Goal: Task Accomplishment & Management: Complete application form

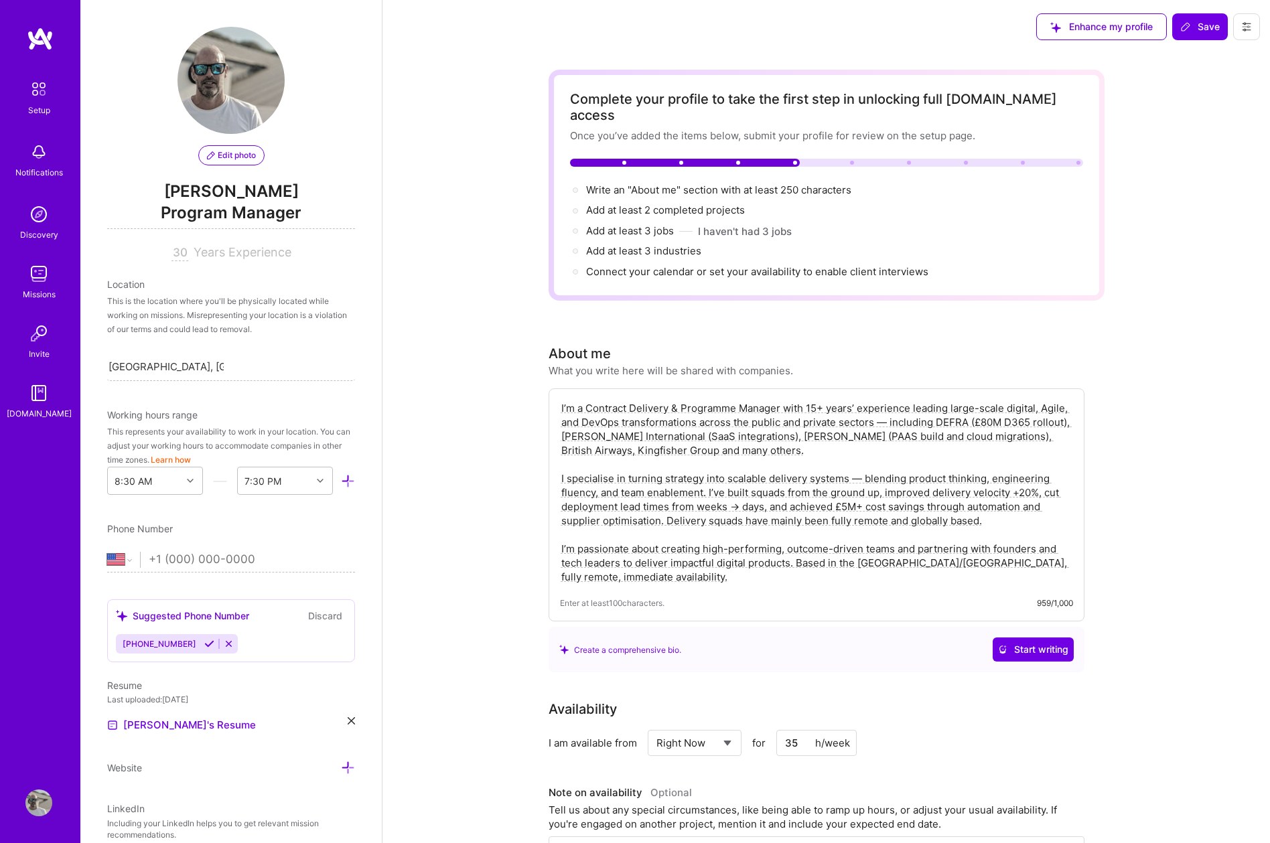
select select "US"
select select "Right Now"
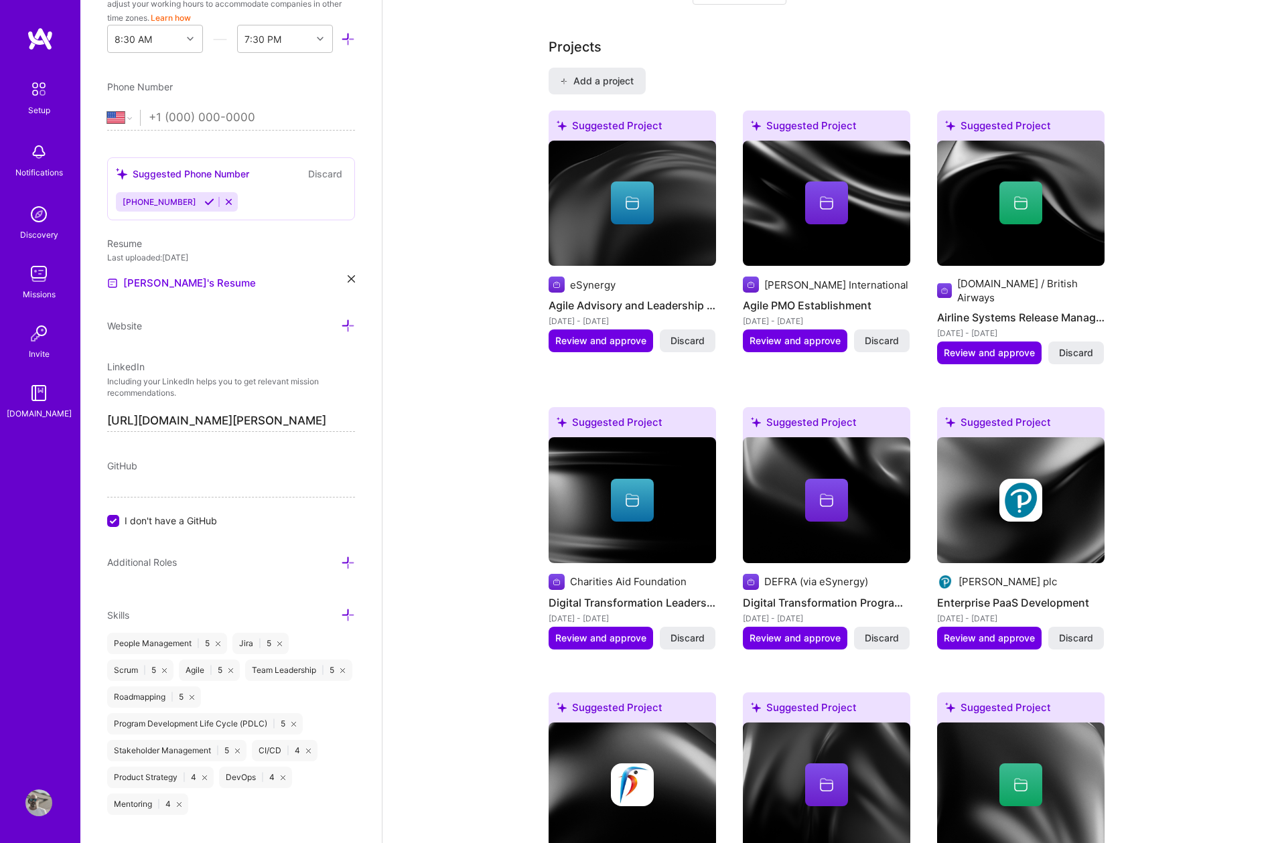
scroll to position [1152, 0]
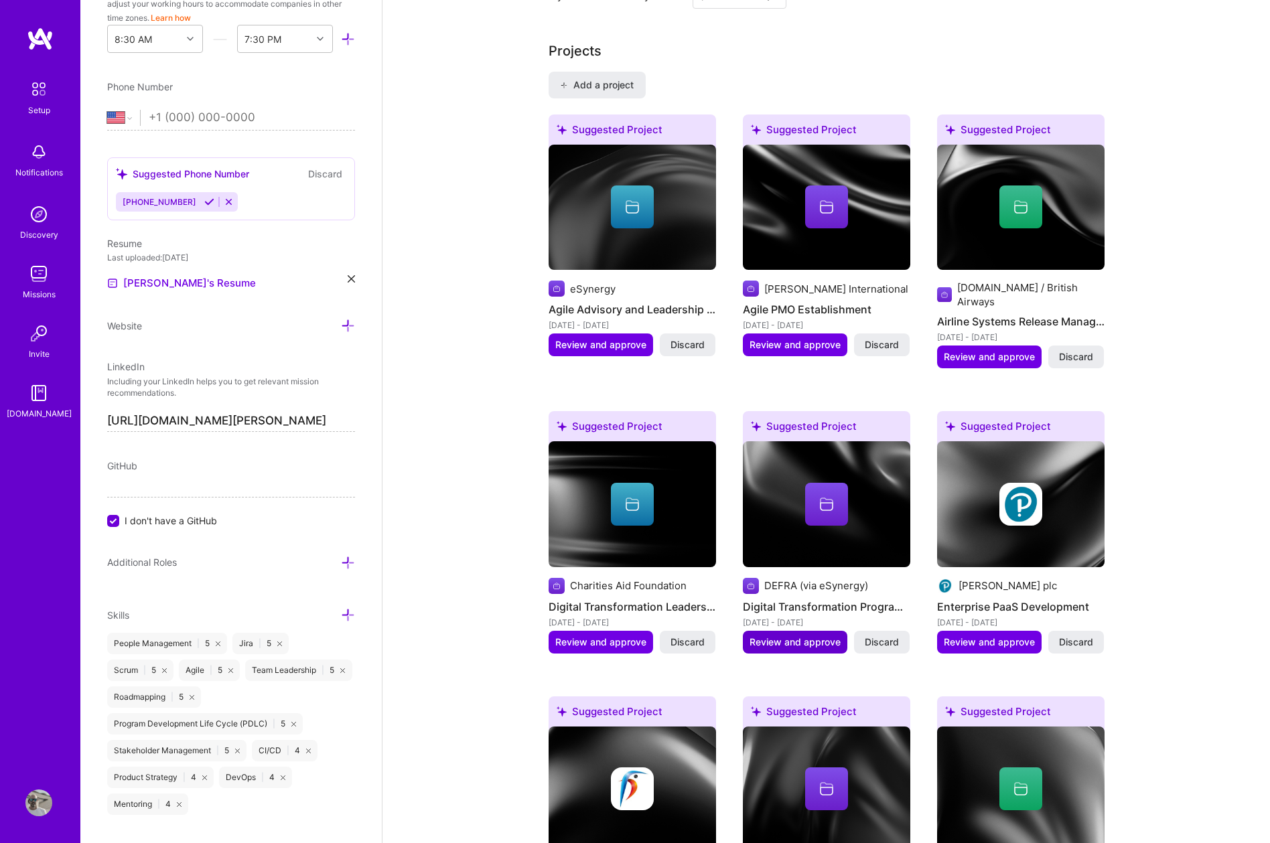
click at [788, 636] on span "Review and approve" at bounding box center [794, 642] width 91 height 13
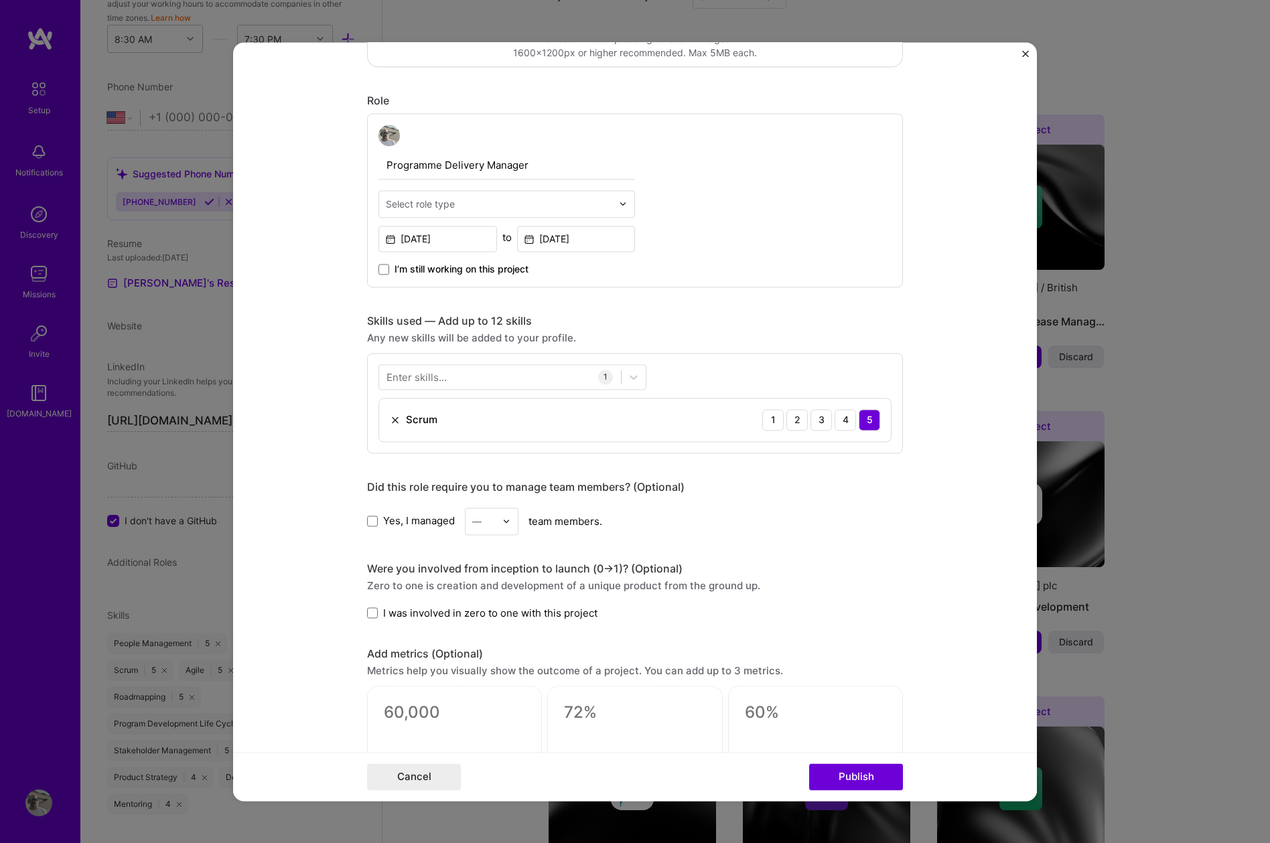
scroll to position [415, 0]
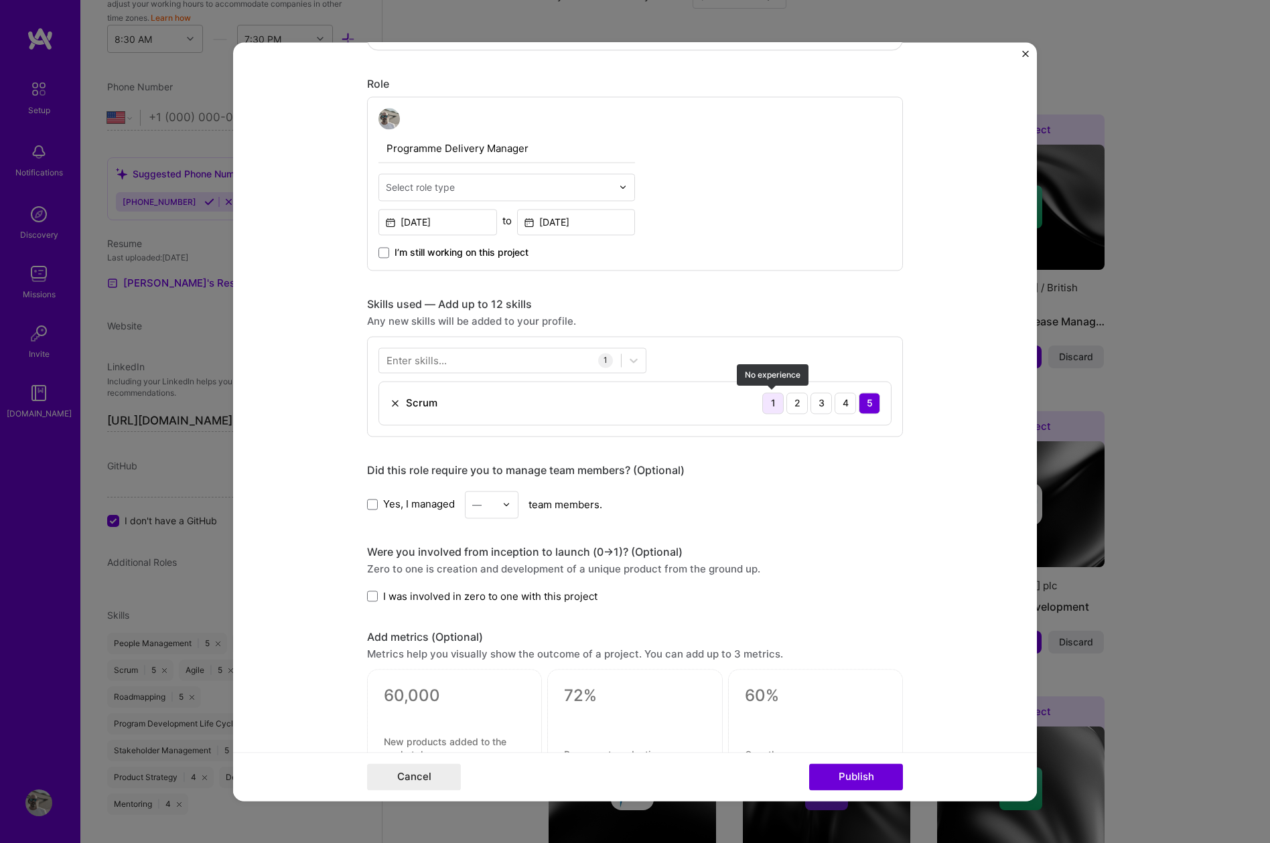
click at [771, 403] on div "1" at bounding box center [772, 402] width 21 height 21
click at [871, 404] on div "5" at bounding box center [869, 402] width 21 height 21
click at [423, 358] on div "Enter skills..." at bounding box center [416, 360] width 60 height 14
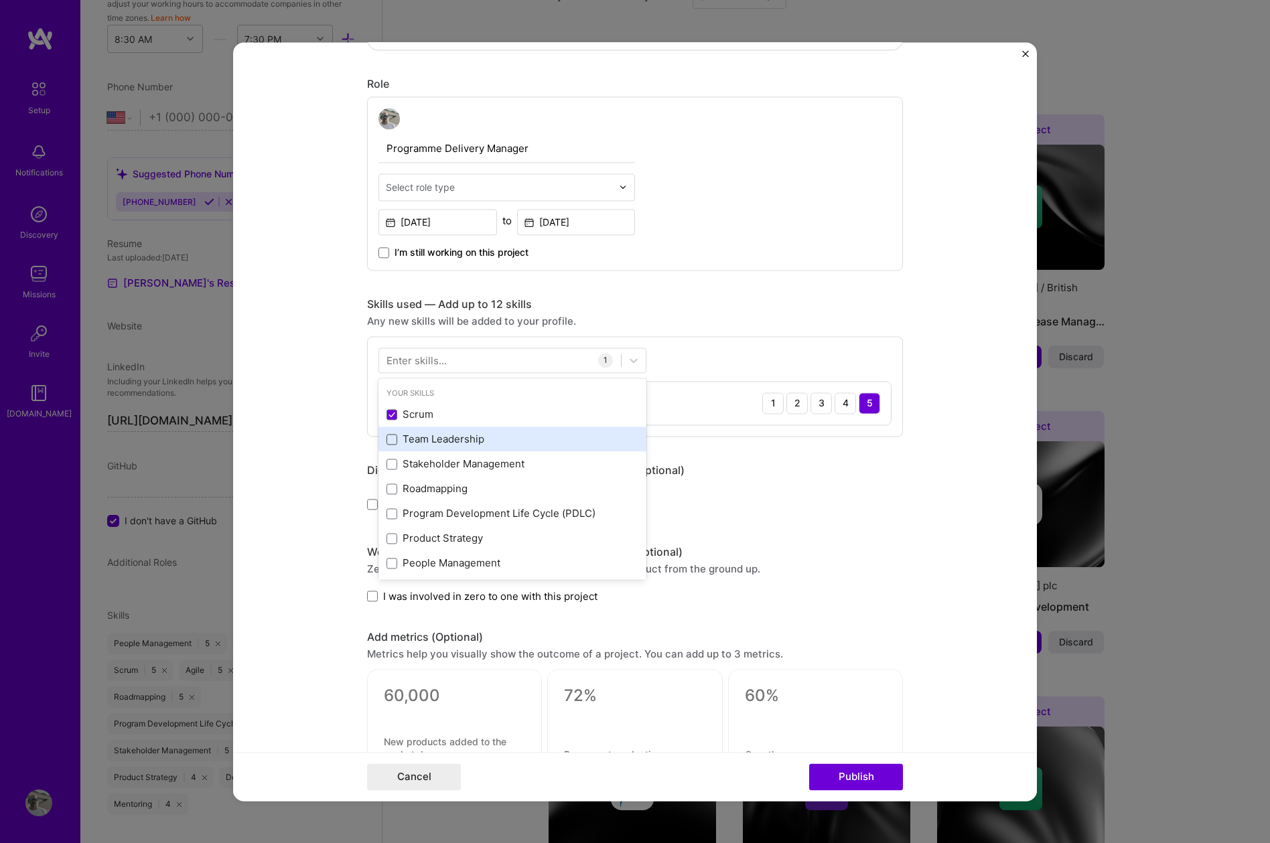
click at [394, 439] on span at bounding box center [391, 439] width 11 height 11
click at [0, 0] on input "checkbox" at bounding box center [0, 0] width 0 height 0
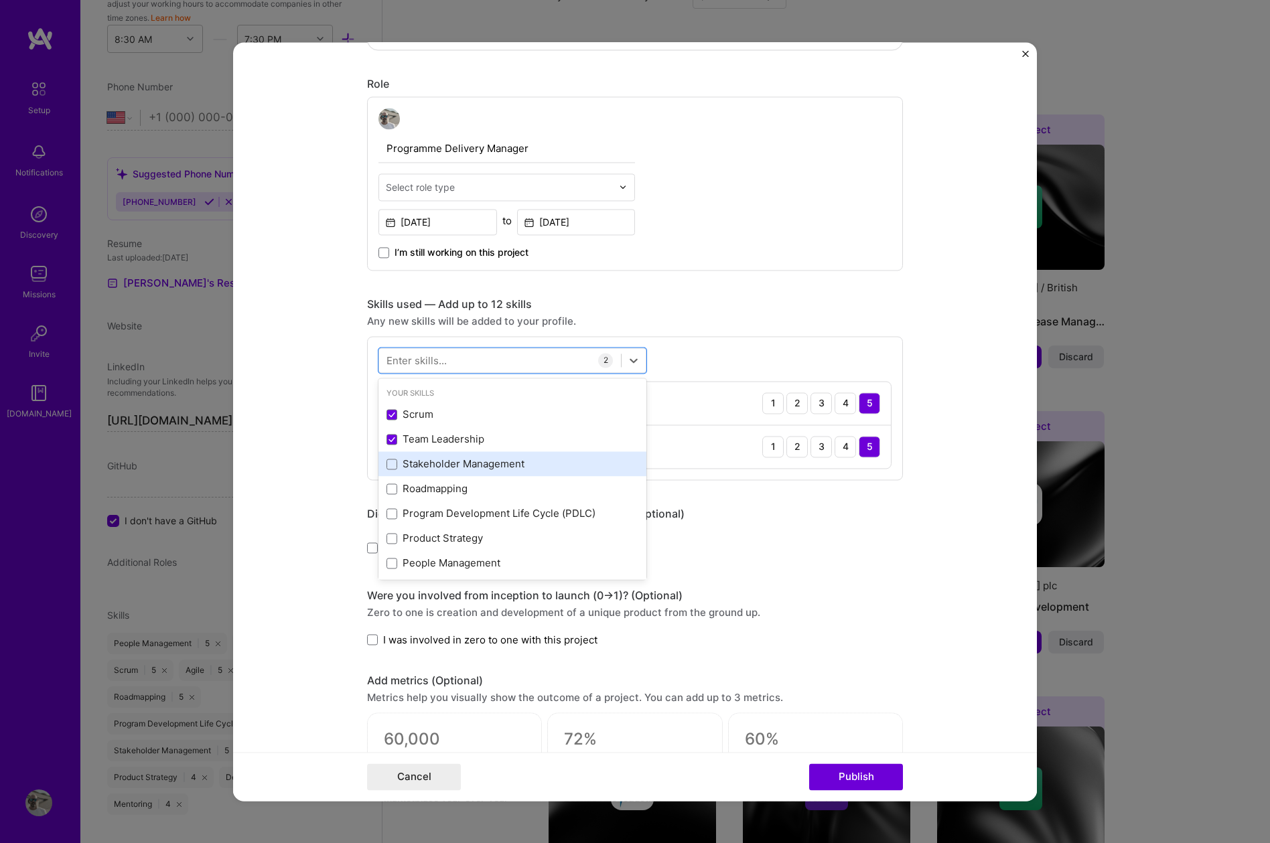
click at [390, 469] on div "Stakeholder Management" at bounding box center [512, 464] width 252 height 14
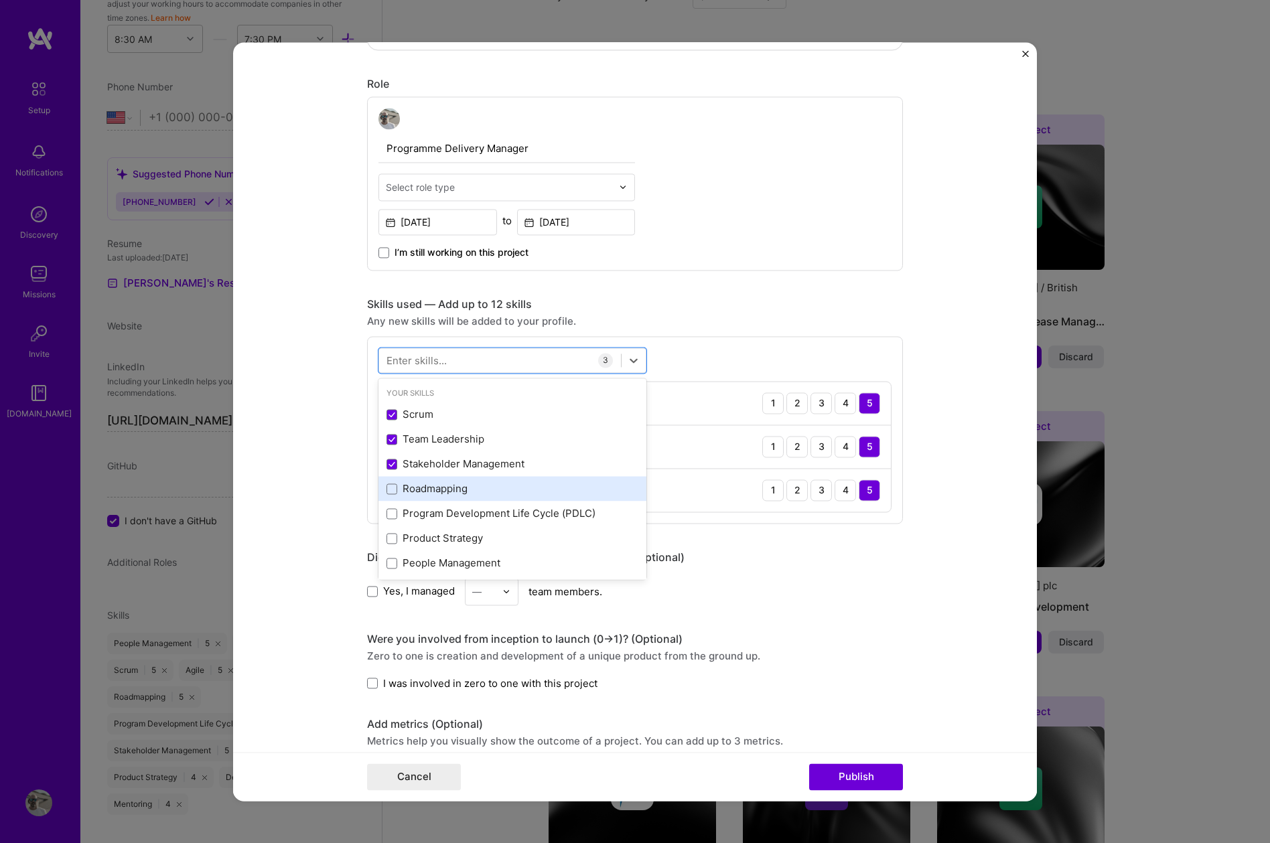
click at [390, 494] on div "Roadmapping" at bounding box center [512, 489] width 252 height 14
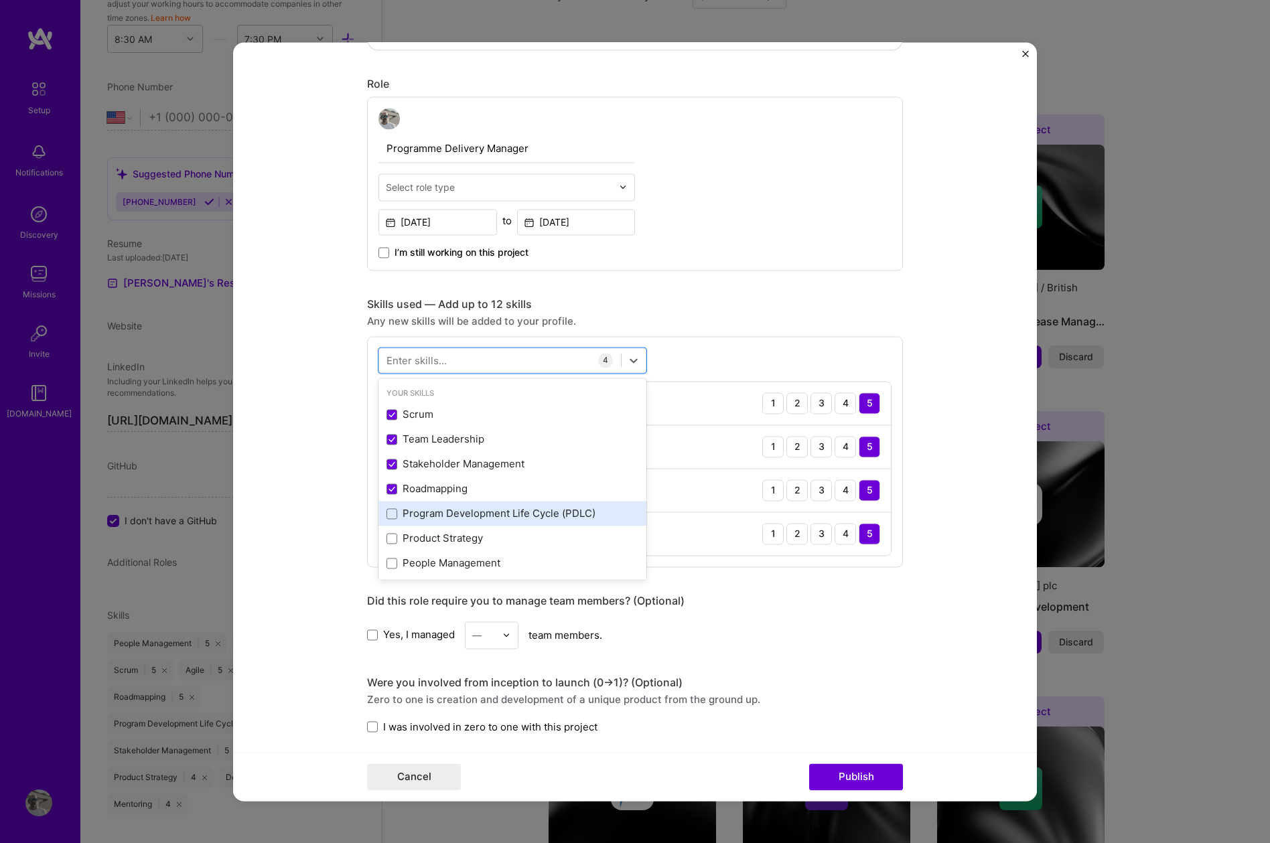
click at [387, 521] on div "Program Development Life Cycle (PDLC)" at bounding box center [512, 514] width 268 height 25
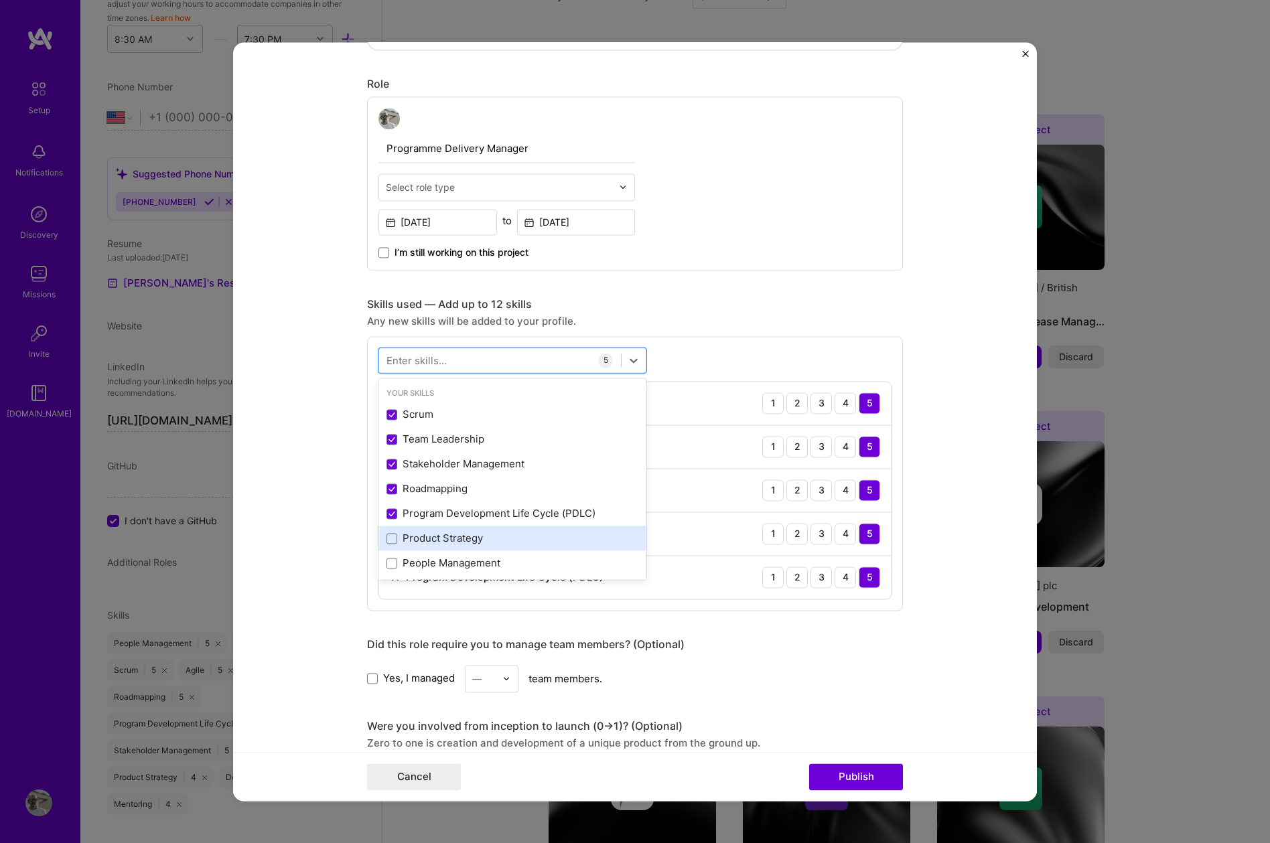
click at [388, 546] on div "Product Strategy" at bounding box center [512, 538] width 268 height 25
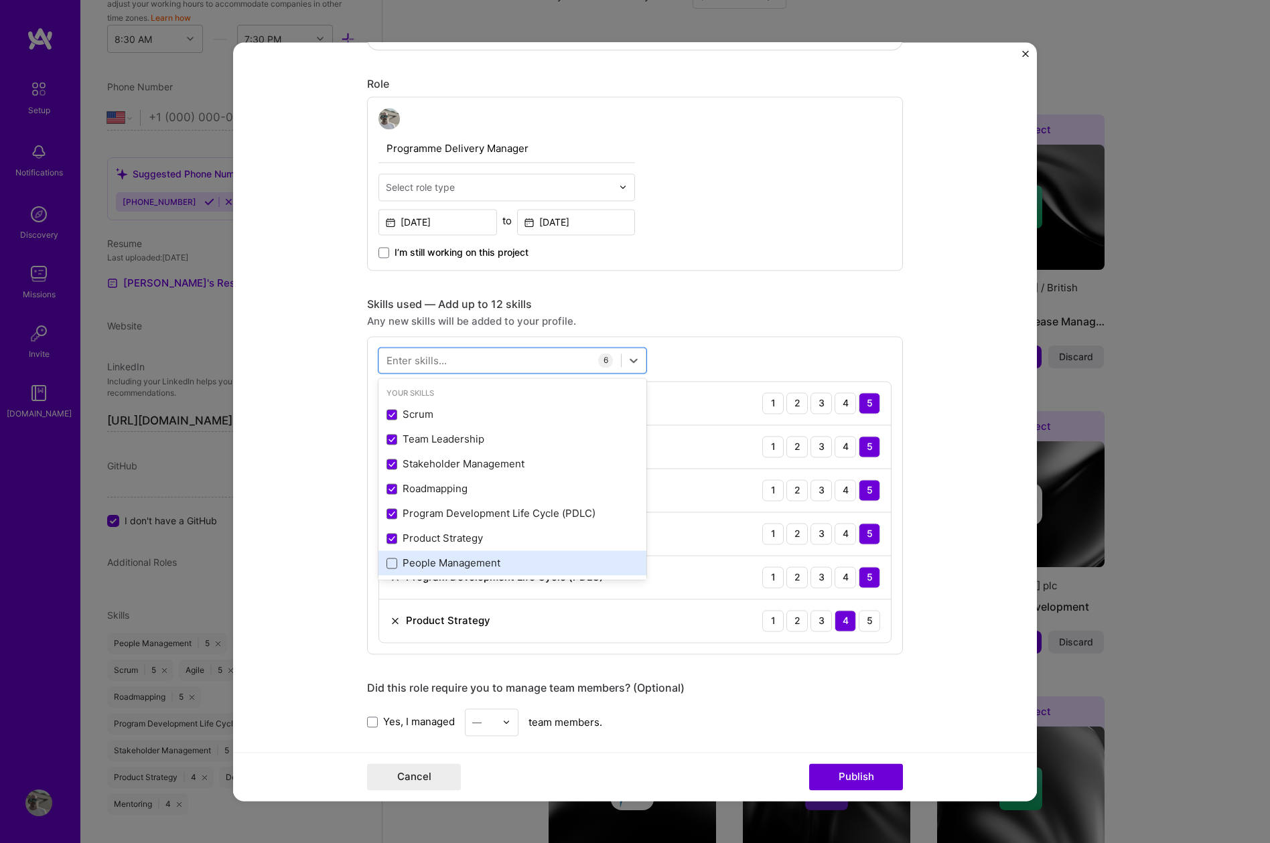
click at [388, 563] on span at bounding box center [391, 563] width 11 height 11
click at [0, 0] on input "checkbox" at bounding box center [0, 0] width 0 height 0
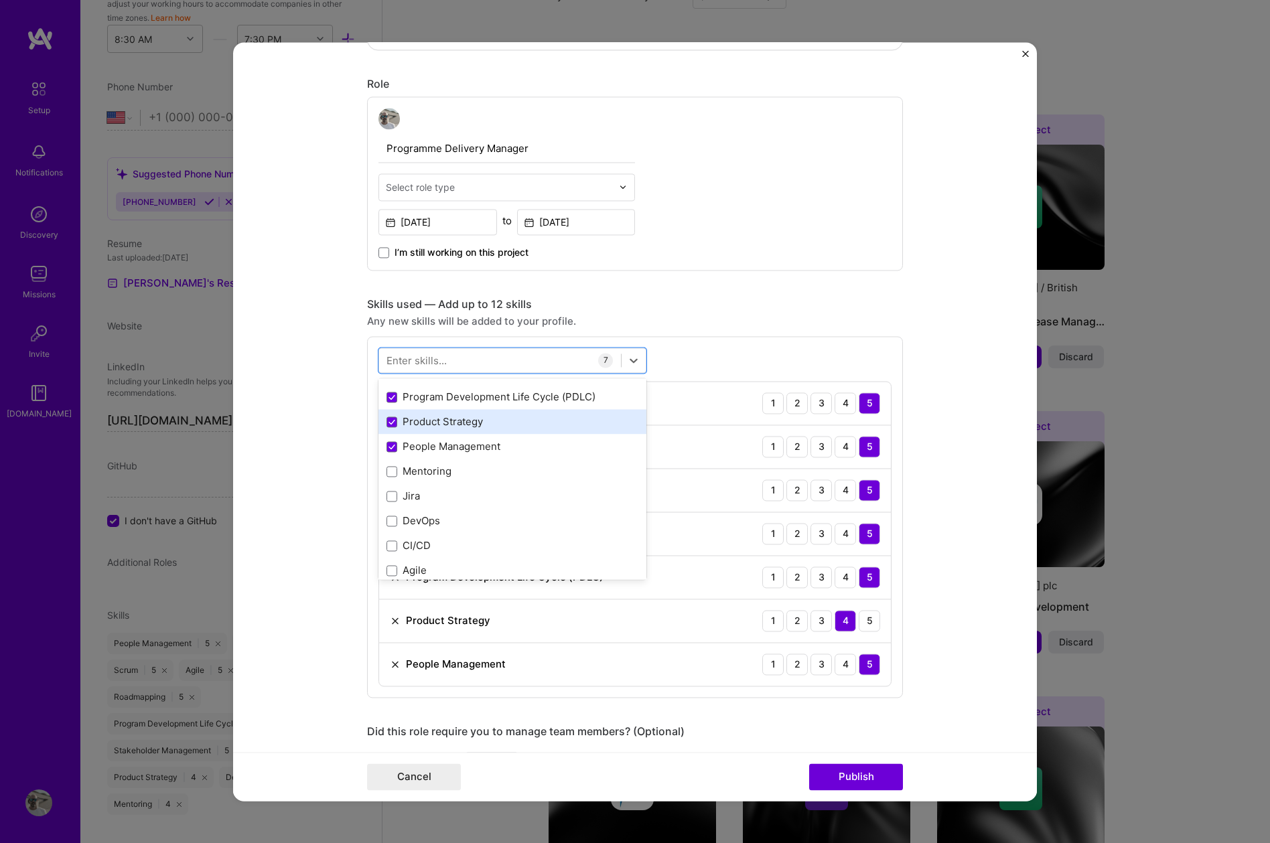
scroll to position [129, 0]
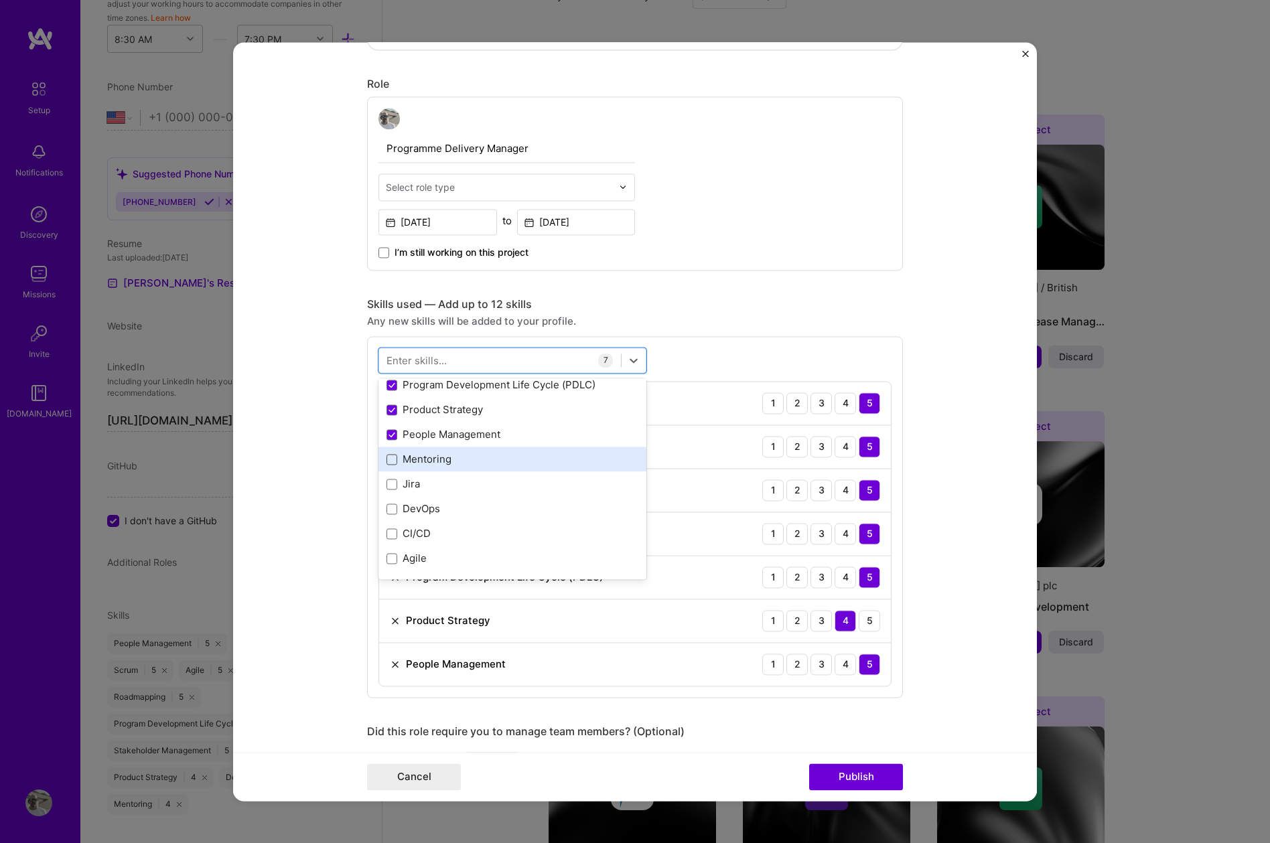
click at [391, 461] on span at bounding box center [391, 459] width 11 height 11
click at [0, 0] on input "checkbox" at bounding box center [0, 0] width 0 height 0
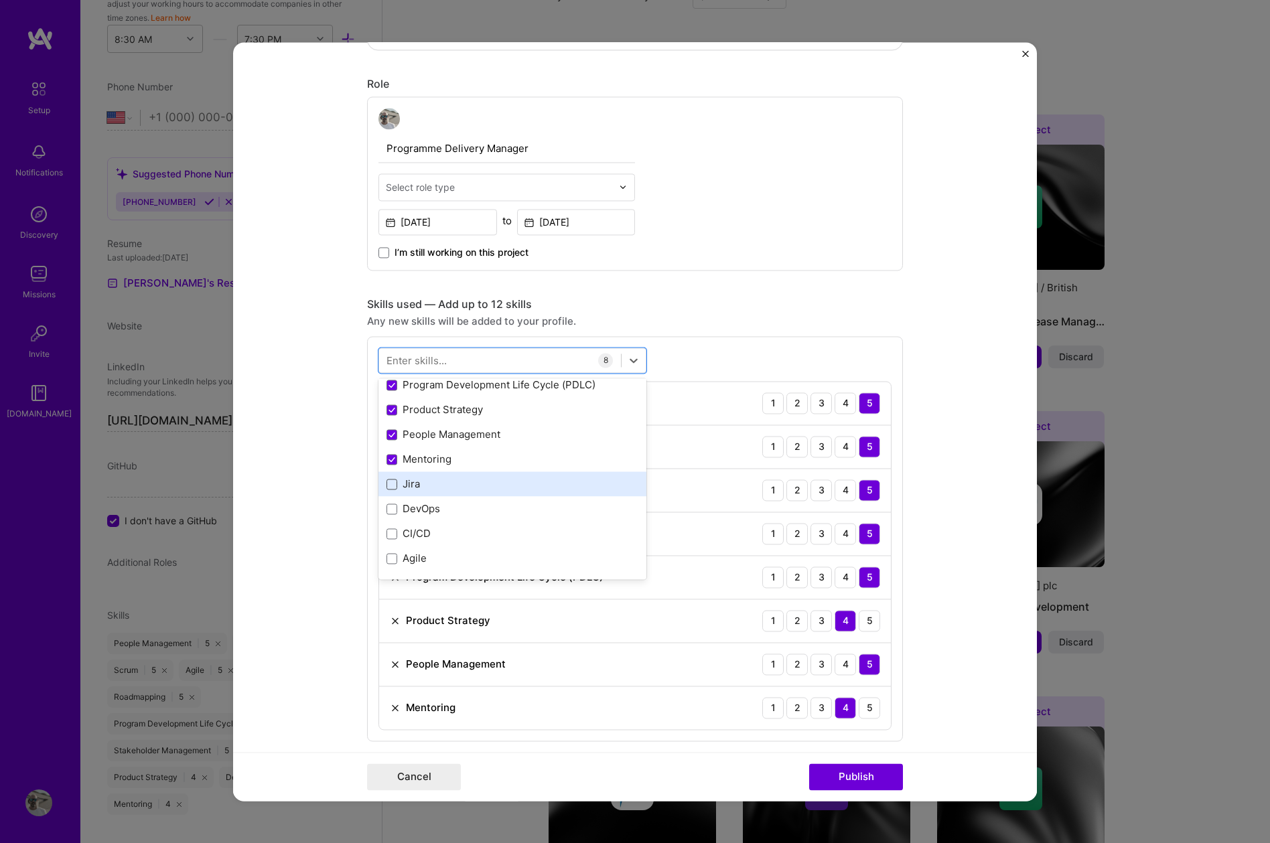
click at [391, 484] on span at bounding box center [391, 484] width 11 height 11
click at [0, 0] on input "checkbox" at bounding box center [0, 0] width 0 height 0
click at [392, 515] on div "DevOps" at bounding box center [512, 509] width 252 height 14
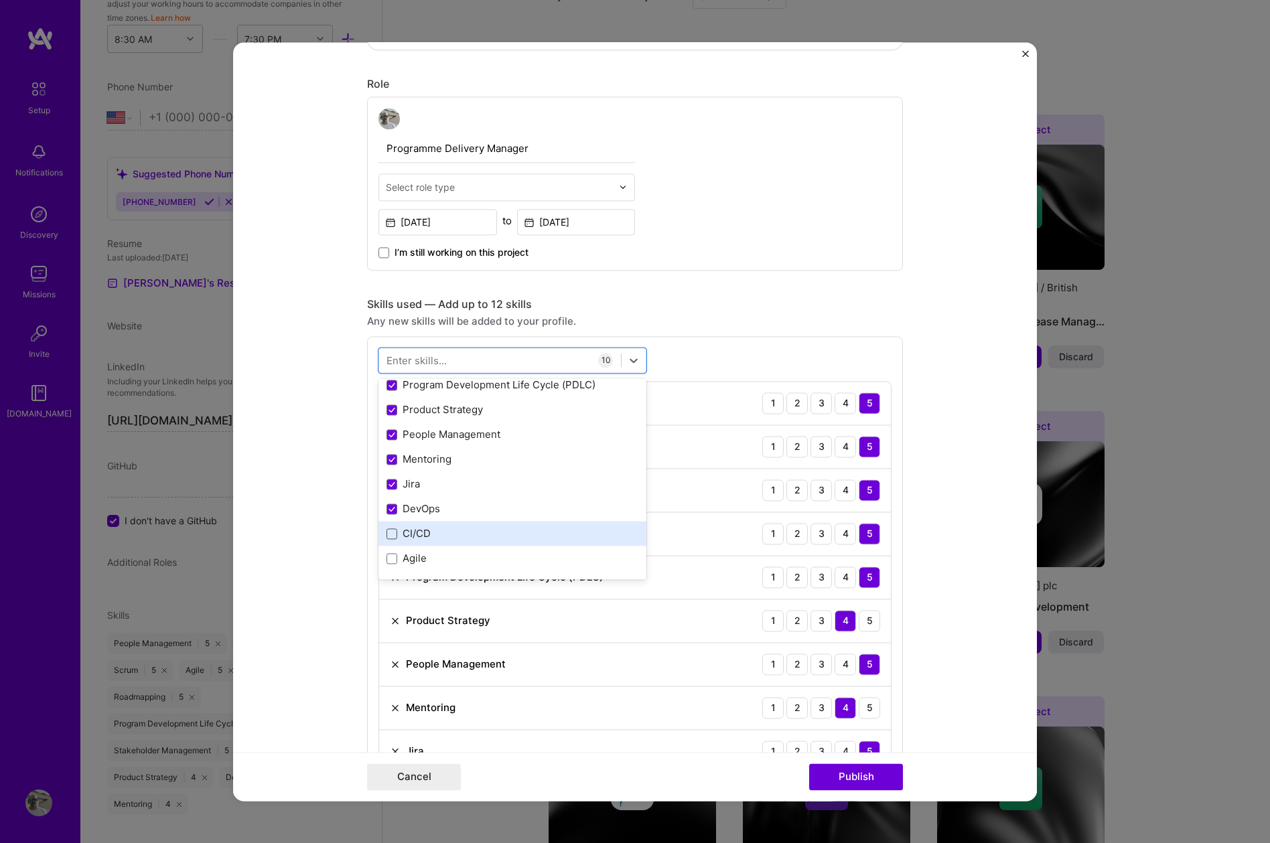
click at [392, 535] on span at bounding box center [391, 533] width 11 height 11
click at [0, 0] on input "checkbox" at bounding box center [0, 0] width 0 height 0
click at [394, 560] on span at bounding box center [391, 558] width 11 height 11
click at [0, 0] on input "checkbox" at bounding box center [0, 0] width 0 height 0
click at [319, 427] on form "Editing suggested project This project is suggested based on your LinkedIn, res…" at bounding box center [635, 421] width 804 height 759
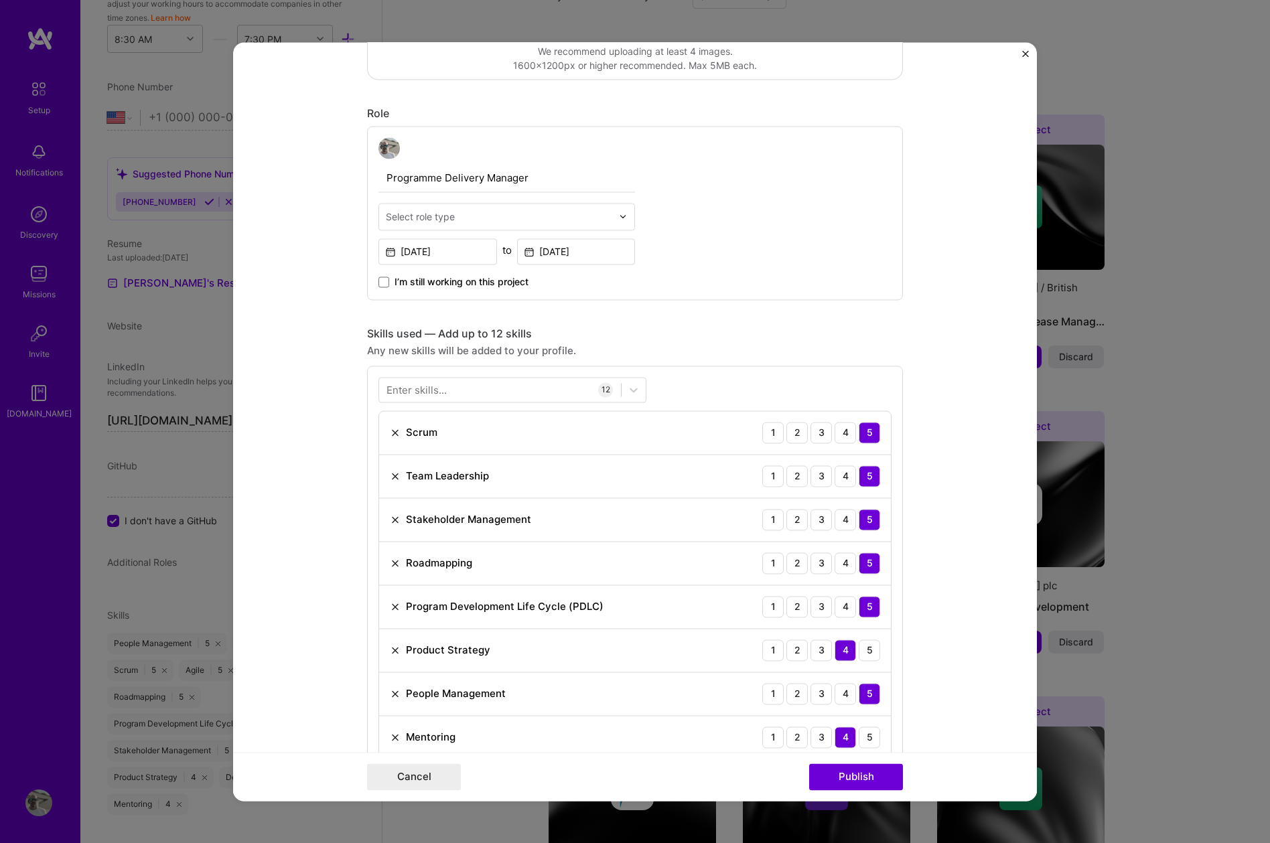
scroll to position [366, 0]
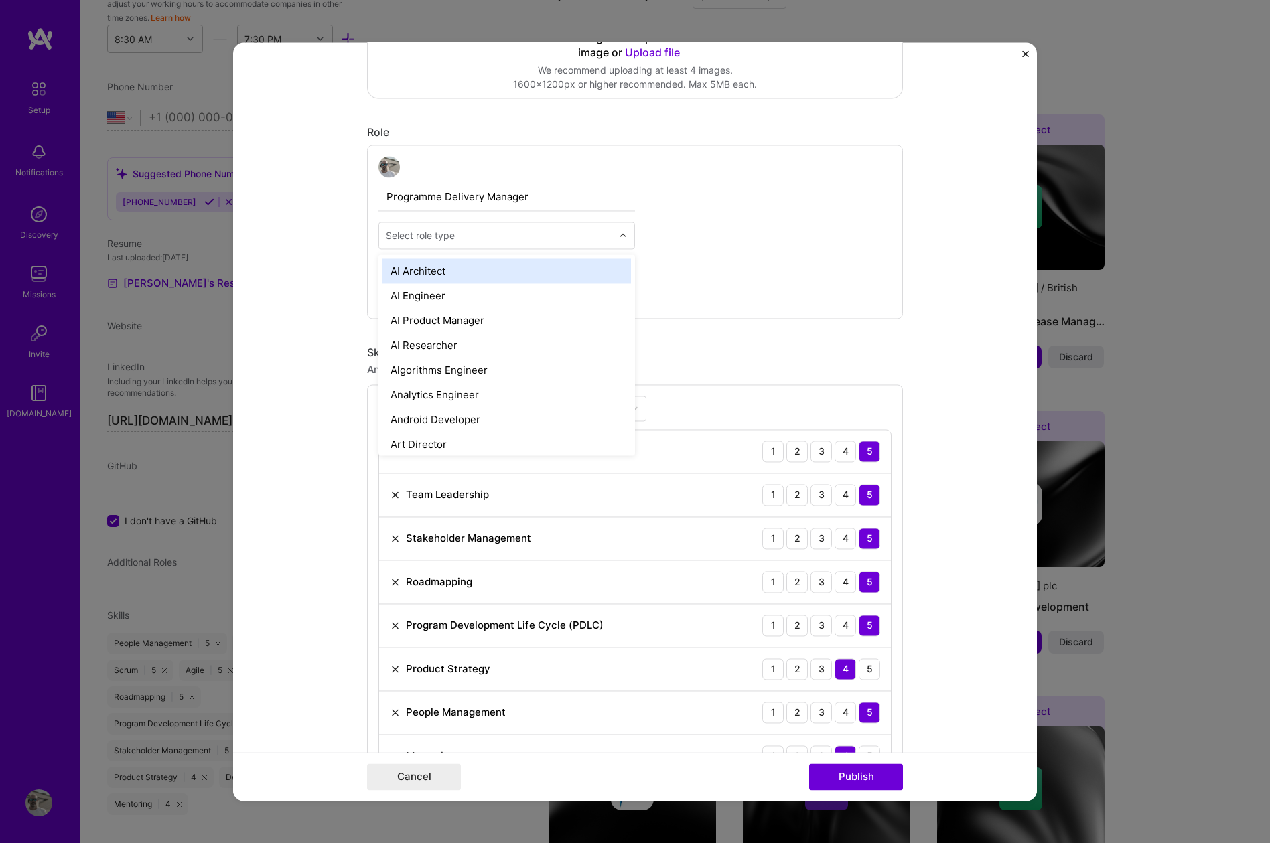
click at [622, 235] on img at bounding box center [623, 235] width 8 height 8
click at [536, 231] on input "text" at bounding box center [499, 235] width 226 height 14
type input "prog"
click at [423, 272] on div "Program Manager" at bounding box center [506, 270] width 248 height 25
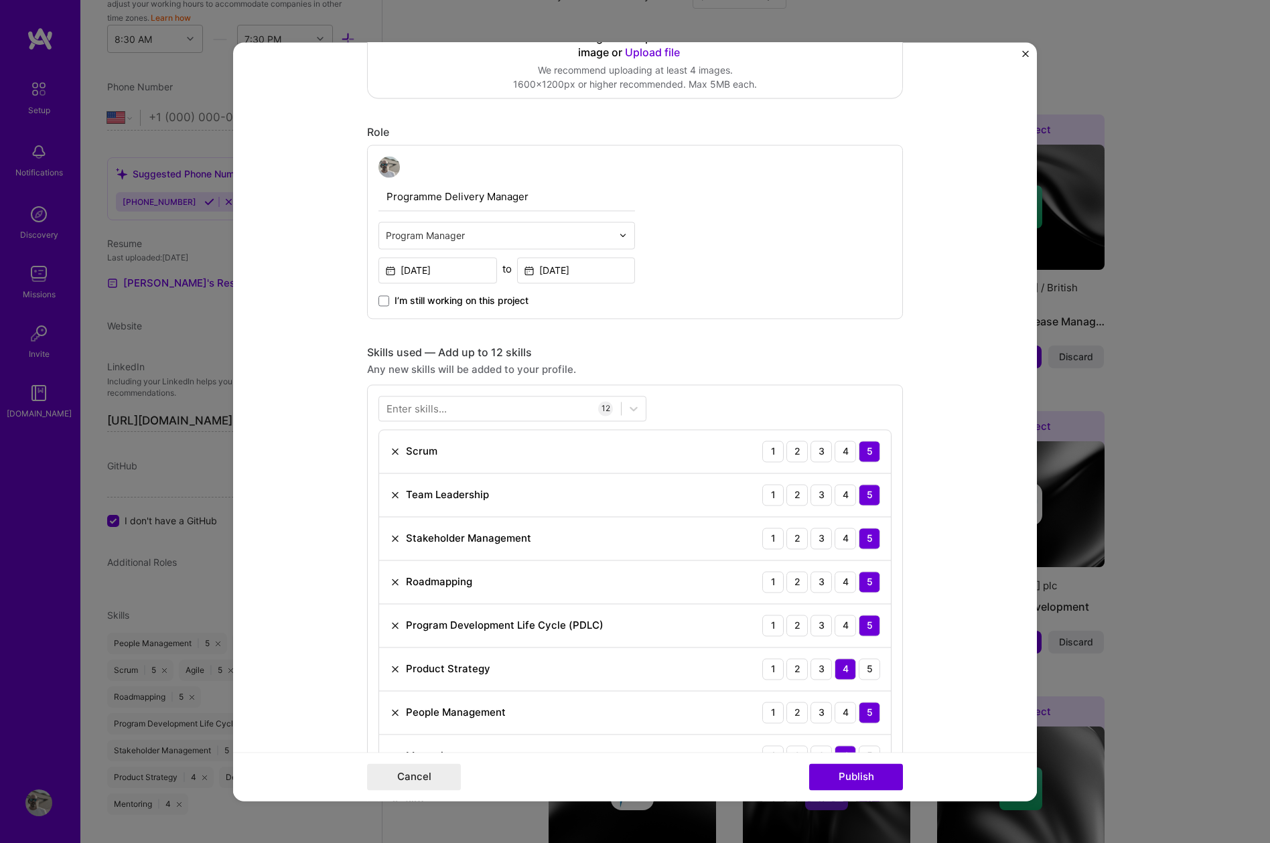
click at [804, 253] on div "Programme Delivery Manager option Program Manager, selected. Select is focused …" at bounding box center [635, 232] width 536 height 174
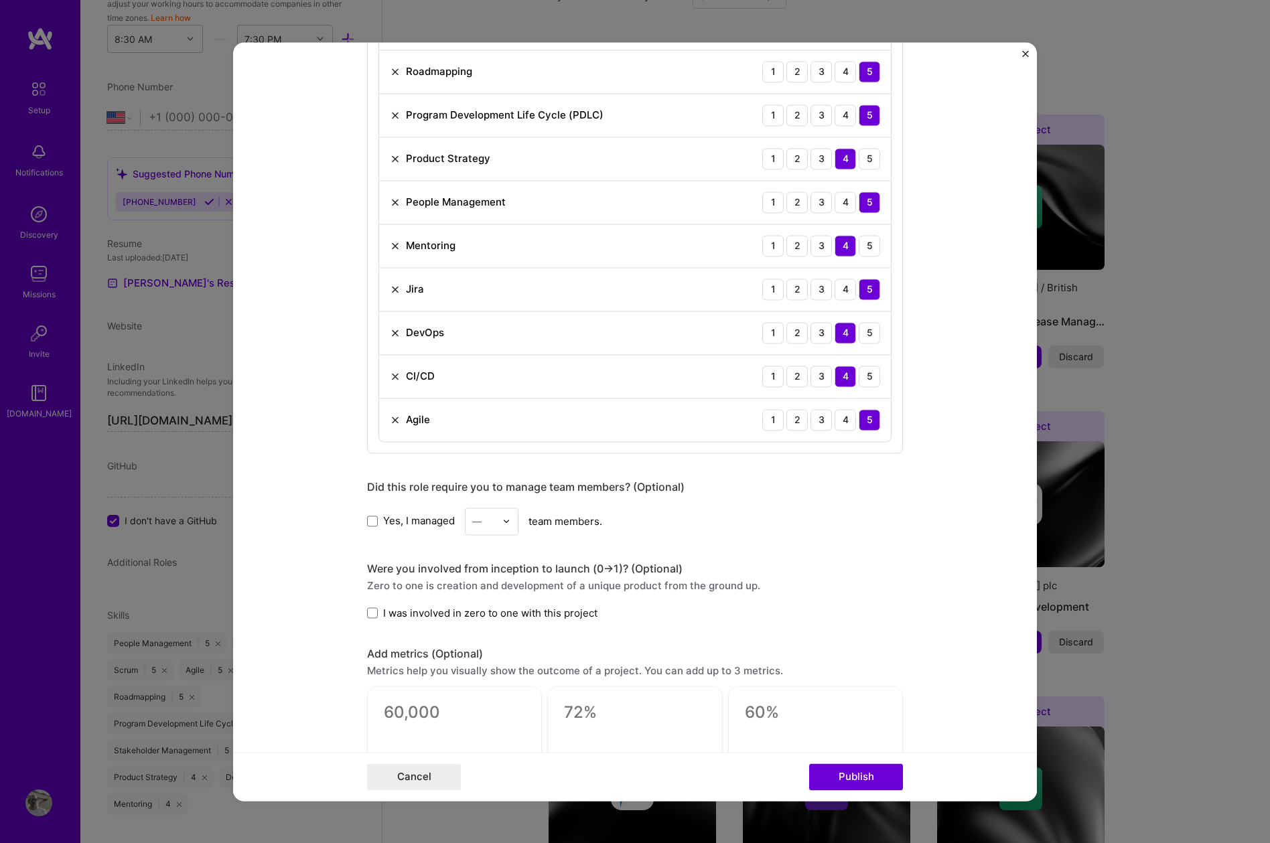
scroll to position [885, 0]
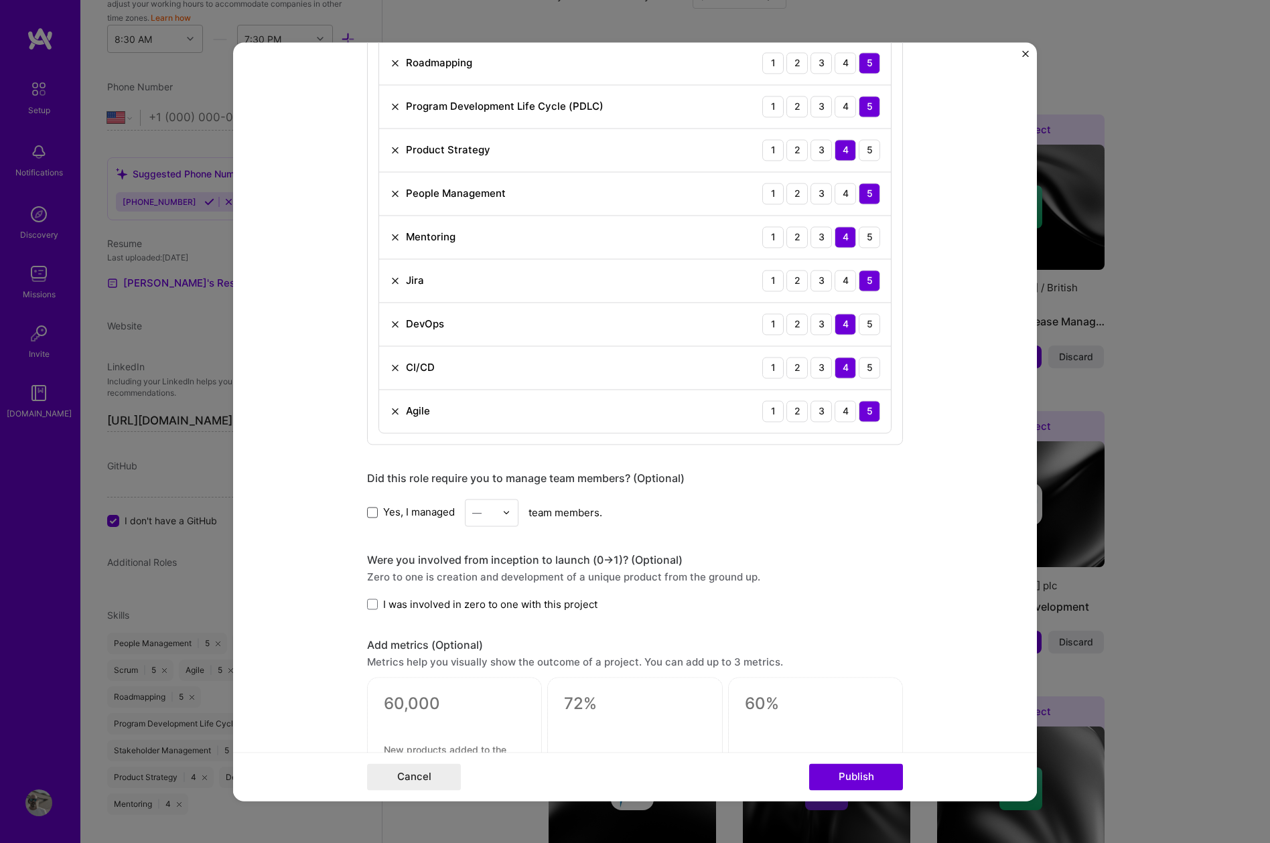
click at [368, 510] on span at bounding box center [372, 512] width 11 height 11
click at [0, 0] on input "Yes, I managed" at bounding box center [0, 0] width 0 height 0
click at [508, 513] on img at bounding box center [506, 512] width 8 height 8
click at [489, 713] on div "25+" at bounding box center [492, 716] width 46 height 25
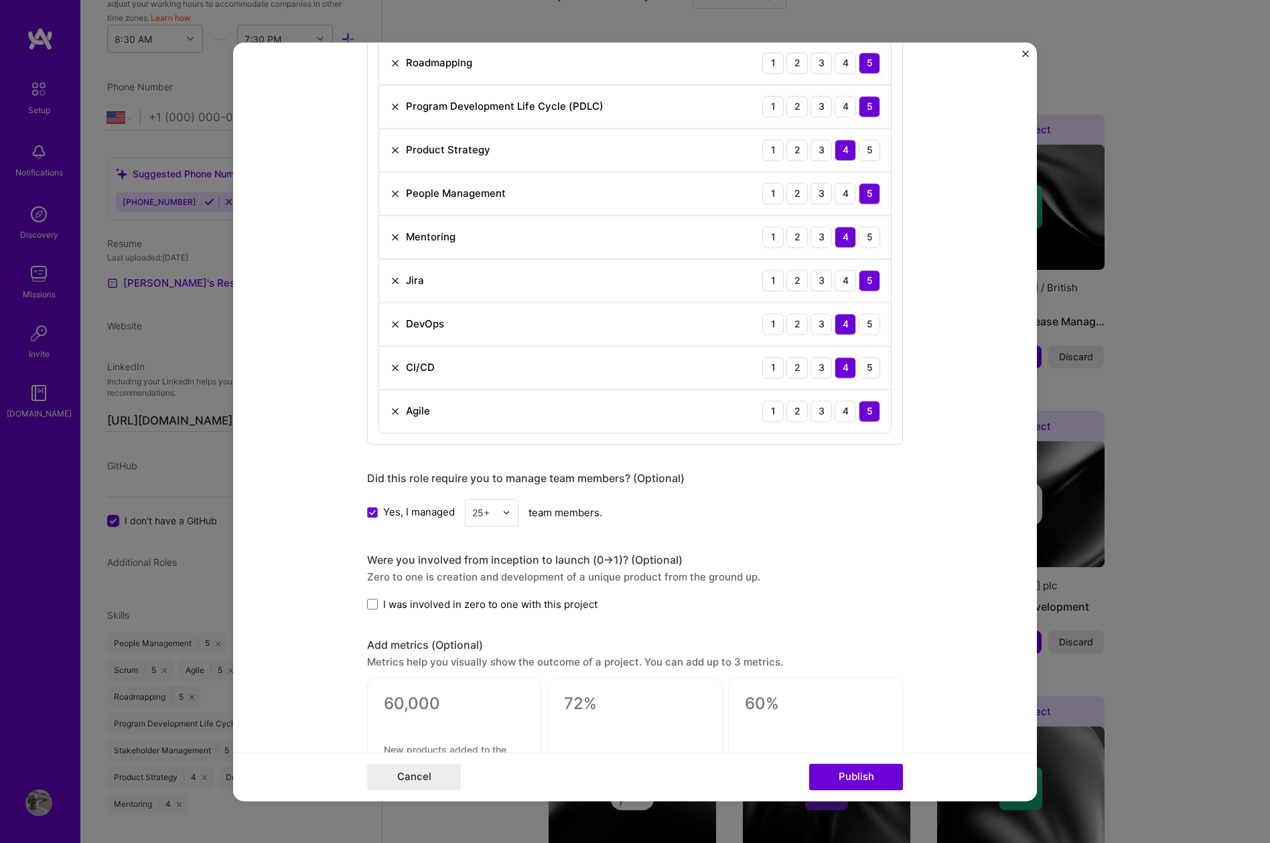
click at [308, 599] on form "Editing suggested project This project is suggested based on your LinkedIn, res…" at bounding box center [635, 421] width 804 height 759
click at [370, 603] on span at bounding box center [372, 604] width 11 height 11
click at [0, 0] on input "I was involved in zero to one with this project" at bounding box center [0, 0] width 0 height 0
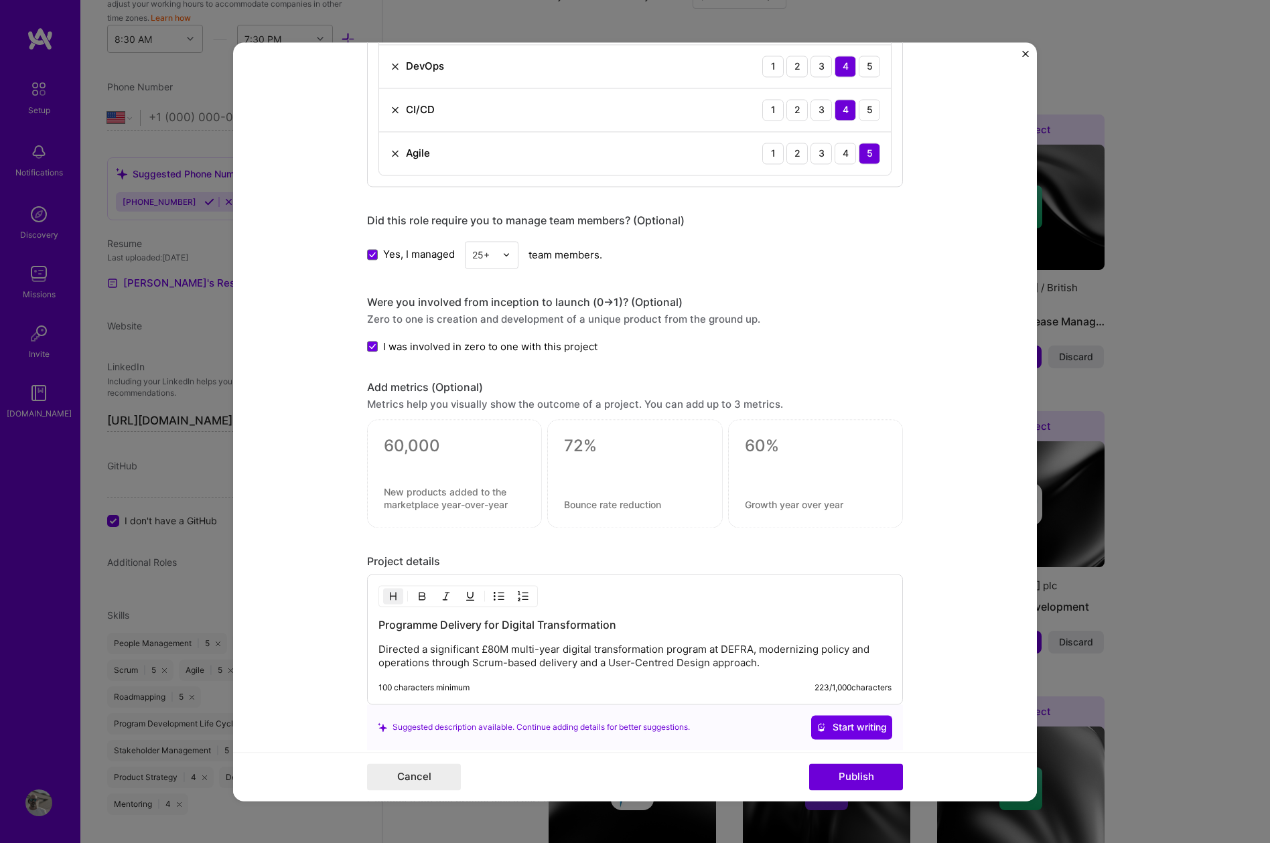
scroll to position [1153, 0]
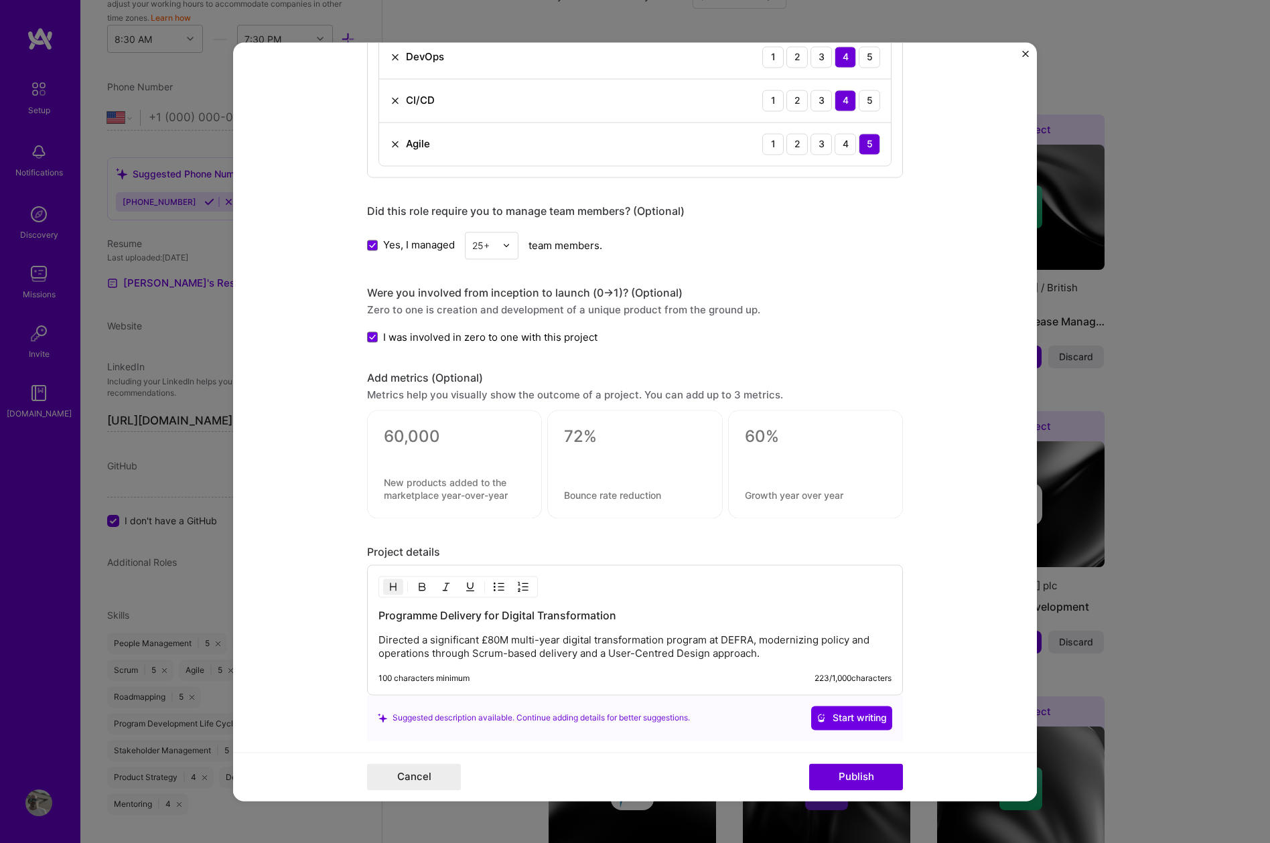
click at [449, 433] on textarea at bounding box center [454, 437] width 141 height 20
click at [972, 462] on form "Editing suggested project This project is suggested based on your LinkedIn, res…" at bounding box center [635, 421] width 804 height 759
click at [569, 437] on textarea at bounding box center [634, 437] width 141 height 20
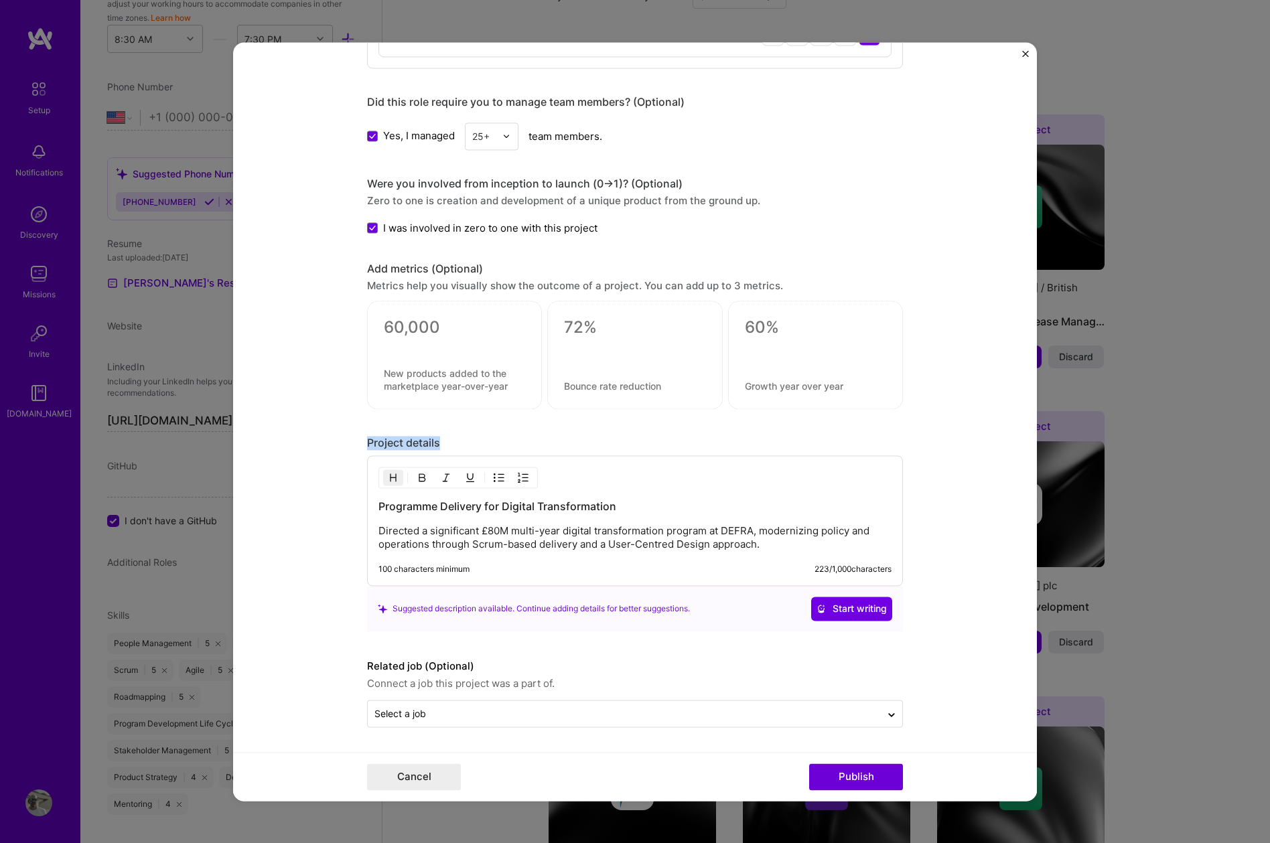
drag, startPoint x: 368, startPoint y: 443, endPoint x: 443, endPoint y: 441, distance: 75.0
click at [443, 441] on div "Project details" at bounding box center [635, 443] width 536 height 14
copy div "Project details"
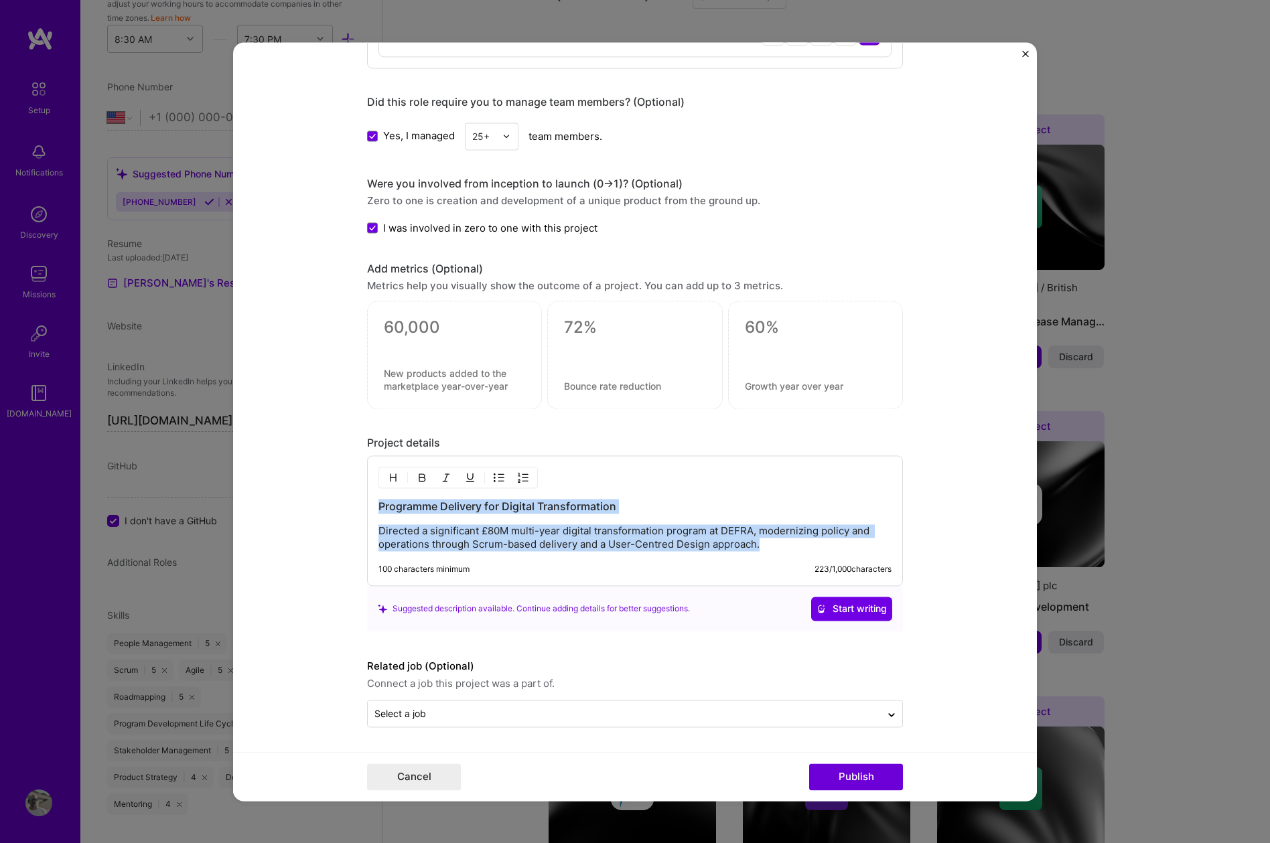
drag, startPoint x: 380, startPoint y: 506, endPoint x: 643, endPoint y: 582, distance: 274.0
click at [643, 582] on div "Programme Delivery for Digital Transformation Directed a significant £80M multi…" at bounding box center [635, 520] width 536 height 131
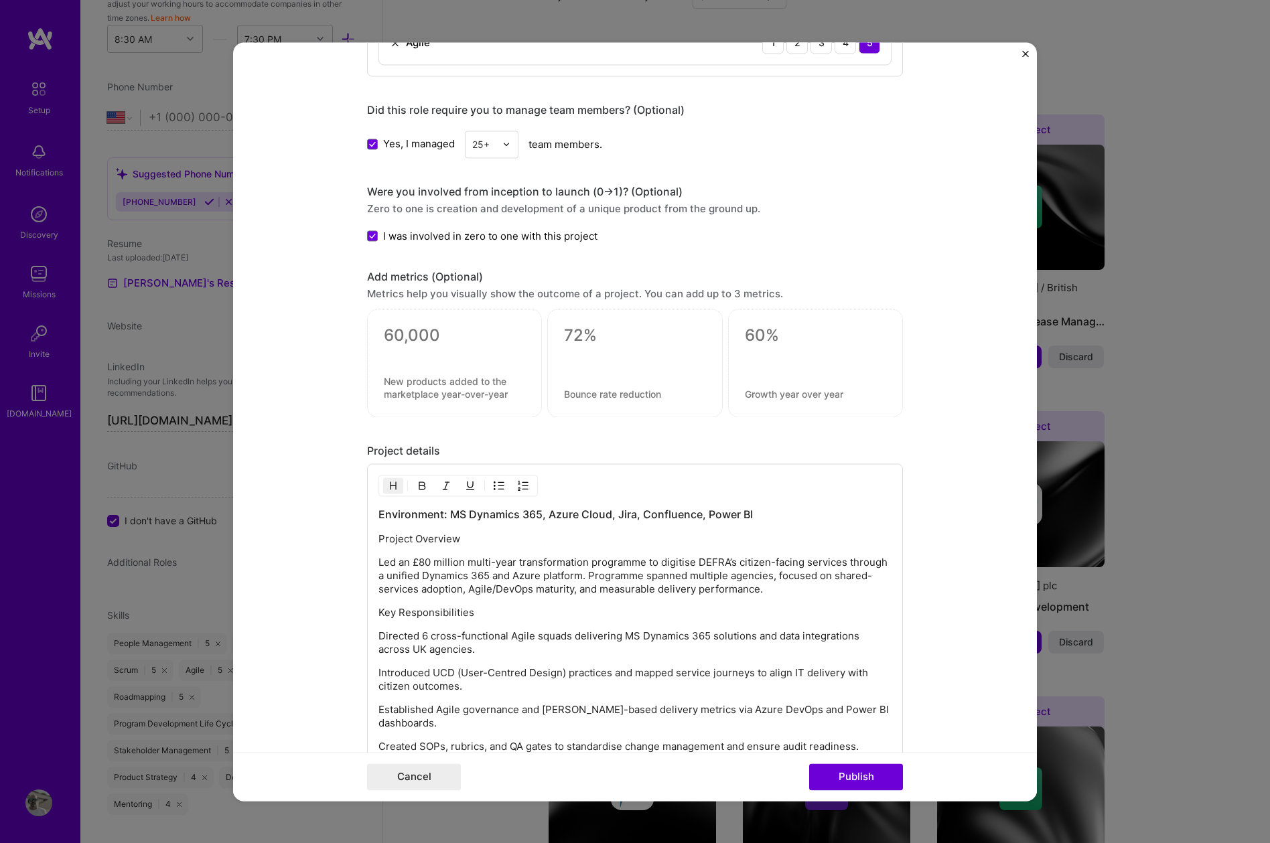
scroll to position [1228, 0]
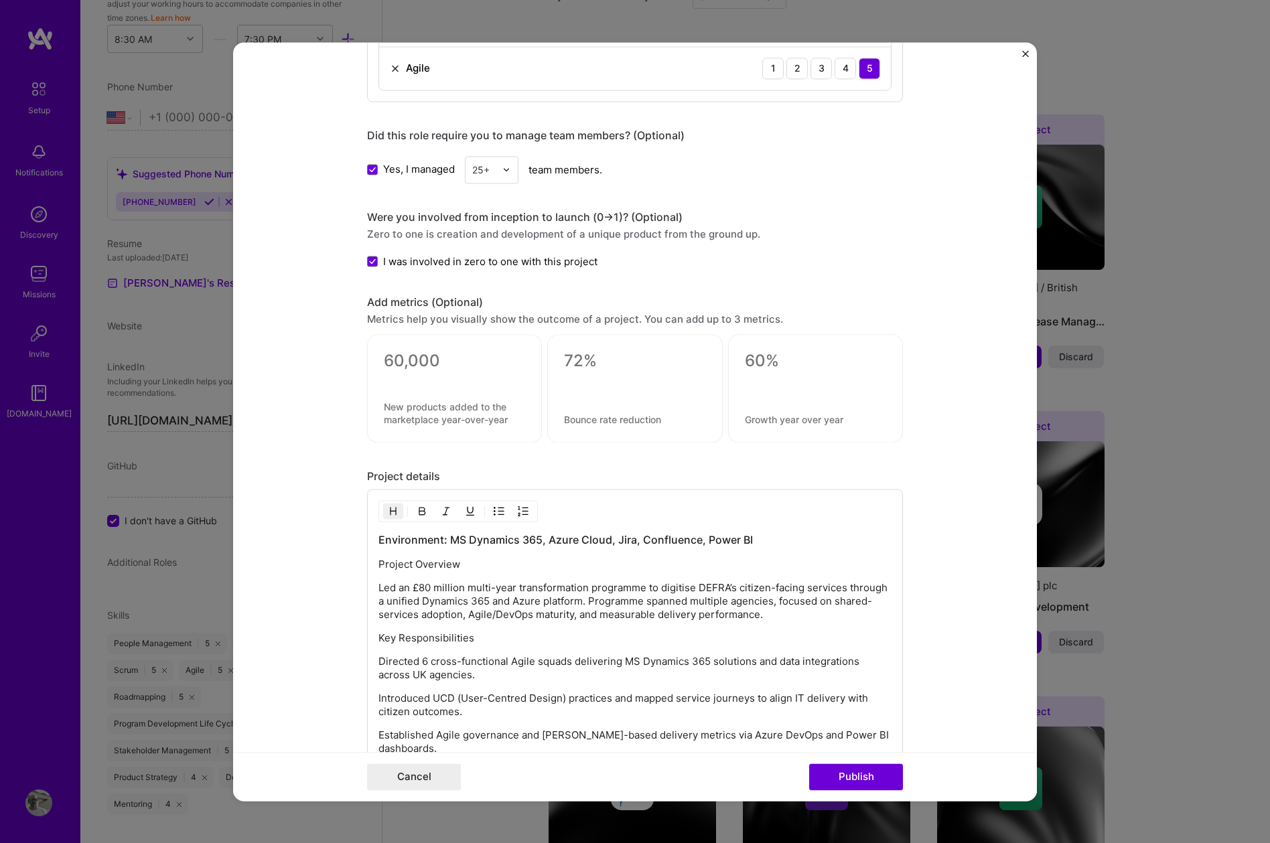
click at [435, 362] on textarea at bounding box center [454, 361] width 141 height 20
type textarea "e"
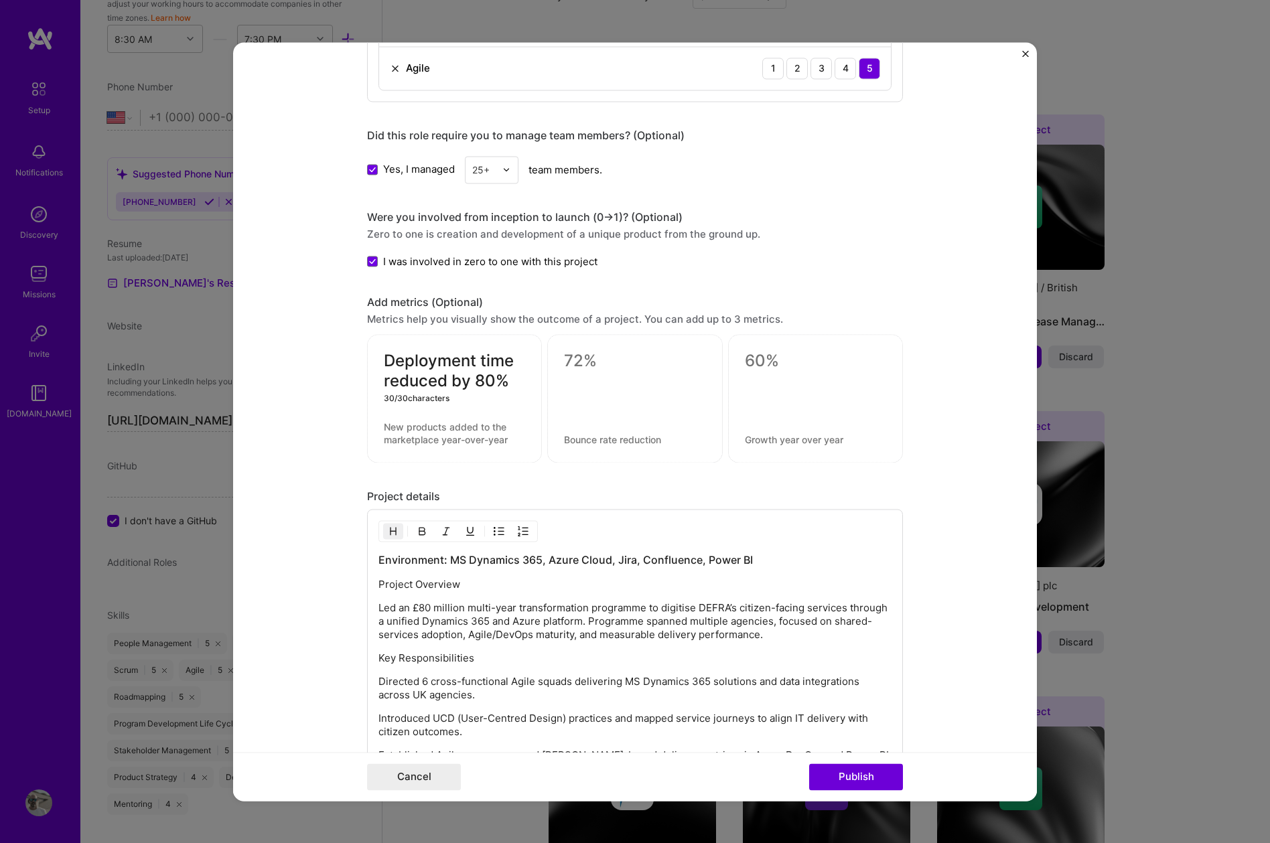
type textarea "Deployment time reduced by 80%"
click at [459, 431] on textarea at bounding box center [454, 433] width 141 height 25
paste textarea "Deployment lead time reduced 80% — from several weeks to days through DevOps au…"
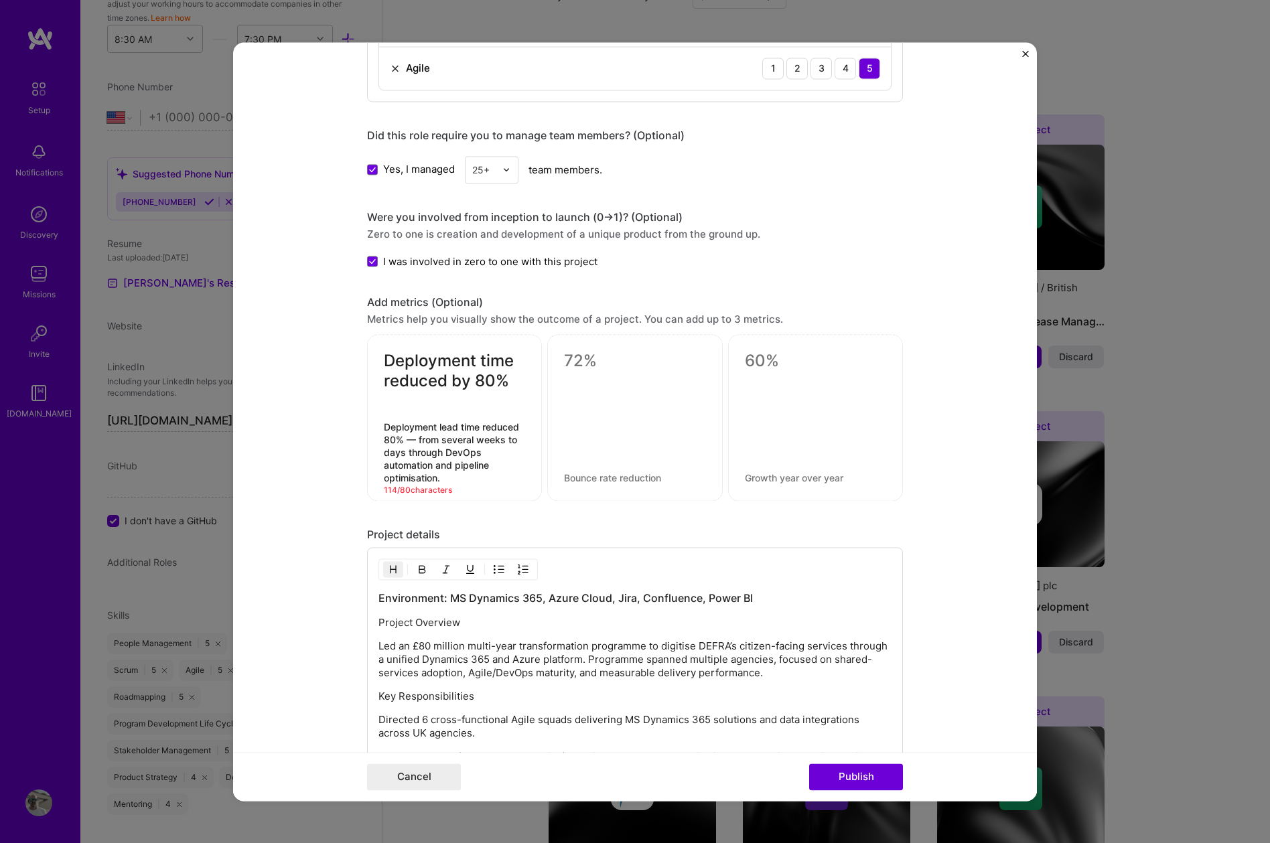
drag, startPoint x: 422, startPoint y: 440, endPoint x: 376, endPoint y: 426, distance: 47.7
click at [376, 426] on div "Deployment time reduced by 80% Deployment lead time reduced 80% — from several …" at bounding box center [454, 417] width 175 height 167
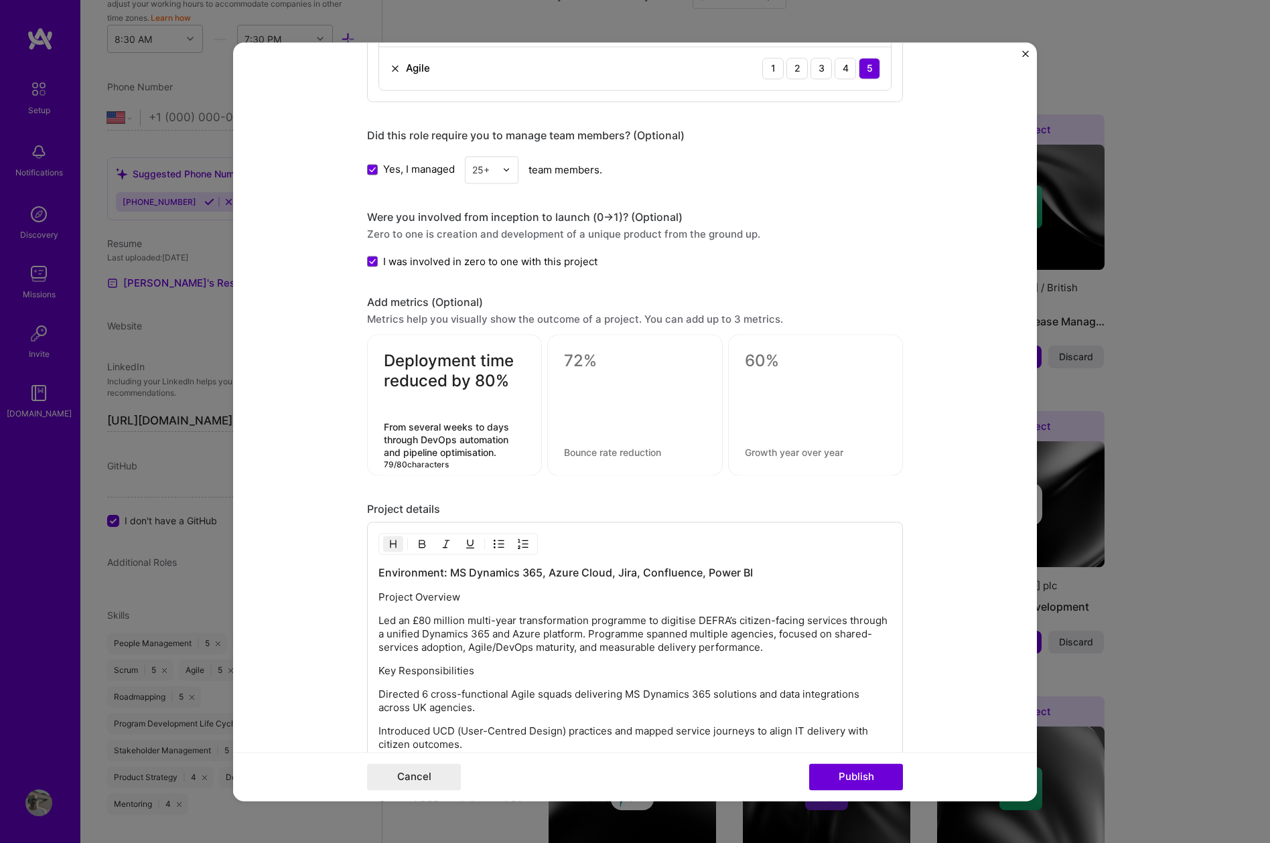
type textarea "From several weeks to days through DevOps automation and pipeline optimisation."
click at [617, 379] on div at bounding box center [634, 404] width 175 height 141
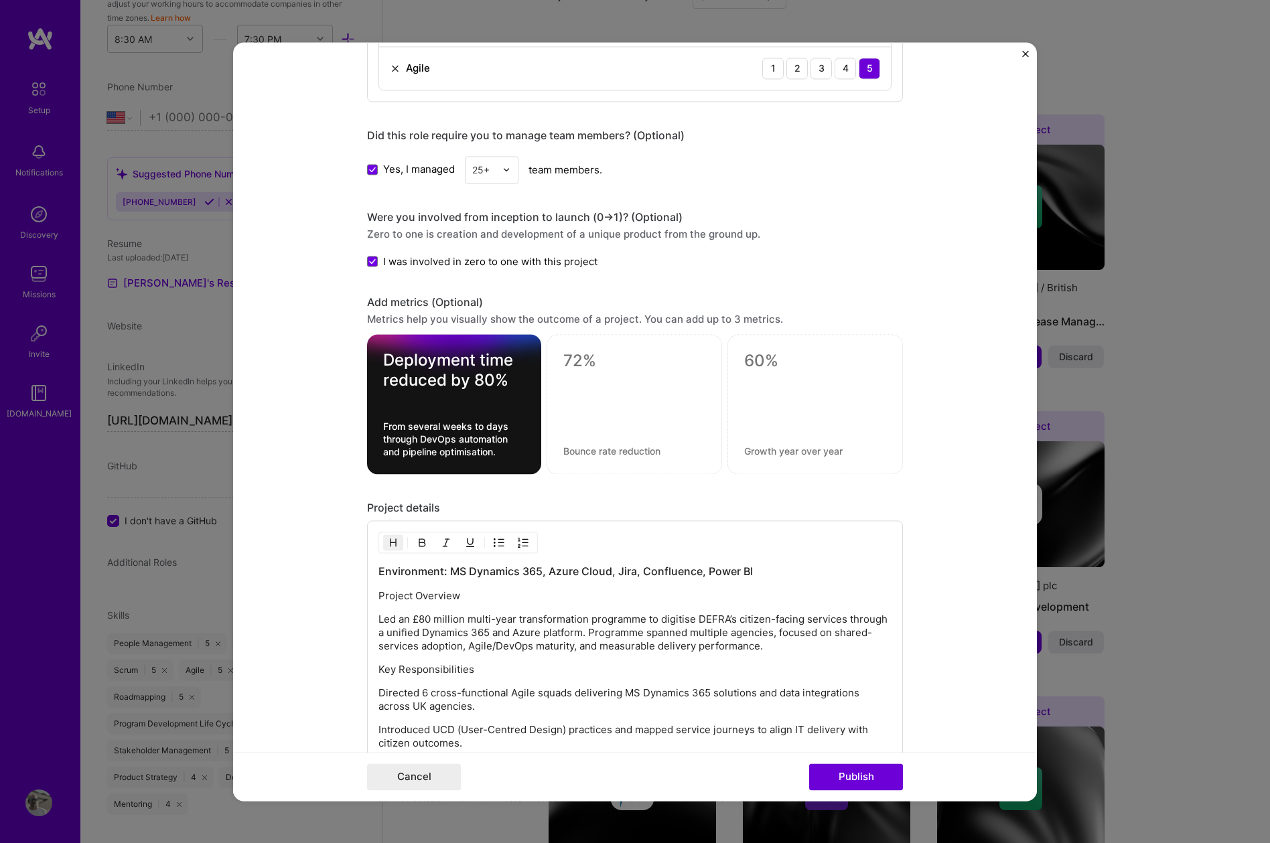
click at [656, 377] on div at bounding box center [633, 404] width 175 height 140
click at [583, 363] on textarea at bounding box center [634, 361] width 142 height 20
paste textarea "Delivery velocity increased 20%"
type textarea "Delivery velocity increased 20%"
click at [611, 451] on textarea at bounding box center [634, 451] width 142 height 13
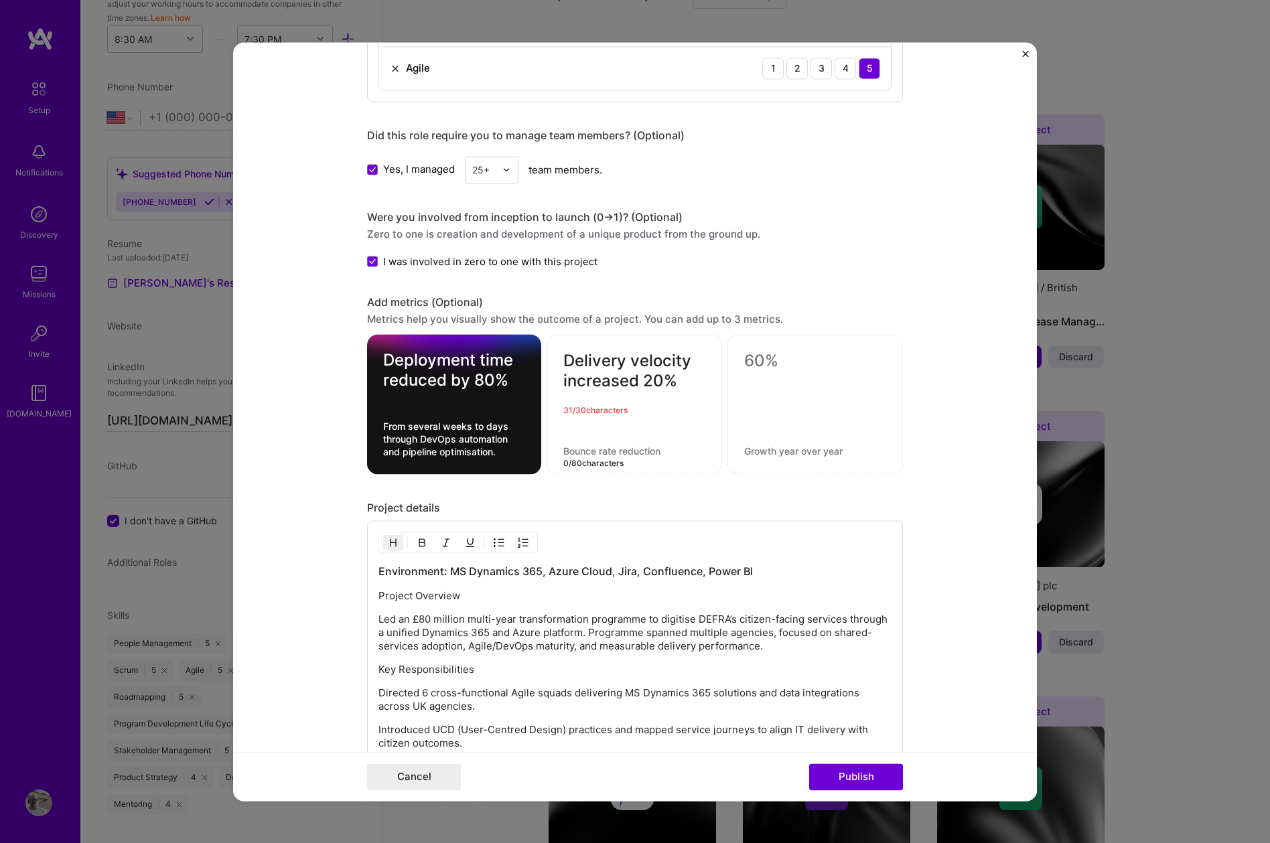
paste textarea "achieved by introducing Agile governance, [PERSON_NAME] metrics, and cross-squa…"
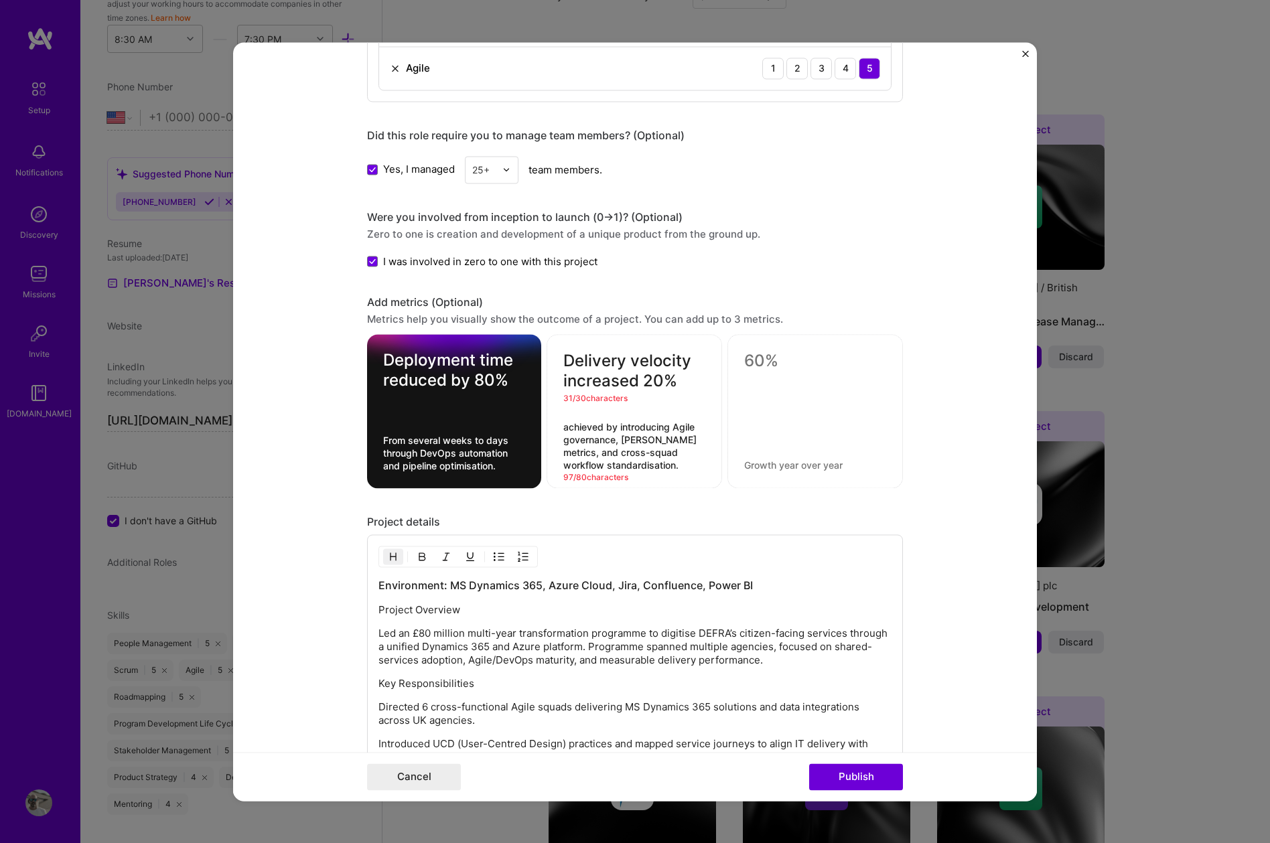
click at [567, 431] on textarea "achieved by introducing Agile governance, [PERSON_NAME] metrics, and cross-squa…" at bounding box center [634, 446] width 142 height 51
type textarea "Achieved by introducing Agile governance, [PERSON_NAME] metrics, and cross-squa…"
click at [959, 432] on form "Editing suggested project This project is suggested based on your LinkedIn, res…" at bounding box center [635, 421] width 804 height 759
click at [923, 427] on form "Editing suggested project This project is suggested based on your LinkedIn, res…" at bounding box center [635, 421] width 804 height 759
click at [656, 445] on textarea "Achieved by introducing Agile governance, [PERSON_NAME] metrics, and cross-squa…" at bounding box center [634, 446] width 142 height 51
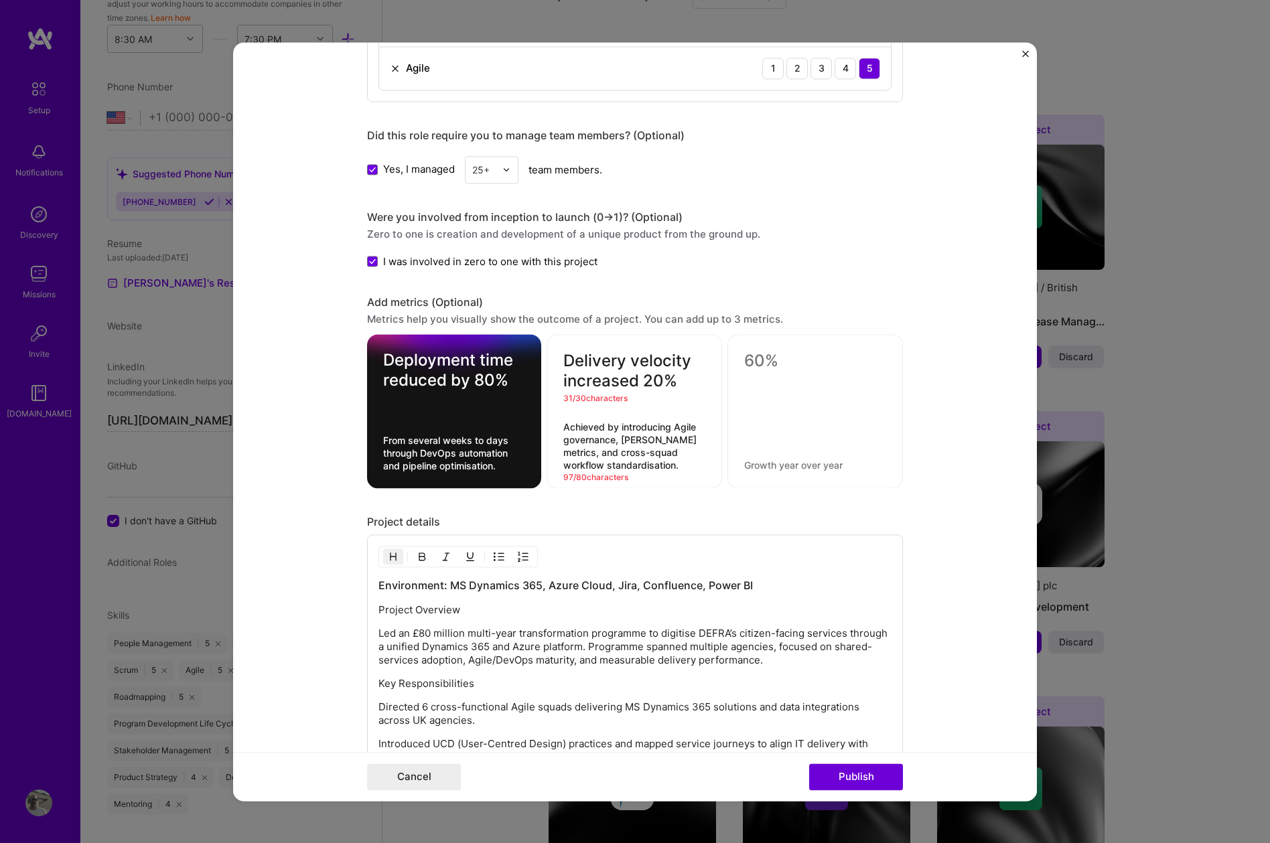
drag, startPoint x: 639, startPoint y: 380, endPoint x: 567, endPoint y: 381, distance: 71.7
click at [567, 381] on textarea "Delivery velocity increased 20%" at bounding box center [634, 371] width 142 height 40
click at [916, 445] on form "Editing suggested project This project is suggested based on your LinkedIn, res…" at bounding box center [635, 421] width 804 height 759
click at [556, 437] on div "Delivery velocity improved 20% Achieved by introducing Agile governance, [PERSO…" at bounding box center [633, 411] width 175 height 154
click at [625, 440] on textarea "Achieved by introducing Agile governance, [PERSON_NAME] metrics, and cross-squa…" at bounding box center [634, 446] width 142 height 51
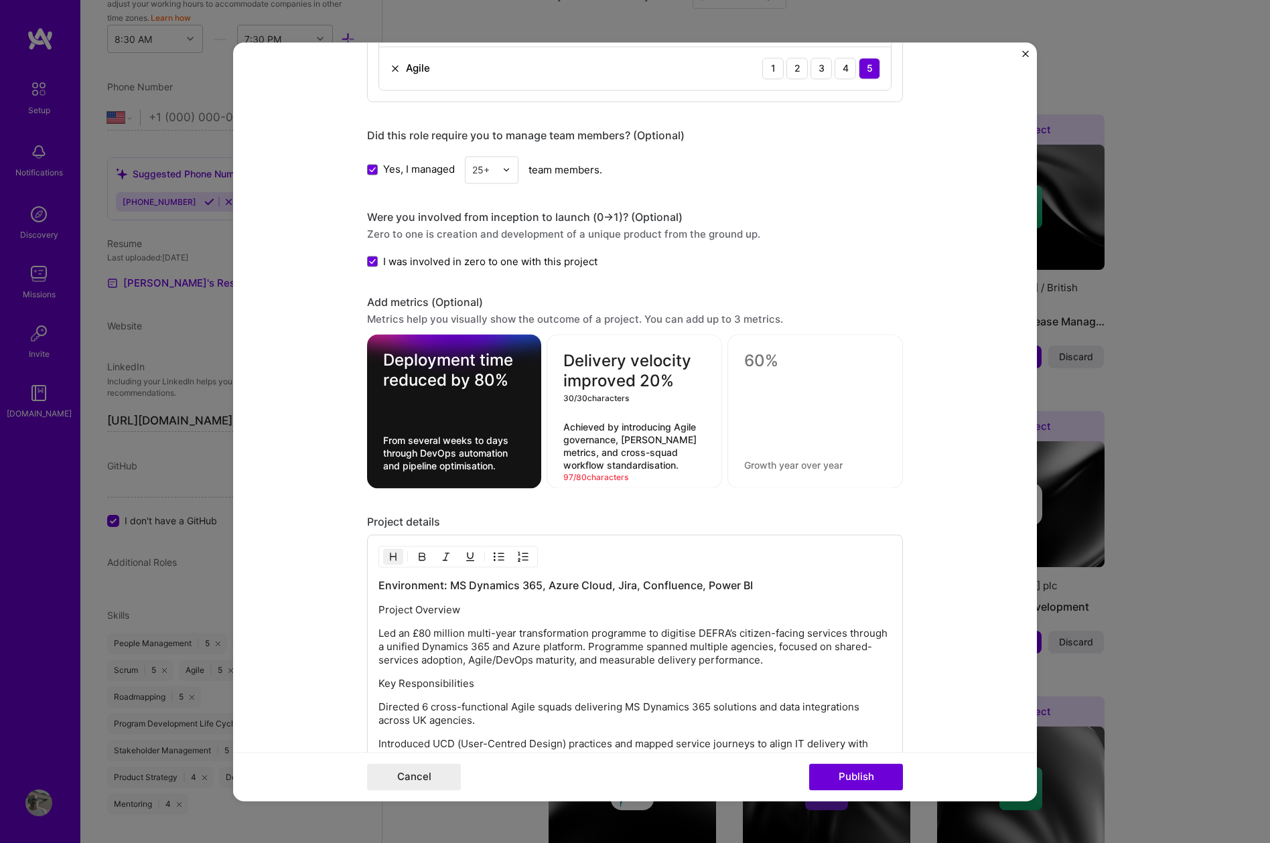
drag, startPoint x: 634, startPoint y: 382, endPoint x: 573, endPoint y: 381, distance: 60.3
click at [573, 381] on textarea "Delivery velocity improved 20%" at bounding box center [634, 371] width 142 height 40
type textarea "Delivery velocity > 20%"
drag, startPoint x: 563, startPoint y: 465, endPoint x: 649, endPoint y: 465, distance: 85.7
click at [649, 465] on textarea "Achieved by introducing Agile governance, [PERSON_NAME] metrics, and cross-squa…" at bounding box center [634, 446] width 142 height 51
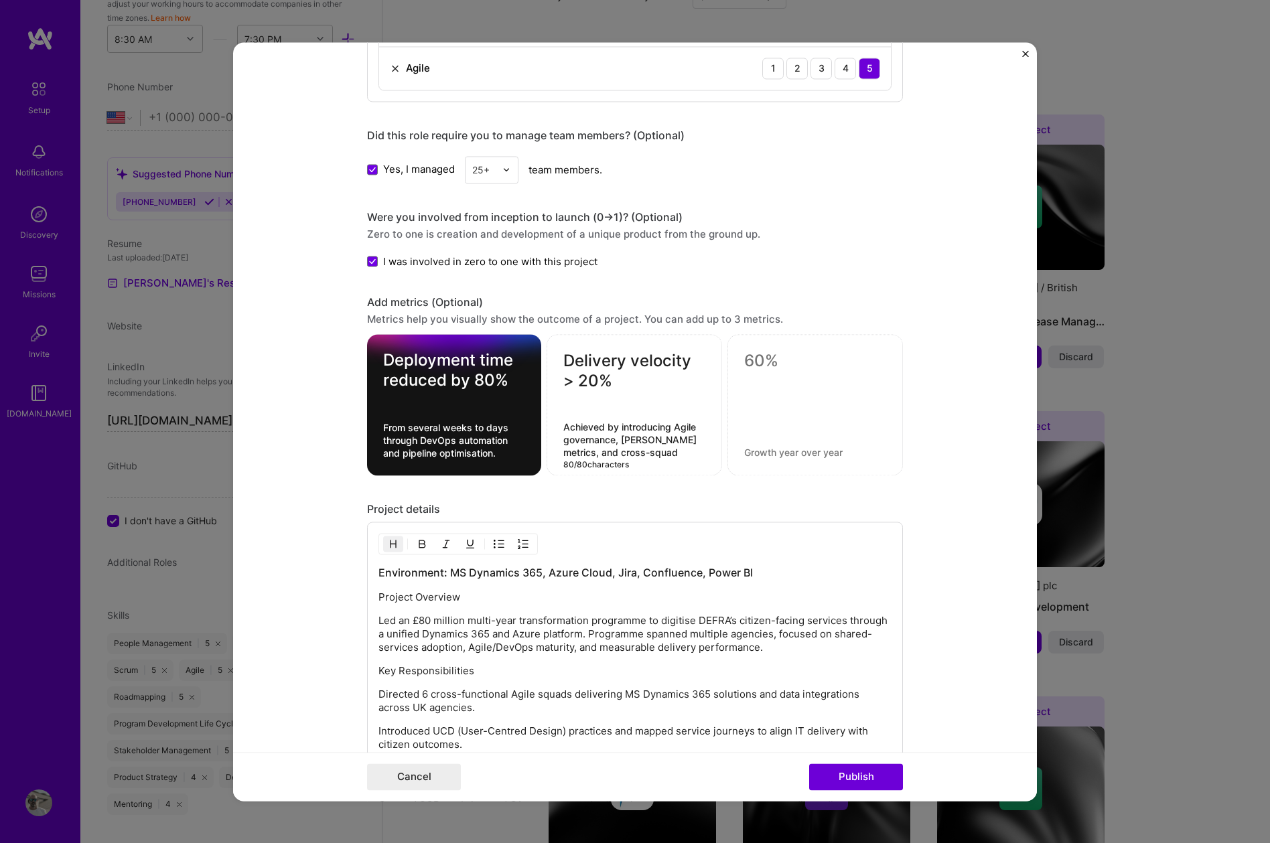
type textarea "Achieved by introducing Agile governance, [PERSON_NAME] metrics, and cross-squa…"
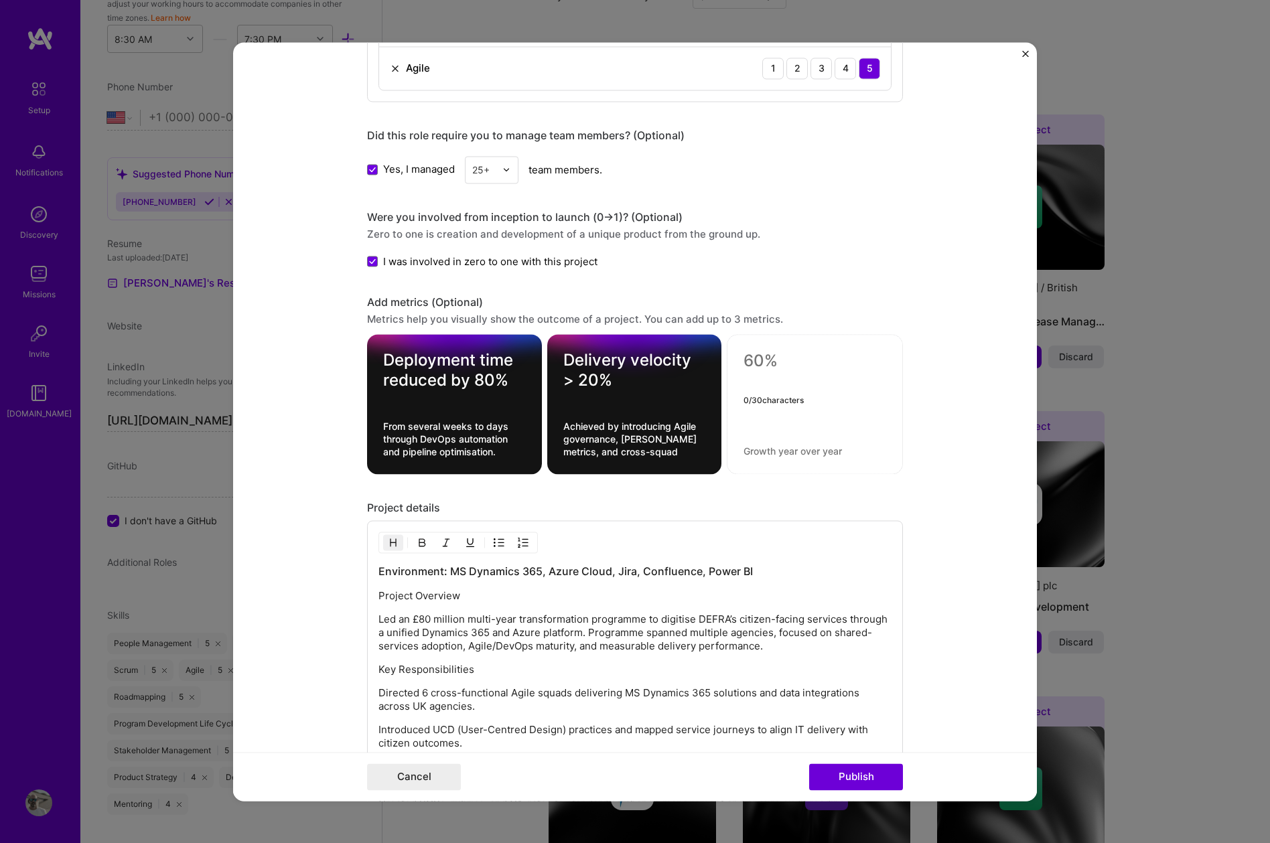
click at [801, 364] on textarea at bounding box center [814, 361] width 143 height 20
paste textarea "£5M+ supplier savings"
type textarea "£5M+ supplier savings"
click at [810, 453] on textarea at bounding box center [814, 451] width 143 height 13
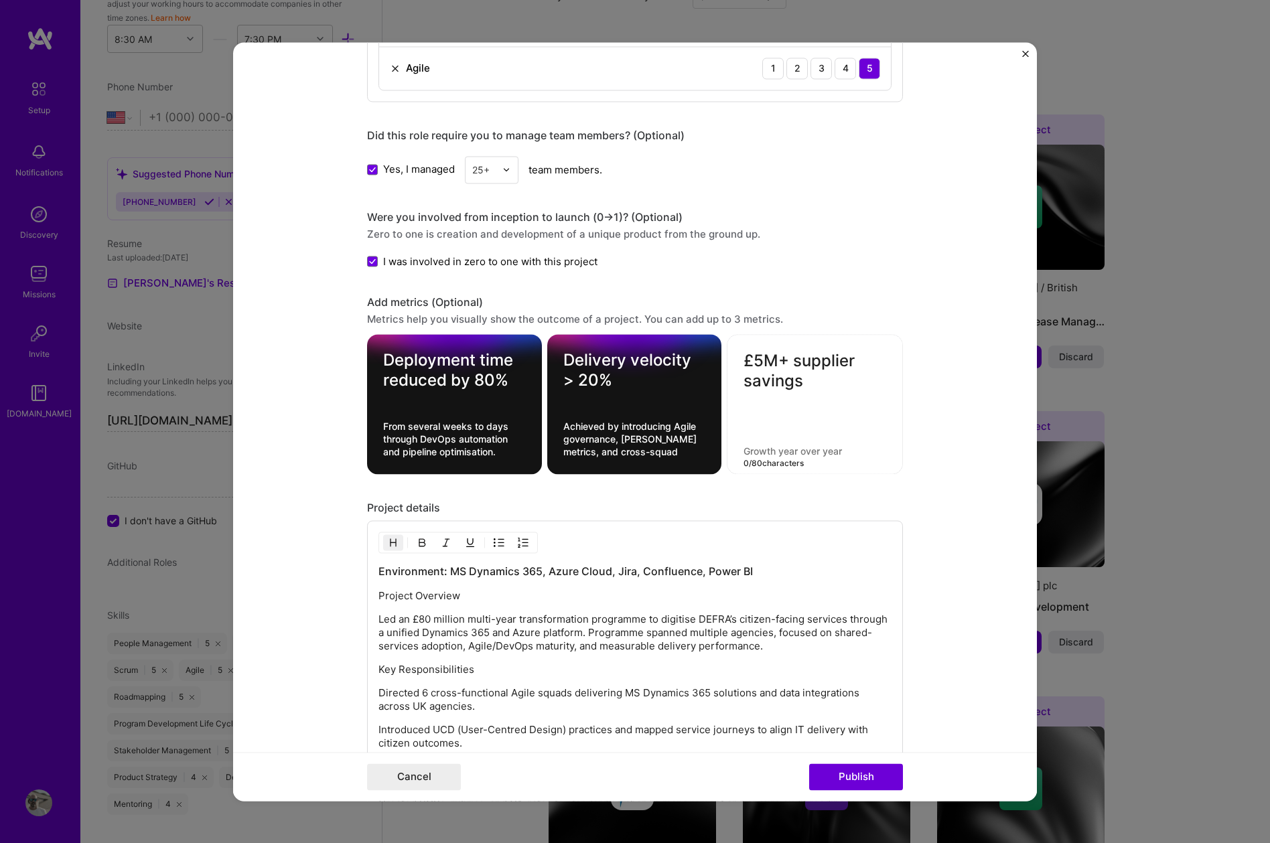
paste textarea "through commercial renegotiation, automation efficiencies, and shared-services …"
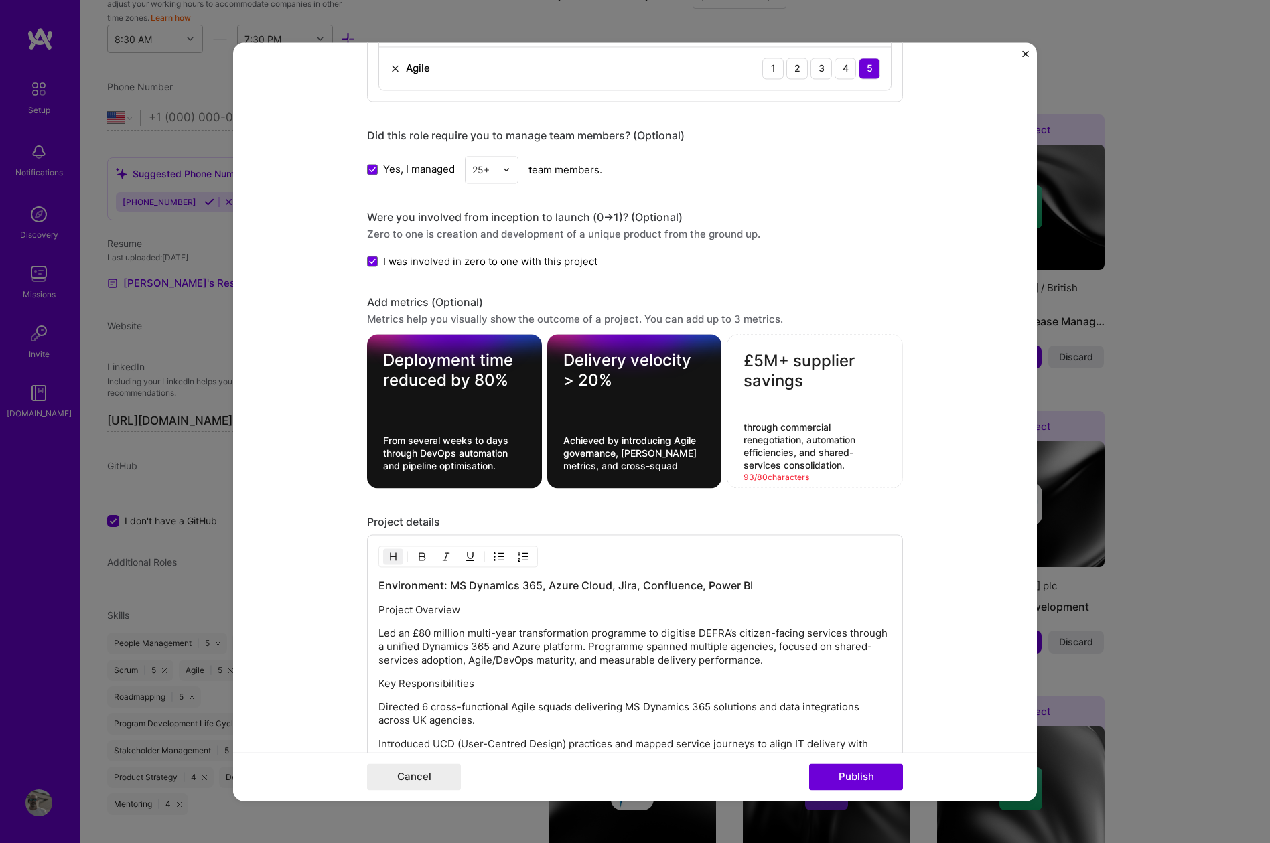
click at [745, 425] on textarea "through commercial renegotiation, automation efficiencies, and shared-services …" at bounding box center [814, 446] width 143 height 51
click at [997, 453] on form "Editing suggested project This project is suggested based on your LinkedIn, res…" at bounding box center [635, 421] width 804 height 759
drag, startPoint x: 844, startPoint y: 465, endPoint x: 784, endPoint y: 469, distance: 60.4
click at [784, 469] on textarea "Through commercial renegotiation, automation efficiencies, and shared-services …" at bounding box center [814, 446] width 143 height 51
type textarea "Through commercial renegotiation, automation efficiencies, and shared-services"
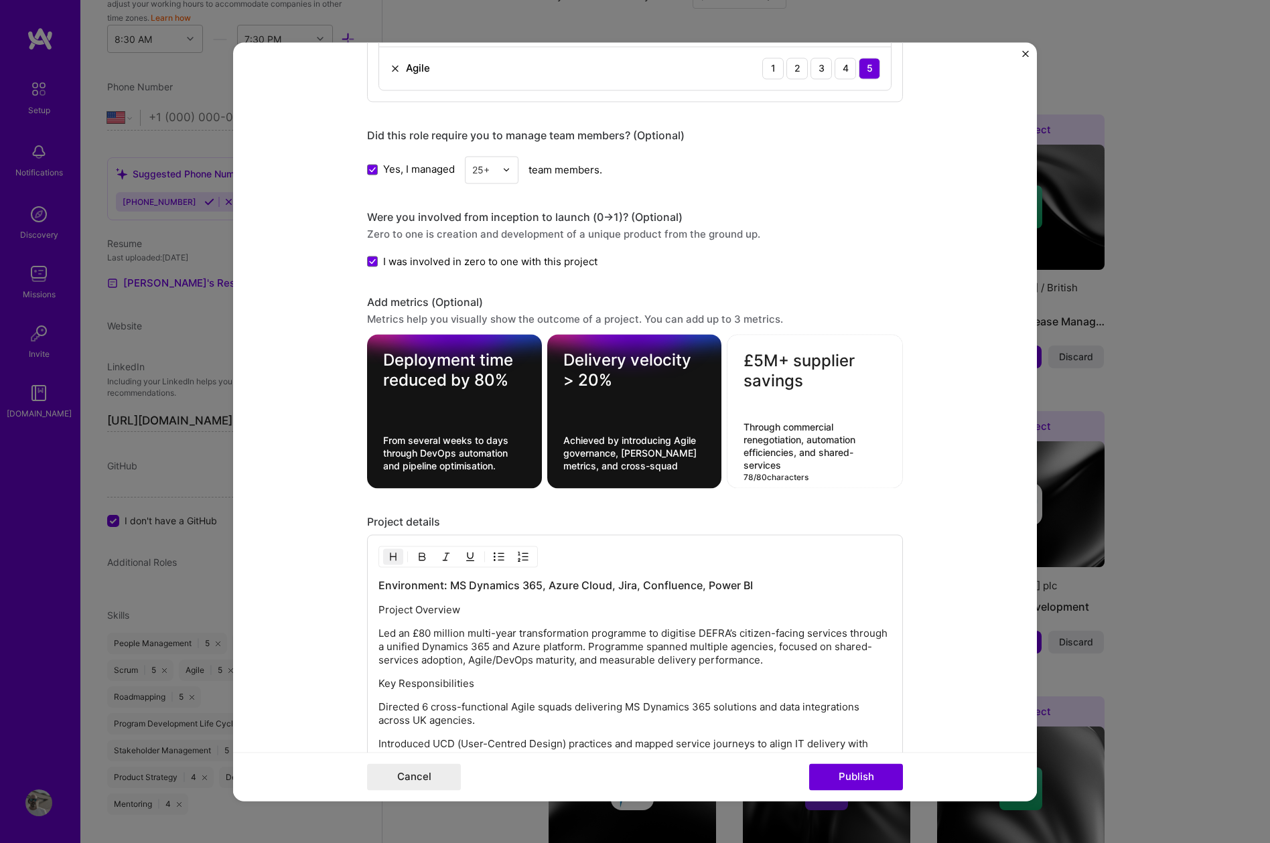
click at [974, 516] on form "Editing suggested project This project is suggested based on your LinkedIn, res…" at bounding box center [635, 421] width 804 height 759
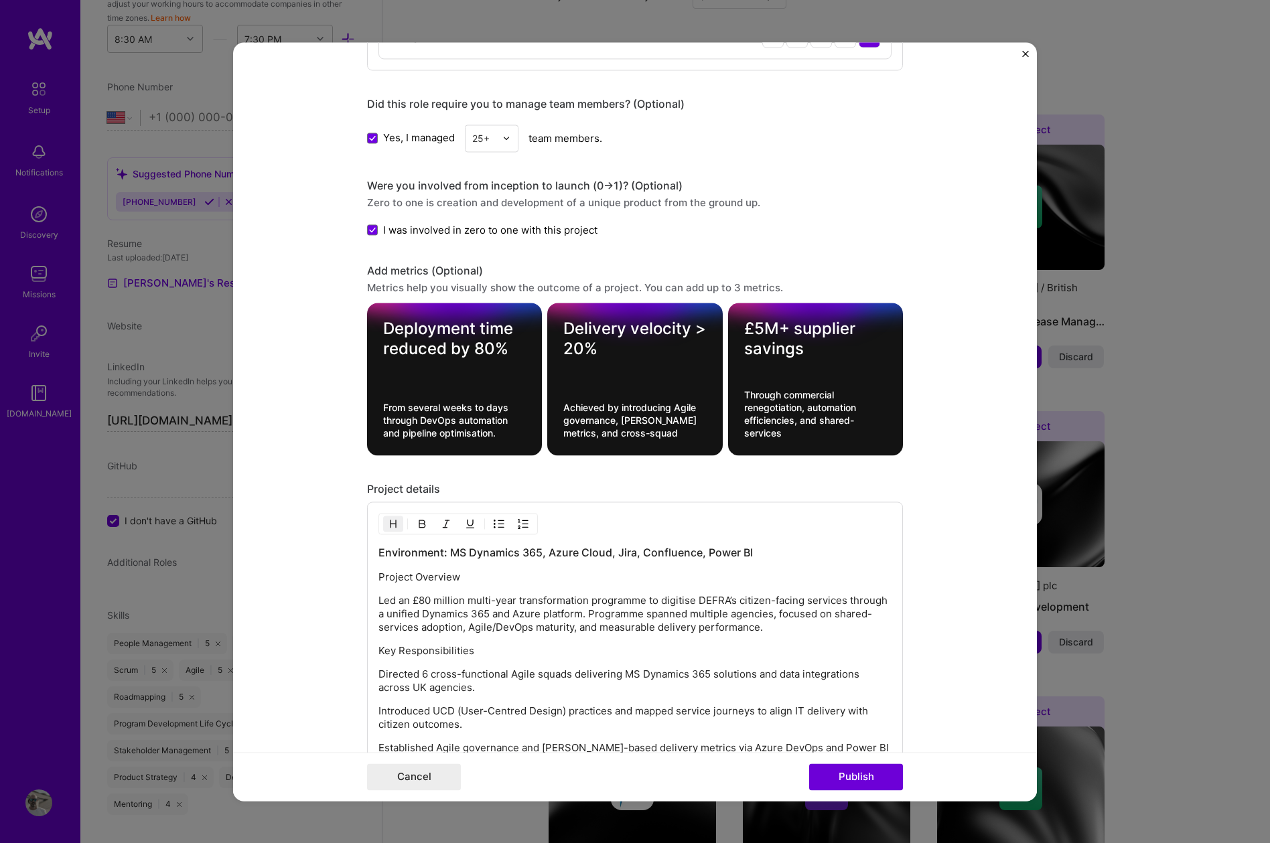
scroll to position [1513, 0]
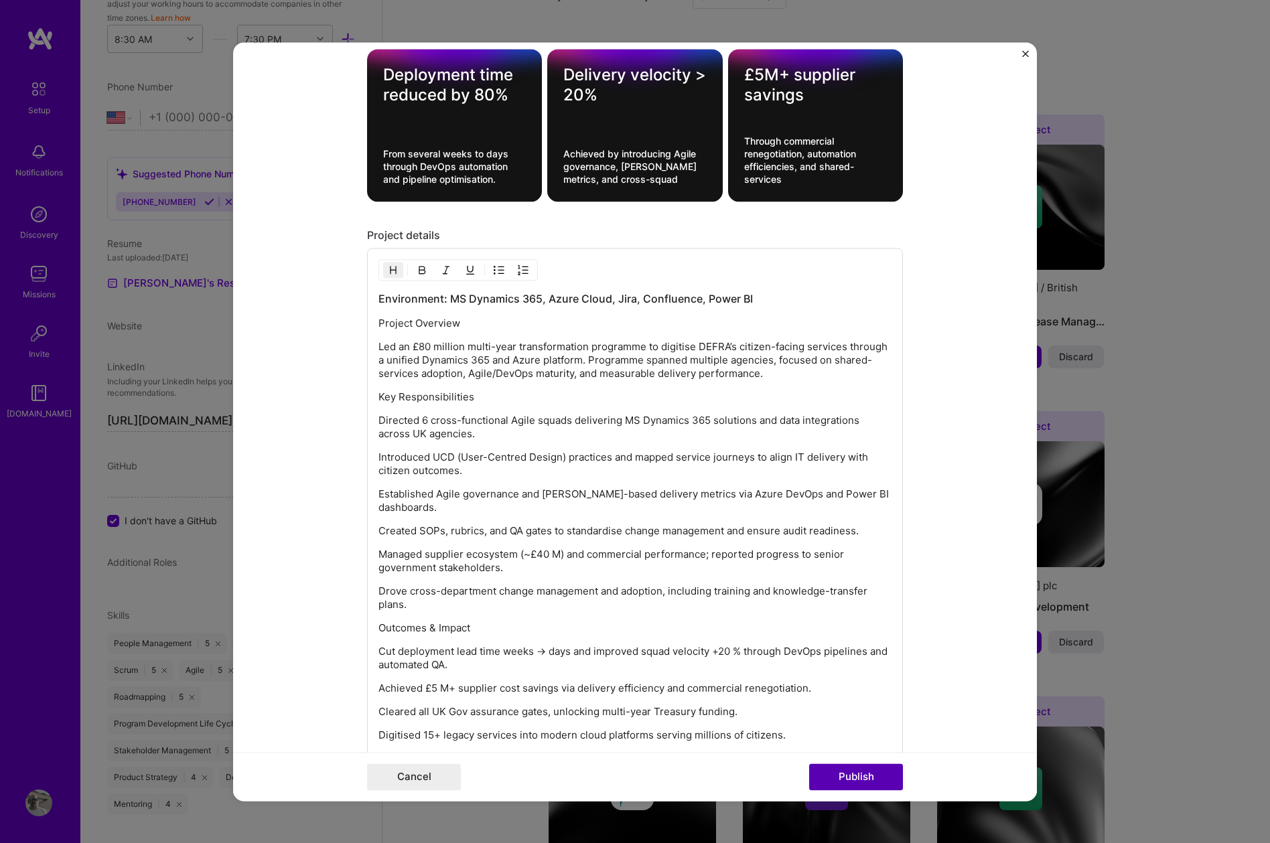
click at [859, 776] on button "Publish" at bounding box center [856, 776] width 94 height 27
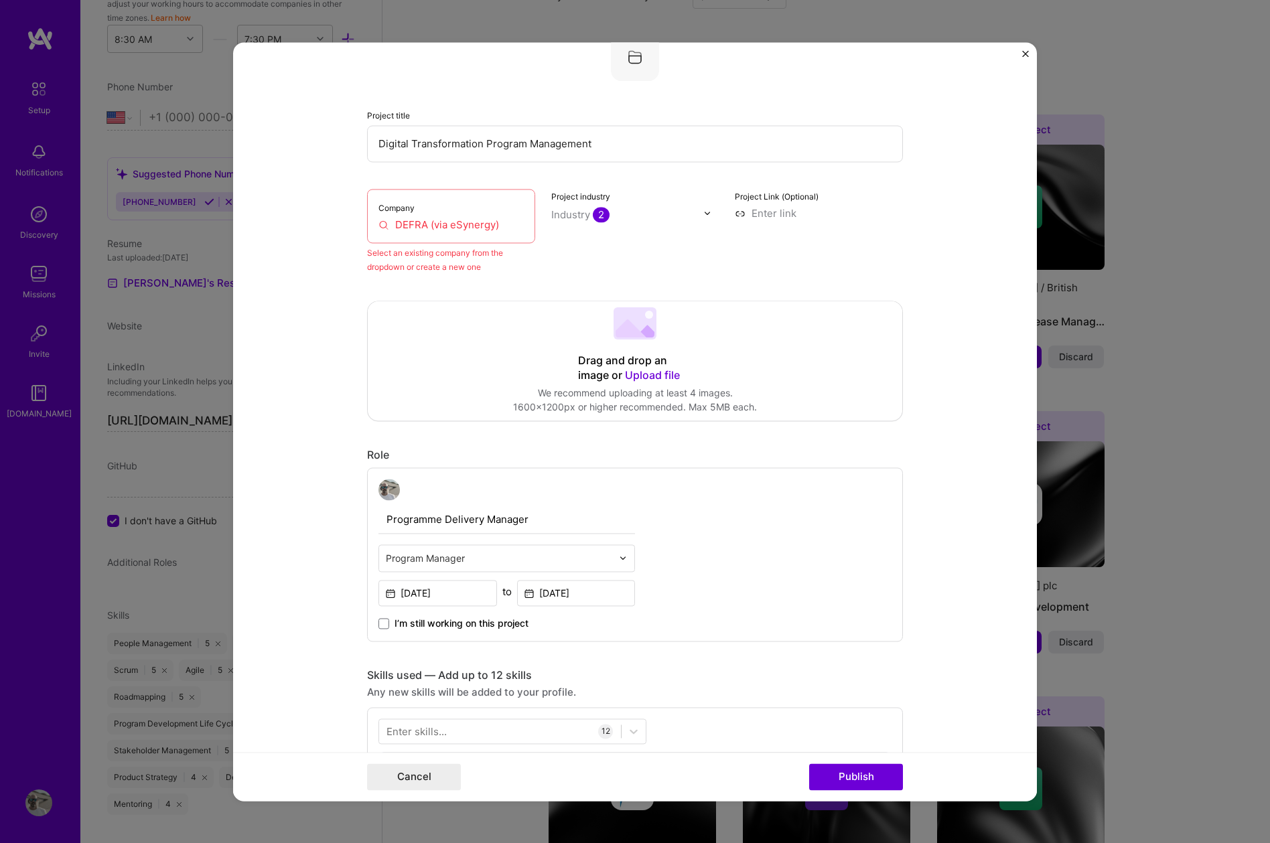
scroll to position [88, 0]
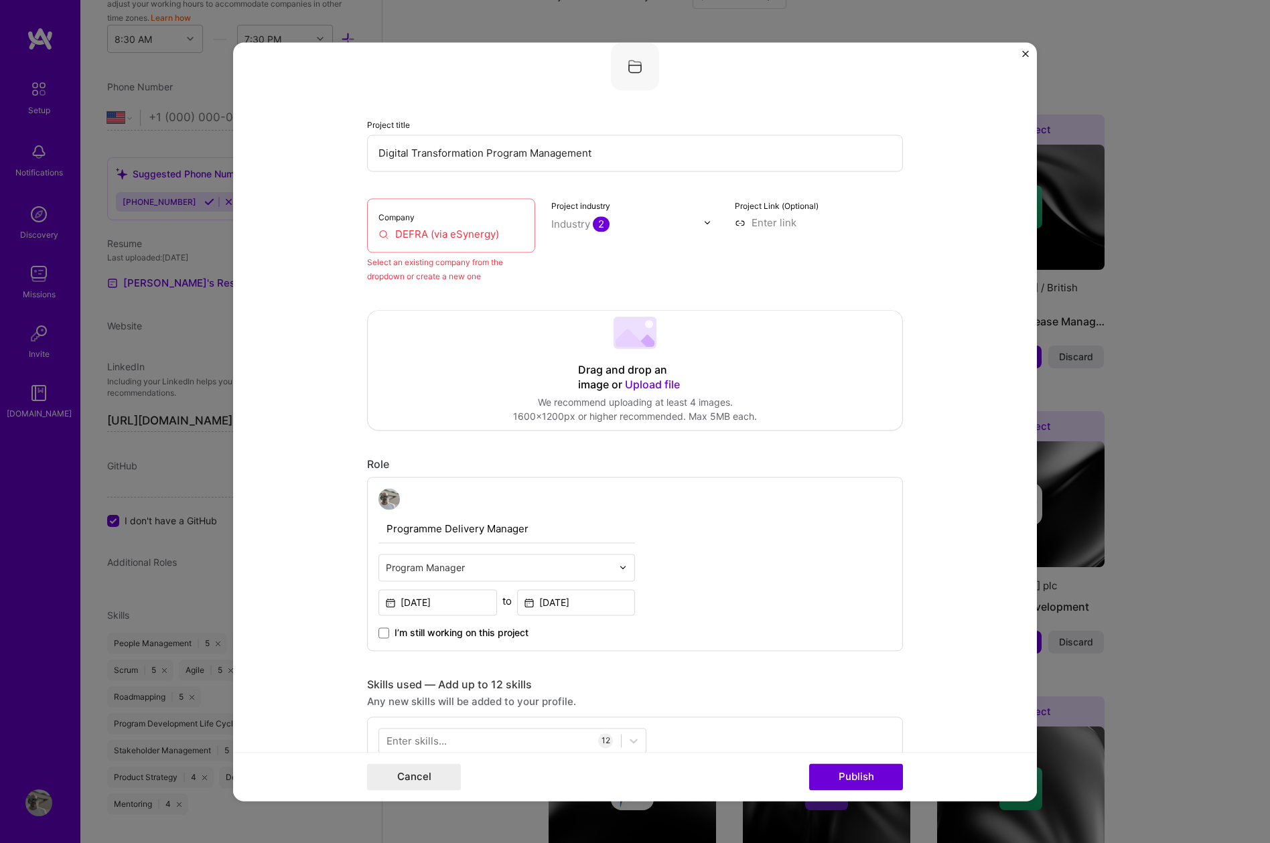
click at [480, 237] on input "DEFRA (via eSynergy)" at bounding box center [450, 234] width 145 height 14
drag, startPoint x: 499, startPoint y: 234, endPoint x: 309, endPoint y: 233, distance: 189.5
click at [309, 233] on form "Editing suggested project This project is suggested based on your LinkedIn, res…" at bounding box center [635, 421] width 804 height 759
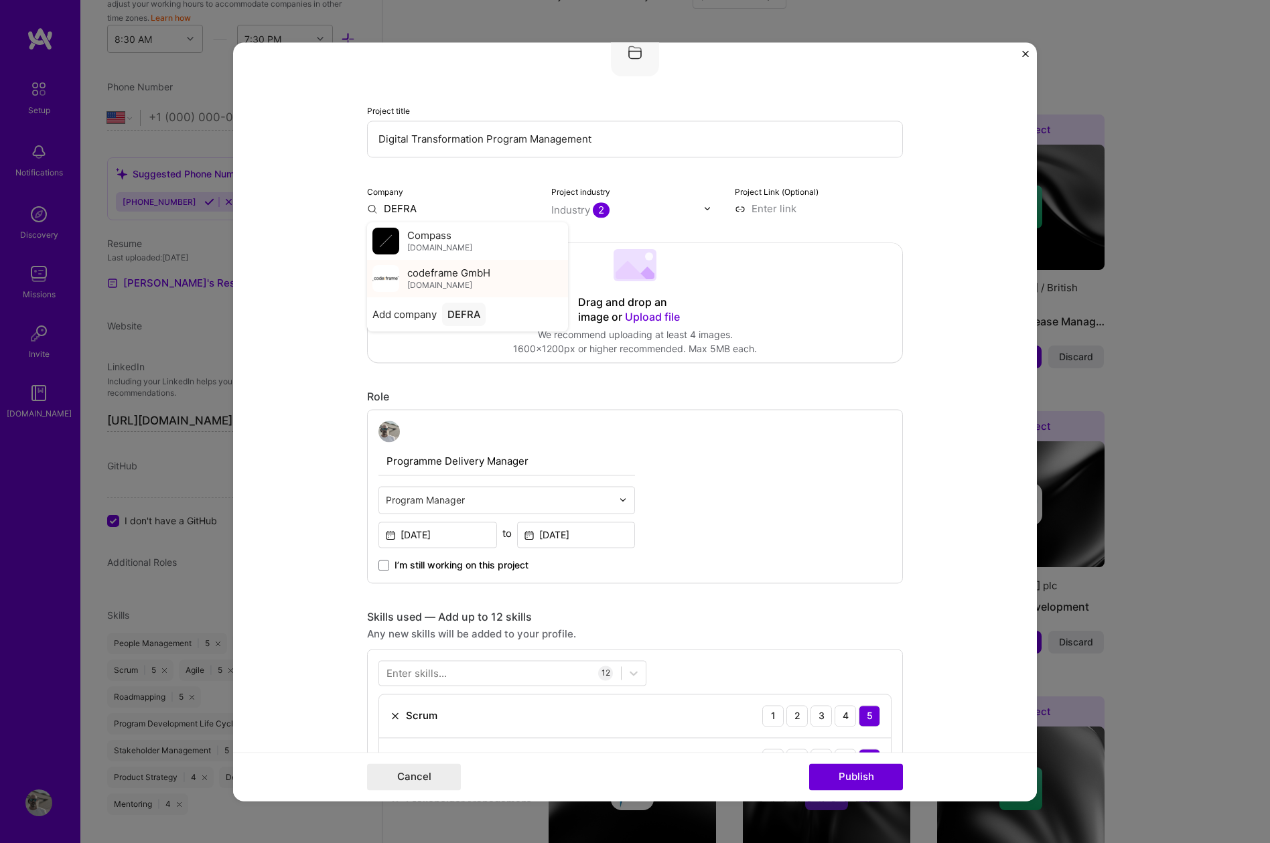
scroll to position [105, 0]
type input "DEFRA"
click at [467, 311] on div "DEFRA" at bounding box center [464, 310] width 44 height 23
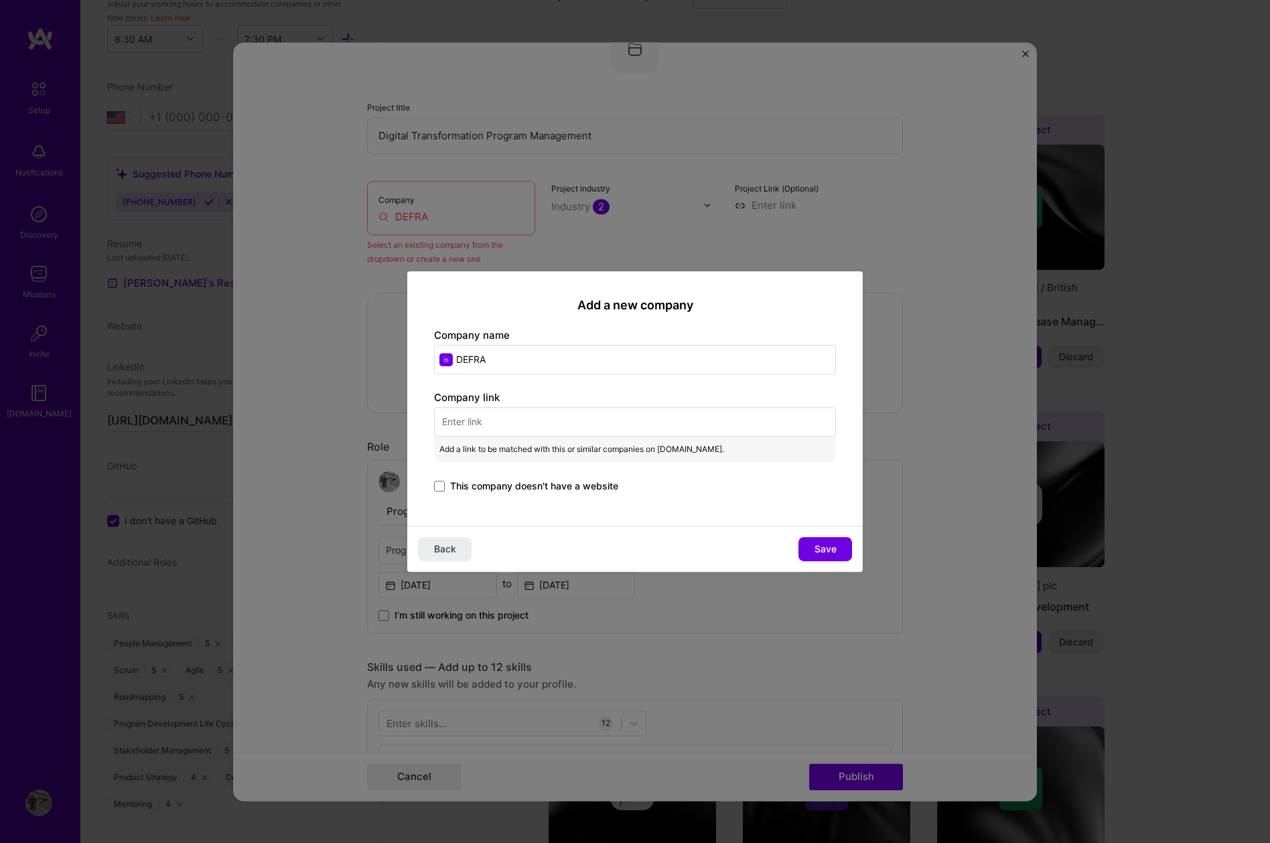
click at [553, 433] on input "text" at bounding box center [635, 421] width 402 height 29
paste input "[URL][DOMAIN_NAME]"
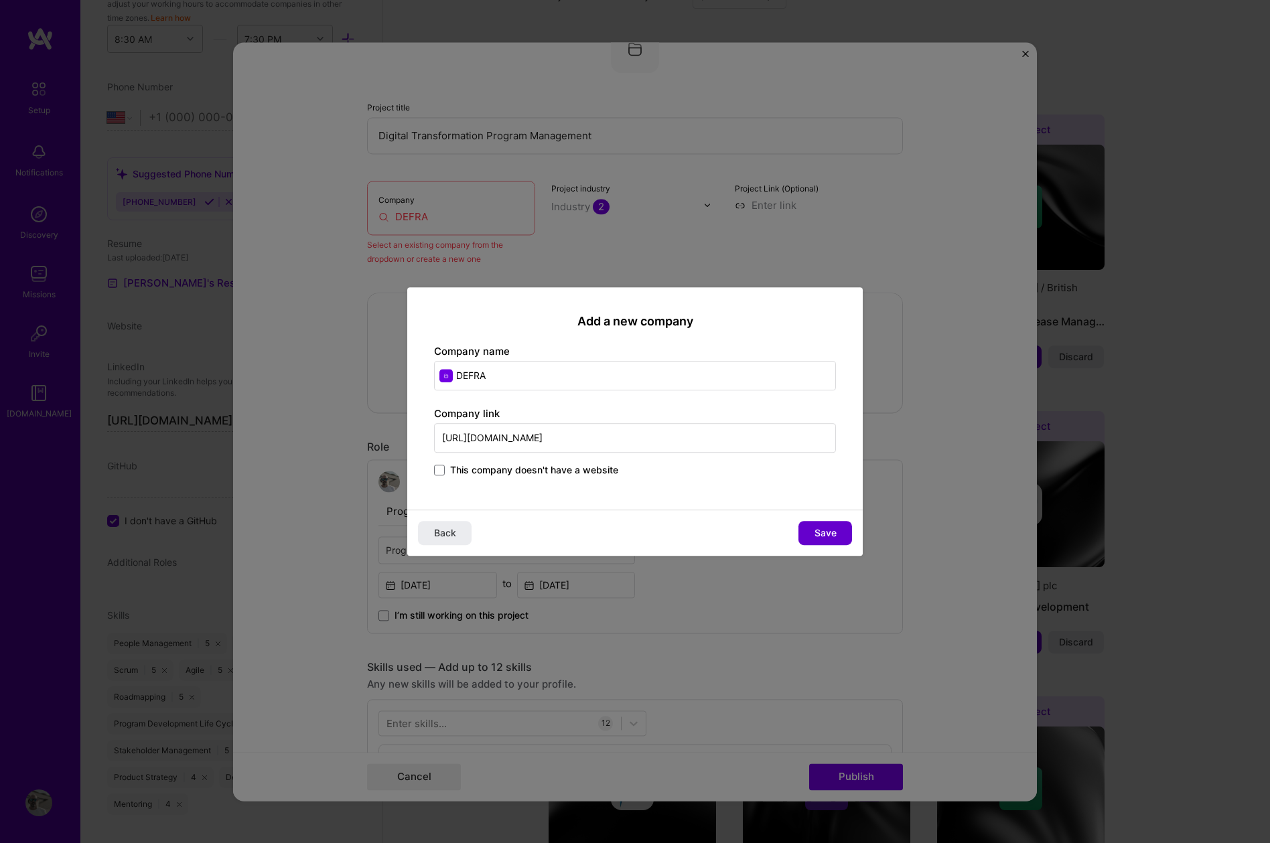
type input "[URL][DOMAIN_NAME]"
click at [825, 536] on span "Save" at bounding box center [825, 532] width 22 height 13
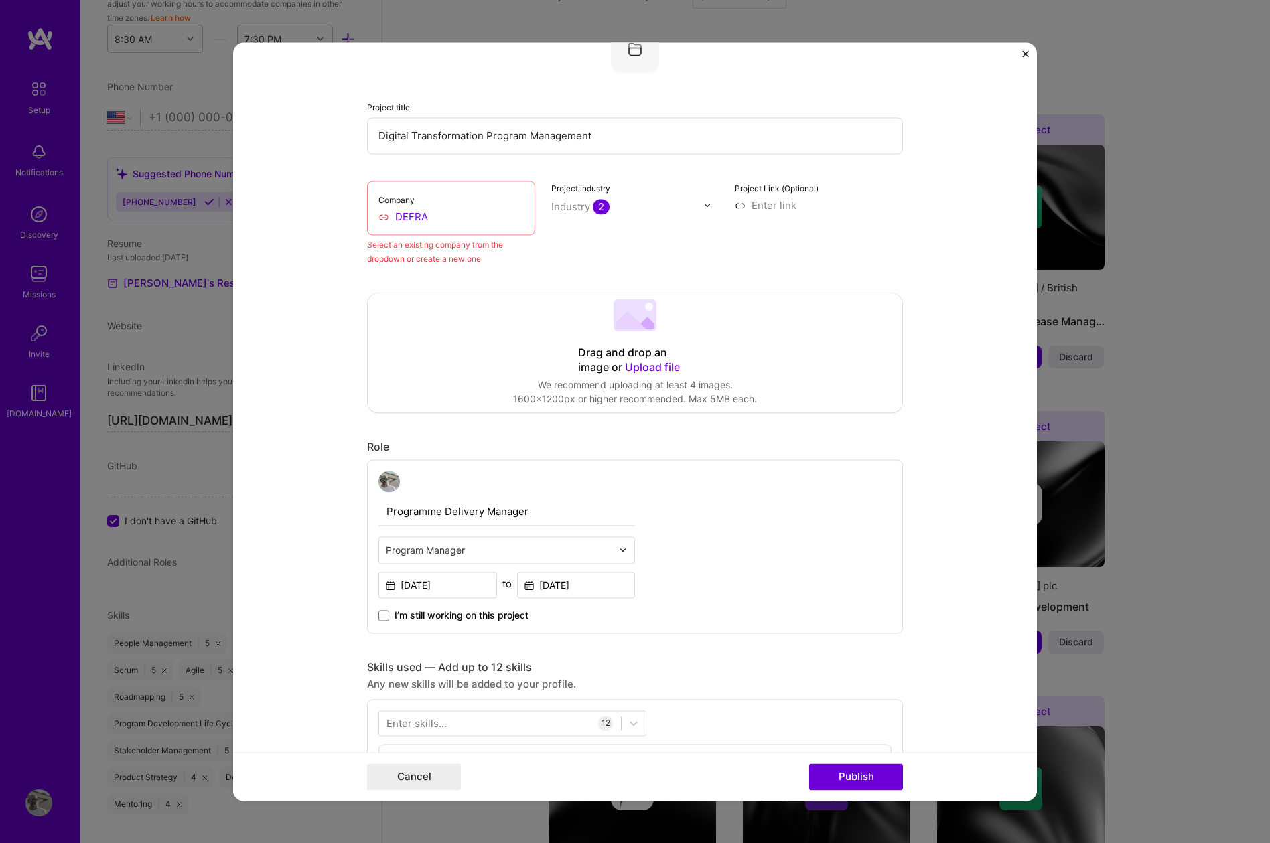
click at [580, 207] on div "Industry 2" at bounding box center [580, 207] width 58 height 14
click at [452, 215] on input "DEFRA" at bounding box center [450, 217] width 145 height 14
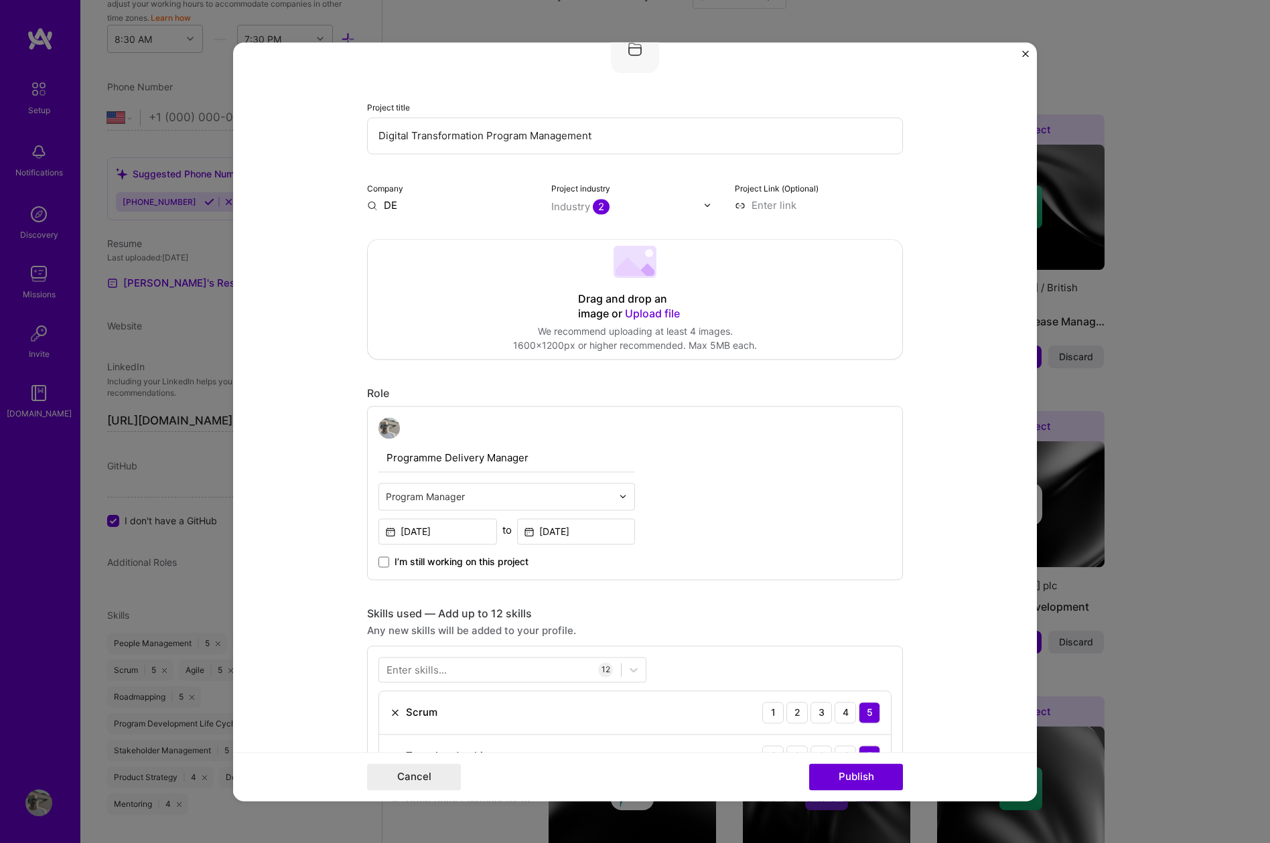
type input "D"
type input "U"
type input "DEFRA"
click at [410, 311] on span "Add company" at bounding box center [404, 311] width 64 height 14
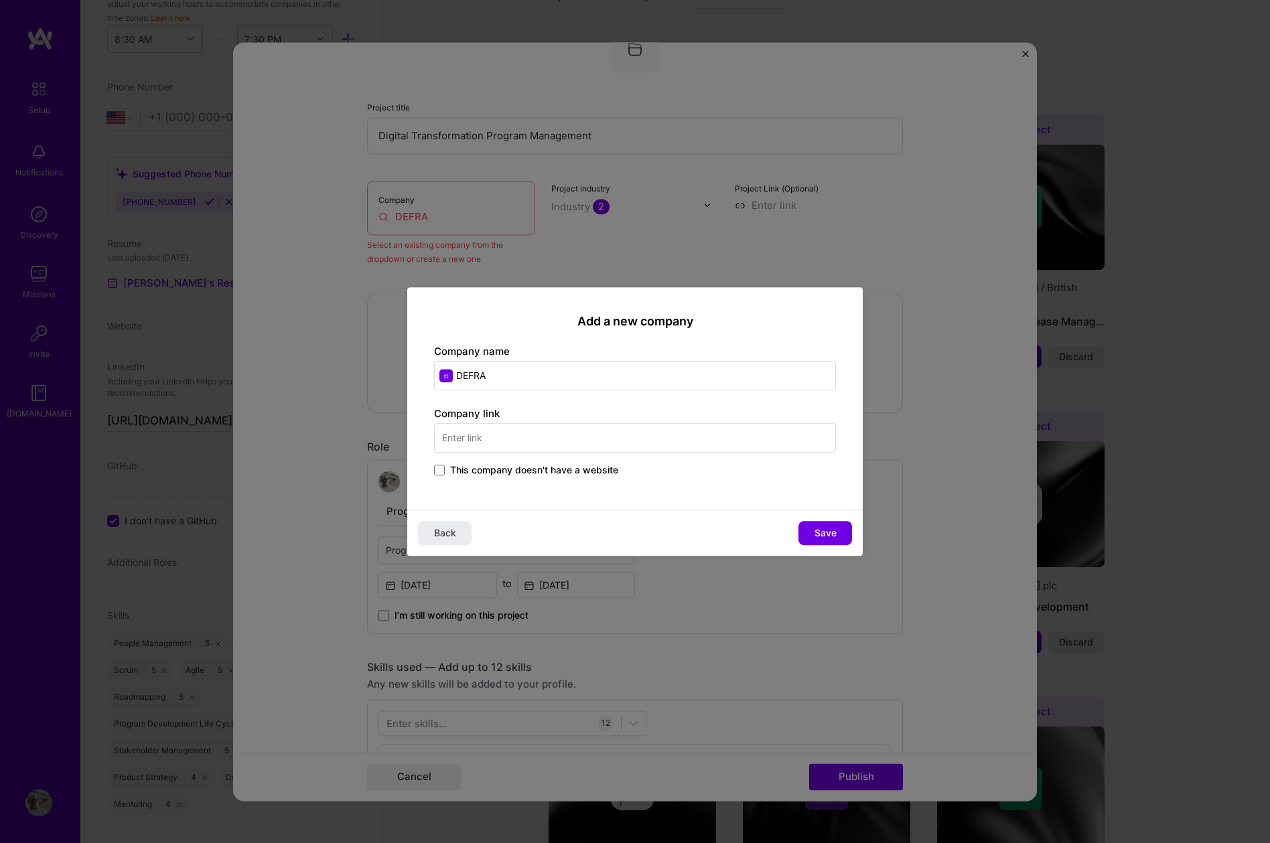
click at [517, 438] on input "text" at bounding box center [635, 437] width 402 height 29
paste input "[URL][DOMAIN_NAME]"
type input "[URL][DOMAIN_NAME]"
click at [830, 533] on span "Save" at bounding box center [825, 532] width 22 height 13
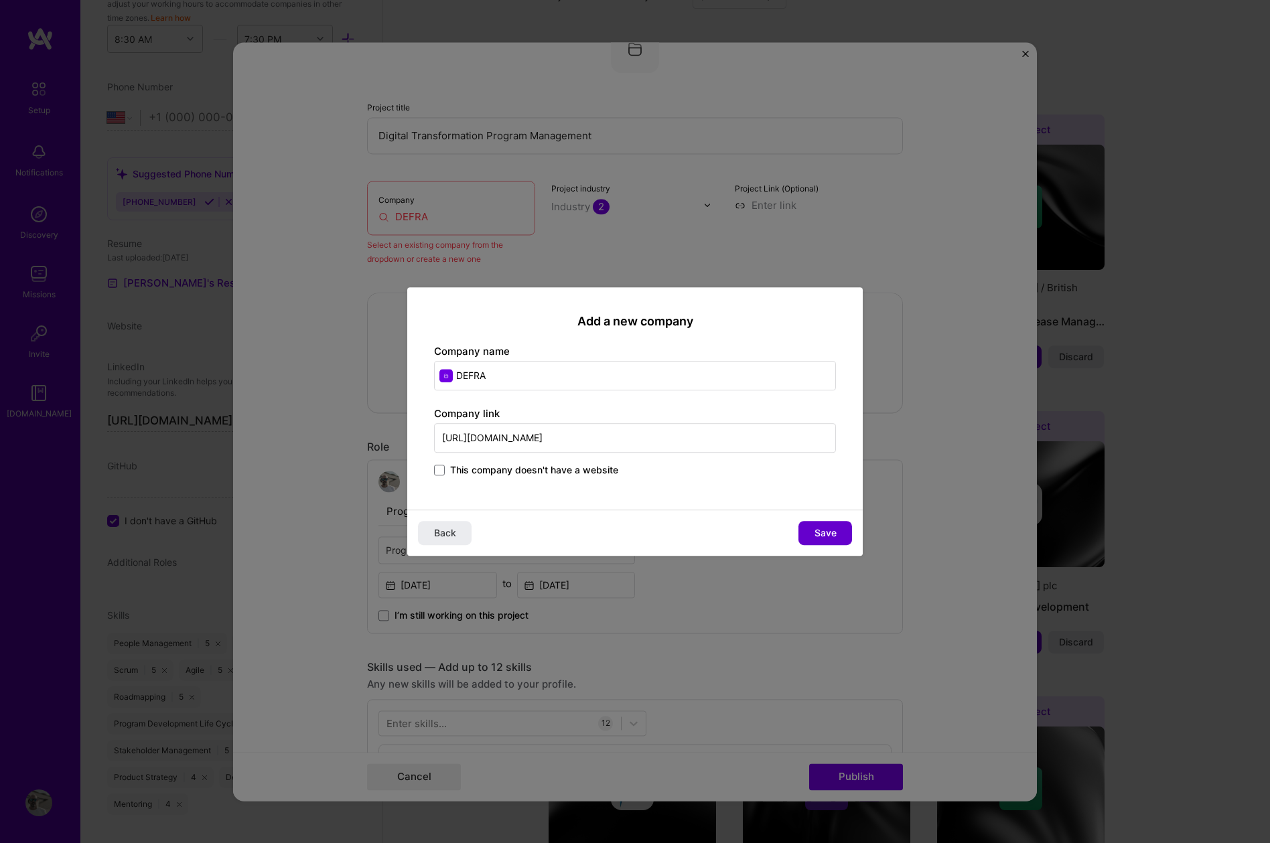
scroll to position [0, 0]
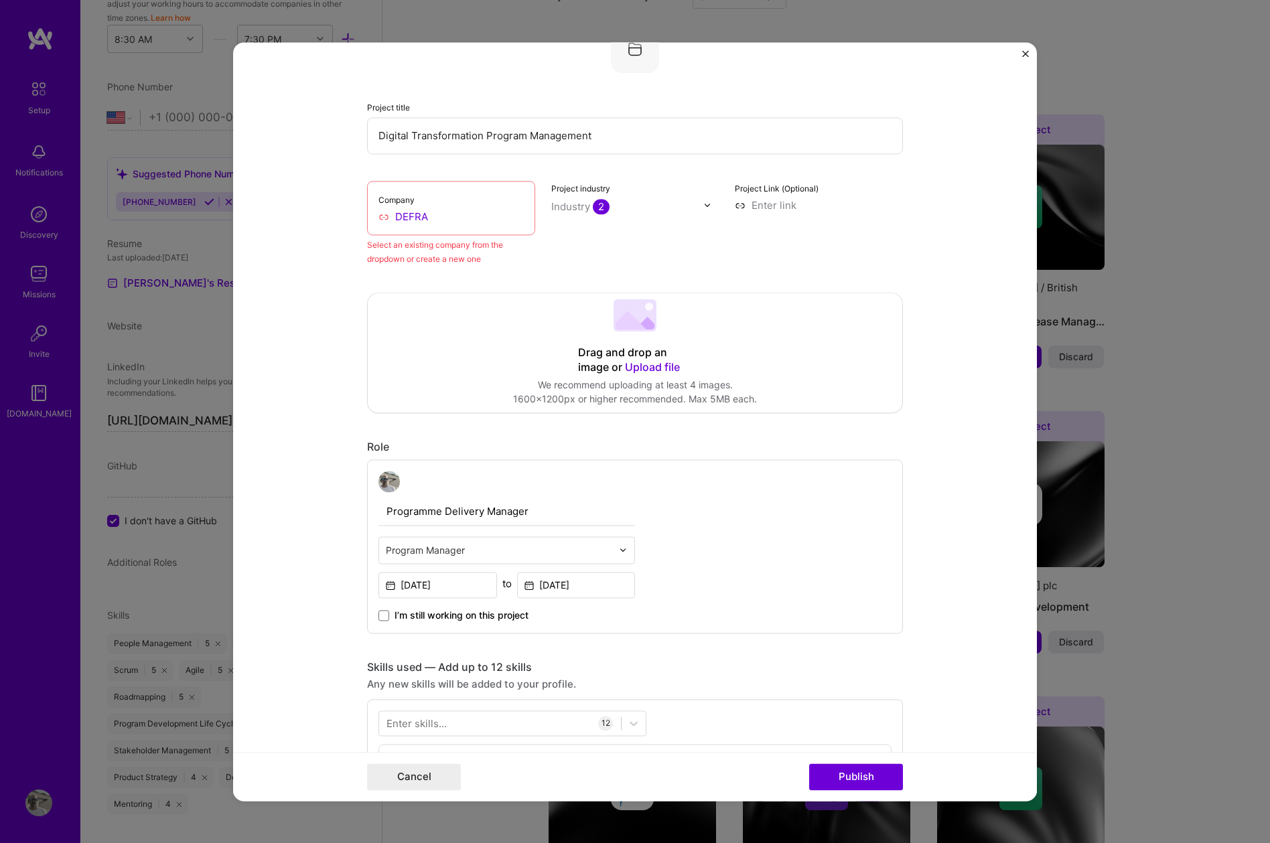
click at [936, 469] on form "Editing suggested project This project is suggested based on your LinkedIn, res…" at bounding box center [635, 421] width 804 height 759
click at [600, 209] on span "2" at bounding box center [601, 206] width 17 height 15
click at [323, 279] on form "Editing suggested project This project is suggested based on your LinkedIn, res…" at bounding box center [635, 421] width 804 height 759
click at [480, 261] on div "Select an existing company from the dropdown or create a new one" at bounding box center [451, 252] width 168 height 28
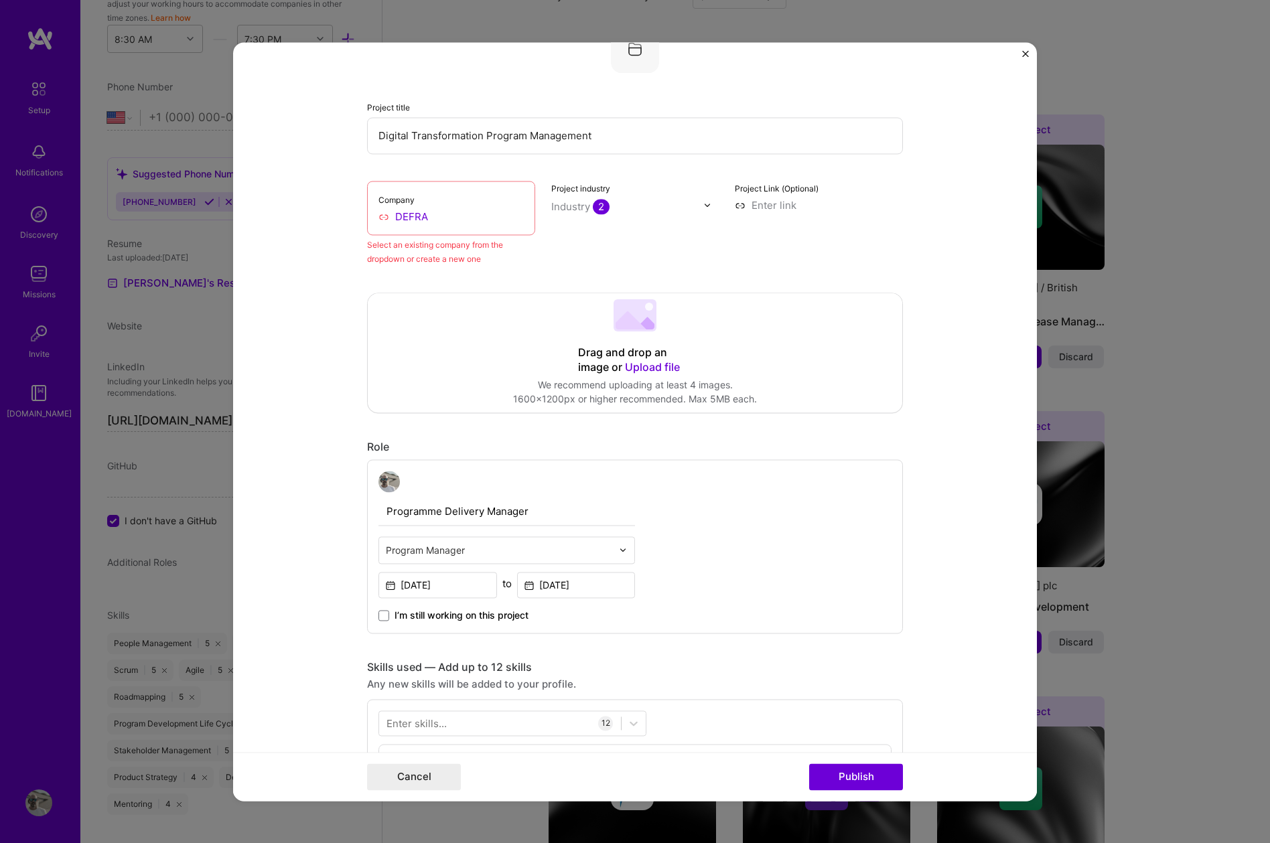
click at [383, 218] on input "DEFRA" at bounding box center [450, 217] width 145 height 14
click at [413, 218] on input "DEFRA" at bounding box center [450, 217] width 145 height 14
click at [427, 217] on input "DEFRA" at bounding box center [450, 217] width 145 height 14
drag, startPoint x: 444, startPoint y: 218, endPoint x: 307, endPoint y: 213, distance: 136.7
click at [309, 214] on form "Editing suggested project This project is suggested based on your LinkedIn, res…" at bounding box center [635, 421] width 804 height 759
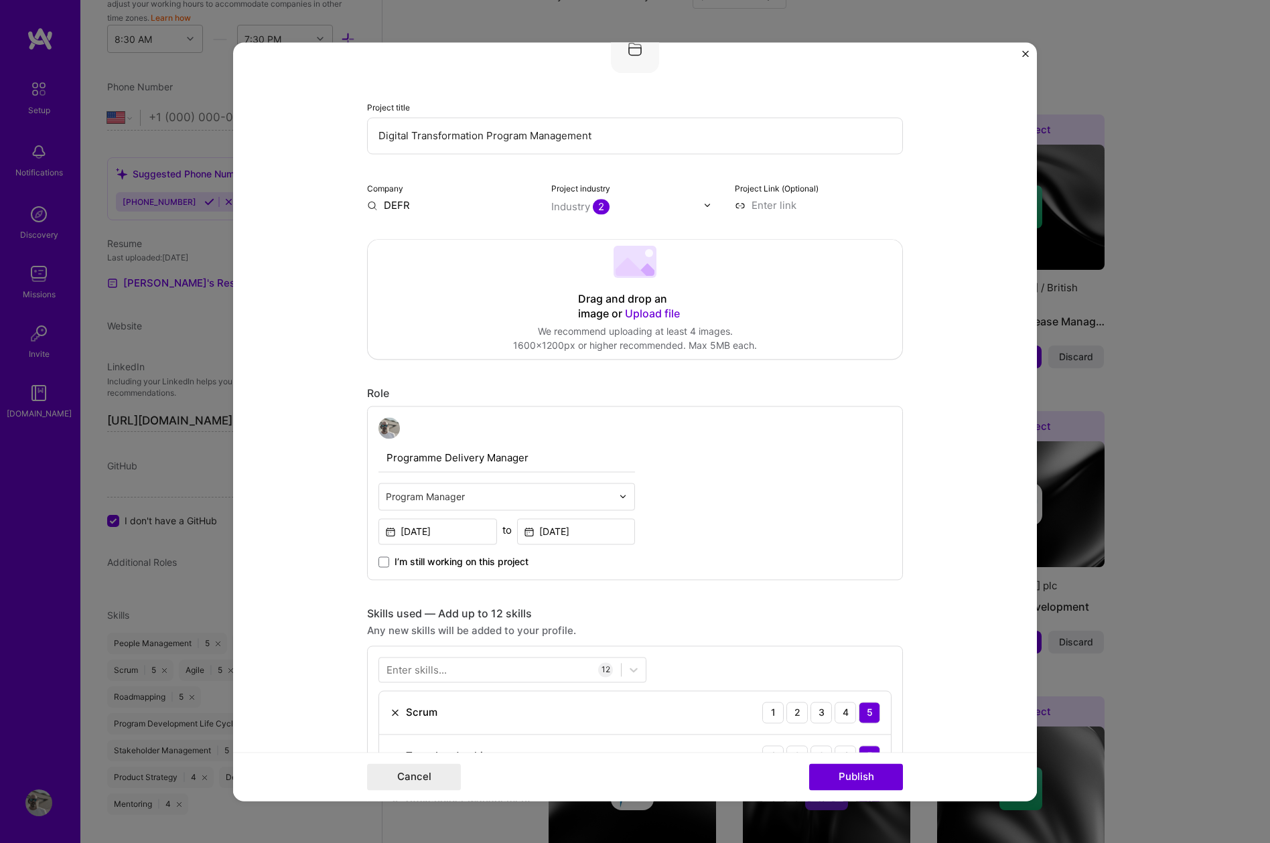
type input "DEFRA"
click at [405, 310] on span "Add company" at bounding box center [404, 311] width 64 height 14
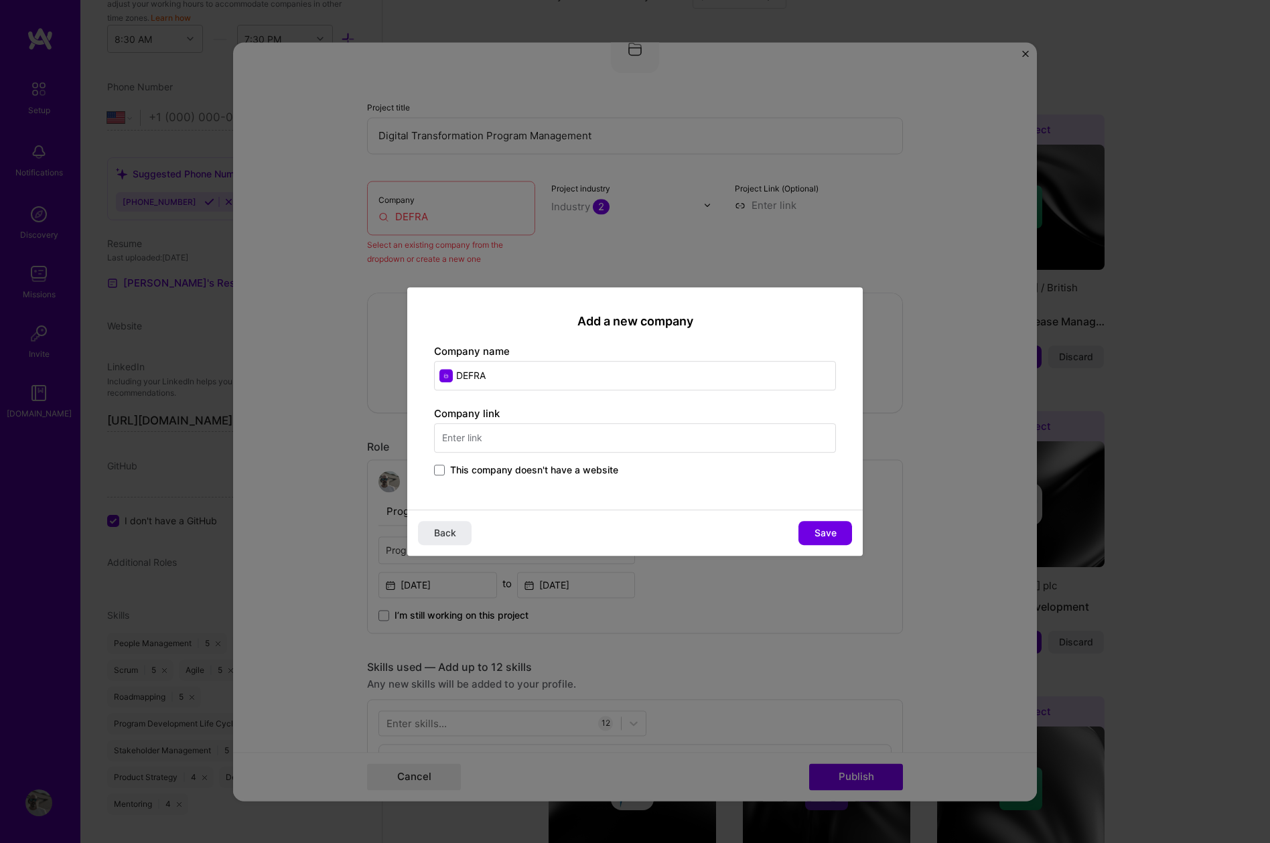
click at [538, 442] on input "text" at bounding box center [635, 437] width 402 height 29
paste input "[URL][DOMAIN_NAME]"
type input "[URL][DOMAIN_NAME]"
click at [823, 529] on span "Save" at bounding box center [825, 532] width 22 height 13
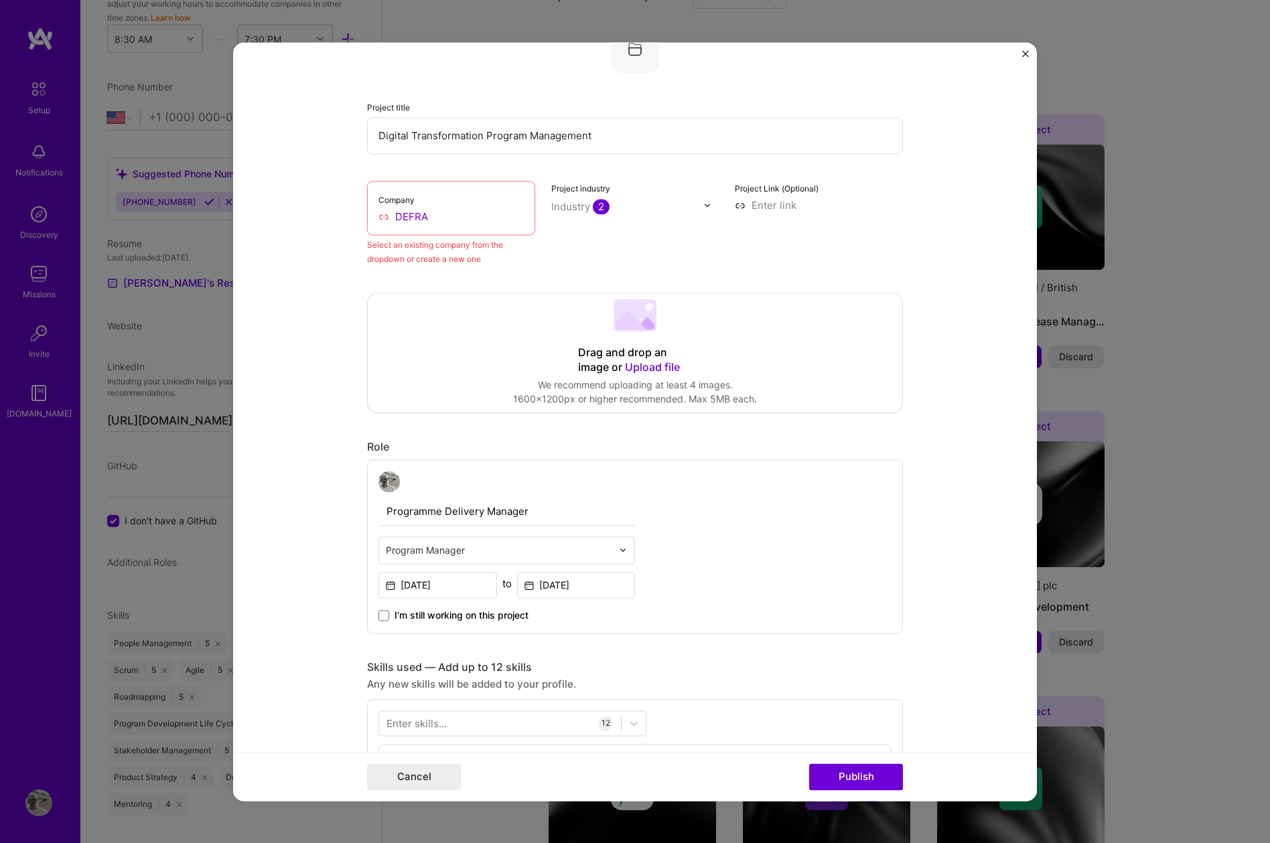
click at [905, 516] on form "Editing suggested project This project is suggested based on your LinkedIn, res…" at bounding box center [635, 421] width 804 height 759
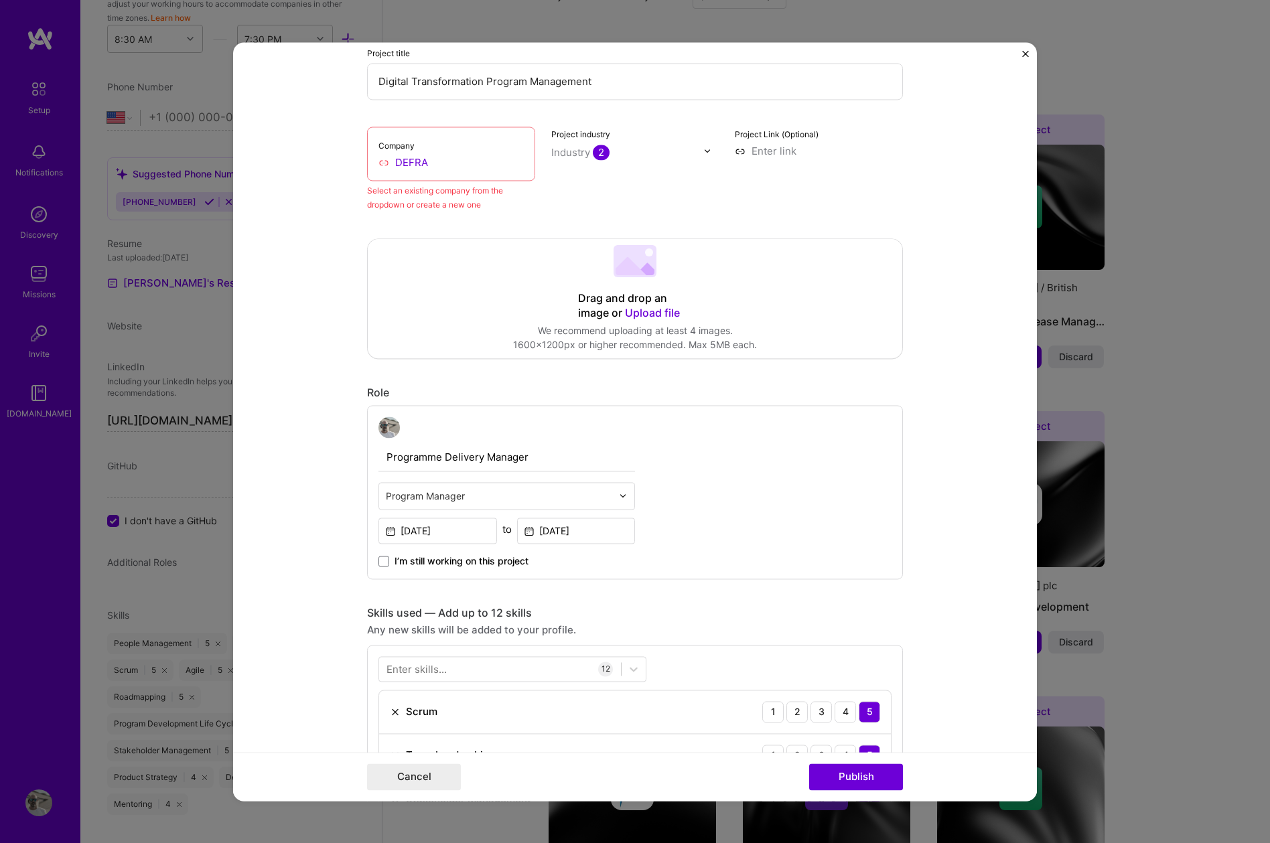
scroll to position [170, 0]
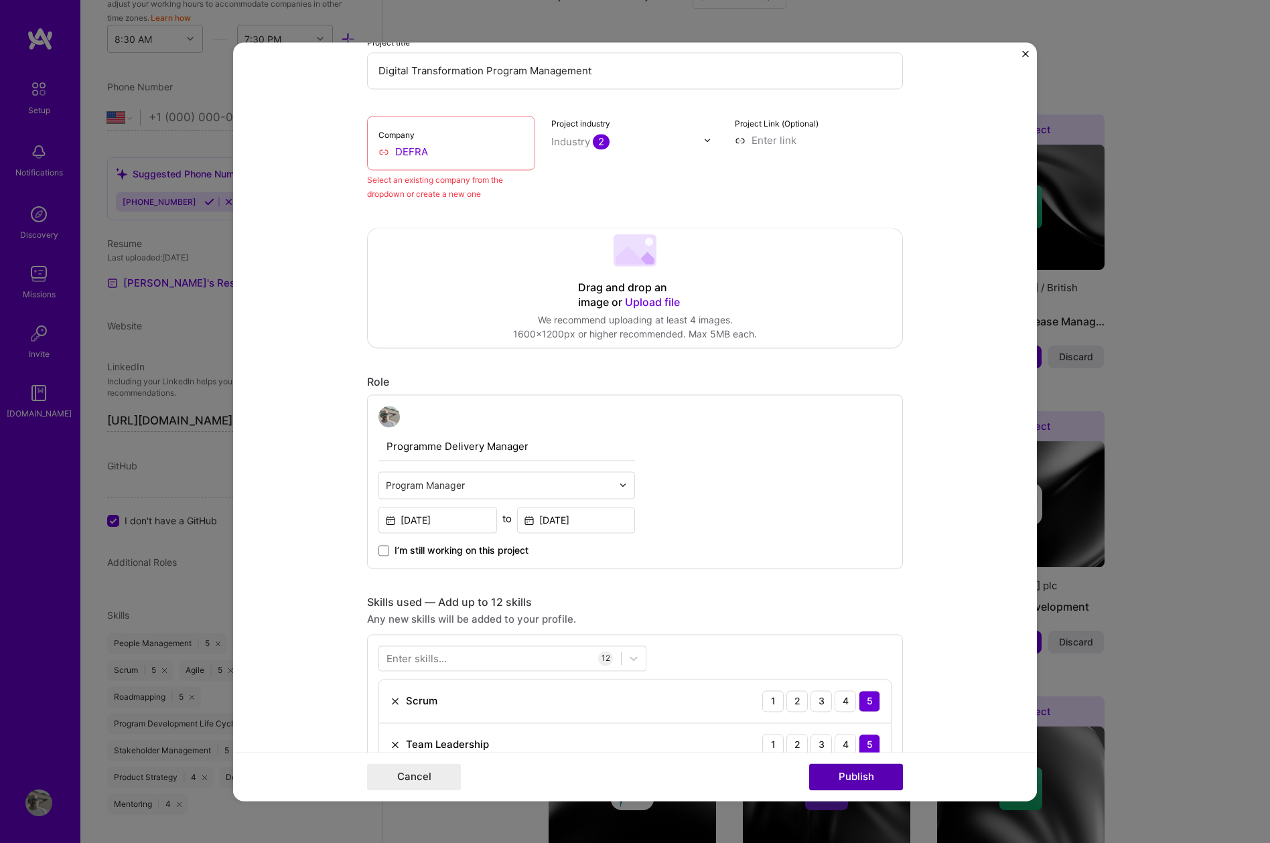
click at [859, 778] on button "Publish" at bounding box center [856, 776] width 94 height 27
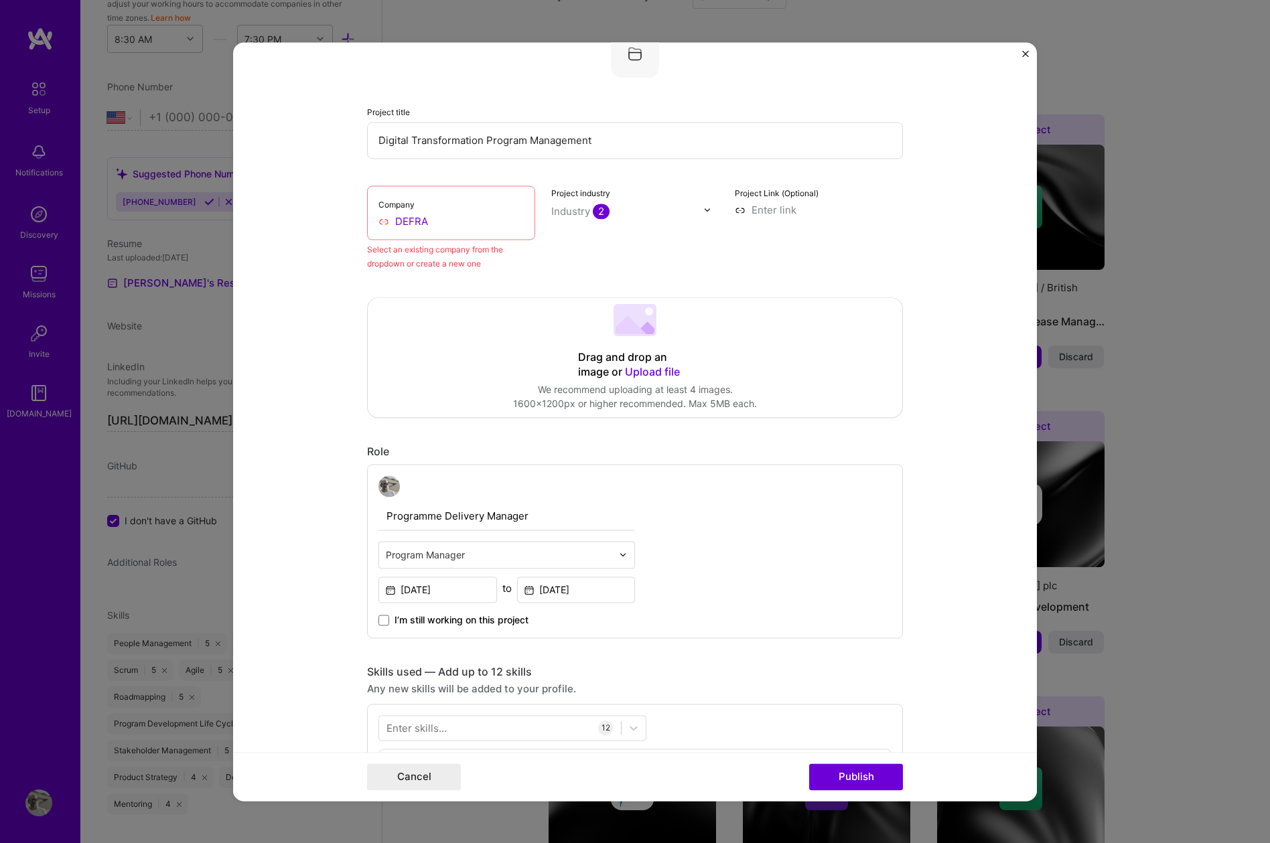
scroll to position [88, 0]
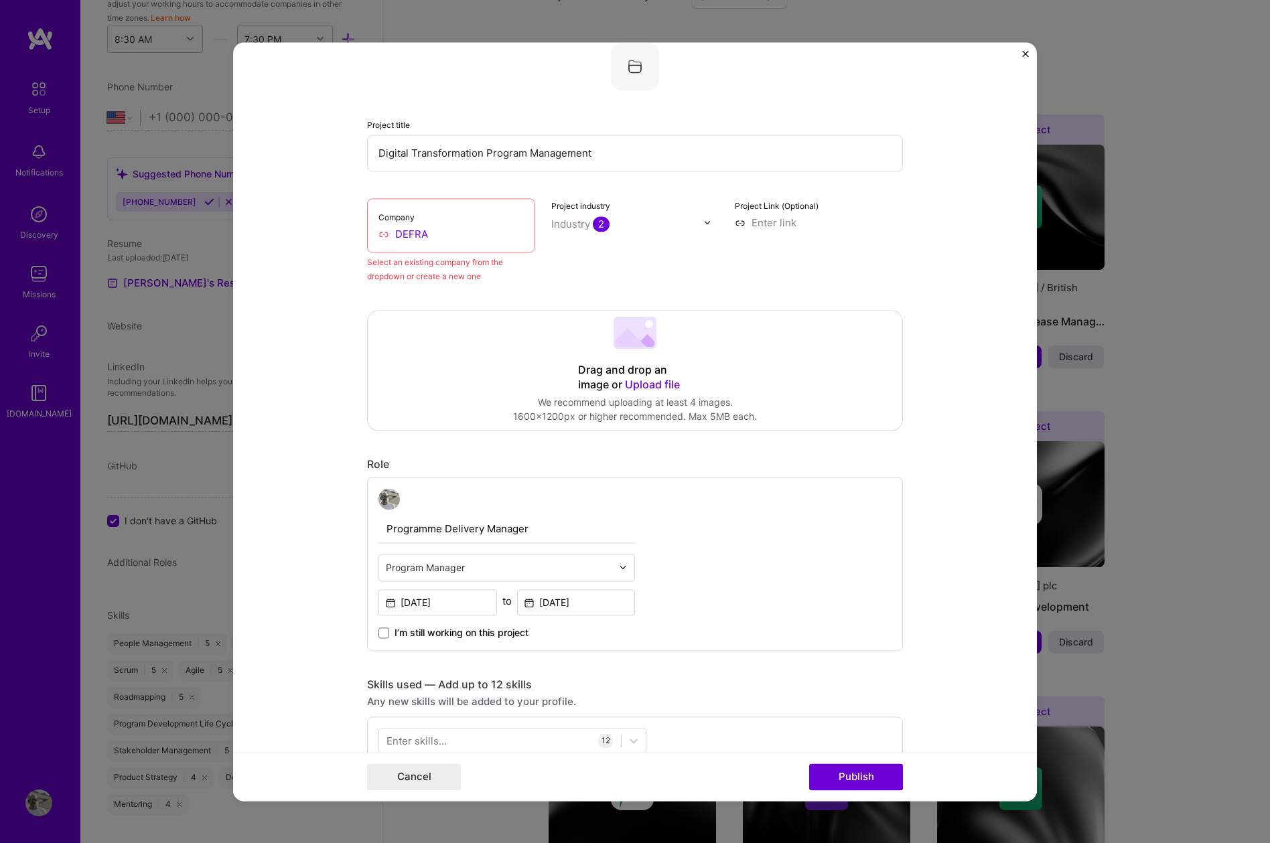
click at [442, 232] on input "DEFRA" at bounding box center [450, 234] width 145 height 14
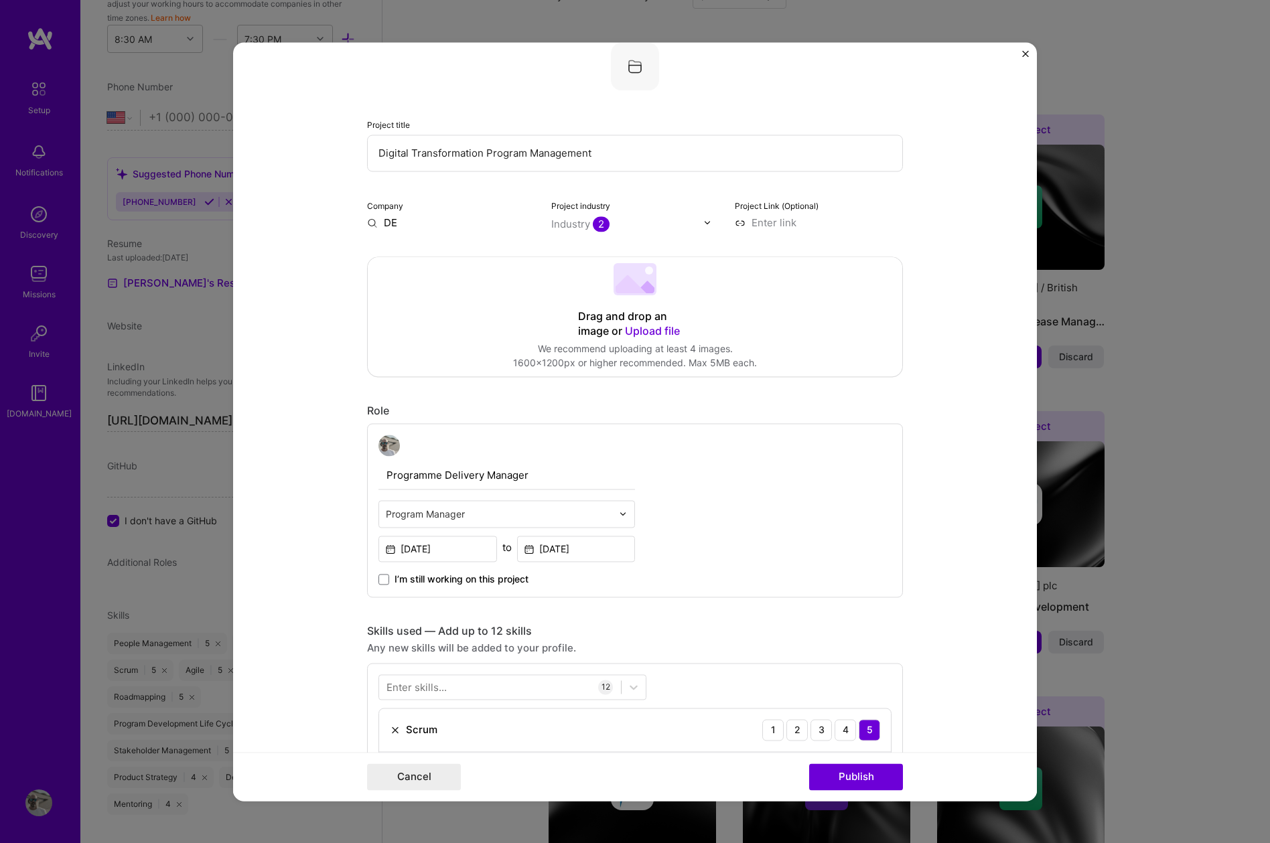
type input "D"
type input "UK Gov"
click at [467, 248] on div "UK Gov" at bounding box center [465, 253] width 46 height 23
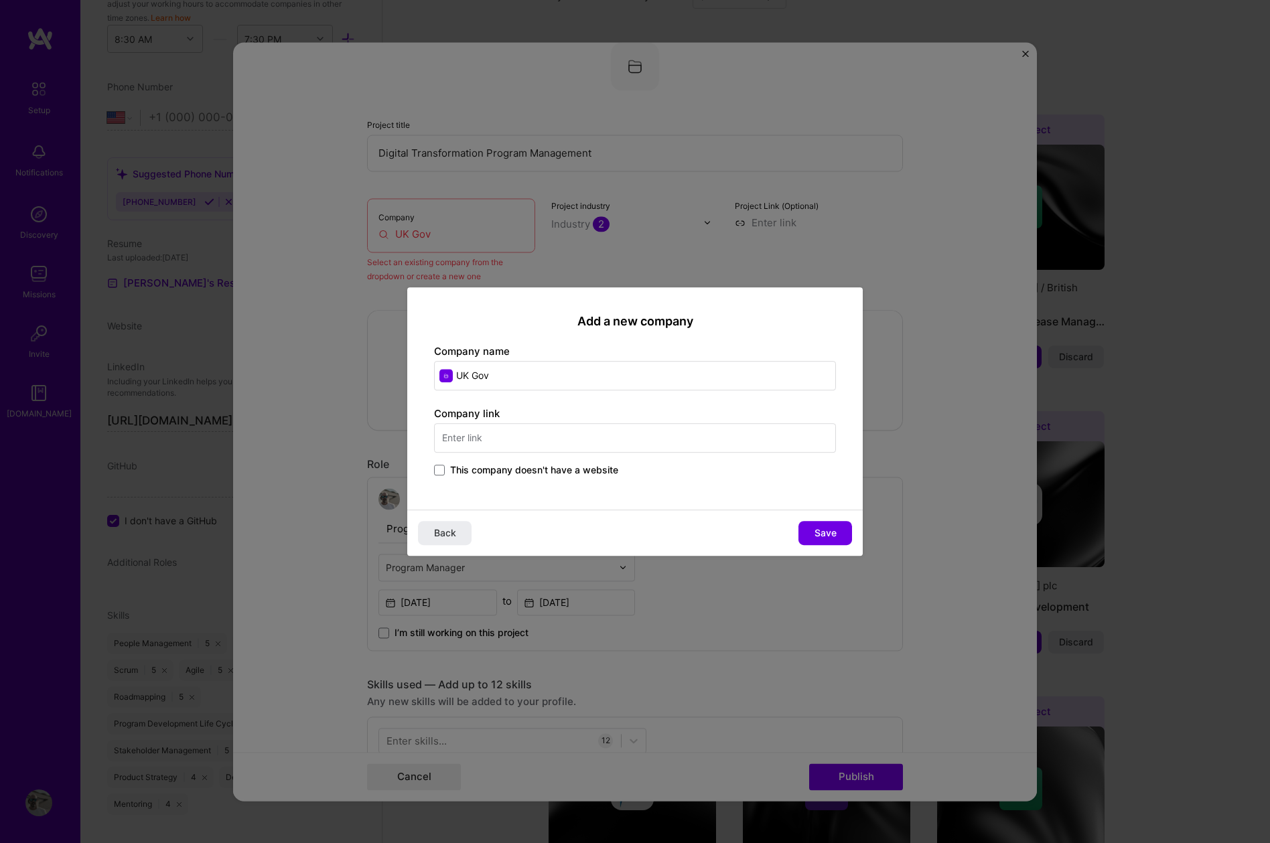
click at [539, 439] on input "text" at bounding box center [635, 437] width 402 height 29
paste input "[URL][DOMAIN_NAME]"
type input "[URL][DOMAIN_NAME]"
click at [820, 527] on span "Save" at bounding box center [825, 532] width 22 height 13
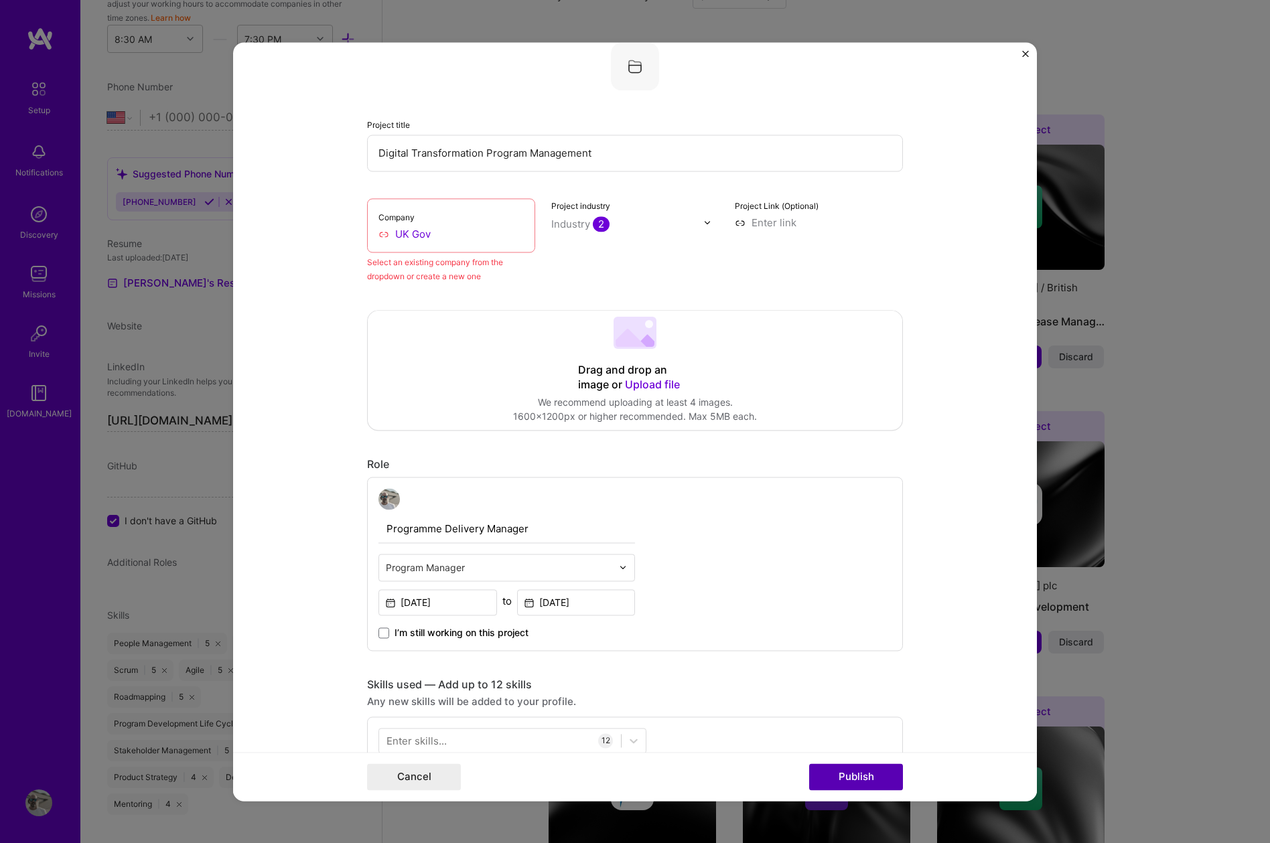
click at [860, 773] on button "Publish" at bounding box center [856, 776] width 94 height 27
click at [385, 236] on input "UK Gov" at bounding box center [450, 234] width 145 height 14
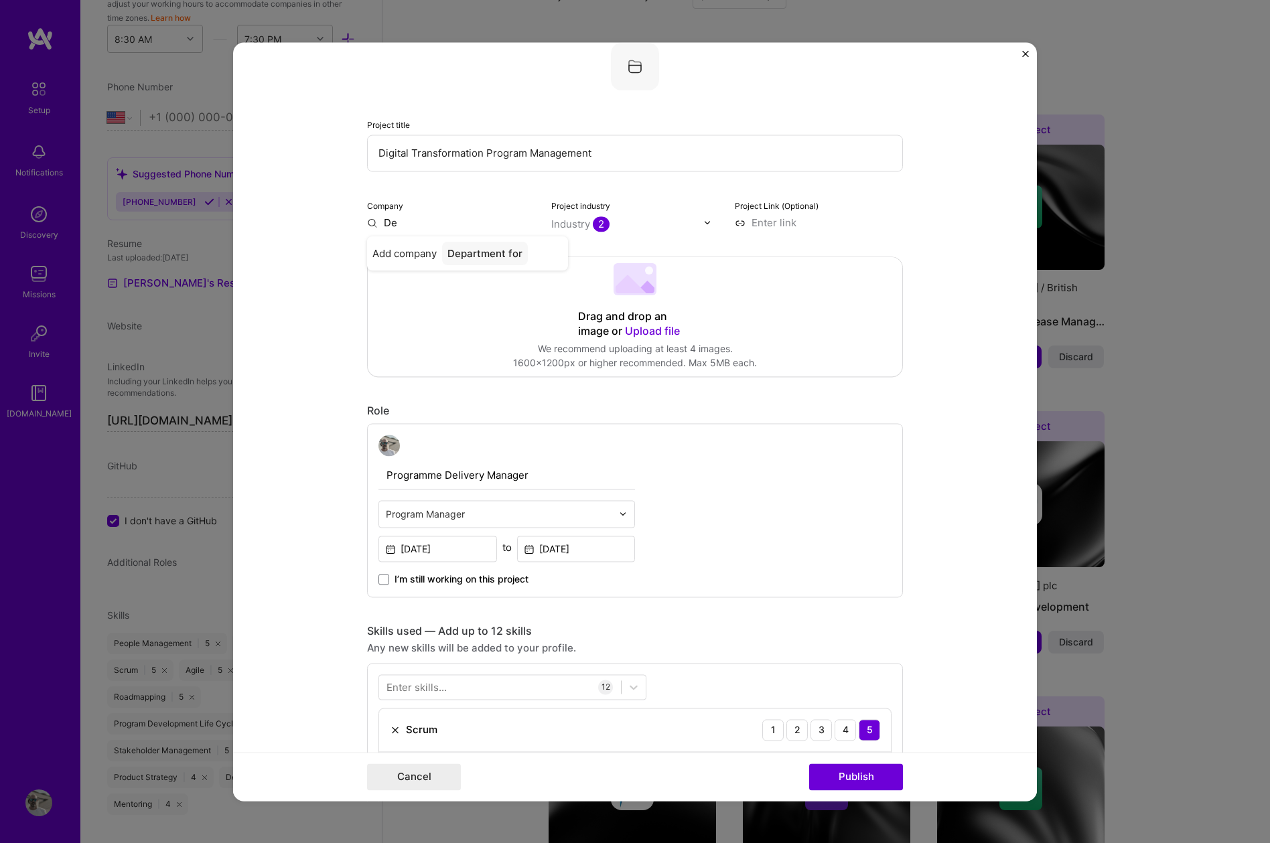
type input "D"
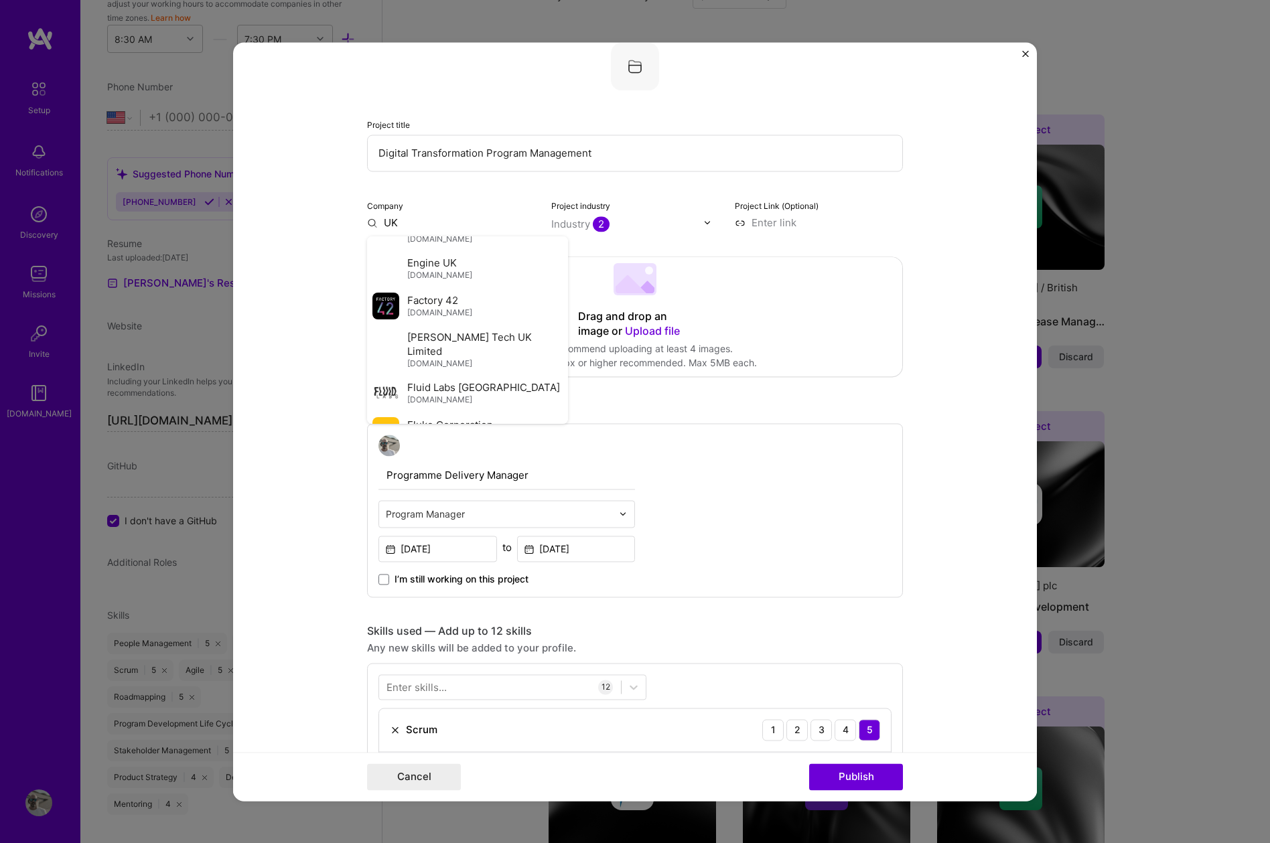
scroll to position [1664, 0]
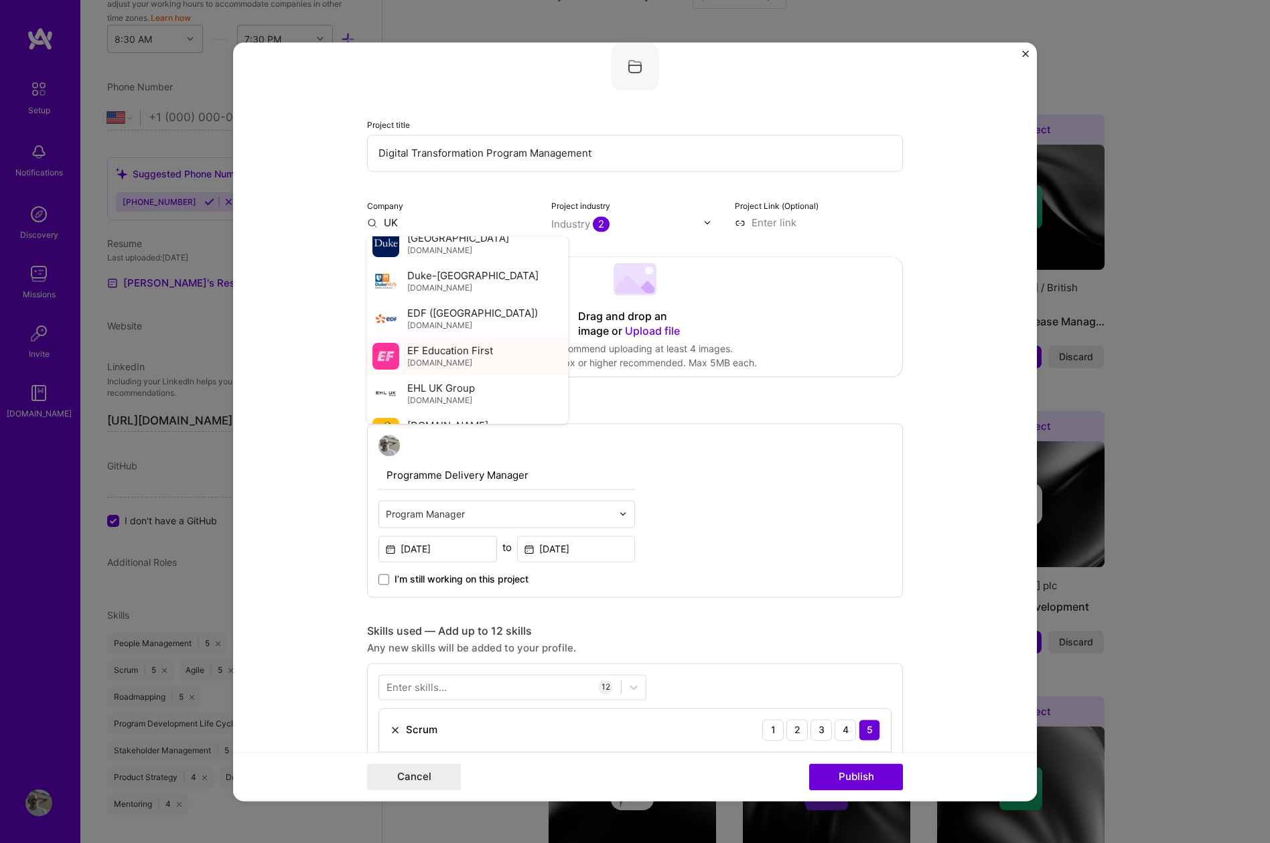
type input "U"
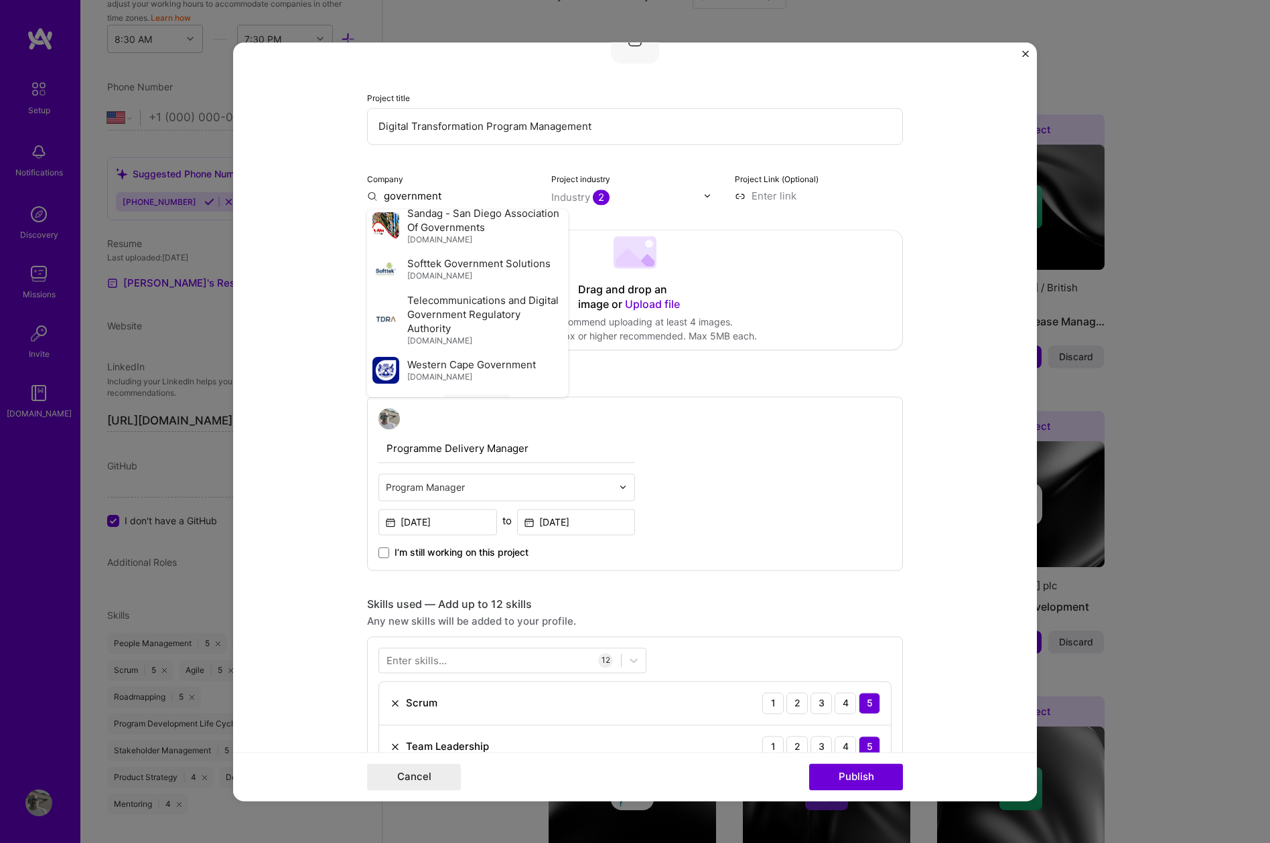
scroll to position [116, 0]
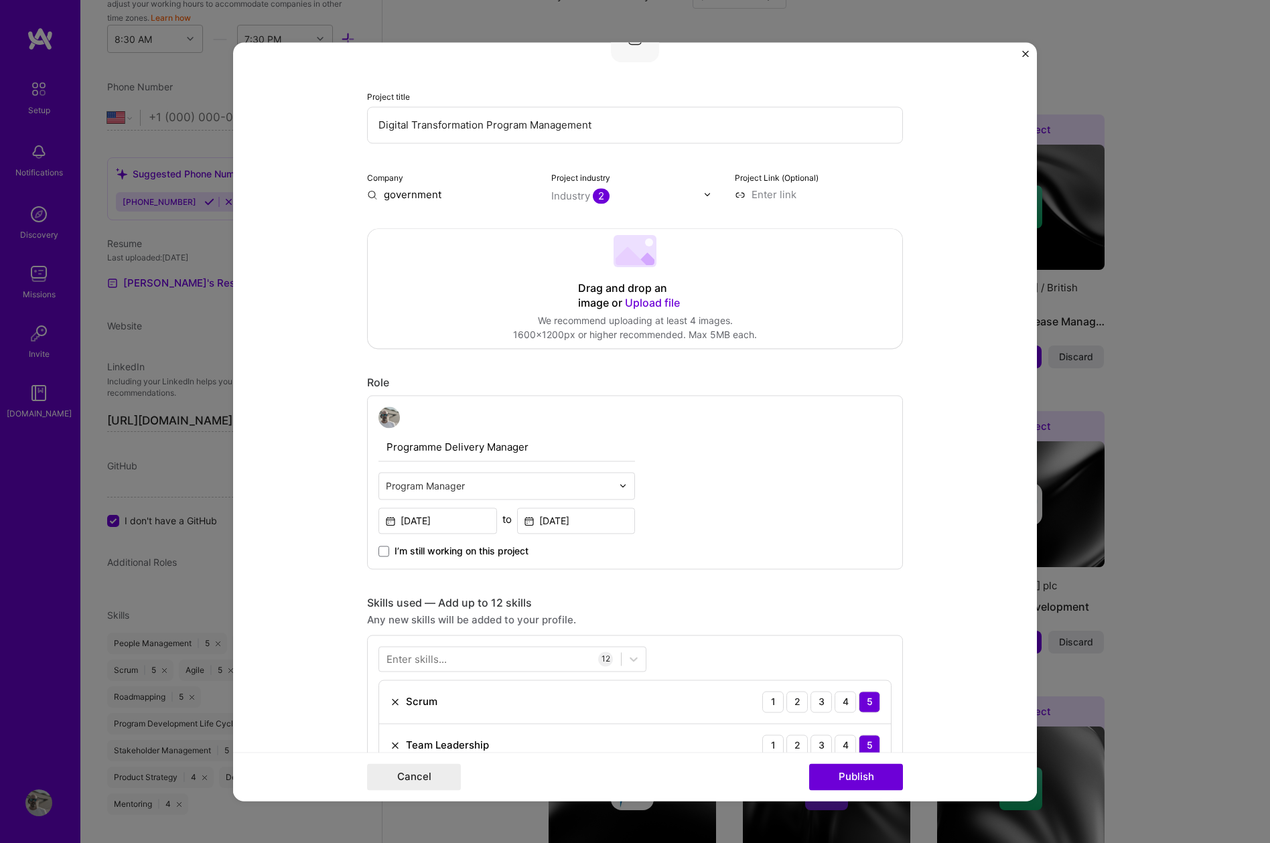
drag, startPoint x: 455, startPoint y: 195, endPoint x: 338, endPoint y: 195, distance: 117.2
click at [338, 195] on form "Editing suggested project This project is suggested based on your LinkedIn, res…" at bounding box center [635, 421] width 804 height 759
type input "DEFRA"
click at [461, 297] on div "DEFRA" at bounding box center [464, 300] width 44 height 23
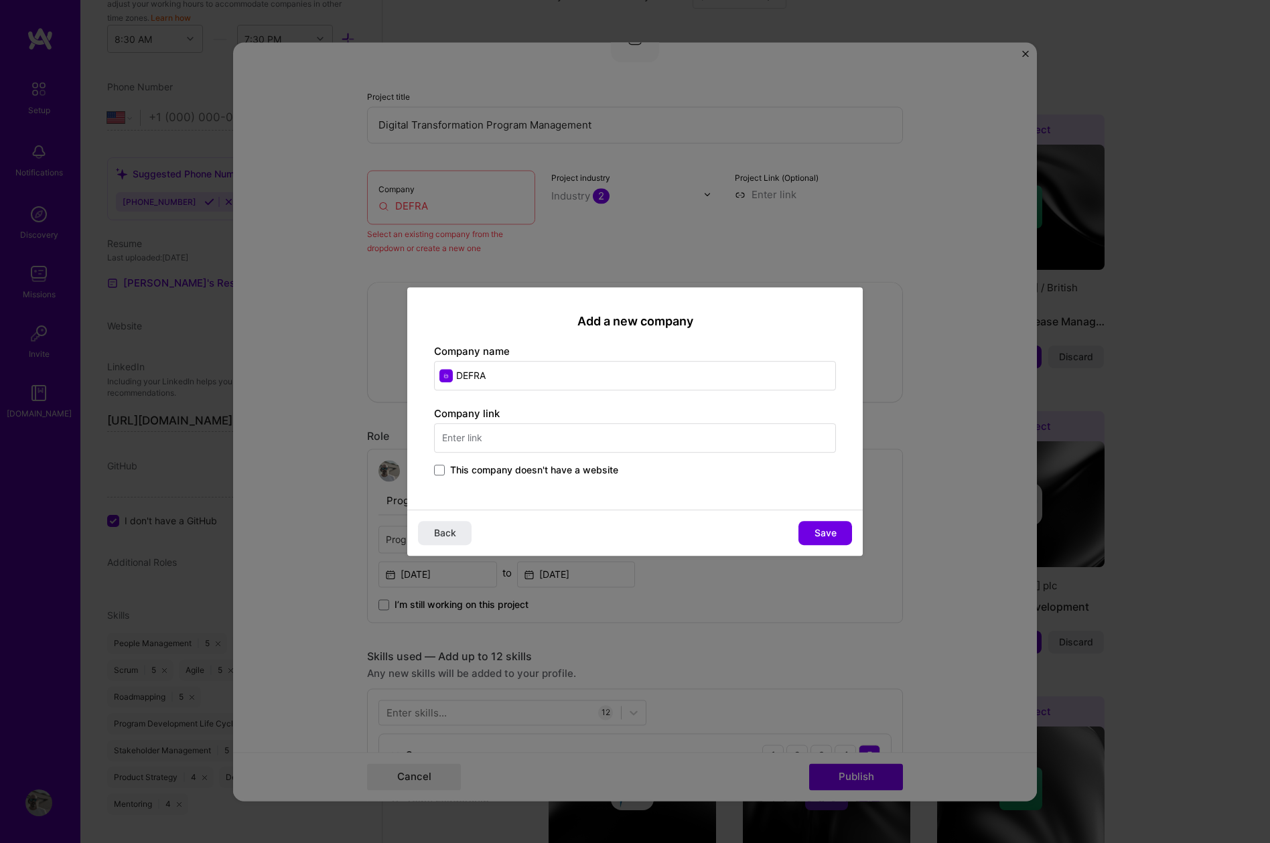
click at [509, 382] on input "DEFRA" at bounding box center [635, 375] width 402 height 29
type input "DEFRA UK"
click at [486, 439] on input "text" at bounding box center [635, 437] width 402 height 29
paste input "[URL][DOMAIN_NAME]"
type input "[URL][DOMAIN_NAME]"
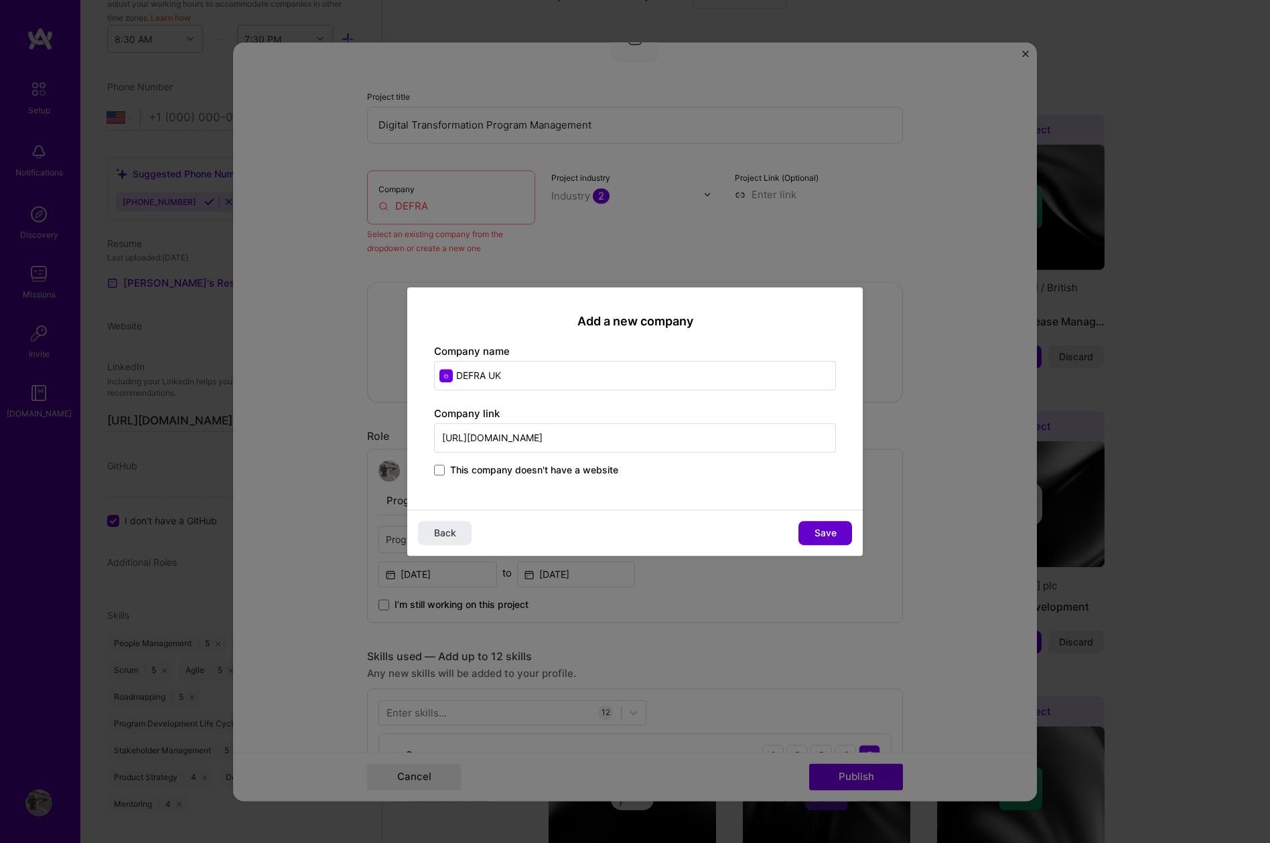
click at [818, 536] on span "Save" at bounding box center [825, 532] width 22 height 13
type input "DEFRA UK"
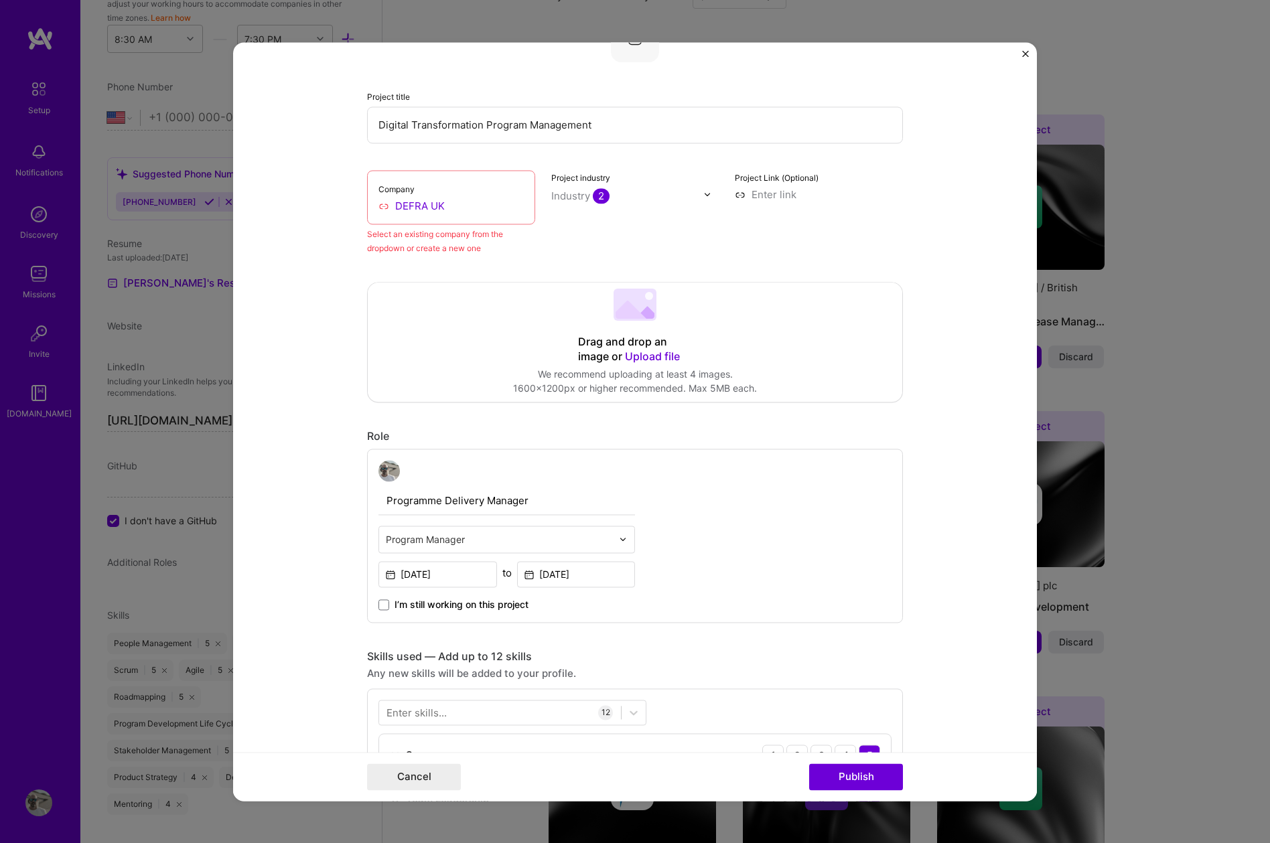
drag, startPoint x: 454, startPoint y: 204, endPoint x: 366, endPoint y: 204, distance: 88.4
click at [366, 204] on form "Editing suggested project This project is suggested based on your LinkedIn, res…" at bounding box center [635, 421] width 804 height 759
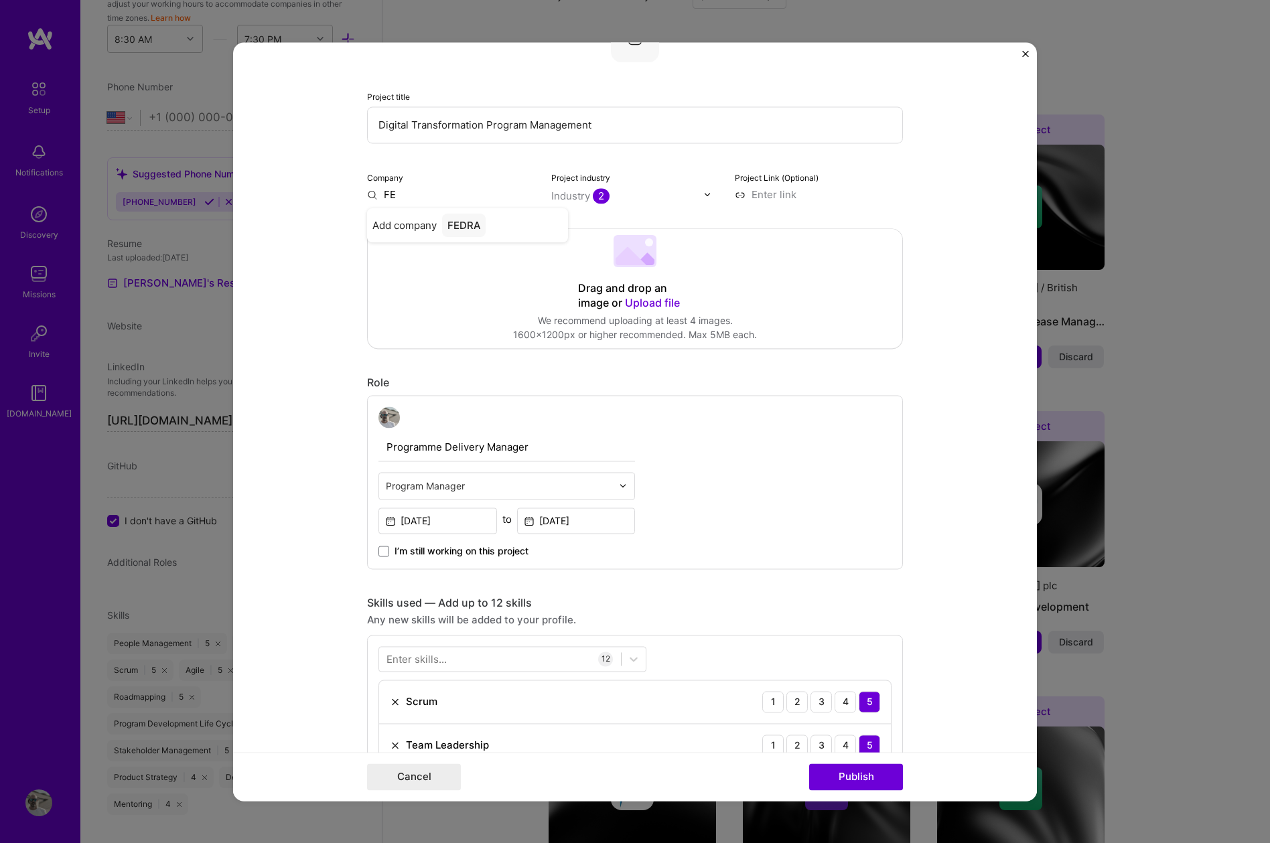
type input "F"
click at [421, 228] on span "[DOMAIN_NAME]" at bounding box center [439, 233] width 65 height 11
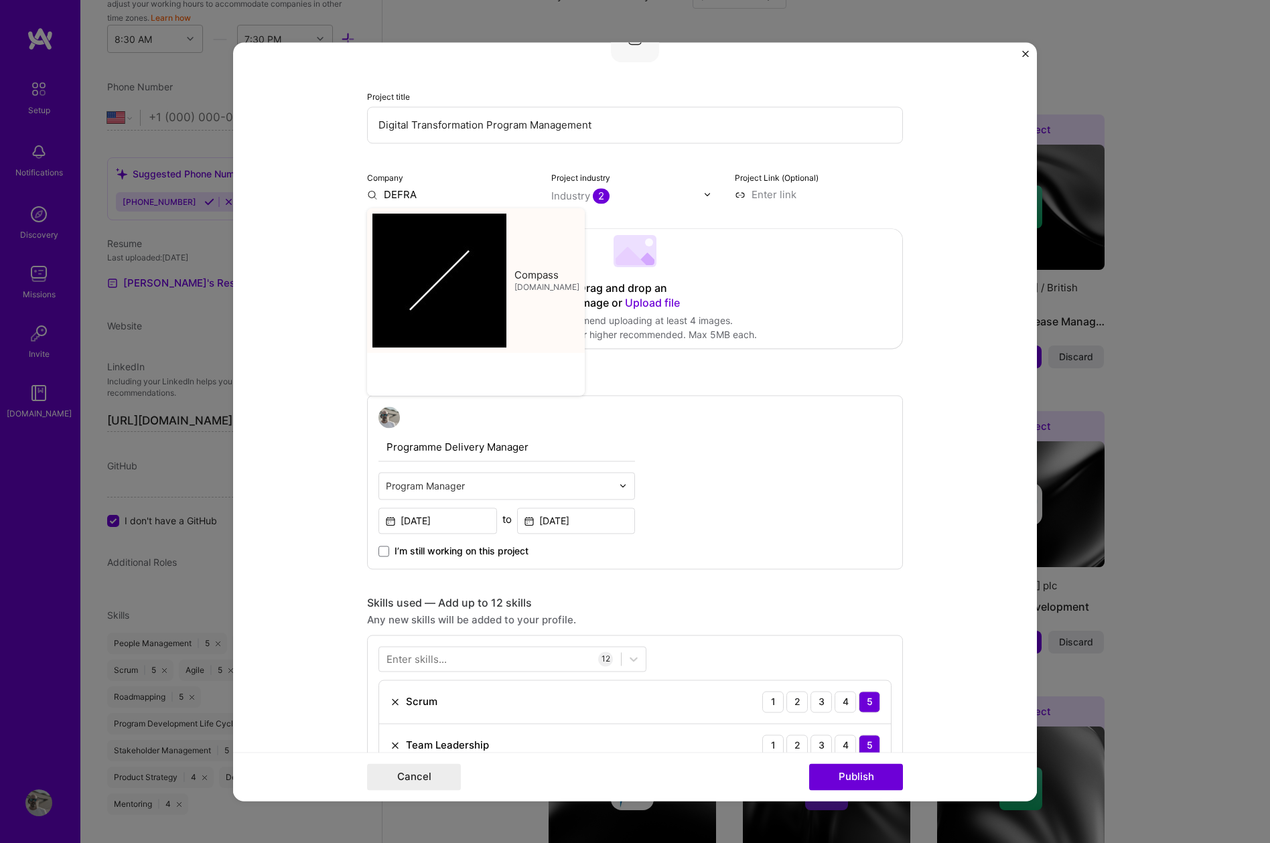
type input "Compass"
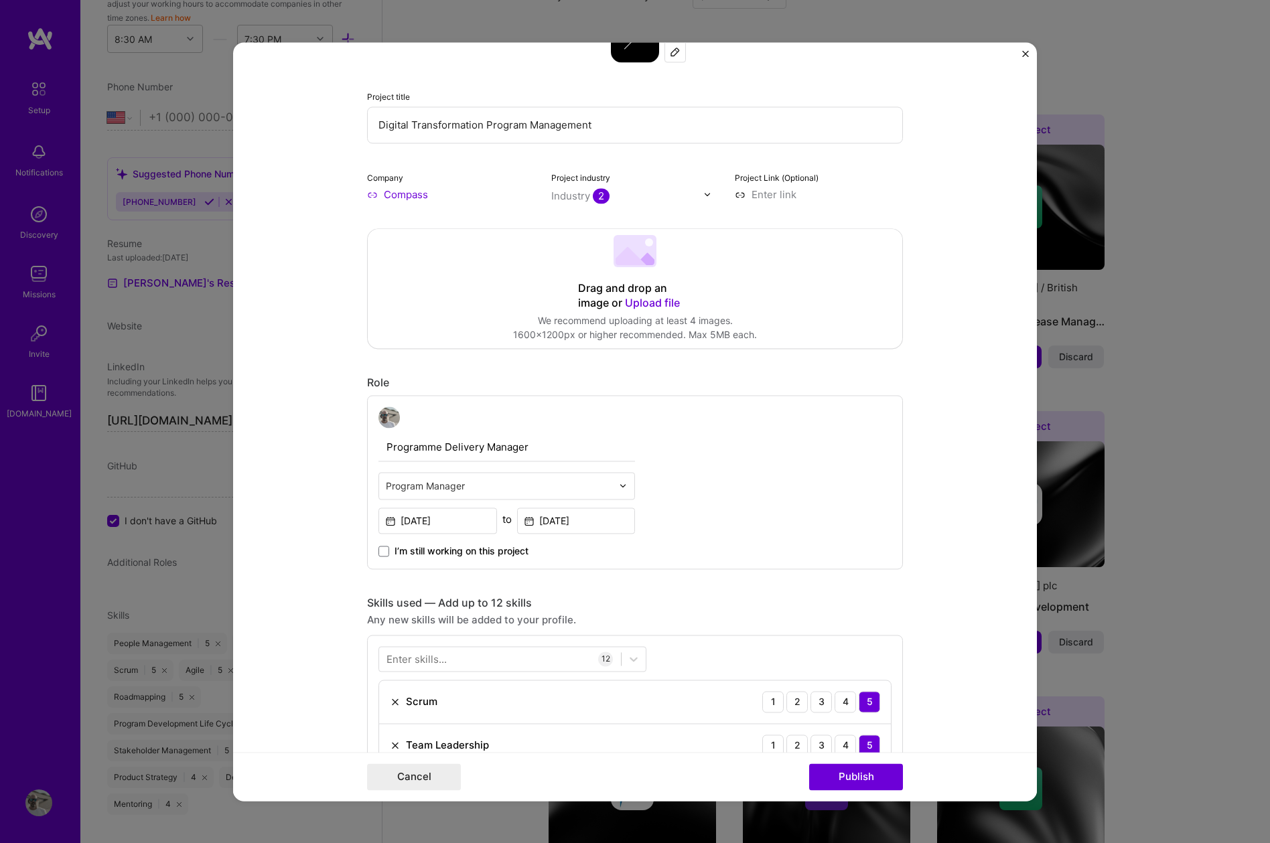
click at [327, 240] on form "Editing suggested project This project is suggested based on your LinkedIn, res…" at bounding box center [635, 421] width 804 height 759
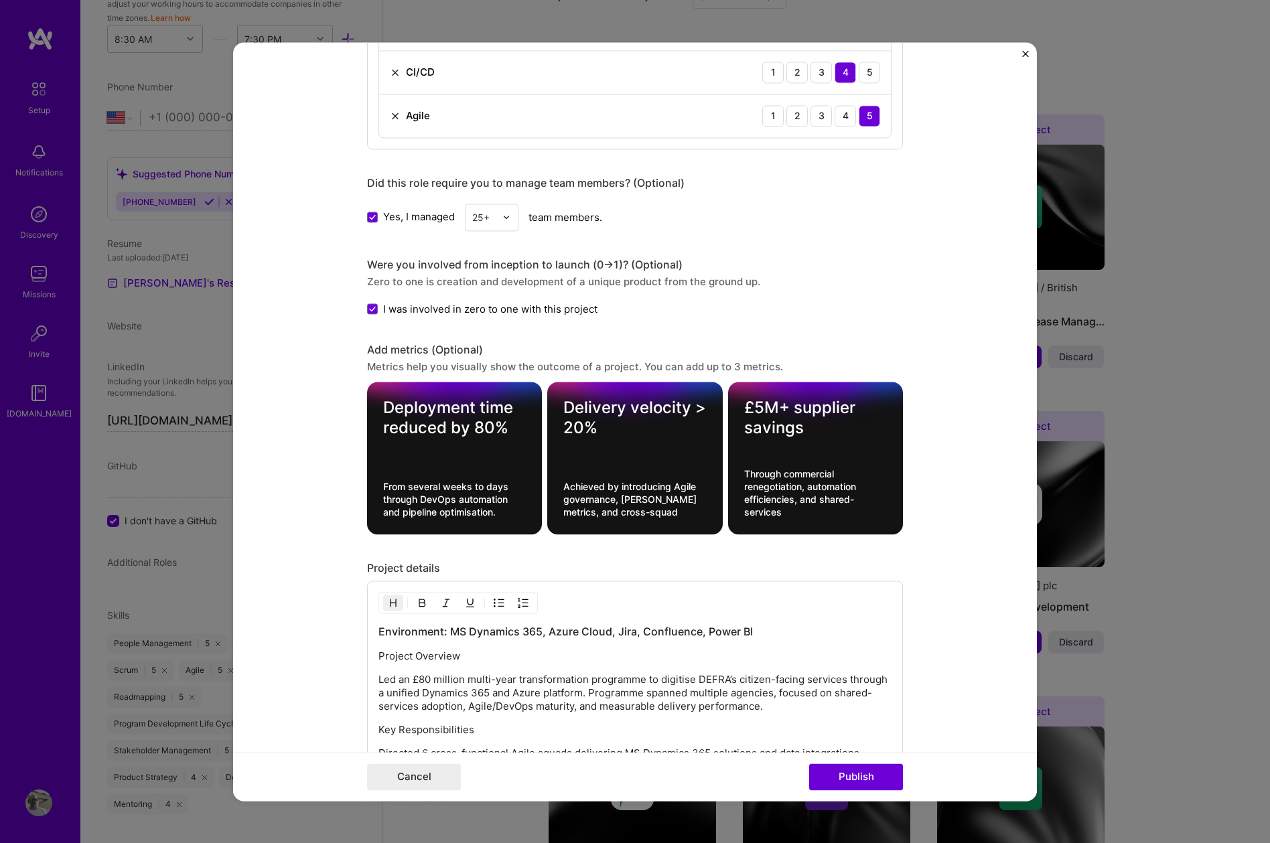
scroll to position [1299, 0]
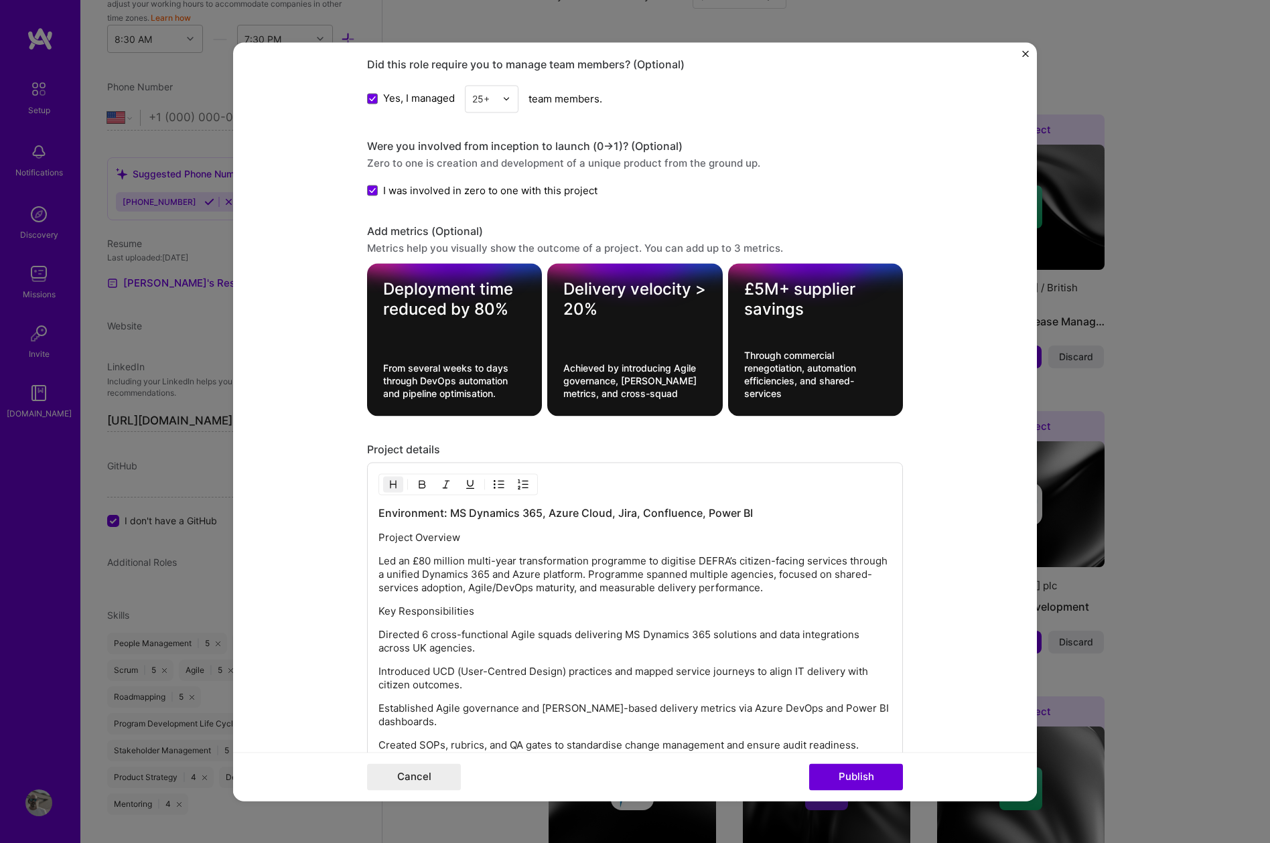
click at [378, 513] on h3 "Environment: MS Dynamics 365, Azure Cloud, Jira, Confluence, Power BI" at bounding box center [634, 513] width 513 height 15
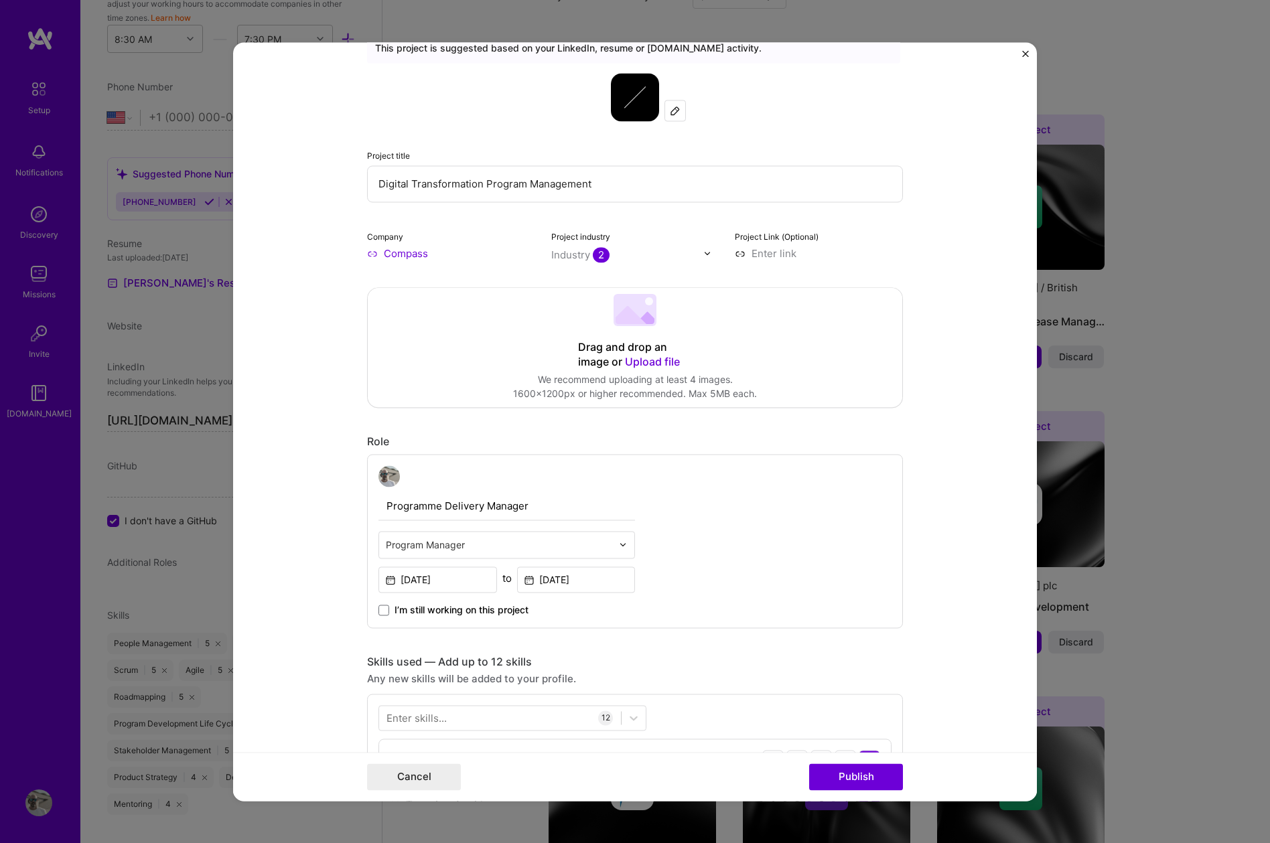
scroll to position [0, 0]
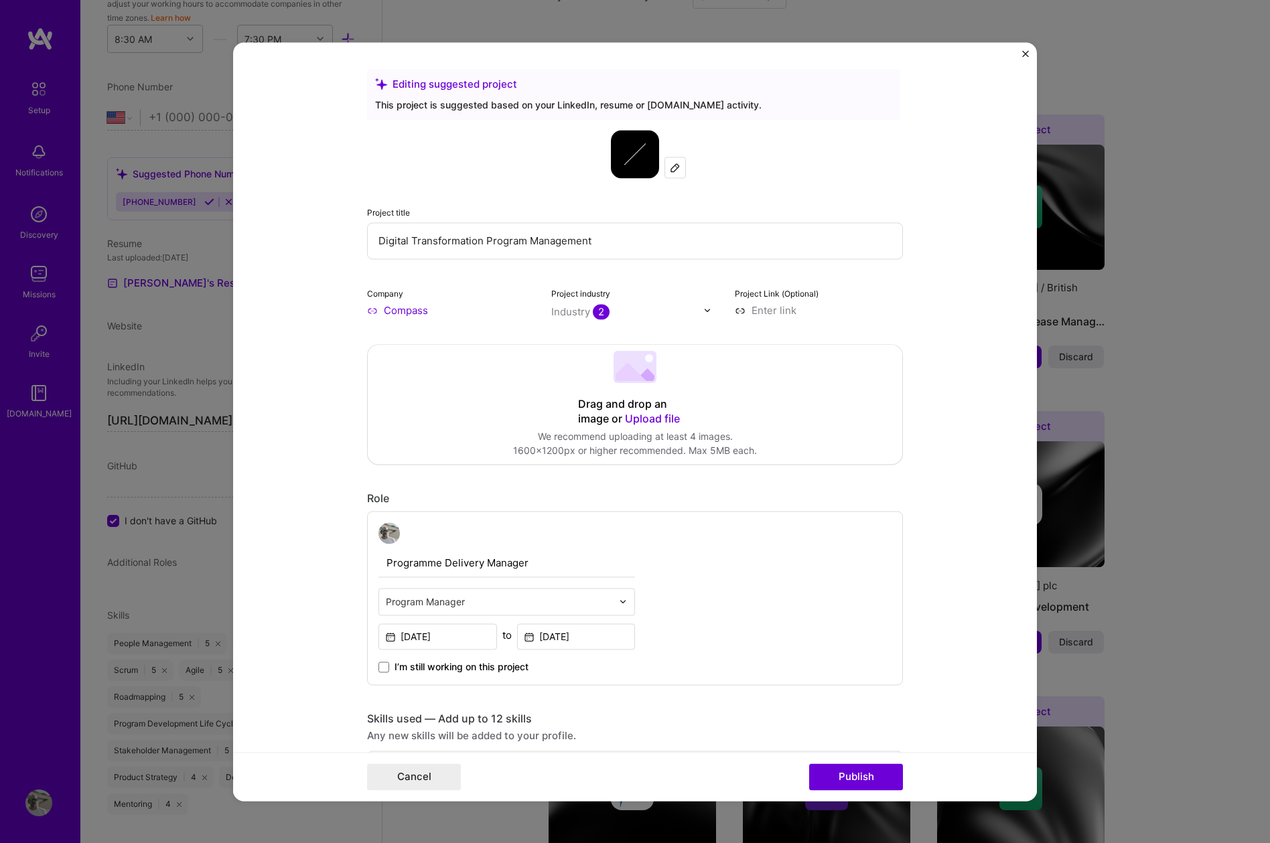
click at [619, 242] on input "Digital Transformation Program Management" at bounding box center [635, 240] width 536 height 37
type input "Digital Transformation Program Management - please note I cannot create the com…"
click at [851, 775] on button "Publish" at bounding box center [856, 776] width 94 height 27
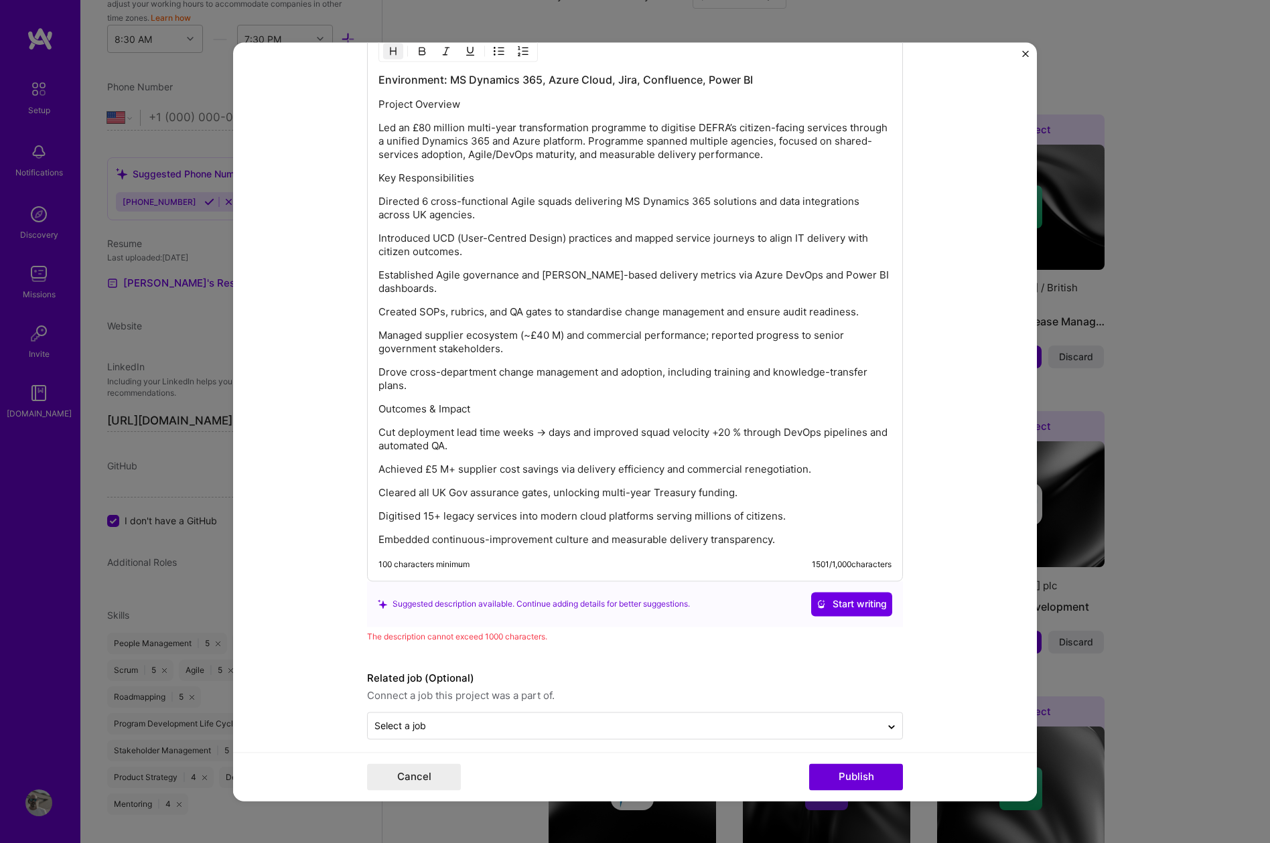
scroll to position [1733, 0]
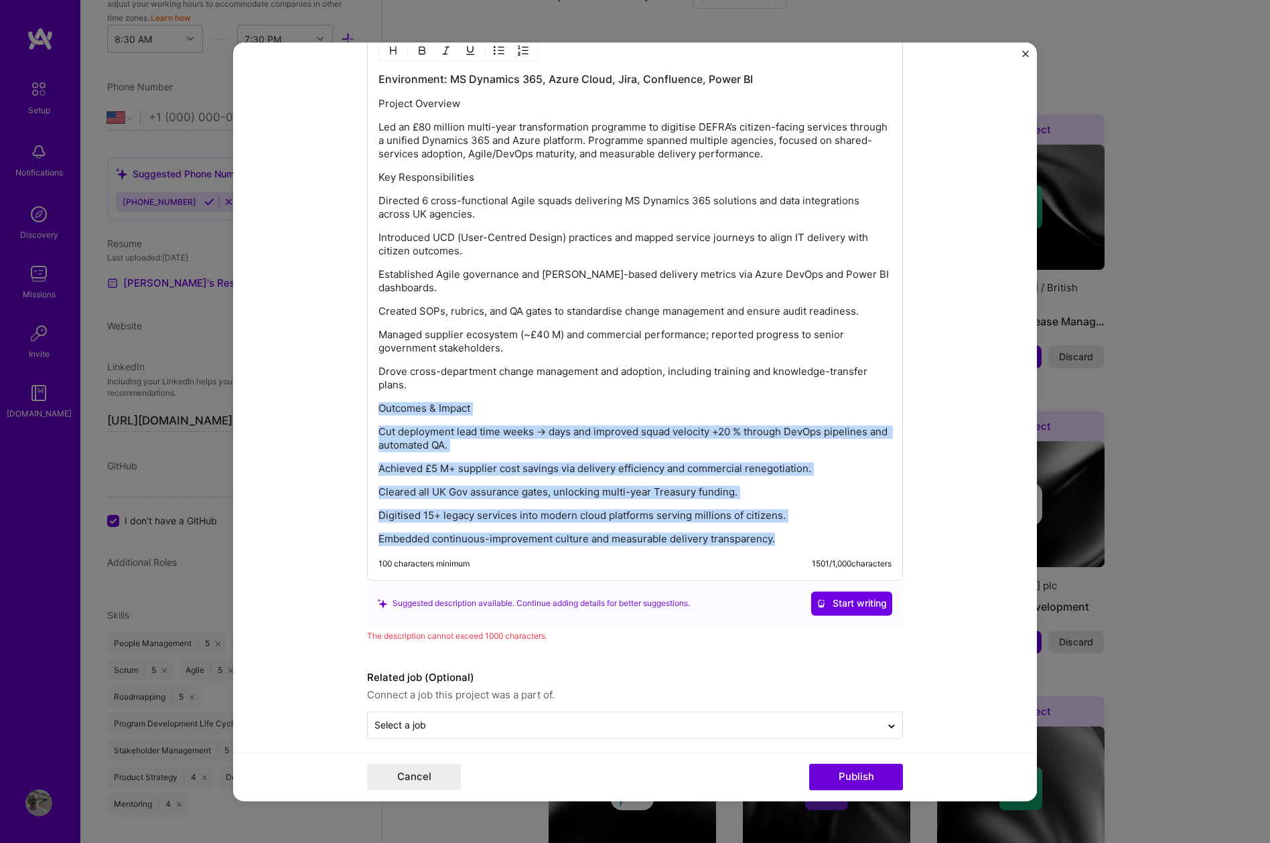
drag, startPoint x: 779, startPoint y: 536, endPoint x: 374, endPoint y: 407, distance: 424.4
click at [374, 407] on div "Environment: MS Dynamics 365, Azure Cloud, Jira, Confluence, Power BI Project O…" at bounding box center [635, 304] width 536 height 552
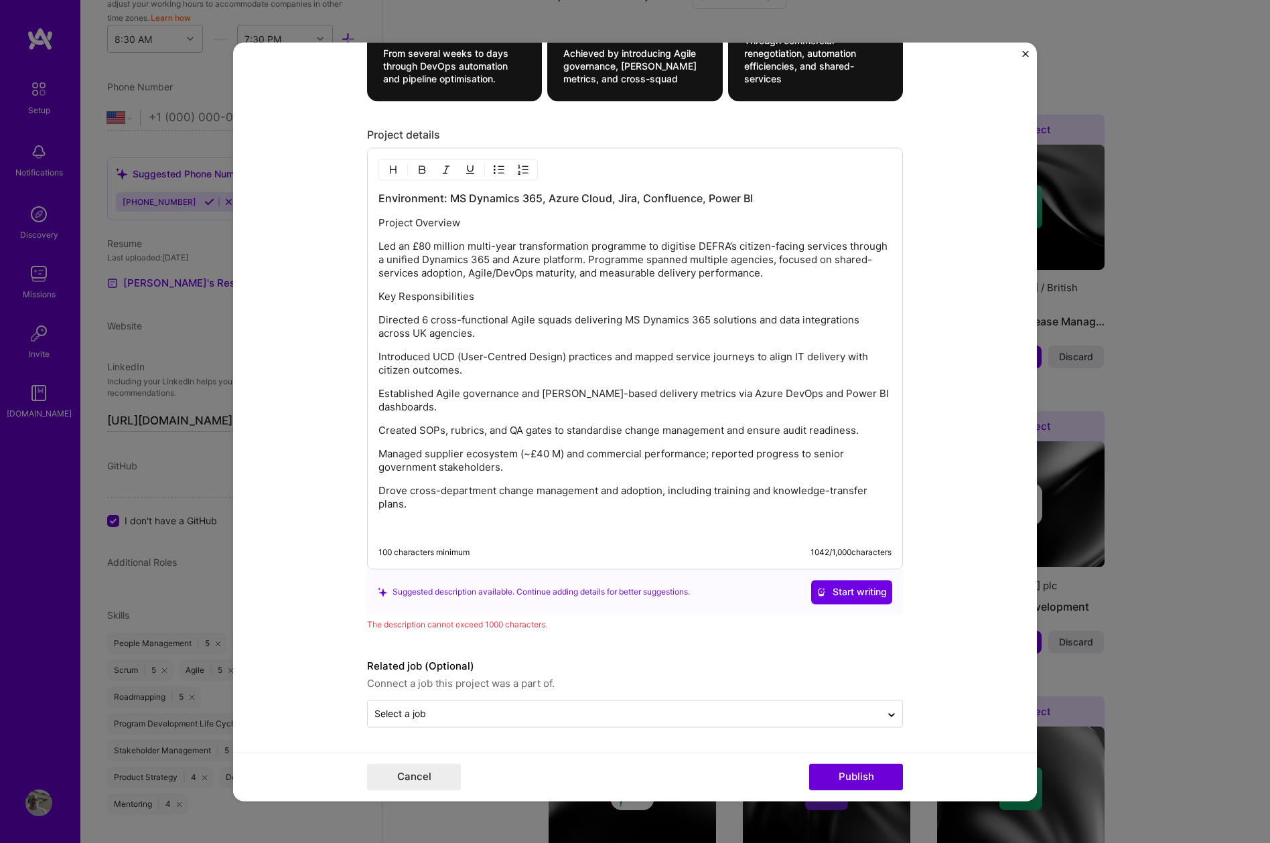
scroll to position [1591, 0]
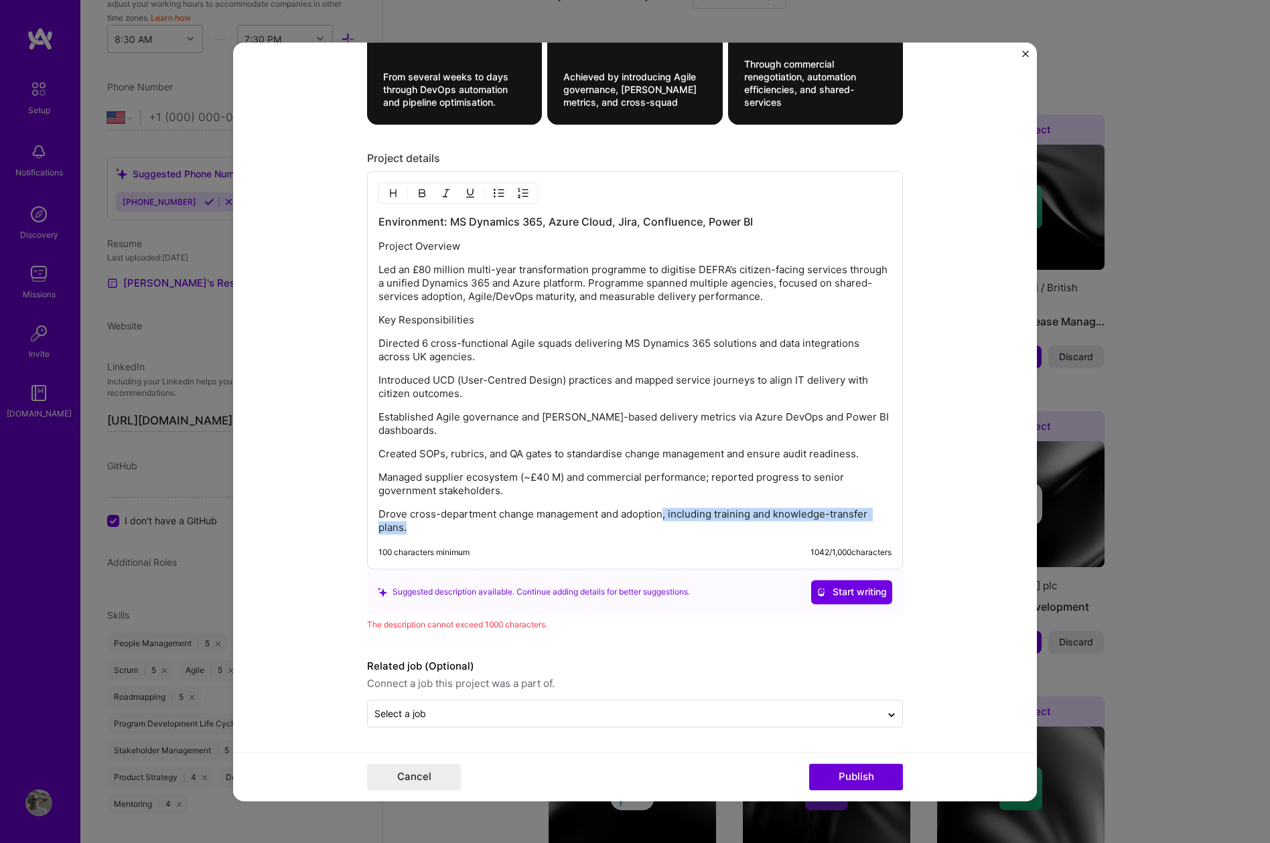
drag, startPoint x: 663, startPoint y: 515, endPoint x: 684, endPoint y: 538, distance: 31.3
click at [684, 538] on div "Environment: MS Dynamics 365, Azure Cloud, Jira, Confluence, Power BI Project O…" at bounding box center [635, 370] width 536 height 398
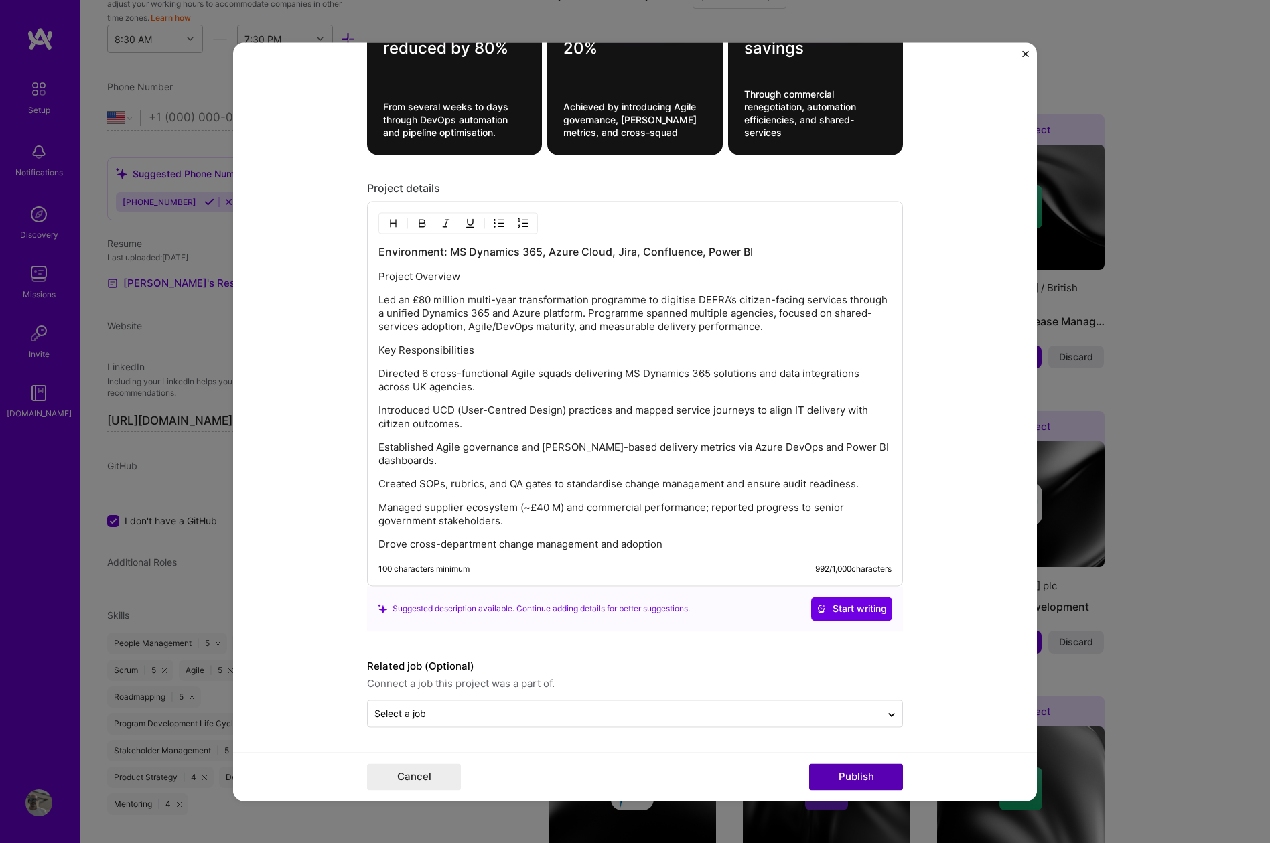
click at [867, 777] on button "Publish" at bounding box center [856, 776] width 94 height 27
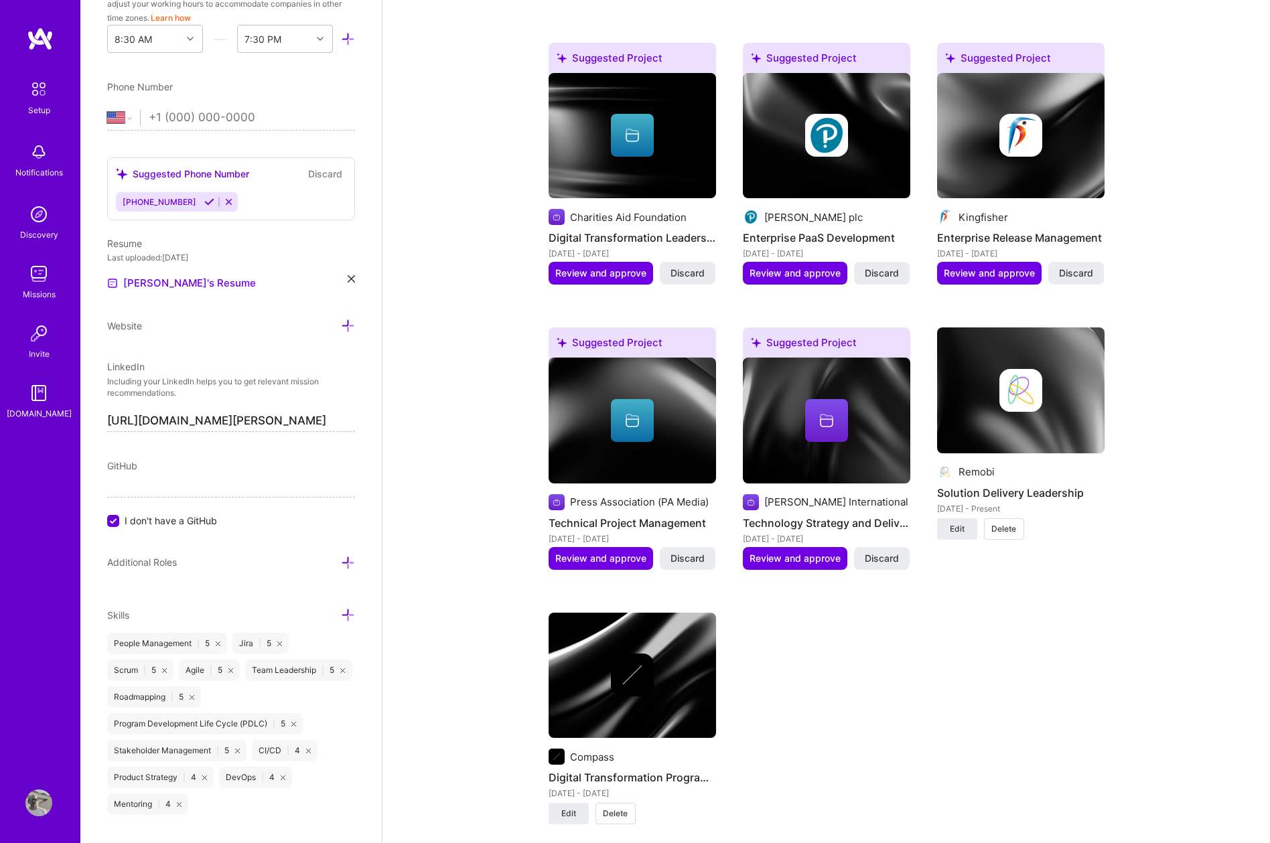
scroll to position [1499, 0]
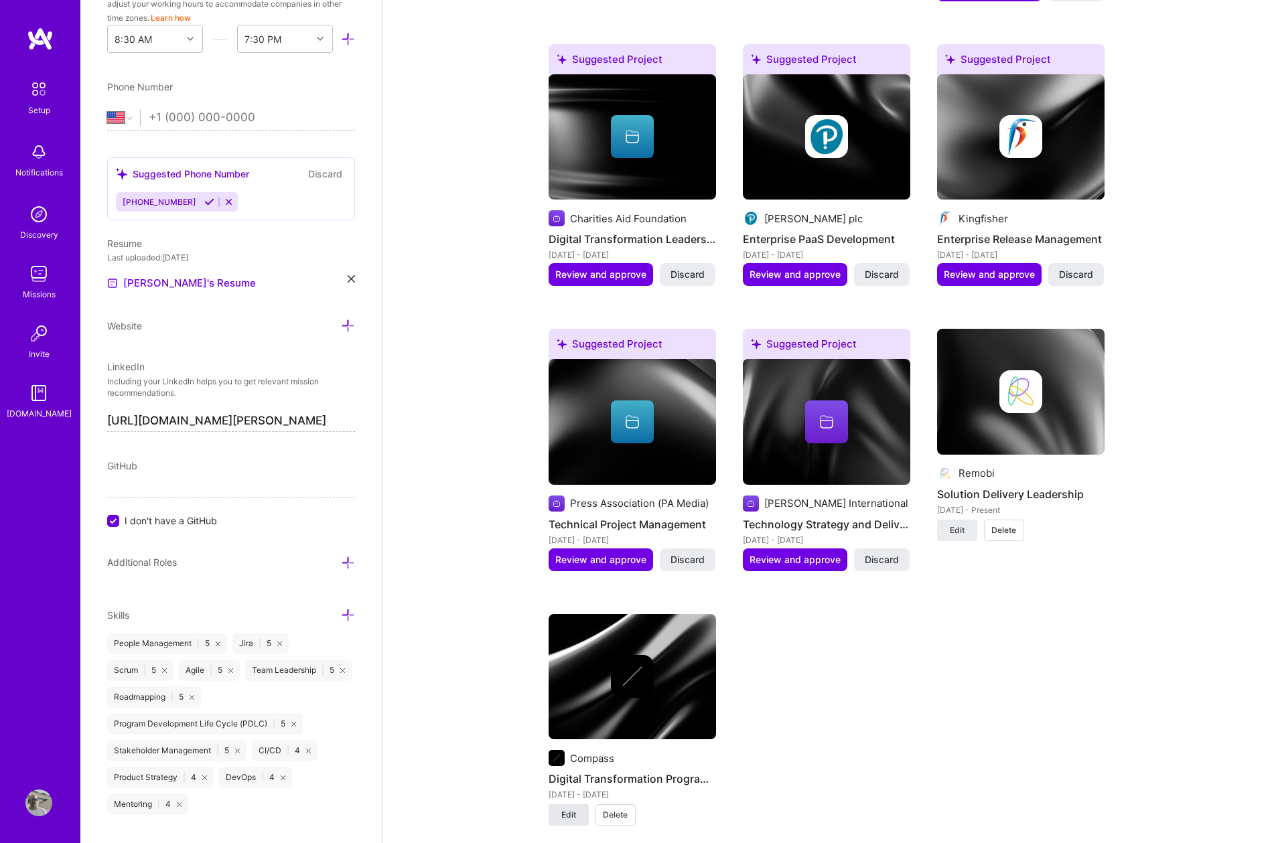
click at [573, 809] on span "Edit" at bounding box center [568, 815] width 15 height 12
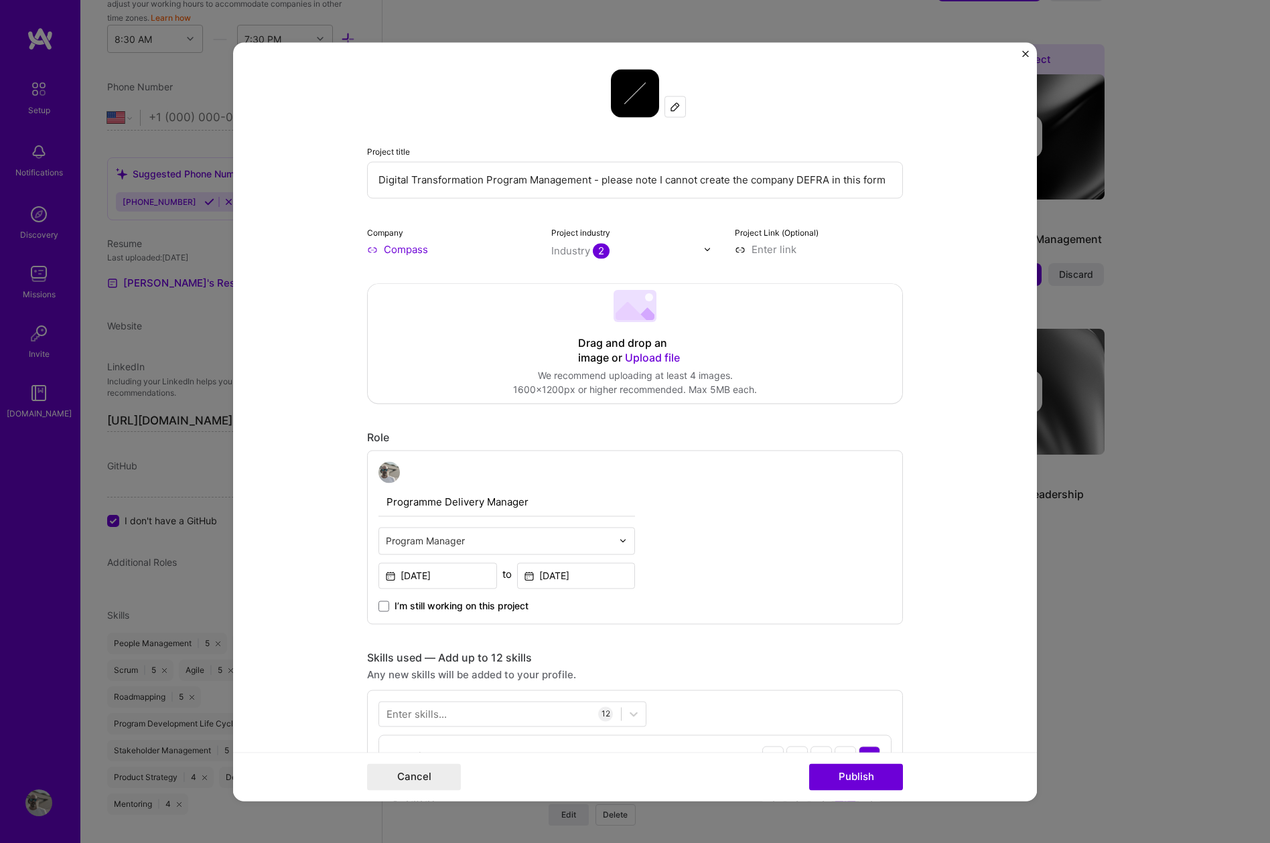
click at [404, 249] on input "Compass" at bounding box center [451, 249] width 168 height 14
click at [371, 252] on input "Compass" at bounding box center [451, 249] width 168 height 14
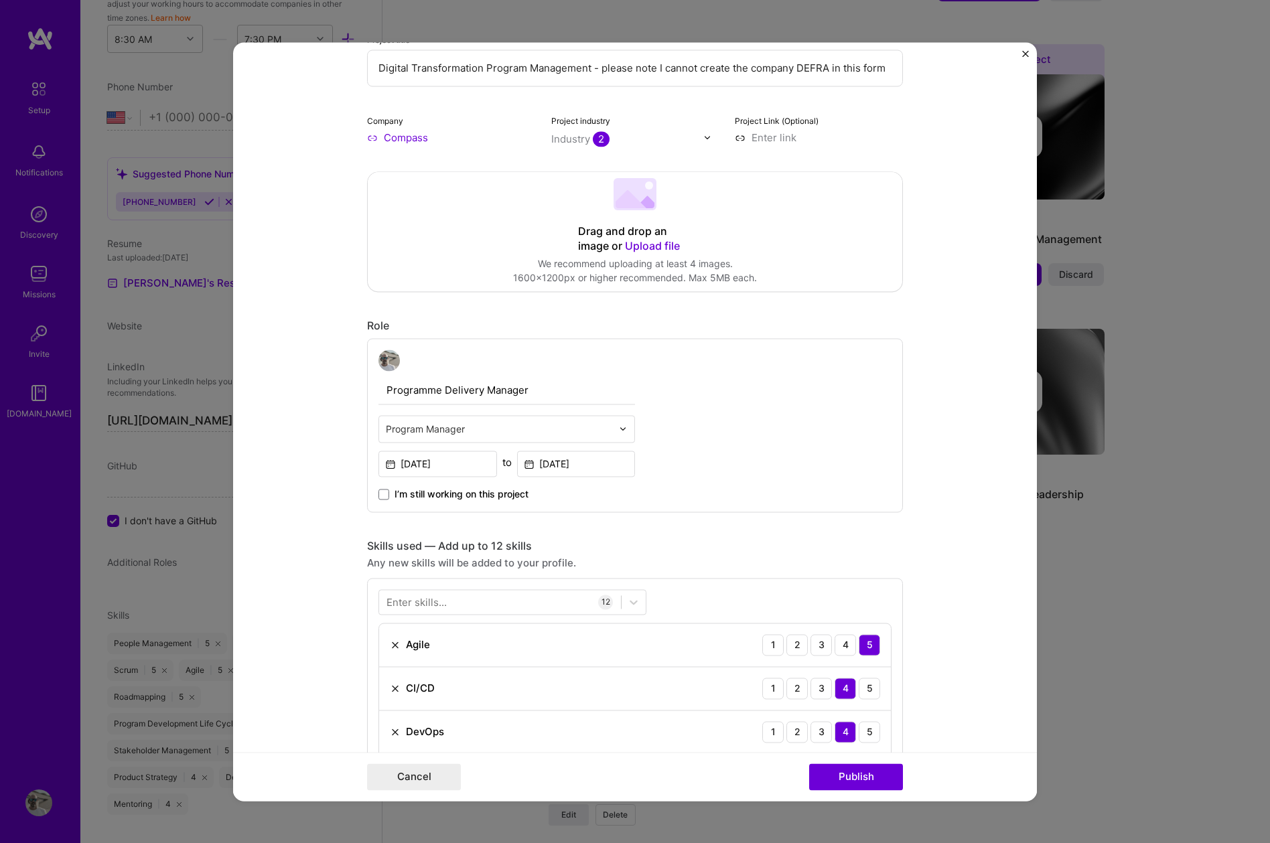
scroll to position [0, 0]
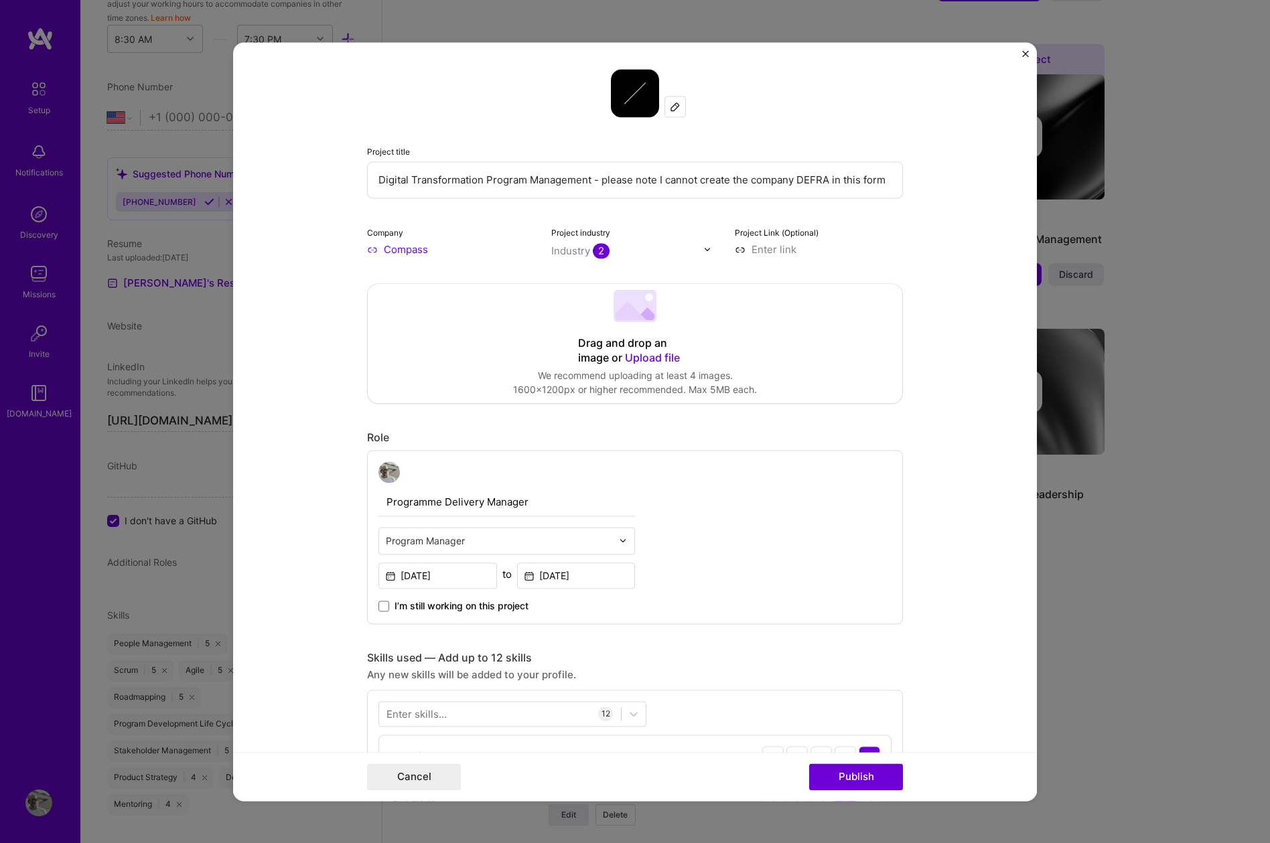
click at [1025, 52] on img "Close" at bounding box center [1025, 53] width 7 height 7
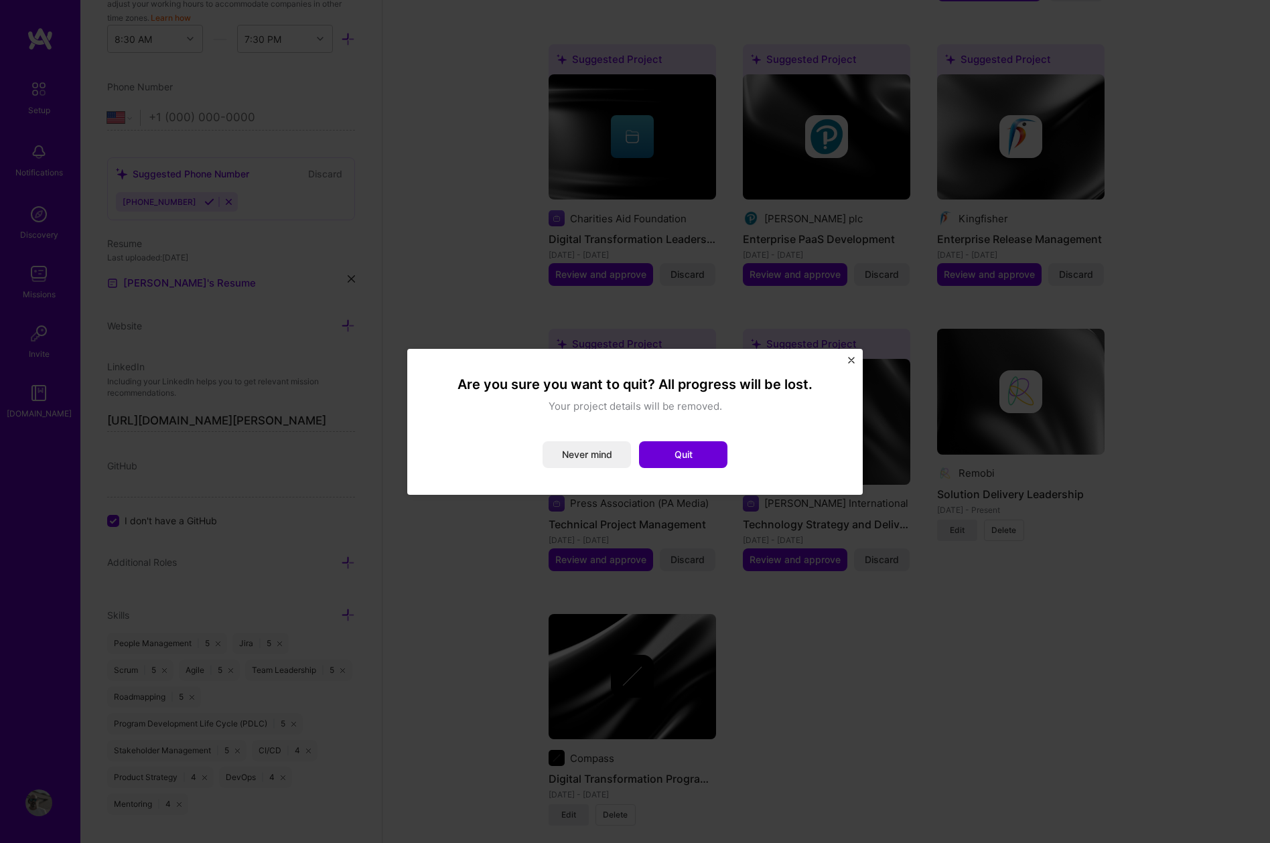
click at [854, 357] on img "Close" at bounding box center [851, 360] width 7 height 7
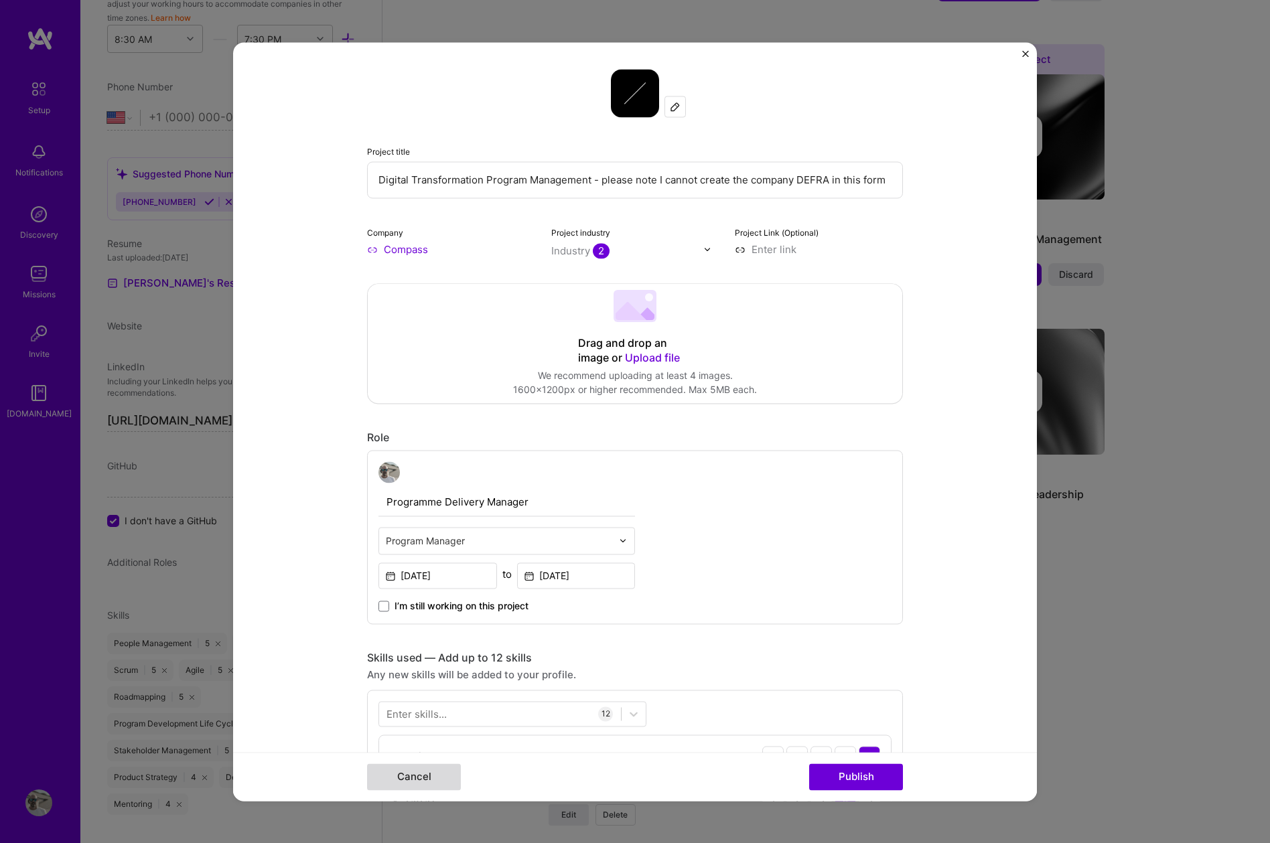
click at [422, 771] on button "Cancel" at bounding box center [414, 776] width 94 height 27
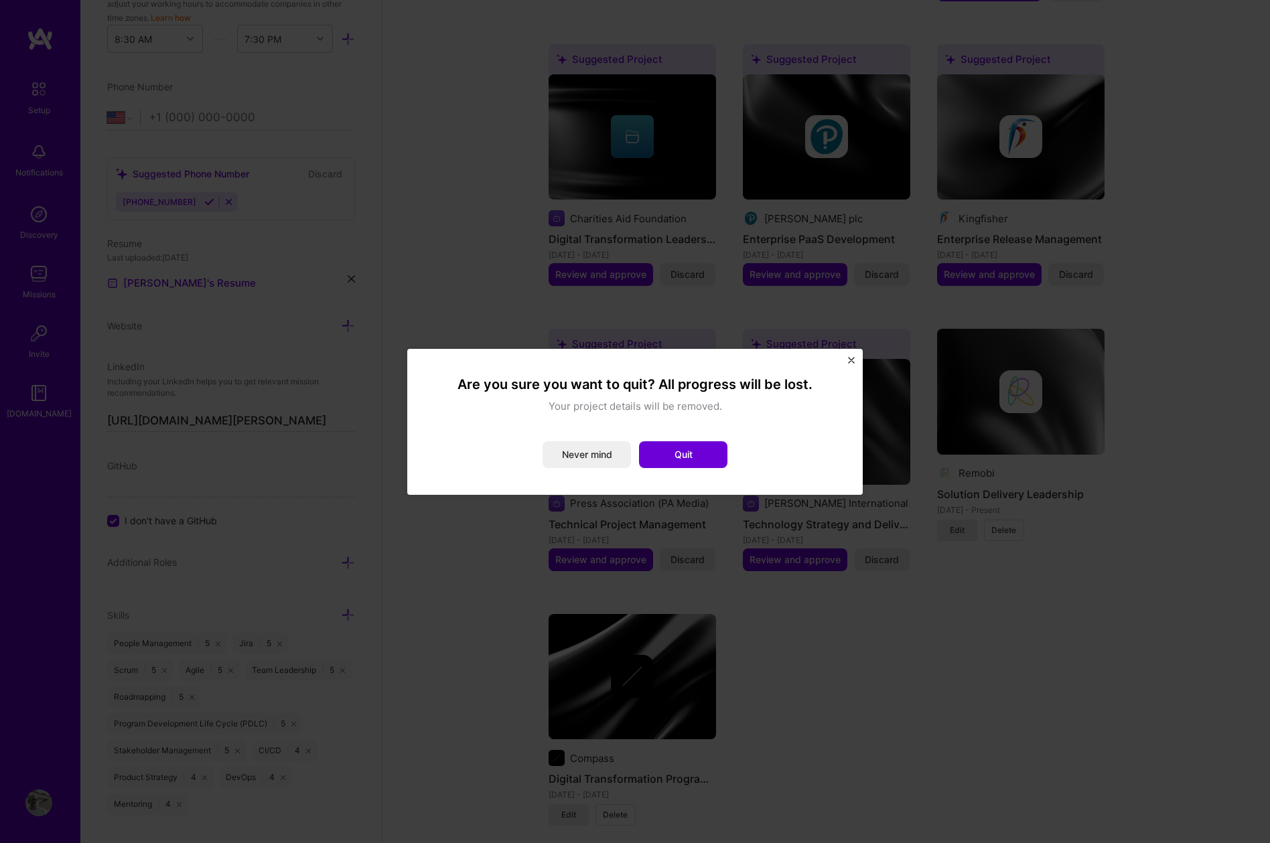
click at [849, 360] on img "Close" at bounding box center [851, 360] width 7 height 7
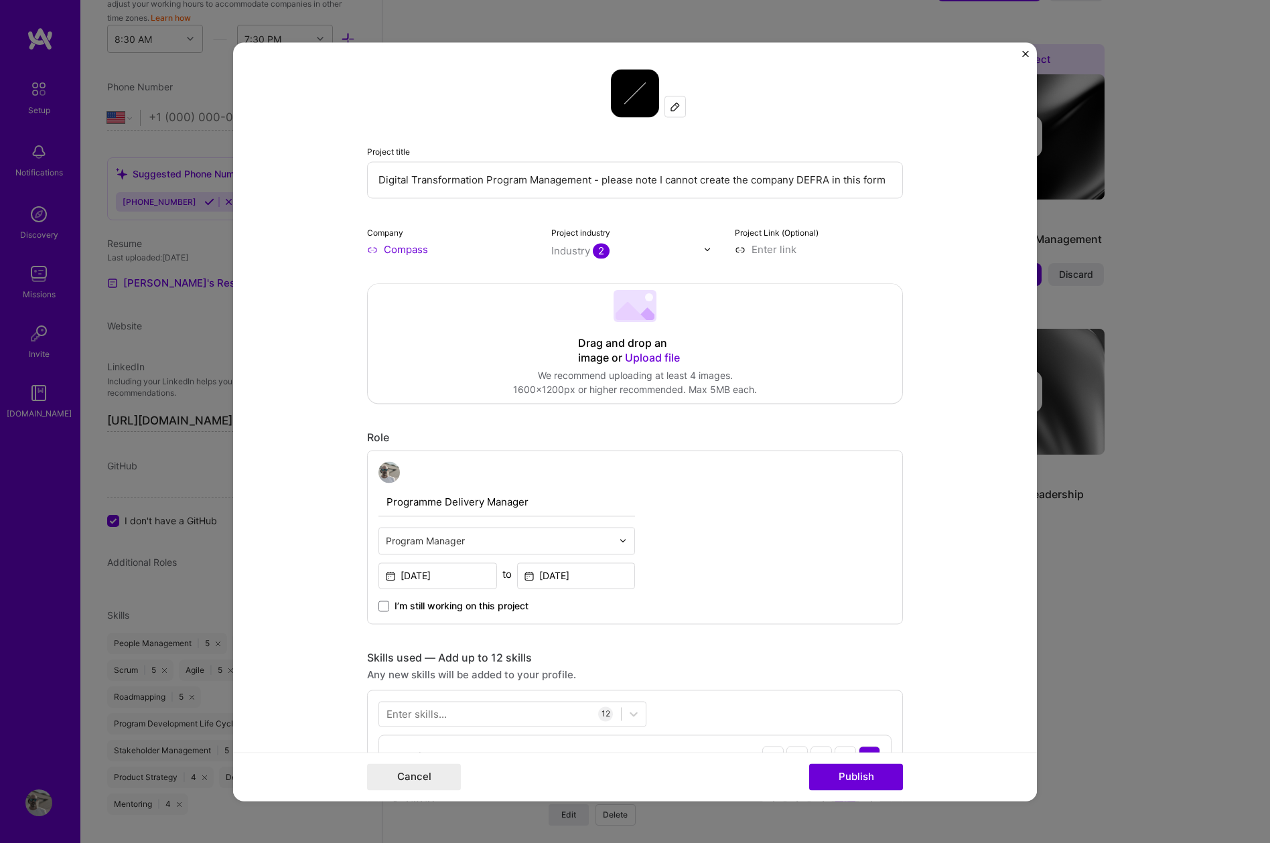
click at [1025, 51] on img "Close" at bounding box center [1025, 53] width 7 height 7
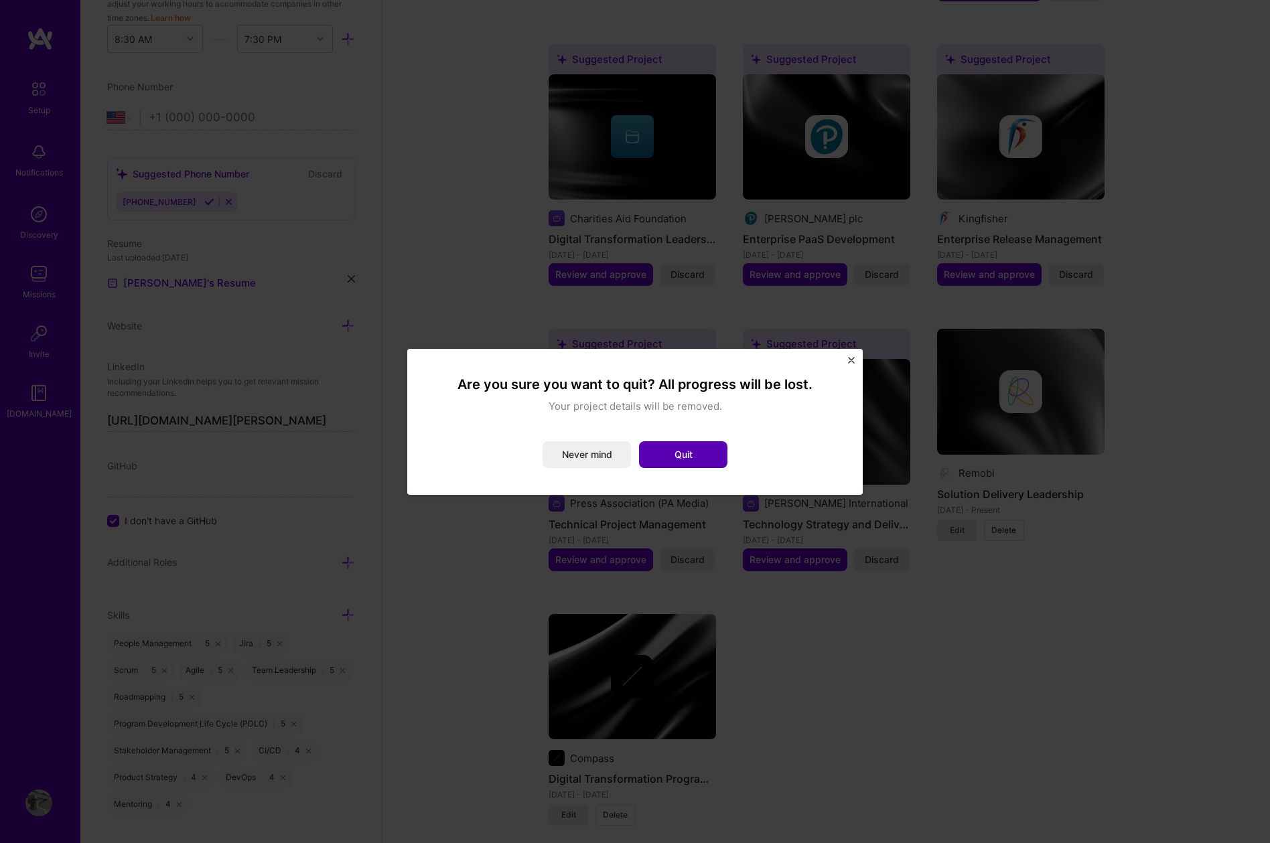
click at [686, 449] on button "Quit" at bounding box center [683, 454] width 88 height 27
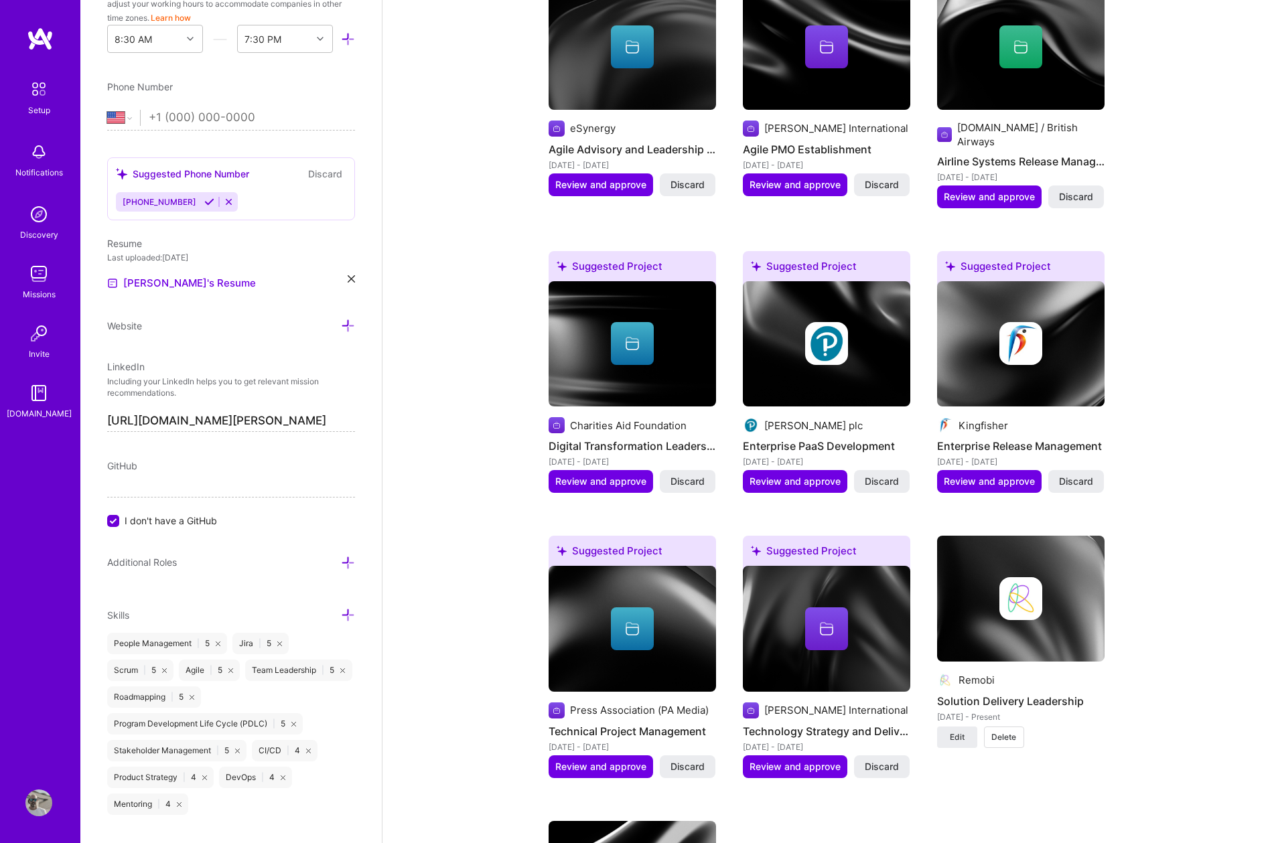
scroll to position [1315, 0]
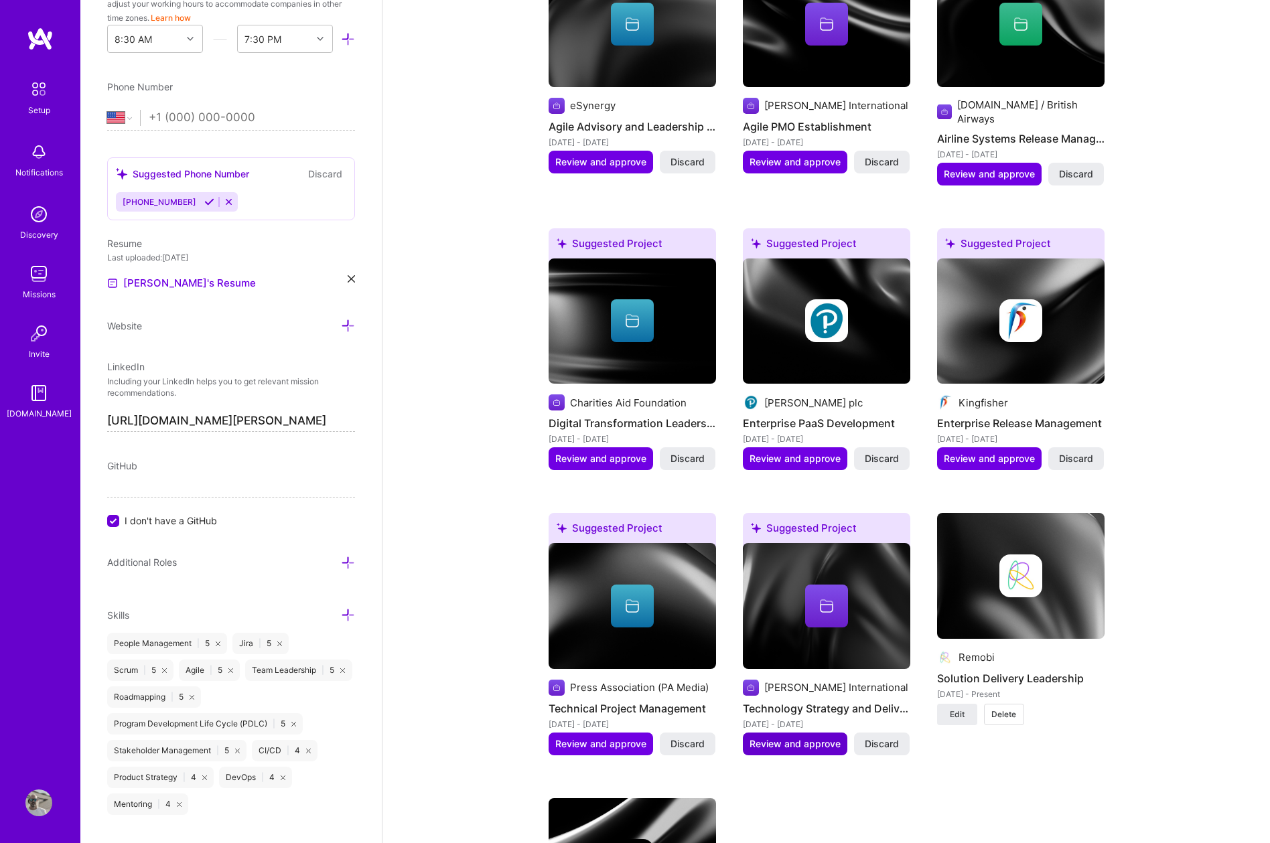
click at [778, 737] on span "Review and approve" at bounding box center [794, 743] width 91 height 13
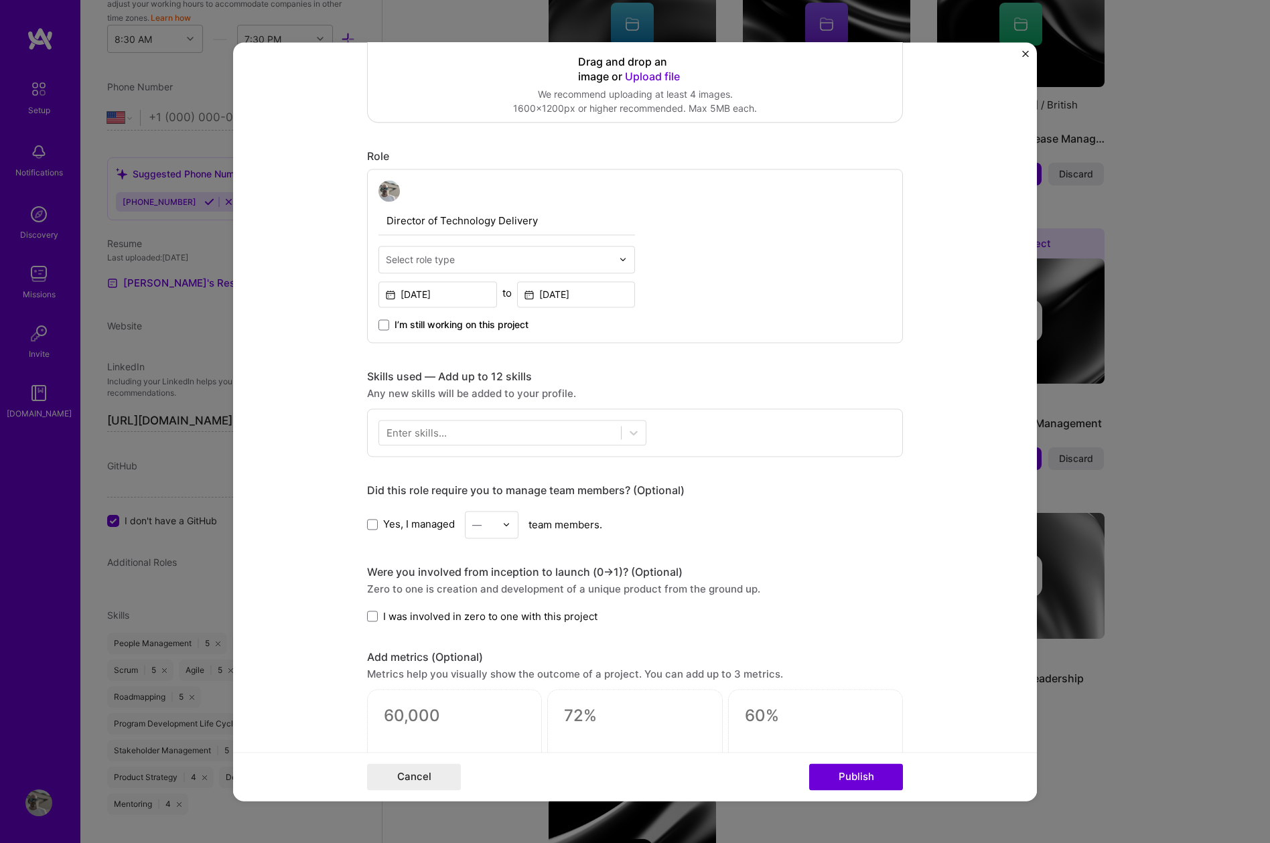
scroll to position [346, 0]
click at [486, 424] on div at bounding box center [500, 429] width 242 height 22
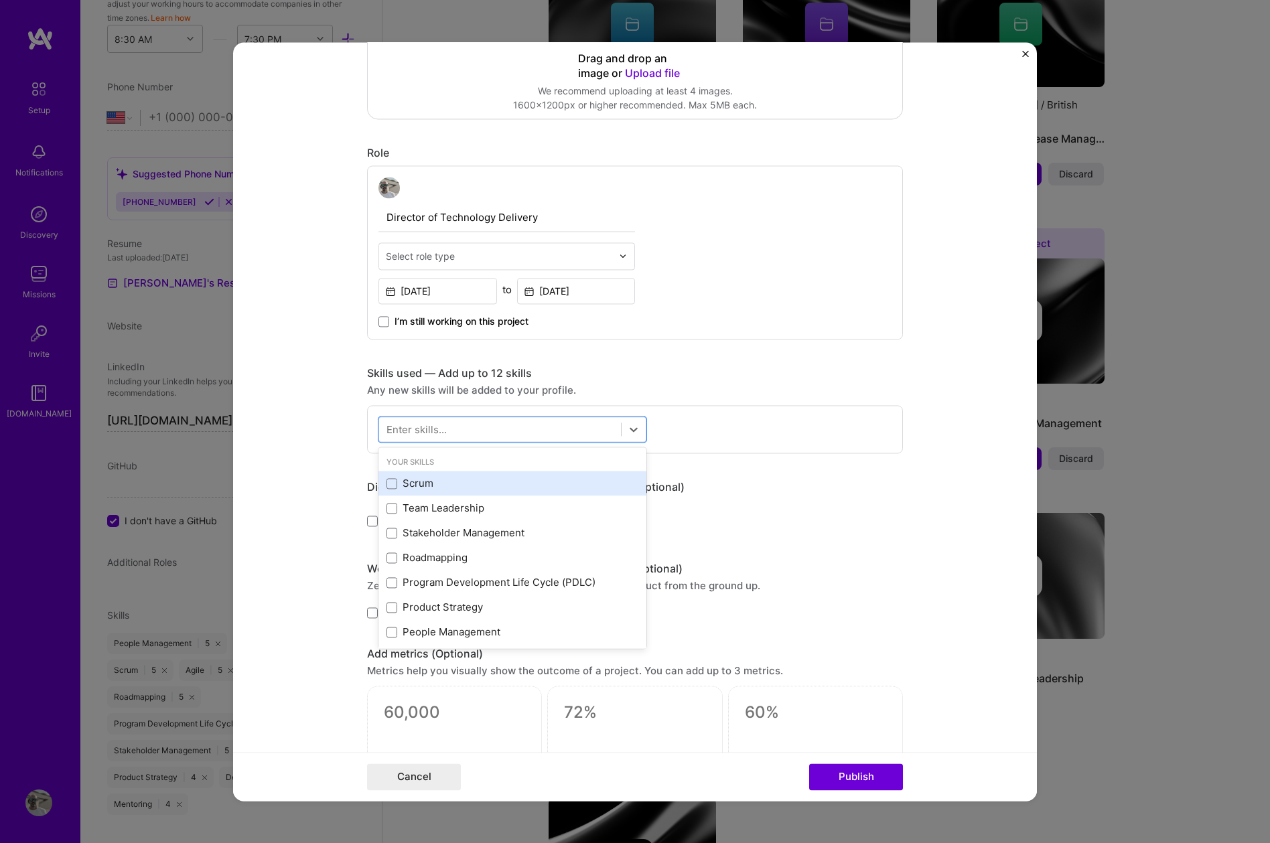
click at [424, 486] on div "Scrum" at bounding box center [512, 484] width 252 height 14
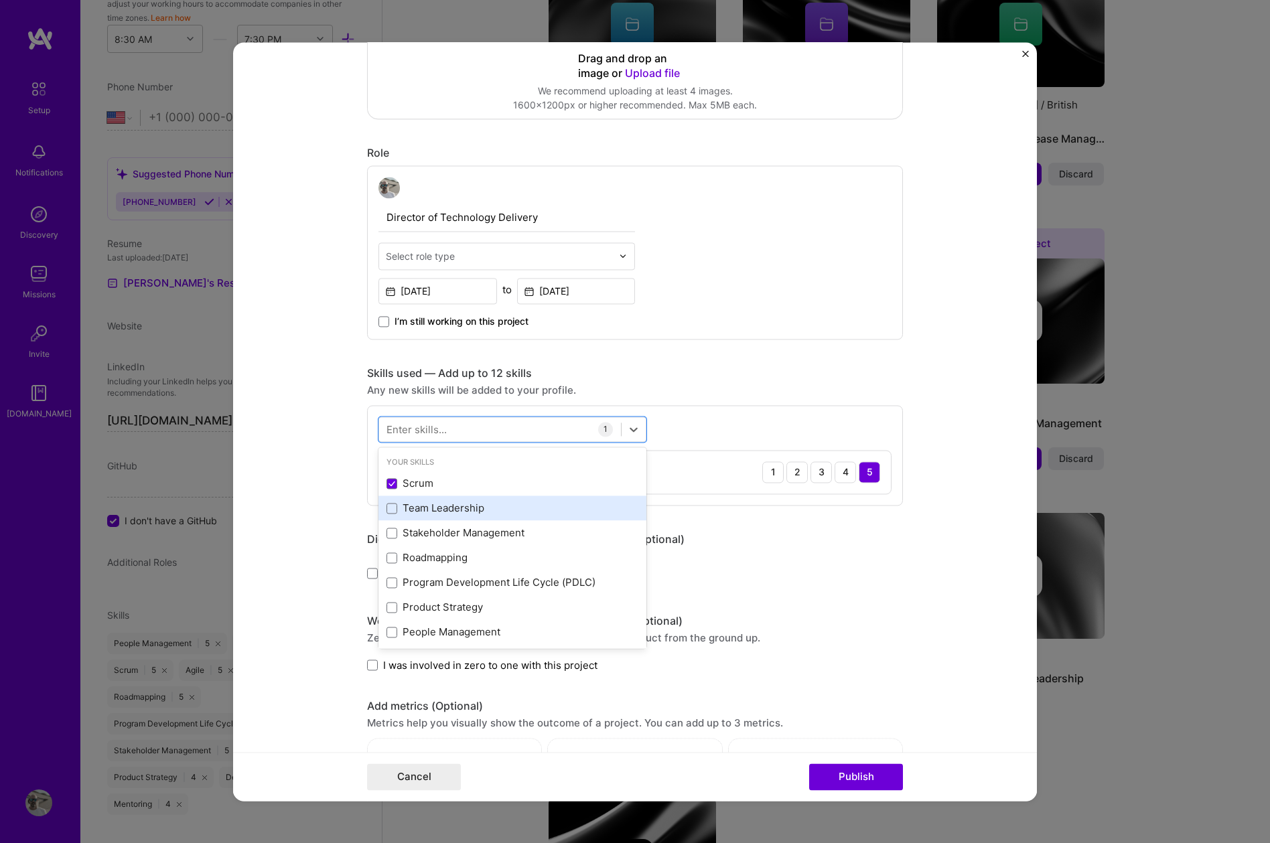
click at [445, 507] on div "Team Leadership" at bounding box center [512, 509] width 252 height 14
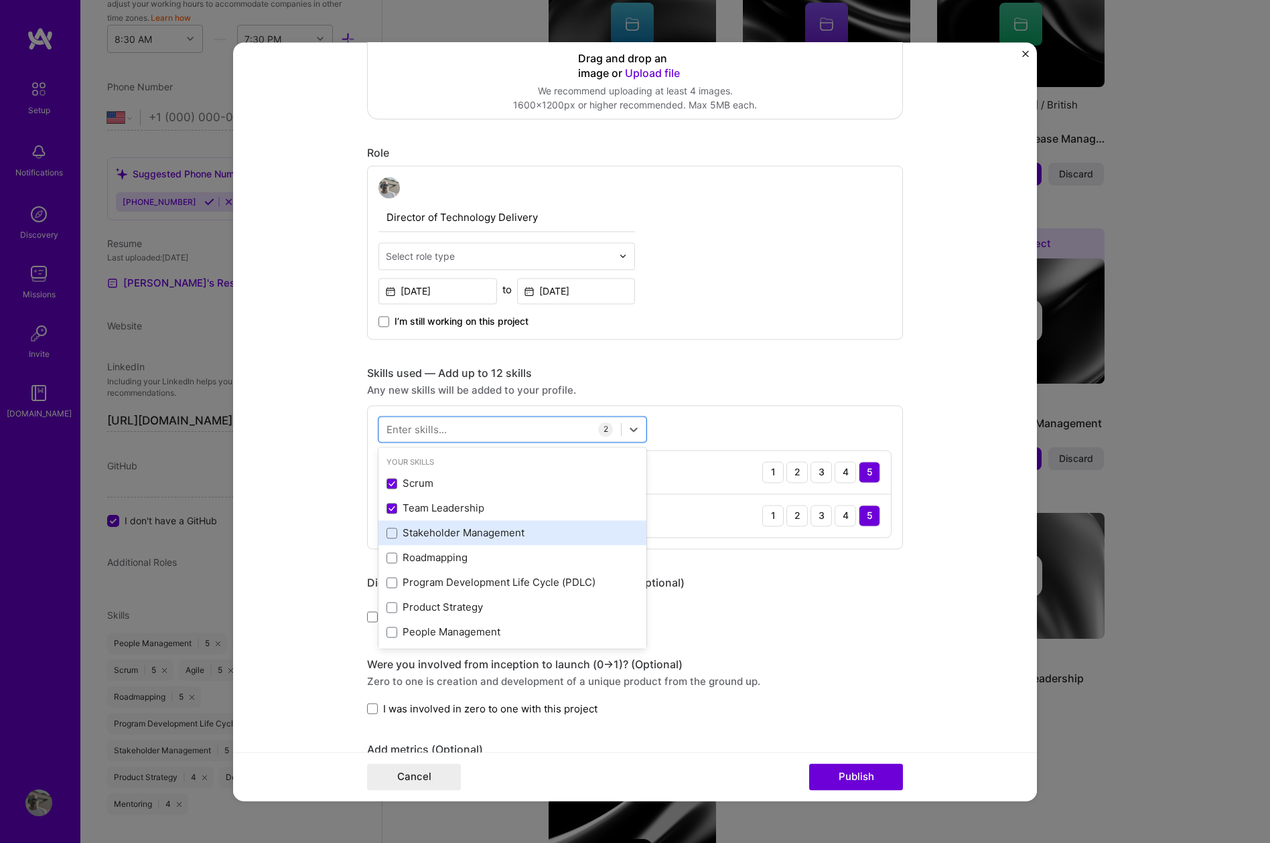
click at [438, 534] on div "Stakeholder Management" at bounding box center [512, 533] width 252 height 14
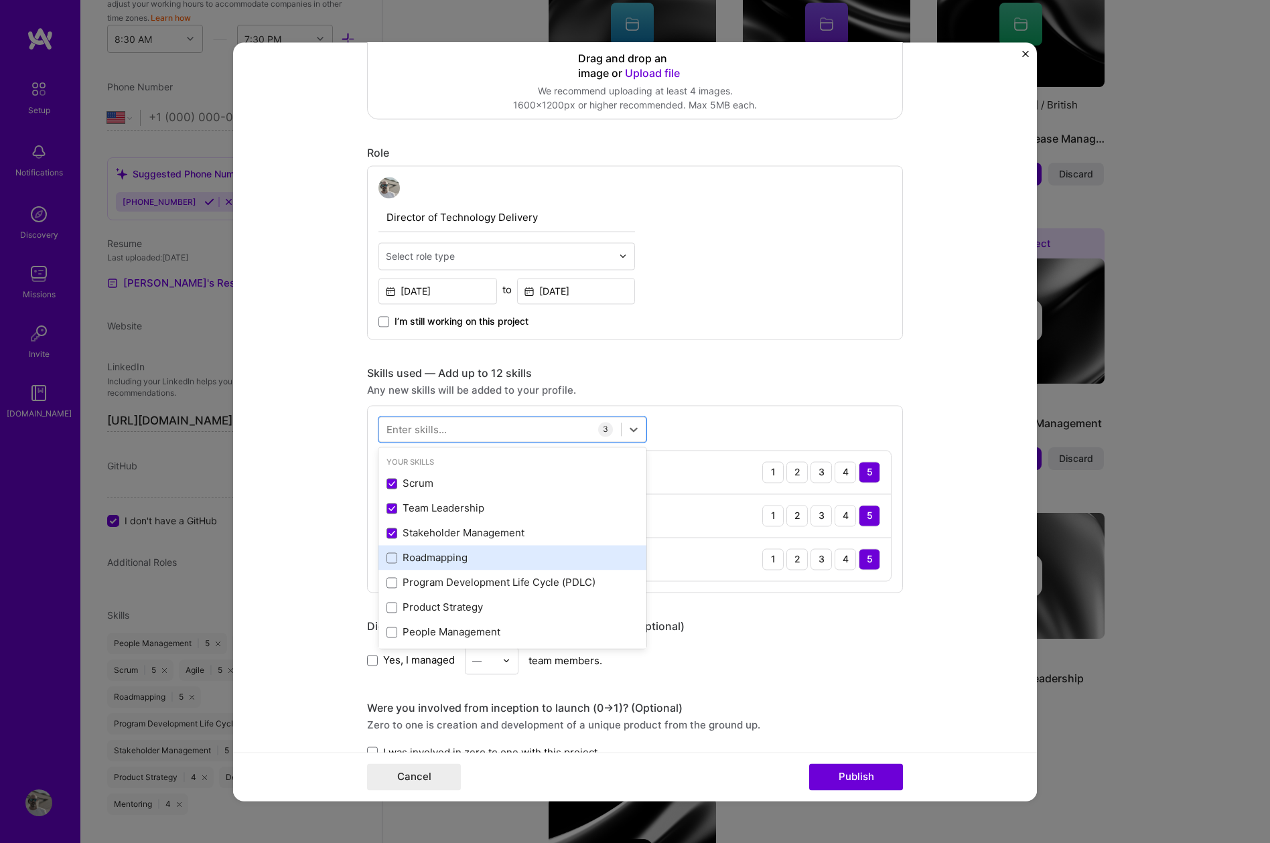
click at [430, 562] on div "Roadmapping" at bounding box center [512, 558] width 252 height 14
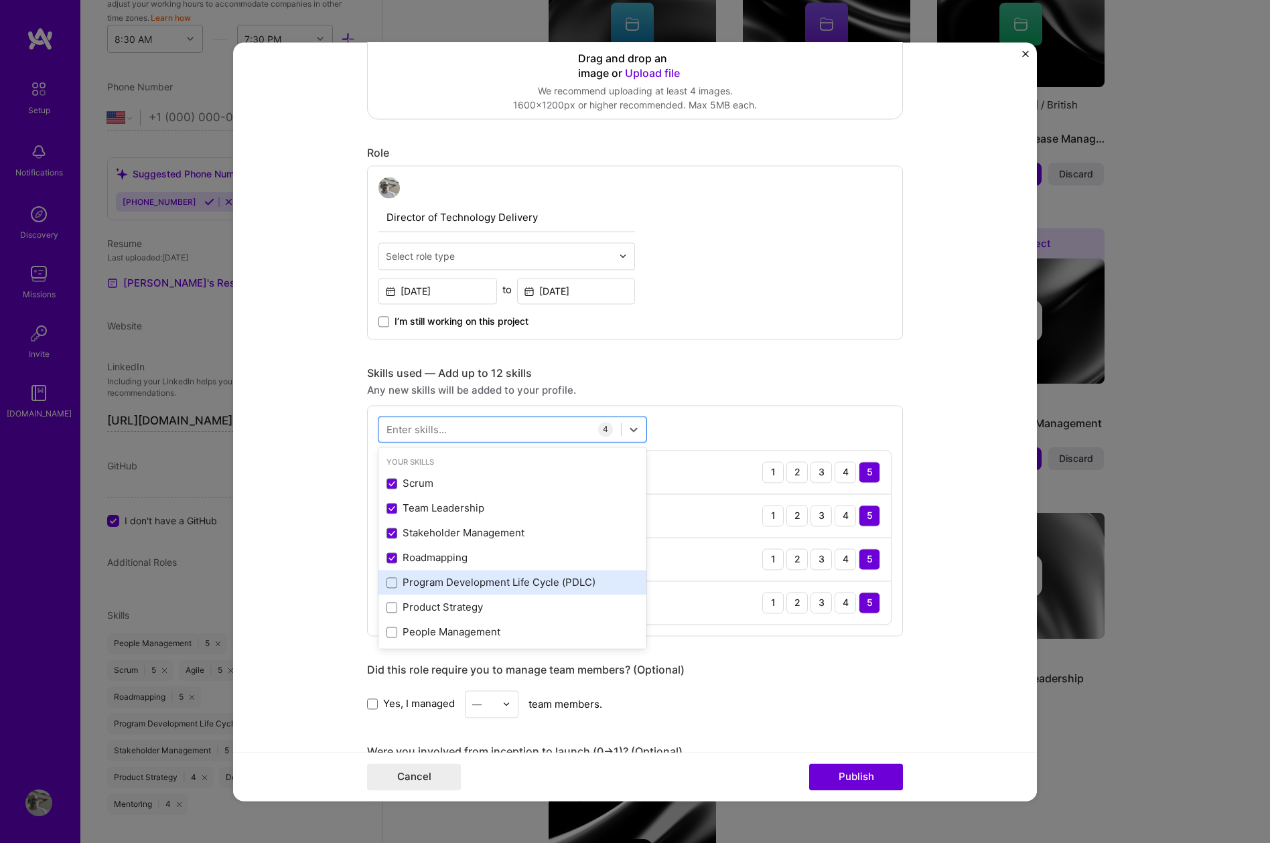
click at [431, 583] on div "Program Development Life Cycle (PDLC)" at bounding box center [512, 583] width 252 height 14
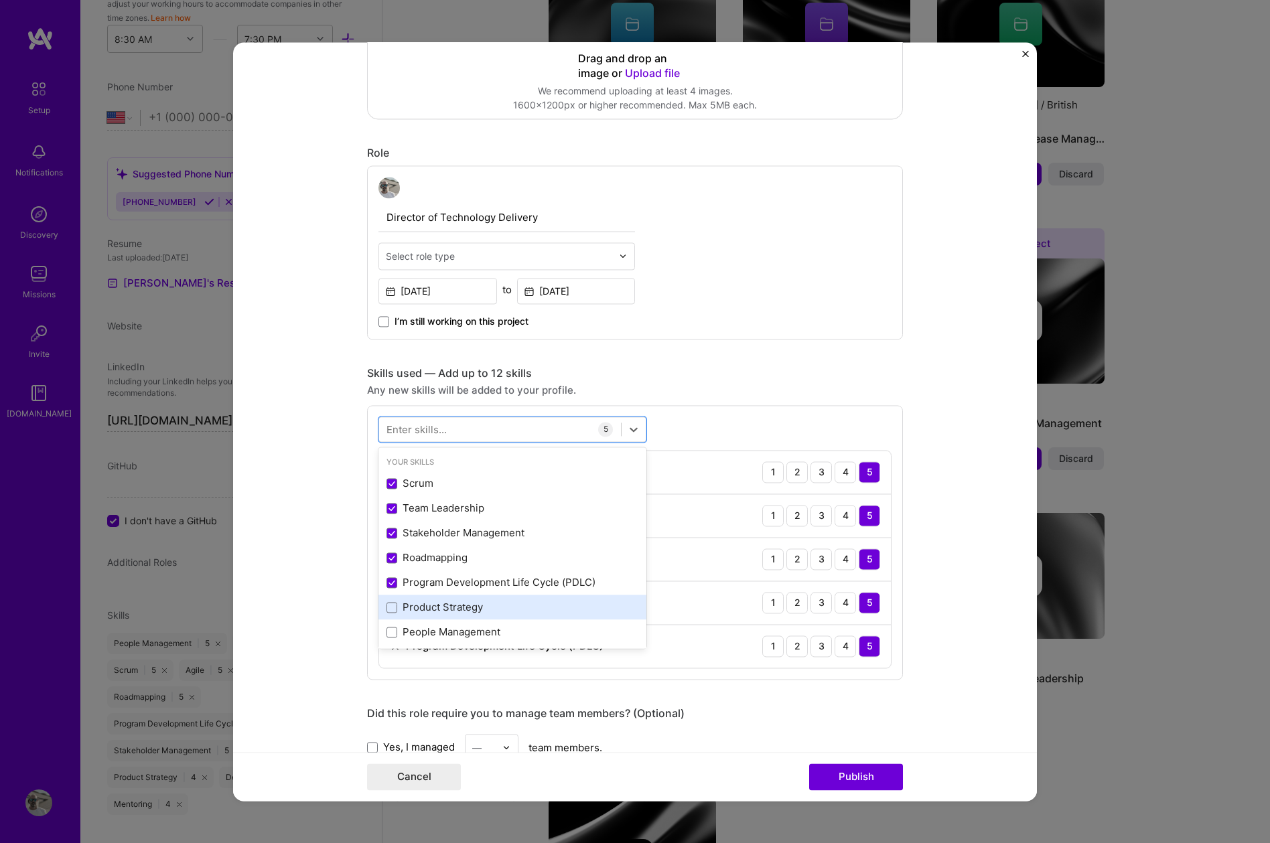
click at [431, 604] on div "Product Strategy" at bounding box center [512, 608] width 252 height 14
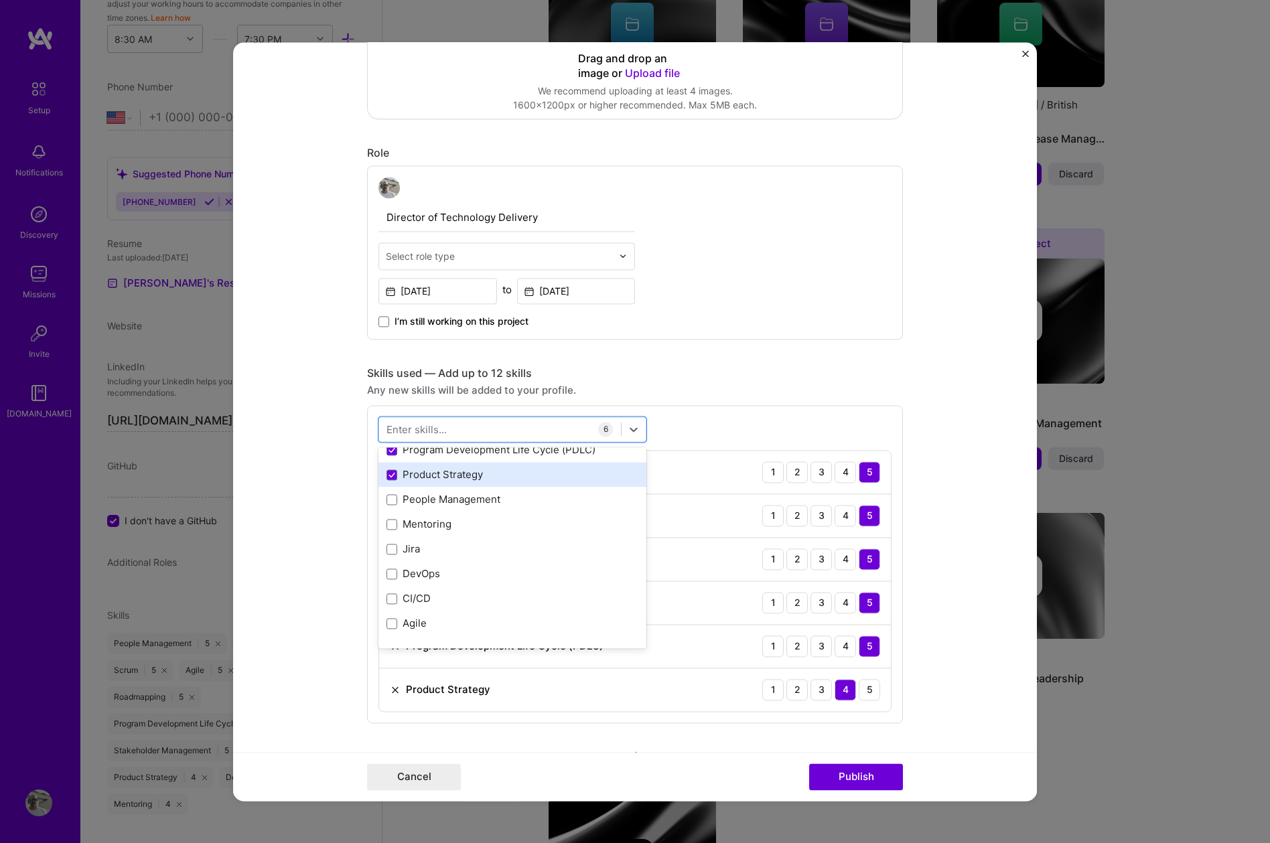
scroll to position [134, 0]
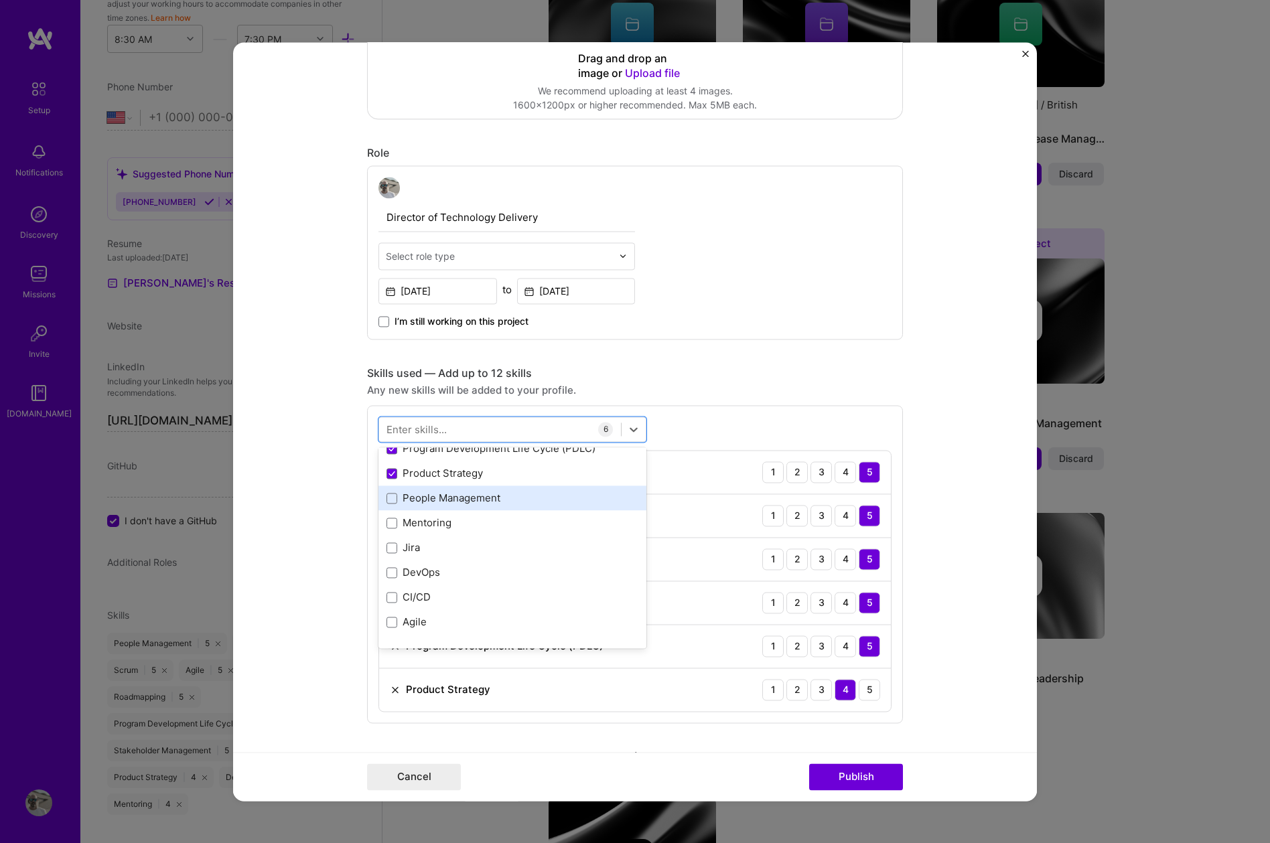
click at [437, 492] on div "People Management" at bounding box center [512, 499] width 252 height 14
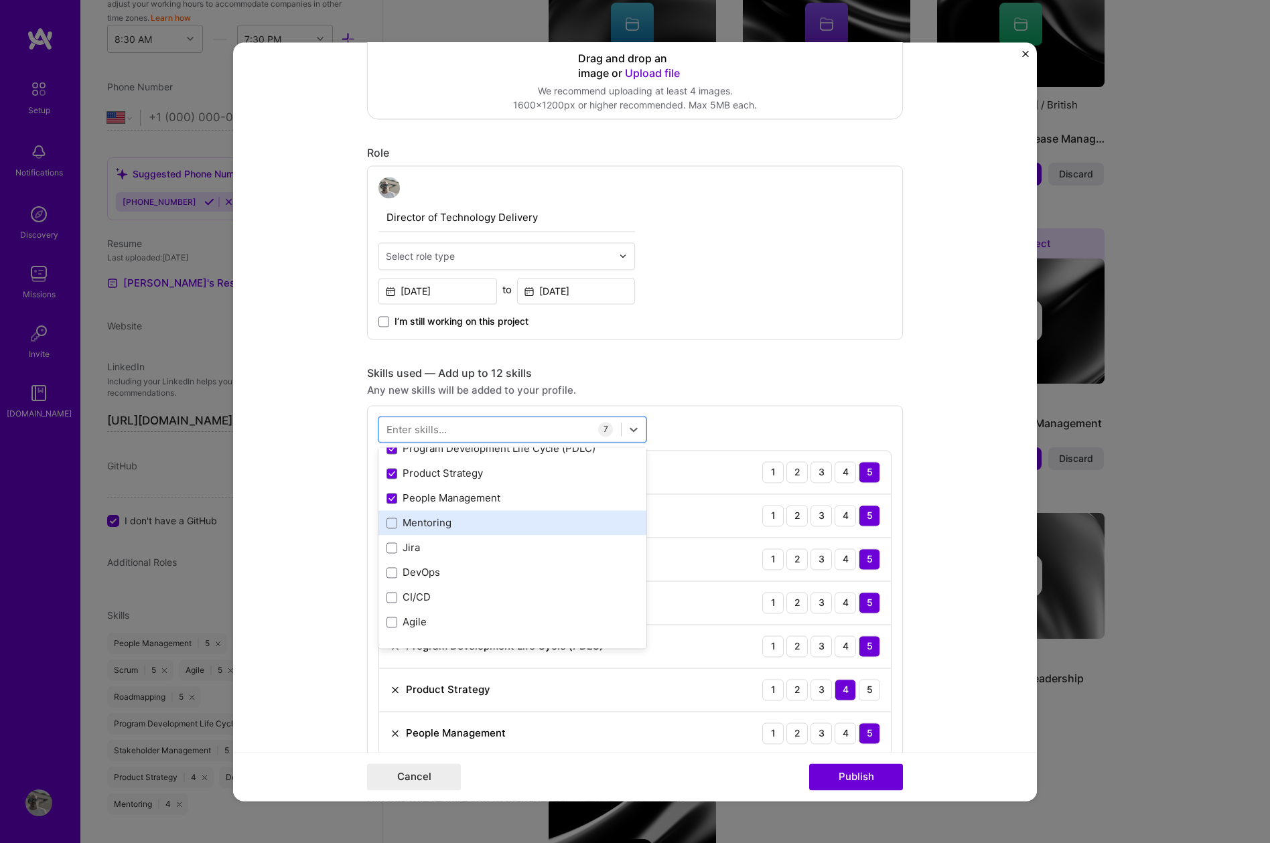
click at [426, 523] on div "Mentoring" at bounding box center [512, 523] width 252 height 14
click at [411, 552] on div "Jira" at bounding box center [512, 548] width 252 height 14
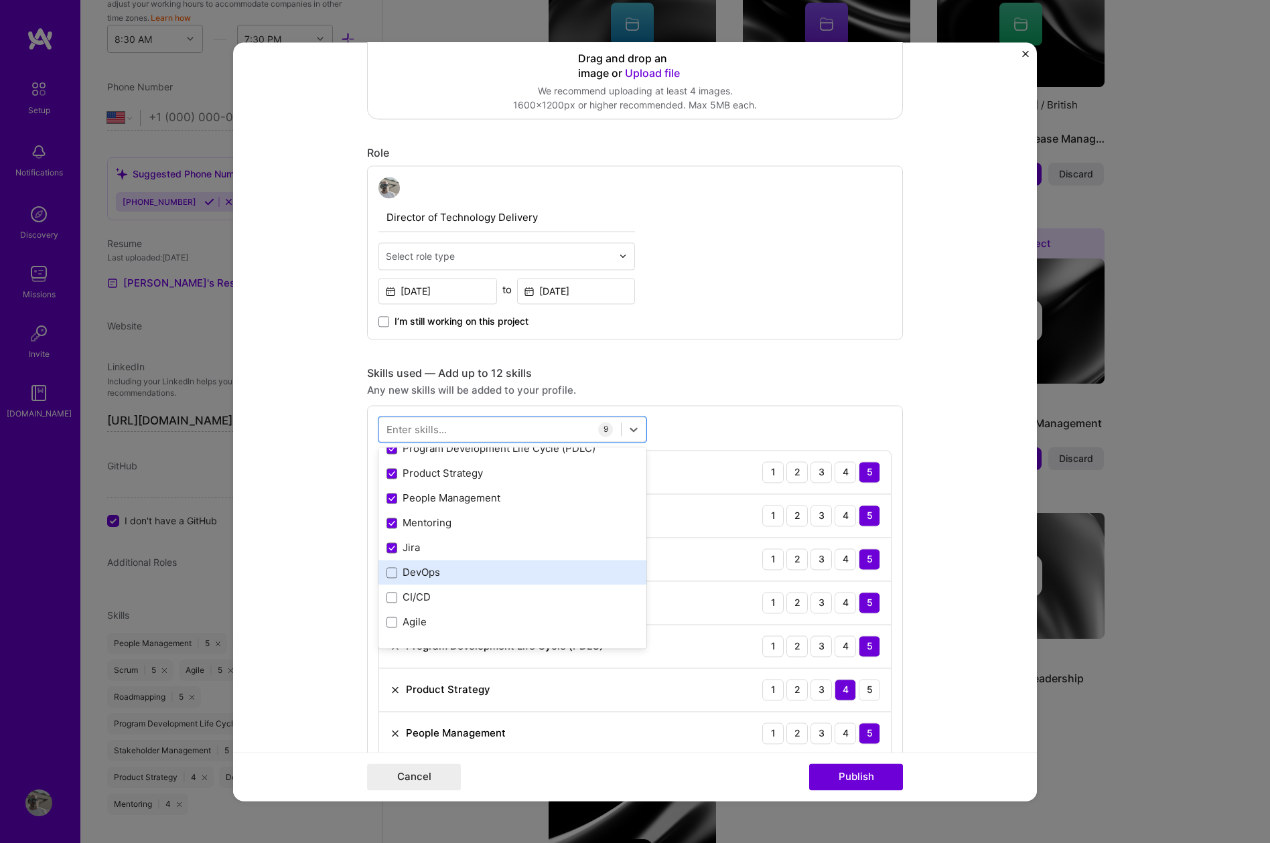
click at [411, 581] on div "DevOps" at bounding box center [512, 573] width 268 height 25
click at [411, 598] on div "CI/CD" at bounding box center [512, 598] width 252 height 14
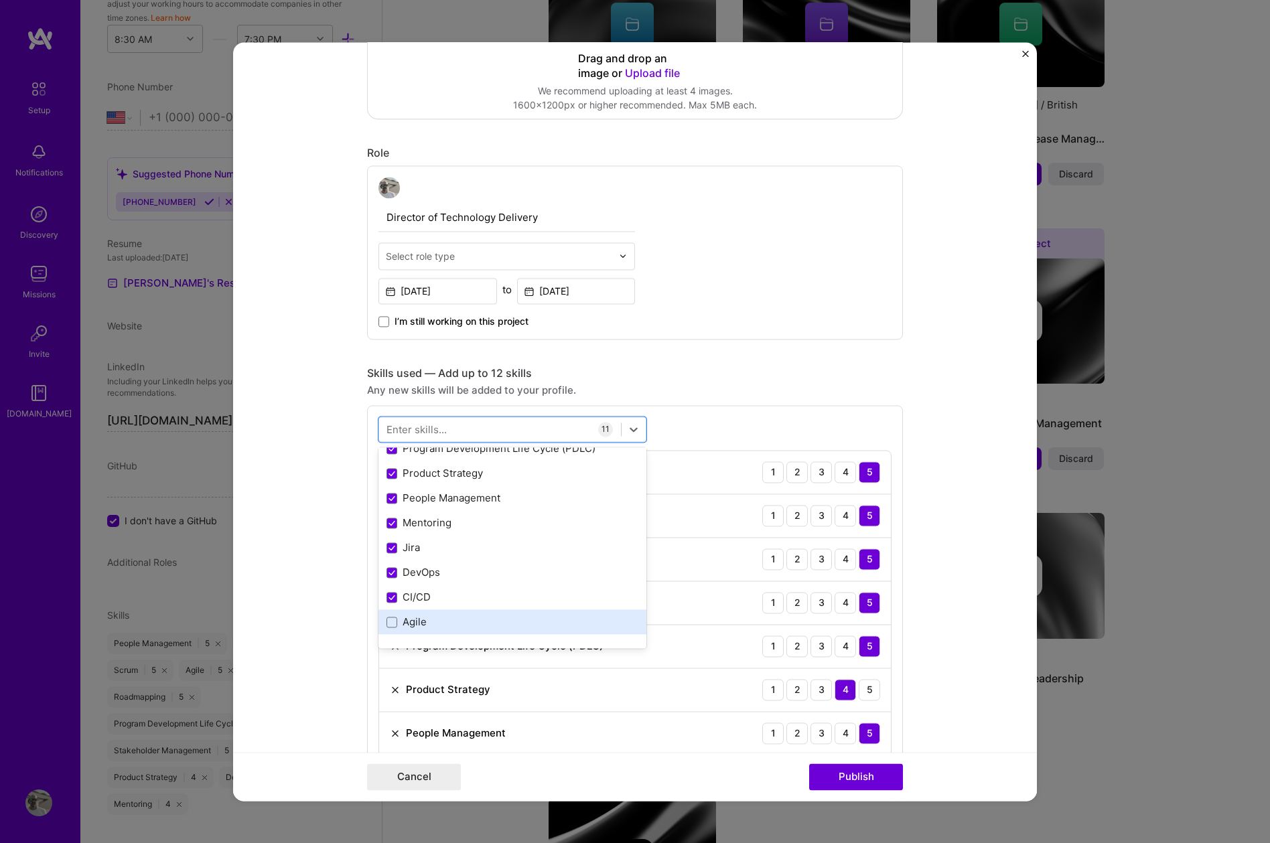
click at [411, 615] on div "Agile" at bounding box center [512, 622] width 252 height 14
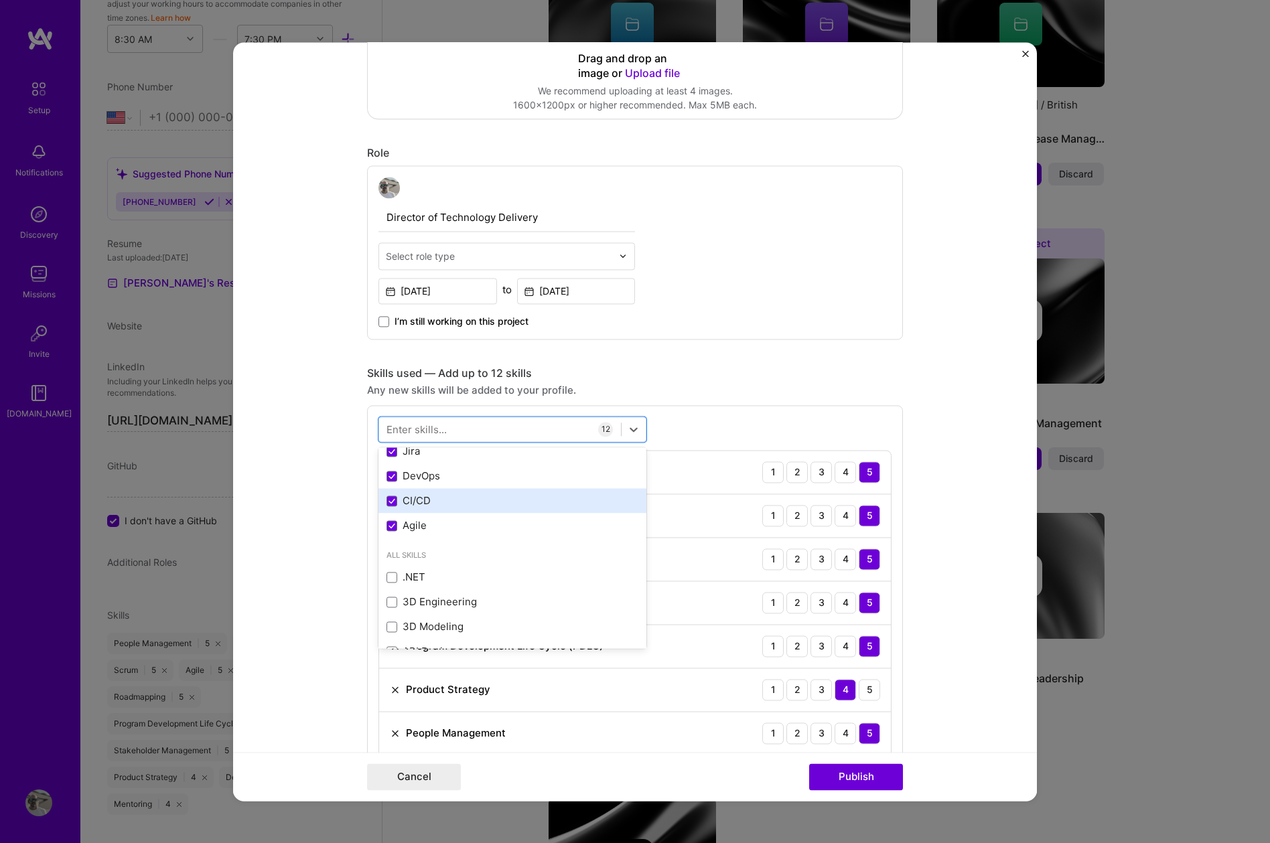
scroll to position [232, 0]
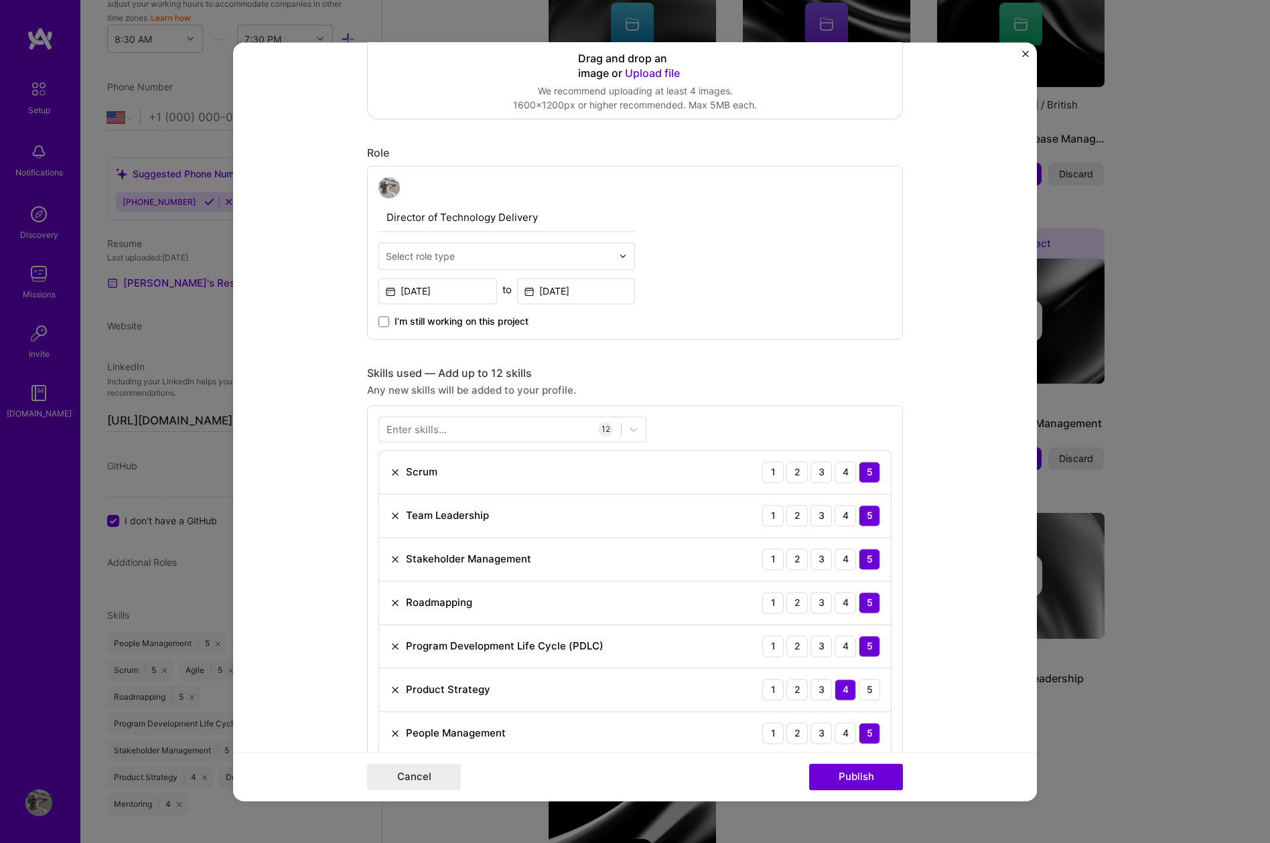
click at [988, 530] on form "Editing suggested project This project is suggested based on your LinkedIn, res…" at bounding box center [635, 421] width 804 height 759
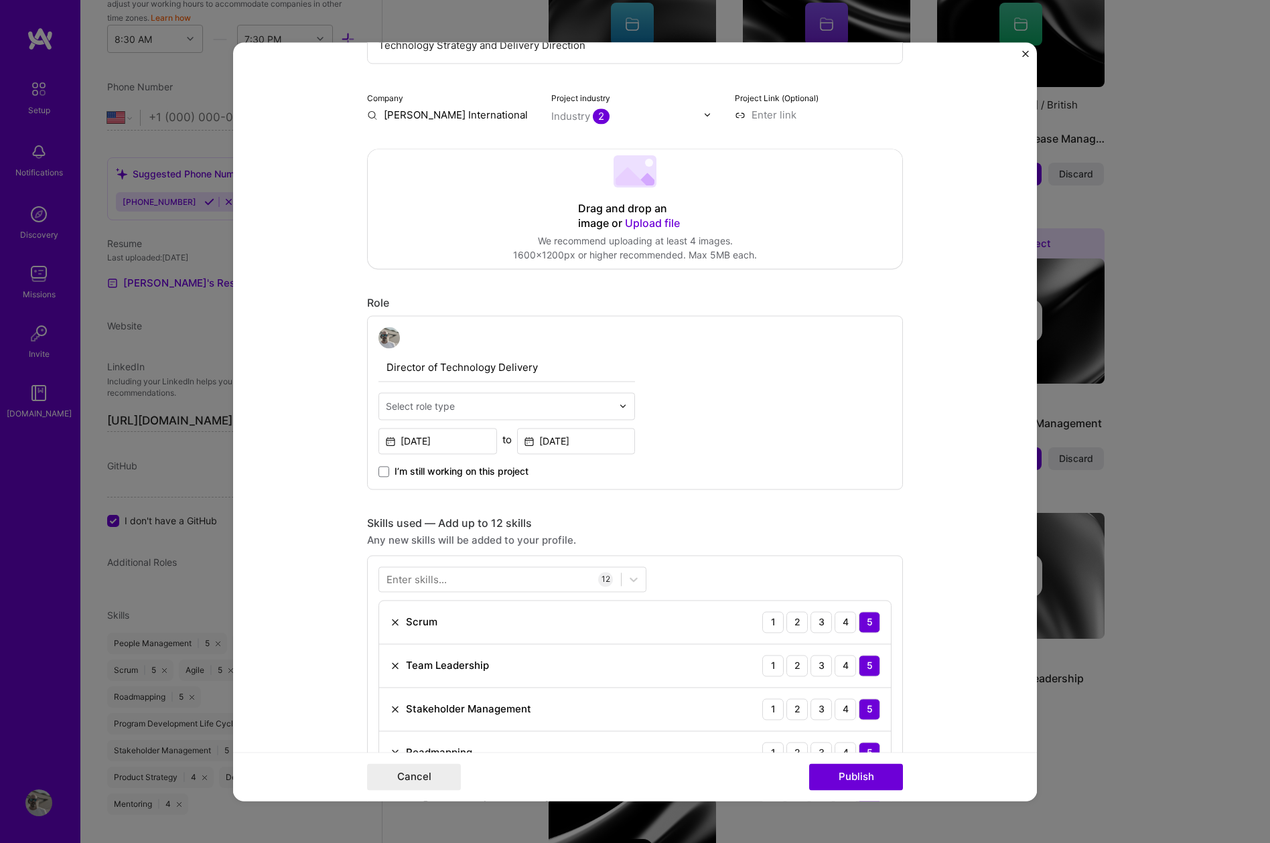
scroll to position [197, 0]
click at [578, 402] on input "text" at bounding box center [499, 405] width 226 height 14
type input "d"
type input "h"
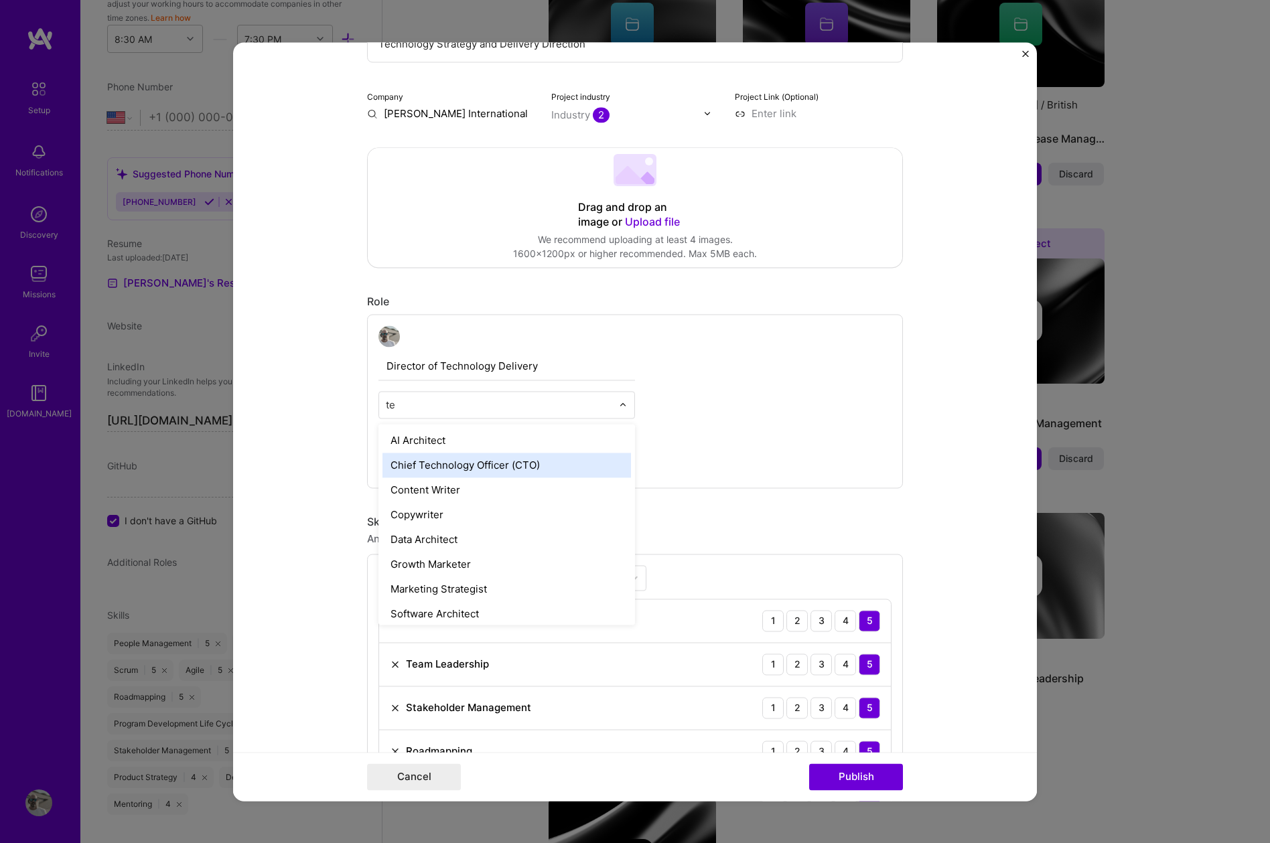
type input "t"
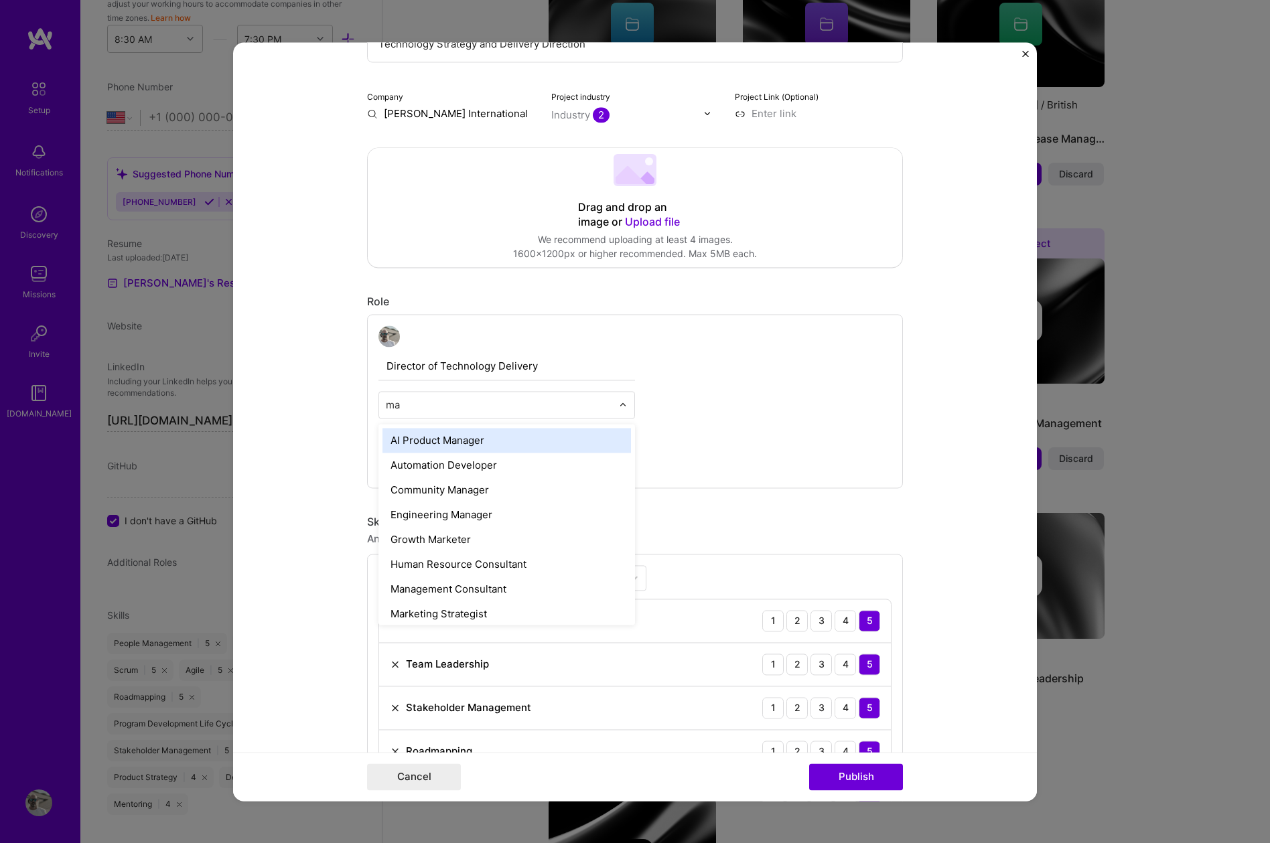
type input "man"
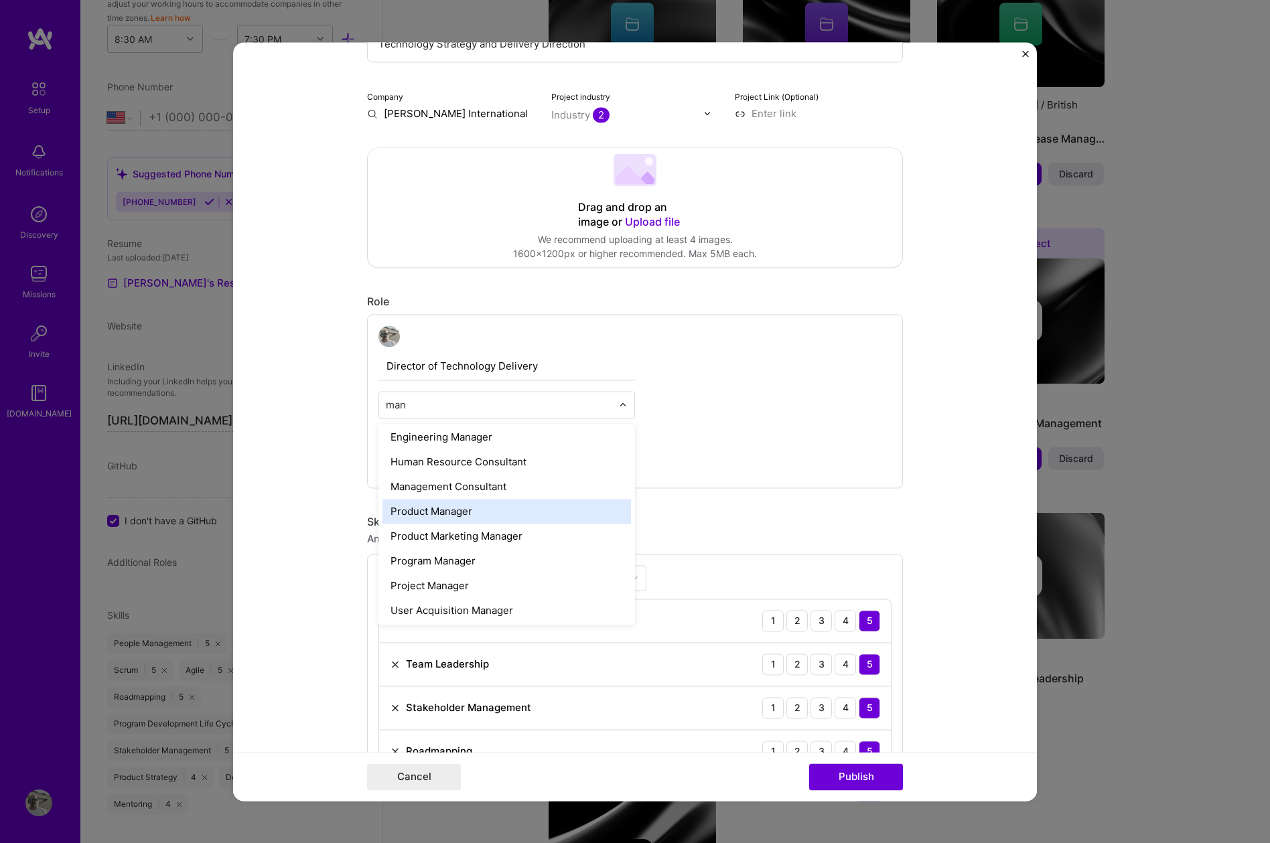
scroll to position [55, 0]
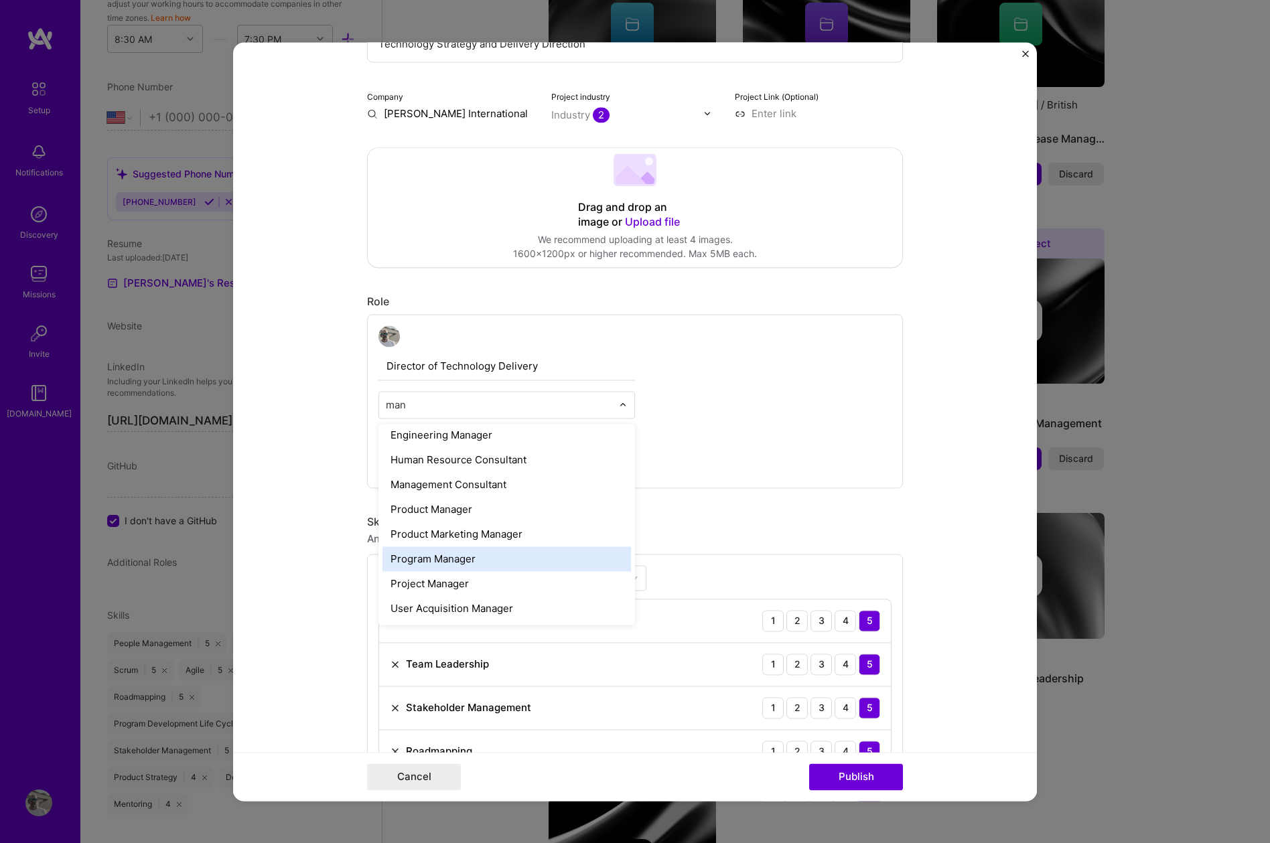
click at [445, 564] on div "Program Manager" at bounding box center [506, 558] width 248 height 25
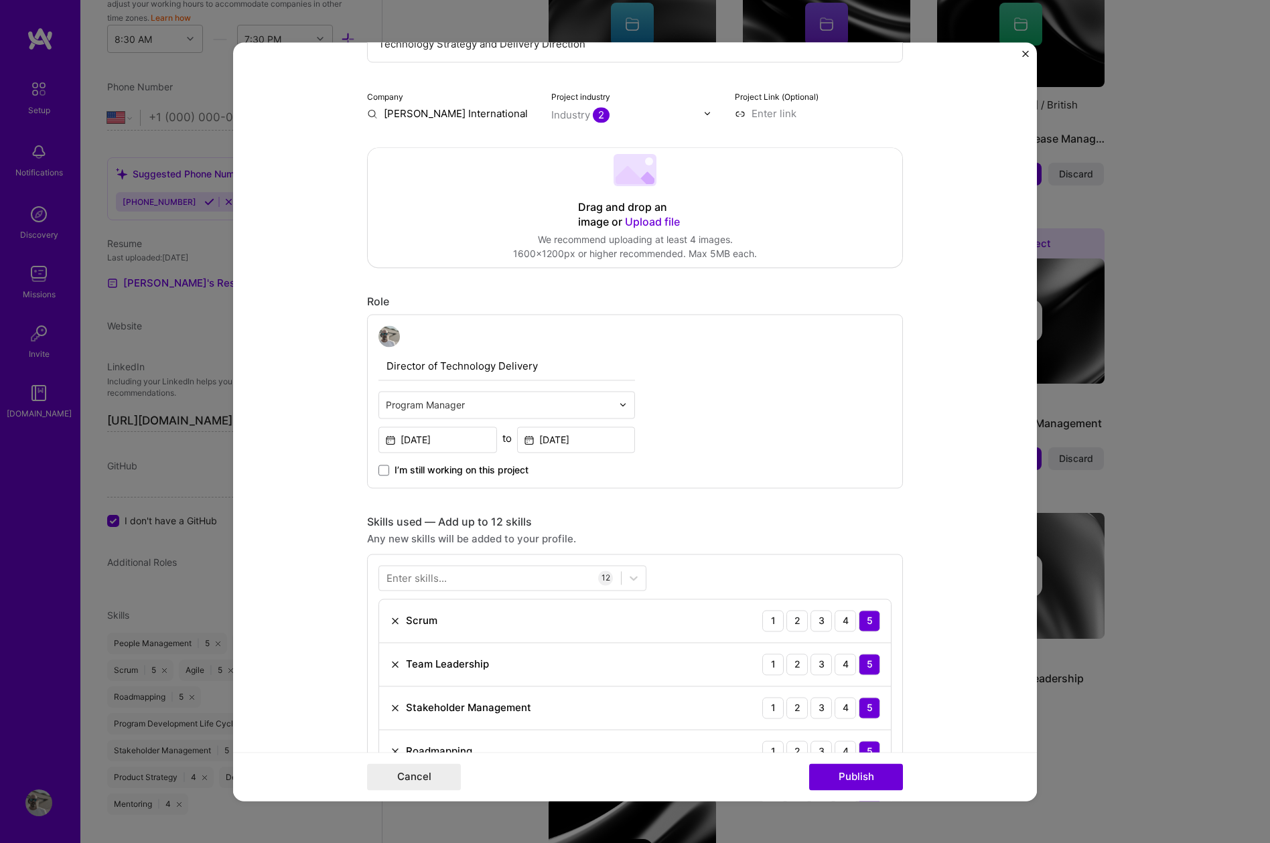
click at [953, 477] on form "Editing suggested project This project is suggested based on your LinkedIn, res…" at bounding box center [635, 421] width 804 height 759
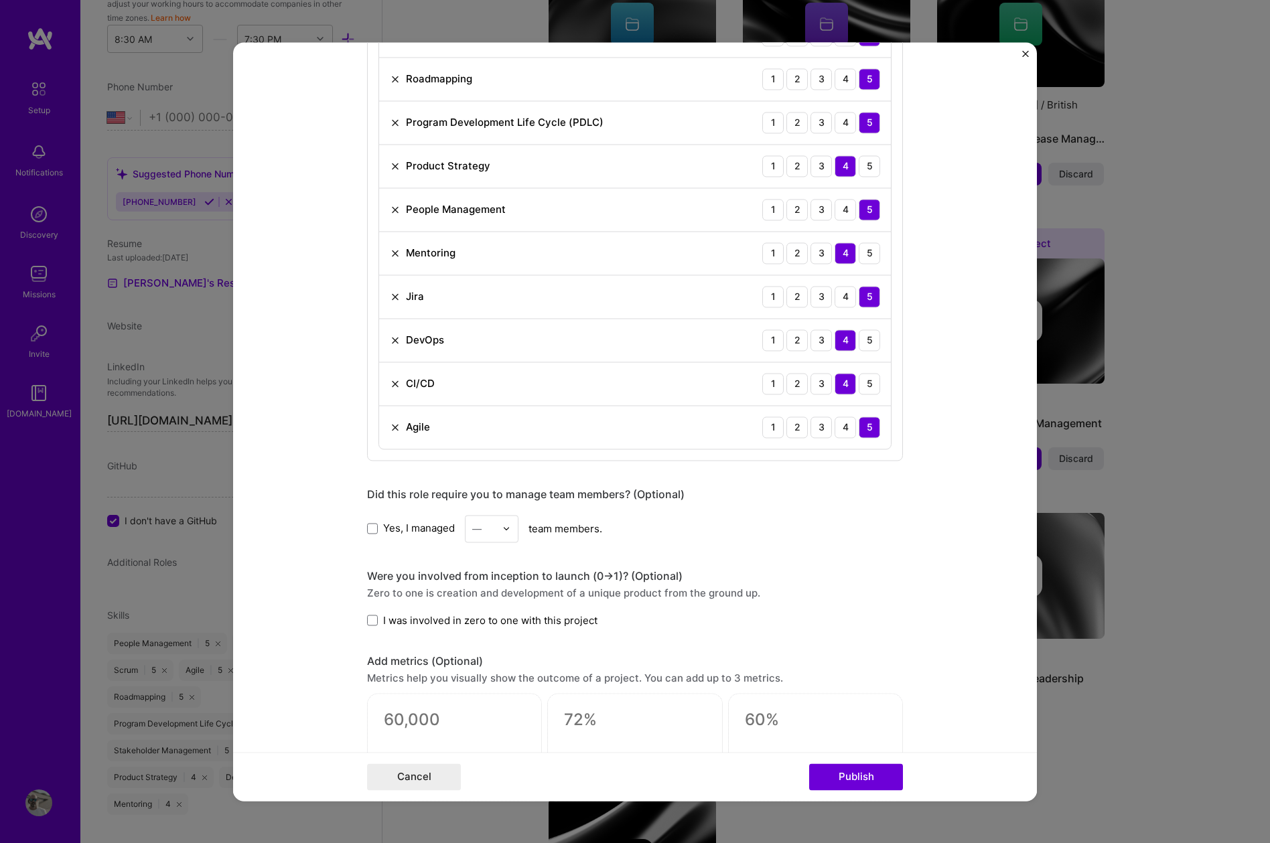
scroll to position [1220, 0]
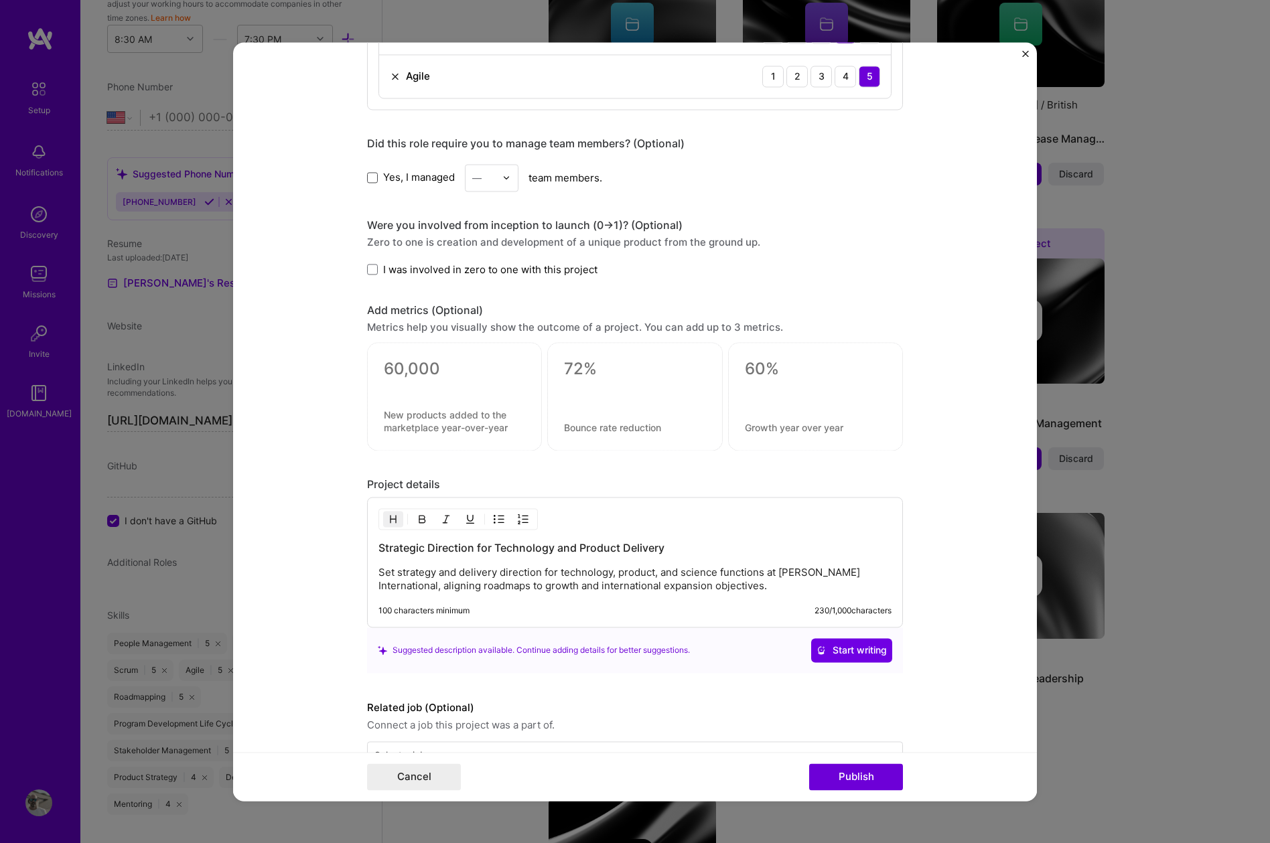
click at [372, 177] on span at bounding box center [372, 177] width 11 height 11
click at [0, 0] on input "Yes, I managed" at bounding box center [0, 0] width 0 height 0
click at [508, 180] on img at bounding box center [506, 177] width 8 height 8
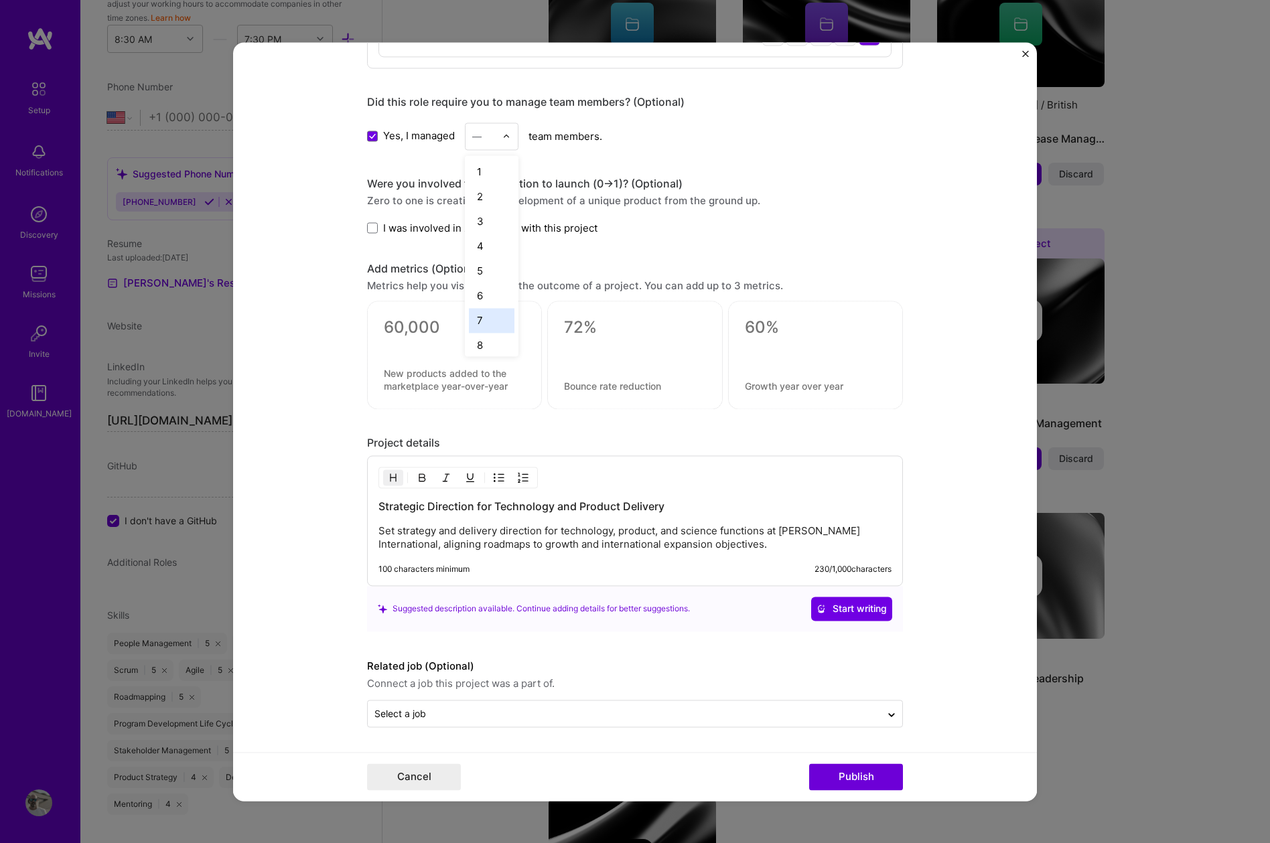
scroll to position [427, 0]
click at [494, 351] on div "25+" at bounding box center [492, 339] width 46 height 25
click at [956, 287] on form "Editing suggested project This project is suggested based on your LinkedIn, res…" at bounding box center [635, 421] width 804 height 759
click at [372, 228] on span at bounding box center [372, 228] width 11 height 11
click at [0, 0] on input "I was involved in zero to one with this project" at bounding box center [0, 0] width 0 height 0
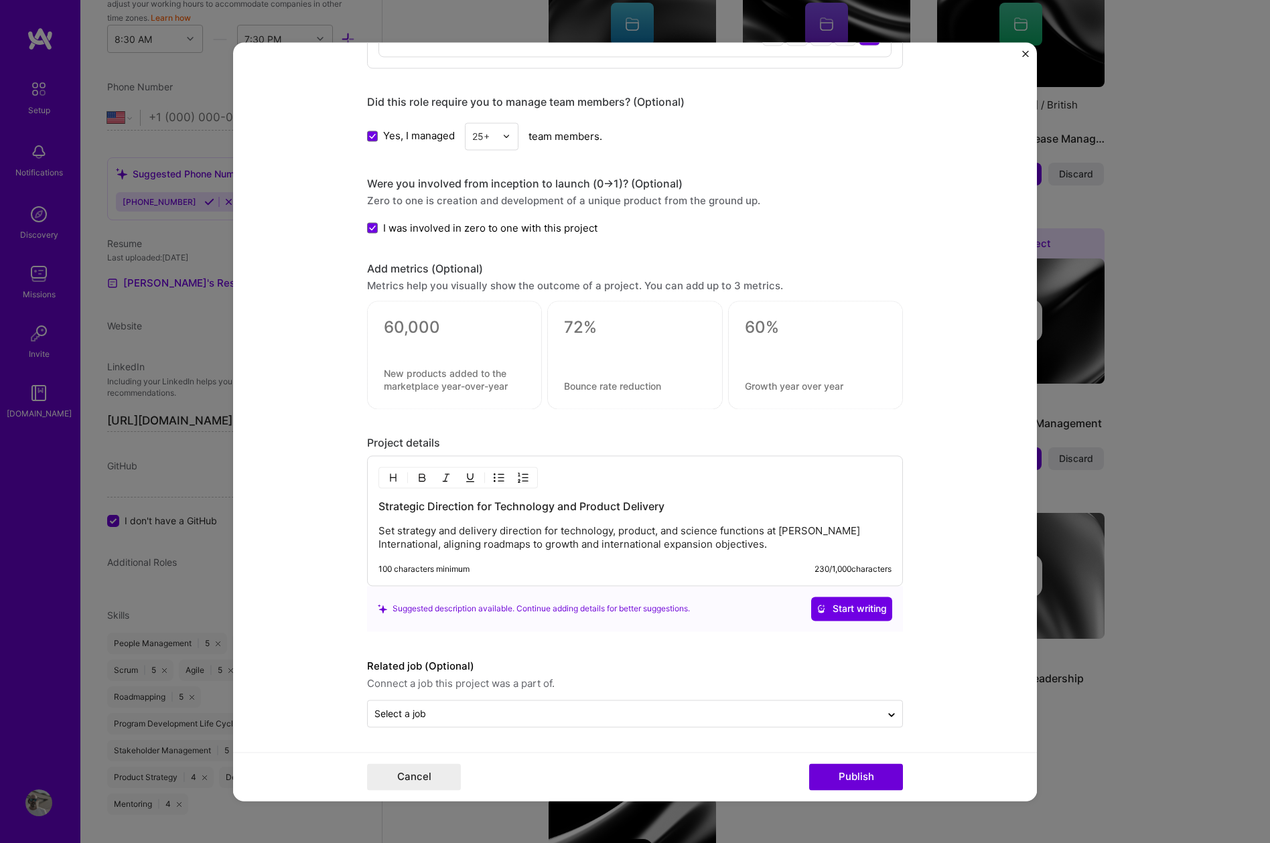
click at [601, 543] on p "Set strategy and delivery direction for technology, product, and science functi…" at bounding box center [634, 537] width 513 height 27
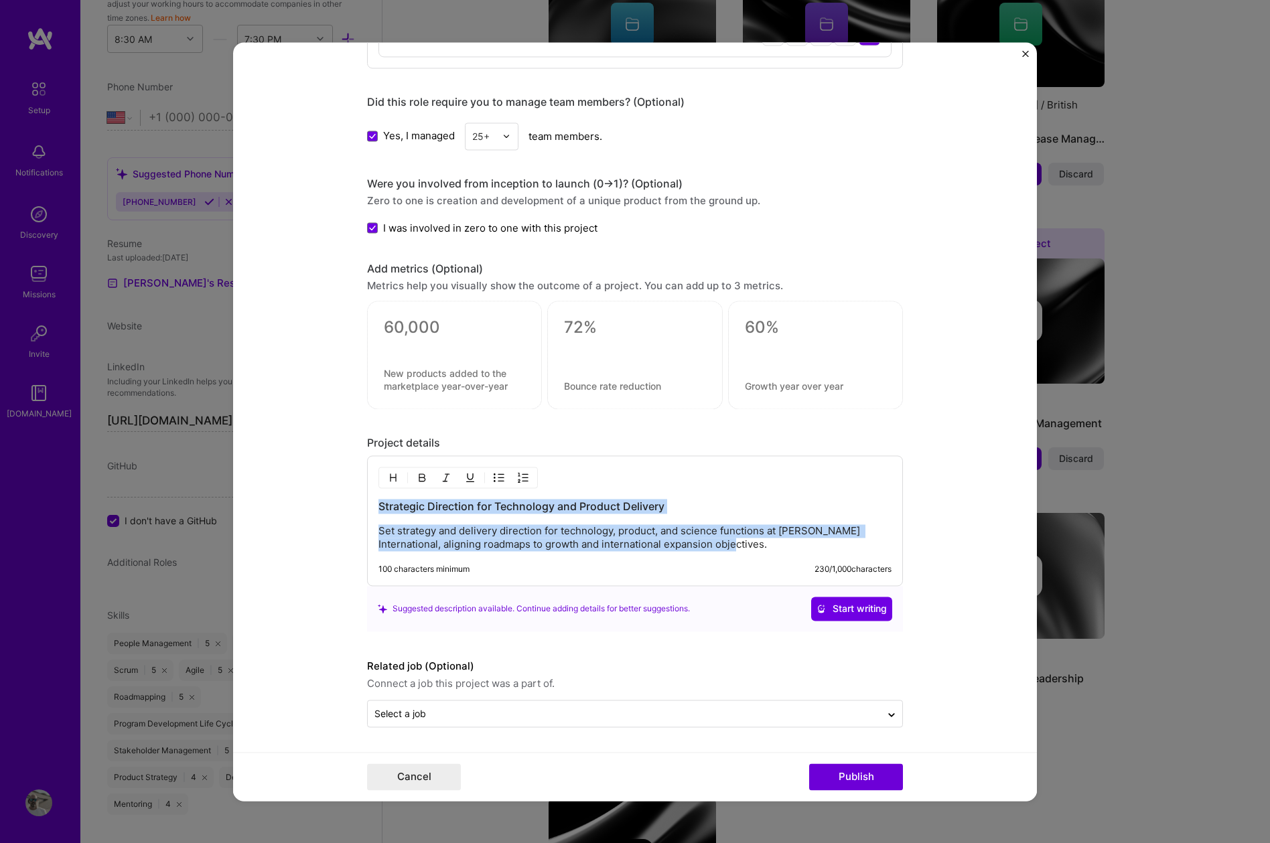
drag, startPoint x: 716, startPoint y: 544, endPoint x: 308, endPoint y: 504, distance: 409.9
click at [308, 504] on form "Editing suggested project This project is suggested based on your LinkedIn, res…" at bounding box center [635, 421] width 804 height 759
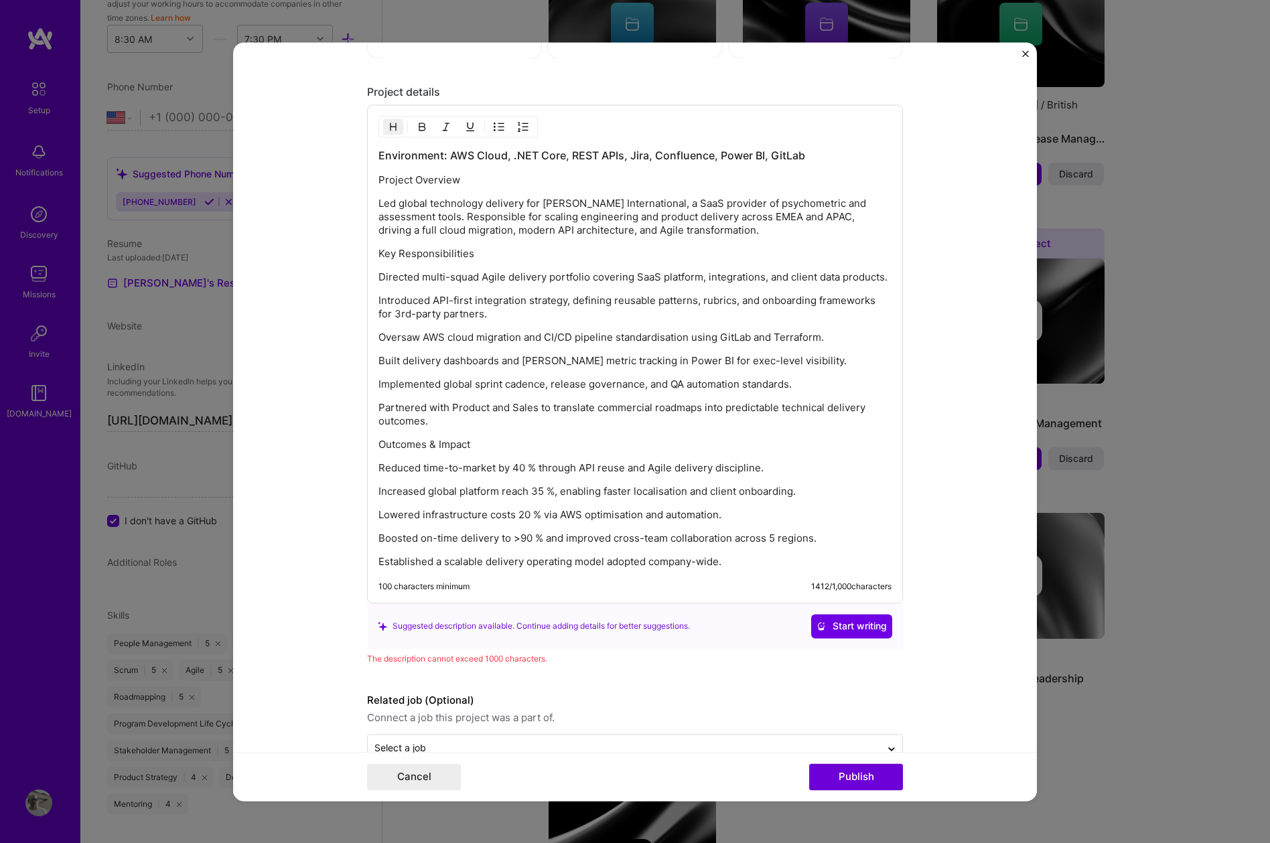
scroll to position [1647, 0]
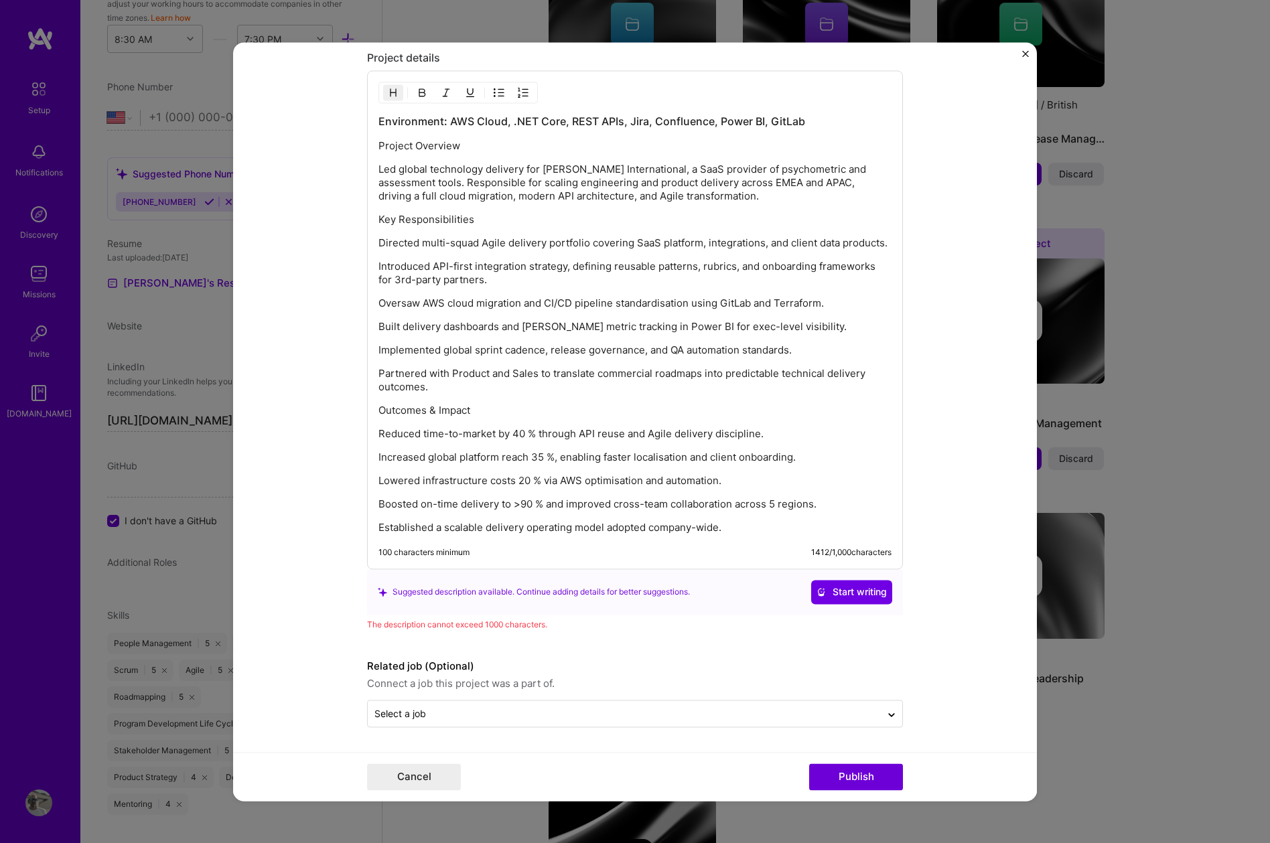
click at [625, 545] on div "Environment: AWS Cloud, .NET Core, REST APIs, Jira, Confluence, Power BI, GitLa…" at bounding box center [635, 319] width 536 height 499
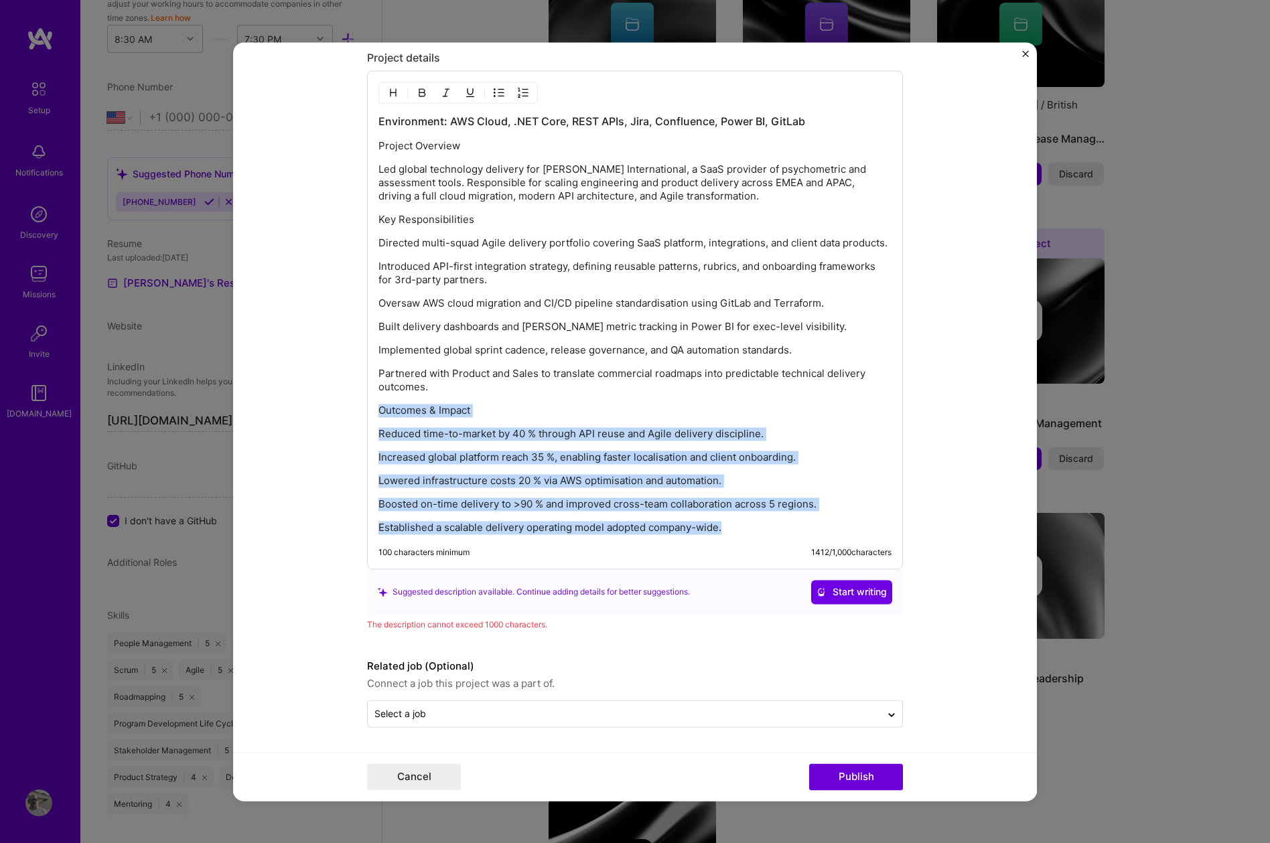
drag, startPoint x: 734, startPoint y: 528, endPoint x: 372, endPoint y: 411, distance: 380.6
click at [372, 411] on div "Environment: AWS Cloud, .NET Core, REST APIs, Jira, Confluence, Power BI, GitLa…" at bounding box center [635, 319] width 536 height 499
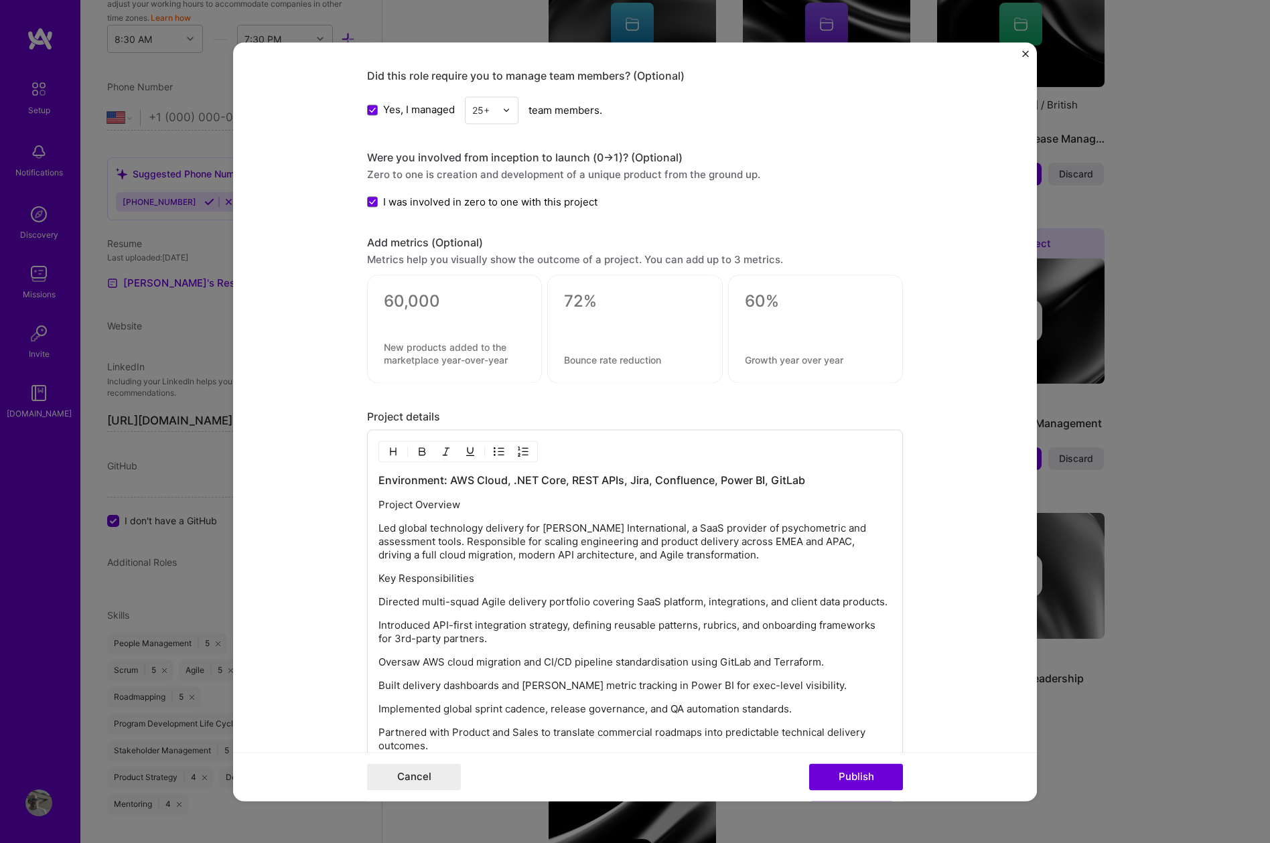
scroll to position [1284, 0]
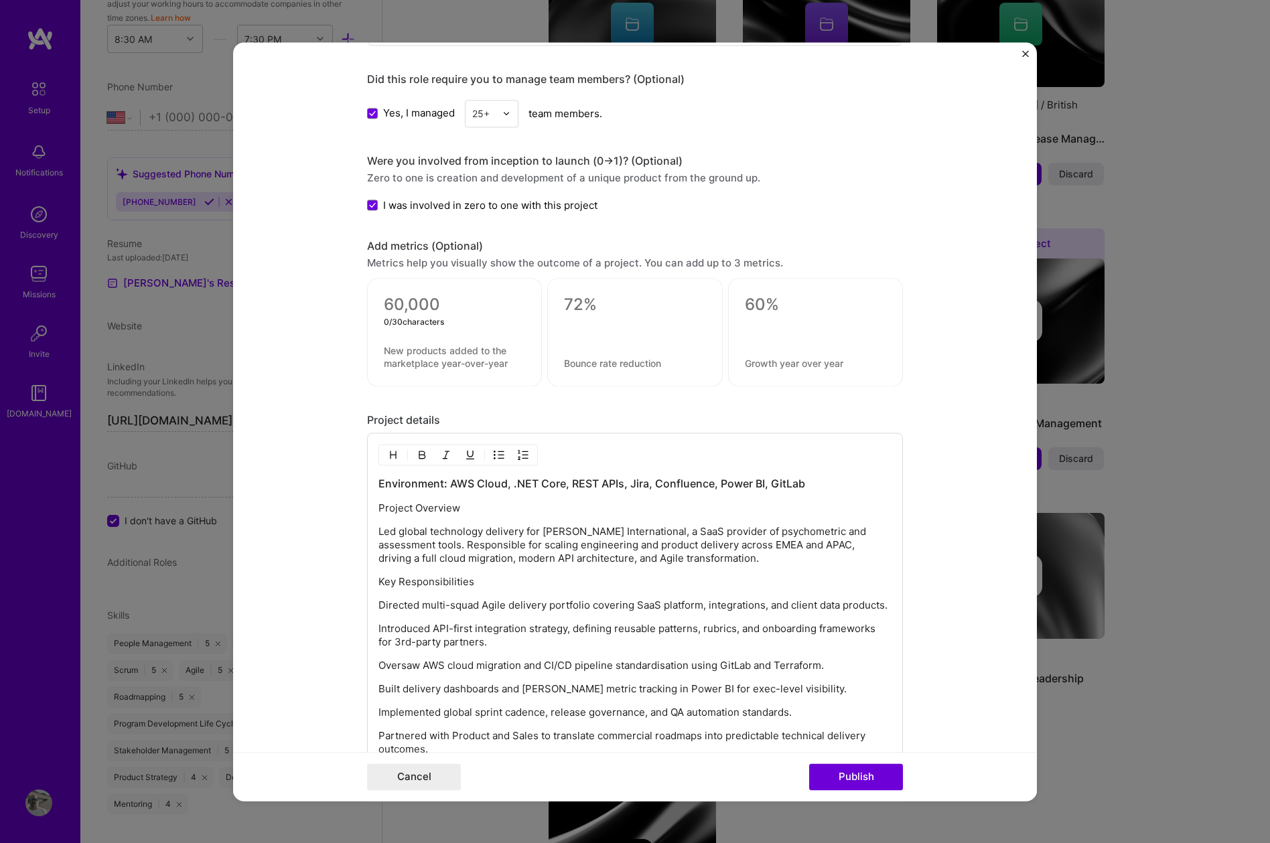
click at [431, 305] on textarea at bounding box center [454, 305] width 141 height 20
paste textarea
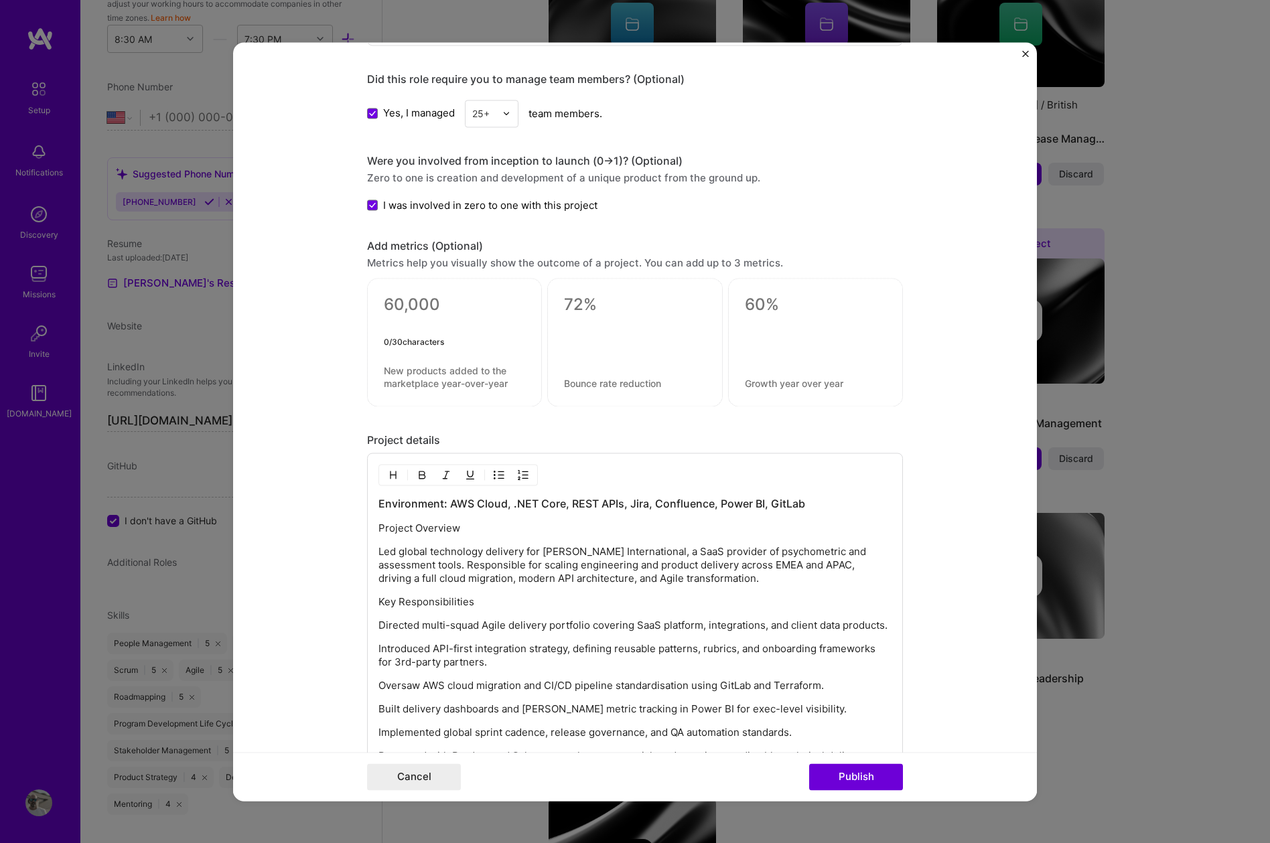
click at [434, 304] on textarea at bounding box center [454, 315] width 141 height 40
paste textarea "Reduced time-to-market by 40%"
type textarea "Reduced time-to-market by 40%"
click at [486, 374] on textarea at bounding box center [454, 376] width 141 height 25
paste textarea "through API-first architecture, Agile scaling, and CI/CD automation."
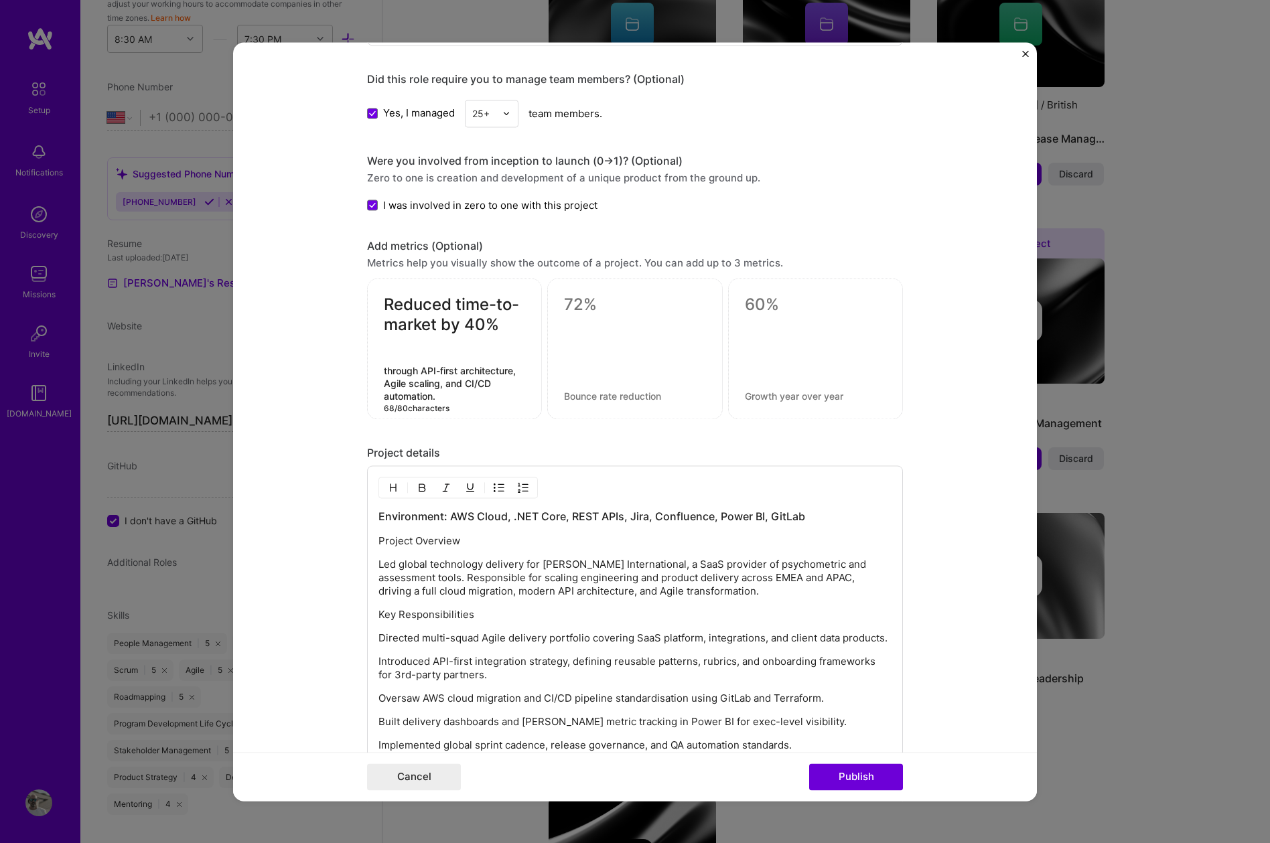
click at [386, 370] on textarea "through API-first architecture, Agile scaling, and CI/CD automation." at bounding box center [454, 383] width 141 height 38
type textarea "Through API-first and micro architecture, Agile scaling, and CI/CD automation."
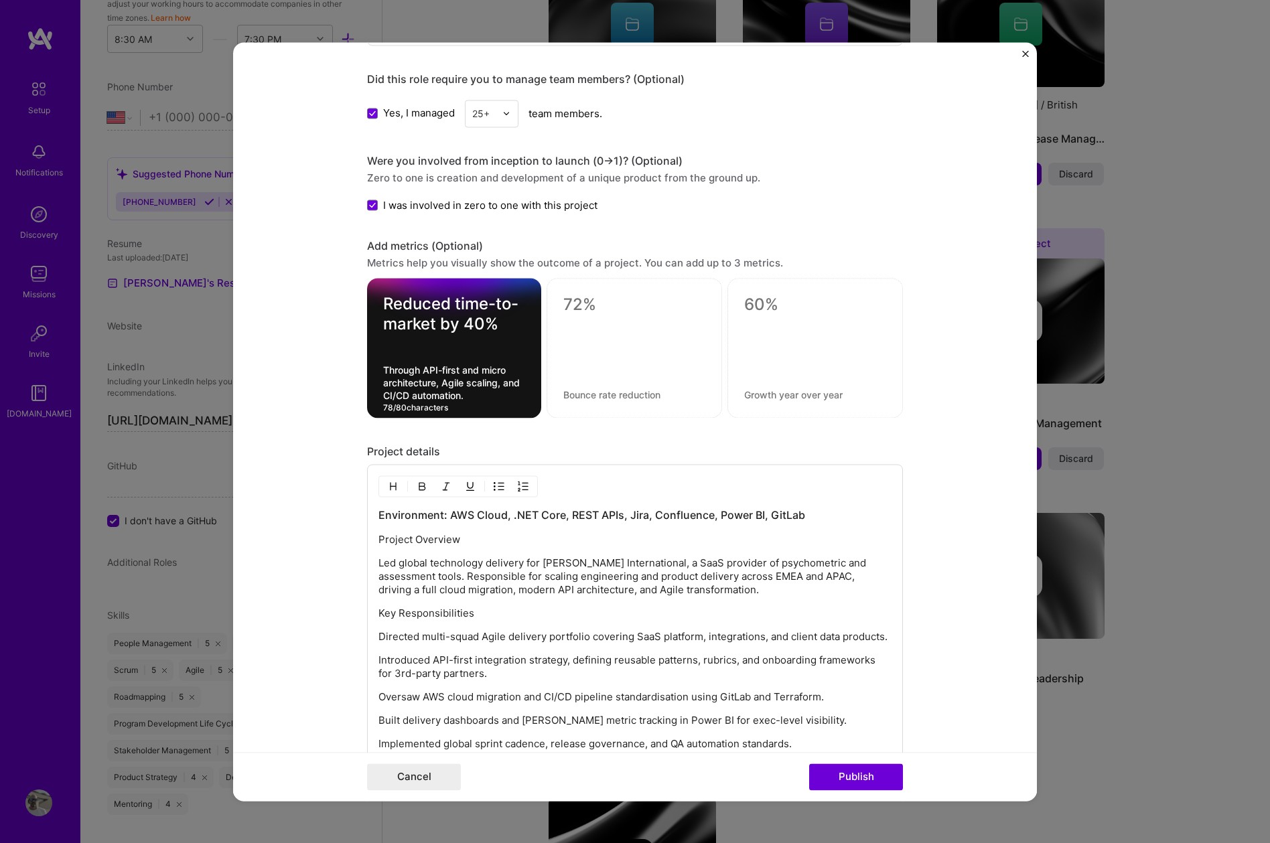
click at [593, 306] on textarea at bounding box center [634, 305] width 142 height 20
paste textarea "Increased global platform reach by 35%"
type textarea "Increased global platform reach by 35%"
click at [626, 401] on textarea at bounding box center [634, 394] width 142 height 13
paste textarea "enabling faster localisation and multi-region deployment."
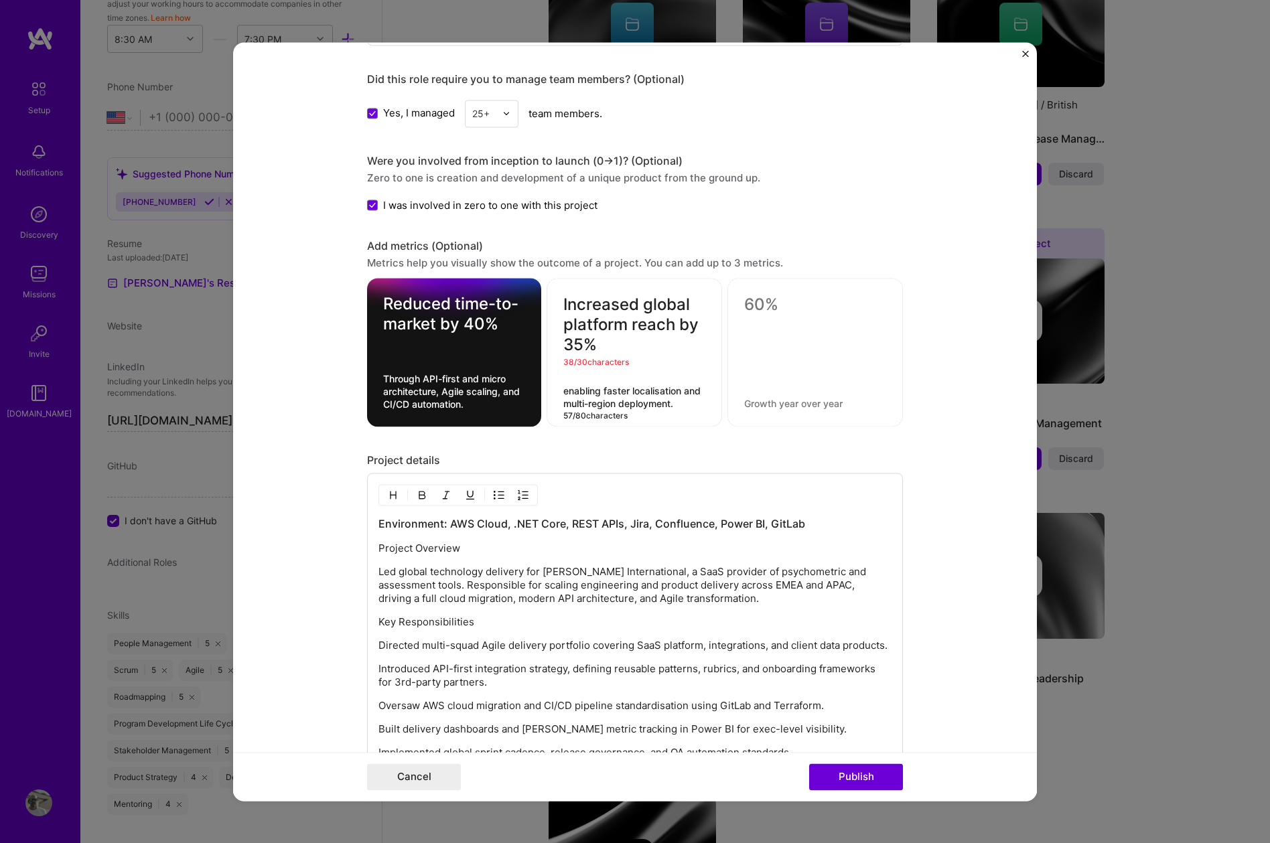
click at [567, 392] on textarea "enabling faster localisation and multi-region deployment." at bounding box center [634, 396] width 142 height 25
type textarea "Enabling faster localisation and multi-region deployment."
click at [768, 306] on textarea at bounding box center [815, 305] width 142 height 20
paste textarea "Lowered infrastructure costs by 20%"
type textarea "Lowered infrastructure costs by 20%"
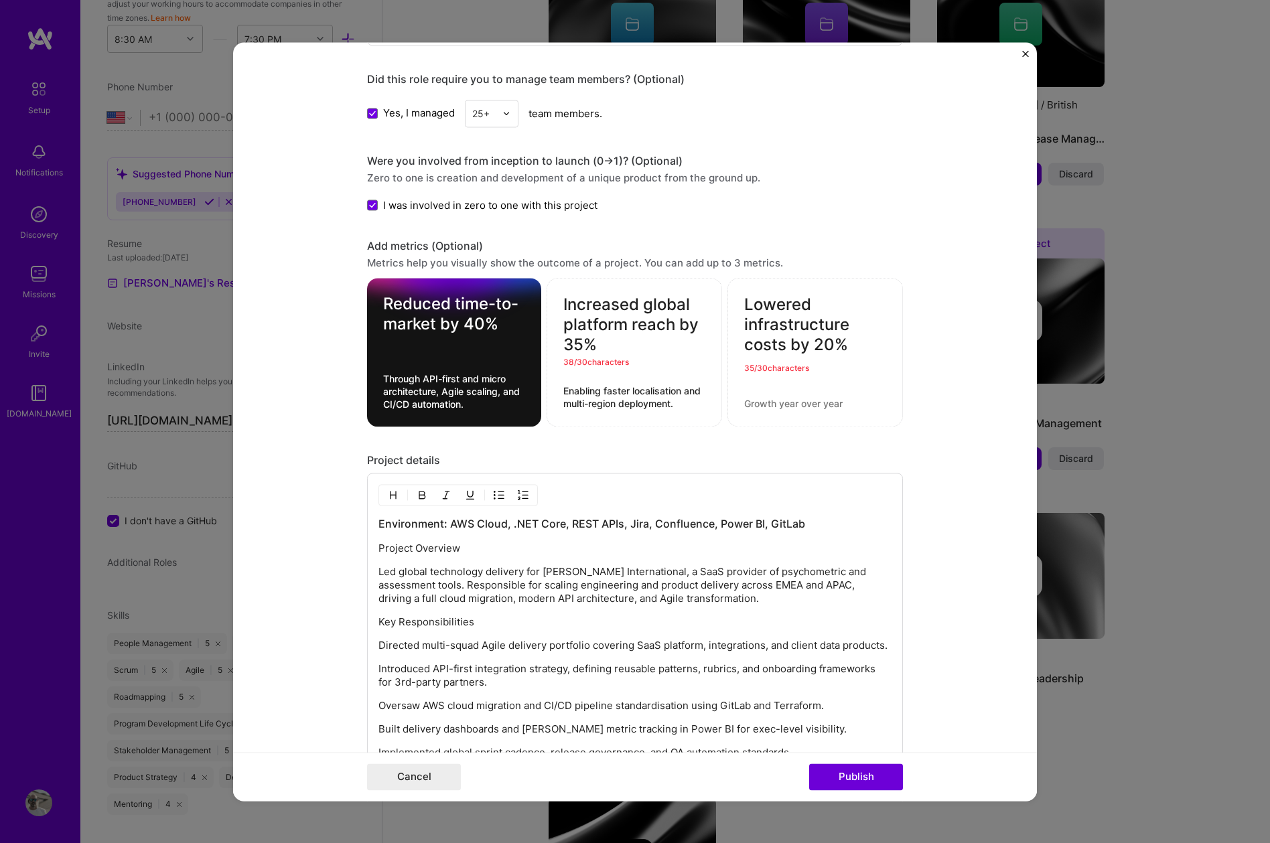
click at [773, 409] on div "Lowered infrastructure costs by 20% 35 / 30 characters" at bounding box center [814, 352] width 175 height 149
paste textarea "via AWS optimisation, containerisation, and environment rationalisation."
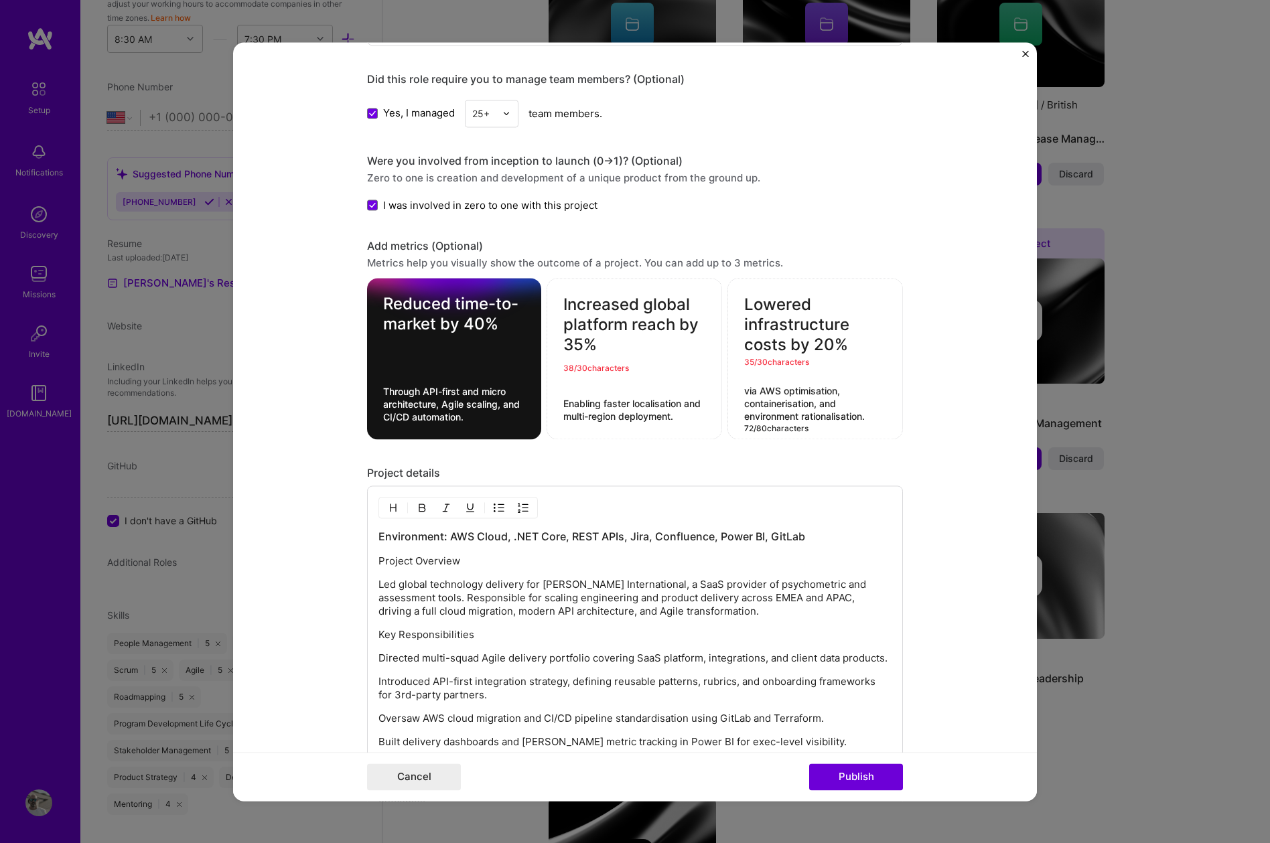
scroll to position [1542, 0]
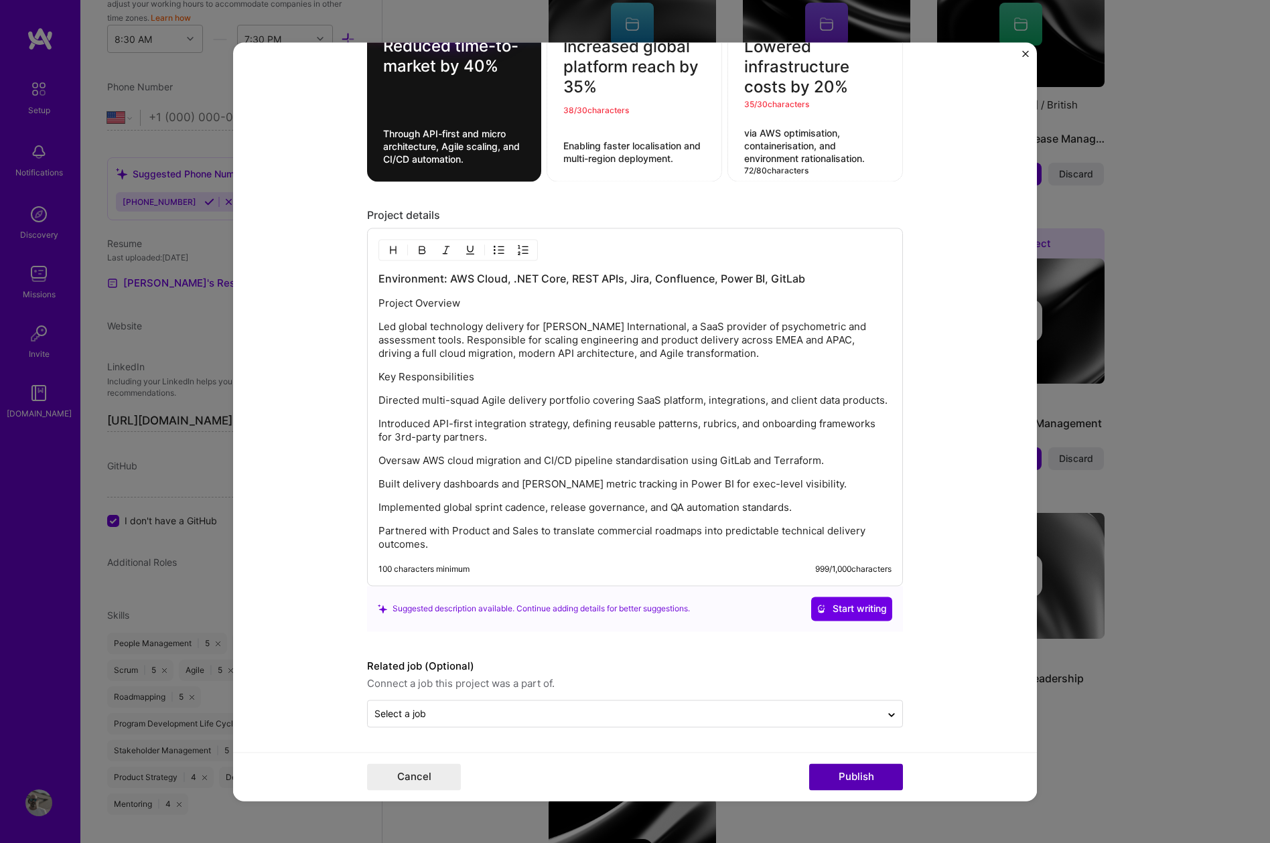
type textarea "via AWS optimisation, containerisation, and environment rationalisation."
click at [869, 772] on button "Publish" at bounding box center [856, 776] width 94 height 27
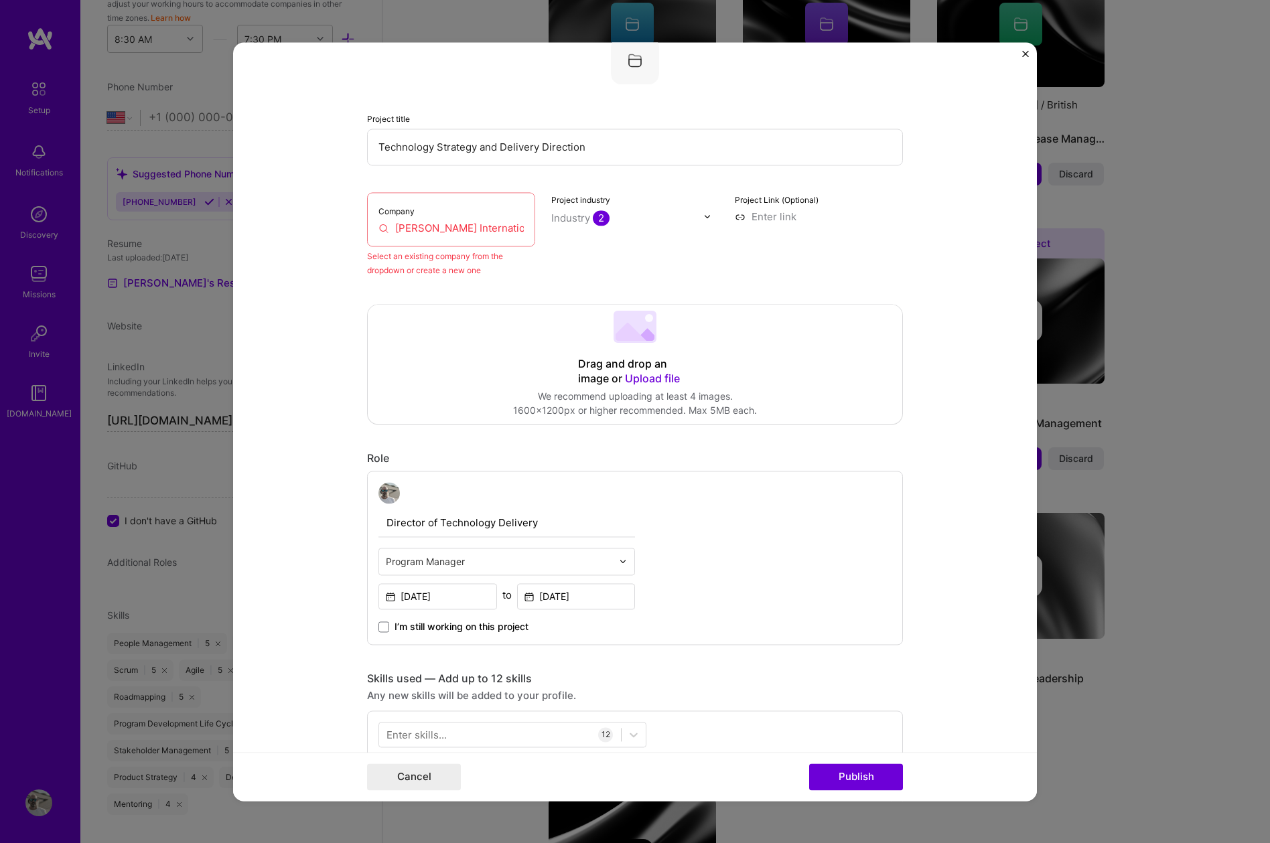
scroll to position [88, 0]
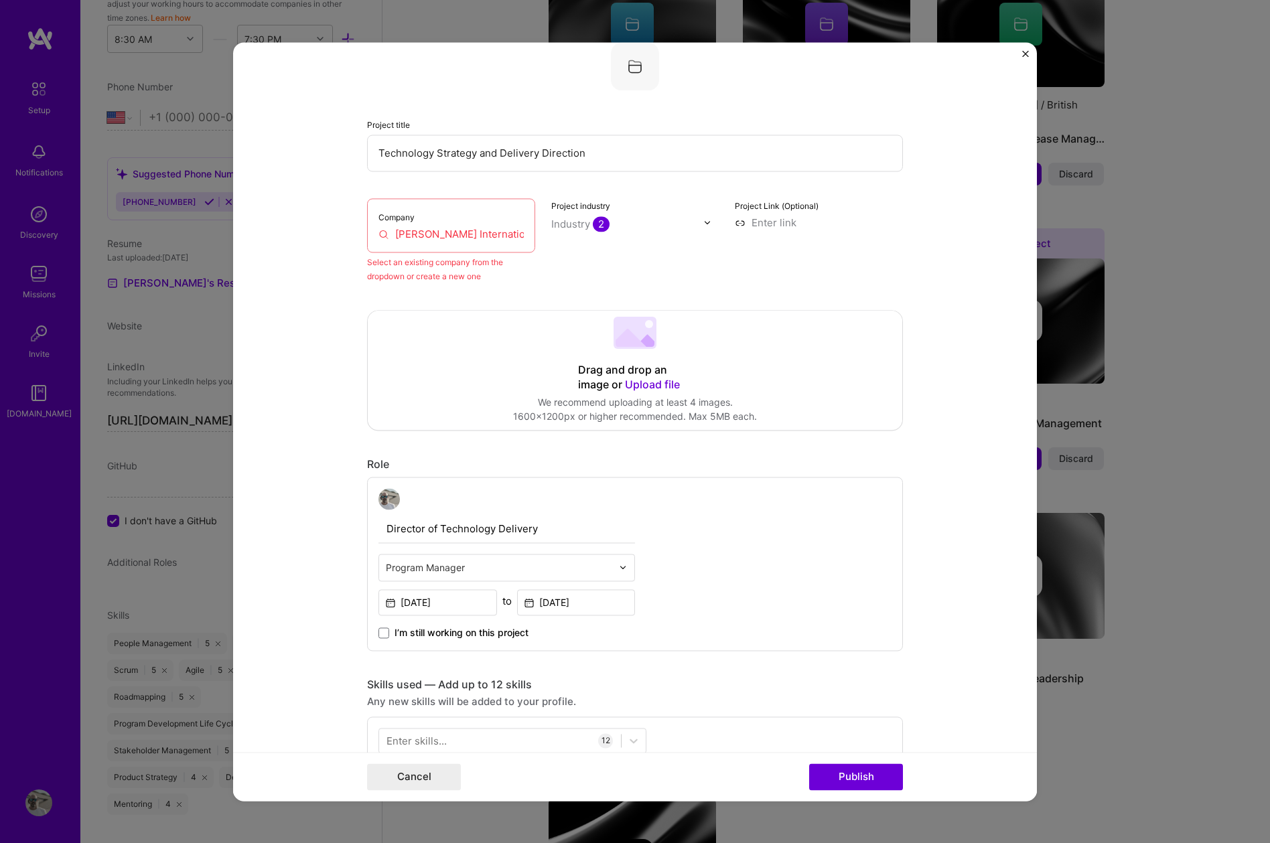
click at [503, 236] on input "[PERSON_NAME] International" at bounding box center [450, 234] width 145 height 14
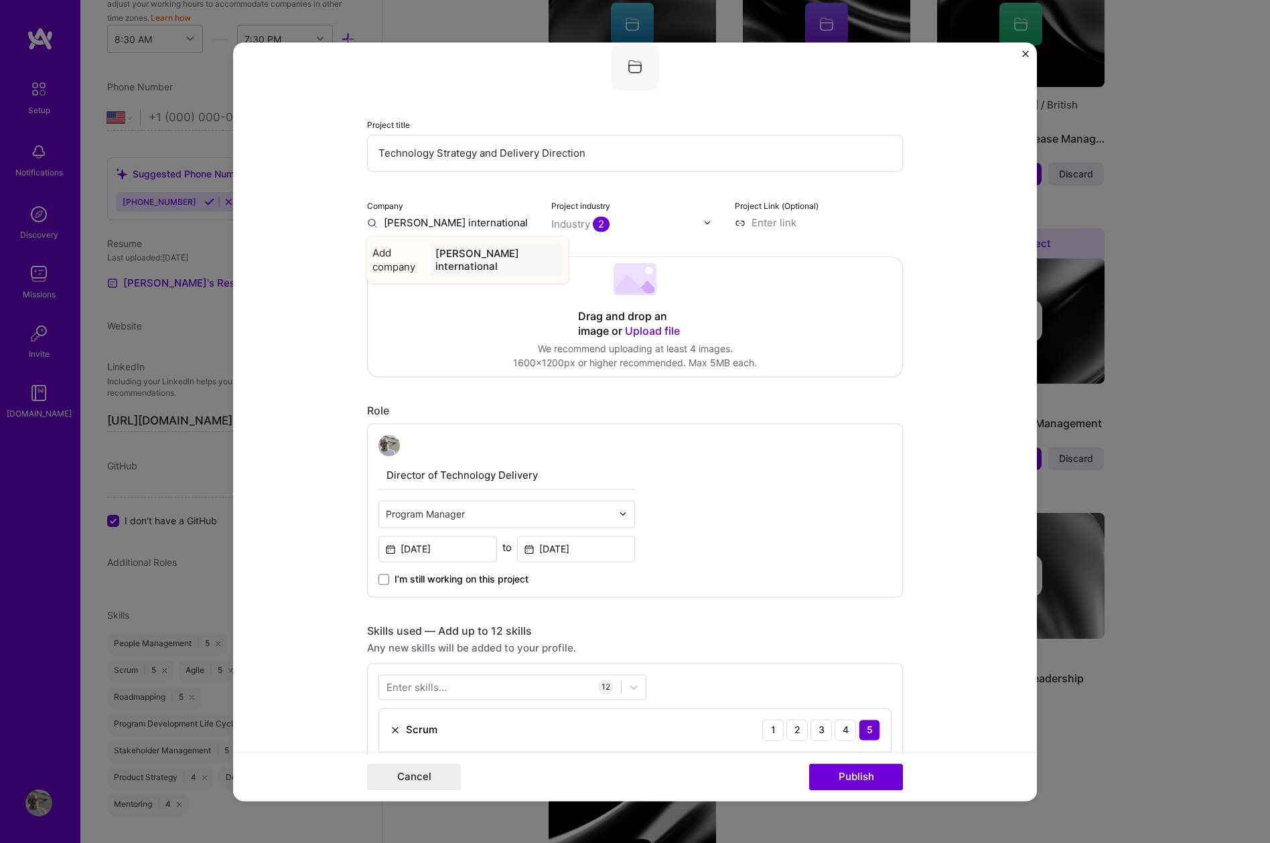
type input "[PERSON_NAME] international"
click at [488, 255] on div "[PERSON_NAME] international" at bounding box center [496, 260] width 133 height 36
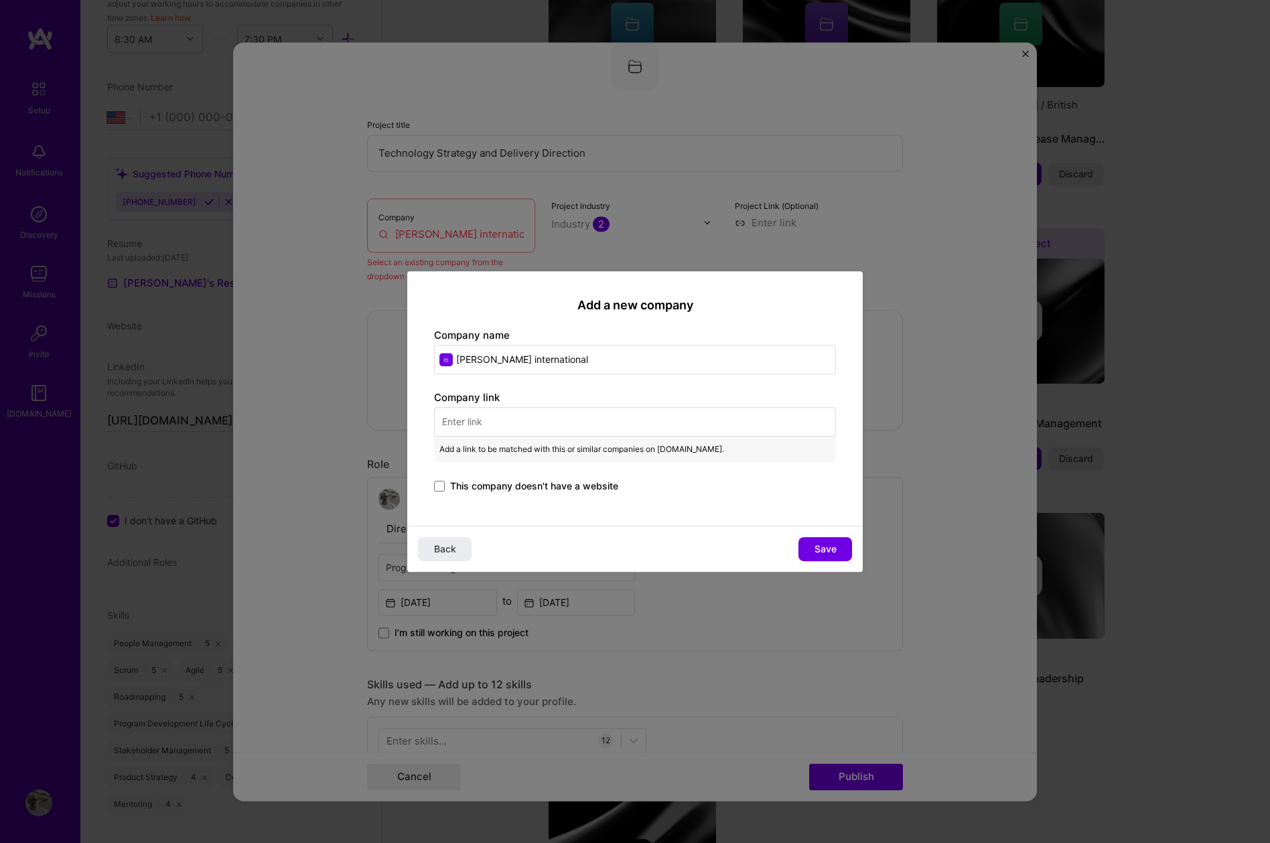
click at [524, 421] on input "text" at bounding box center [635, 421] width 402 height 29
paste input "[URL][DOMAIN_NAME][PERSON_NAME]"
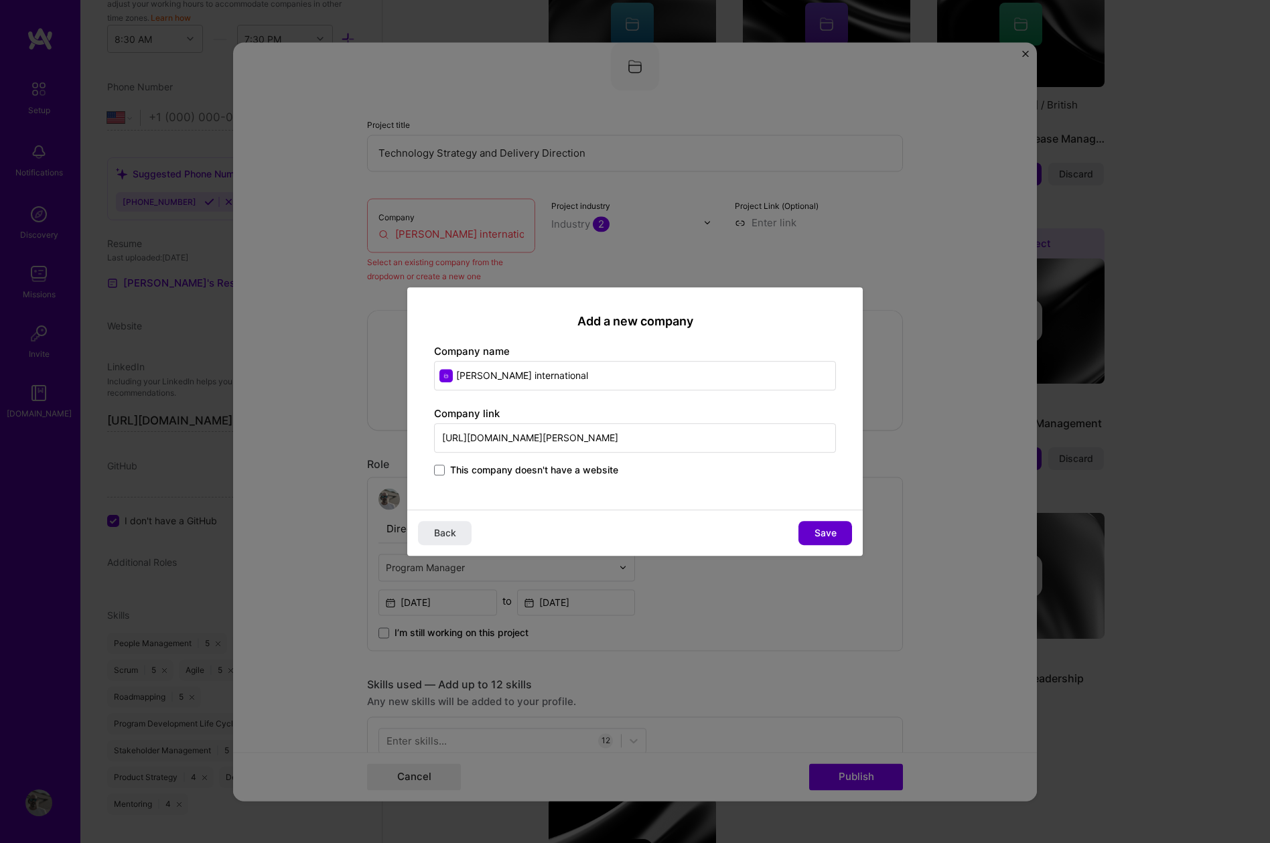
type input "[URL][DOMAIN_NAME][PERSON_NAME]"
click at [828, 535] on span "Save" at bounding box center [825, 532] width 22 height 13
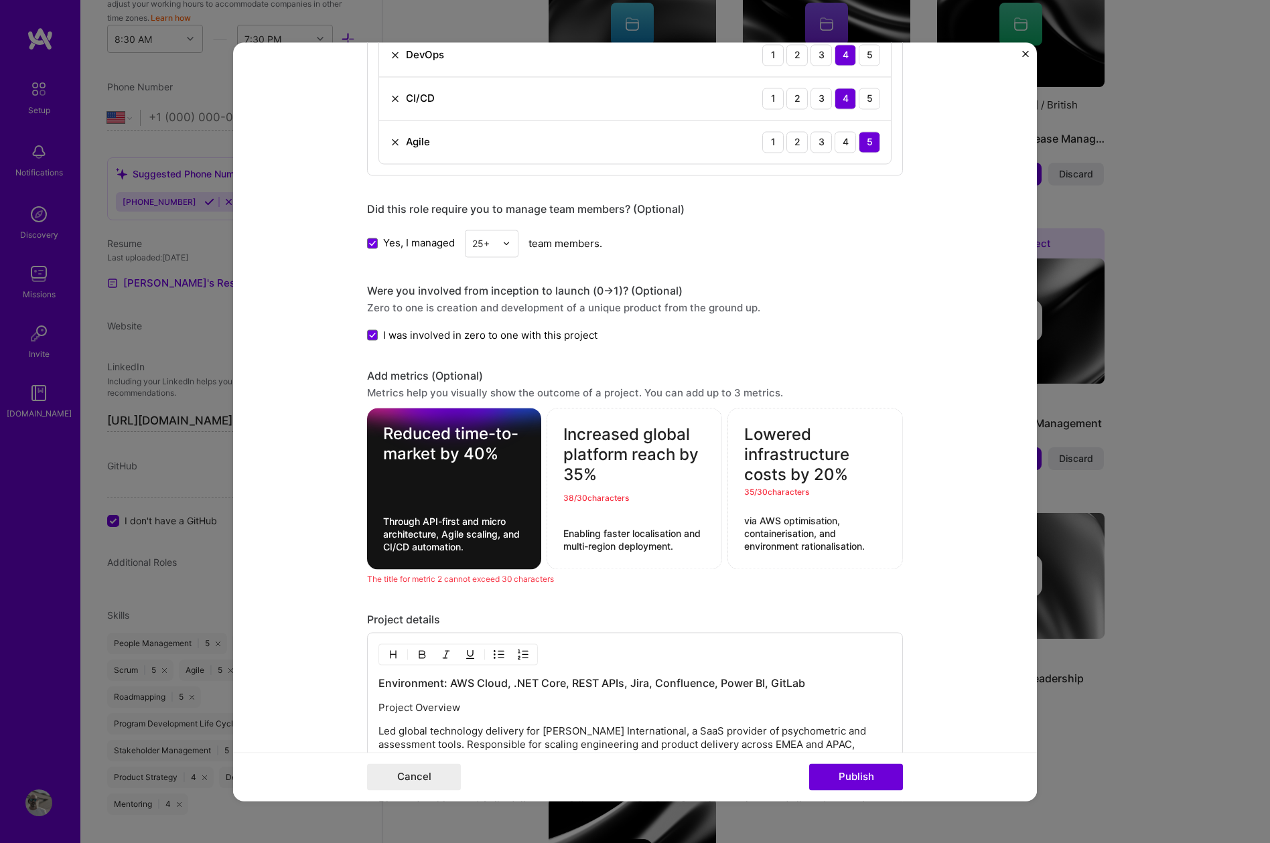
scroll to position [1154, 0]
click at [449, 530] on textarea "Through API-first and micro architecture, Agile scaling, and CI/CD automation." at bounding box center [454, 535] width 142 height 38
click at [459, 558] on div "Reduced time-to-market by 40% Through API-first and micro architecture, Agile s…" at bounding box center [454, 489] width 174 height 161
click at [473, 548] on textarea "Through API-first and micro architecture, Agile scaling, and CI/CD automation." at bounding box center [454, 535] width 142 height 38
drag, startPoint x: 473, startPoint y: 548, endPoint x: 410, endPoint y: 548, distance: 63.0
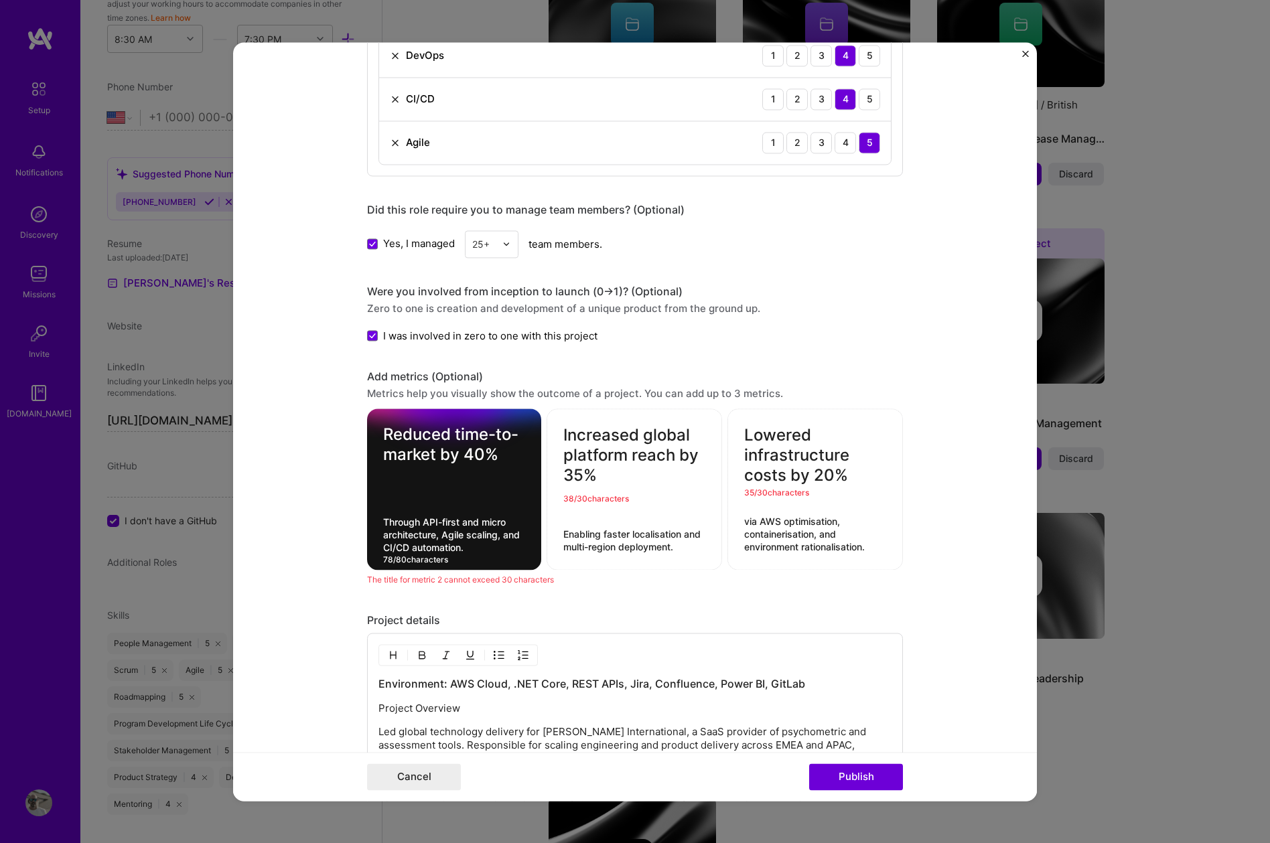
click at [410, 548] on textarea "Through API-first and micro architecture, Agile scaling, and CI/CD automation." at bounding box center [454, 535] width 142 height 38
drag, startPoint x: 509, startPoint y: 520, endPoint x: 462, endPoint y: 520, distance: 46.9
click at [462, 520] on textarea "Through API-first and micro architecture, Agile scaling, and CI/CD" at bounding box center [454, 535] width 142 height 38
click at [579, 583] on div "The title for metric 2 cannot exceed 30 characters" at bounding box center [635, 580] width 536 height 14
click at [600, 588] on div "Editing suggested project This project is suggested based on your LinkedIn, res…" at bounding box center [635, 23] width 536 height 2217
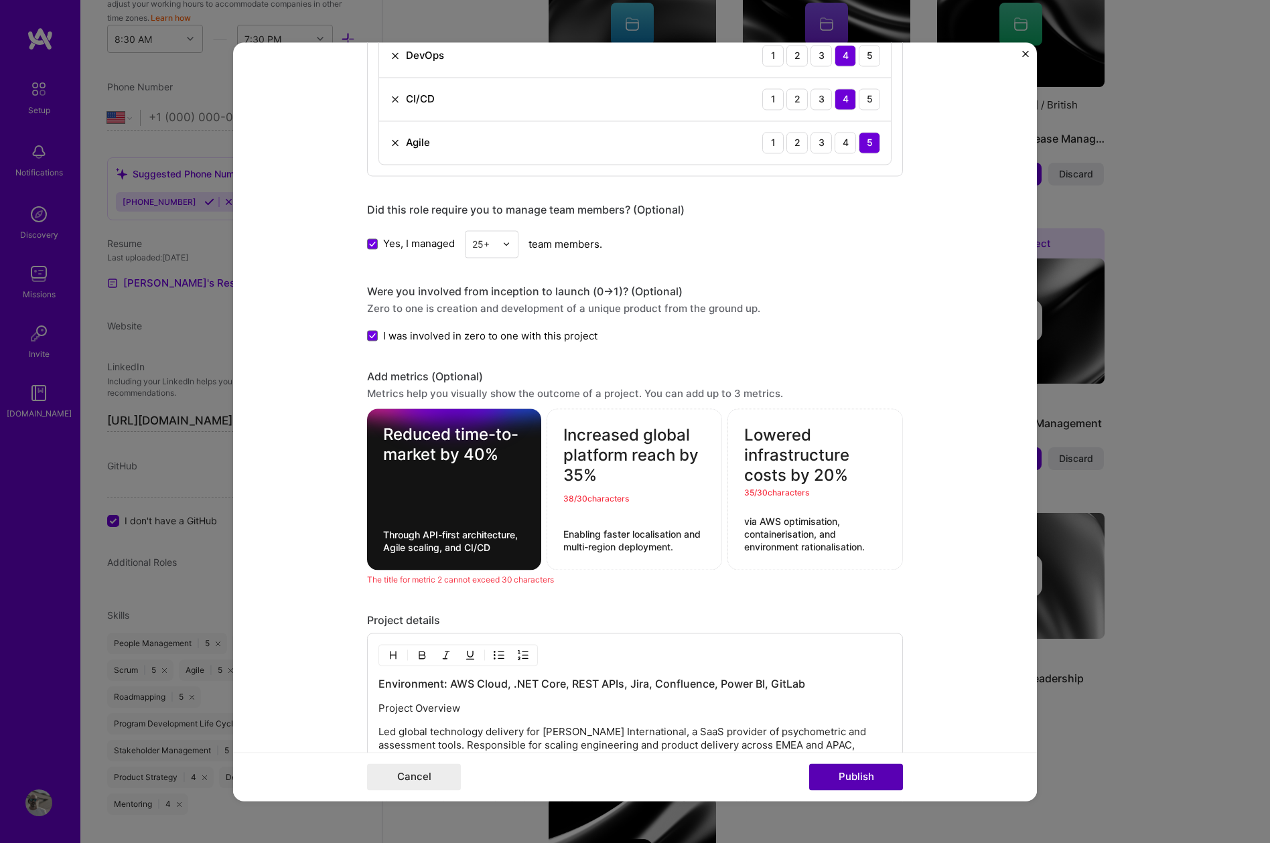
click at [850, 773] on button "Publish" at bounding box center [856, 776] width 94 height 27
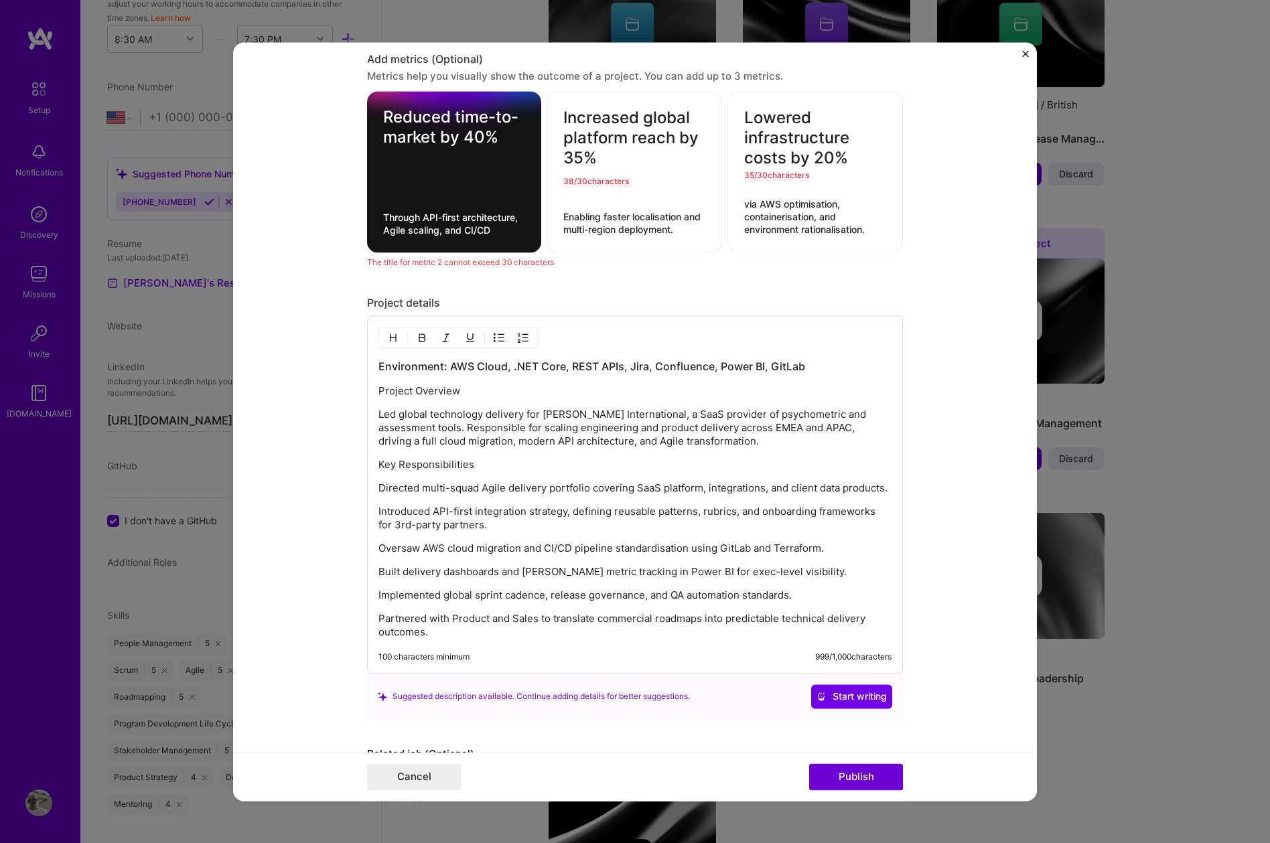
scroll to position [1481, 0]
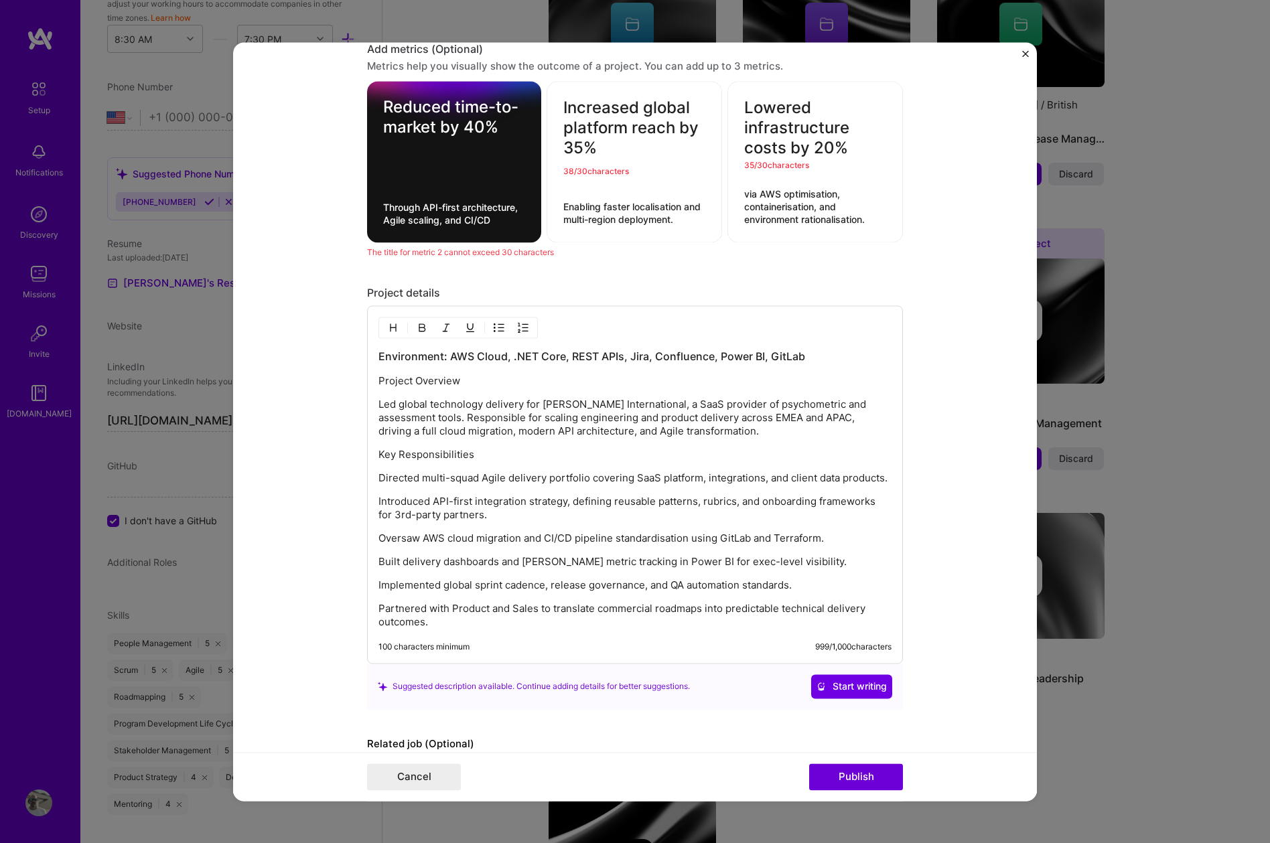
click at [477, 210] on textarea "Through API-first architecture, Agile scaling, and CI/CD" at bounding box center [454, 213] width 142 height 25
click at [439, 220] on textarea "Through API-first architecture, Agile scaling, and CI/CD" at bounding box center [454, 213] width 142 height 25
type textarea "Through API-first architecture, Agile scaling and CI/CD"
click at [573, 234] on div "Increased global platform reach by 35% 38 / 30 characters Enabling faster local…" at bounding box center [633, 161] width 175 height 161
click at [567, 254] on div "The title for metric 2 cannot exceed 30 characters" at bounding box center [635, 252] width 536 height 14
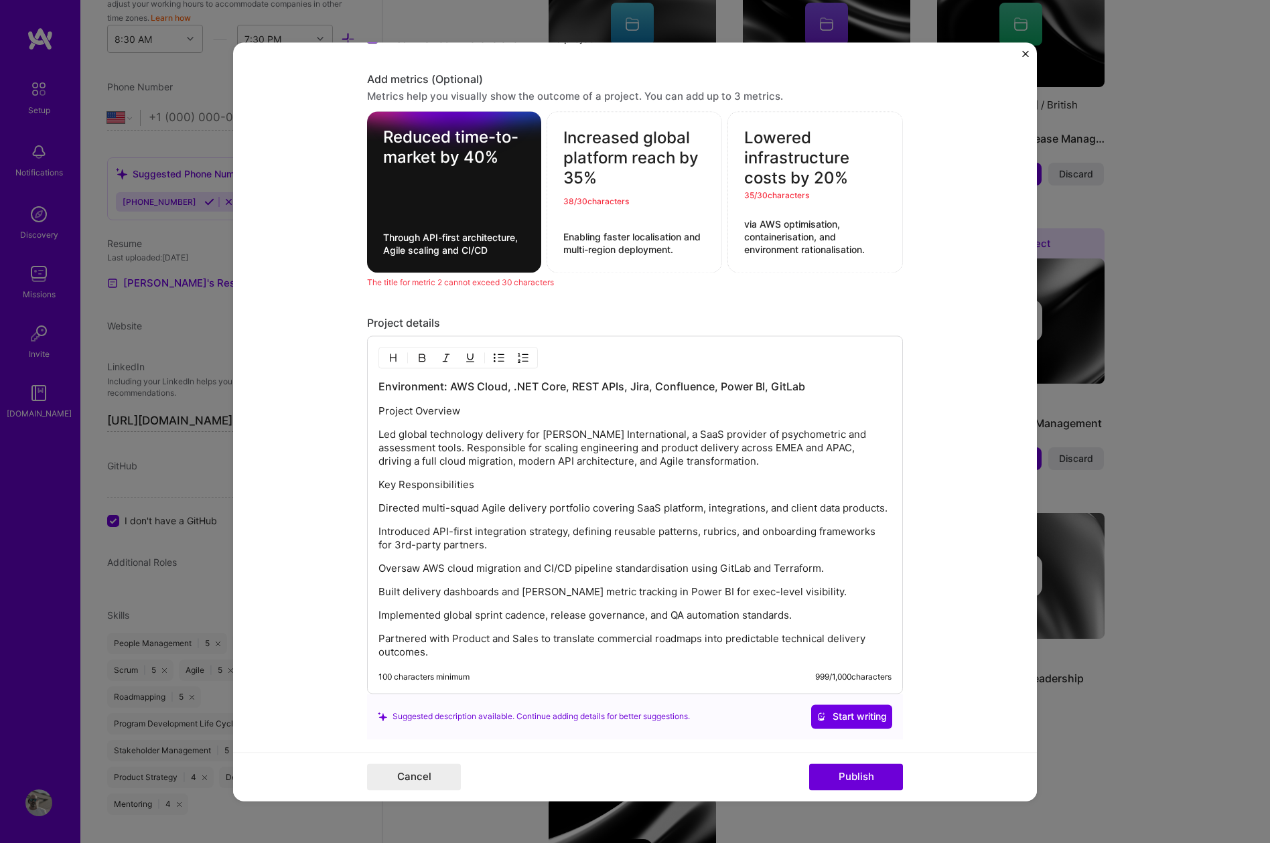
scroll to position [1447, 0]
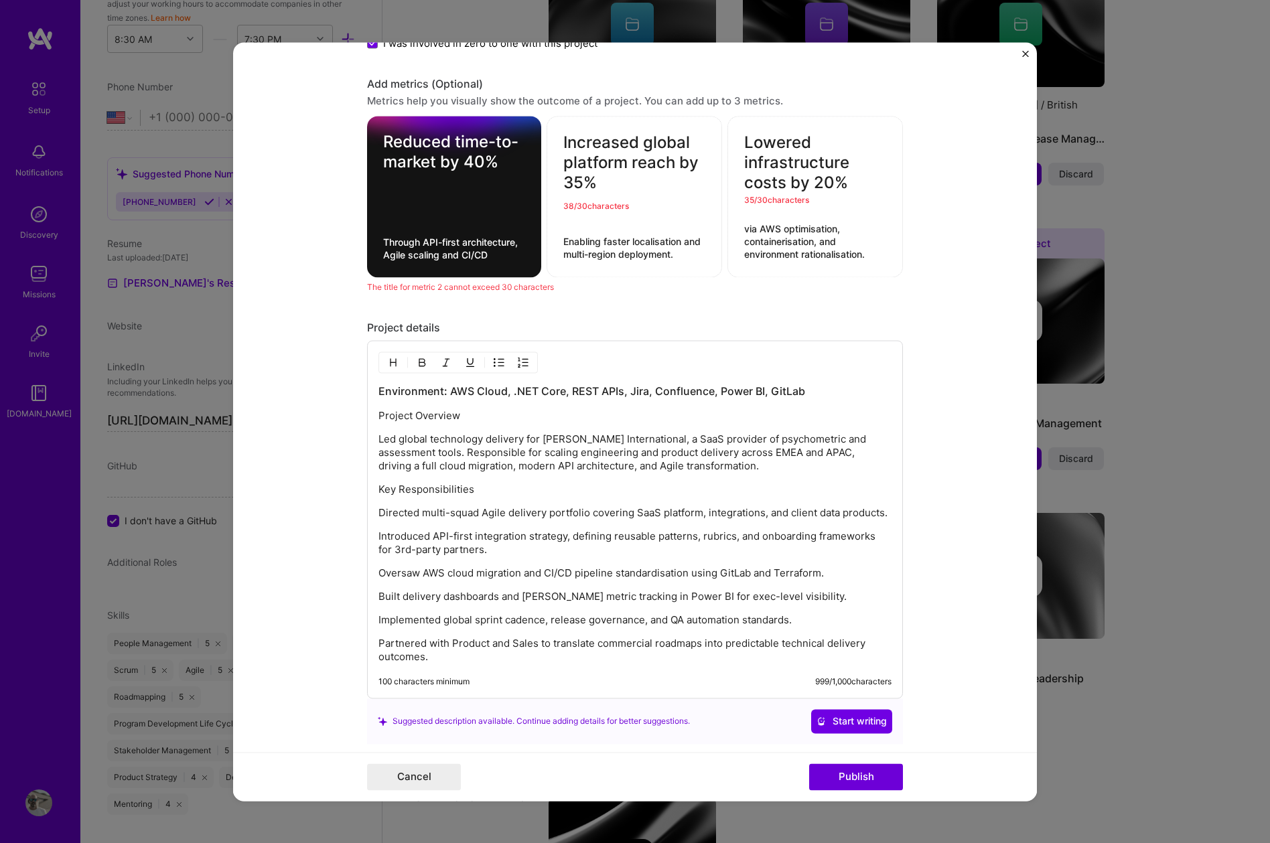
click at [442, 160] on textarea "Reduced time-to-market by 40%" at bounding box center [454, 152] width 142 height 40
drag, startPoint x: 455, startPoint y: 141, endPoint x: 436, endPoint y: 162, distance: 28.9
click at [436, 162] on textarea "Reduced time-to-market by 40%" at bounding box center [454, 152] width 142 height 40
click at [656, 291] on div "The title for metric 2 cannot exceed 30 characters" at bounding box center [635, 287] width 536 height 14
click at [858, 780] on button "Publish" at bounding box center [856, 776] width 94 height 27
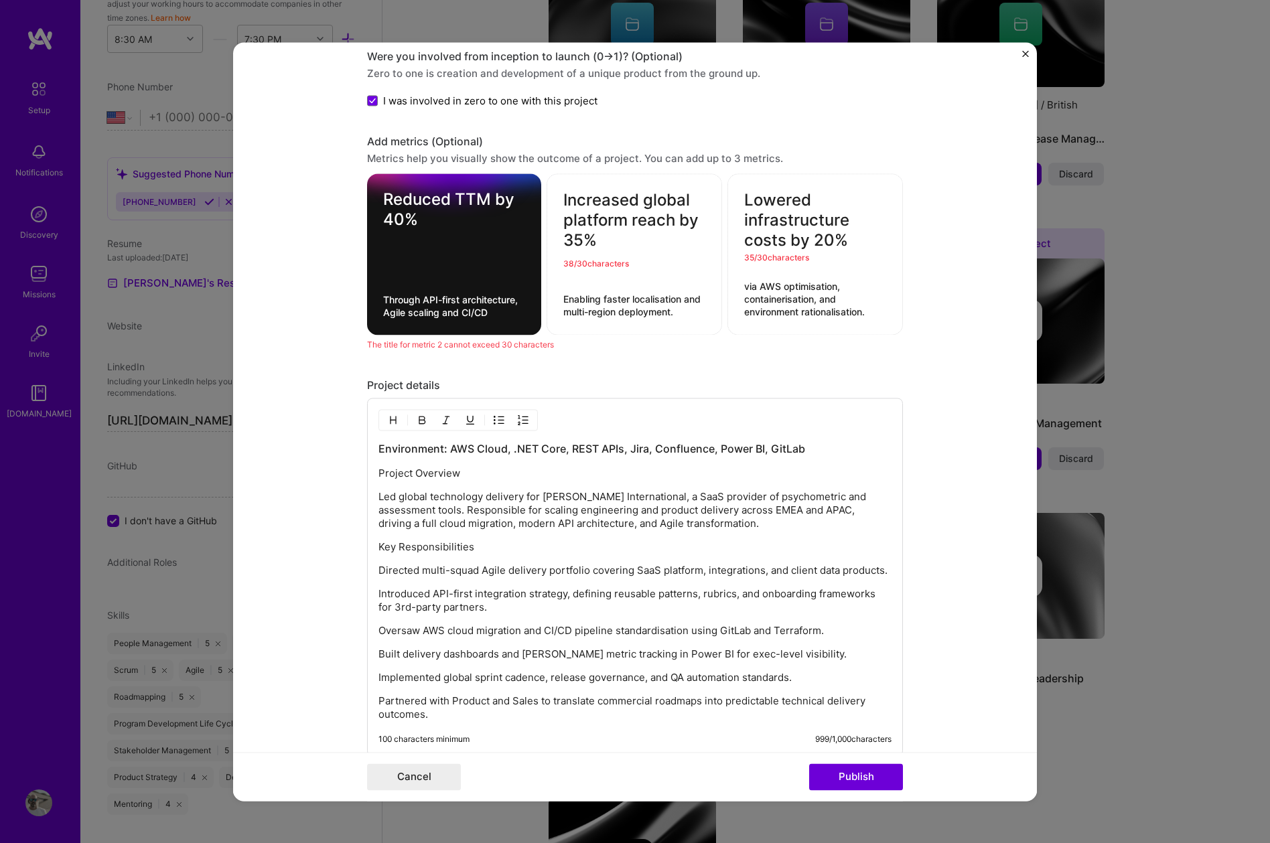
scroll to position [1376, 0]
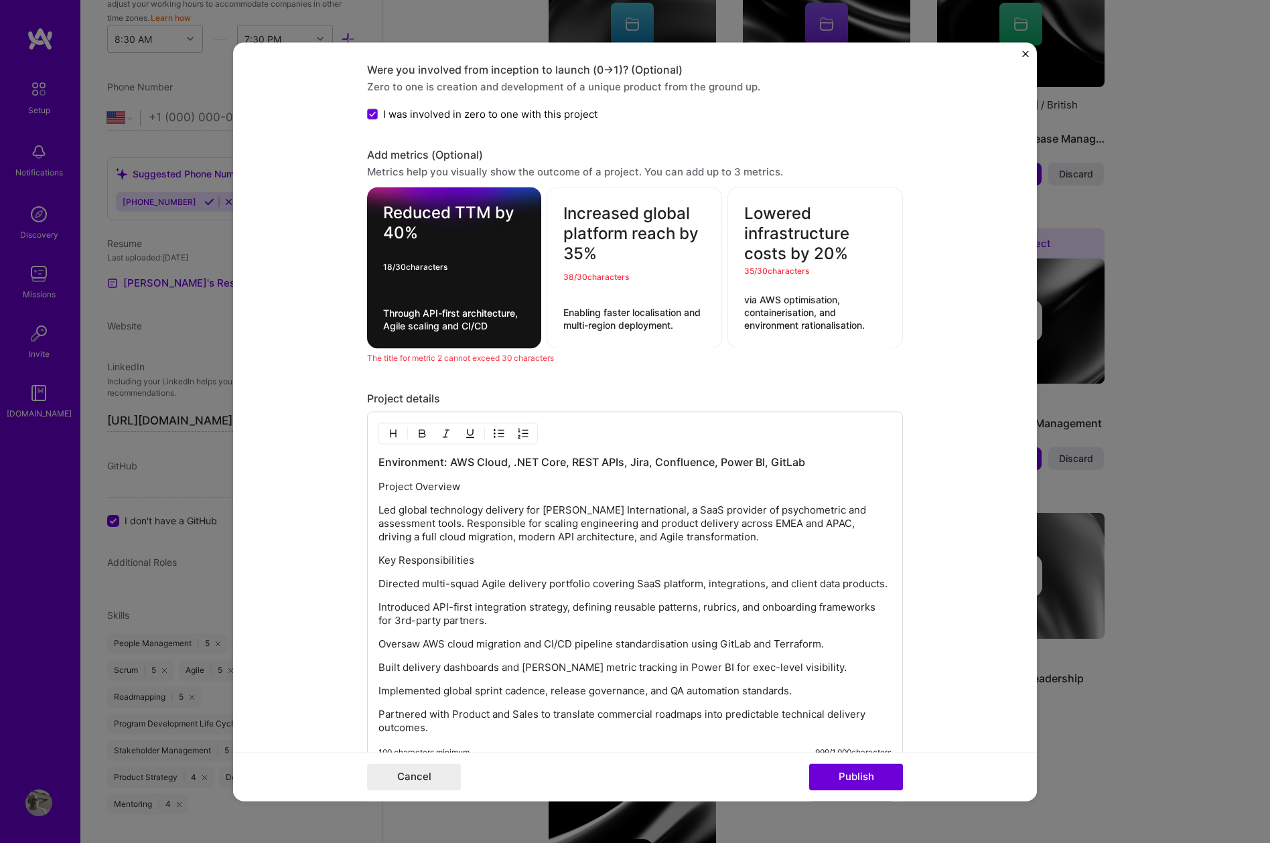
drag, startPoint x: 465, startPoint y: 210, endPoint x: 526, endPoint y: 226, distance: 63.8
click at [465, 210] on textarea "Reduced TTM by 40%" at bounding box center [454, 223] width 142 height 40
type textarea "Reduced Time To Market by 40%"
click at [660, 348] on div "Increased global platform reach by 35% 38 / 30 characters Enabling faster local…" at bounding box center [633, 267] width 175 height 161
click at [629, 236] on textarea "Increased global platform reach by 35%" at bounding box center [634, 234] width 142 height 60
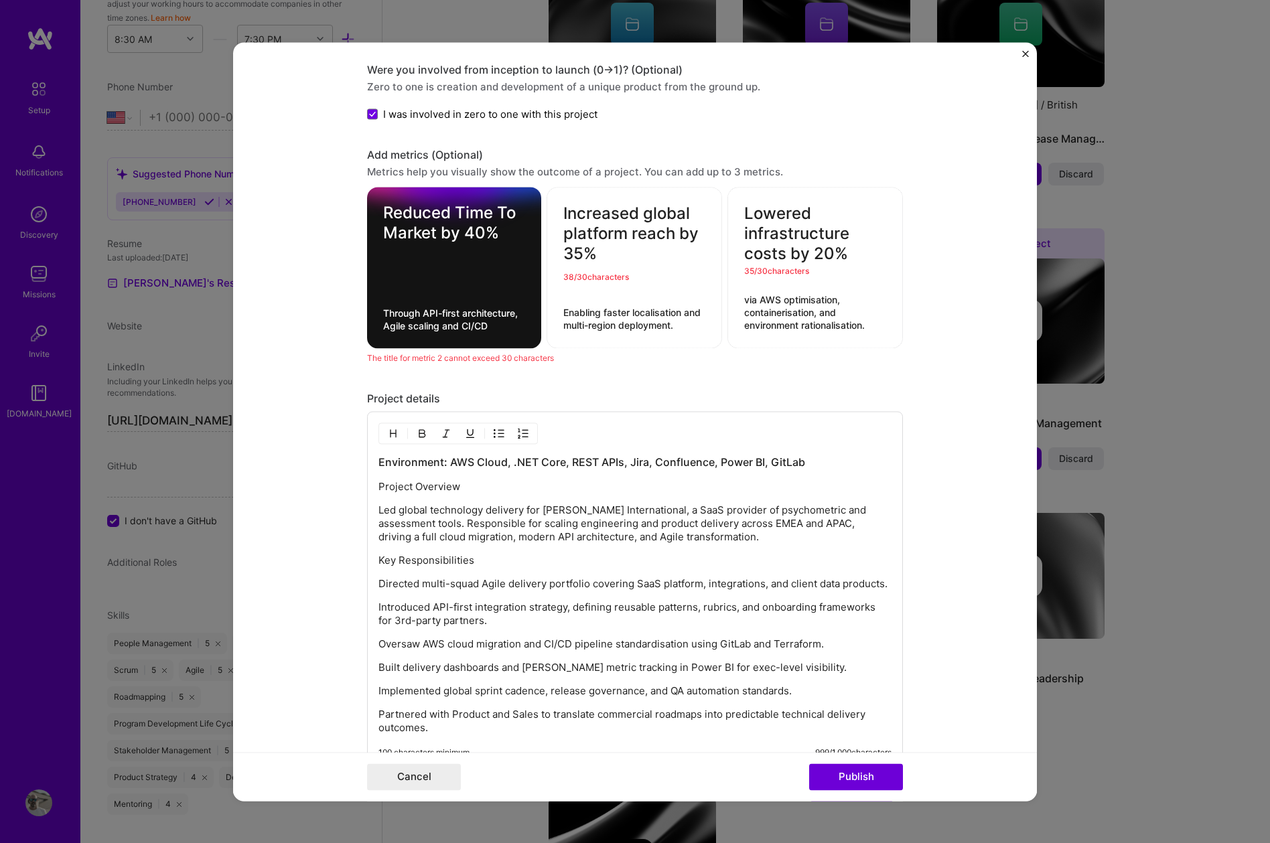
drag, startPoint x: 565, startPoint y: 234, endPoint x: 634, endPoint y: 235, distance: 69.0
click at [634, 235] on textarea "Increased global platform reach by 35%" at bounding box center [634, 234] width 142 height 60
type textarea "Increased global reach by 35%"
click at [788, 342] on div "Lowered infrastructure costs by 20% 35 / 30 characters via AWS optimisation, co…" at bounding box center [814, 267] width 175 height 161
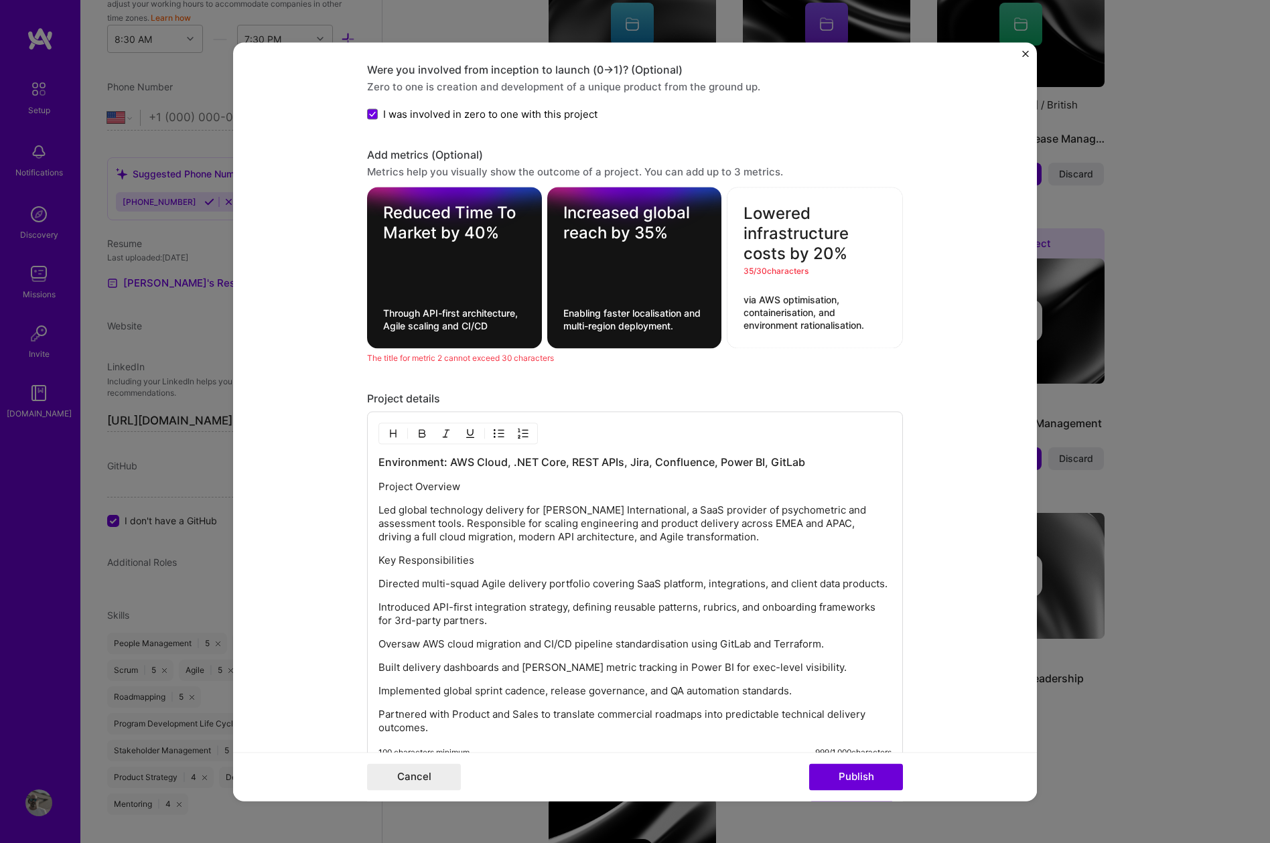
drag, startPoint x: 777, startPoint y: 234, endPoint x: 853, endPoint y: 234, distance: 76.3
click at [853, 234] on textarea "Lowered infrastructure costs by 20%" at bounding box center [814, 234] width 143 height 60
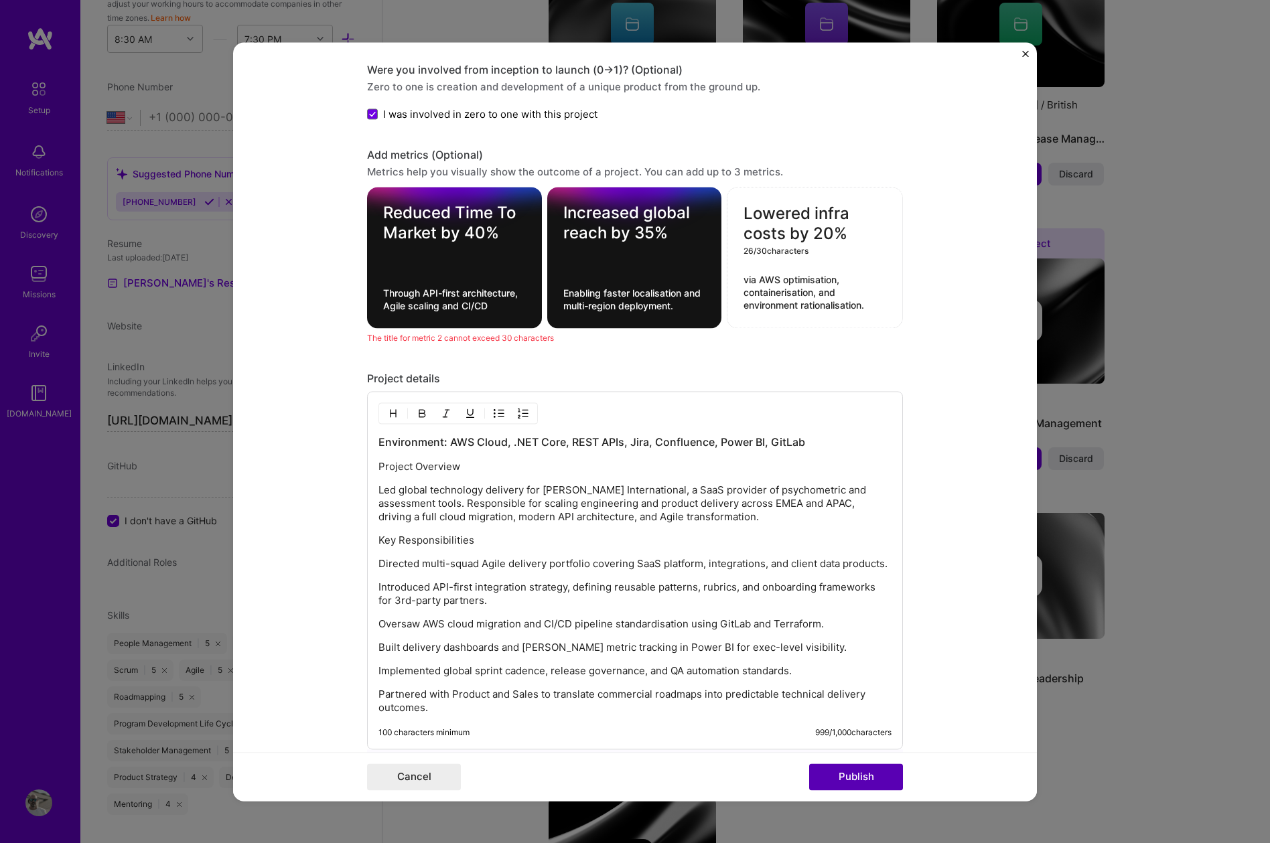
type textarea "Lowered infra costs by 20%"
click at [864, 765] on button "Publish" at bounding box center [856, 776] width 94 height 27
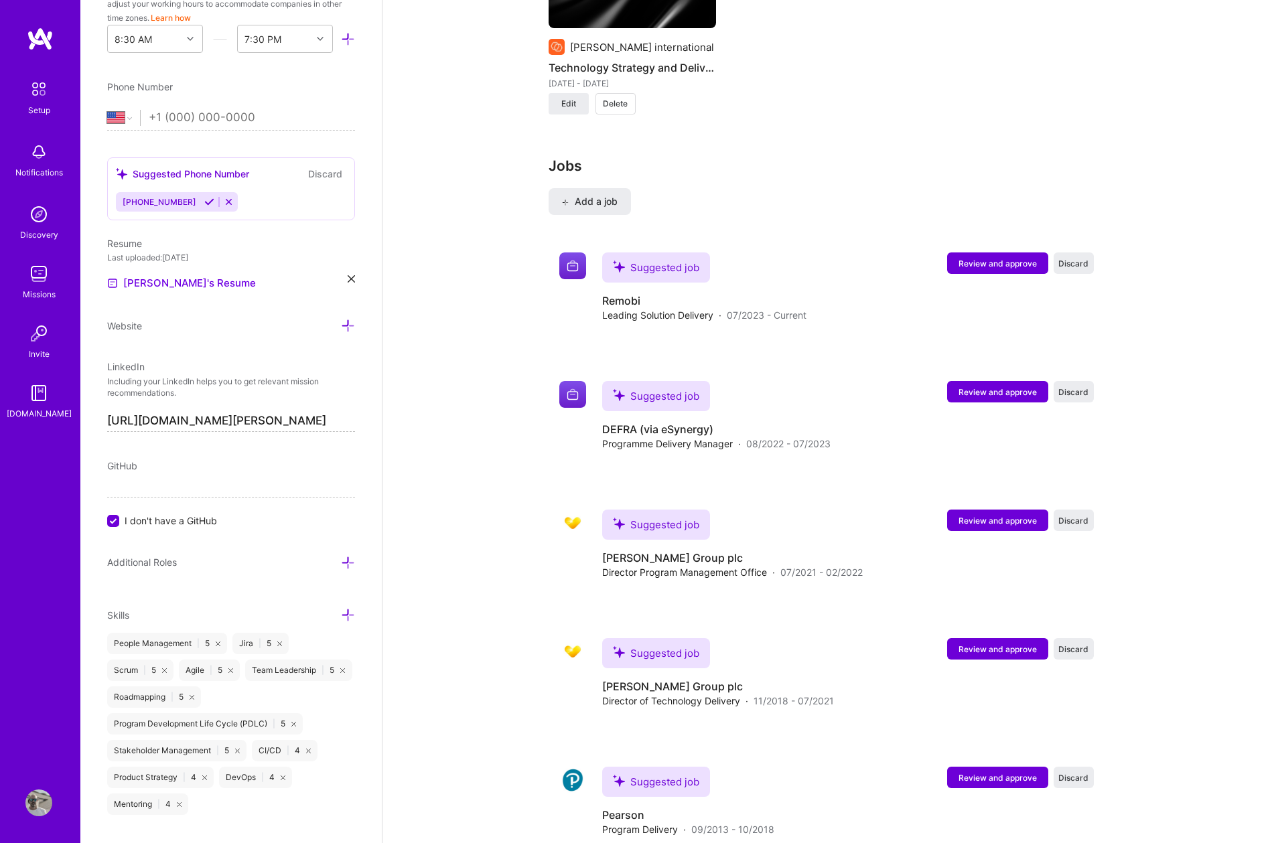
scroll to position [2209, 0]
click at [979, 258] on span "Review and approve" at bounding box center [997, 263] width 78 height 11
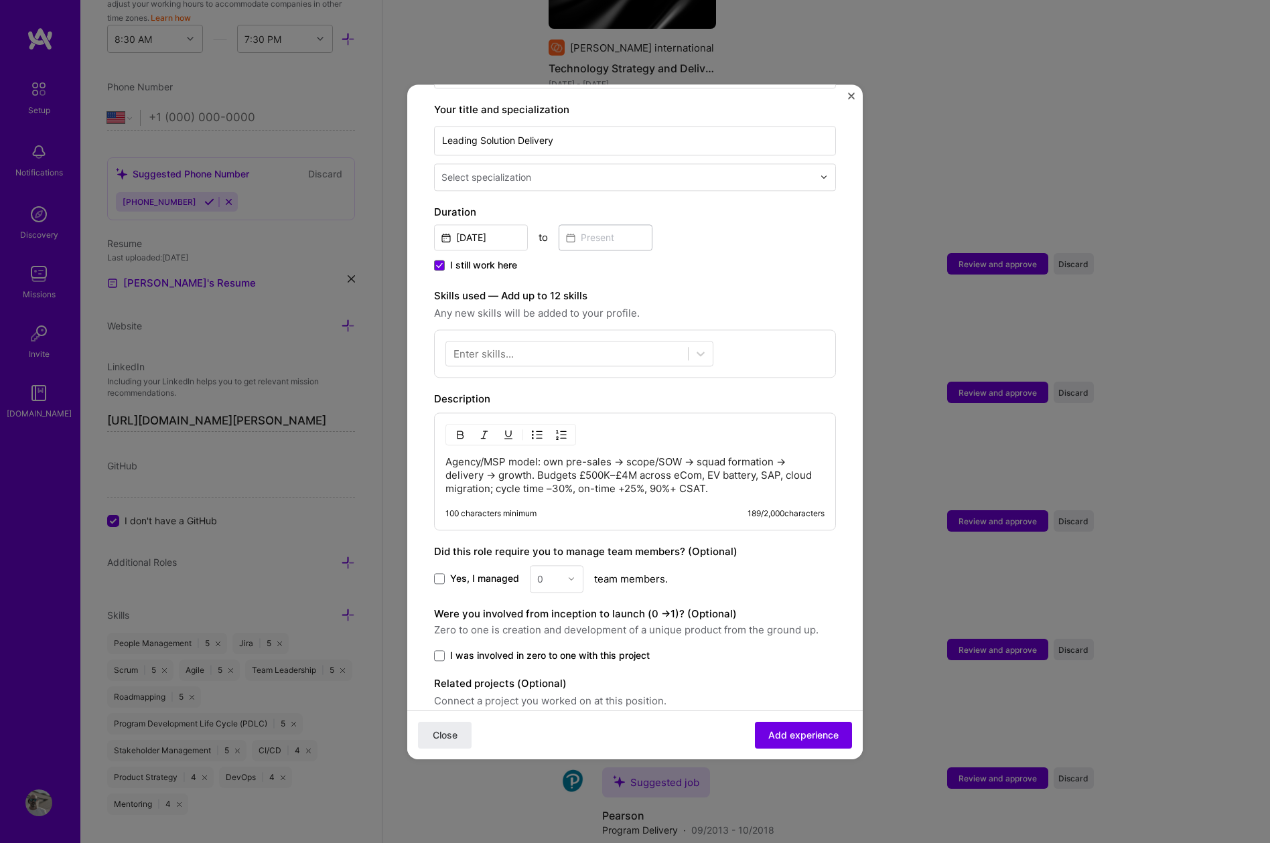
scroll to position [322, 0]
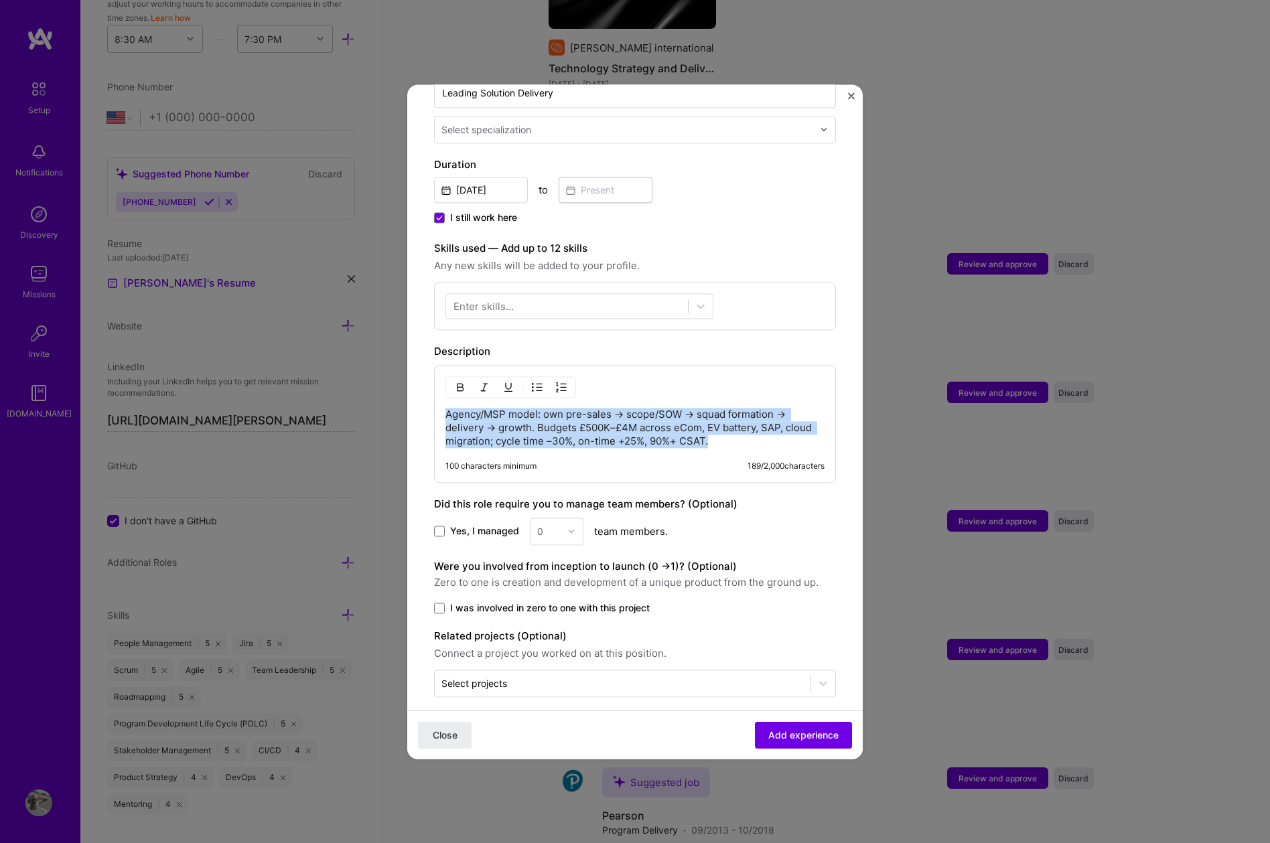
drag, startPoint x: 714, startPoint y: 426, endPoint x: 431, endPoint y: 398, distance: 284.7
click at [431, 398] on form "Adding suggested job This job is suggested based on your LinkedIn, resume or [D…" at bounding box center [634, 281] width 455 height 984
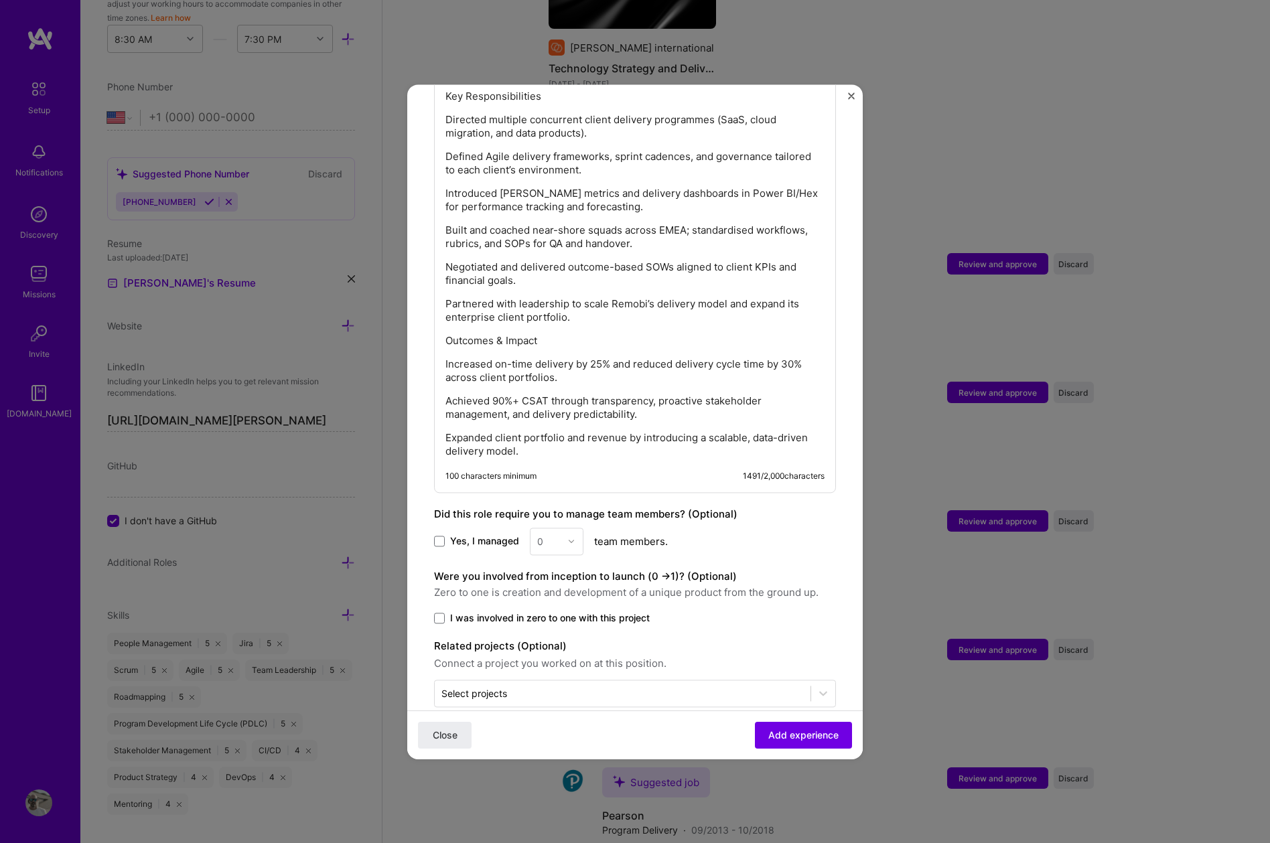
scroll to position [801, 0]
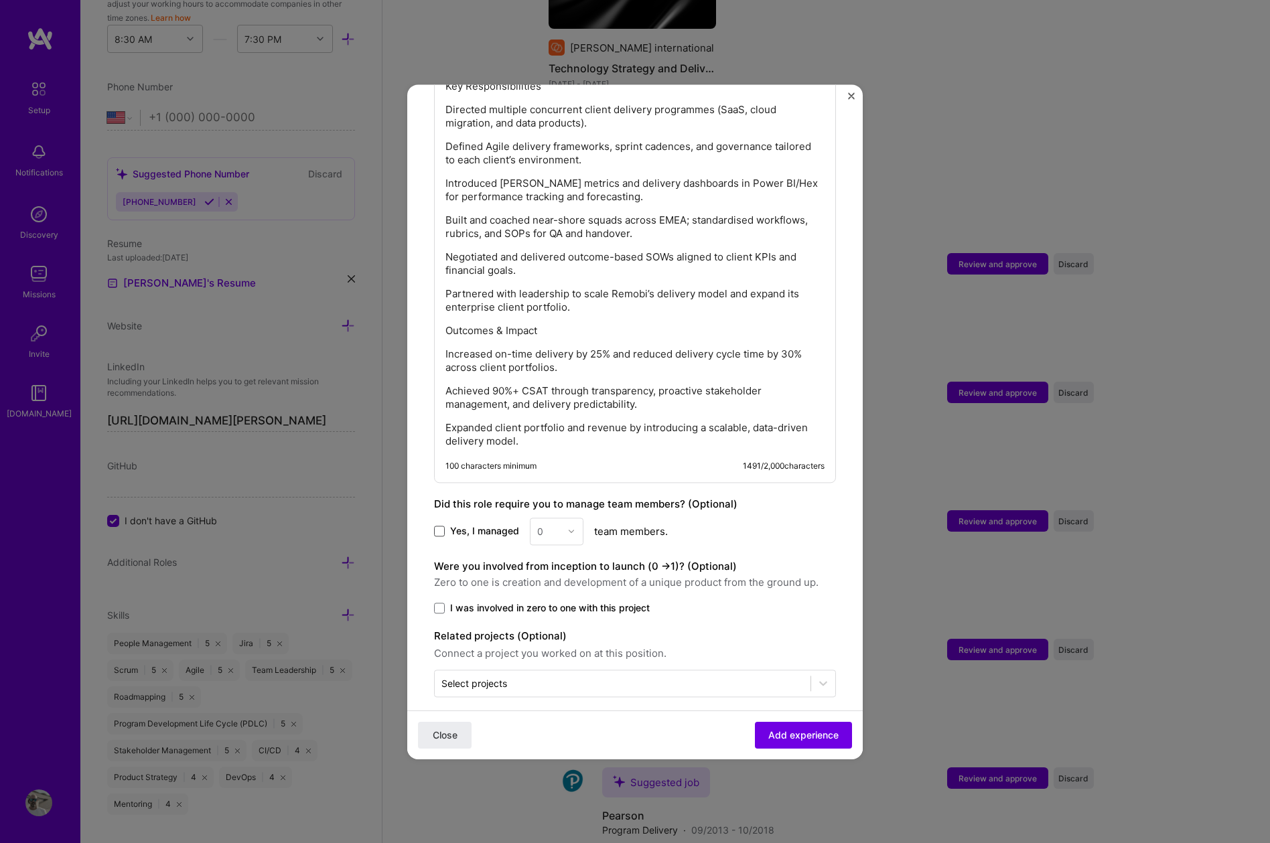
click at [439, 526] on span at bounding box center [439, 531] width 11 height 11
click at [0, 0] on input "Yes, I managed" at bounding box center [0, 0] width 0 height 0
click at [443, 603] on span at bounding box center [439, 608] width 11 height 11
click at [0, 0] on input "I was involved in zero to one with this project" at bounding box center [0, 0] width 0 height 0
click at [569, 527] on img at bounding box center [571, 531] width 8 height 8
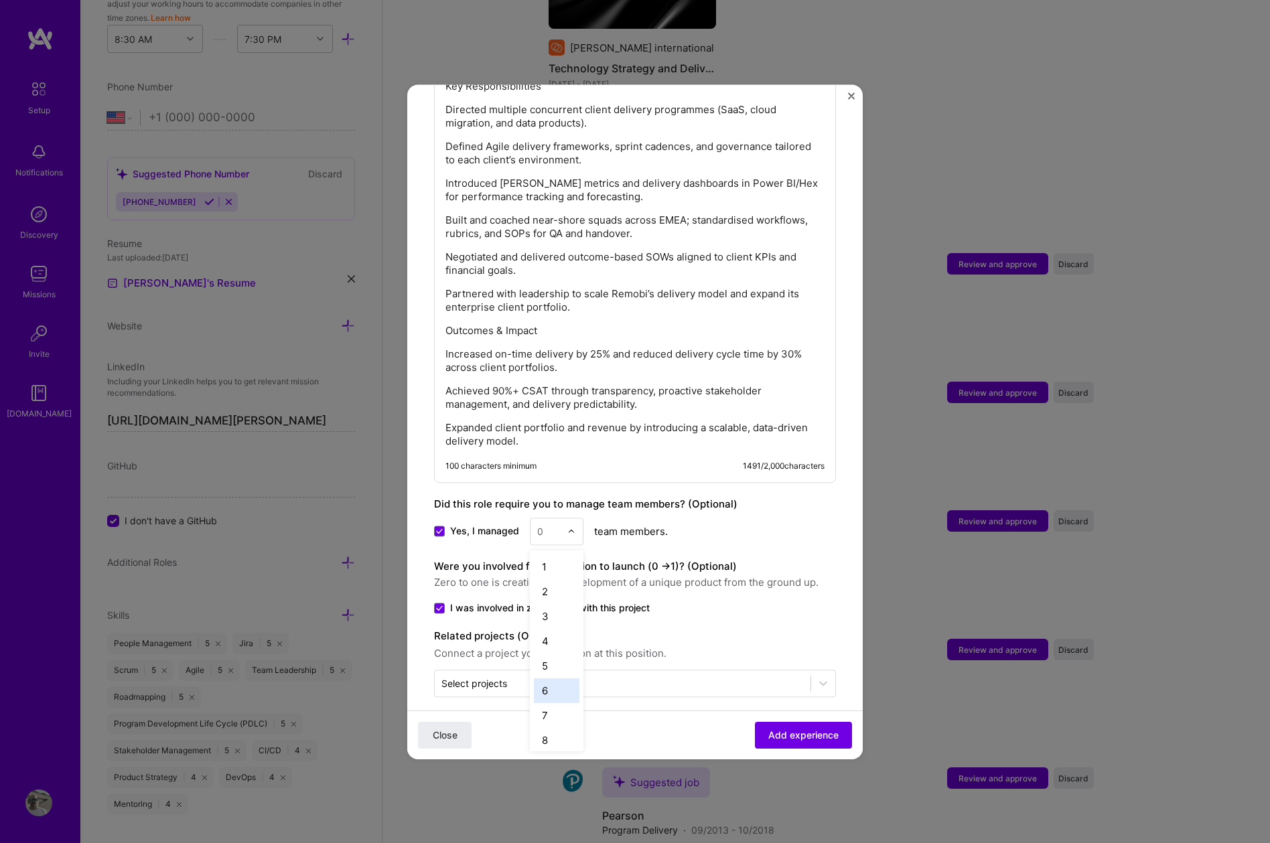
scroll to position [451, 0]
click at [557, 723] on div "25+" at bounding box center [557, 735] width 46 height 25
click at [771, 518] on div "Yes, I managed option 25+, selected. Select is focused ,type to refine list, pr…" at bounding box center [635, 531] width 402 height 27
click at [795, 728] on span "Add experience" at bounding box center [803, 734] width 70 height 13
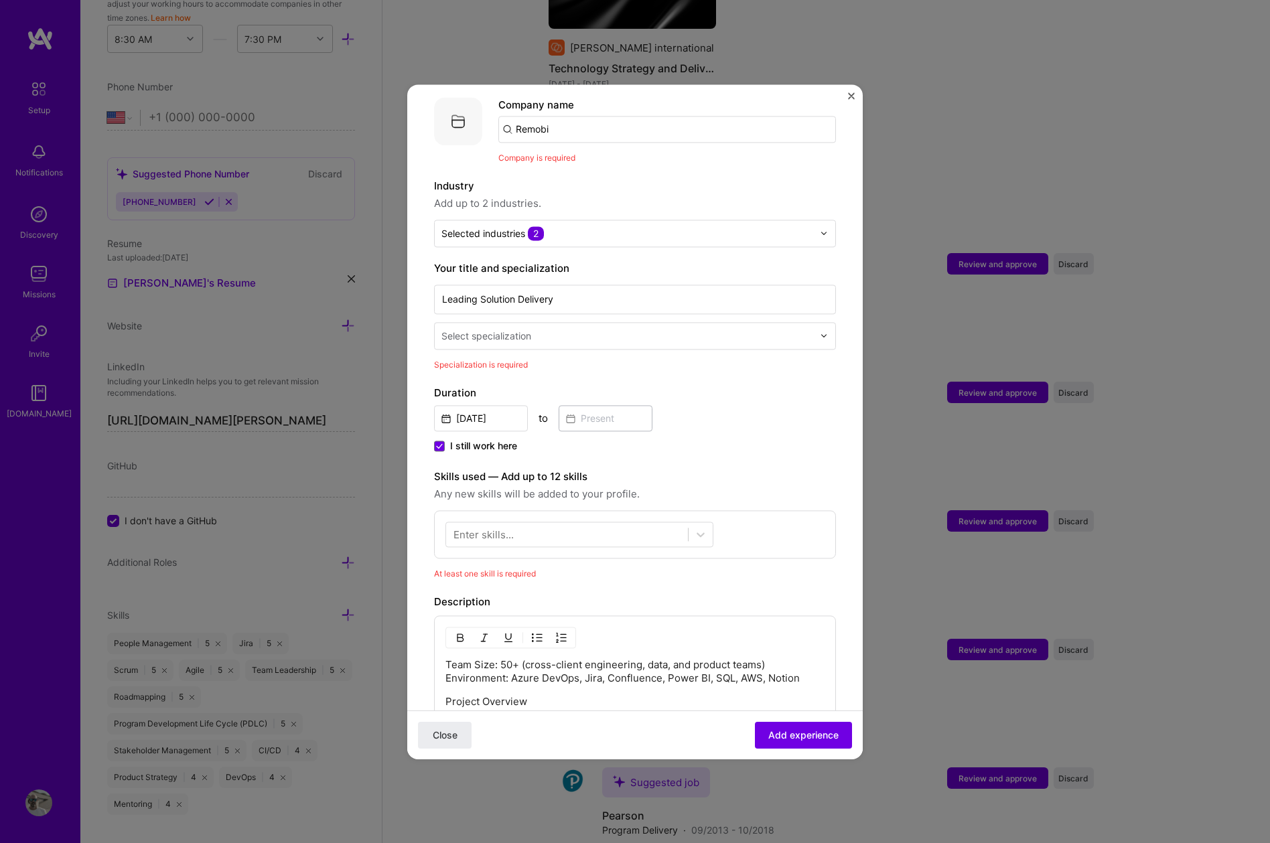
scroll to position [134, 0]
click at [538, 330] on input "text" at bounding box center [628, 337] width 374 height 14
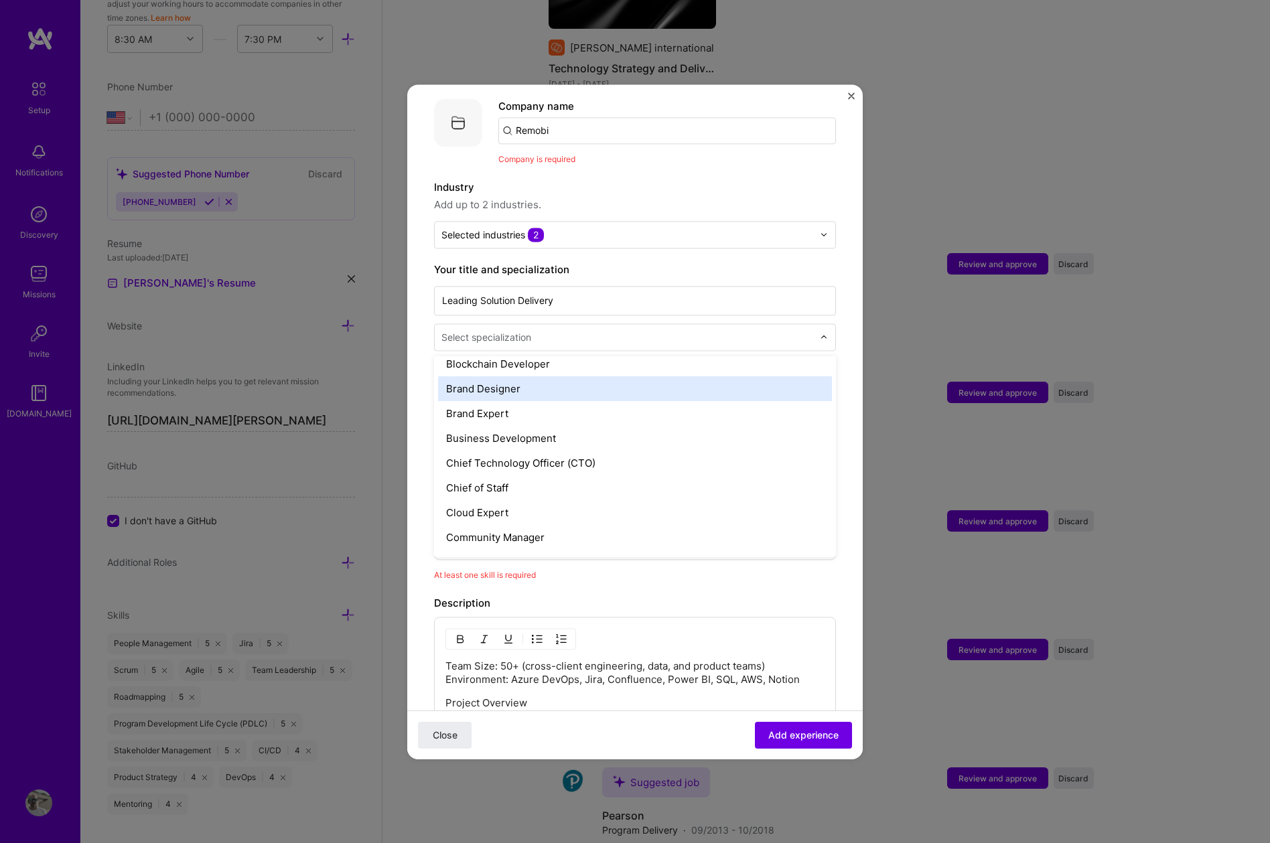
scroll to position [261, 0]
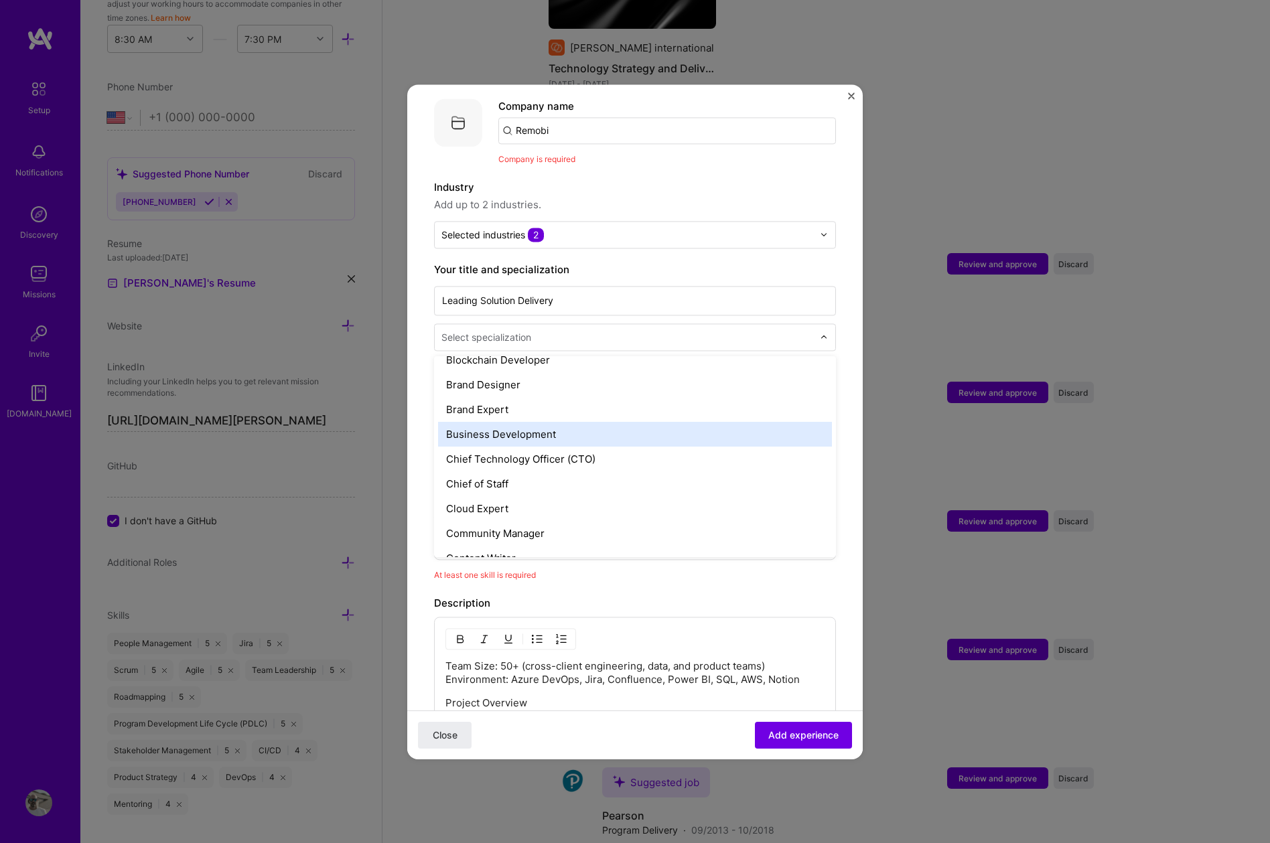
click at [530, 423] on div "Business Development" at bounding box center [635, 434] width 394 height 25
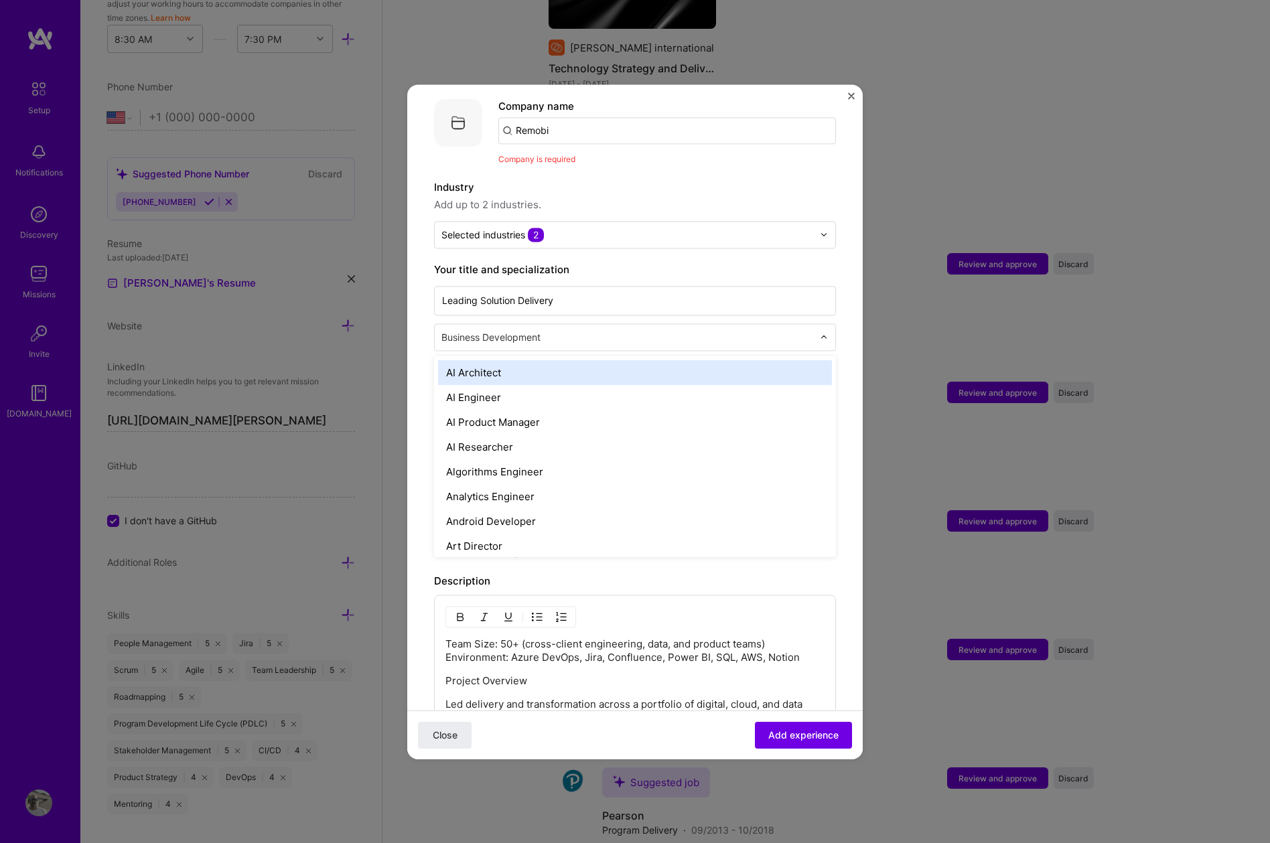
click at [577, 330] on input "text" at bounding box center [628, 337] width 374 height 14
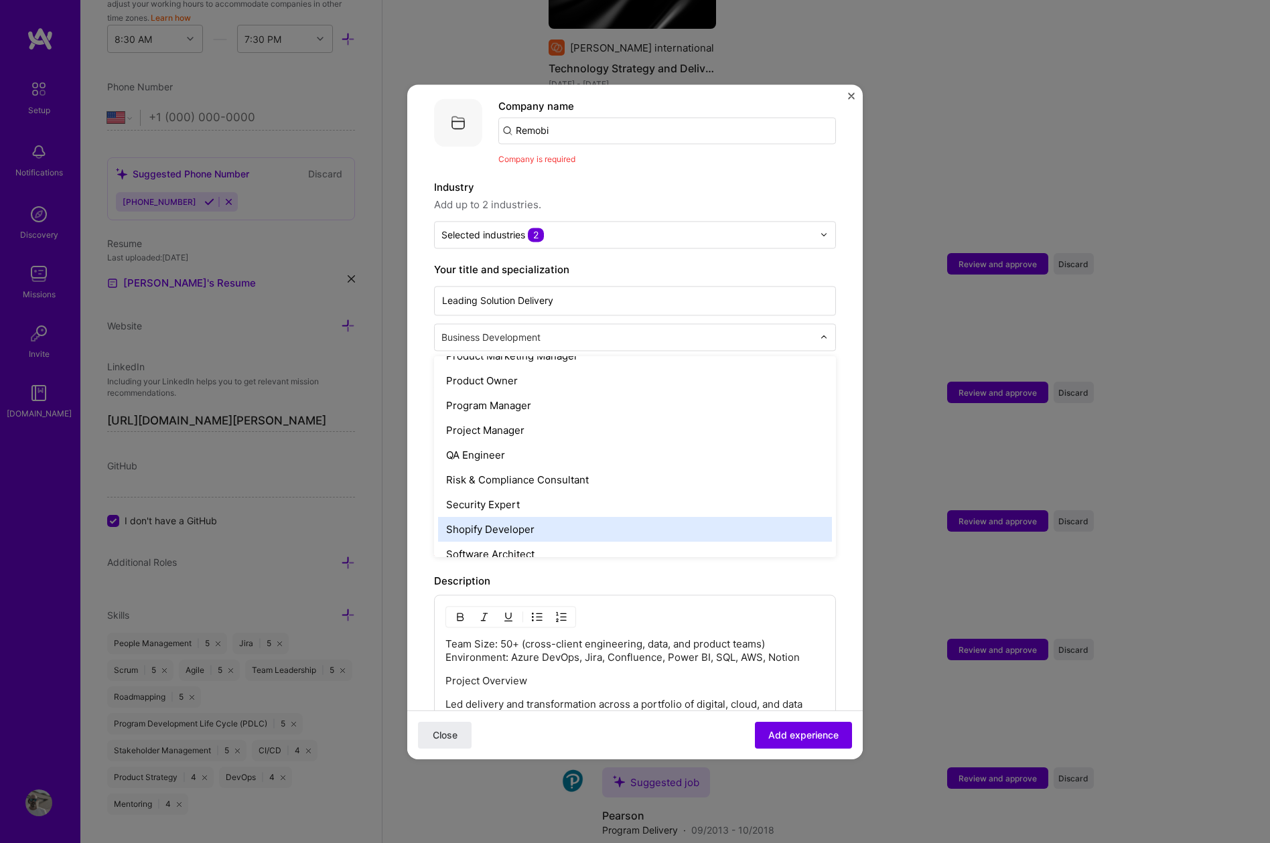
scroll to position [1244, 0]
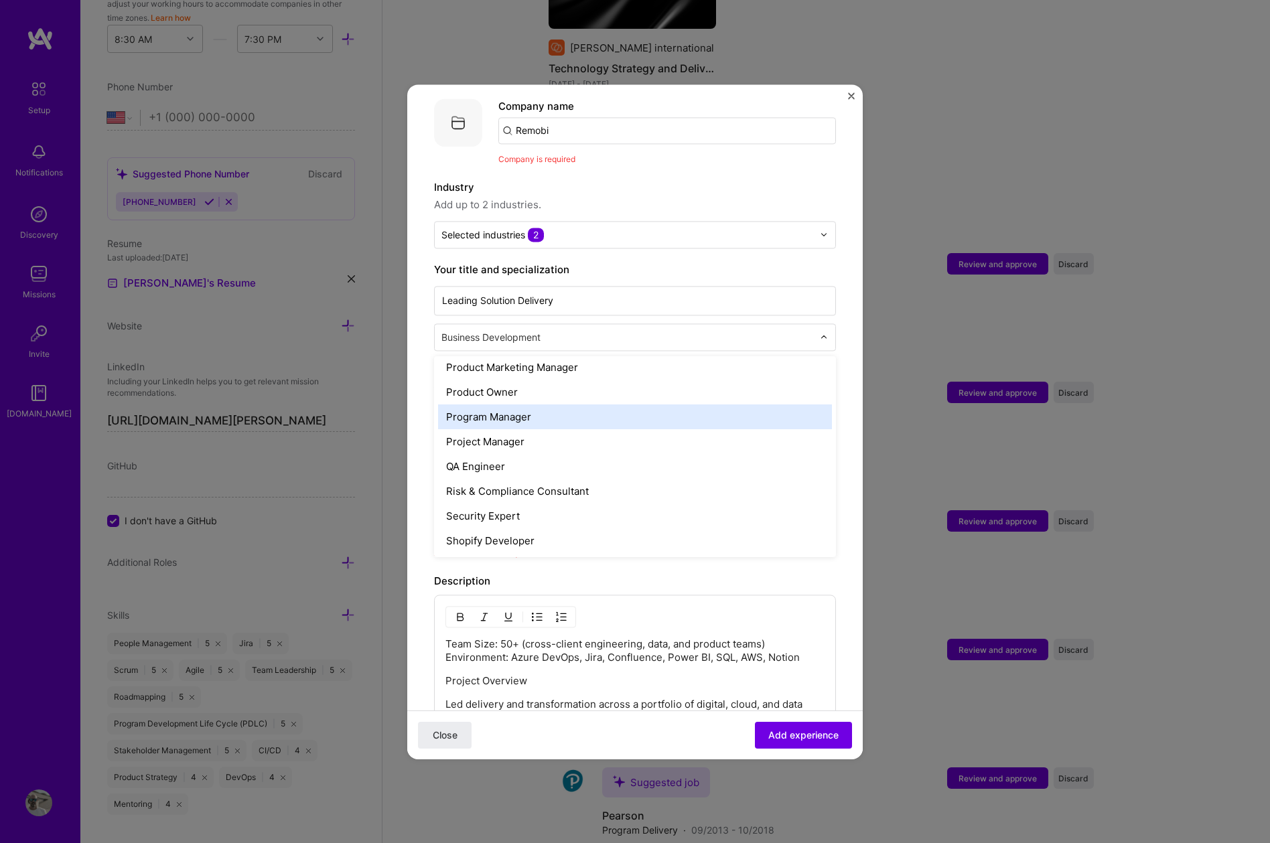
click at [528, 406] on div "Program Manager" at bounding box center [635, 416] width 394 height 25
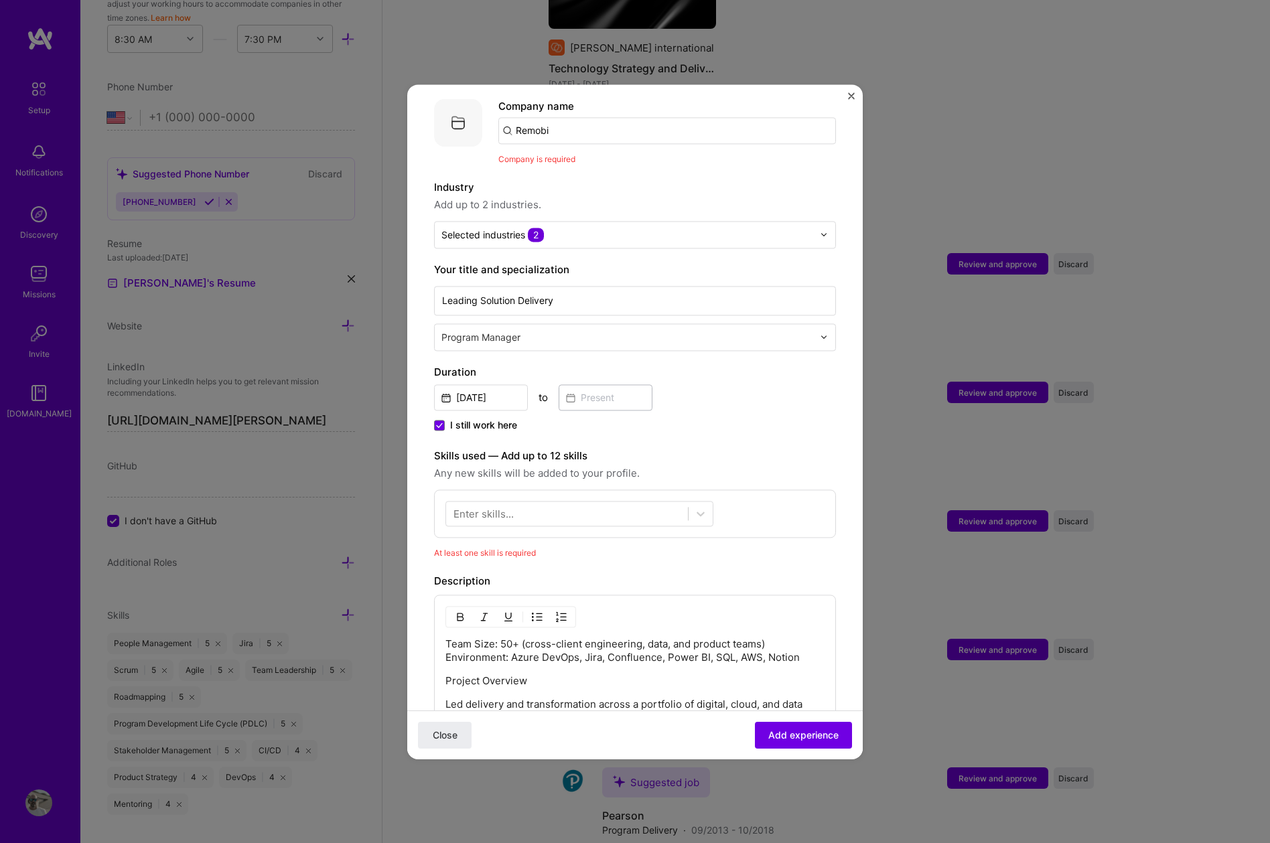
click at [764, 419] on div "I still work here" at bounding box center [635, 427] width 402 height 16
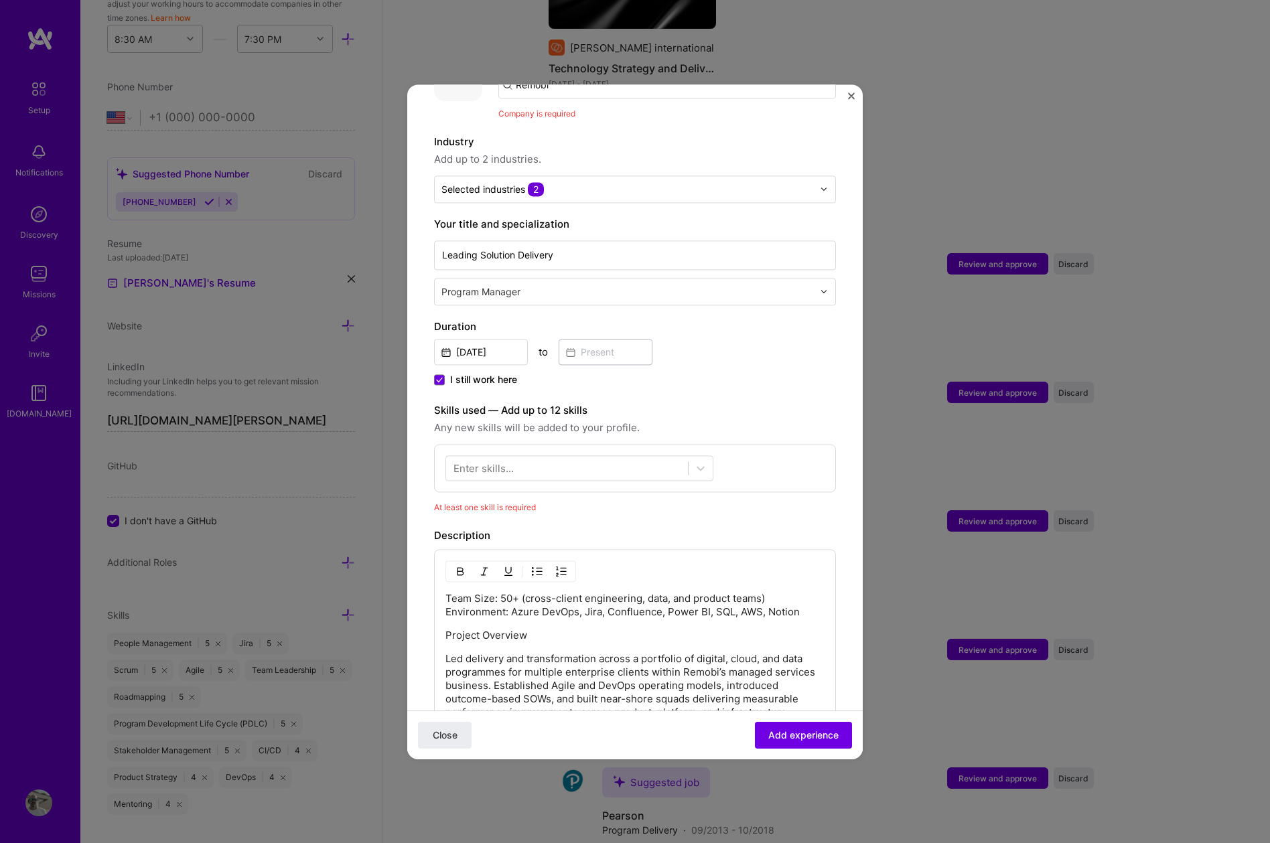
scroll to position [191, 0]
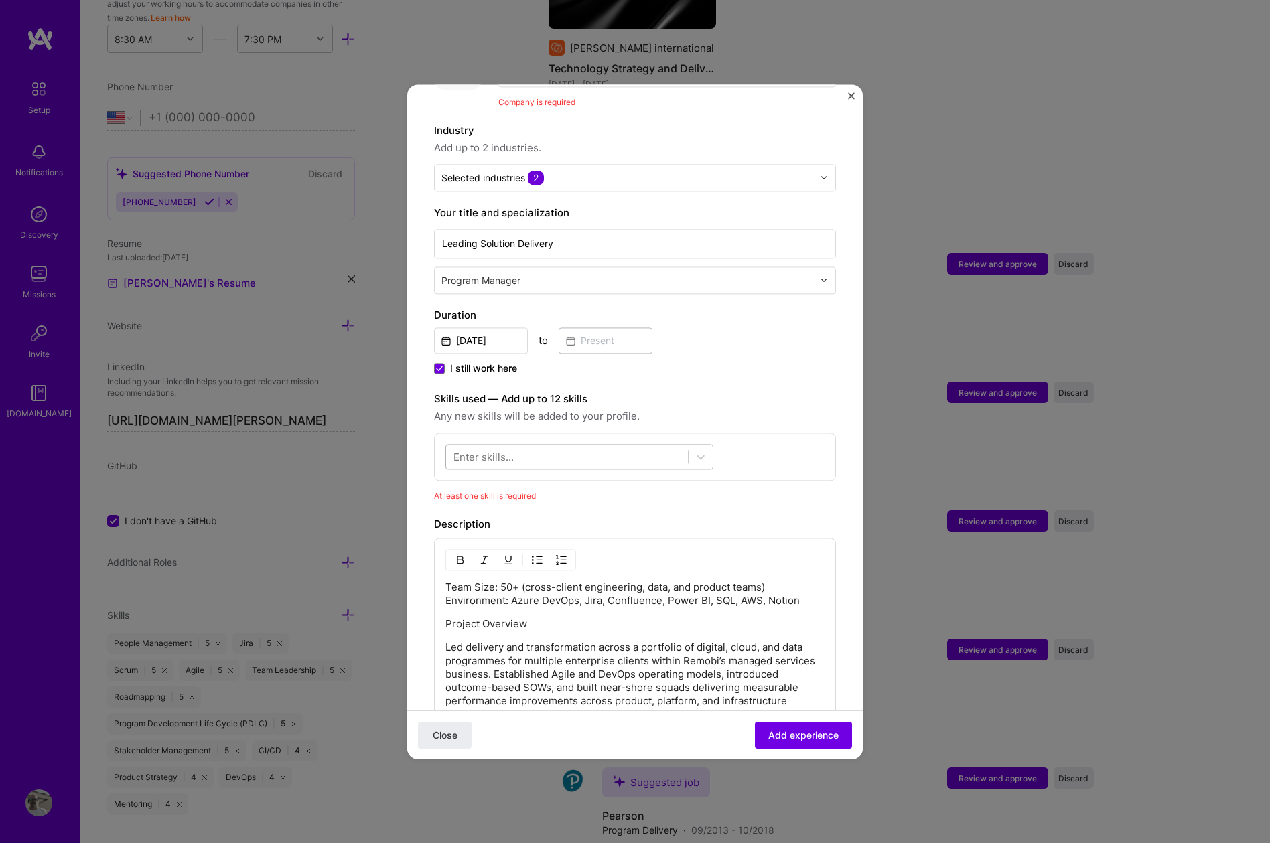
click at [664, 445] on div at bounding box center [567, 456] width 242 height 22
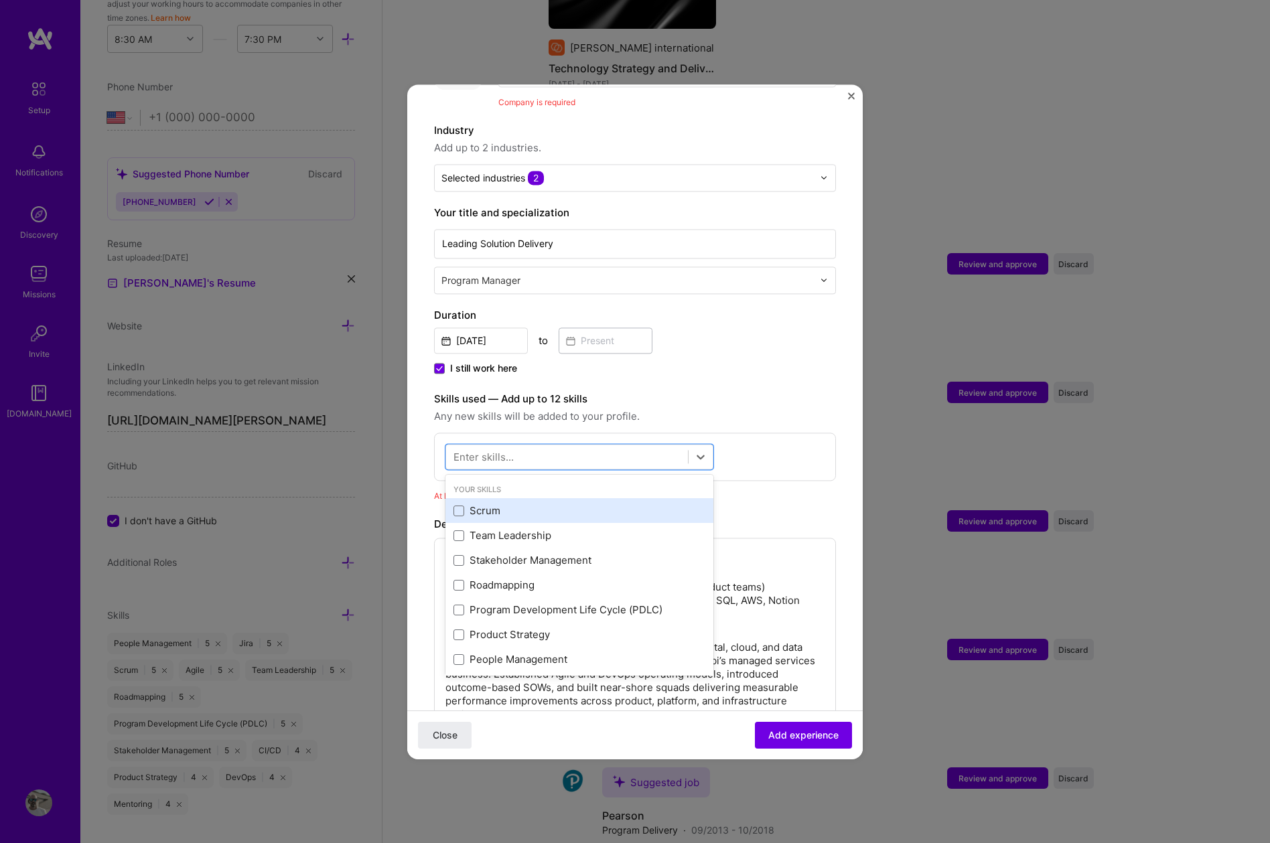
click at [494, 504] on div "Scrum" at bounding box center [579, 511] width 252 height 14
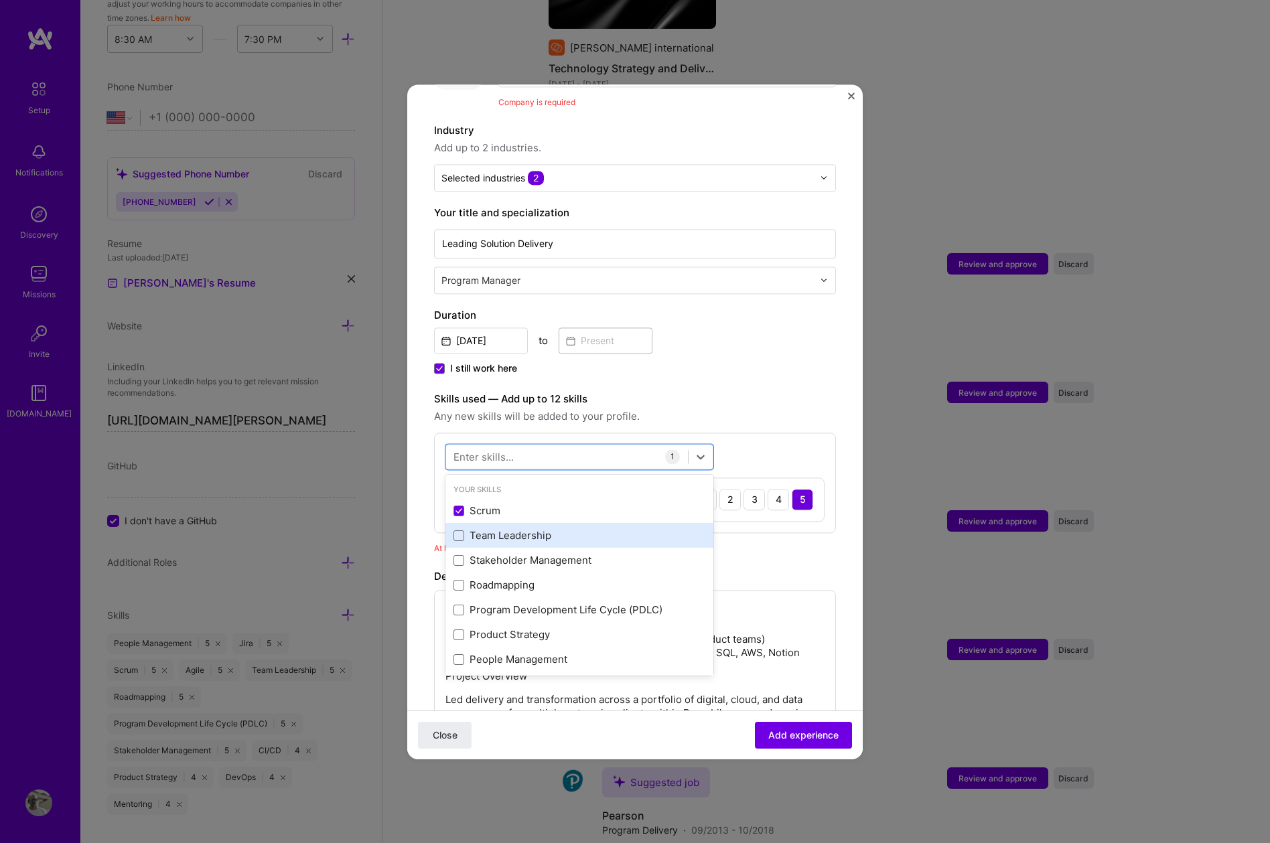
click at [490, 529] on div "Team Leadership" at bounding box center [579, 536] width 252 height 14
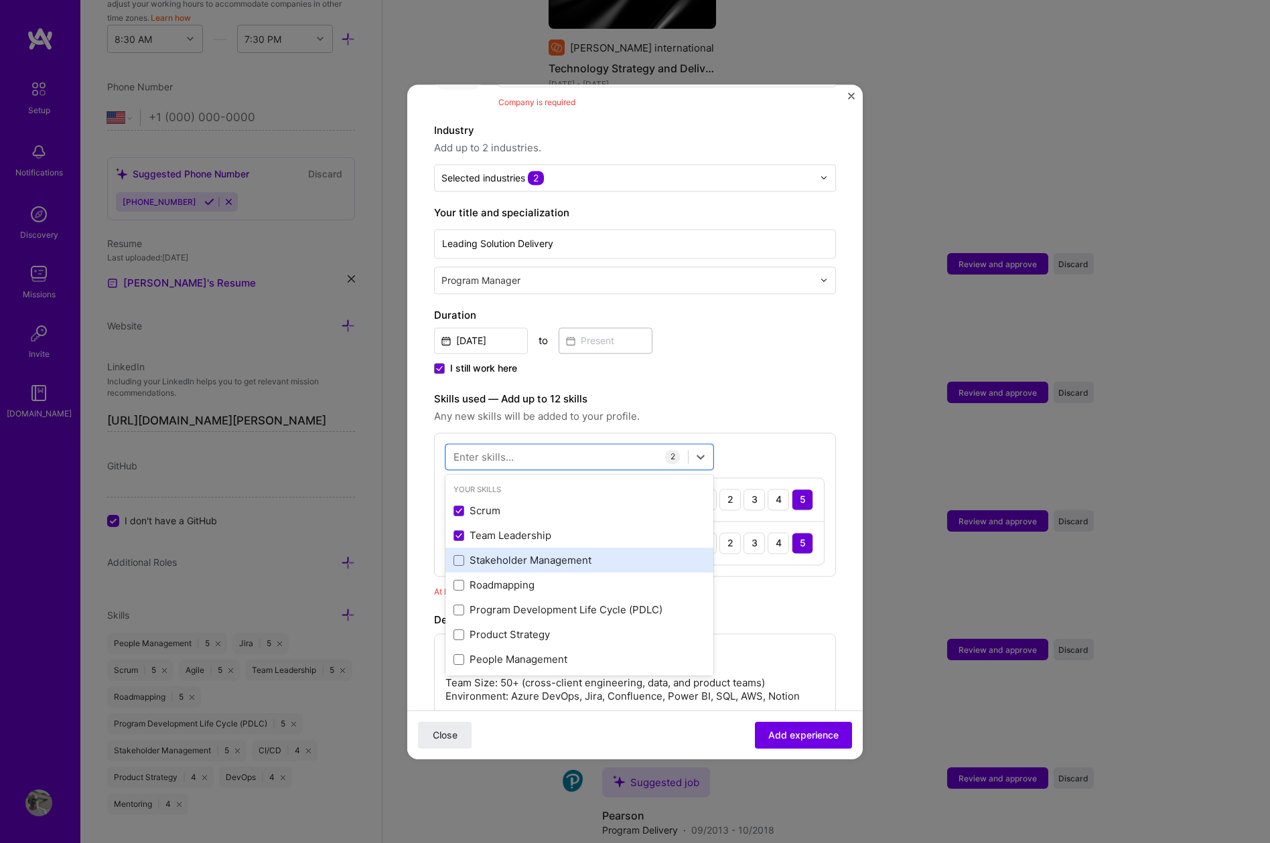
click at [490, 554] on div "Stakeholder Management" at bounding box center [579, 561] width 252 height 14
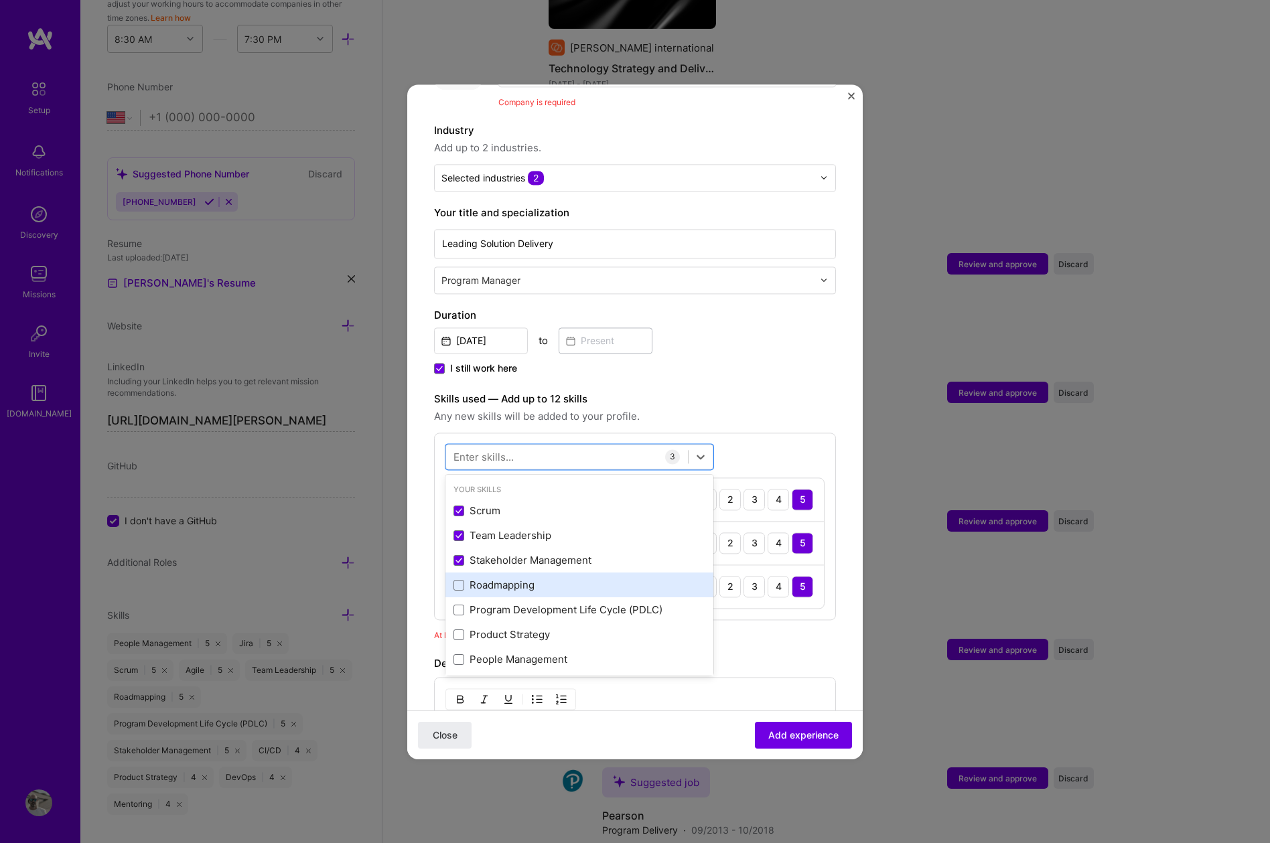
click at [488, 579] on div "Roadmapping" at bounding box center [579, 586] width 252 height 14
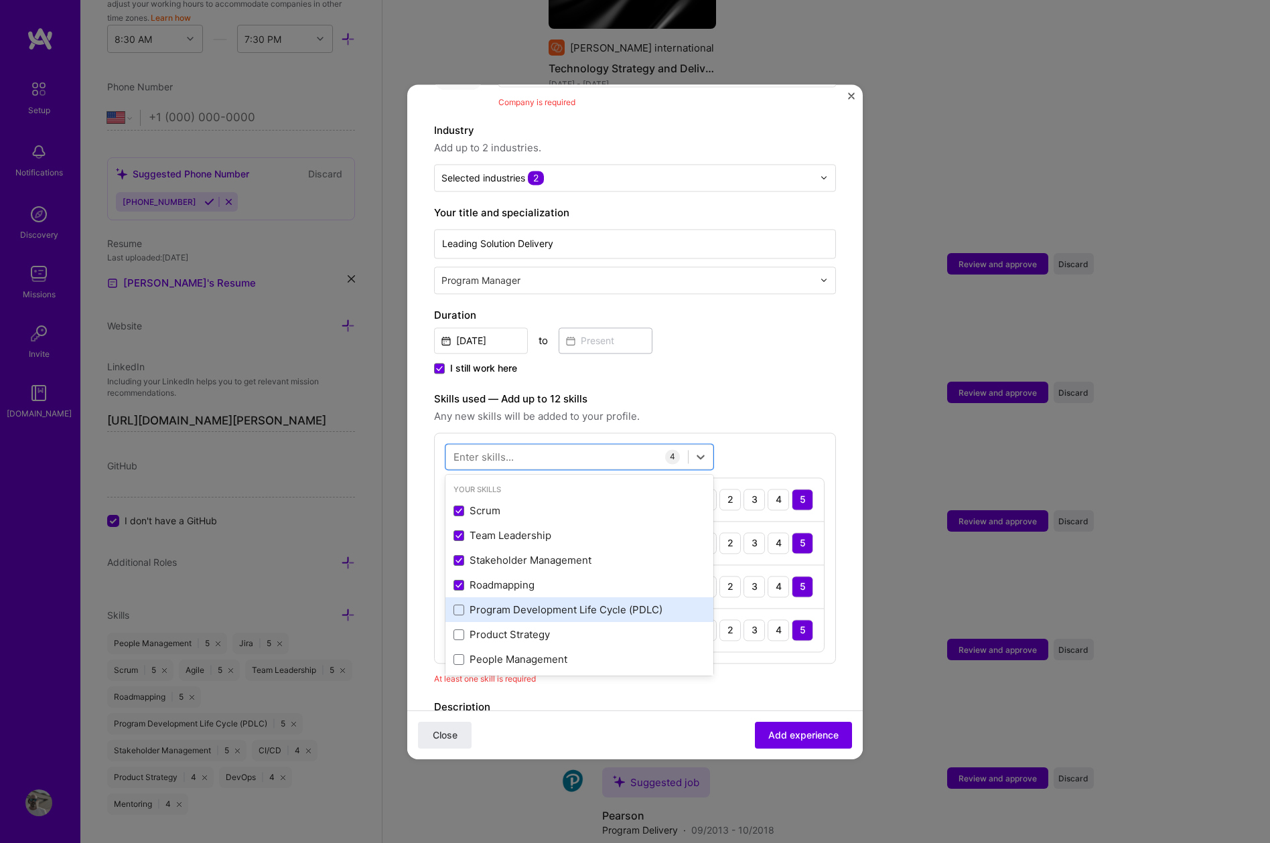
click at [488, 603] on div "Program Development Life Cycle (PDLC)" at bounding box center [579, 610] width 252 height 14
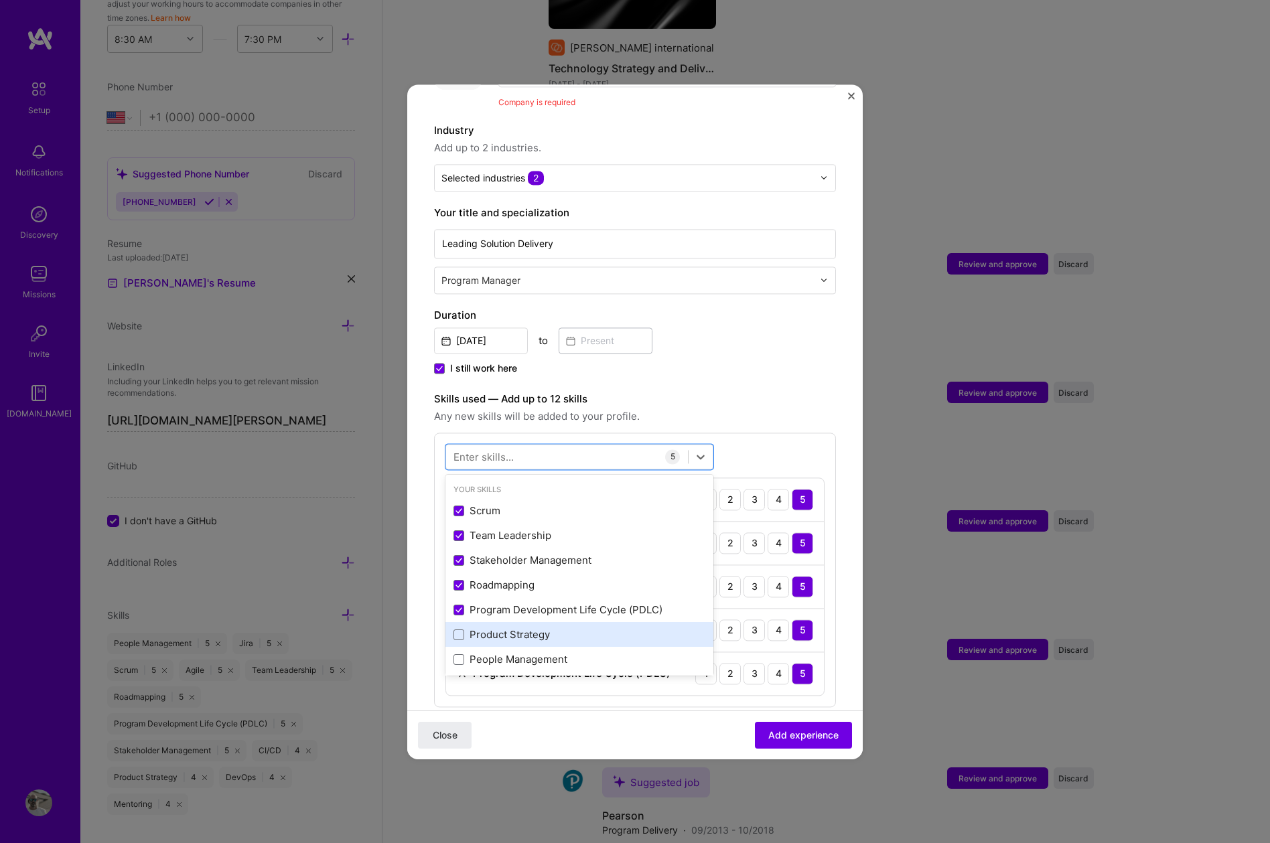
click at [488, 628] on div "Product Strategy" at bounding box center [579, 635] width 252 height 14
click at [490, 648] on div "People Management" at bounding box center [579, 660] width 268 height 25
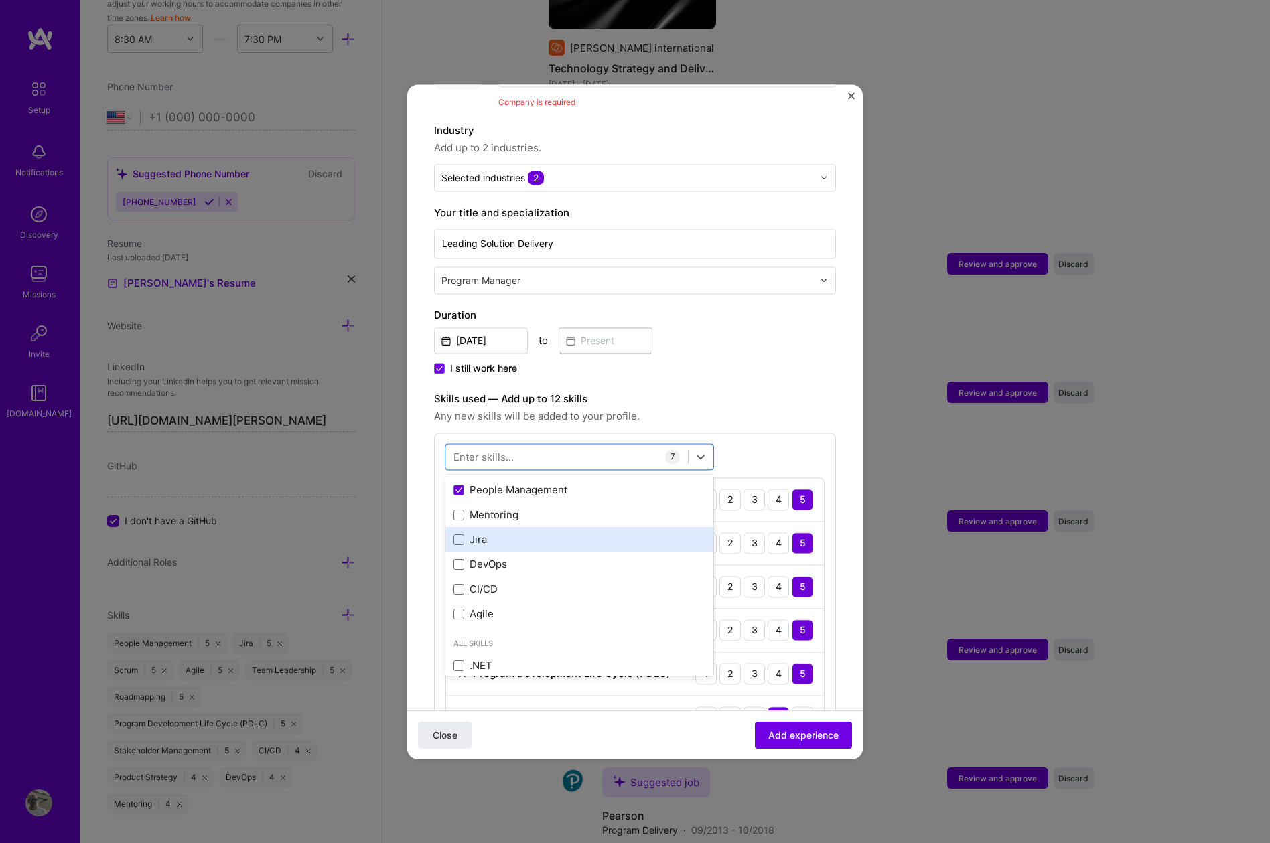
scroll to position [172, 0]
click at [481, 506] on div "Mentoring" at bounding box center [579, 513] width 252 height 14
click at [479, 530] on div "Jira" at bounding box center [579, 537] width 252 height 14
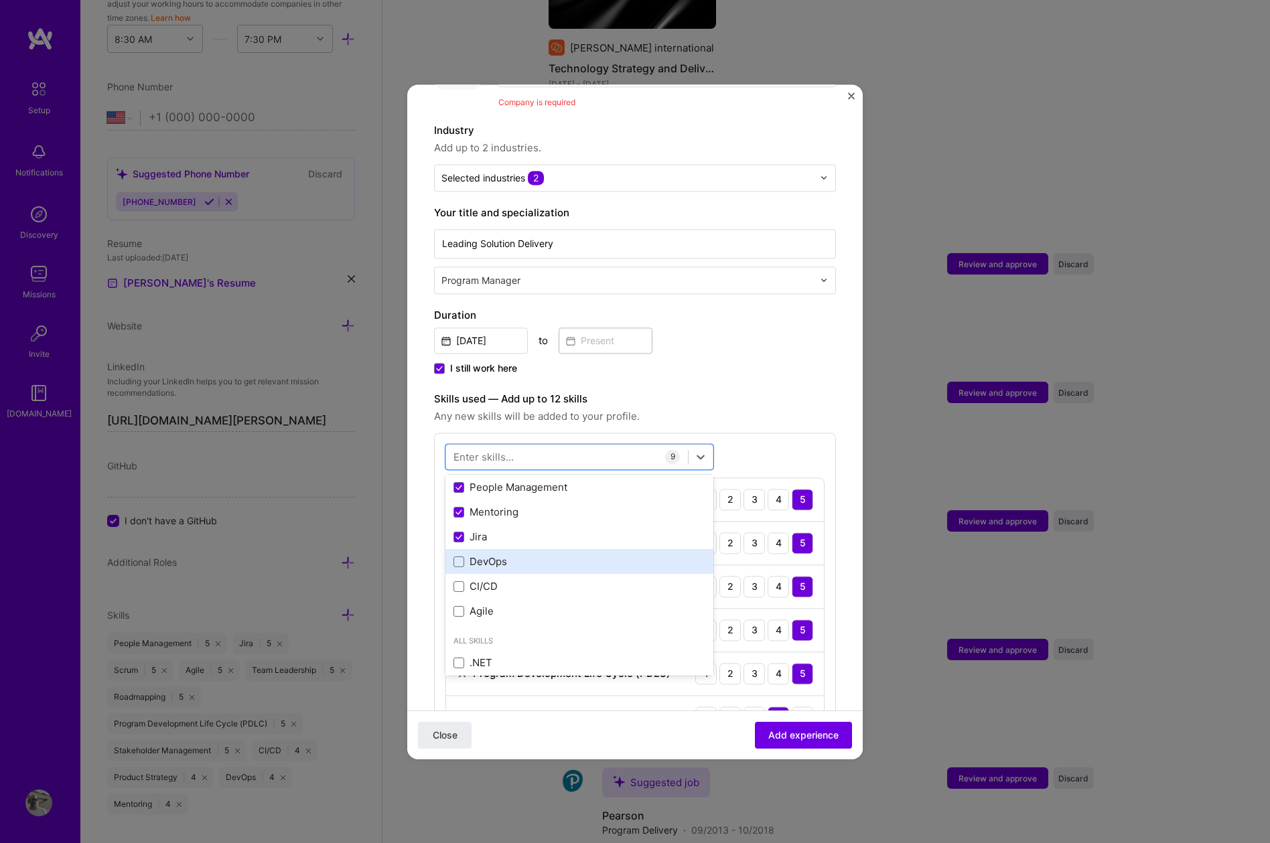
click at [479, 555] on div "DevOps" at bounding box center [579, 562] width 252 height 14
click at [479, 580] on div "CI/CD" at bounding box center [579, 587] width 252 height 14
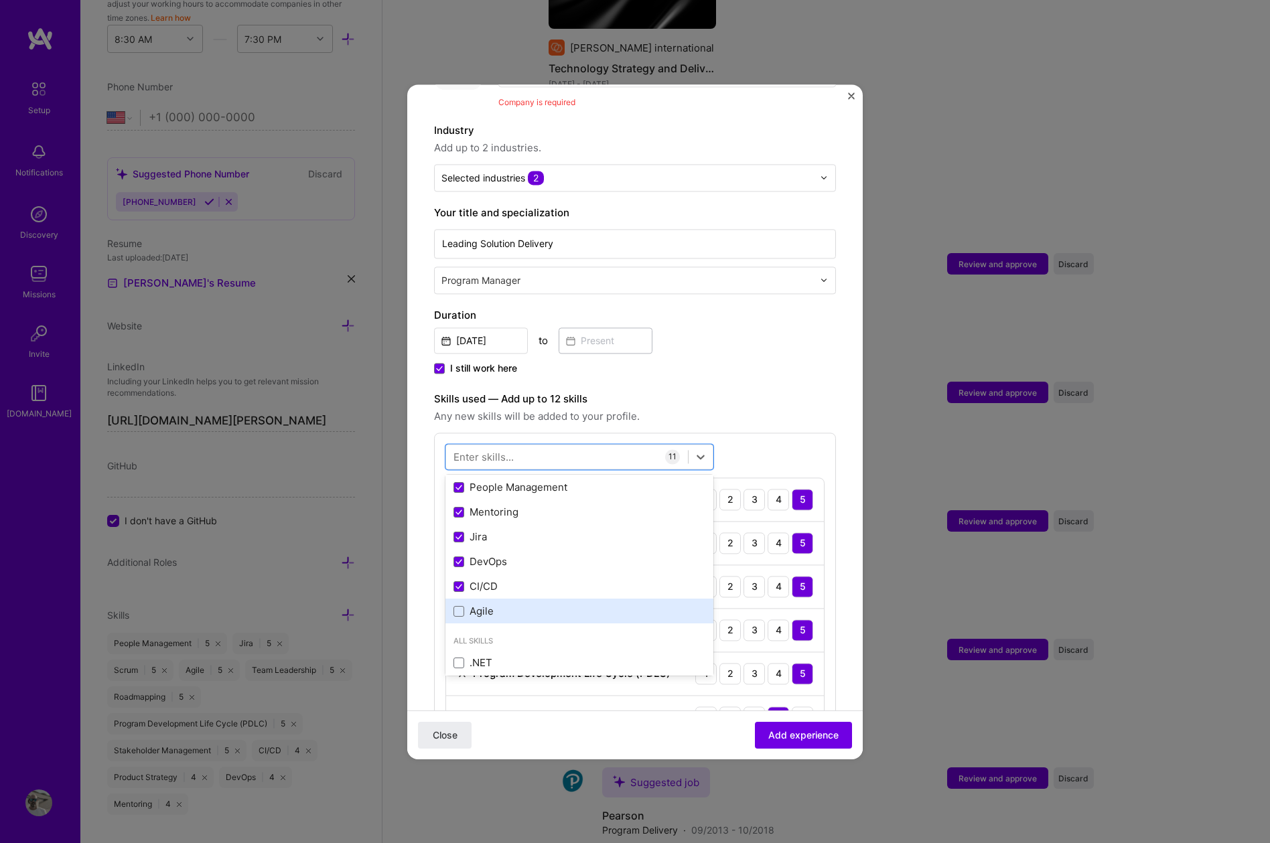
click at [479, 605] on div "Agile" at bounding box center [579, 612] width 252 height 14
click at [818, 392] on label "Skills used — Add up to 12 skills" at bounding box center [635, 399] width 402 height 16
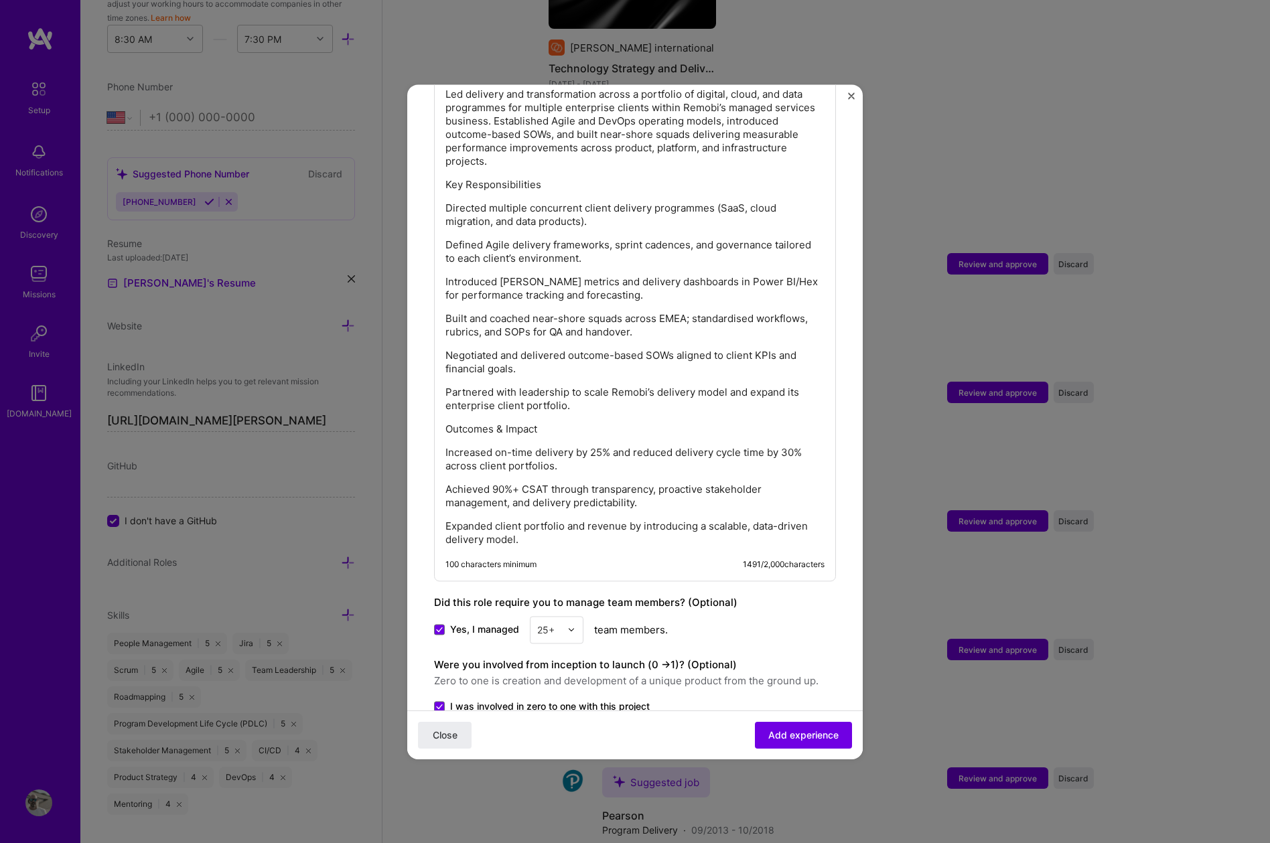
scroll to position [1374, 0]
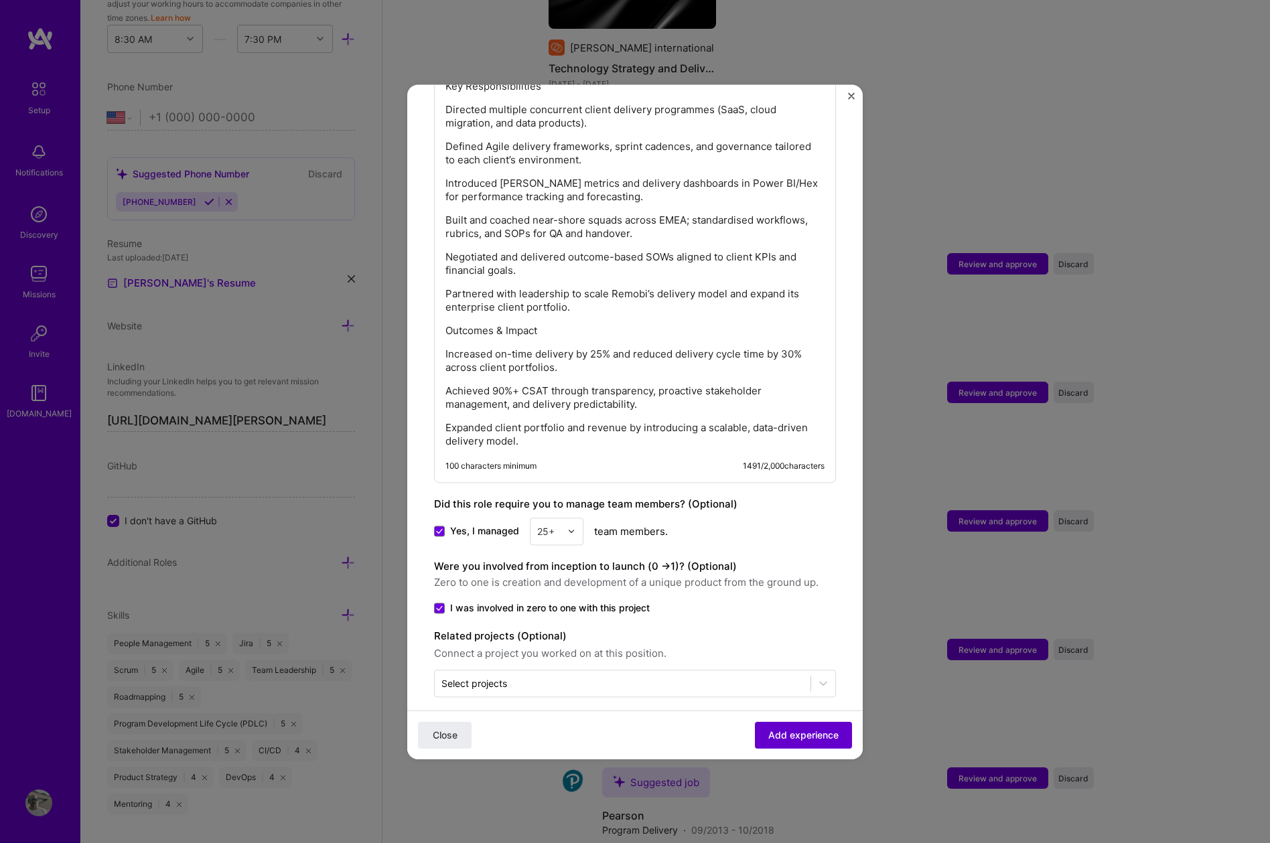
click at [806, 735] on span "Add experience" at bounding box center [803, 734] width 70 height 13
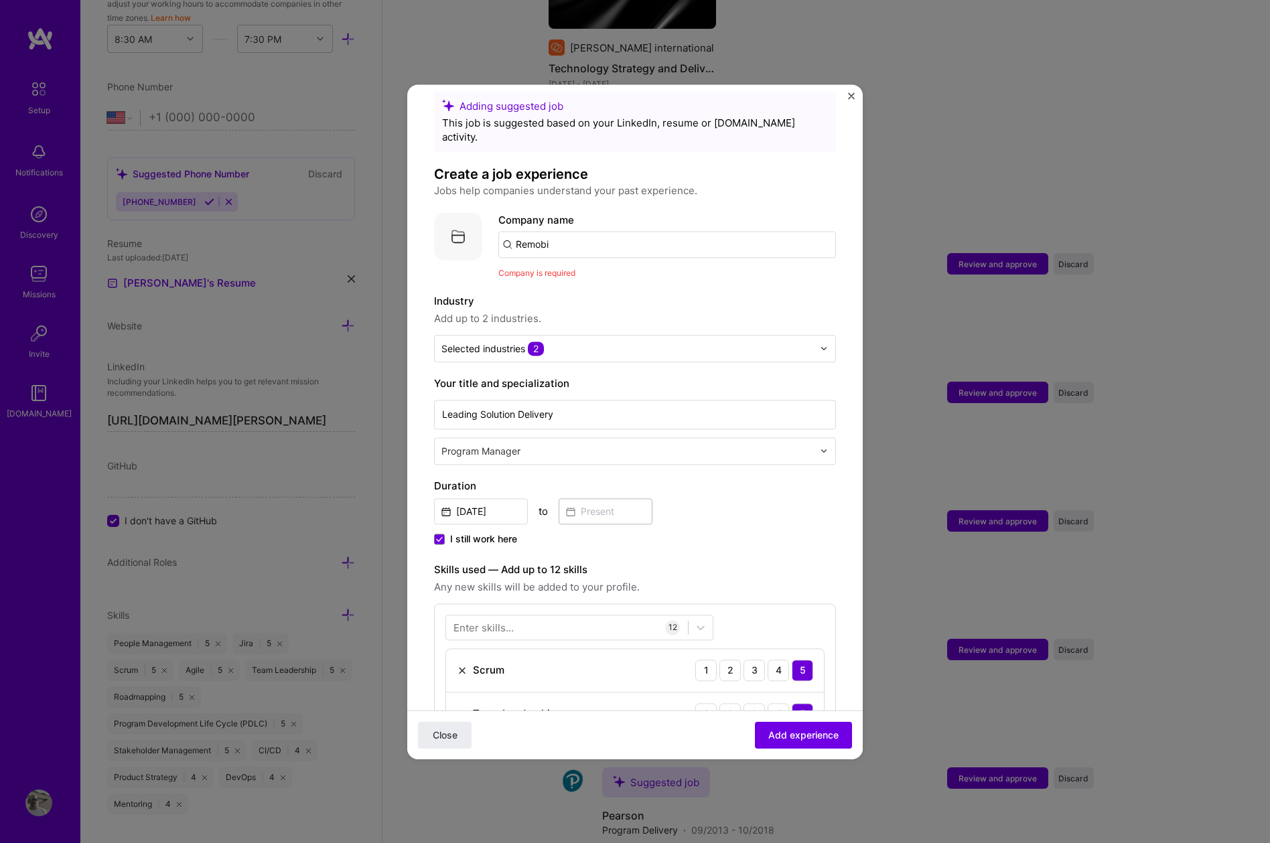
scroll to position [0, 0]
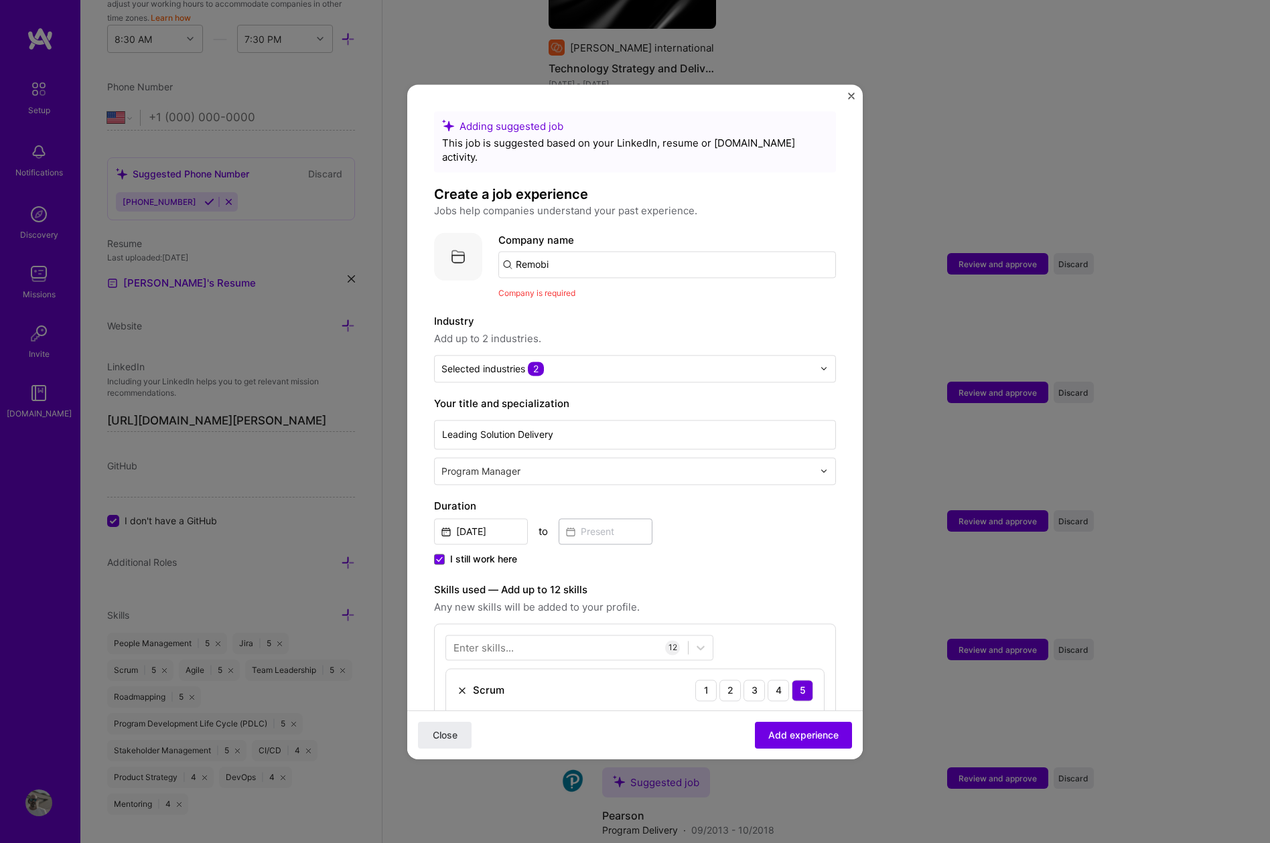
click at [601, 254] on input "Remobi" at bounding box center [667, 264] width 338 height 27
drag, startPoint x: 601, startPoint y: 254, endPoint x: 485, endPoint y: 254, distance: 116.5
click at [485, 254] on div "Company logo Company name Remobi Company is required" at bounding box center [635, 266] width 402 height 68
type input "Remobi"
click at [548, 291] on span "Remobi" at bounding box center [556, 298] width 36 height 14
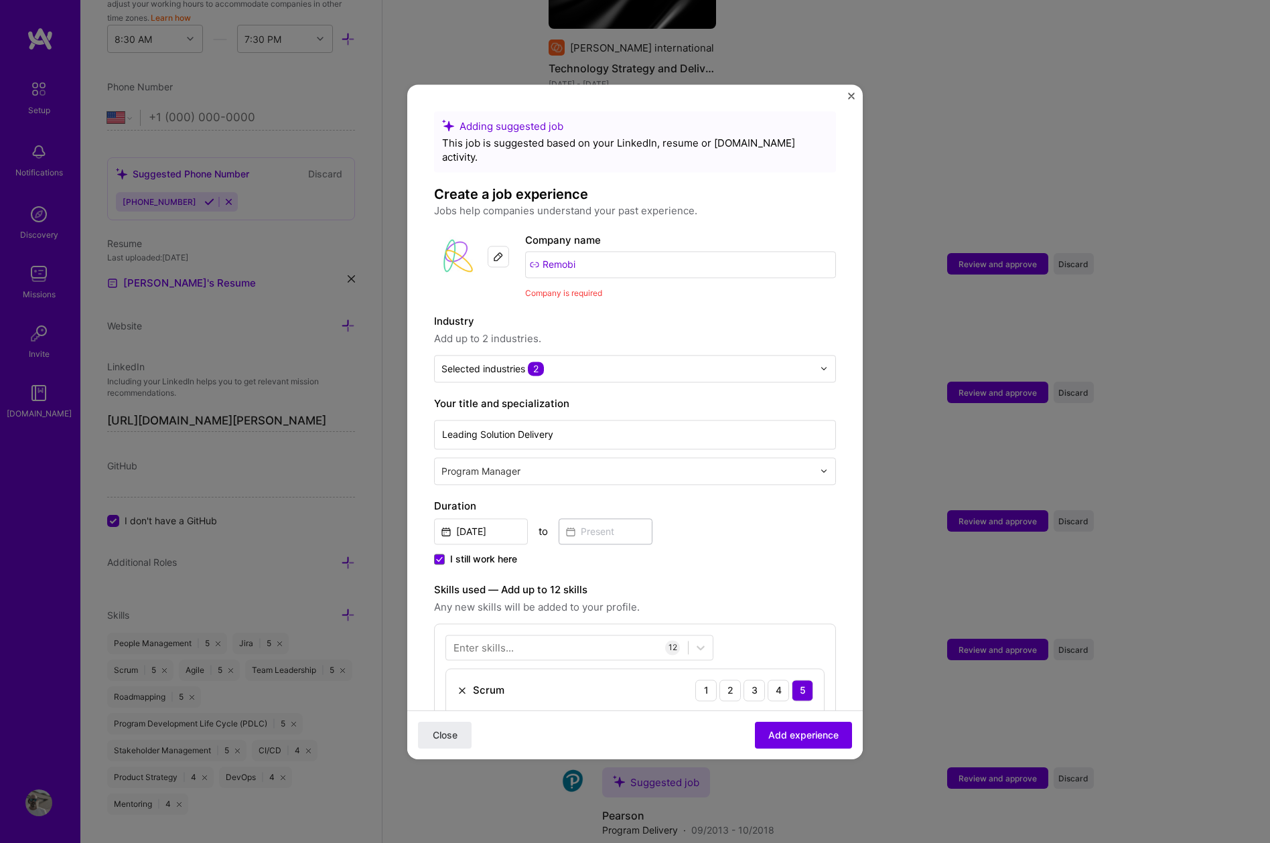
click at [729, 313] on label "Industry" at bounding box center [635, 321] width 402 height 16
drag, startPoint x: 811, startPoint y: 736, endPoint x: 641, endPoint y: 394, distance: 382.2
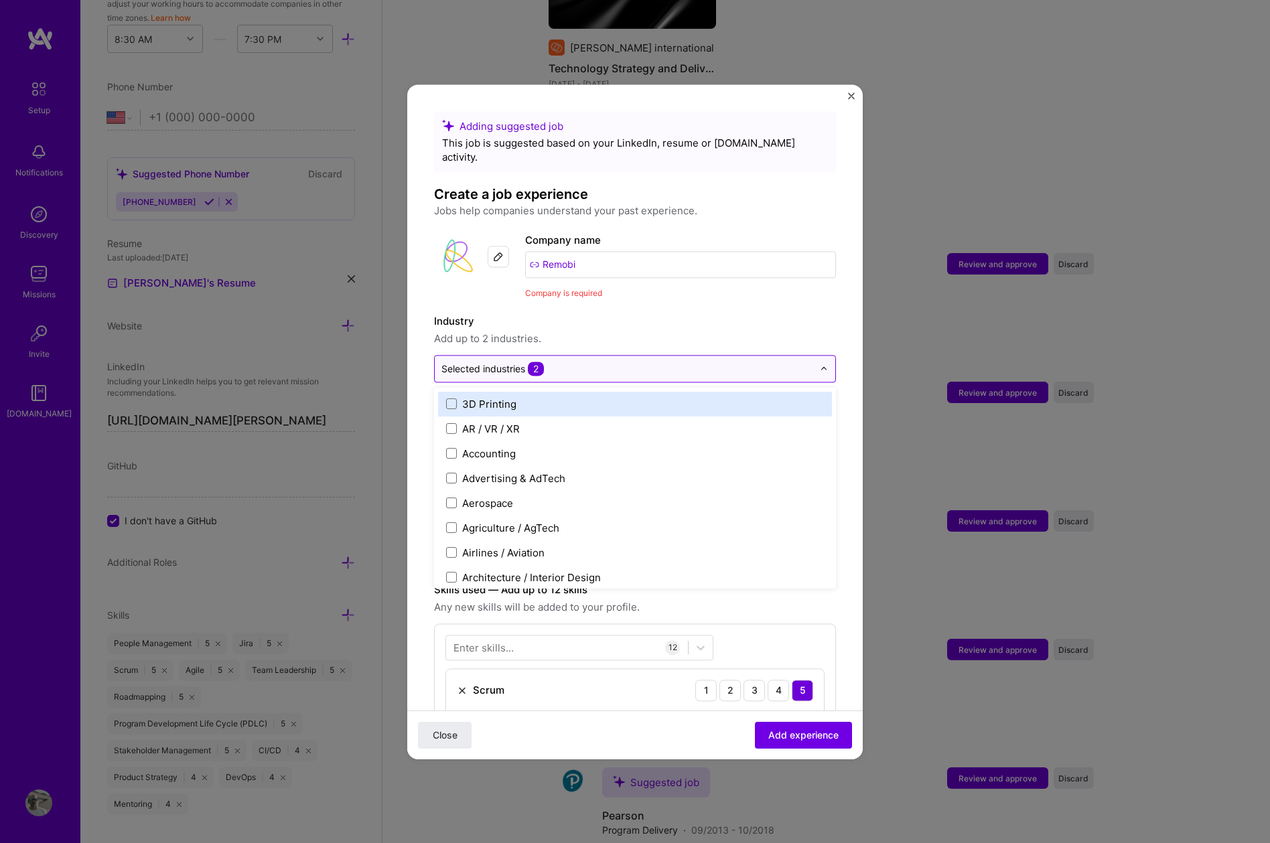
click at [637, 362] on input "text" at bounding box center [627, 369] width 372 height 14
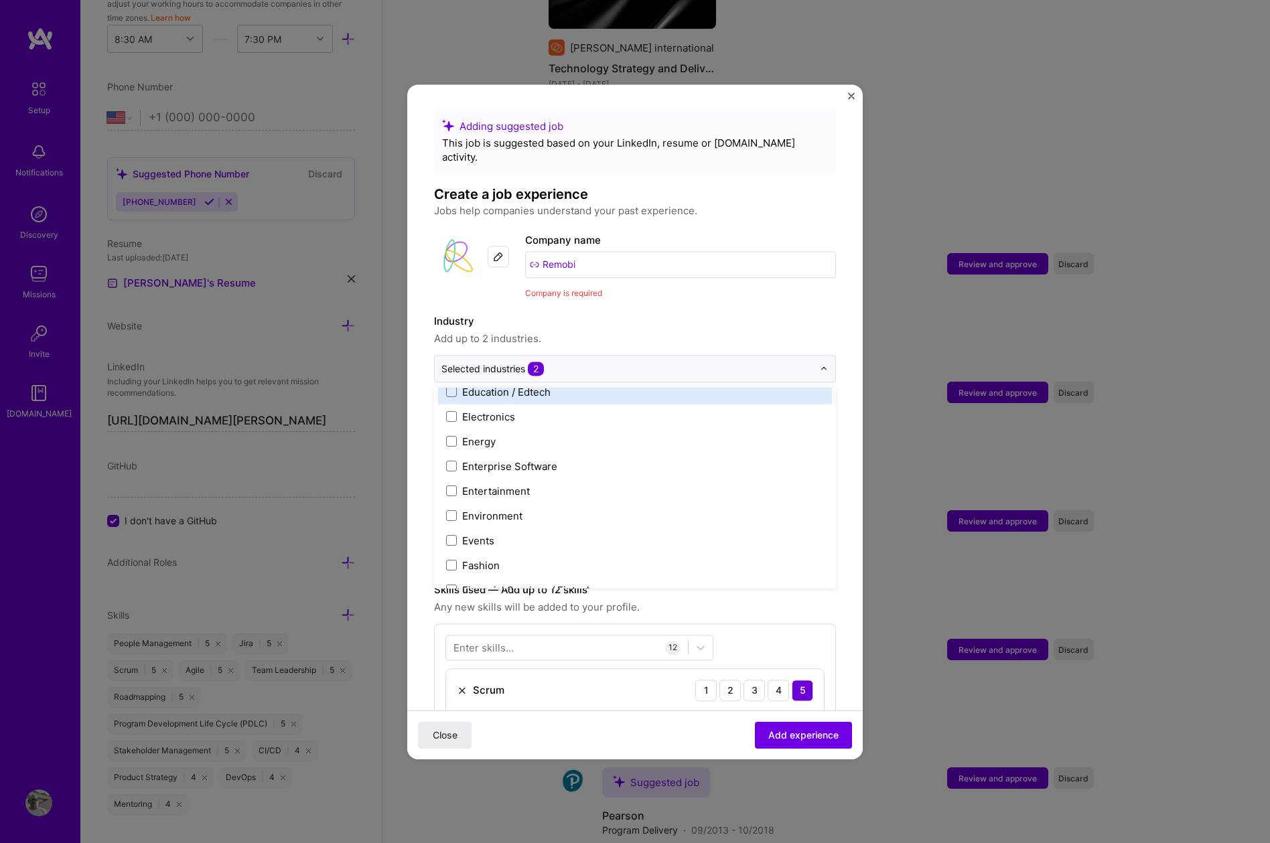
scroll to position [1445, 0]
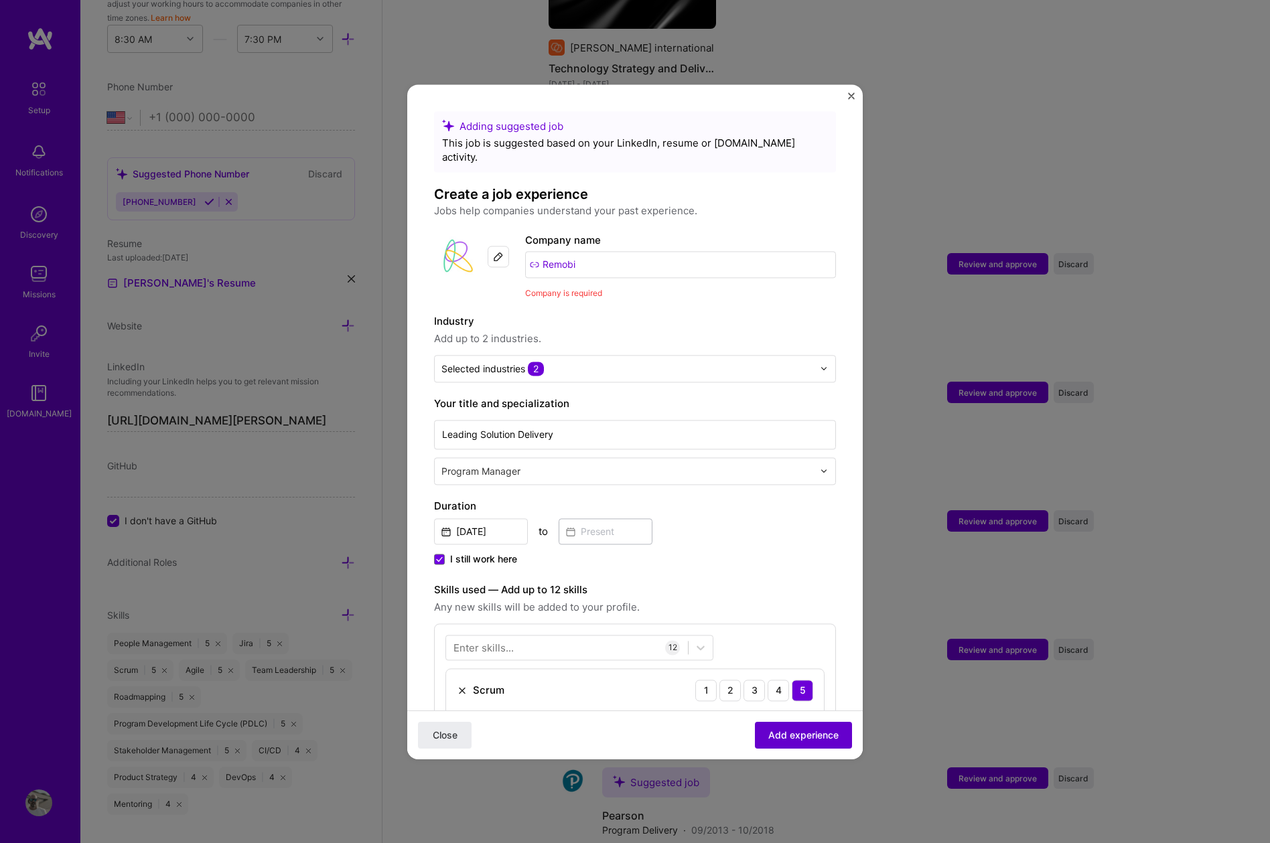
click at [798, 731] on span "Add experience" at bounding box center [803, 734] width 70 height 13
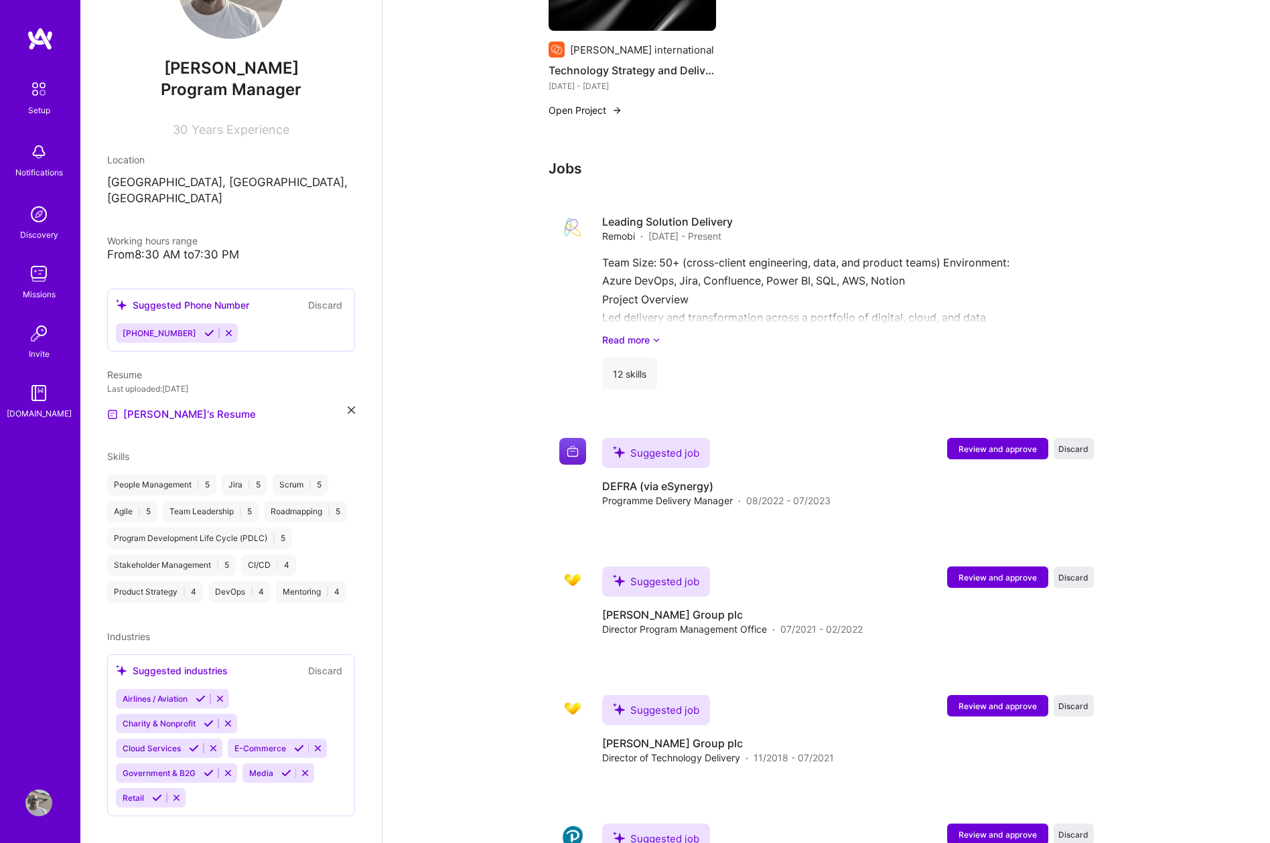
scroll to position [1315, 0]
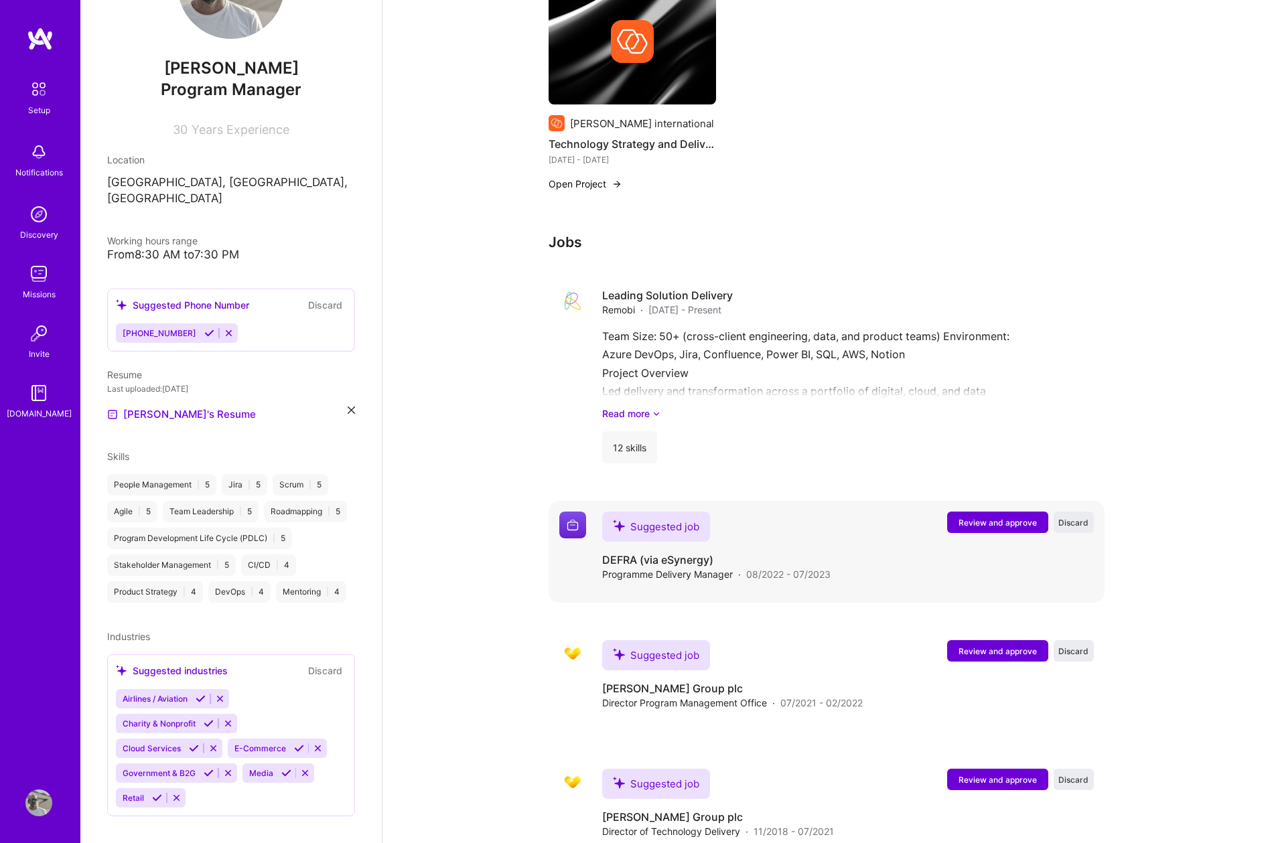
click at [980, 517] on span "Review and approve" at bounding box center [997, 522] width 78 height 11
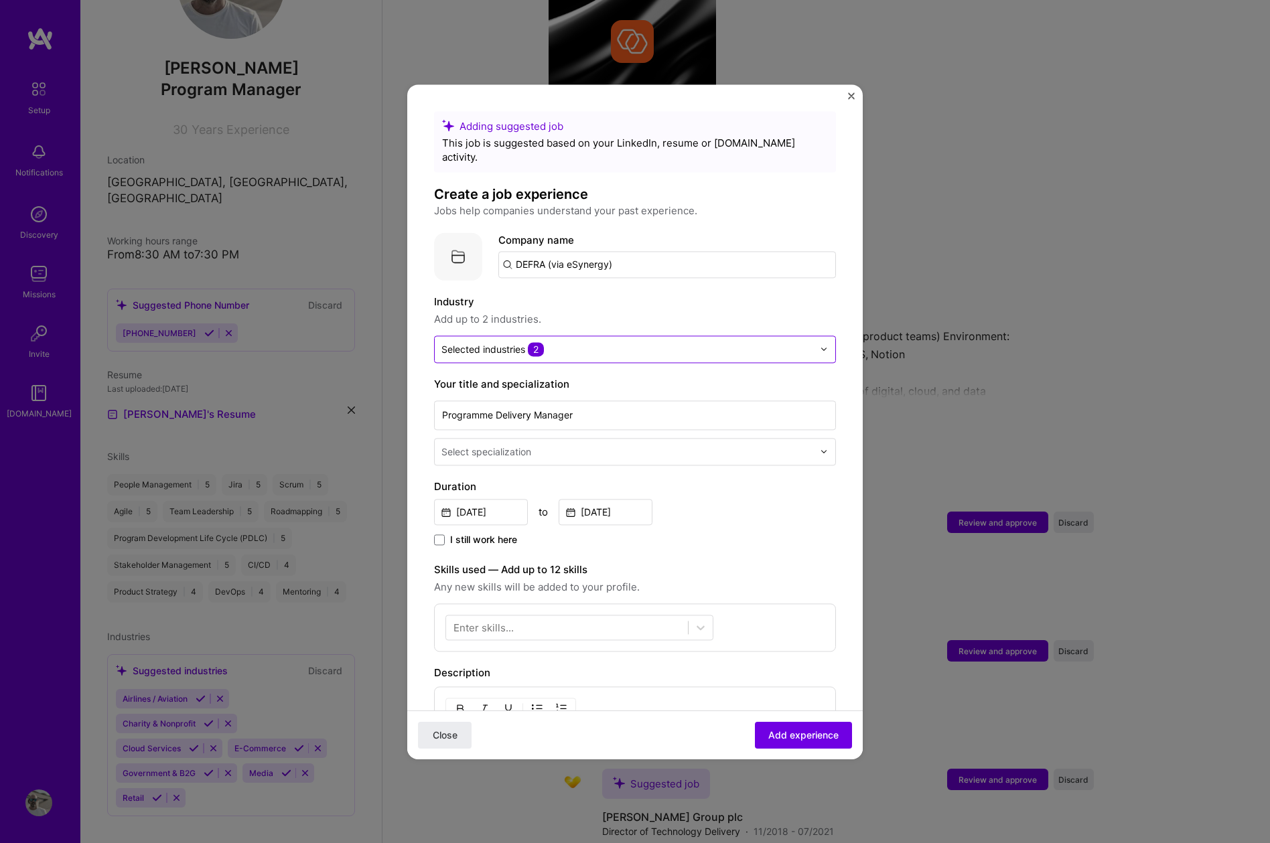
click at [643, 342] on input "text" at bounding box center [627, 349] width 372 height 14
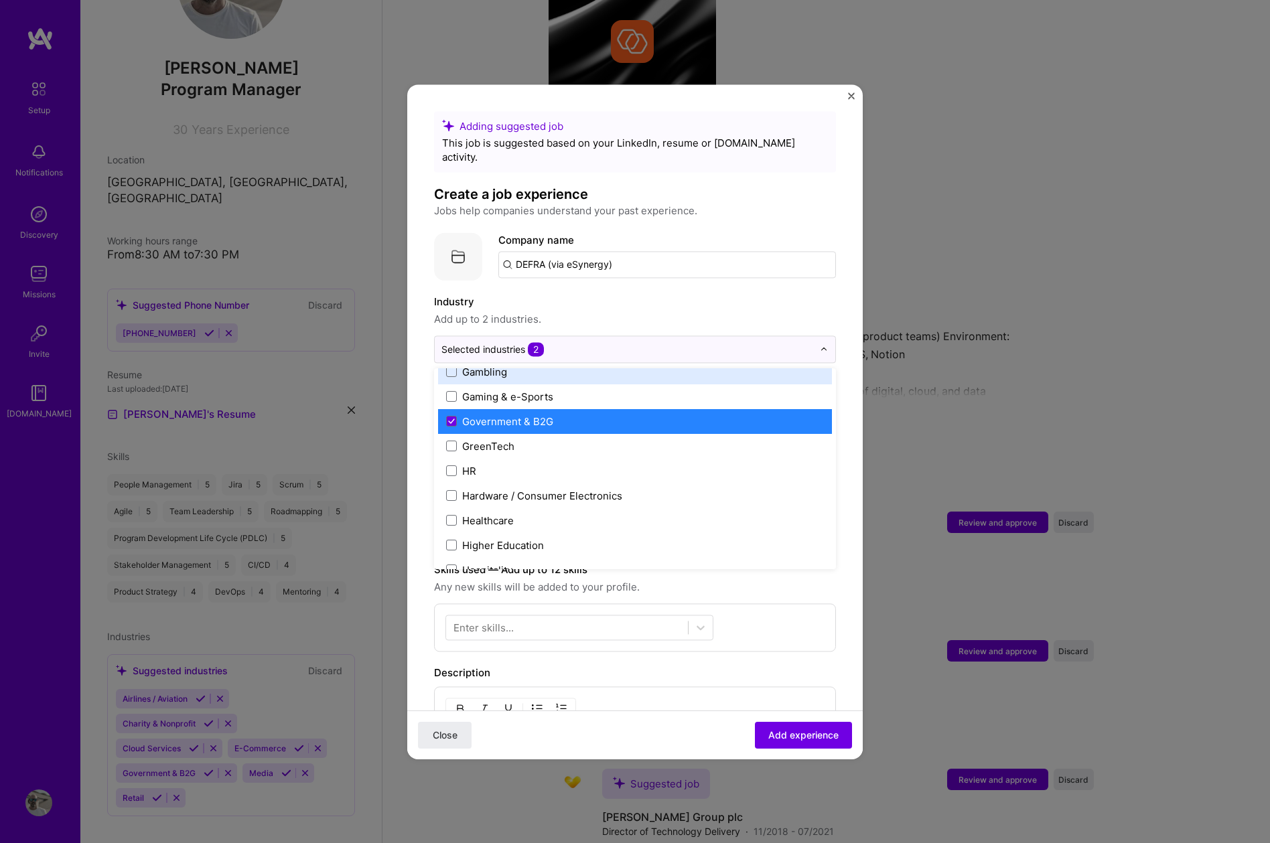
scroll to position [1580, 0]
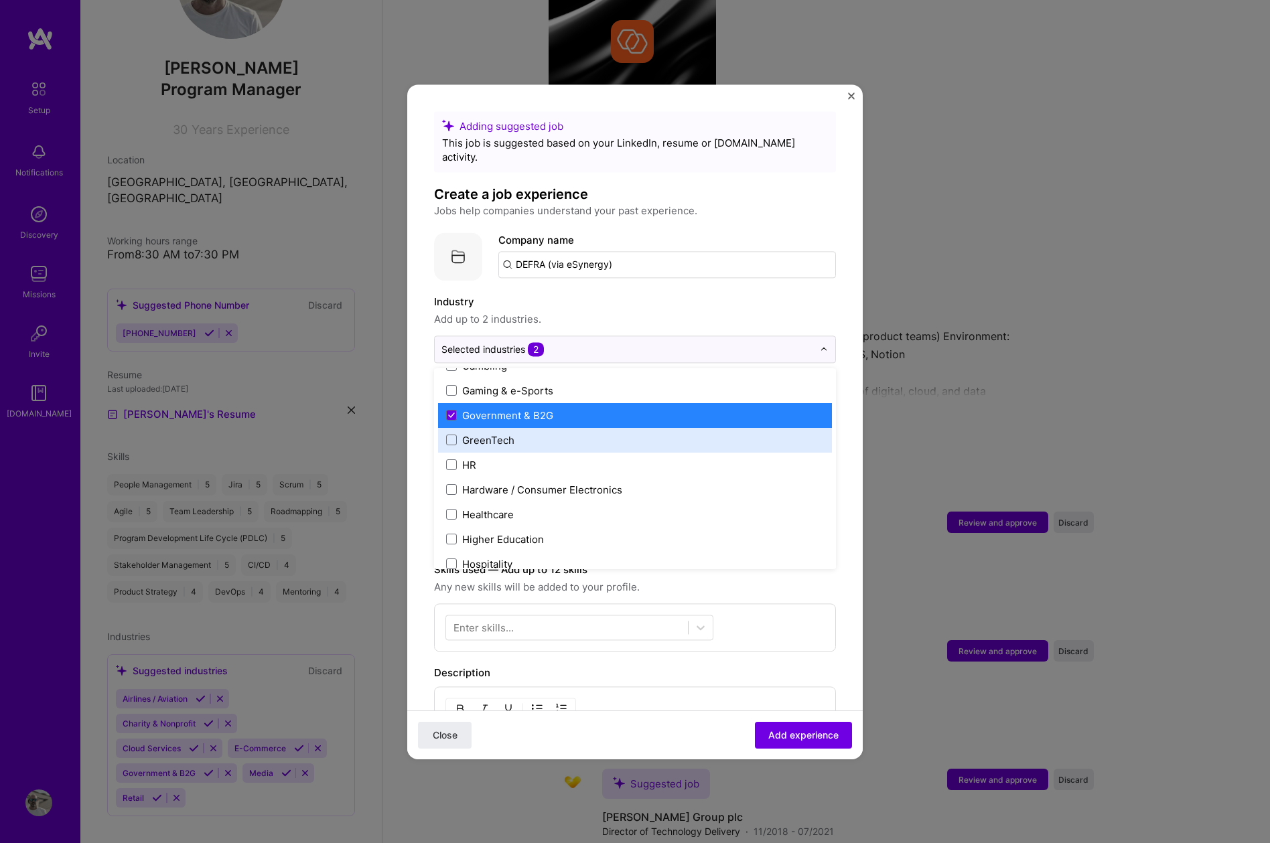
click at [1040, 348] on div "Adding suggested job This job is suggested based on your LinkedIn, resume or [D…" at bounding box center [635, 421] width 1270 height 843
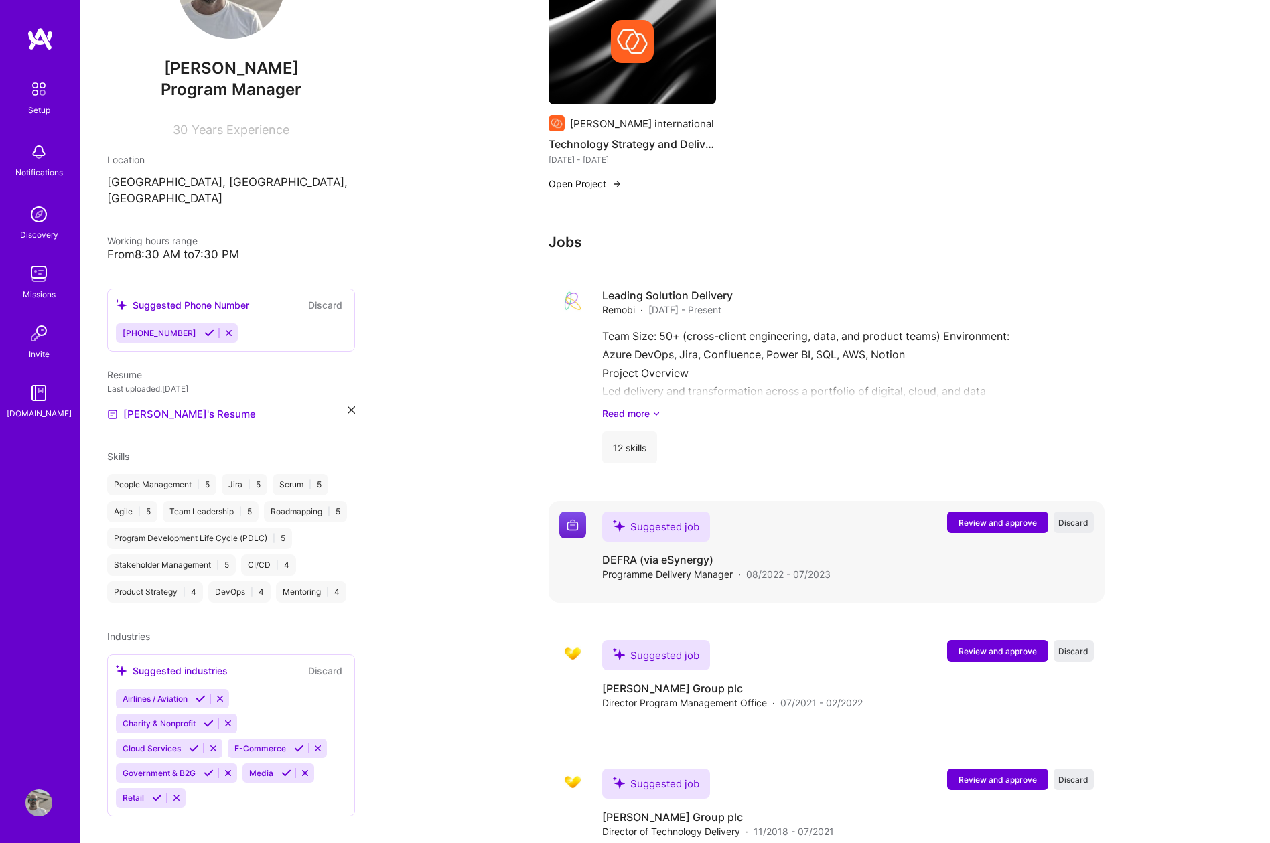
click at [978, 517] on span "Review and approve" at bounding box center [997, 522] width 78 height 11
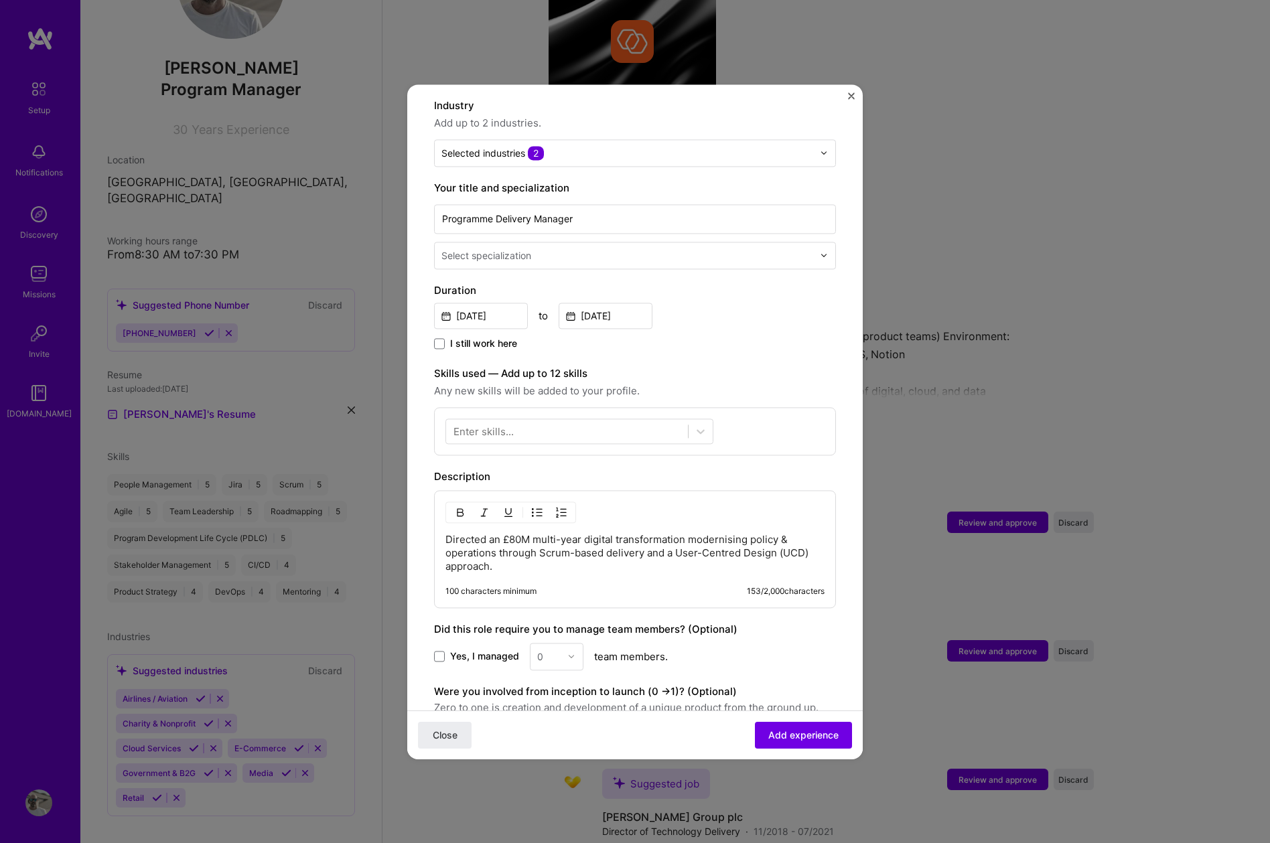
scroll to position [199, 0]
click at [705, 422] on icon at bounding box center [700, 428] width 13 height 13
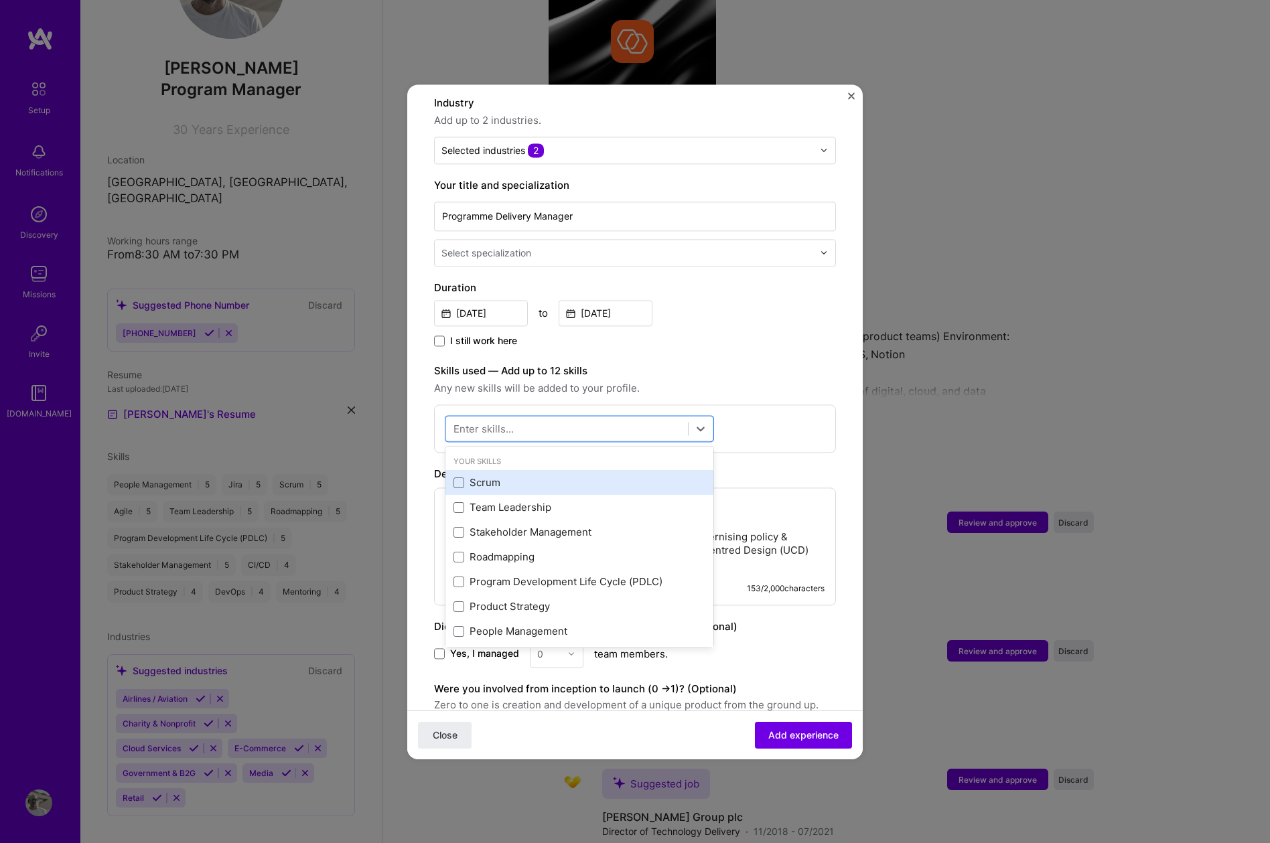
click at [494, 476] on div "Scrum" at bounding box center [579, 483] width 252 height 14
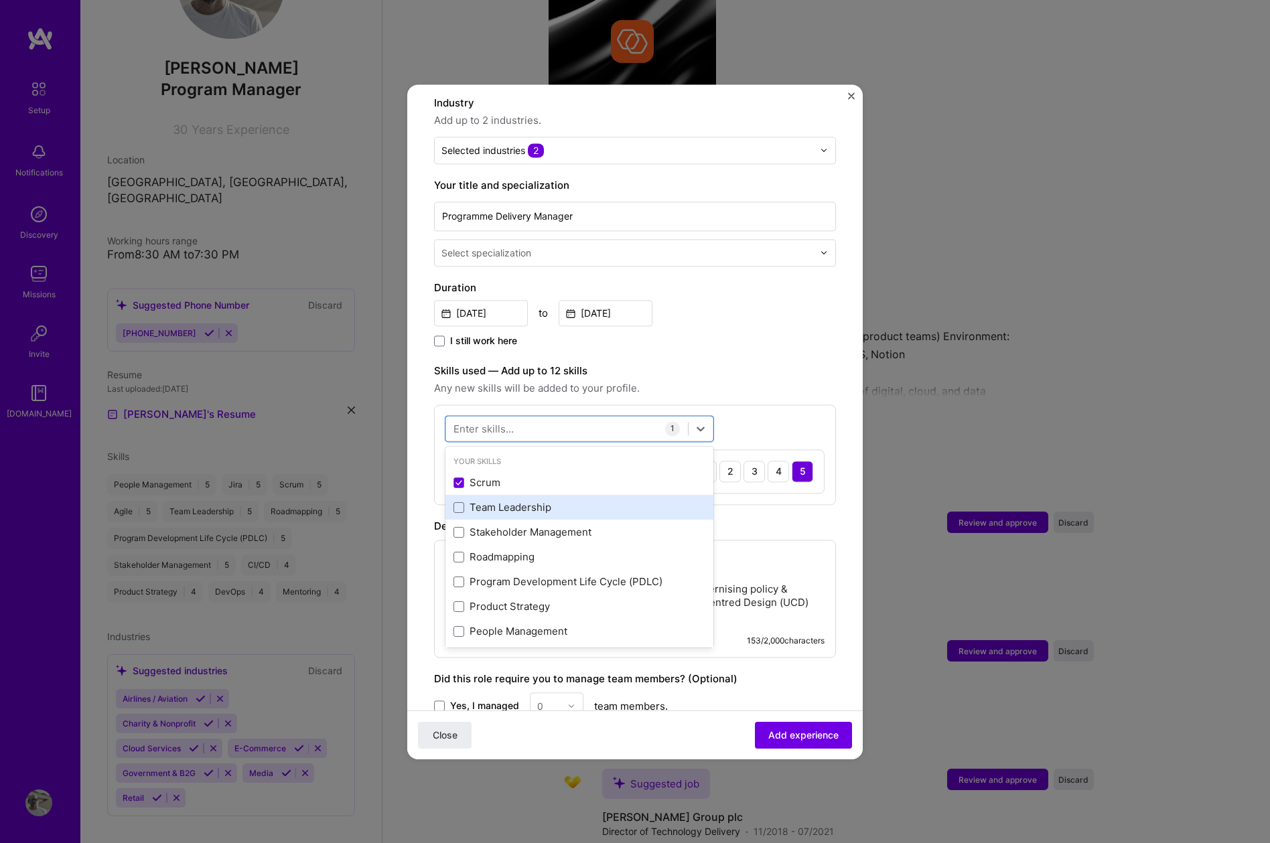
click at [494, 501] on div "Team Leadership" at bounding box center [579, 508] width 252 height 14
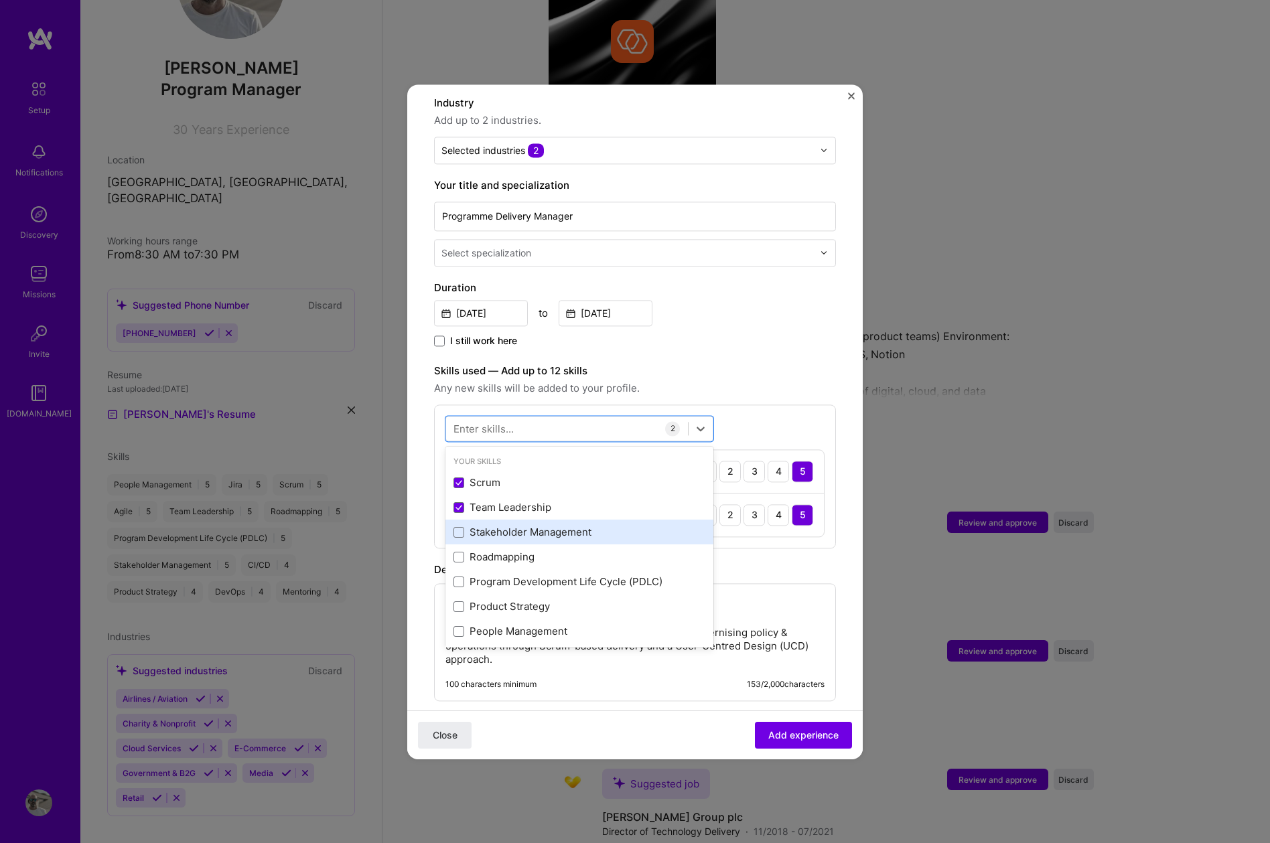
click at [491, 526] on div "Stakeholder Management" at bounding box center [579, 533] width 252 height 14
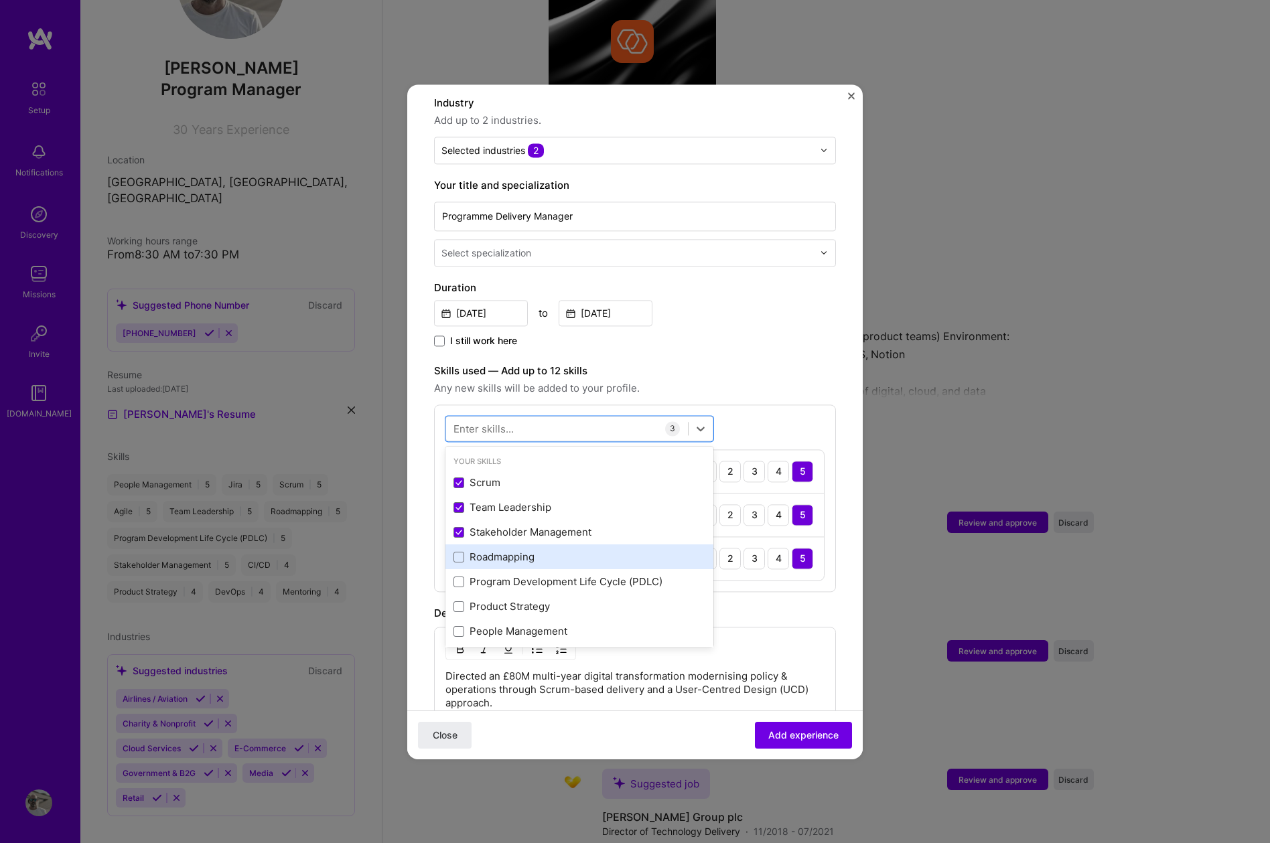
click at [491, 550] on div "Roadmapping" at bounding box center [579, 557] width 252 height 14
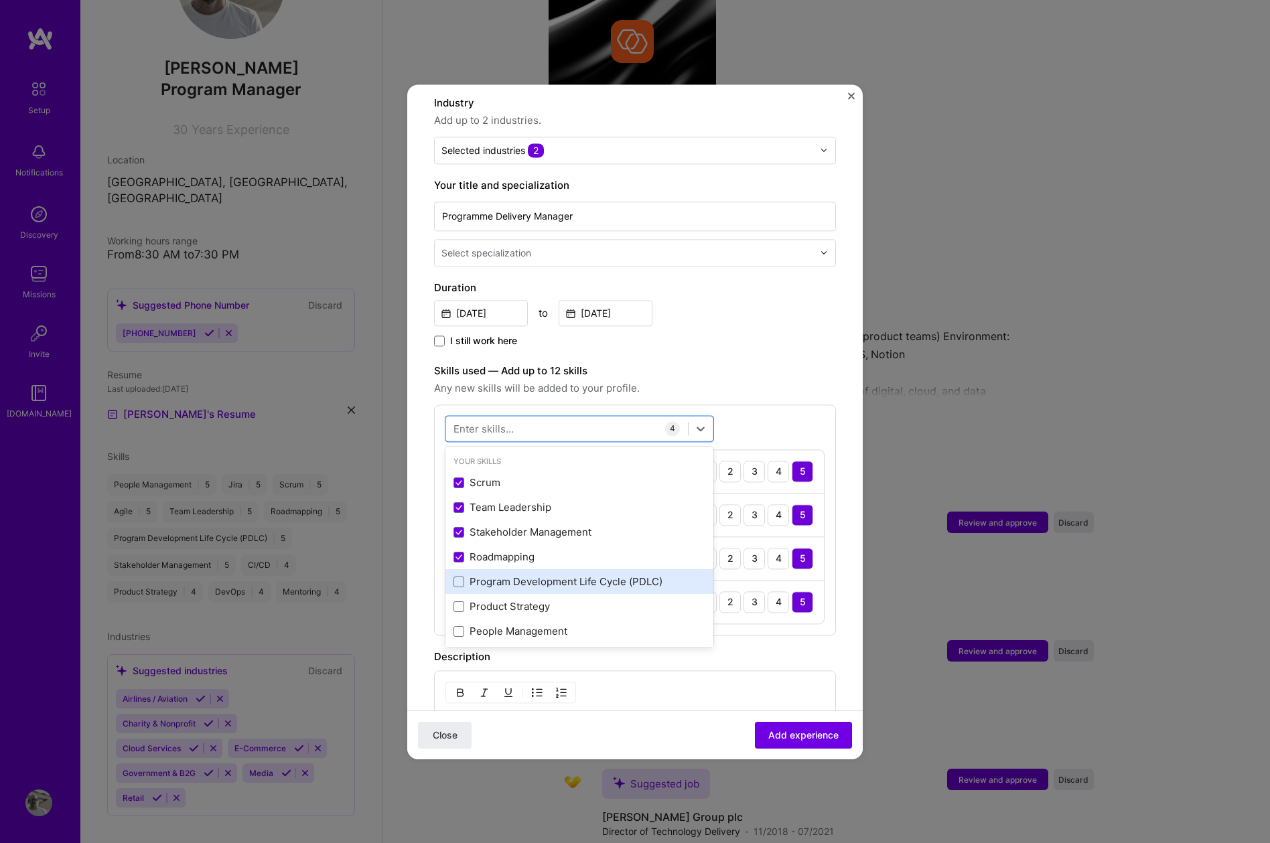
click at [494, 577] on div "Program Development Life Cycle (PDLC)" at bounding box center [579, 582] width 268 height 25
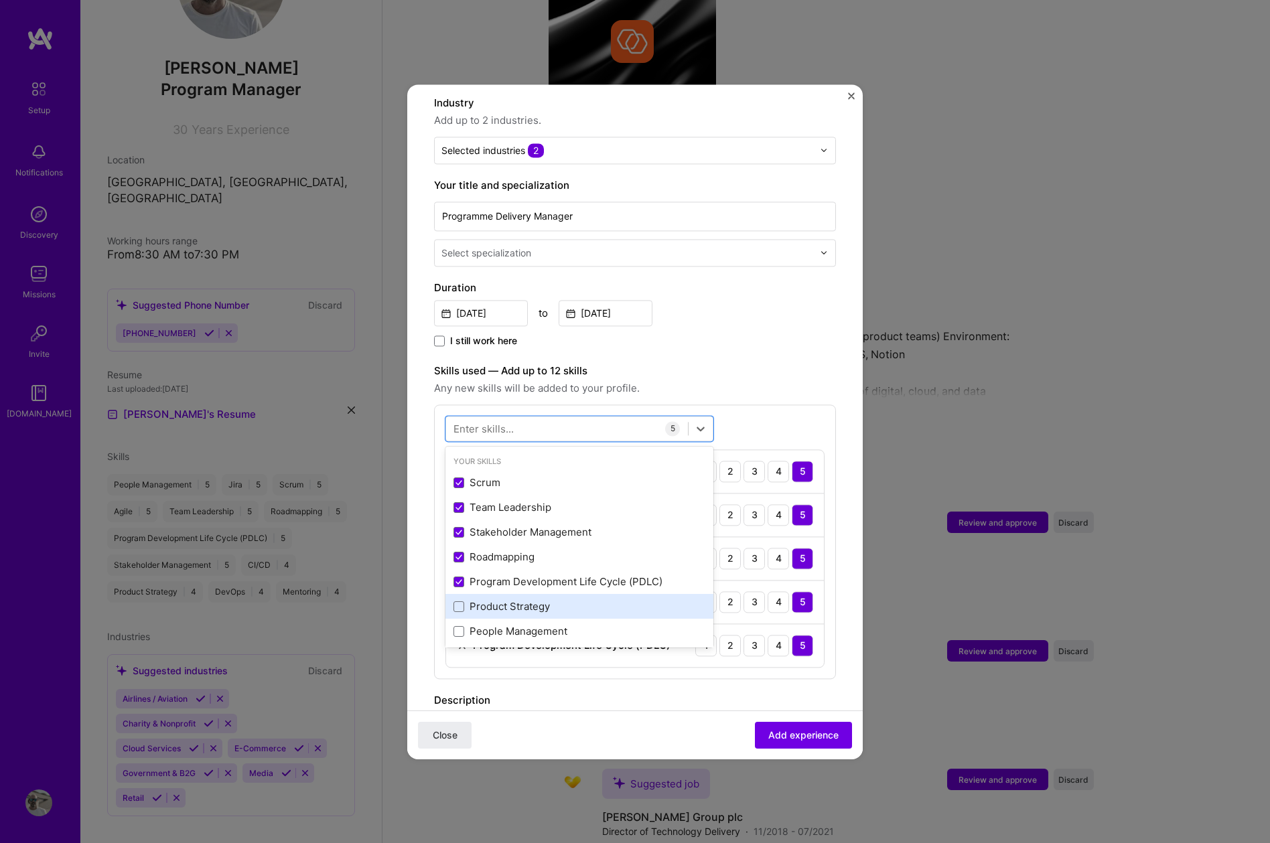
click at [495, 601] on div "Product Strategy" at bounding box center [579, 607] width 268 height 25
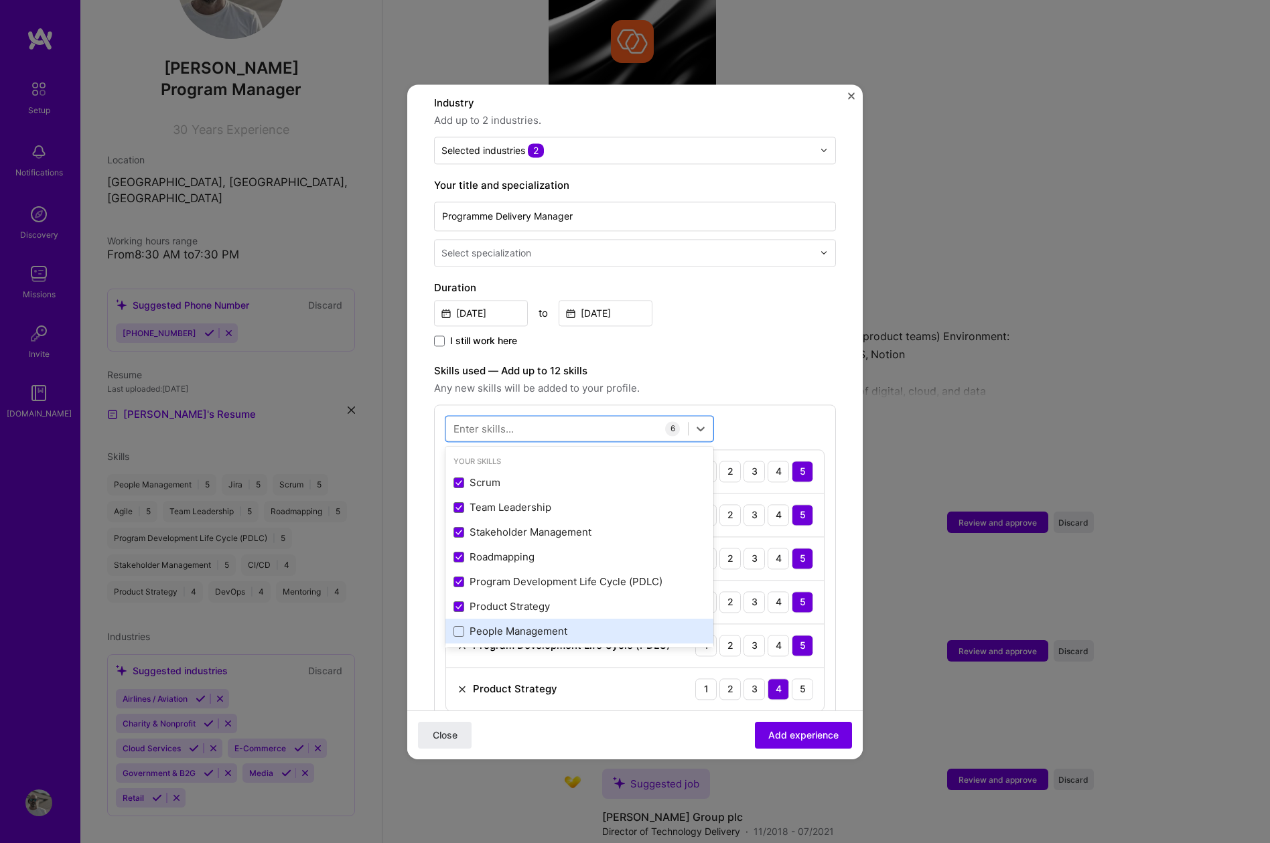
click at [495, 625] on div "People Management" at bounding box center [579, 632] width 252 height 14
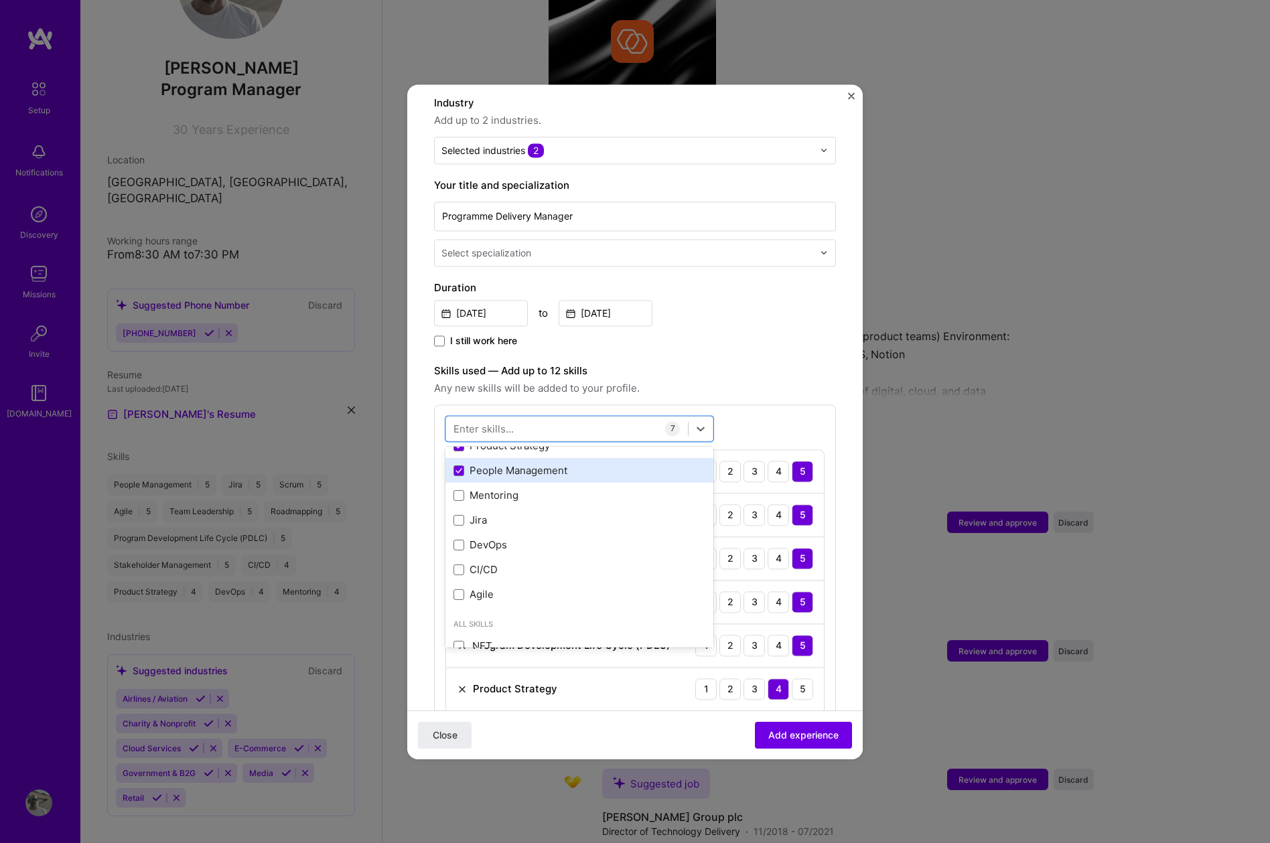
scroll to position [162, 0]
click at [479, 488] on div "Mentoring" at bounding box center [579, 495] width 252 height 14
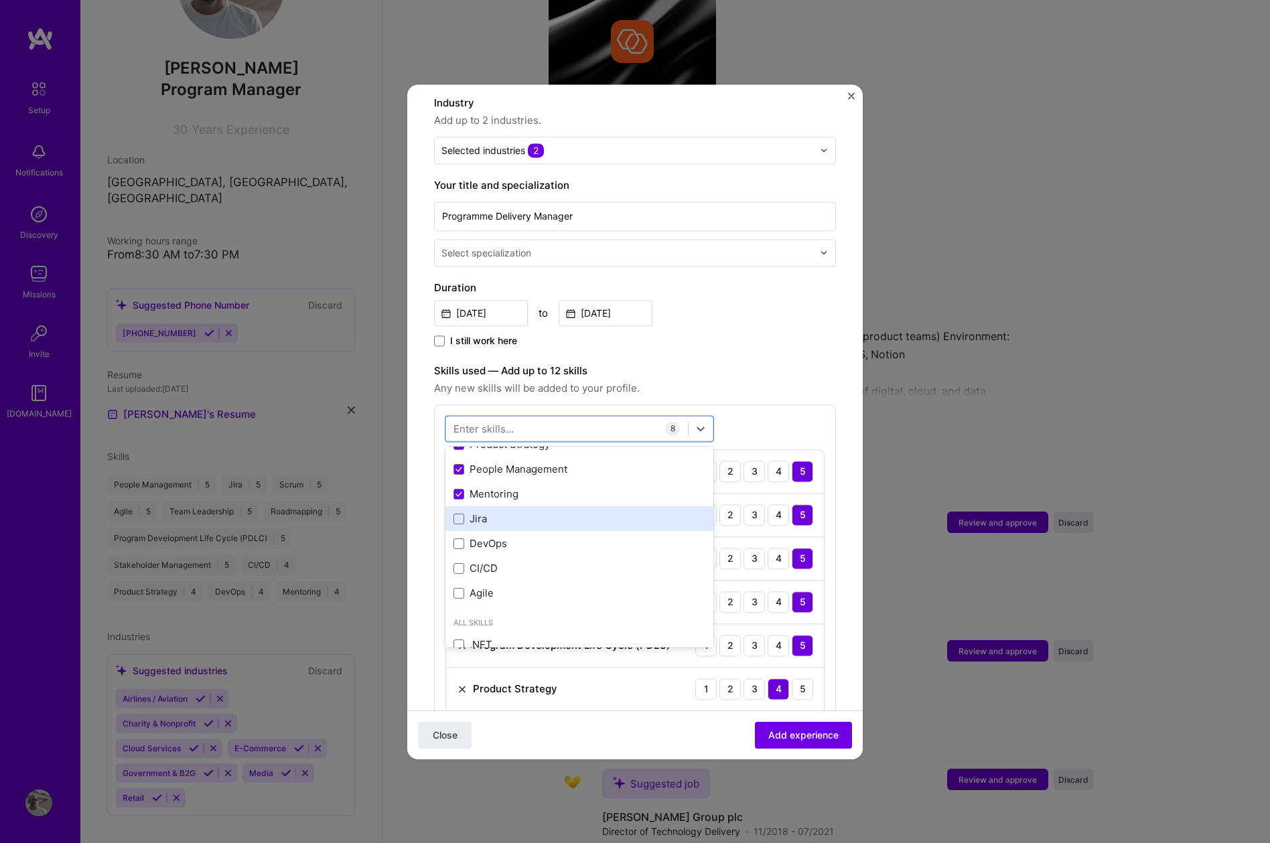
click at [479, 512] on div "Jira" at bounding box center [579, 519] width 252 height 14
click at [480, 537] on div "DevOps" at bounding box center [579, 544] width 252 height 14
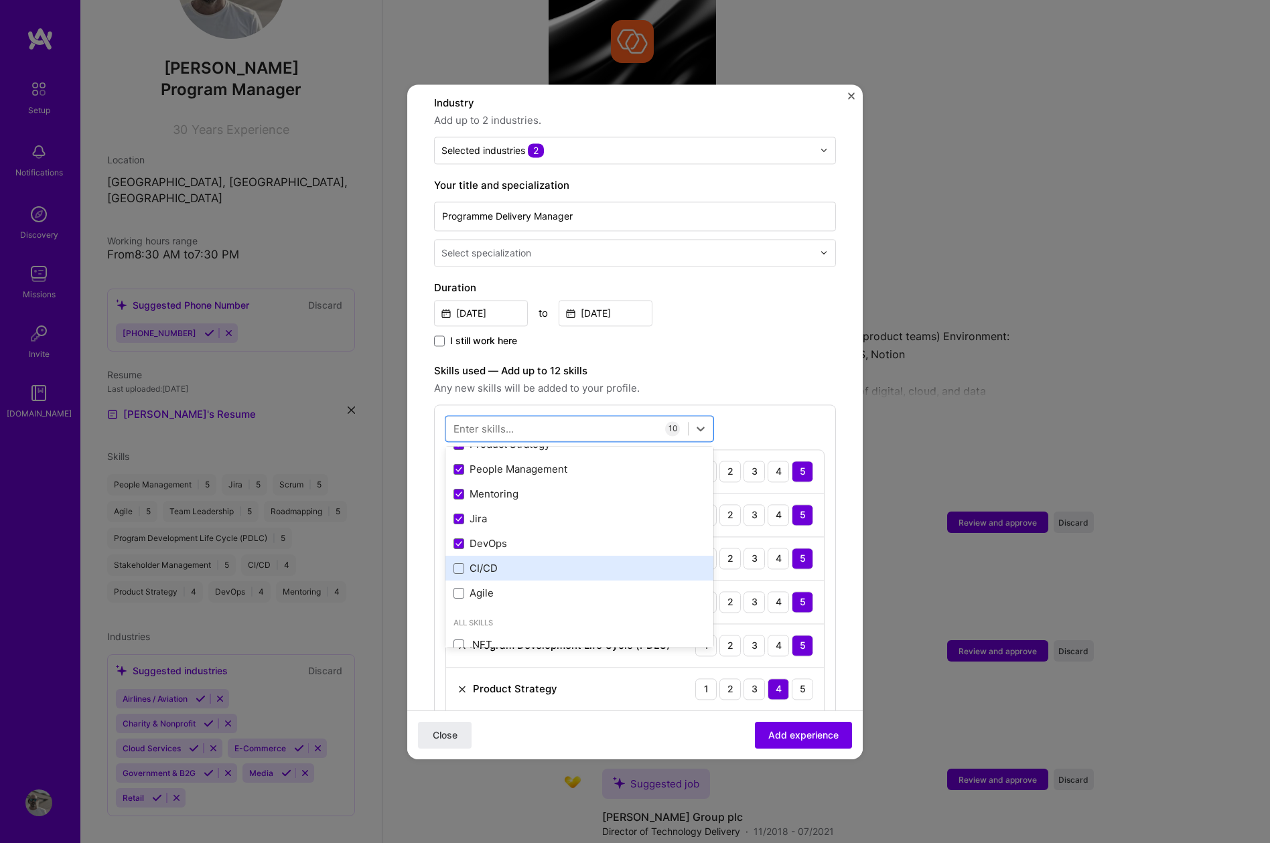
click at [480, 562] on div "CI/CD" at bounding box center [579, 569] width 252 height 14
click at [480, 587] on div "Agile" at bounding box center [579, 594] width 252 height 14
click at [828, 363] on label "Skills used — Add up to 12 skills" at bounding box center [635, 371] width 402 height 16
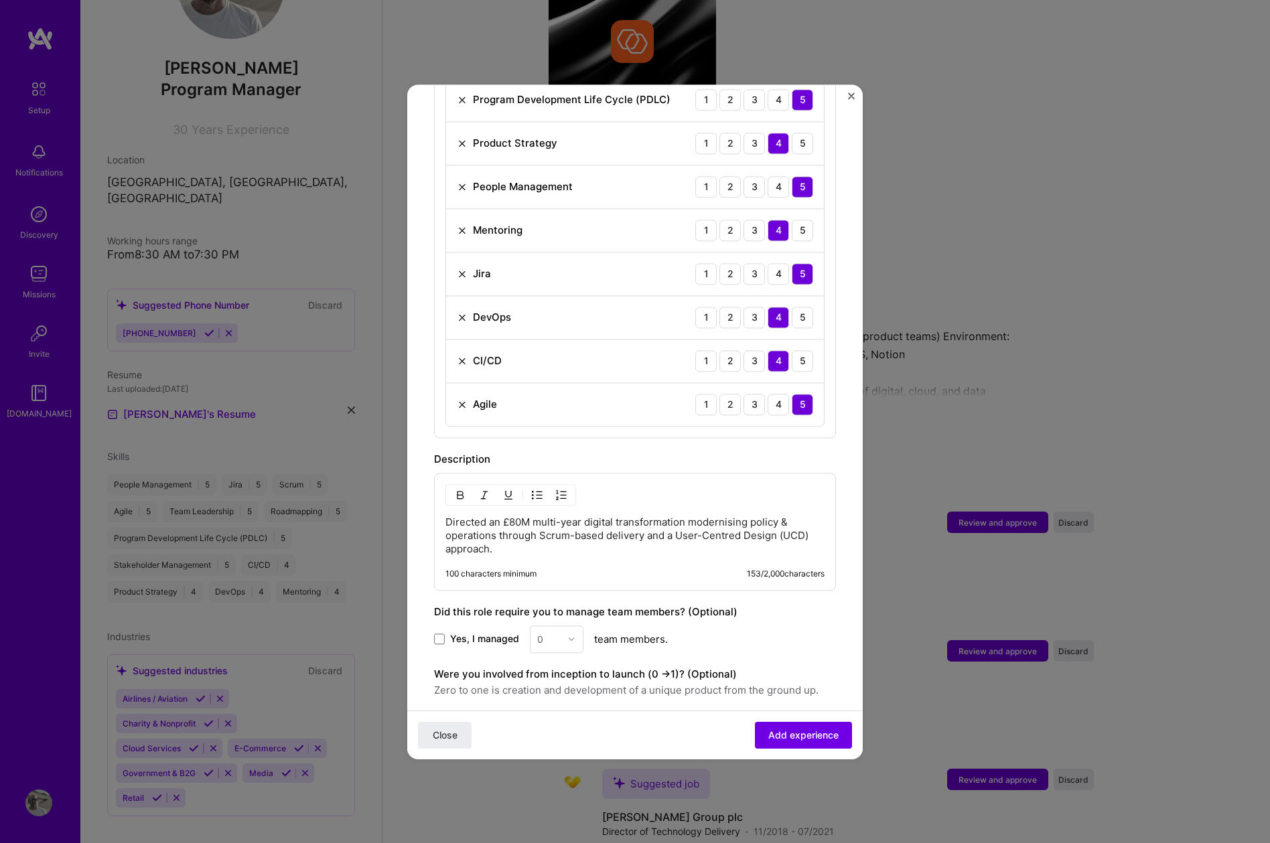
scroll to position [853, 0]
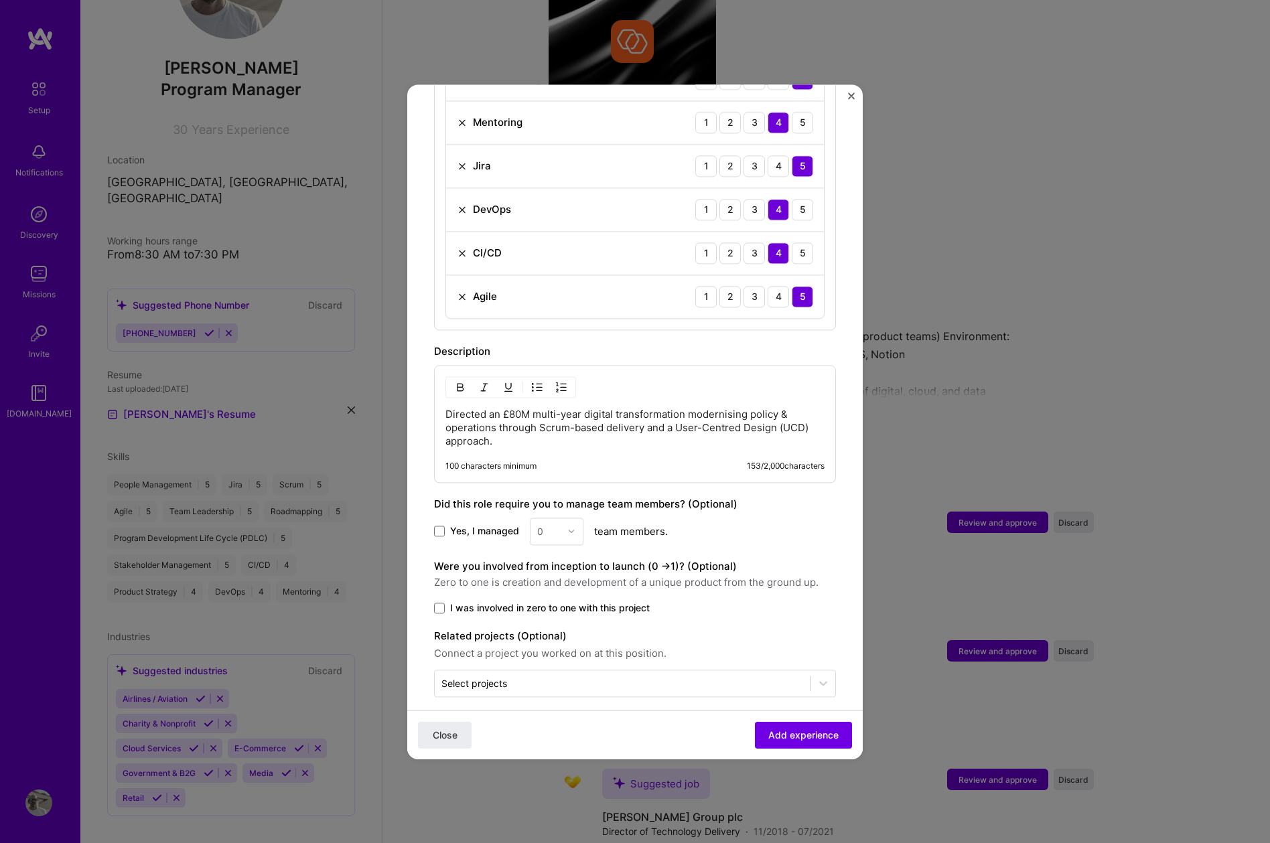
click at [717, 423] on p "Directed an £80M multi-year digital transformation modernising policy & operati…" at bounding box center [634, 428] width 379 height 40
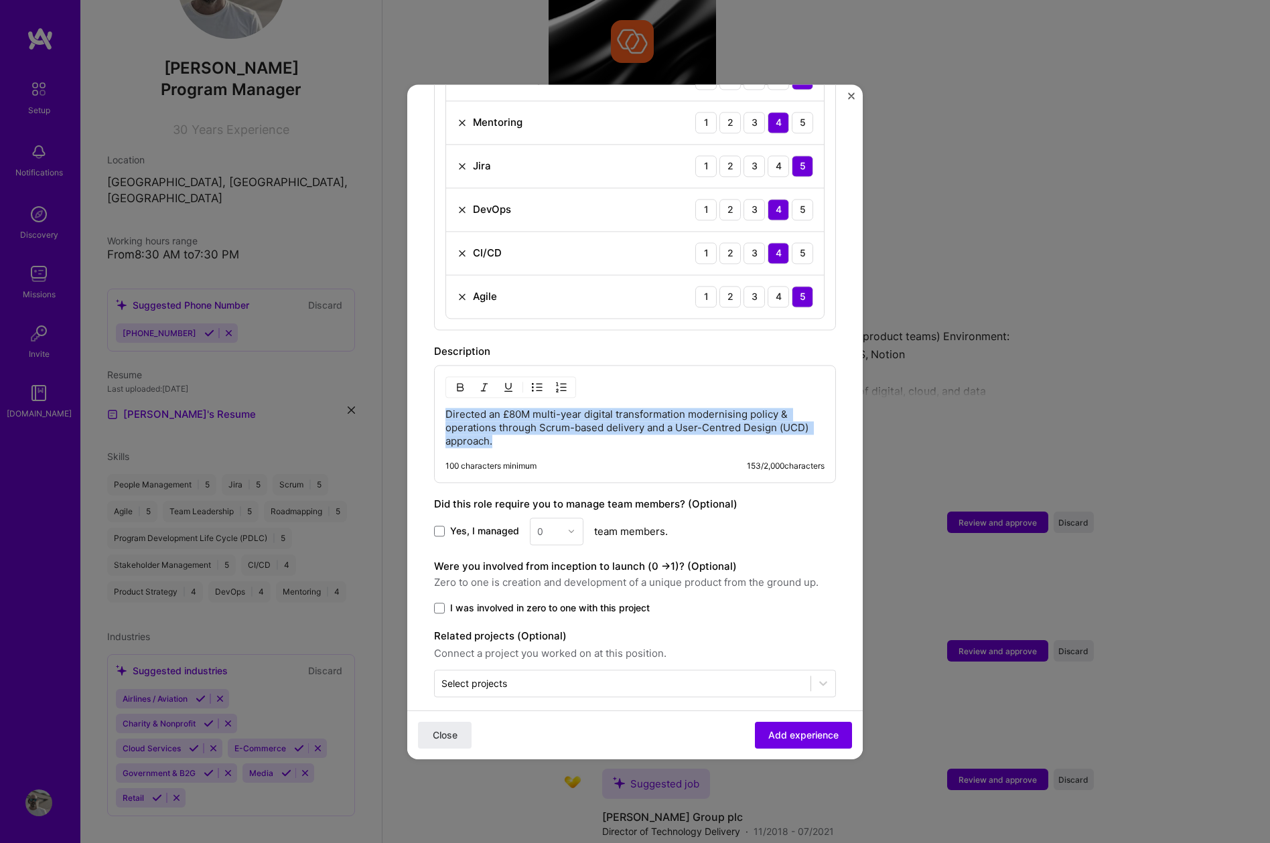
drag, startPoint x: 512, startPoint y: 426, endPoint x: 406, endPoint y: 378, distance: 116.9
click at [406, 378] on div "Adding suggested job This job is suggested based on your LinkedIn, resume or [D…" at bounding box center [635, 421] width 1270 height 843
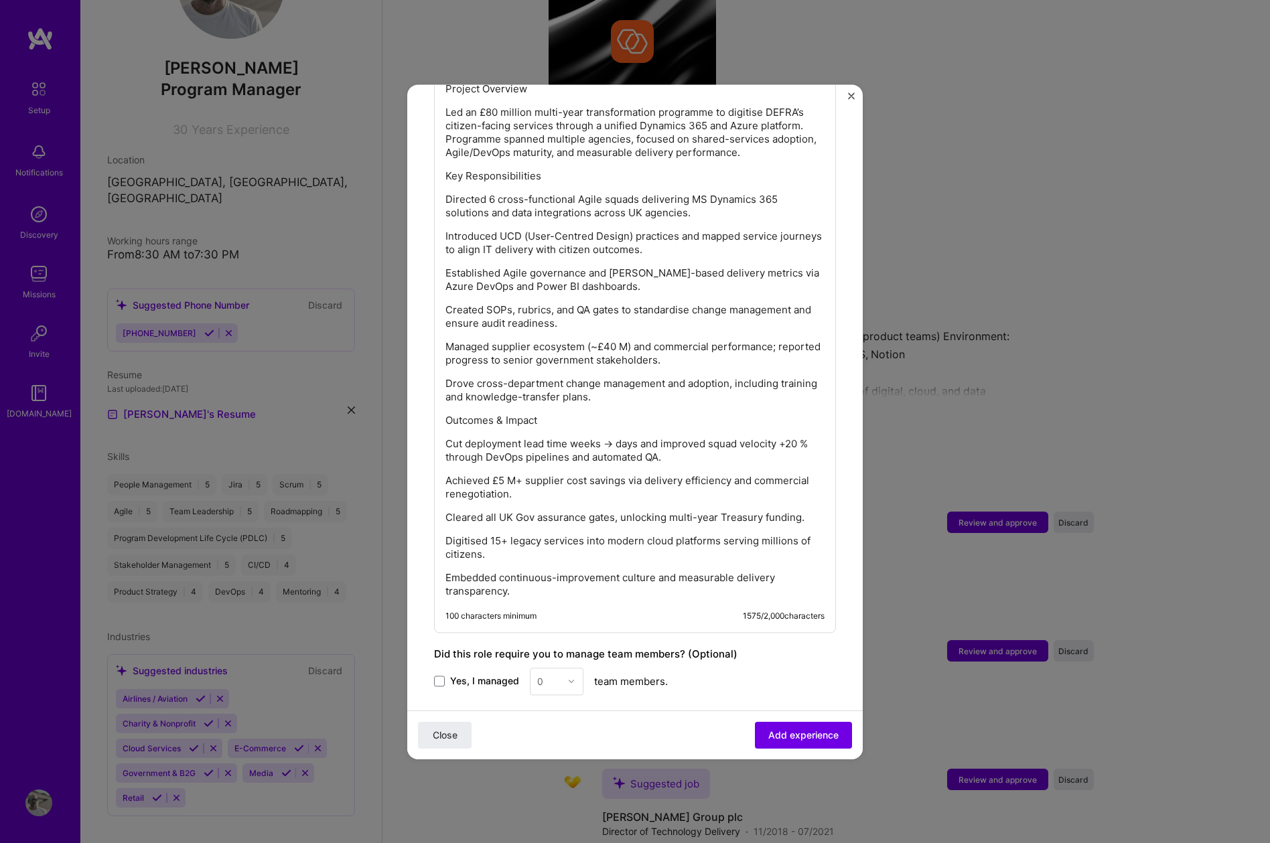
scroll to position [1365, 0]
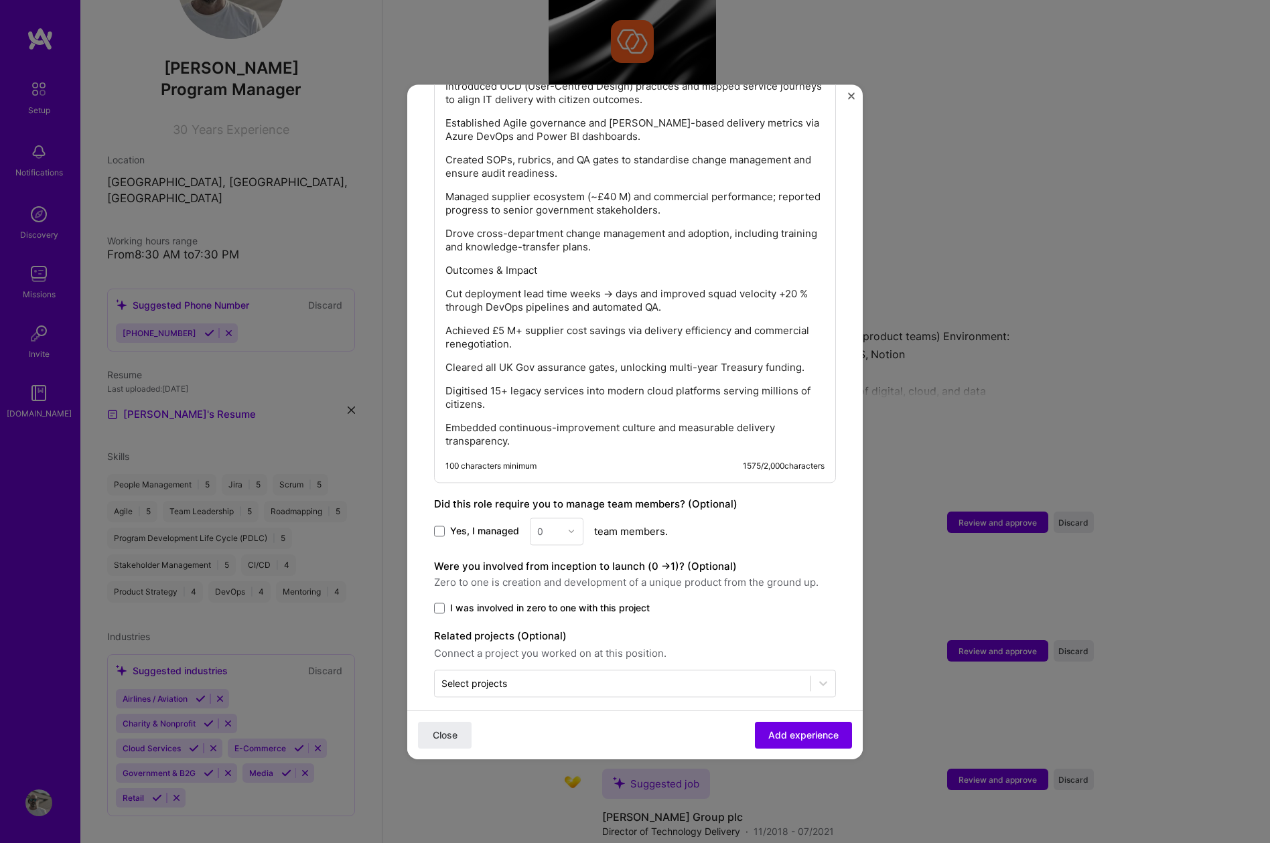
click at [770, 498] on div "Did this role require you to manage team members? (Optional)" at bounding box center [635, 504] width 402 height 16
click at [437, 526] on span at bounding box center [439, 531] width 11 height 11
click at [0, 0] on input "Yes, I managed" at bounding box center [0, 0] width 0 height 0
click at [439, 603] on span at bounding box center [439, 608] width 11 height 11
click at [0, 0] on input "I was involved in zero to one with this project" at bounding box center [0, 0] width 0 height 0
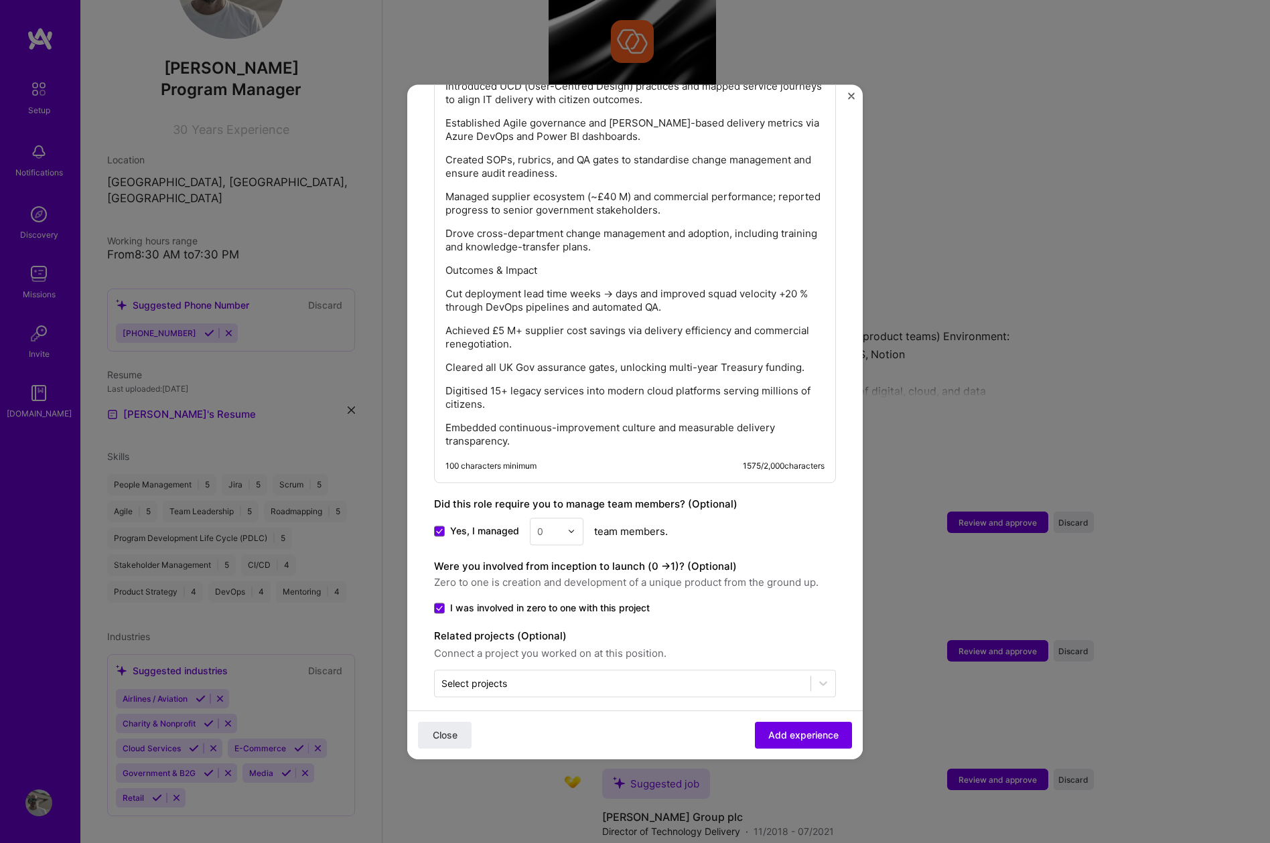
click at [567, 518] on div at bounding box center [574, 531] width 15 height 26
click at [557, 723] on div "25+" at bounding box center [557, 735] width 46 height 25
click at [818, 559] on div "Were you involved from inception to launch (0 - > 1)? (Optional) Zero to one is…" at bounding box center [635, 575] width 402 height 32
click at [792, 735] on span "Add experience" at bounding box center [803, 734] width 70 height 13
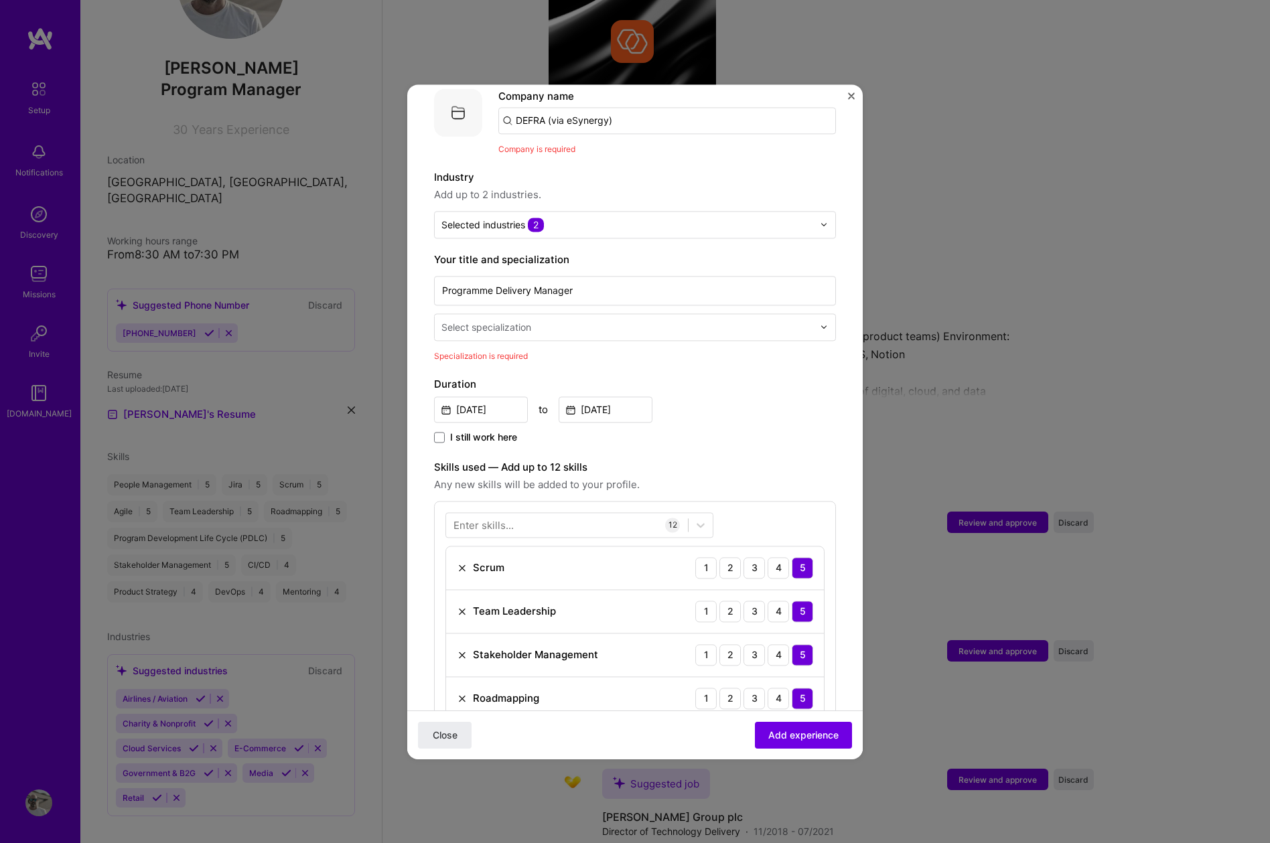
scroll to position [134, 0]
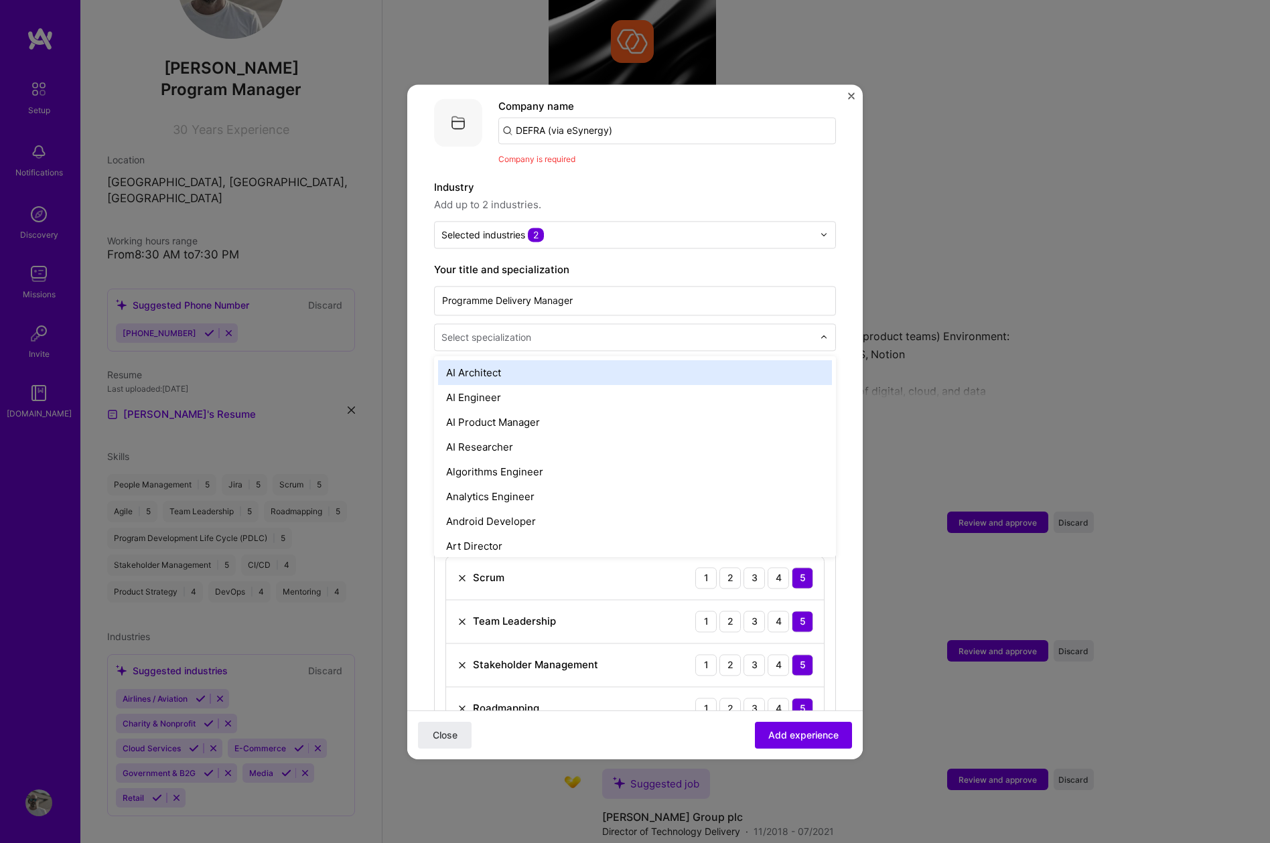
click at [536, 330] on input "text" at bounding box center [628, 337] width 374 height 14
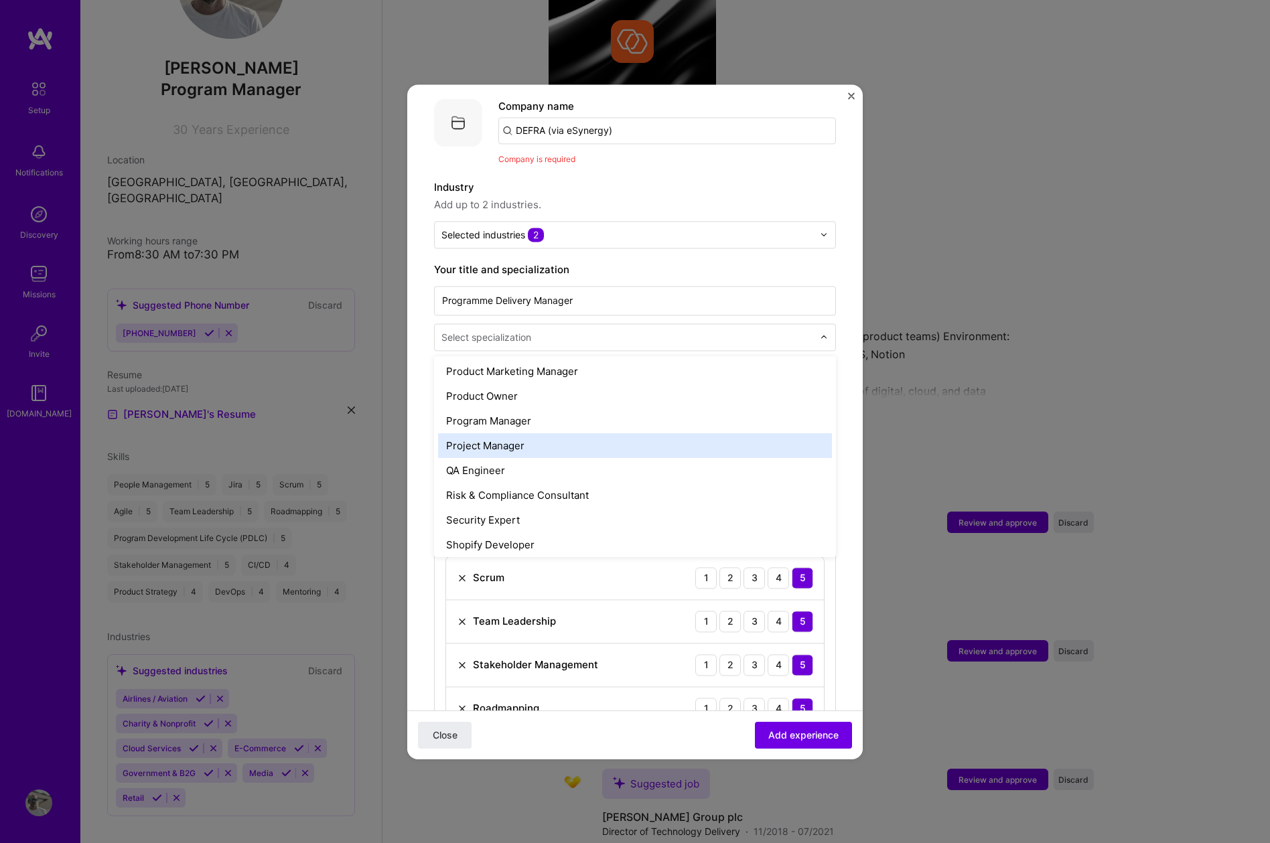
scroll to position [1270, 0]
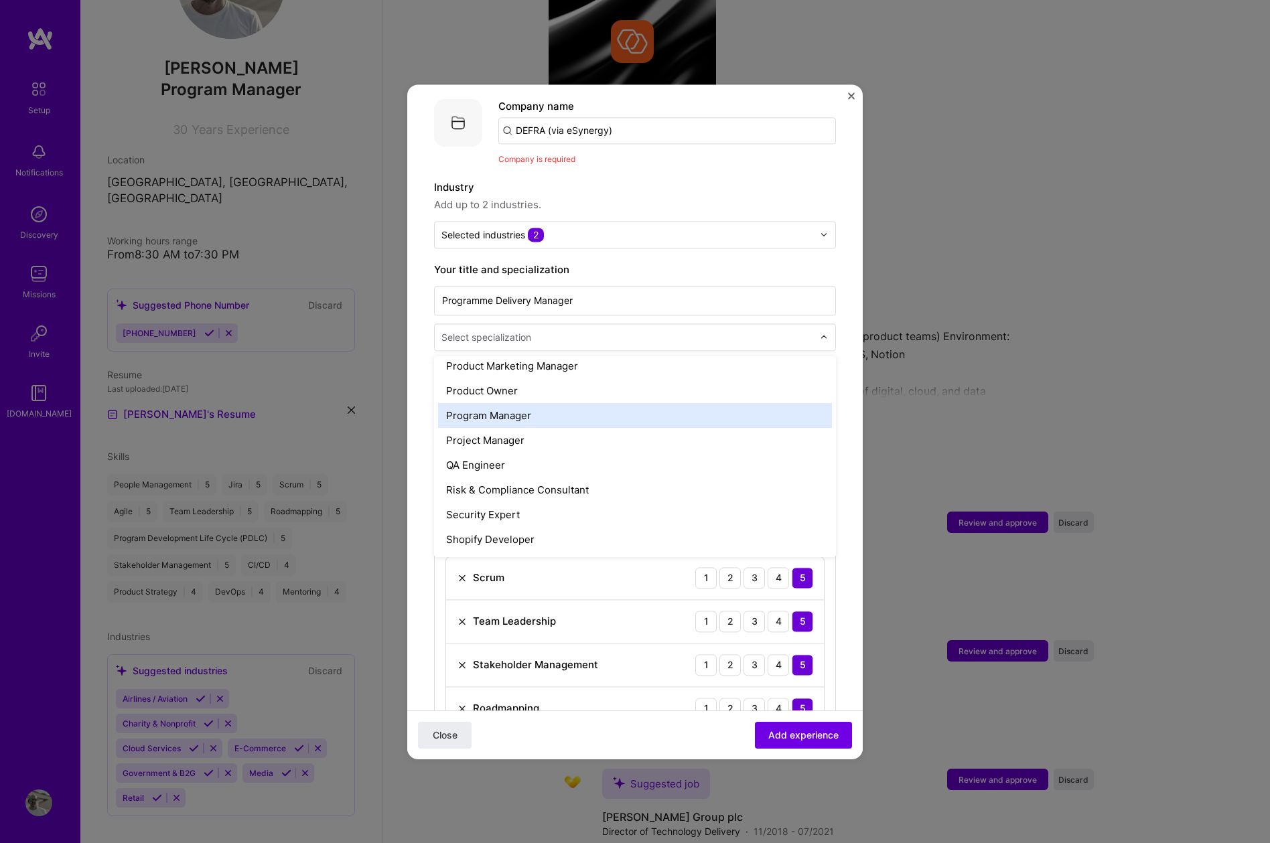
click at [552, 407] on div "Program Manager" at bounding box center [635, 415] width 394 height 25
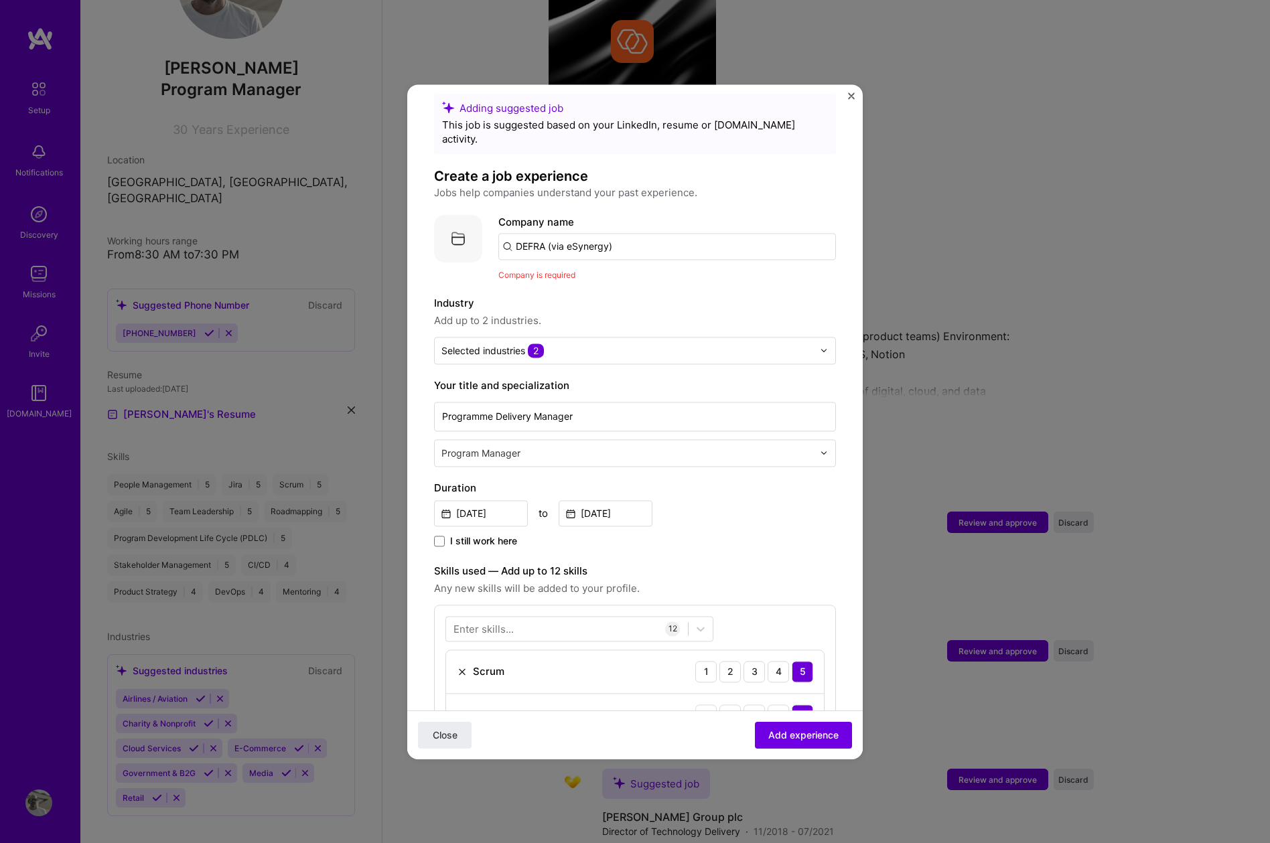
scroll to position [0, 0]
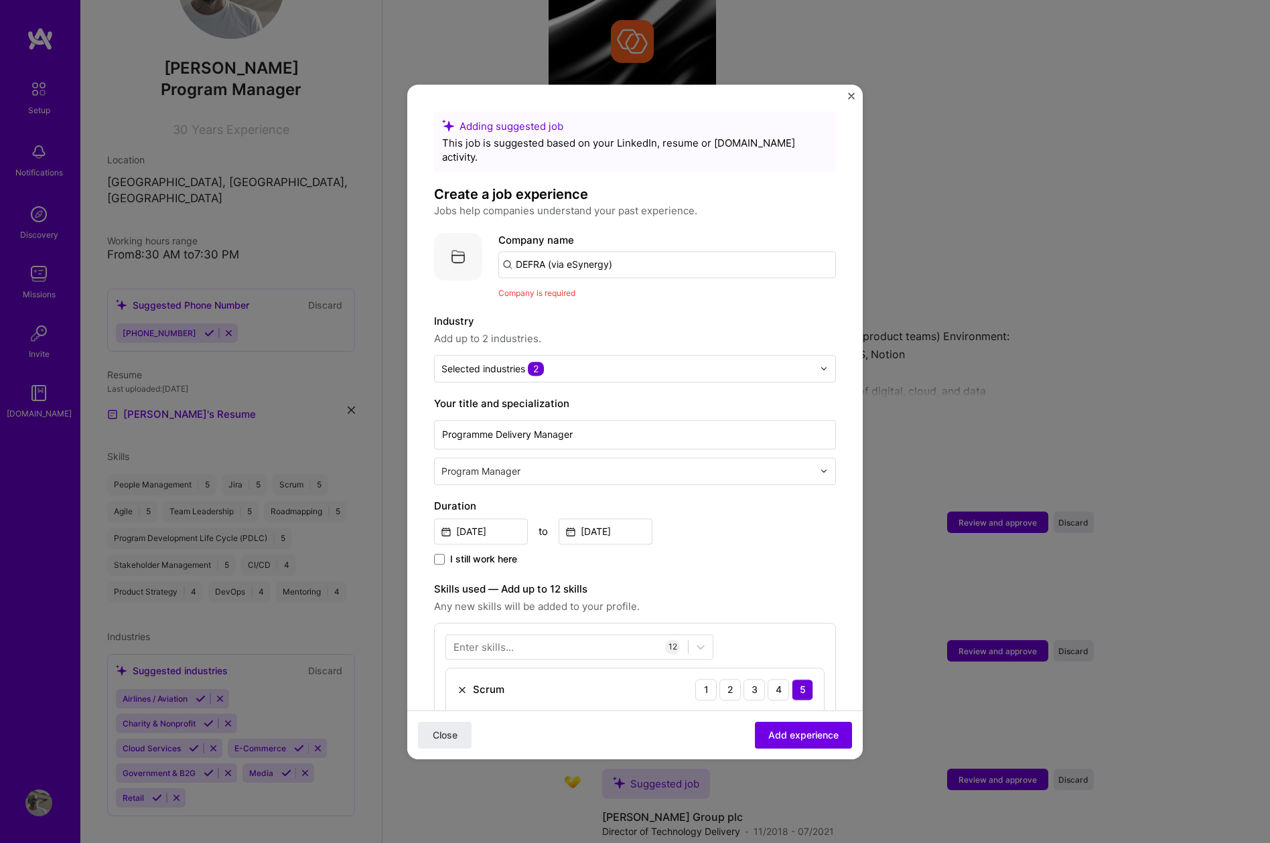
click at [621, 251] on input "DEFRA (via eSynergy)" at bounding box center [667, 264] width 338 height 27
drag, startPoint x: 621, startPoint y: 250, endPoint x: 396, endPoint y: 250, distance: 225.0
click at [396, 250] on div "Adding suggested job This job is suggested based on your LinkedIn, resume or [D…" at bounding box center [635, 421] width 1270 height 843
type input "DEFRA"
click at [591, 365] on div "DEFRA" at bounding box center [595, 376] width 44 height 23
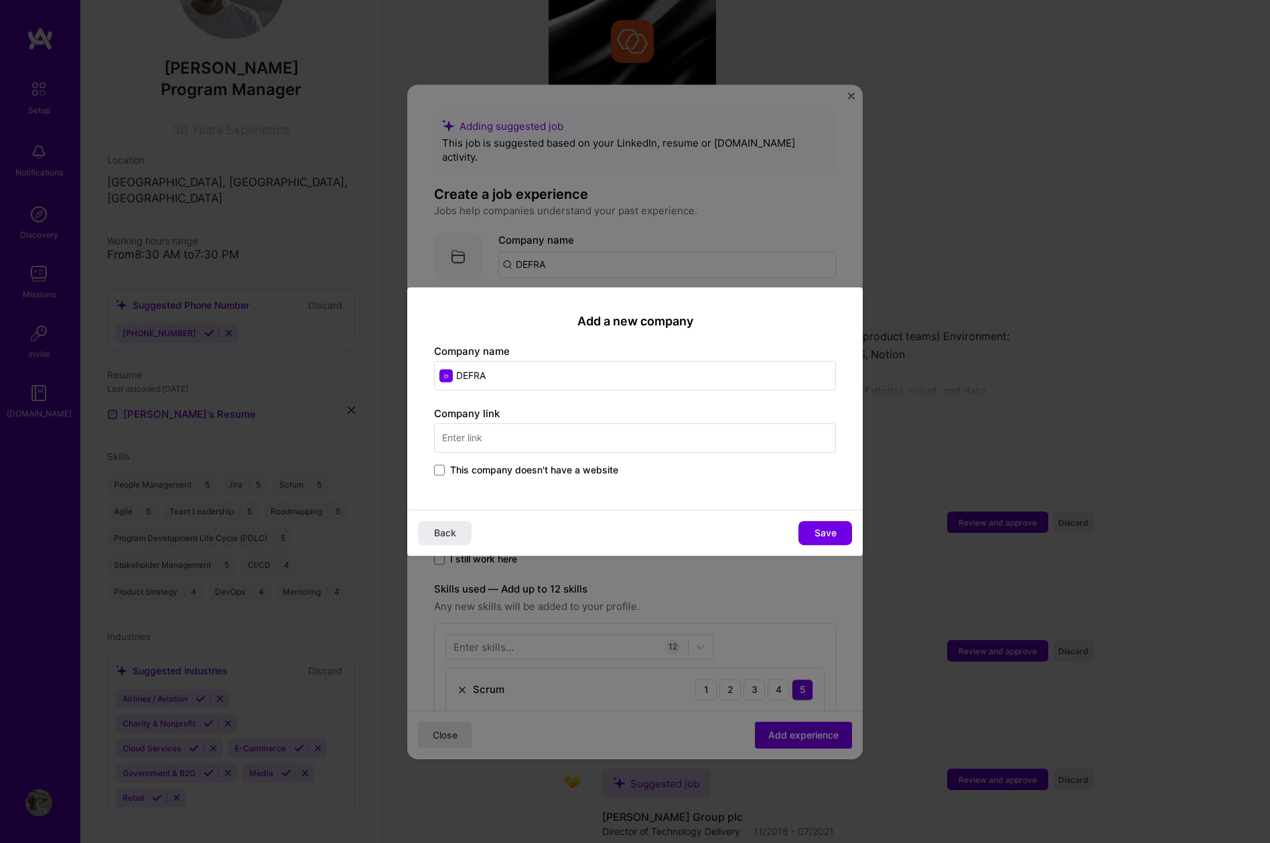
click at [534, 443] on input "text" at bounding box center [635, 437] width 402 height 29
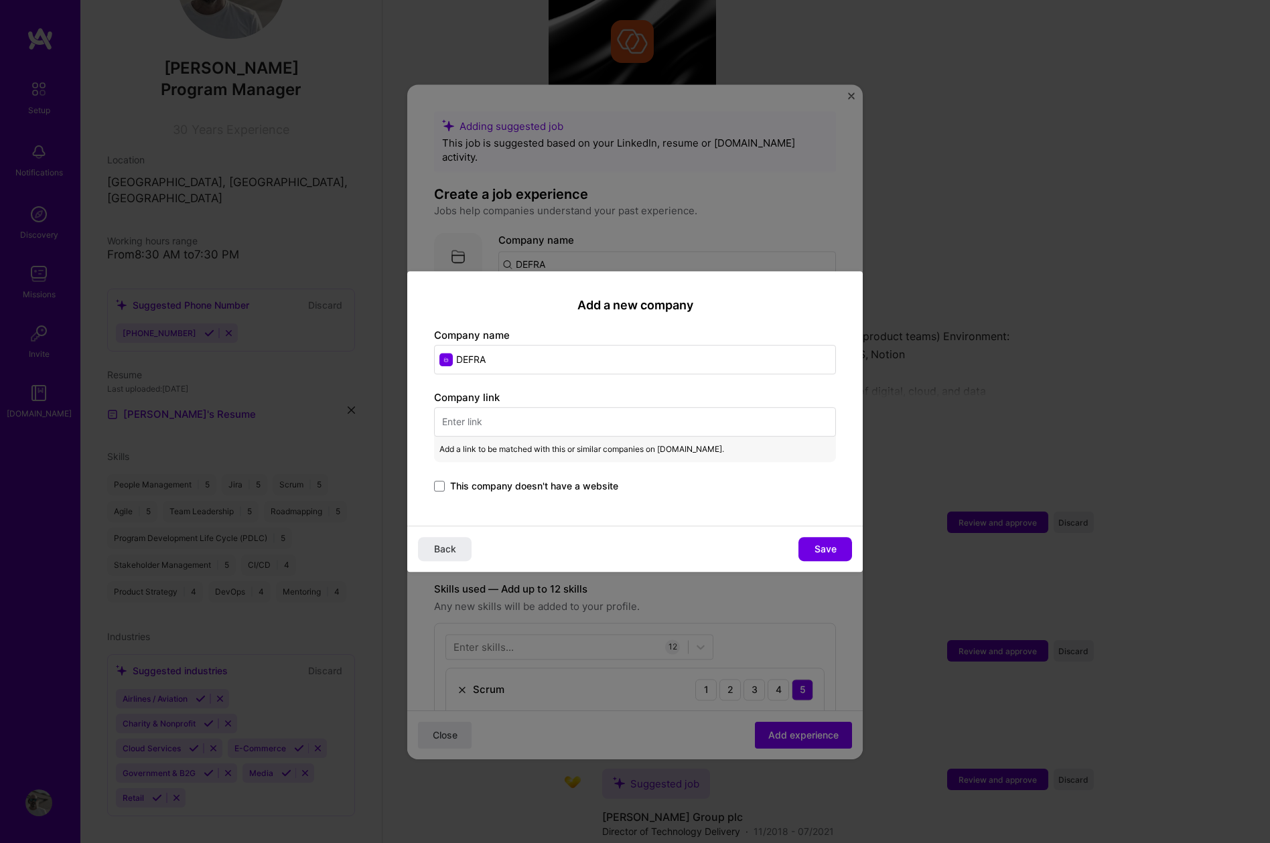
click at [488, 421] on input "text" at bounding box center [635, 421] width 402 height 29
paste input "[URL][DOMAIN_NAME]"
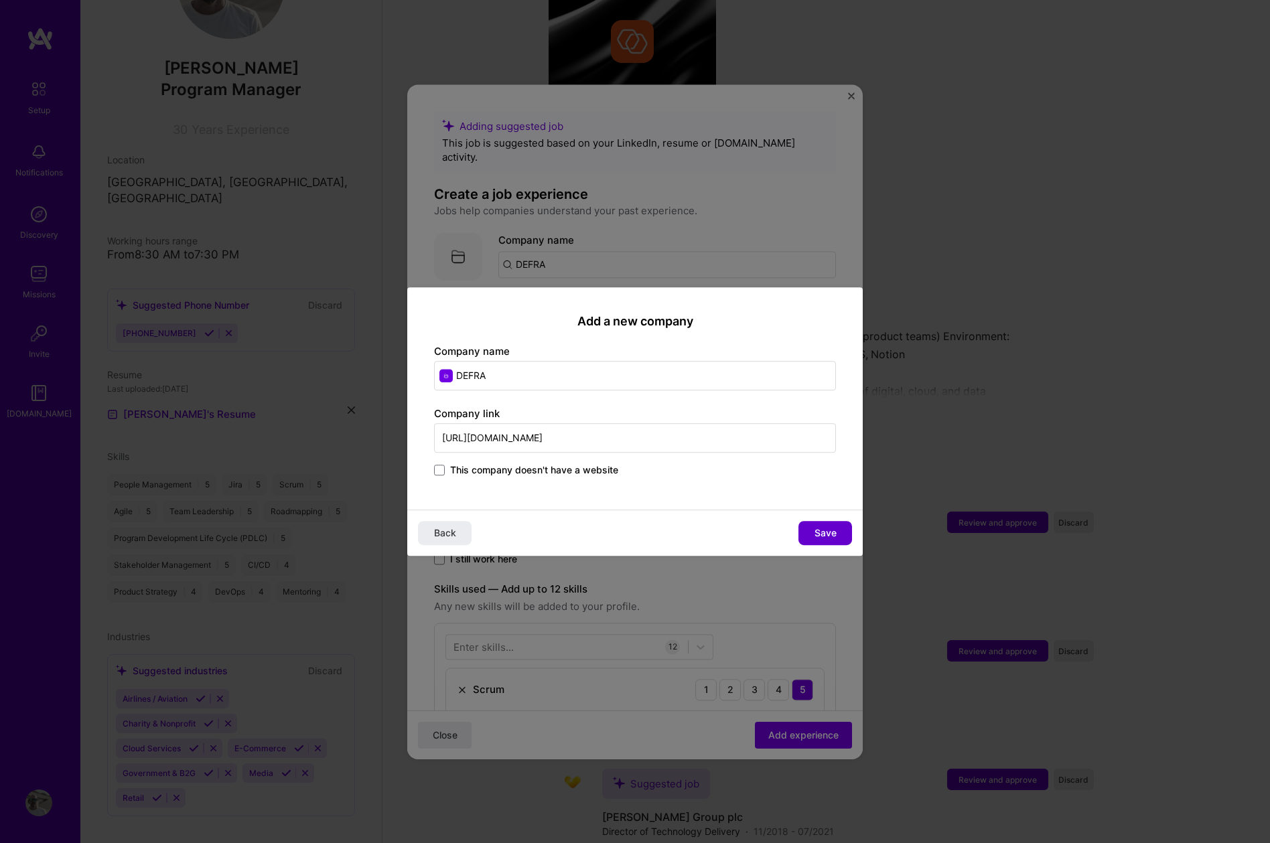
type input "[URL][DOMAIN_NAME]"
click at [826, 541] on button "Save" at bounding box center [825, 533] width 54 height 24
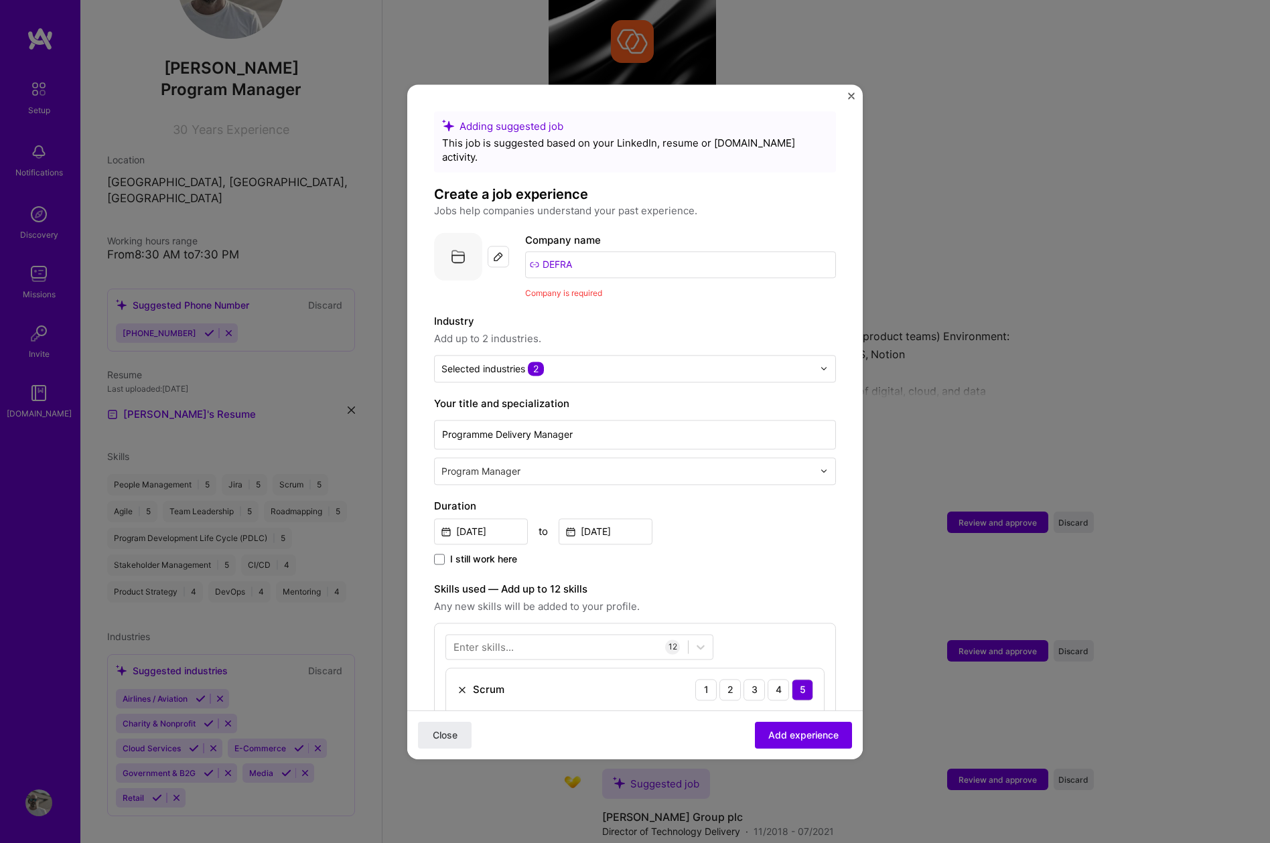
click at [536, 251] on input "DEFRA" at bounding box center [680, 264] width 311 height 27
click at [577, 252] on input "DEFRA" at bounding box center [680, 264] width 311 height 27
type input "D"
type input "[DOMAIN_NAME]"
click at [597, 290] on div "[DOMAIN_NAME]" at bounding box center [620, 301] width 94 height 23
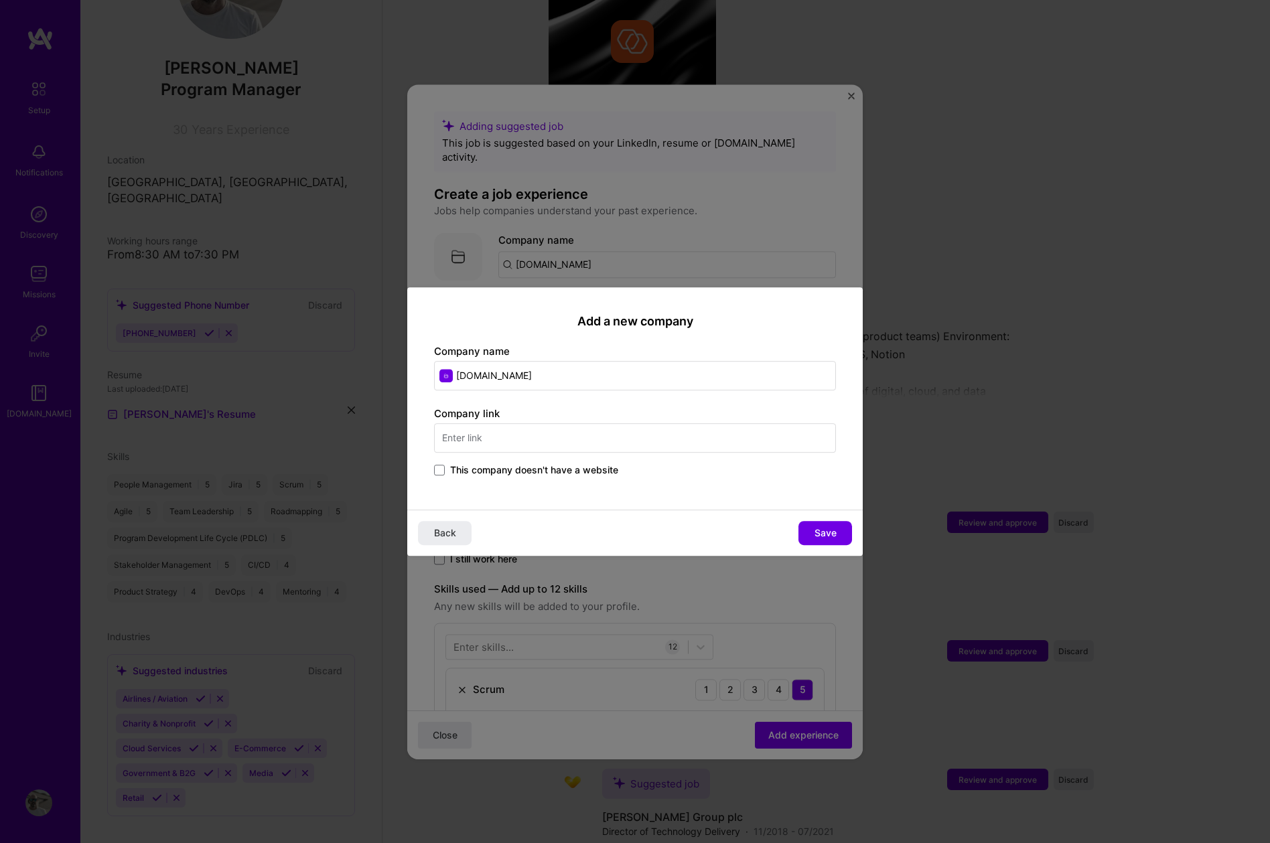
click at [513, 442] on input "text" at bounding box center [635, 437] width 402 height 29
paste input "[URL][DOMAIN_NAME]"
type input "[URL][DOMAIN_NAME]"
click at [815, 536] on span "Save" at bounding box center [825, 532] width 22 height 13
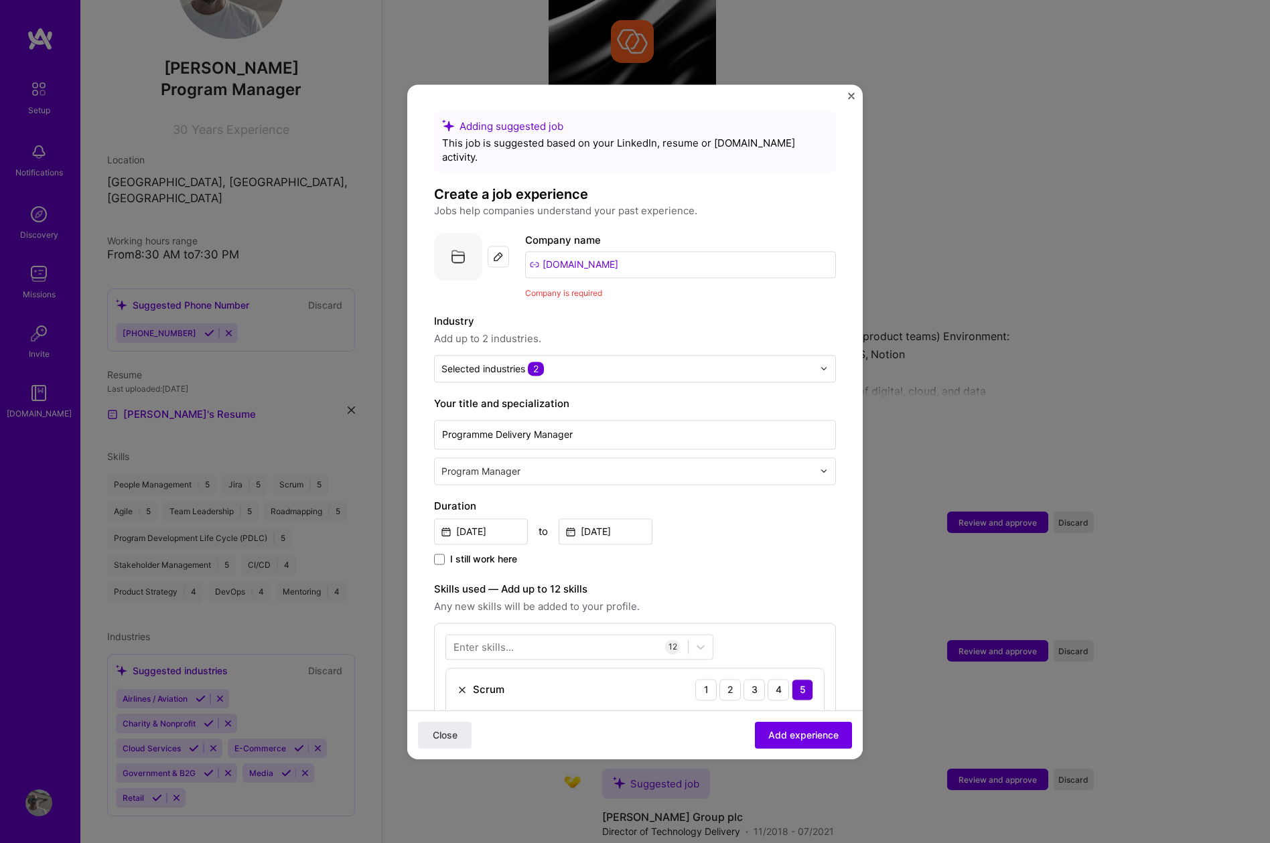
click at [603, 251] on input "[DOMAIN_NAME]" at bounding box center [680, 264] width 311 height 27
drag, startPoint x: 603, startPoint y: 251, endPoint x: 441, endPoint y: 251, distance: 162.1
click at [445, 251] on div "Company logo Company name [DOMAIN_NAME] Company is required" at bounding box center [635, 266] width 402 height 68
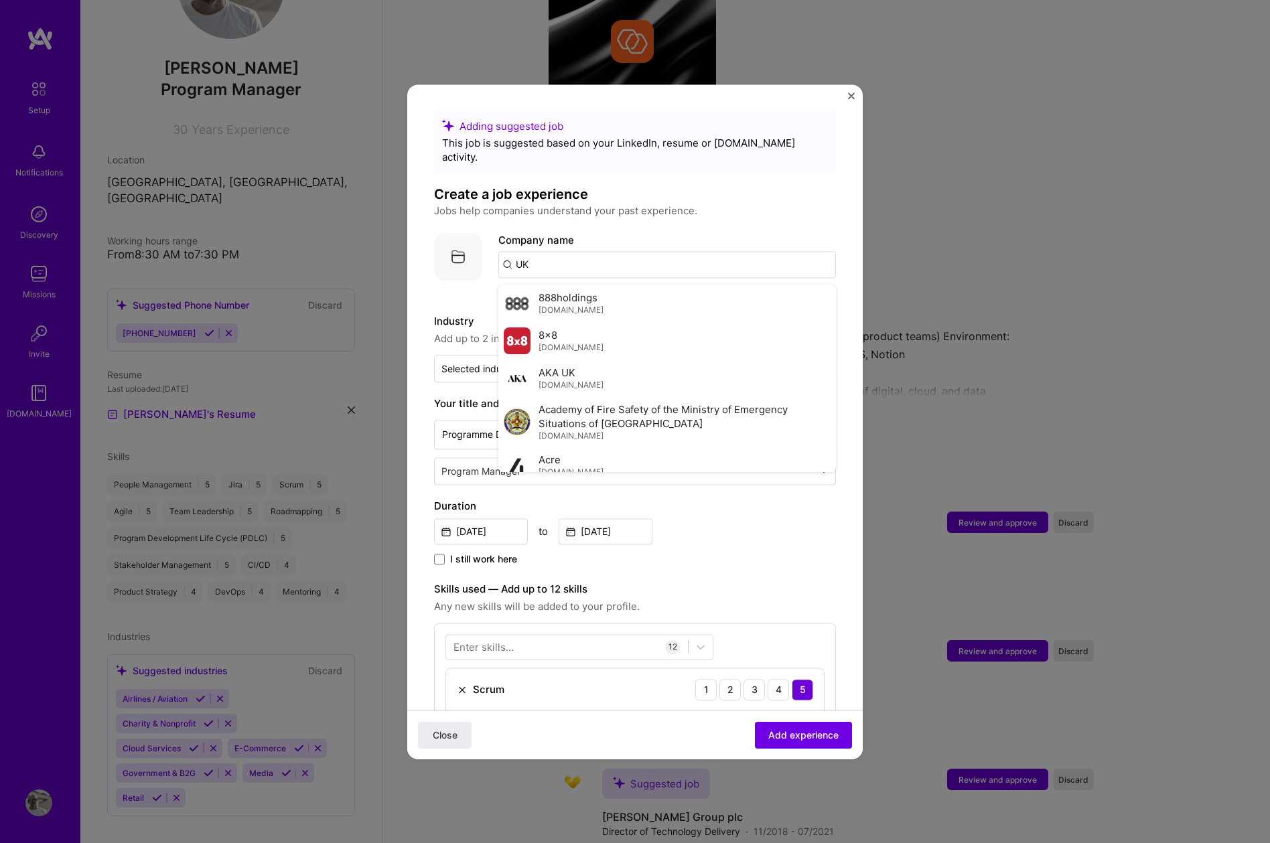
type input "U"
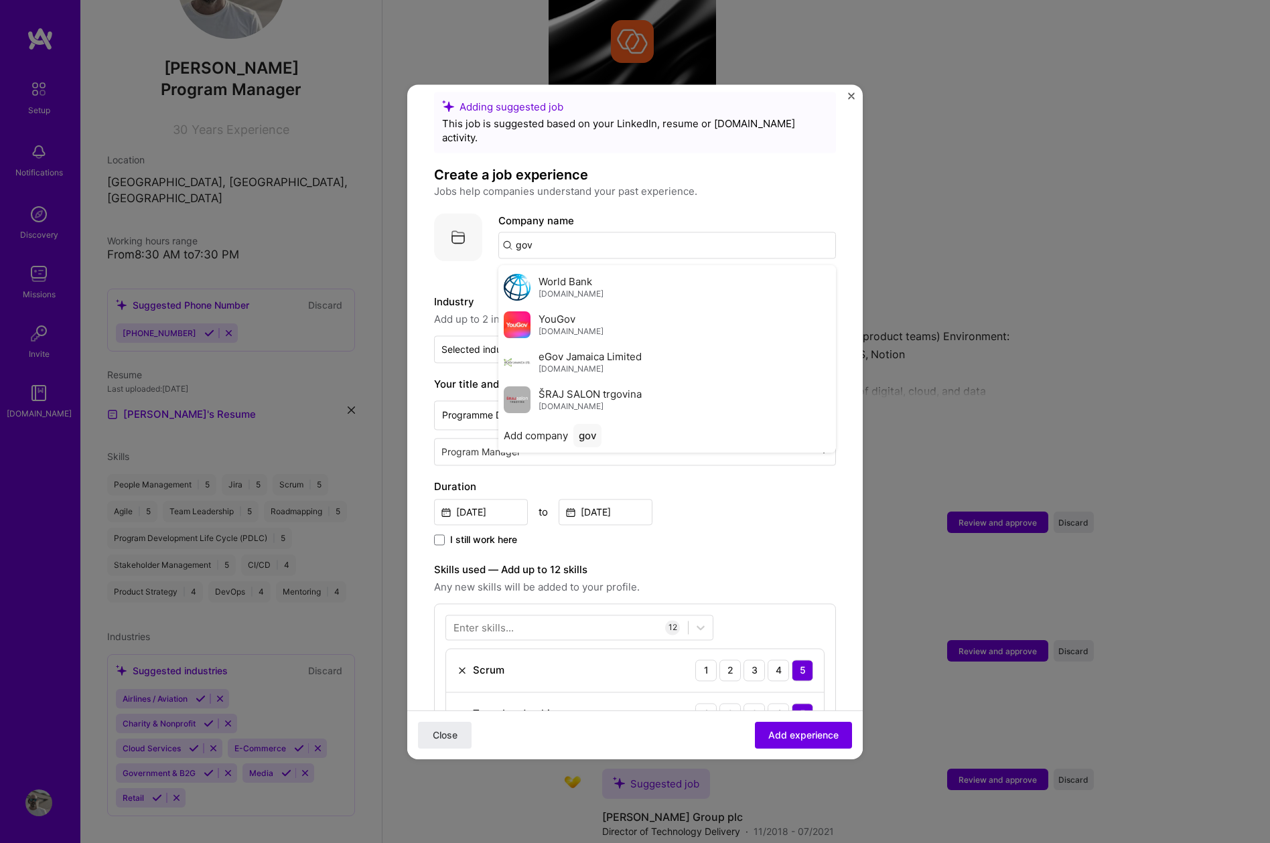
scroll to position [29, 0]
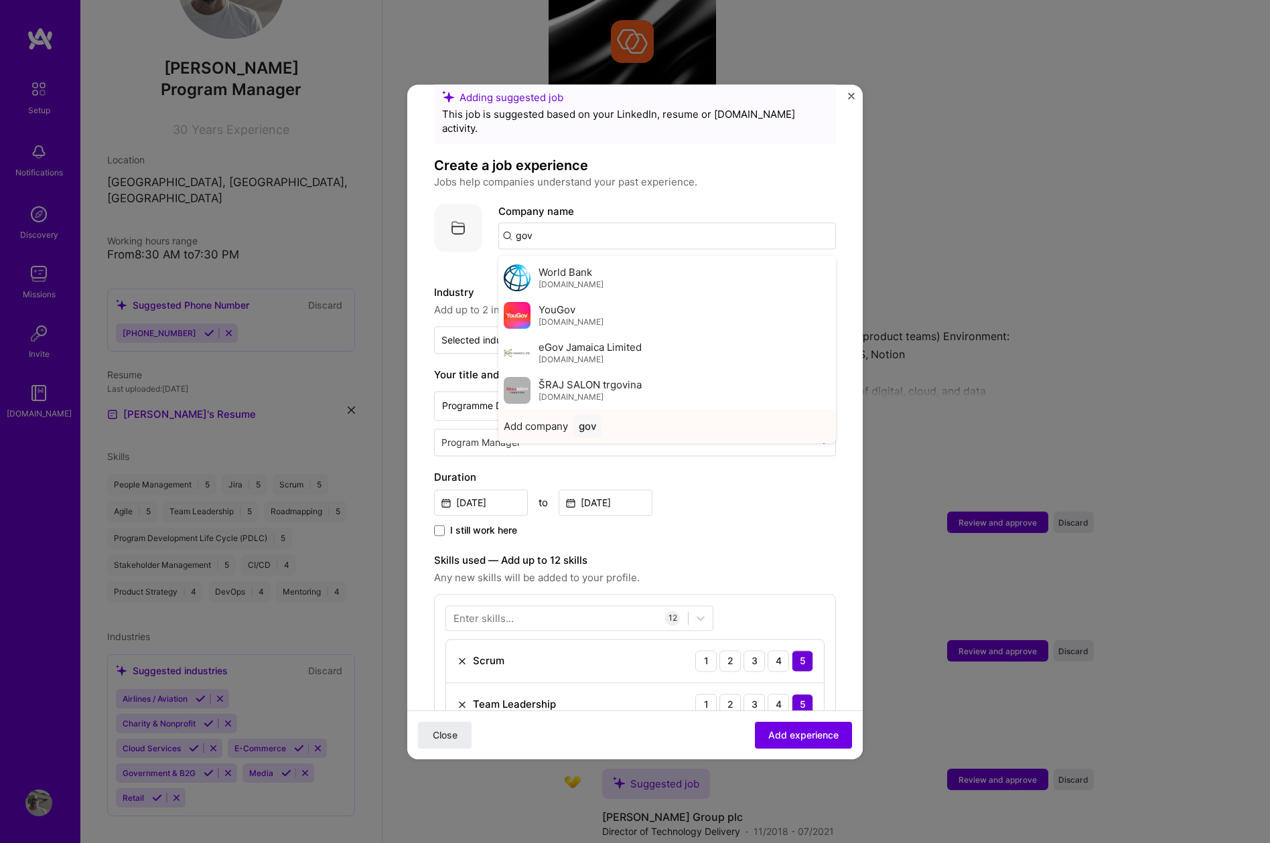
type input "gov"
click at [526, 419] on span "Add company" at bounding box center [536, 426] width 64 height 14
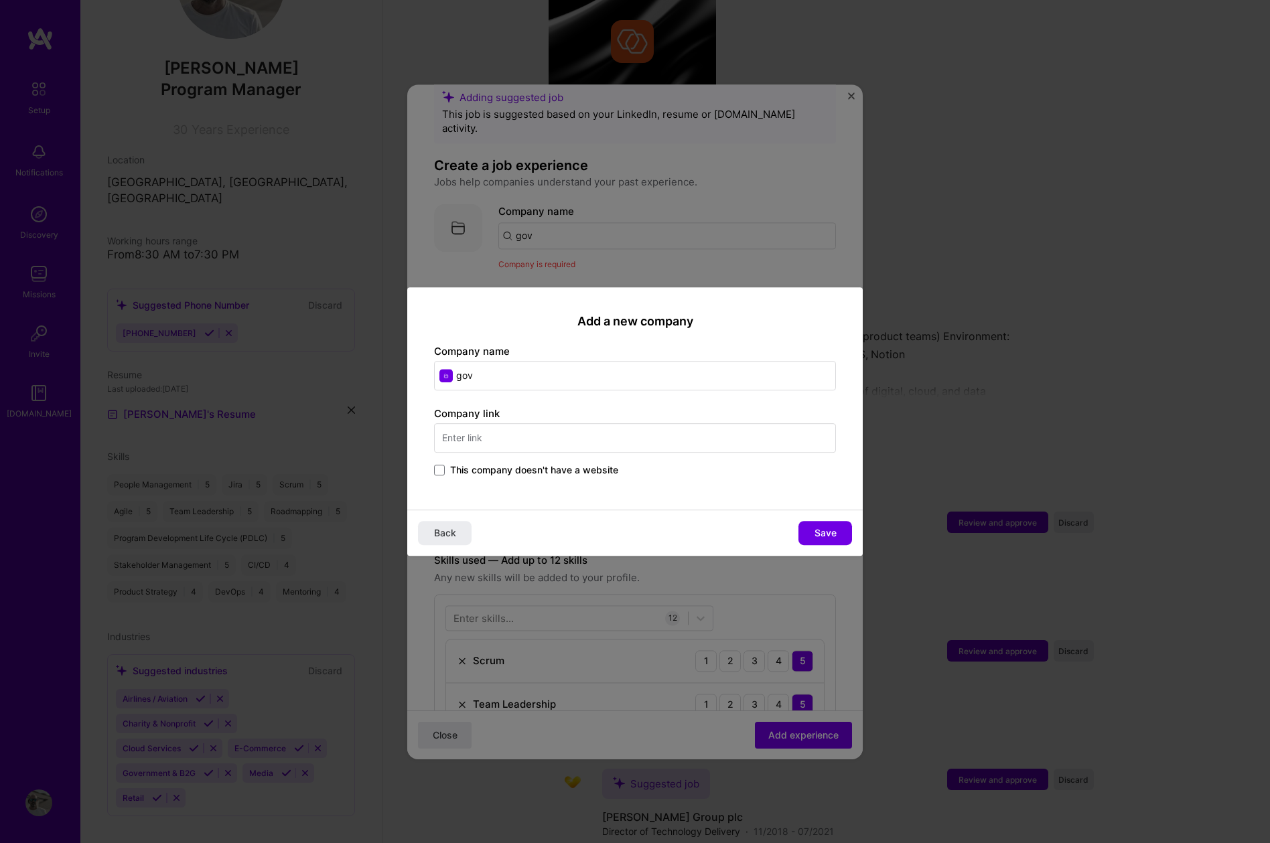
drag, startPoint x: 489, startPoint y: 374, endPoint x: 415, endPoint y: 374, distance: 74.3
click at [415, 374] on div "Add a new company Company name gov Company link This company doesn't have a web…" at bounding box center [634, 398] width 455 height 223
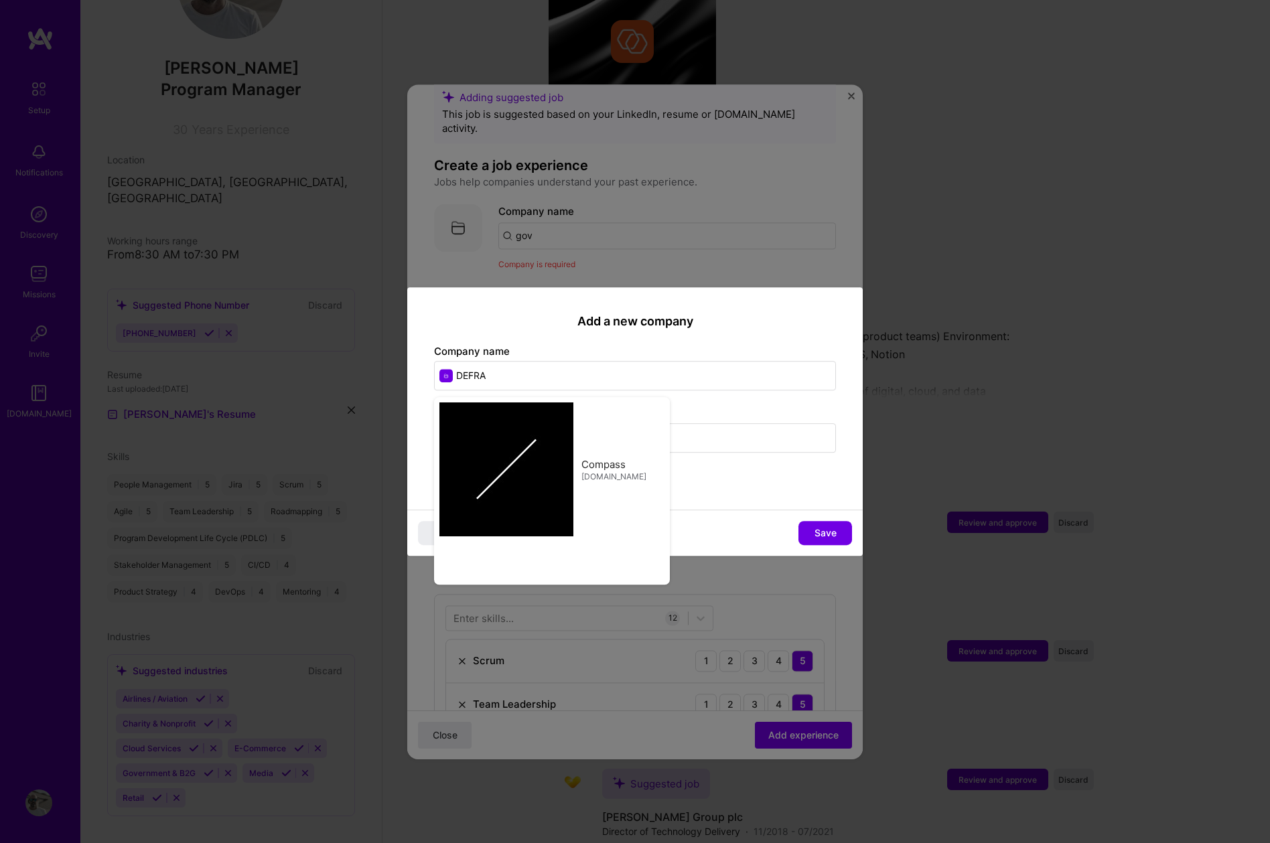
type input "DEFRA"
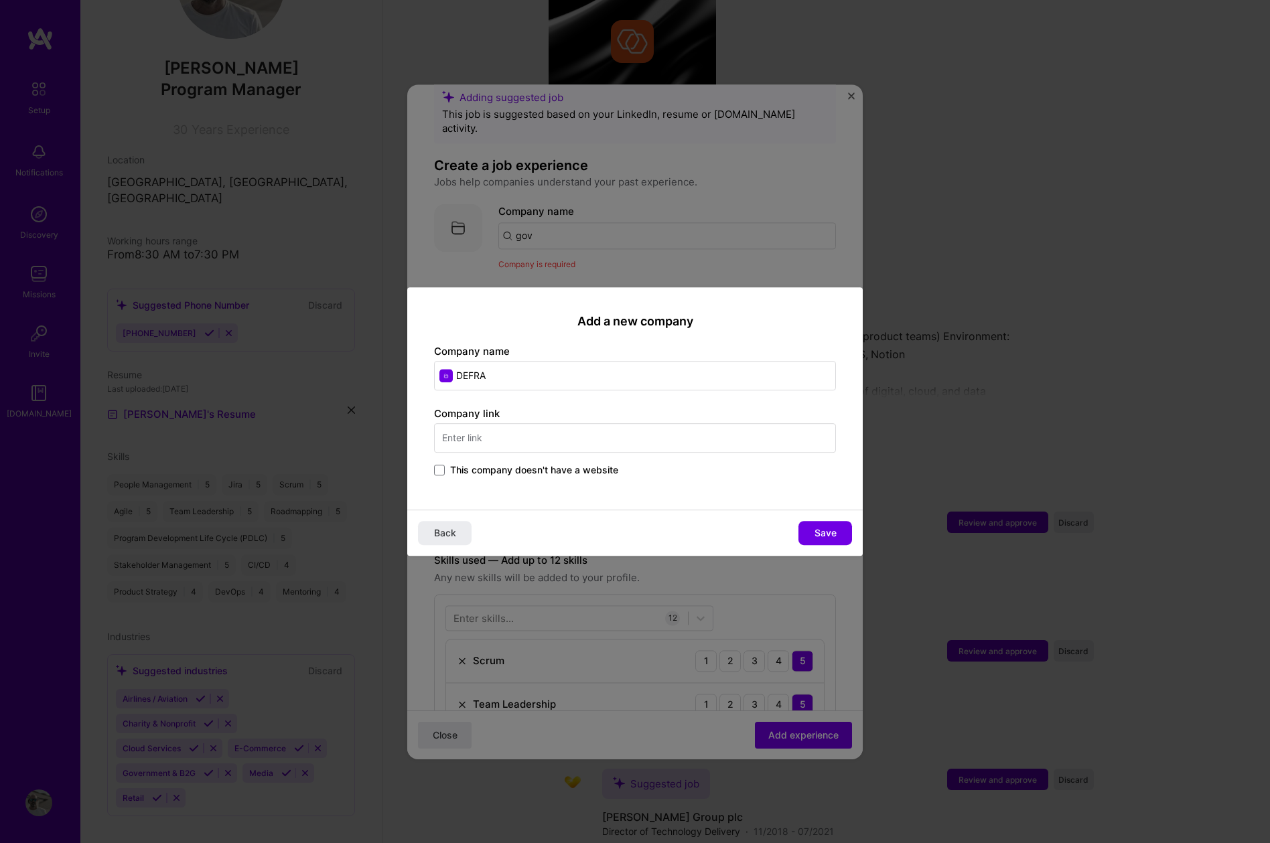
click at [689, 441] on input "text" at bounding box center [635, 437] width 402 height 29
paste input "[URL][DOMAIN_NAME]"
type input "[URL][DOMAIN_NAME]"
click at [827, 531] on span "Save" at bounding box center [825, 532] width 22 height 13
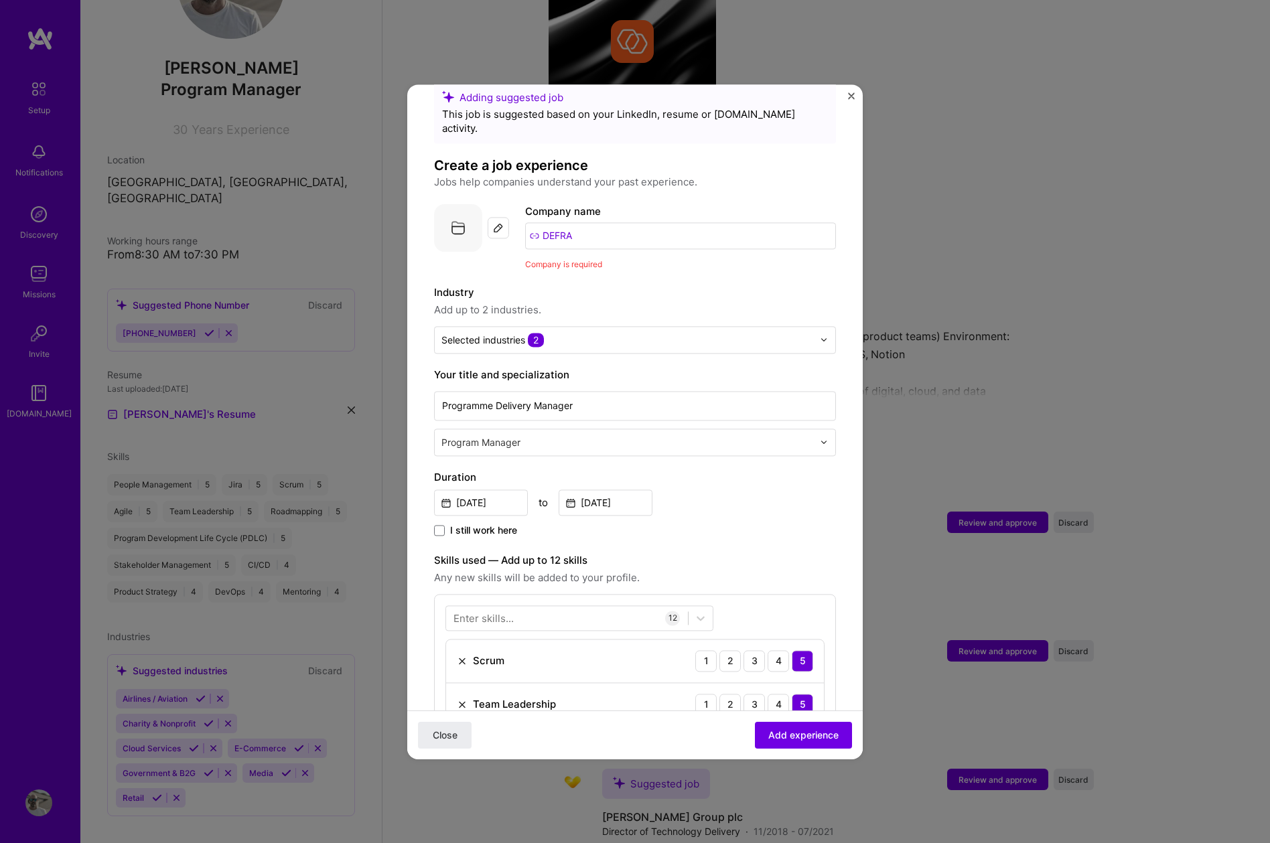
click at [580, 222] on input "DEFRA" at bounding box center [680, 235] width 311 height 27
click at [503, 217] on div at bounding box center [498, 227] width 21 height 21
click at [595, 231] on input "DEFRA" at bounding box center [680, 235] width 311 height 27
type input "D"
click at [597, 336] on div "DEFRA" at bounding box center [595, 347] width 44 height 23
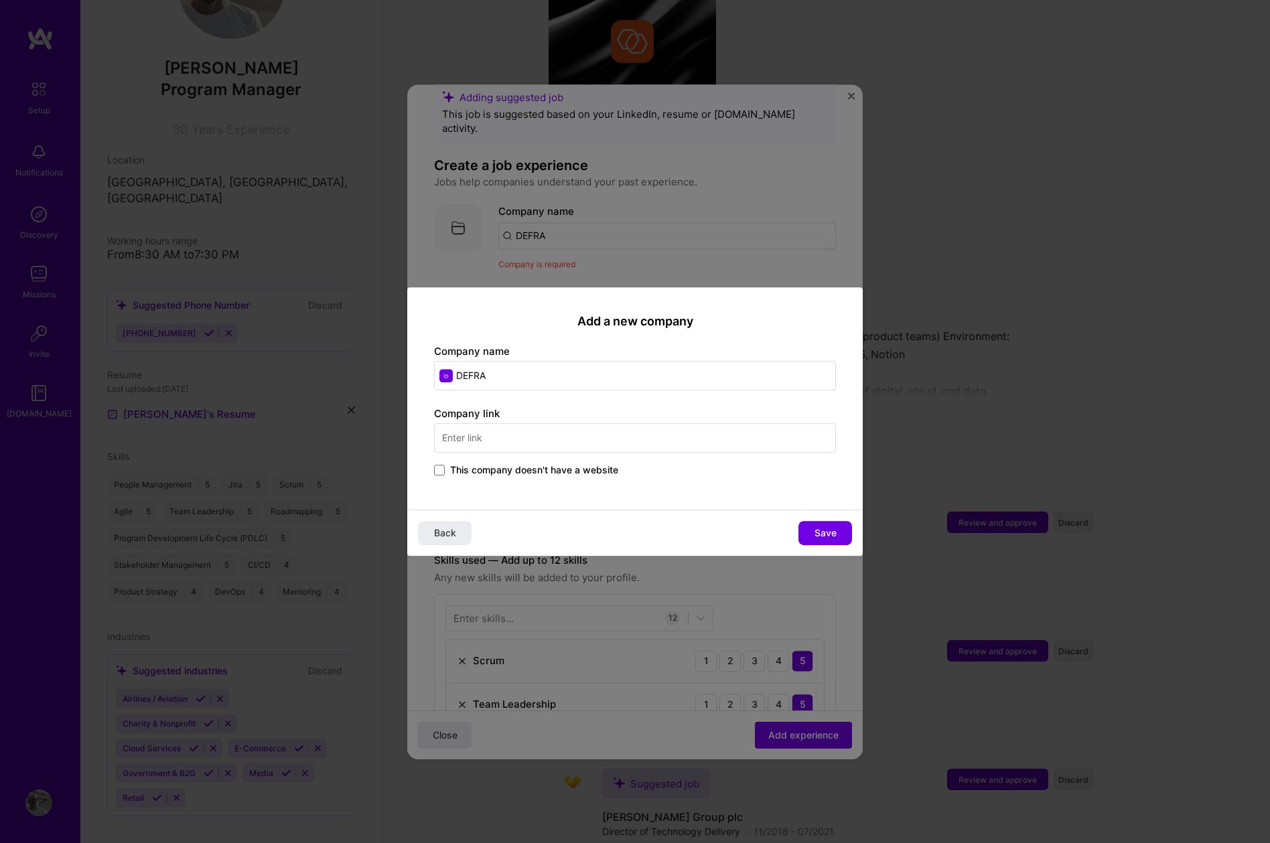
click at [484, 471] on span "This company doesn't have a website" at bounding box center [534, 469] width 168 height 13
click at [0, 0] on input "This company doesn't have a website" at bounding box center [0, 0] width 0 height 0
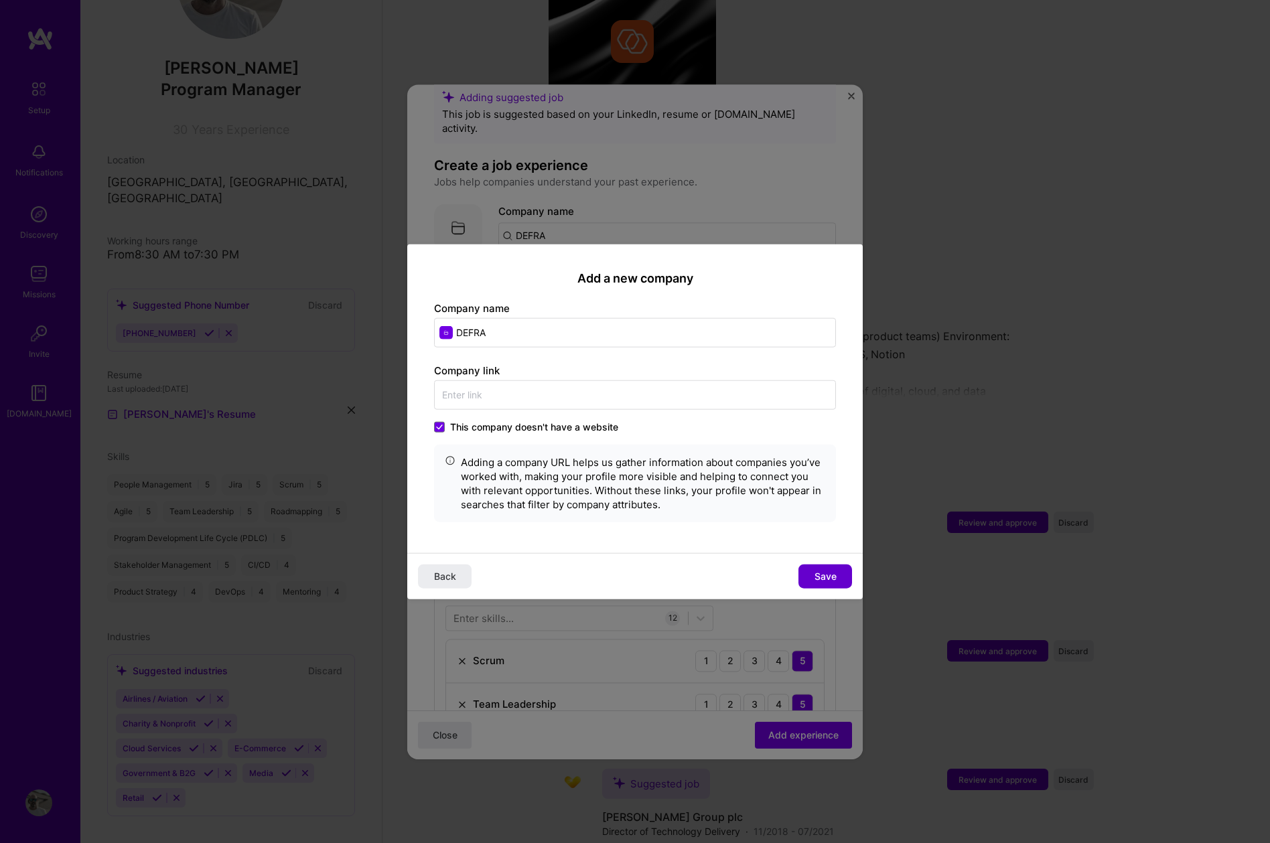
click at [818, 576] on span "Save" at bounding box center [825, 576] width 22 height 13
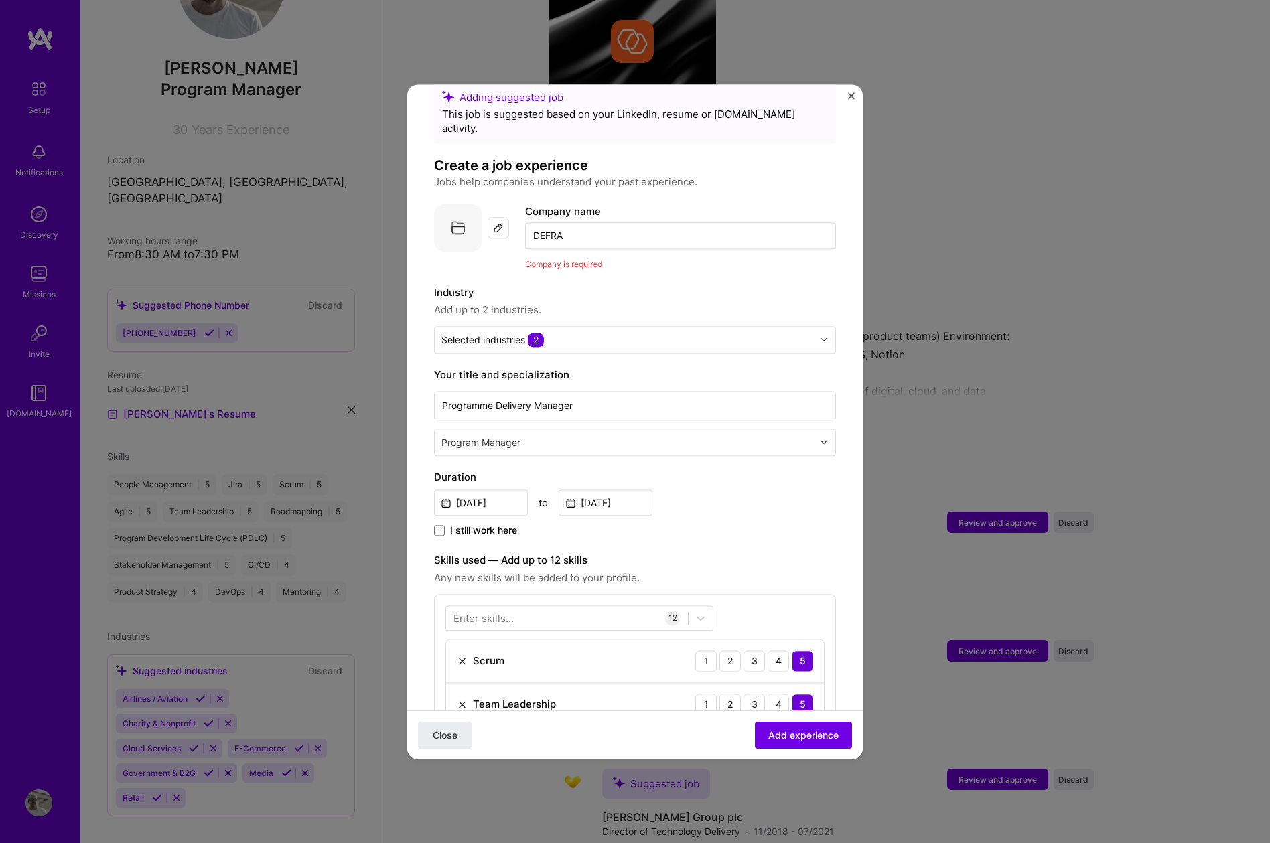
drag, startPoint x: 587, startPoint y: 222, endPoint x: 477, endPoint y: 210, distance: 111.2
click at [520, 215] on div "Company logo Company name DEFRA Company is required" at bounding box center [635, 238] width 402 height 68
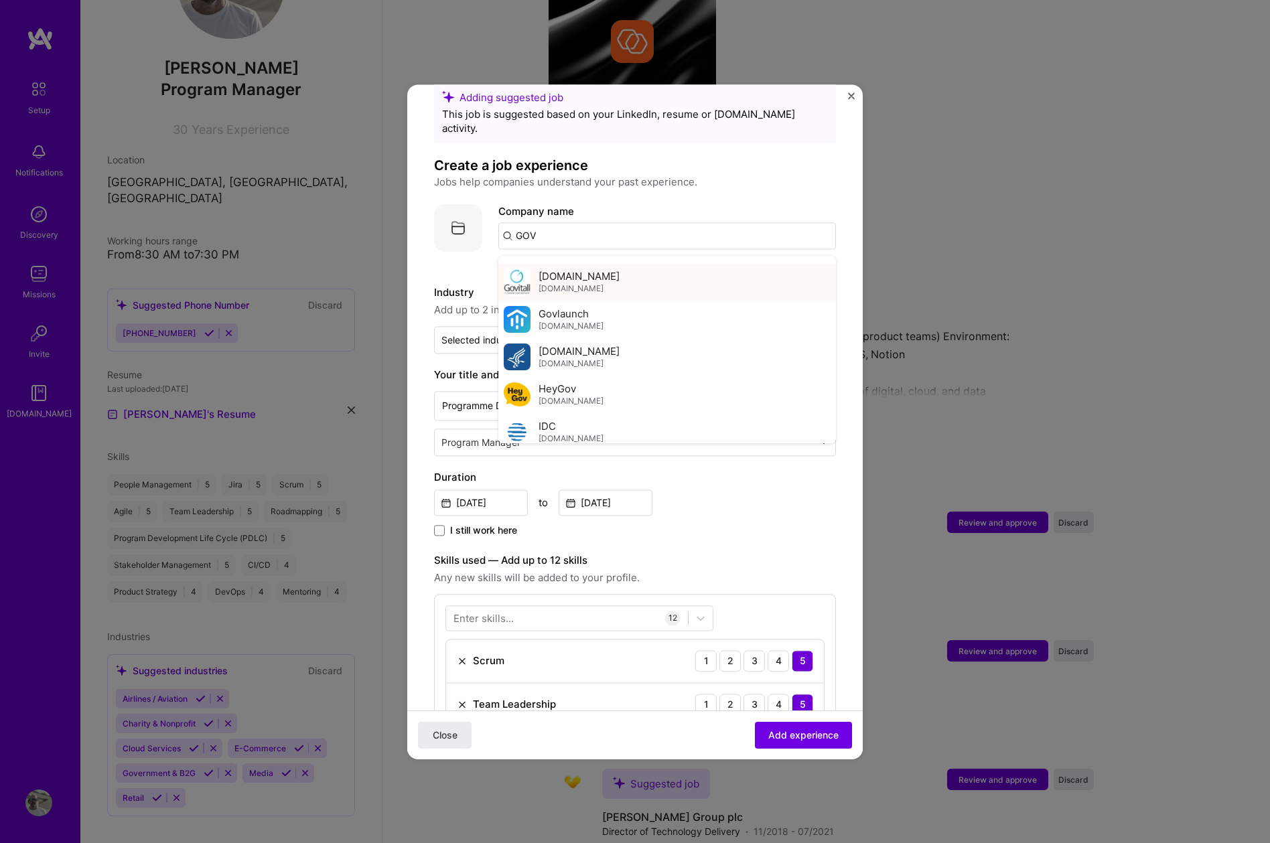
scroll to position [849, 0]
click at [552, 337] on span "[DOMAIN_NAME]" at bounding box center [578, 344] width 81 height 14
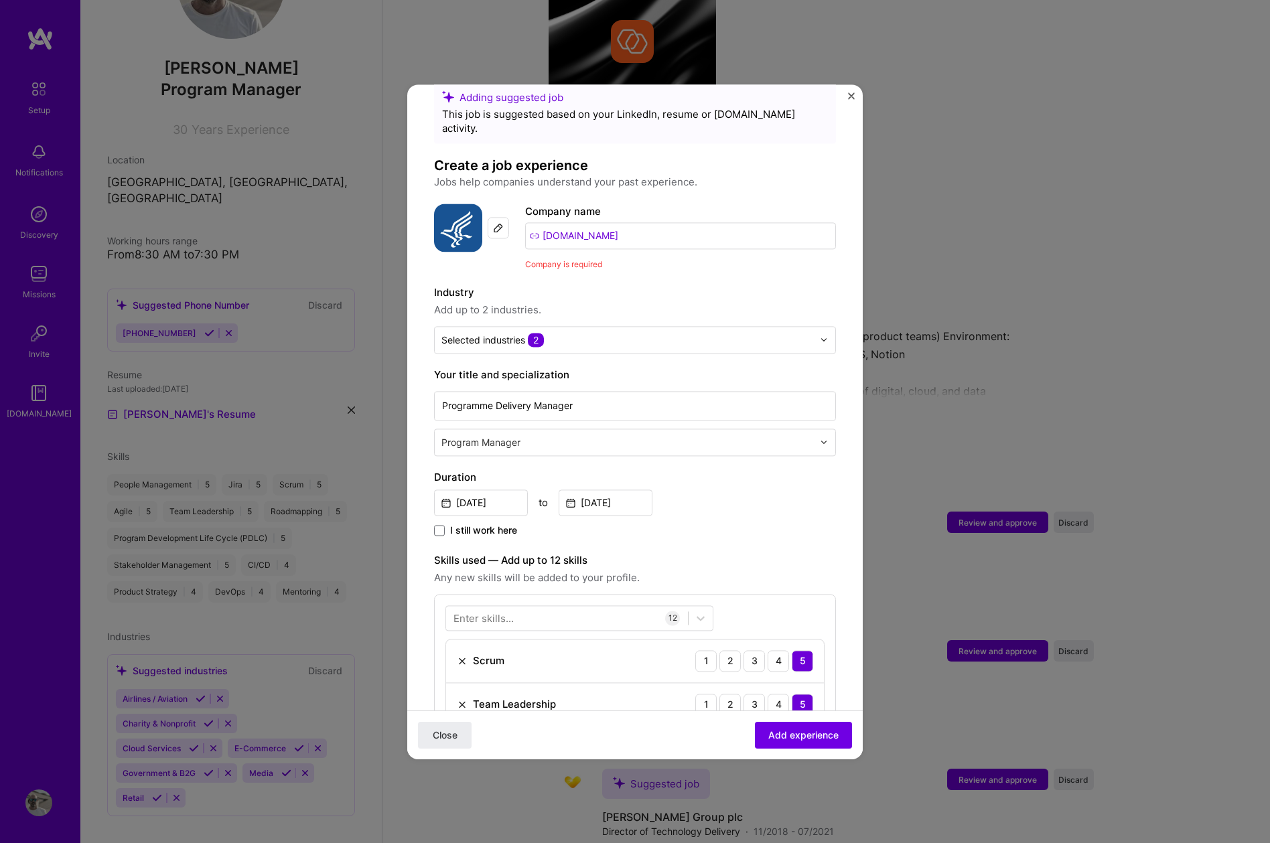
click at [655, 228] on input "[DOMAIN_NAME]" at bounding box center [680, 235] width 311 height 27
type input "H"
click at [546, 224] on input "text" at bounding box center [667, 235] width 338 height 27
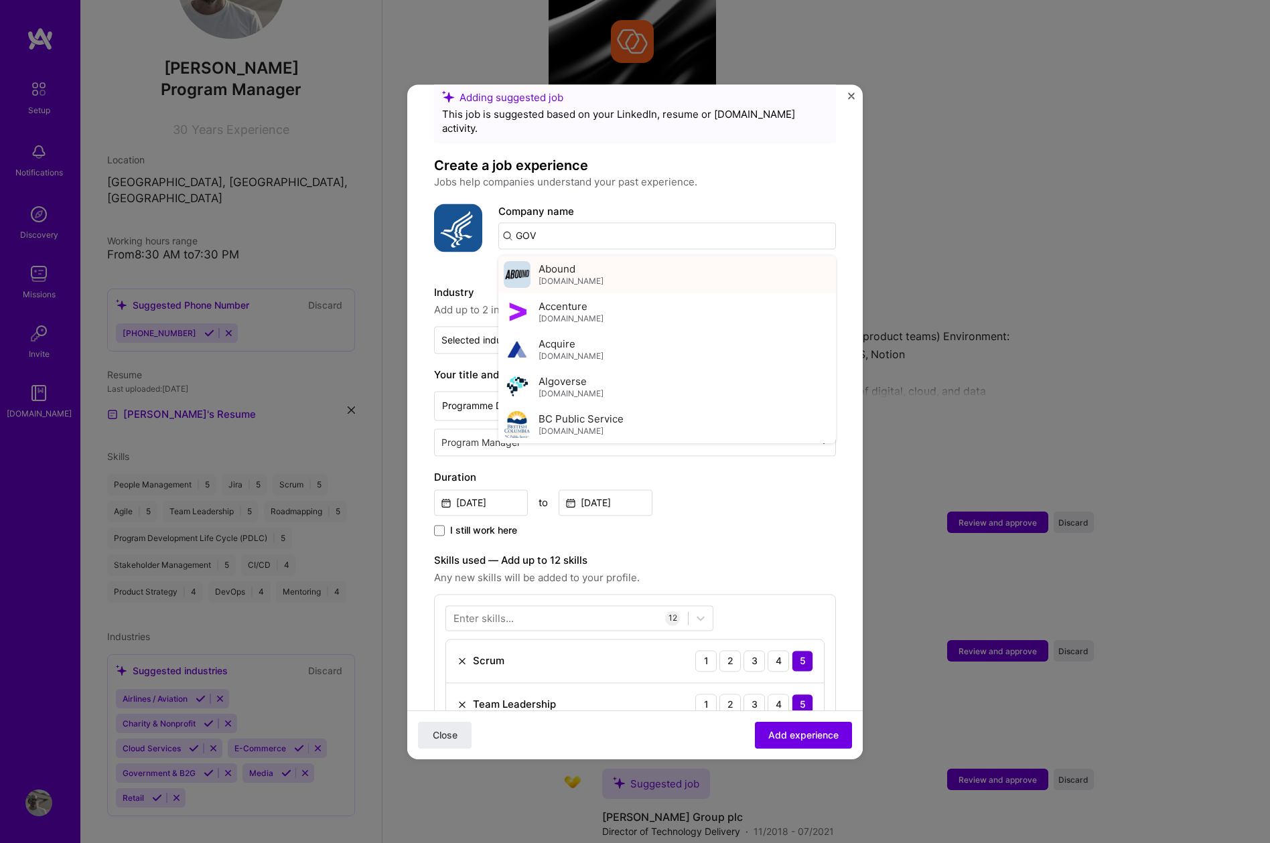
click at [555, 262] on span "Abound" at bounding box center [556, 269] width 37 height 14
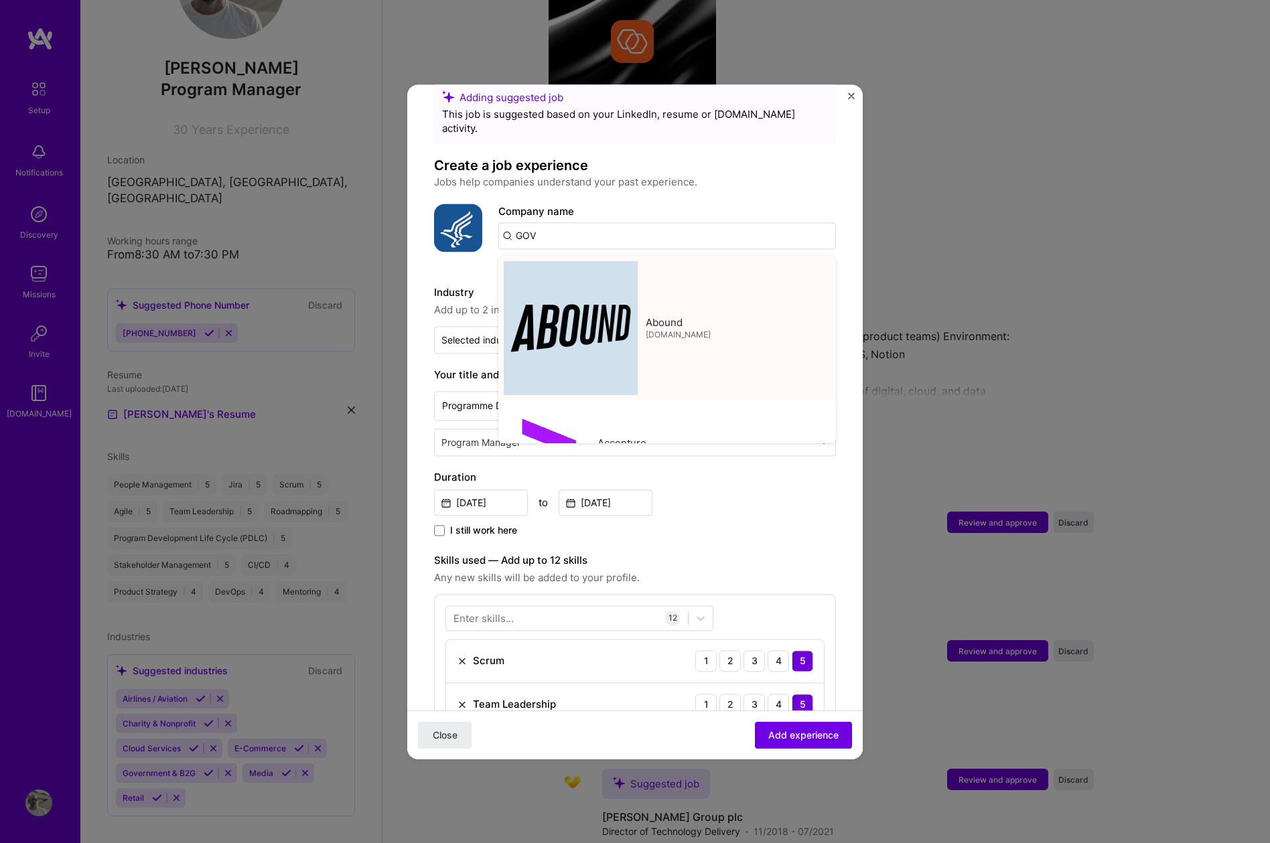
type input "Abound"
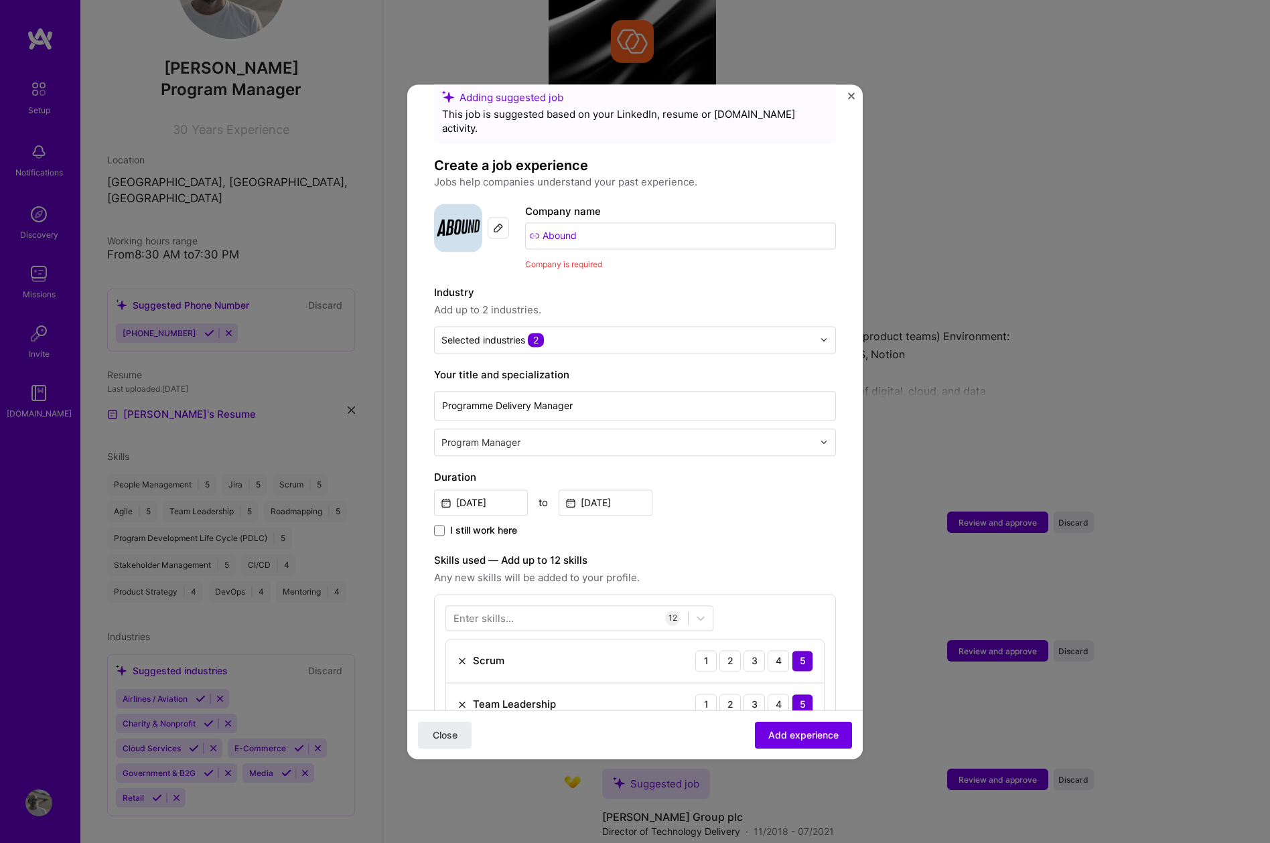
click at [810, 741] on button "Add experience" at bounding box center [803, 734] width 97 height 27
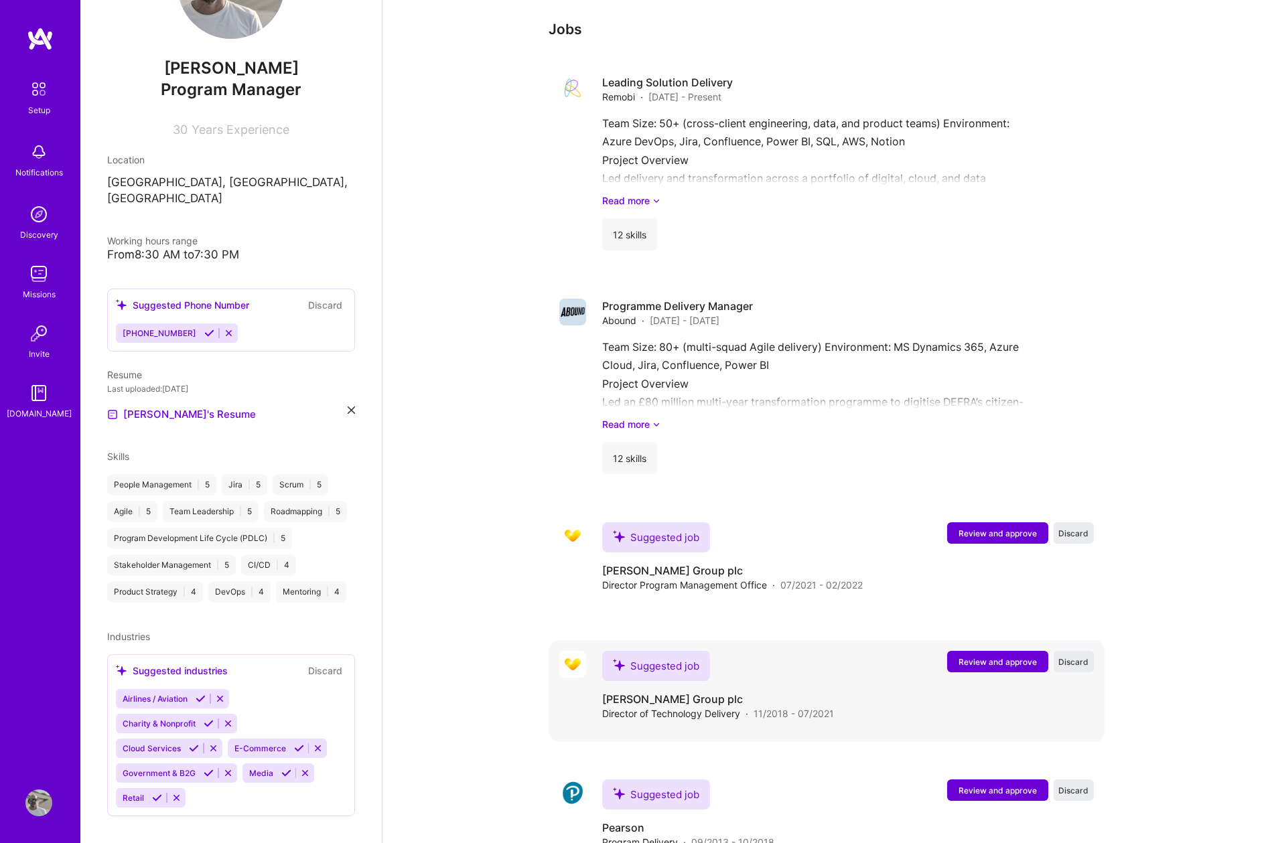
scroll to position [1521, 0]
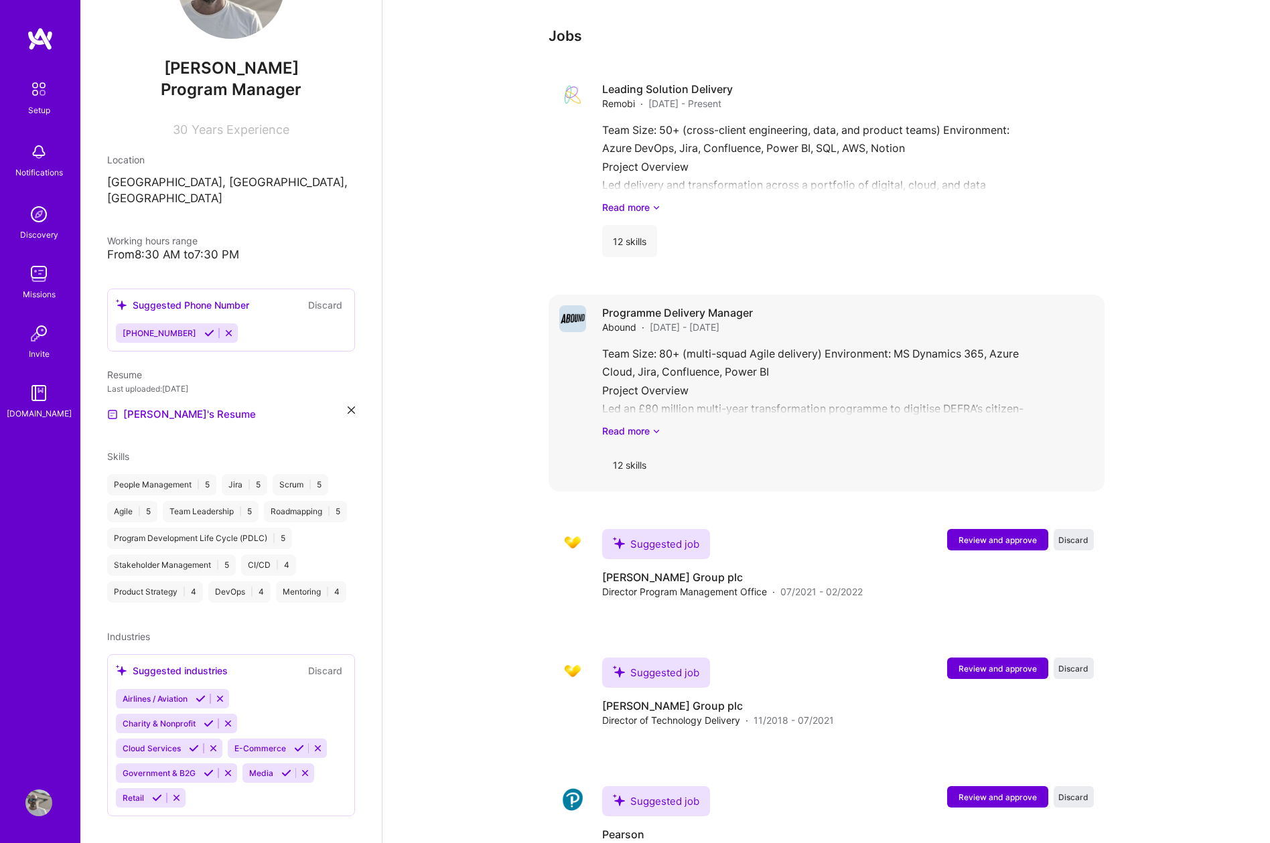
click at [622, 305] on h4 "Programme Delivery Manager" at bounding box center [677, 312] width 151 height 15
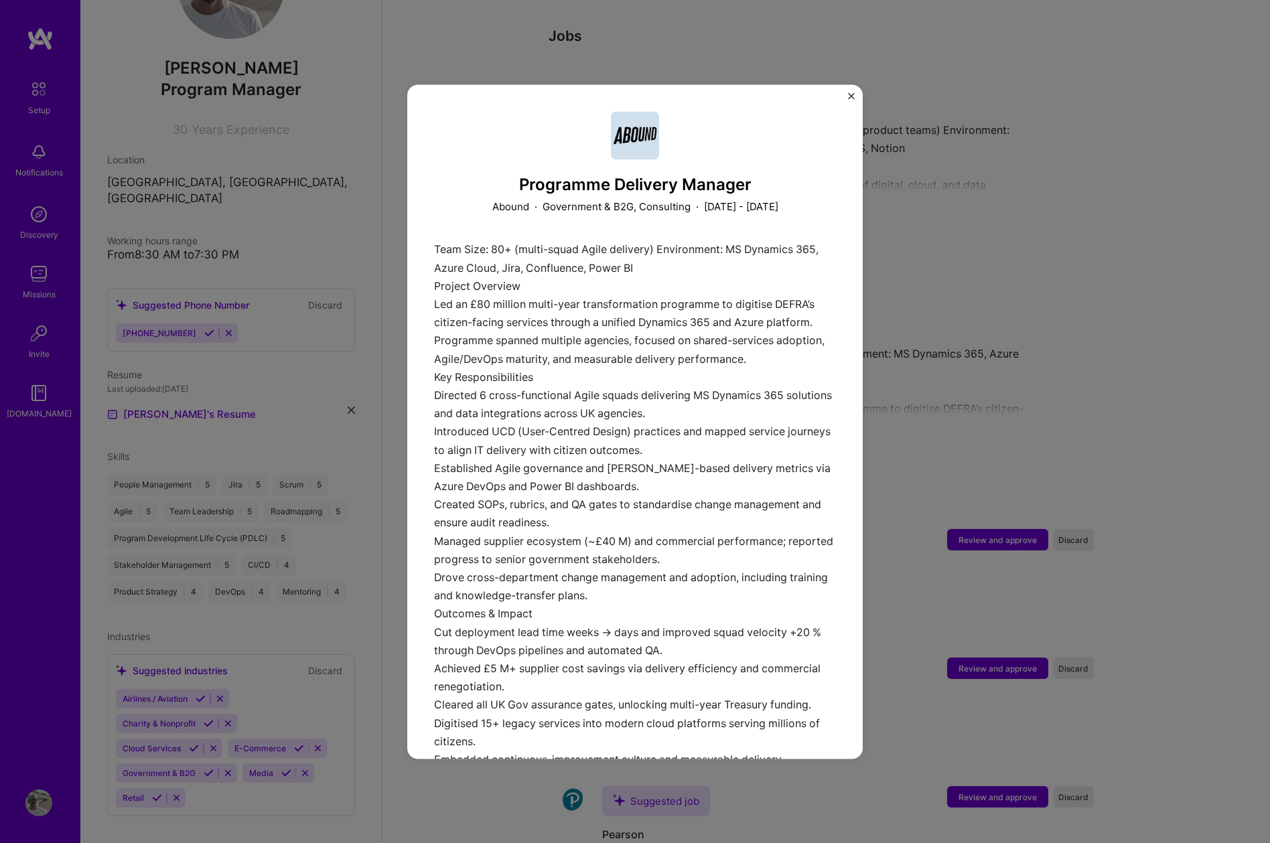
click at [637, 119] on img at bounding box center [635, 135] width 48 height 48
click at [638, 139] on img at bounding box center [635, 135] width 48 height 48
click at [849, 95] on img "Close" at bounding box center [851, 95] width 7 height 7
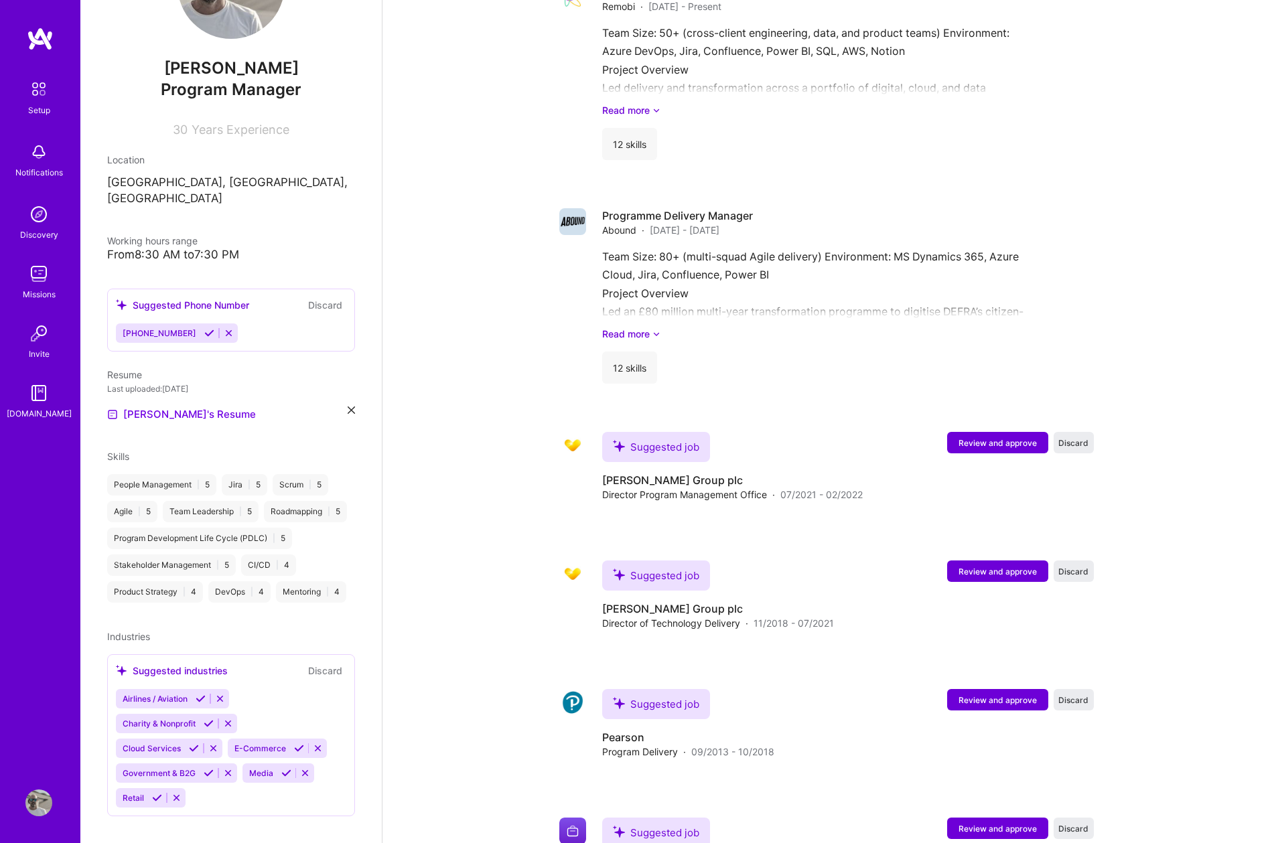
scroll to position [1611, 0]
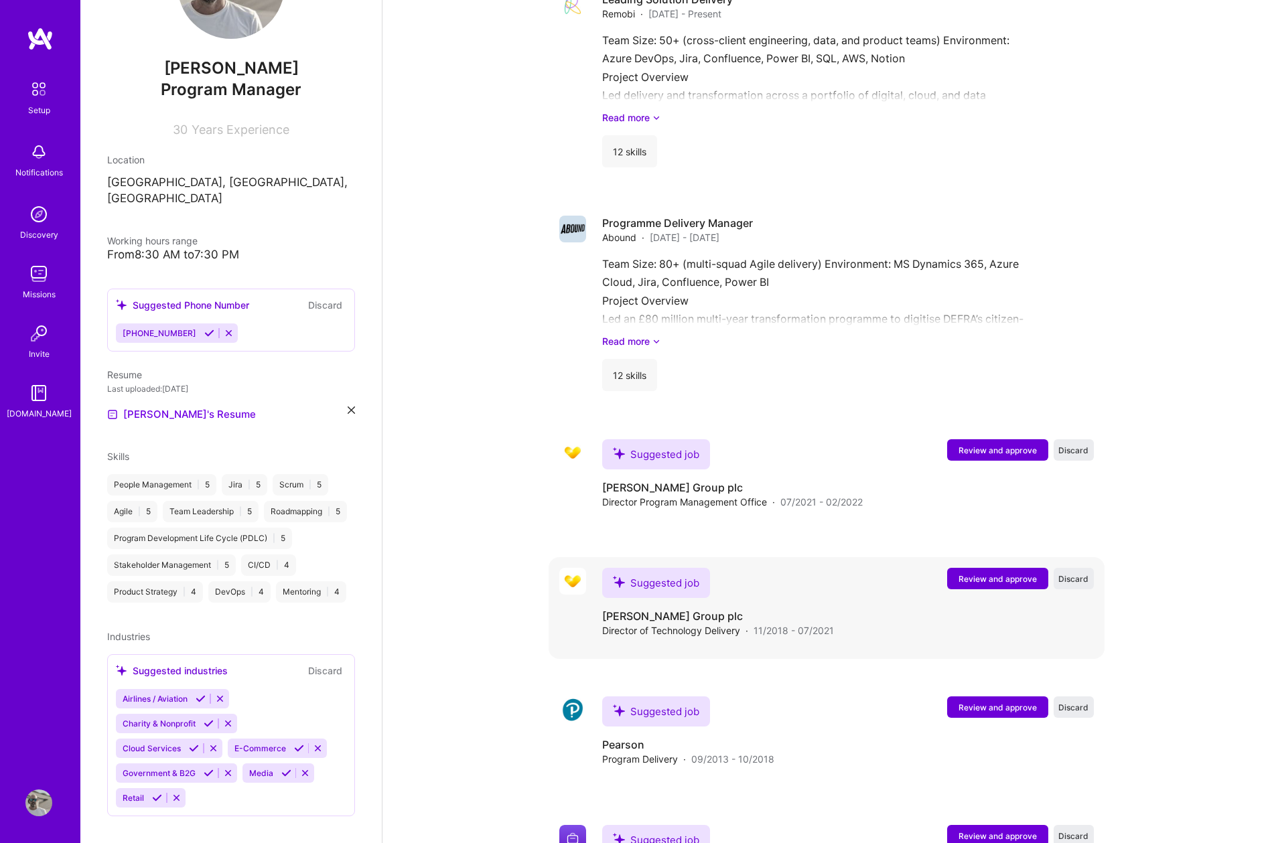
drag, startPoint x: 973, startPoint y: 423, endPoint x: 662, endPoint y: 530, distance: 329.3
click at [662, 530] on div "Leading Solution Delivery Remobi · [DATE] - Present Team Size: 50+ (cross-clien…" at bounding box center [826, 641] width 556 height 1321
click at [988, 573] on span "Review and approve" at bounding box center [997, 578] width 78 height 11
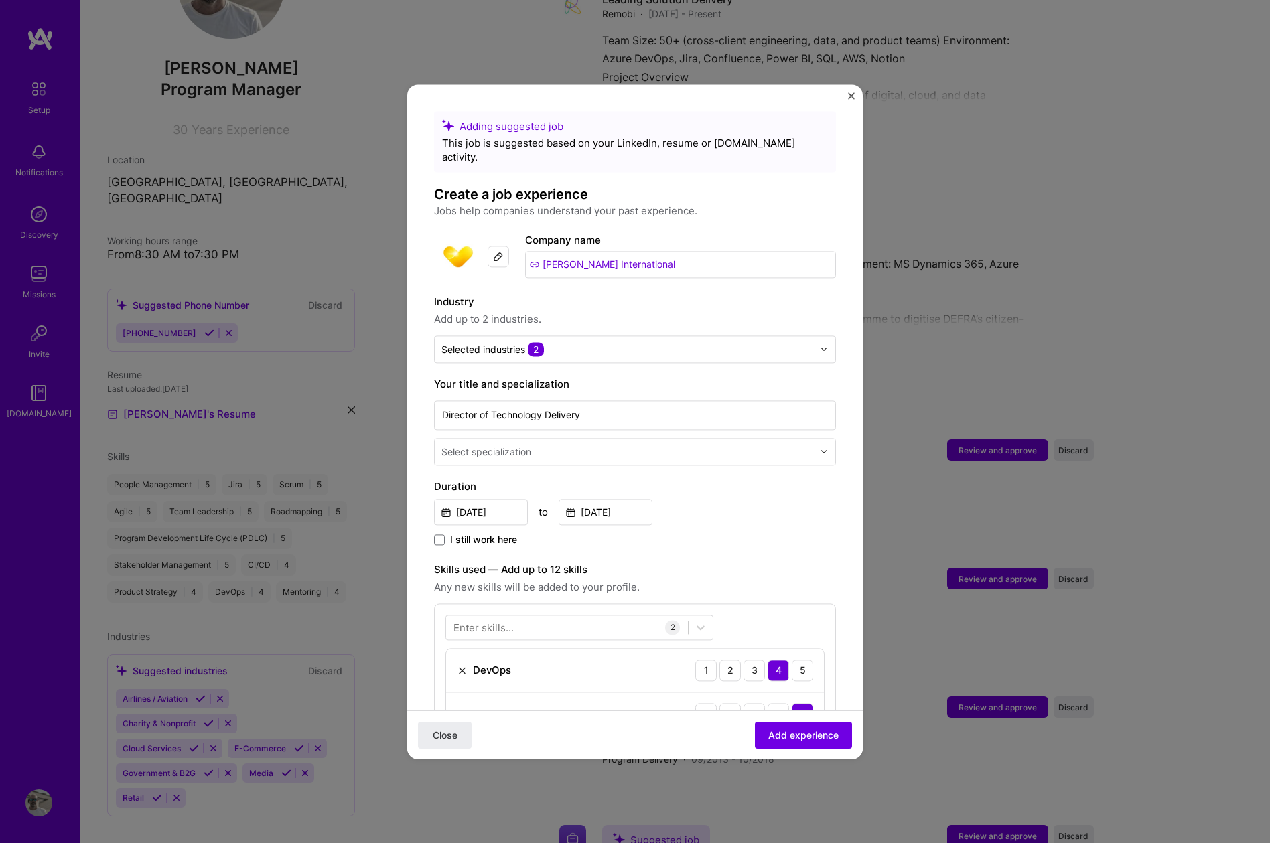
click at [658, 254] on input "[PERSON_NAME] International" at bounding box center [680, 264] width 311 height 27
drag, startPoint x: 658, startPoint y: 254, endPoint x: 507, endPoint y: 236, distance: 152.3
click at [507, 236] on div "Company logo Company name [PERSON_NAME] International" at bounding box center [635, 256] width 402 height 48
click at [494, 251] on img at bounding box center [498, 256] width 11 height 11
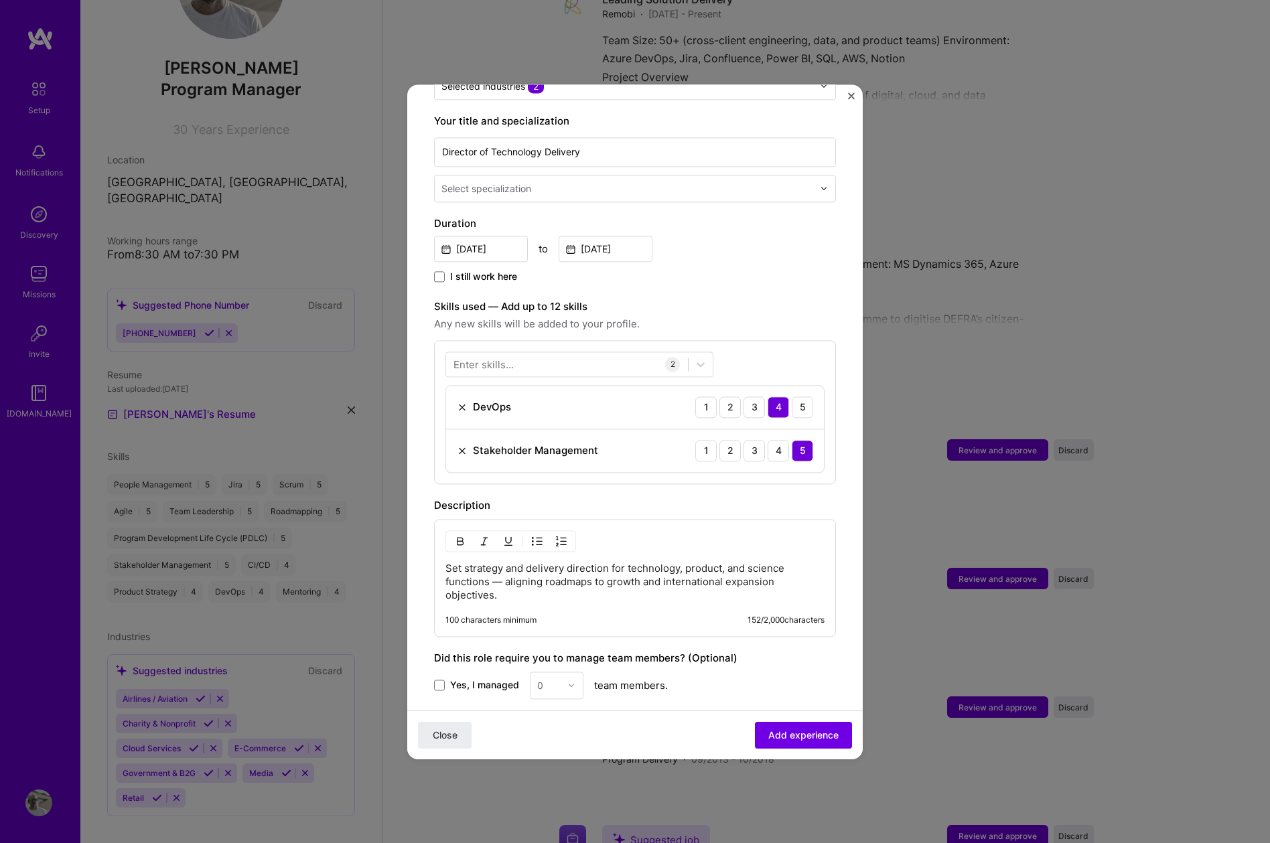
scroll to position [267, 0]
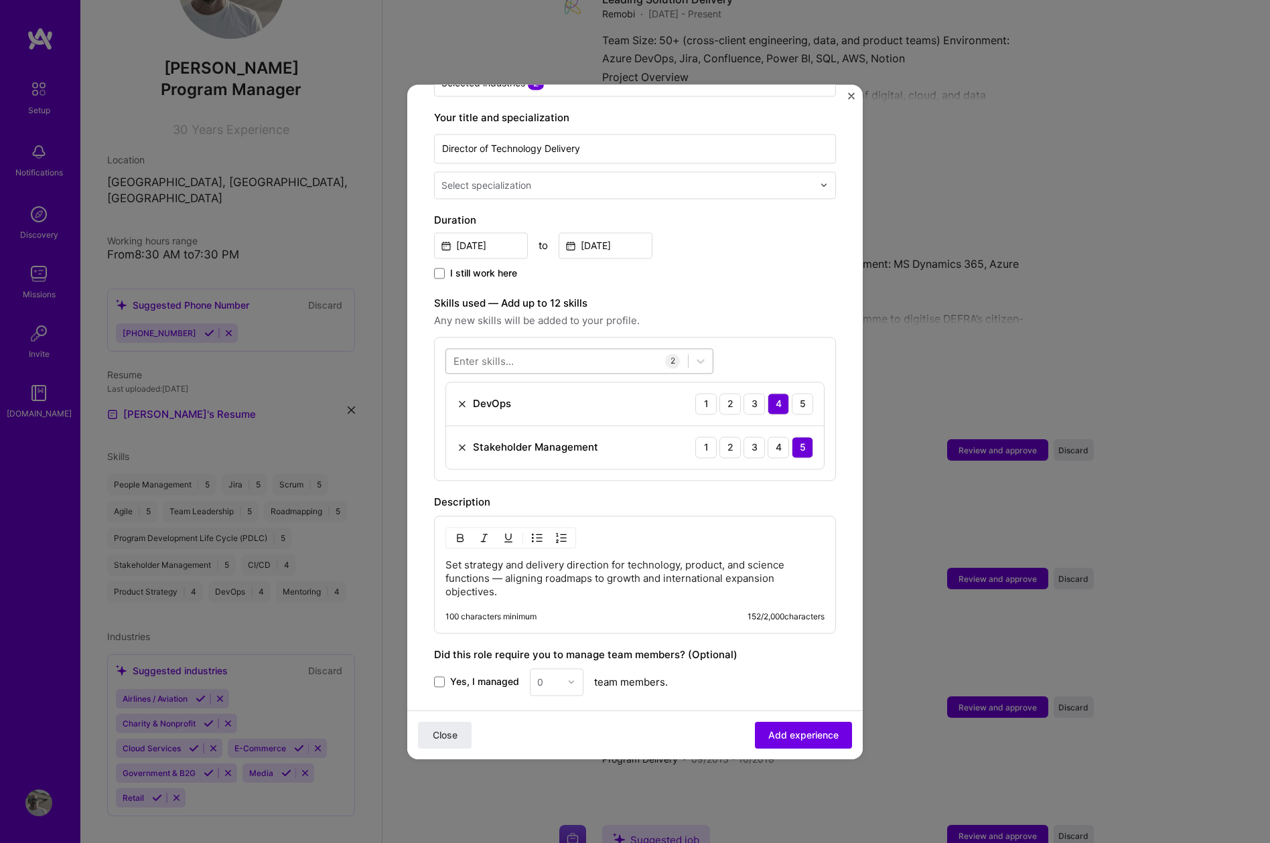
click at [549, 351] on div at bounding box center [567, 361] width 242 height 22
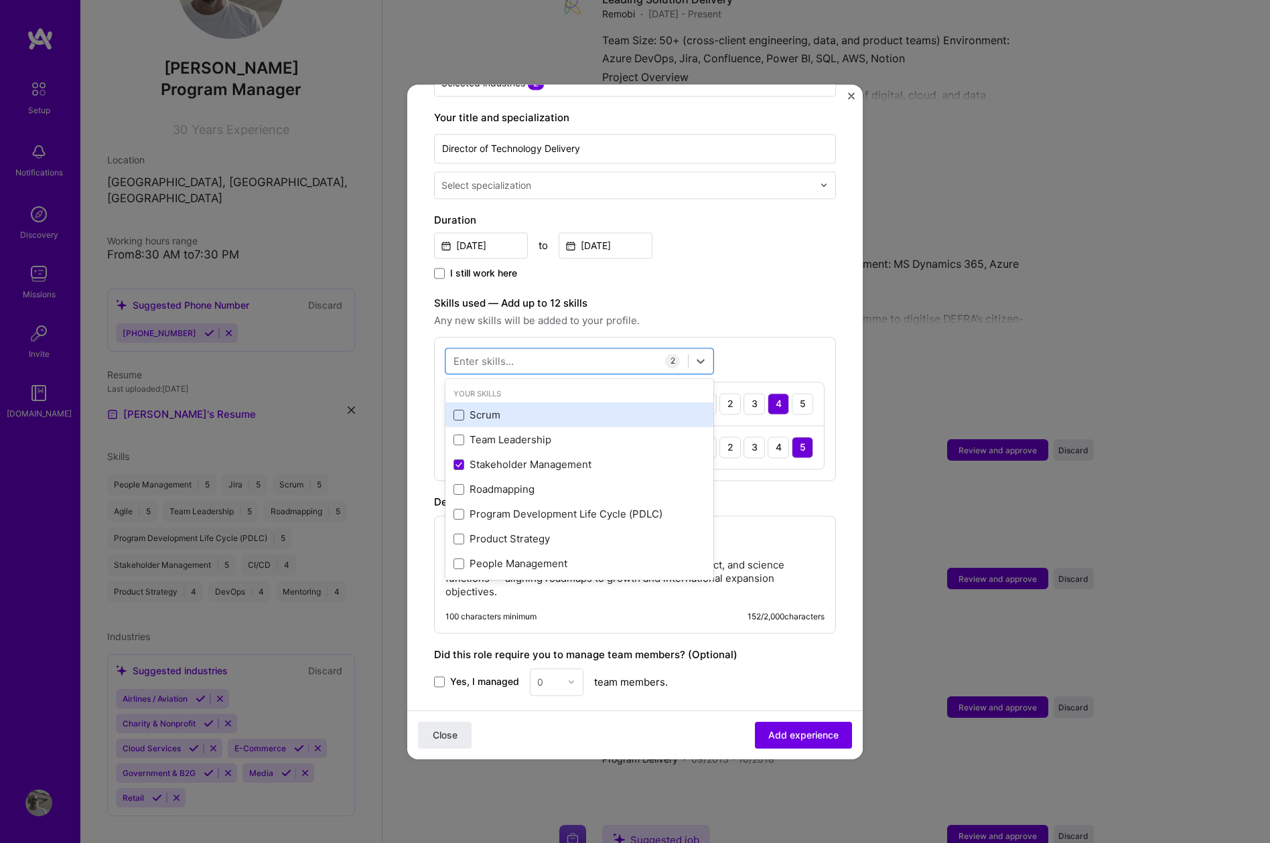
click at [459, 410] on span at bounding box center [458, 415] width 11 height 11
click at [0, 0] on input "checkbox" at bounding box center [0, 0] width 0 height 0
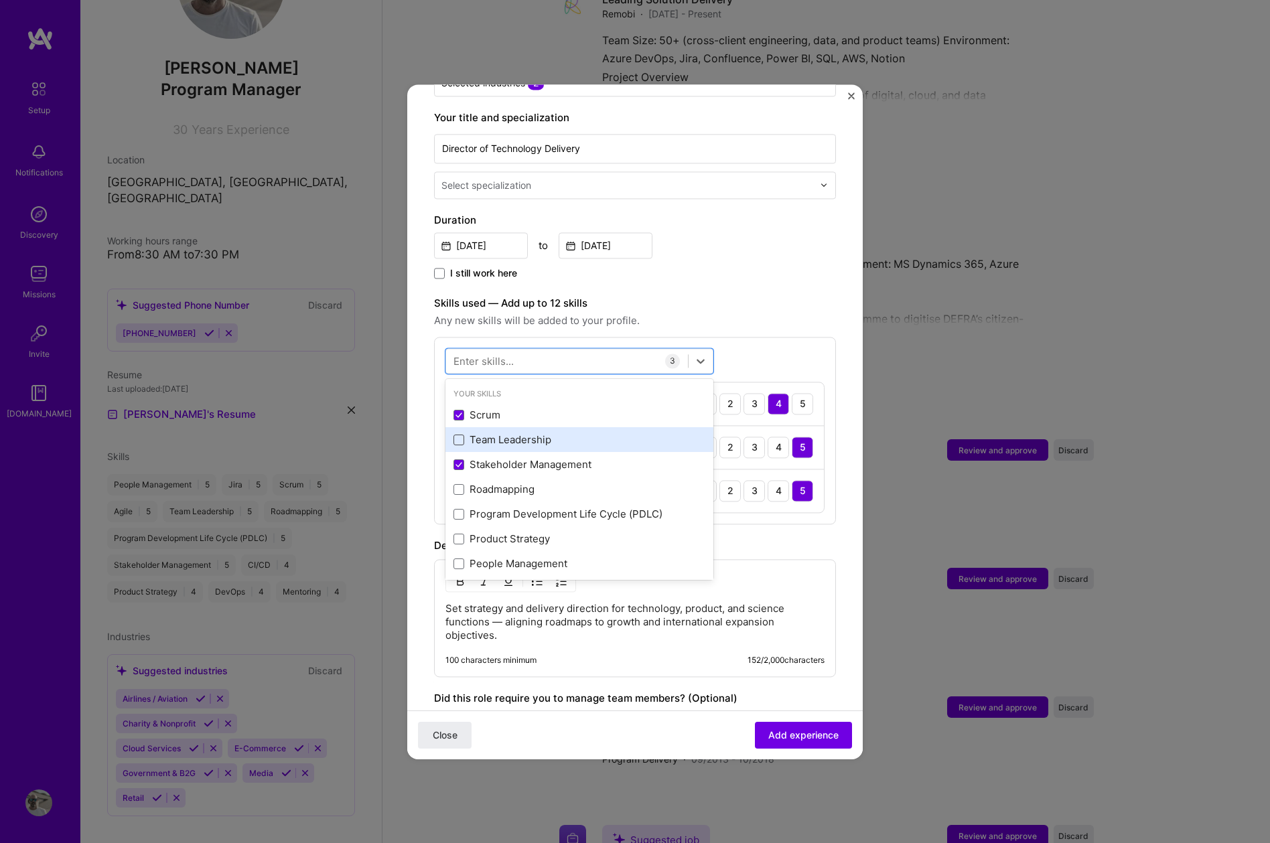
click at [463, 435] on span at bounding box center [458, 440] width 11 height 11
click at [0, 0] on input "checkbox" at bounding box center [0, 0] width 0 height 0
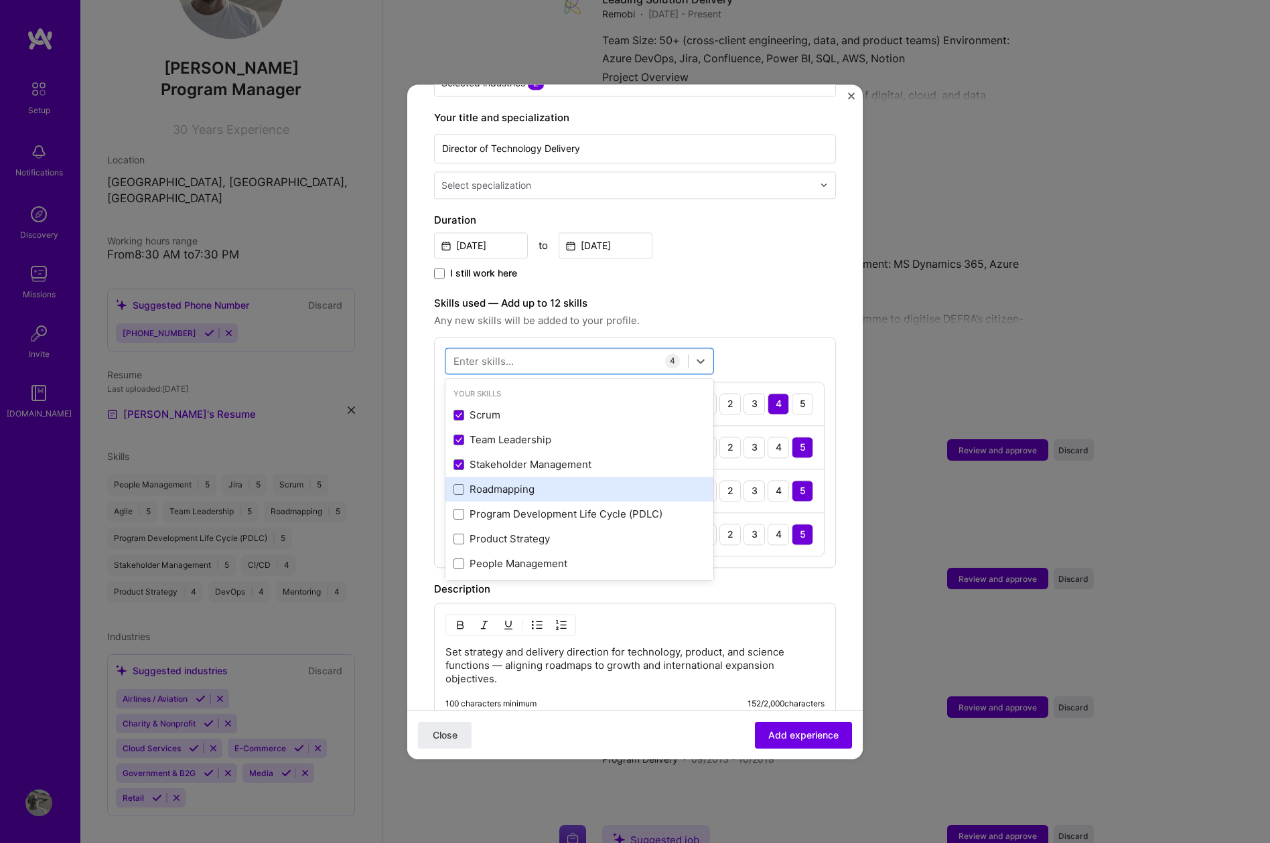
click at [458, 486] on div "Roadmapping" at bounding box center [579, 489] width 268 height 25
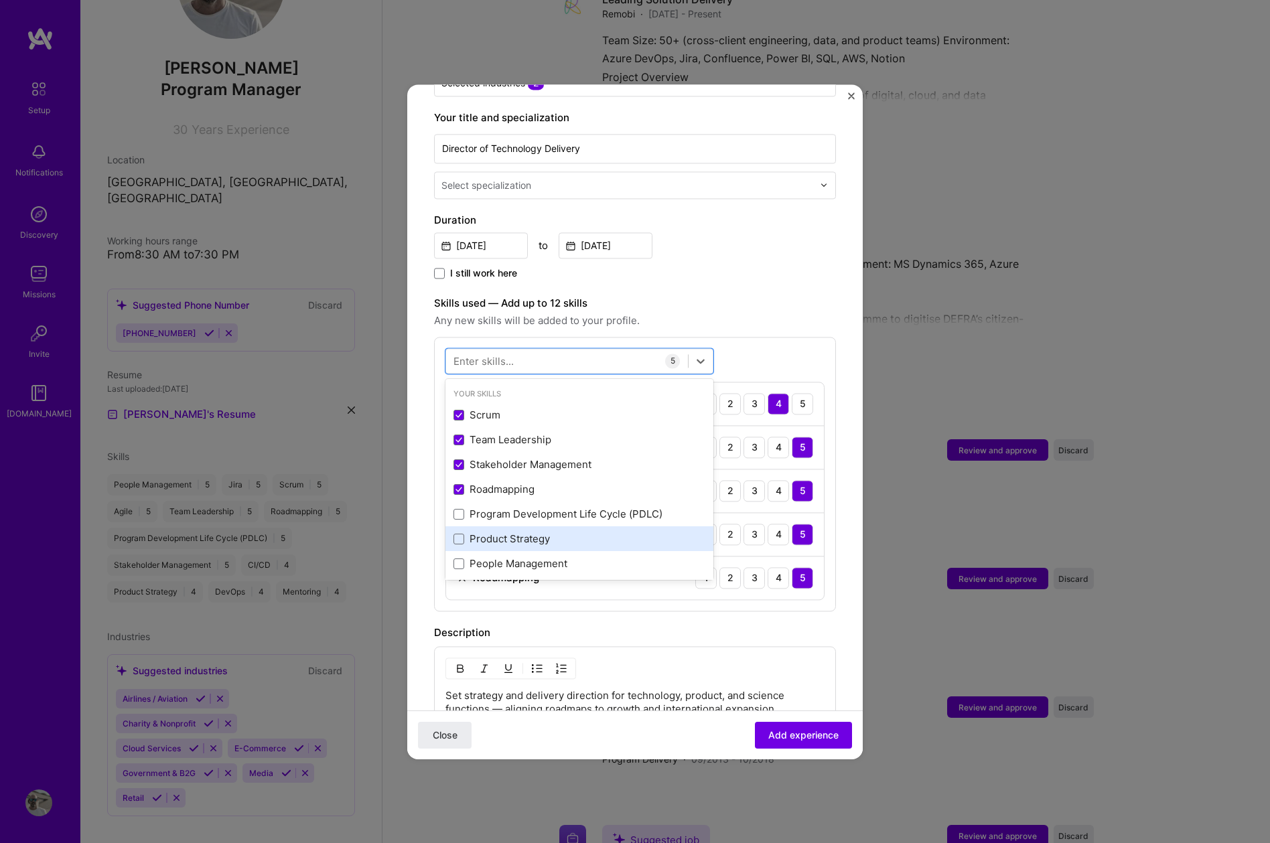
click at [459, 527] on div "Product Strategy" at bounding box center [579, 539] width 268 height 25
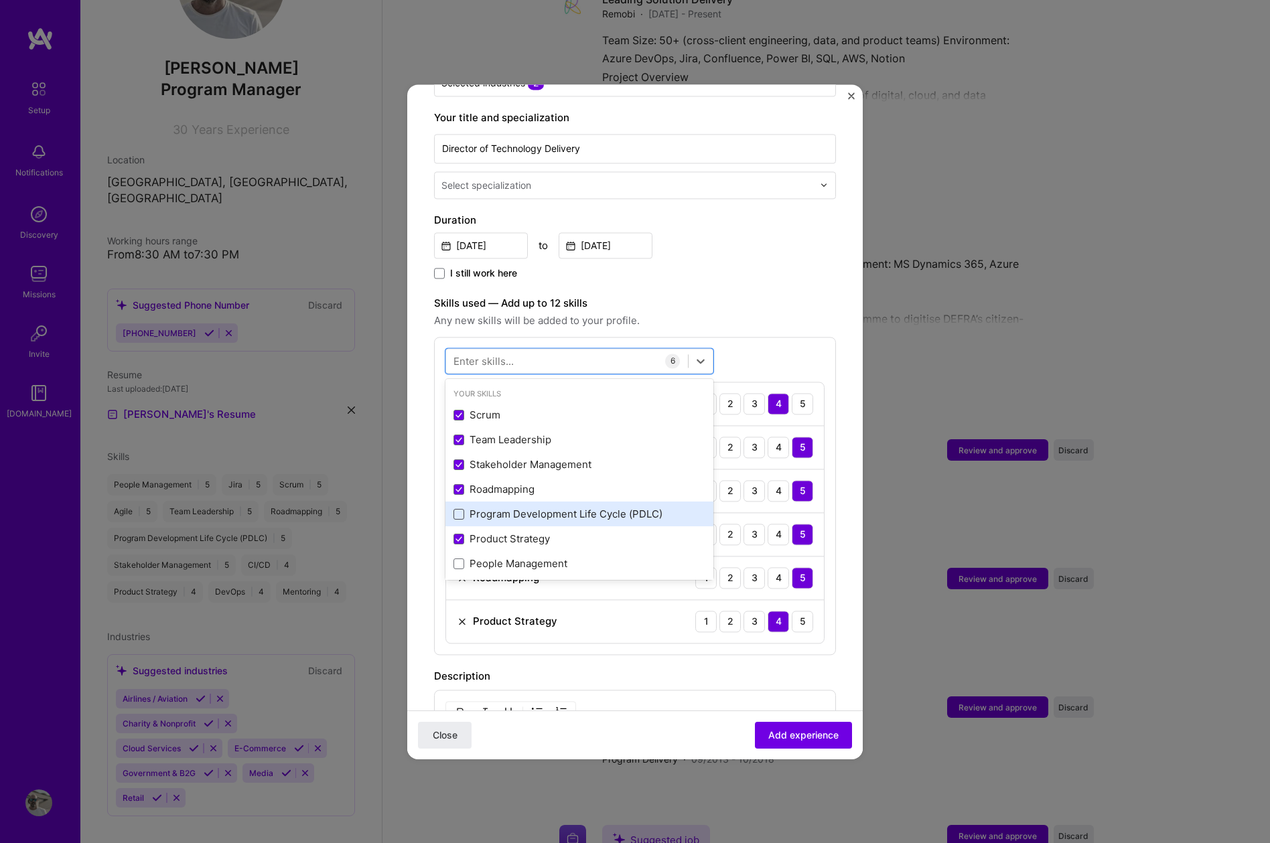
click at [458, 509] on span at bounding box center [458, 514] width 11 height 11
click at [0, 0] on input "checkbox" at bounding box center [0, 0] width 0 height 0
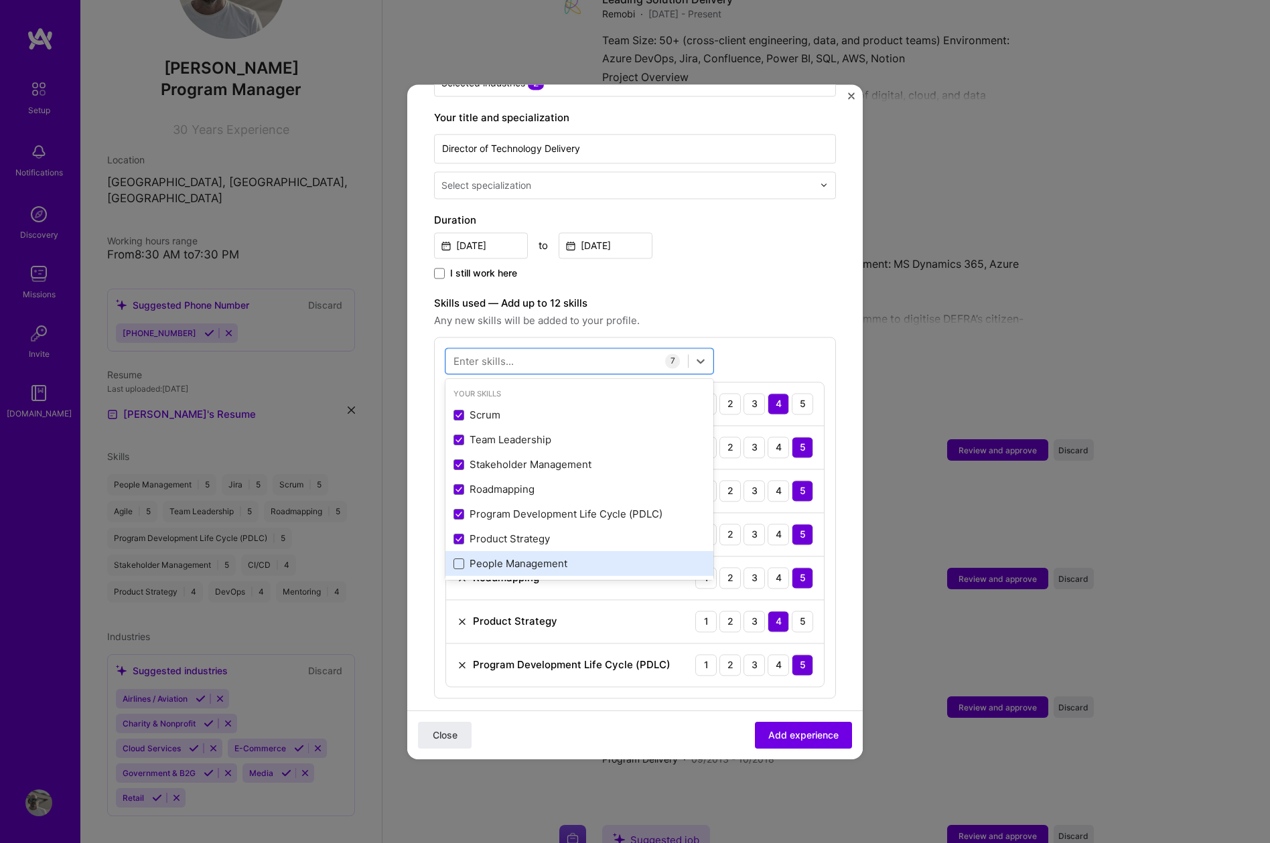
click at [458, 559] on span at bounding box center [458, 564] width 11 height 11
click at [0, 0] on input "checkbox" at bounding box center [0, 0] width 0 height 0
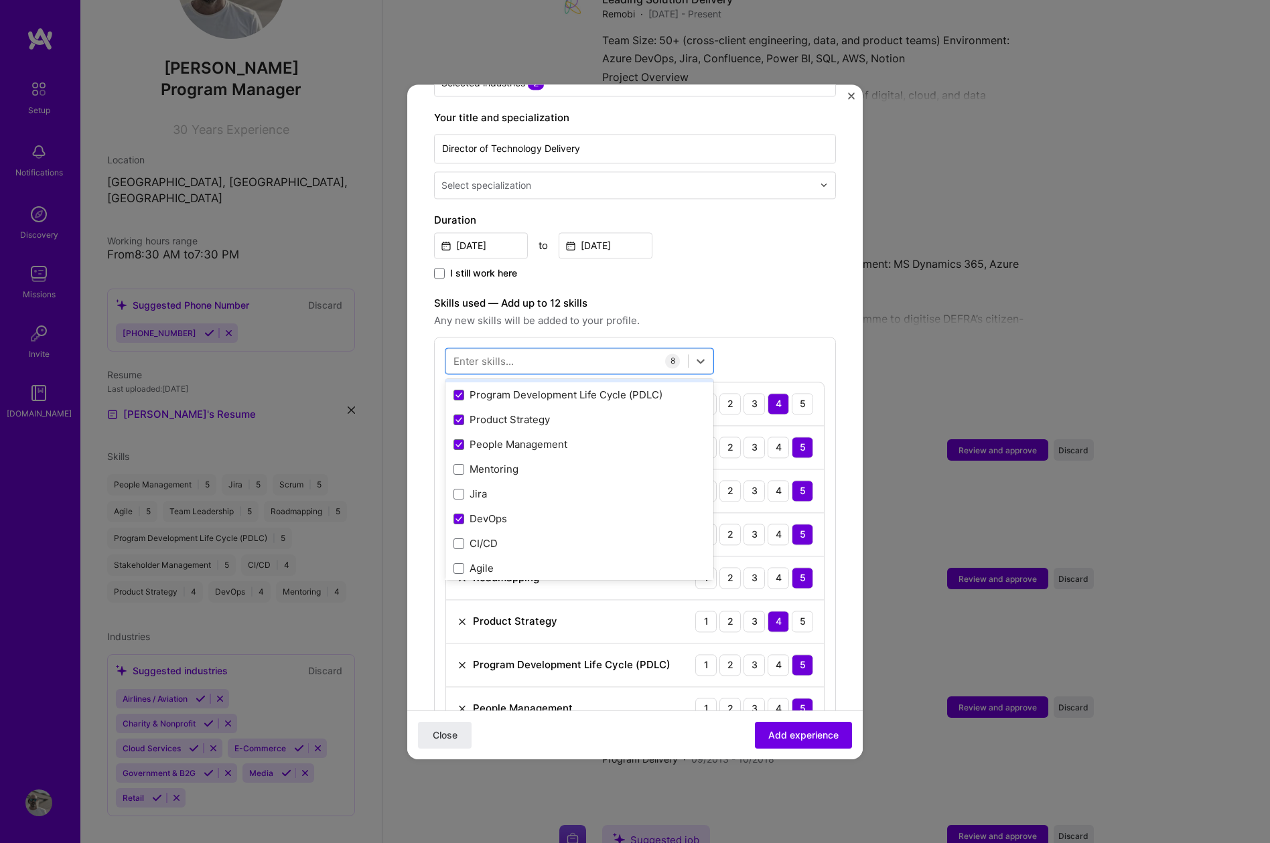
scroll to position [129, 0]
click at [465, 453] on div "Mentoring" at bounding box center [579, 460] width 252 height 14
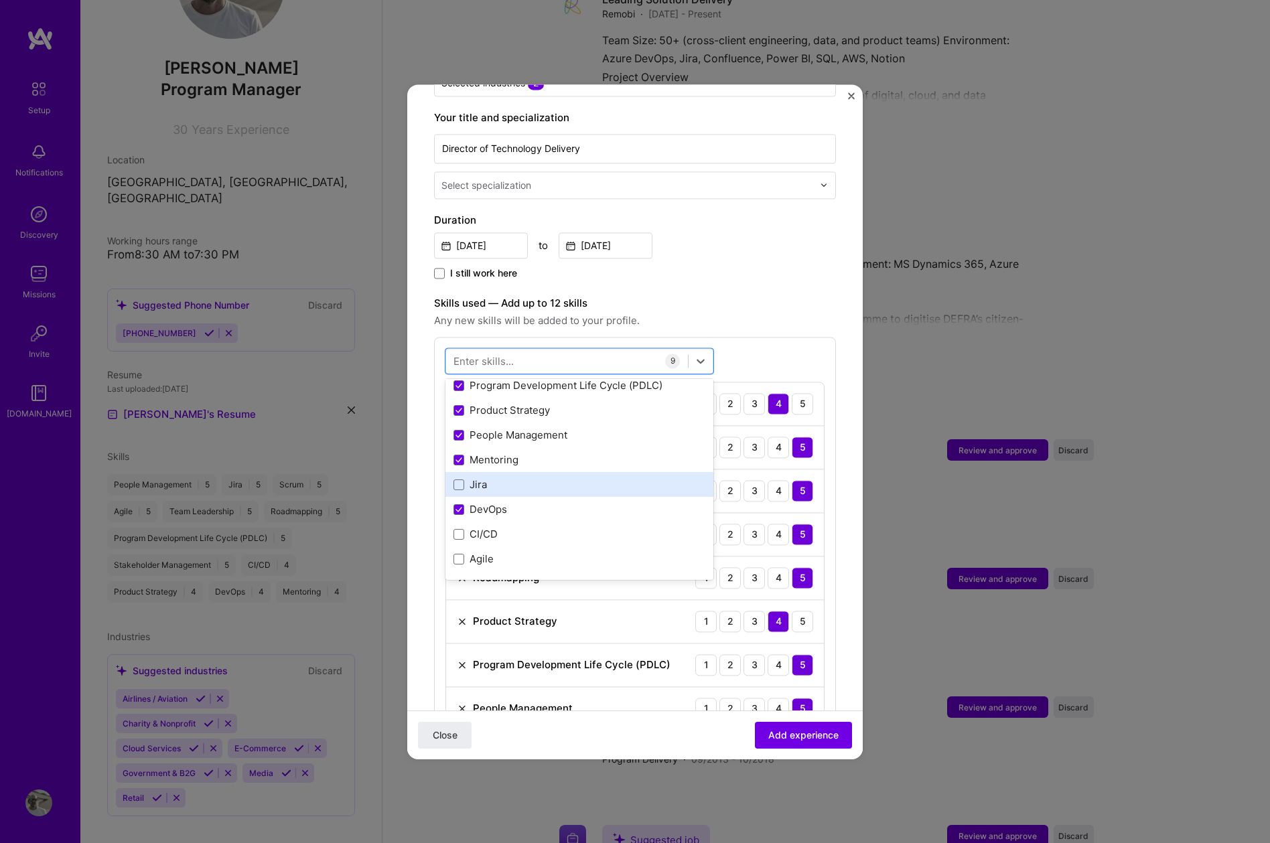
click at [465, 478] on div "Jira" at bounding box center [579, 485] width 252 height 14
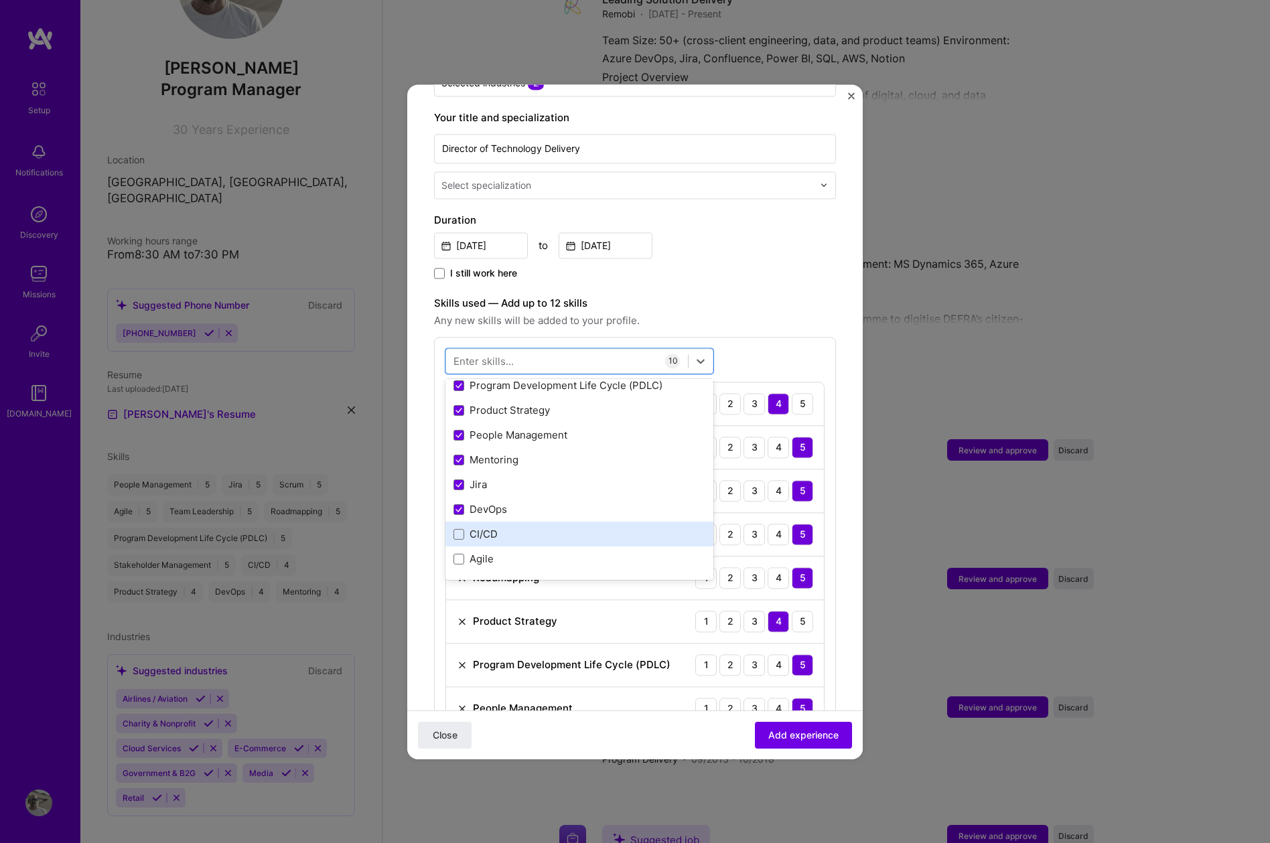
click at [465, 528] on div "CI/CD" at bounding box center [579, 535] width 252 height 14
click at [465, 552] on div "Agile" at bounding box center [579, 559] width 252 height 14
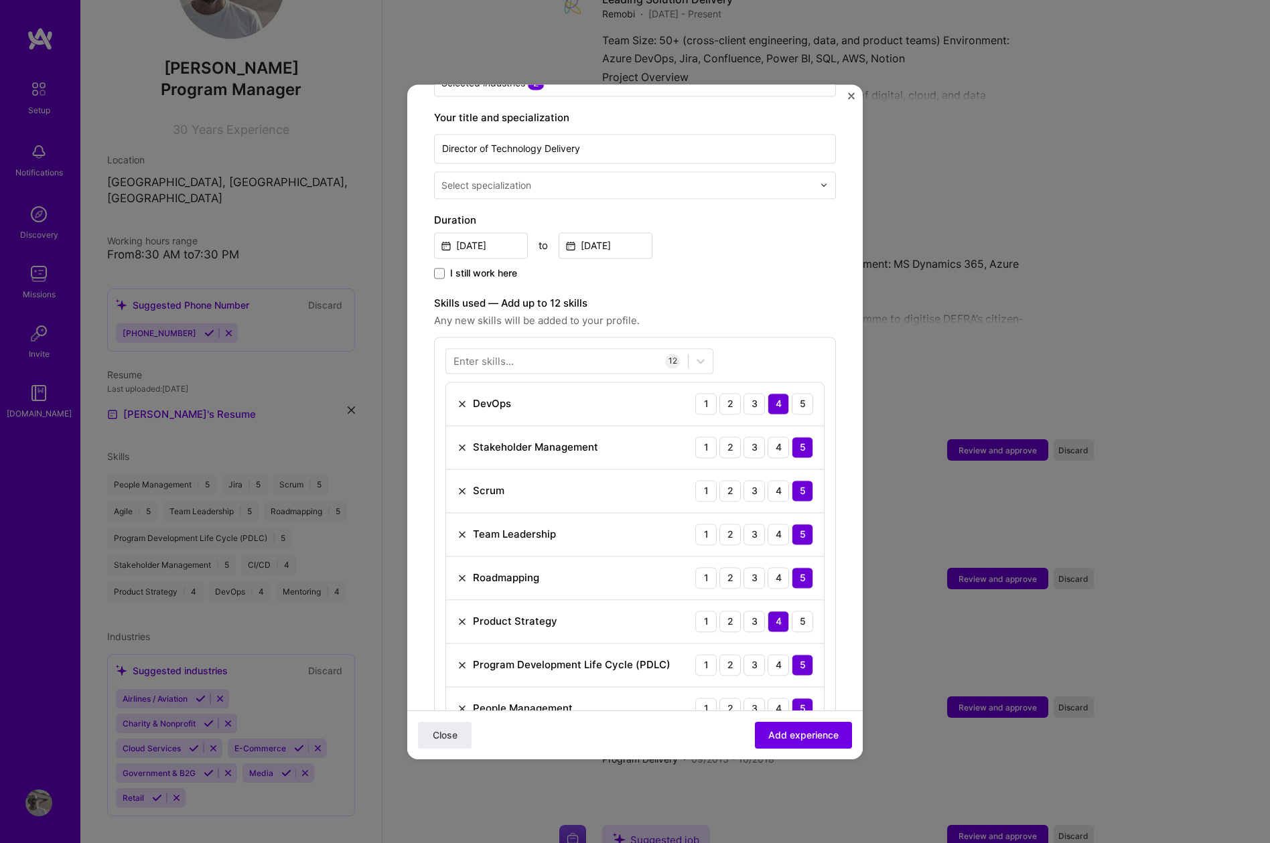
click at [713, 313] on span "Any new skills will be added to your profile." at bounding box center [635, 321] width 402 height 16
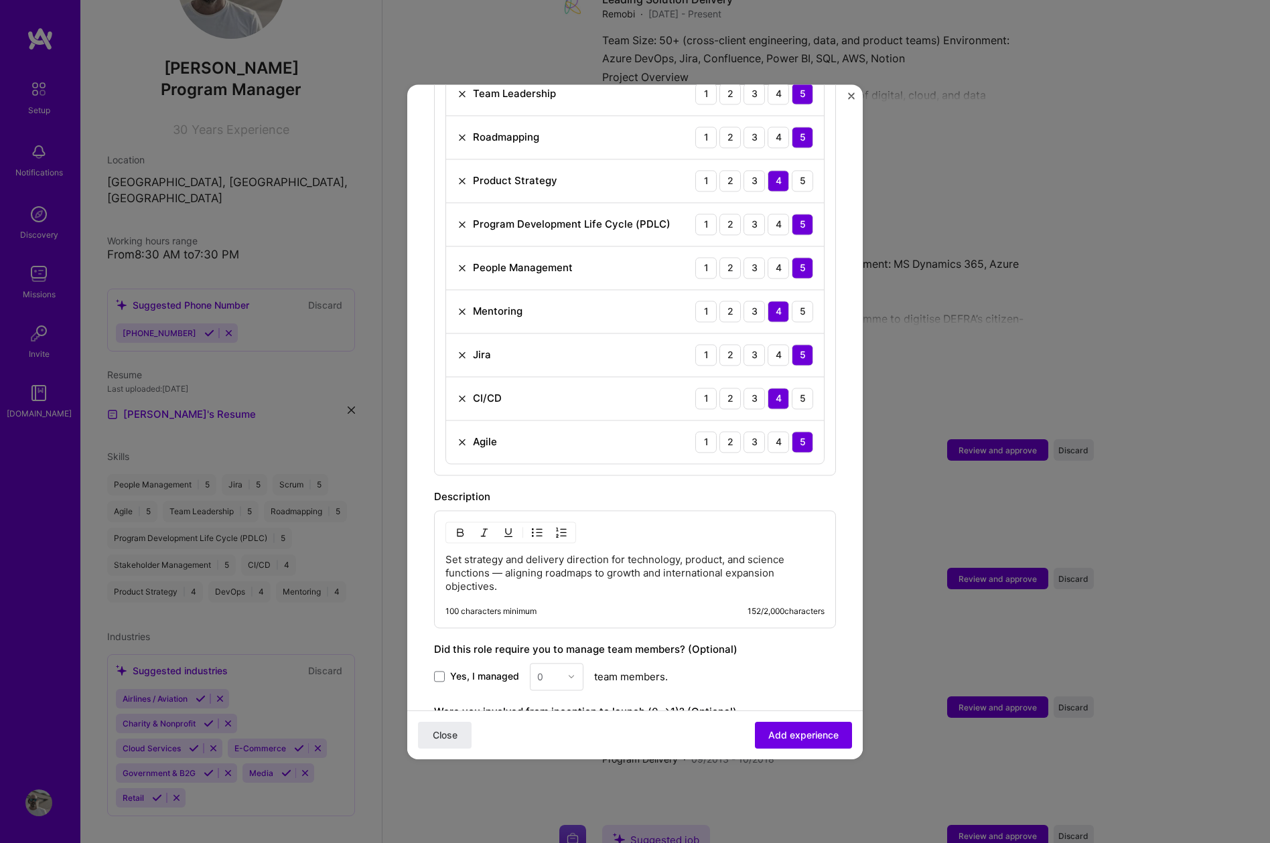
scroll to position [853, 0]
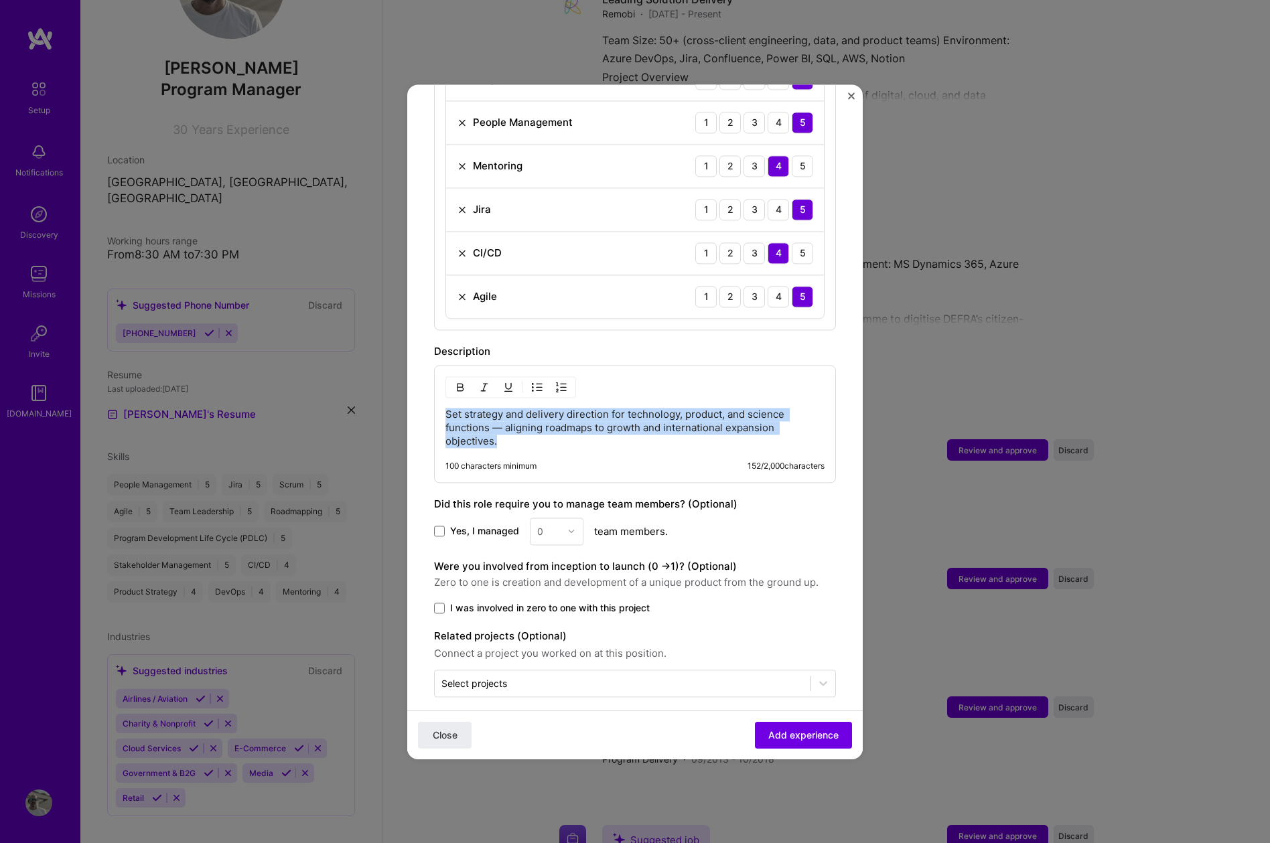
drag, startPoint x: 447, startPoint y: 402, endPoint x: 672, endPoint y: 594, distance: 295.9
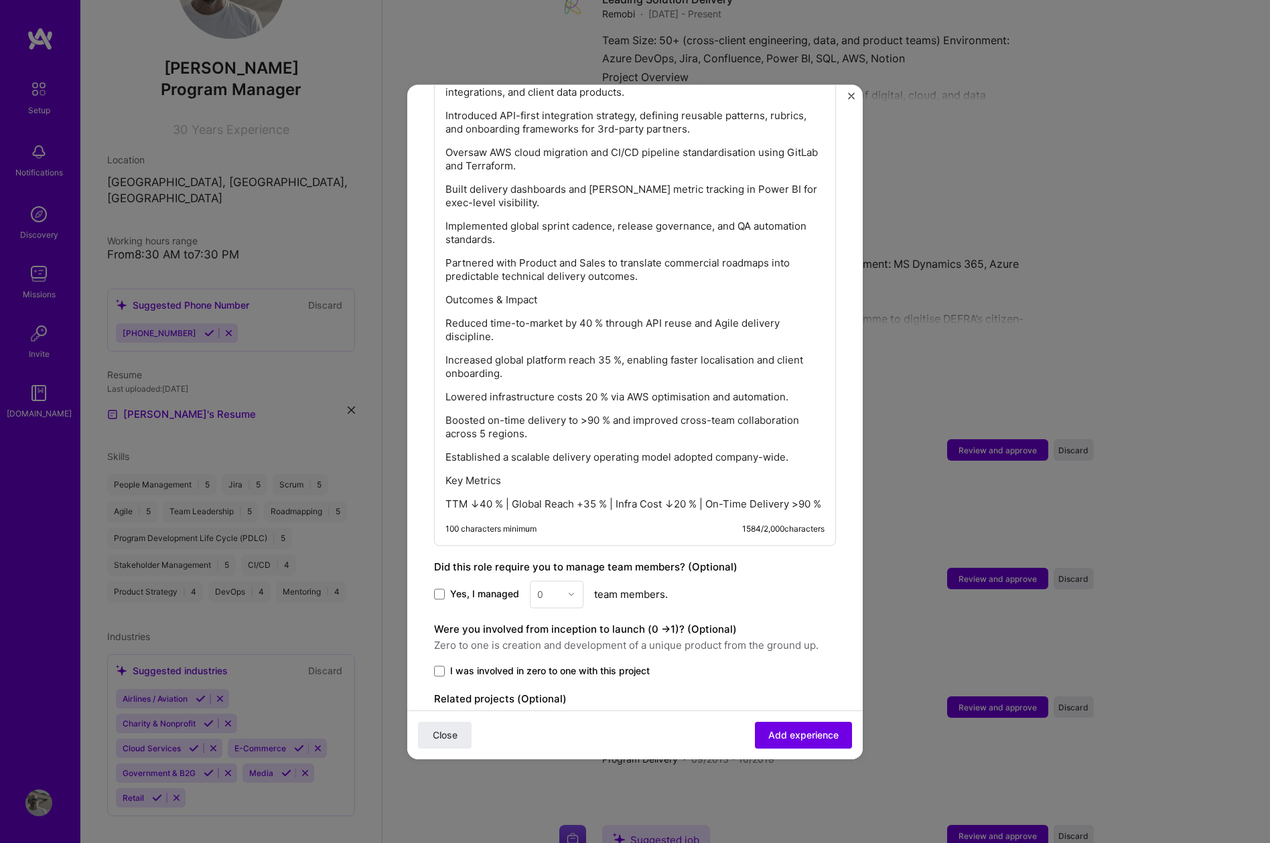
scroll to position [1398, 0]
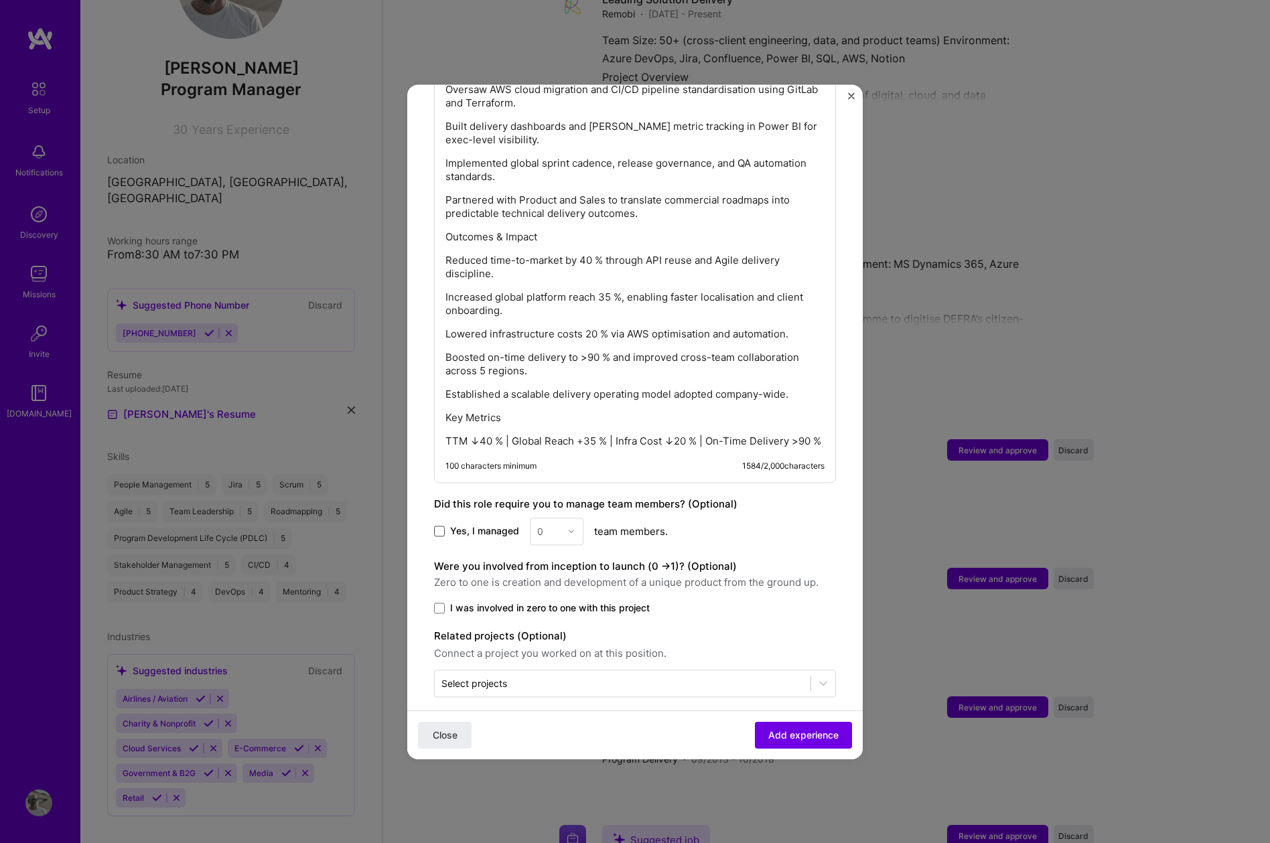
click at [439, 526] on span at bounding box center [439, 531] width 11 height 11
click at [0, 0] on input "Yes, I managed" at bounding box center [0, 0] width 0 height 0
click at [566, 518] on div "0" at bounding box center [557, 531] width 54 height 27
click at [552, 578] on div "20" at bounding box center [557, 586] width 46 height 25
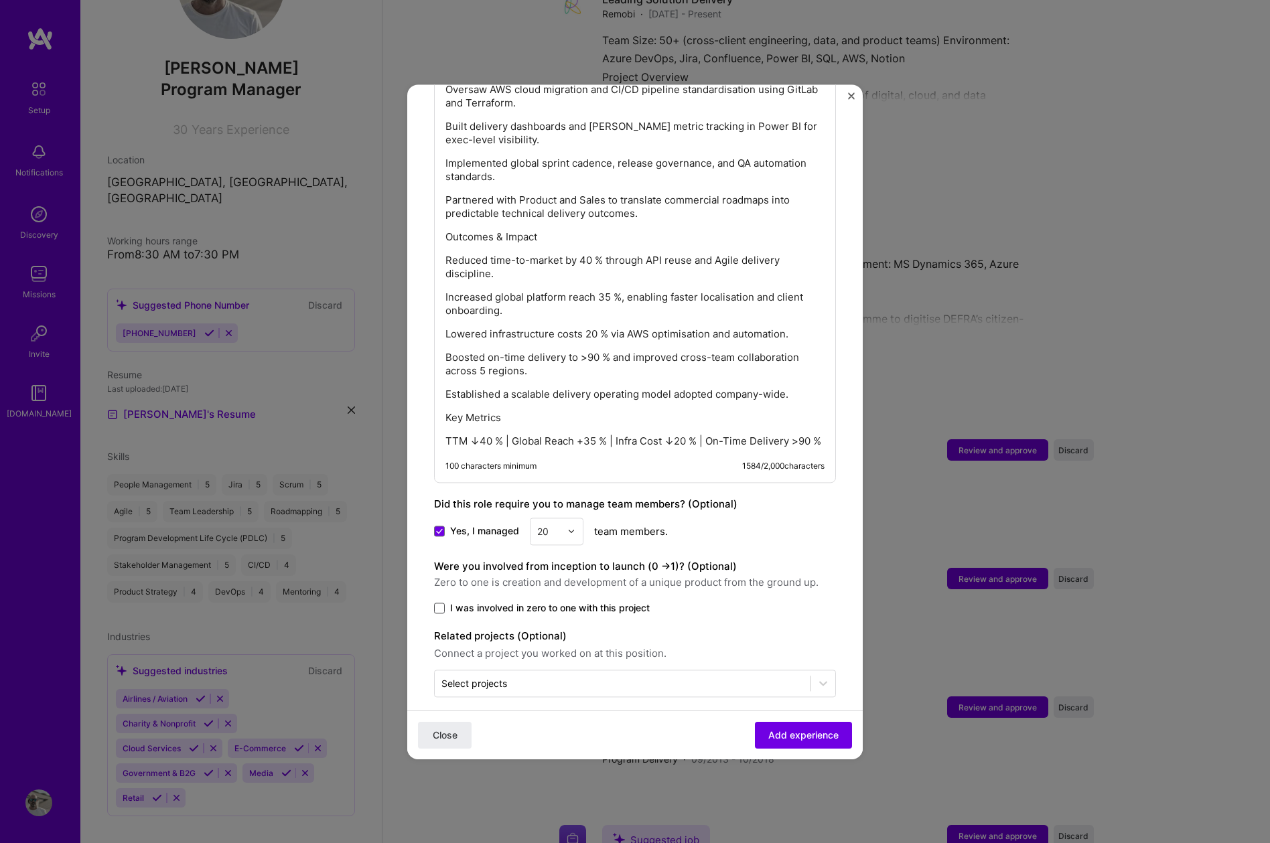
click at [443, 603] on span at bounding box center [439, 608] width 11 height 11
click at [0, 0] on input "I was involved in zero to one with this project" at bounding box center [0, 0] width 0 height 0
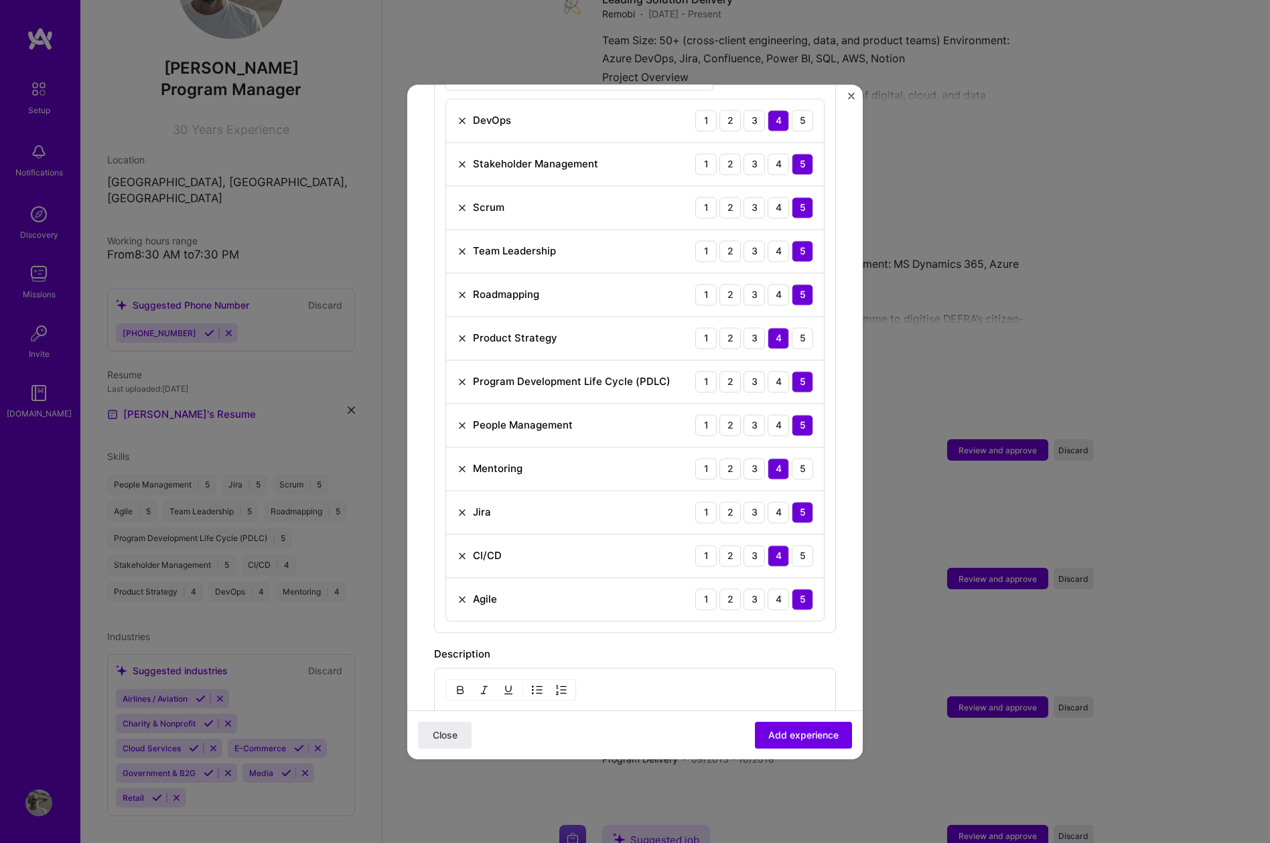
scroll to position [0, 0]
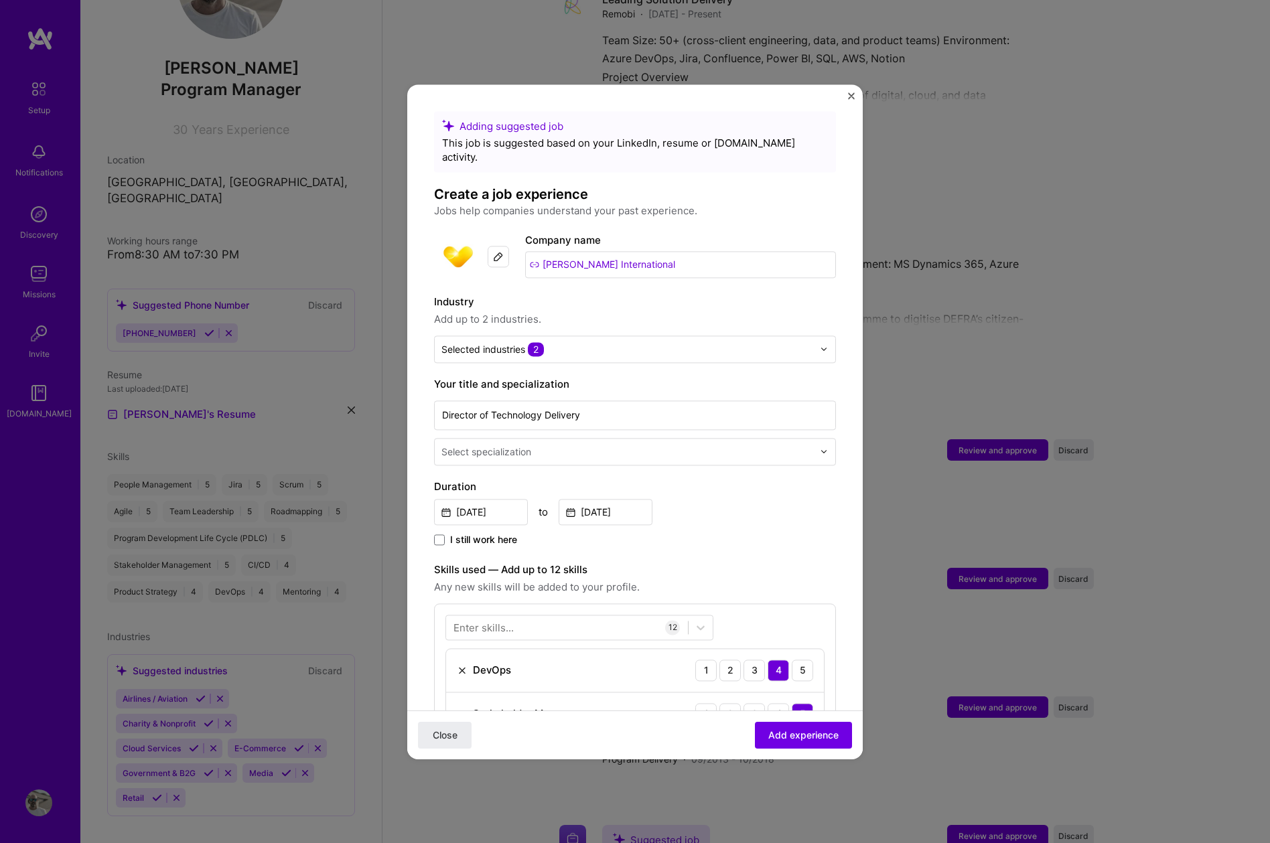
click at [657, 445] on input "text" at bounding box center [628, 452] width 374 height 14
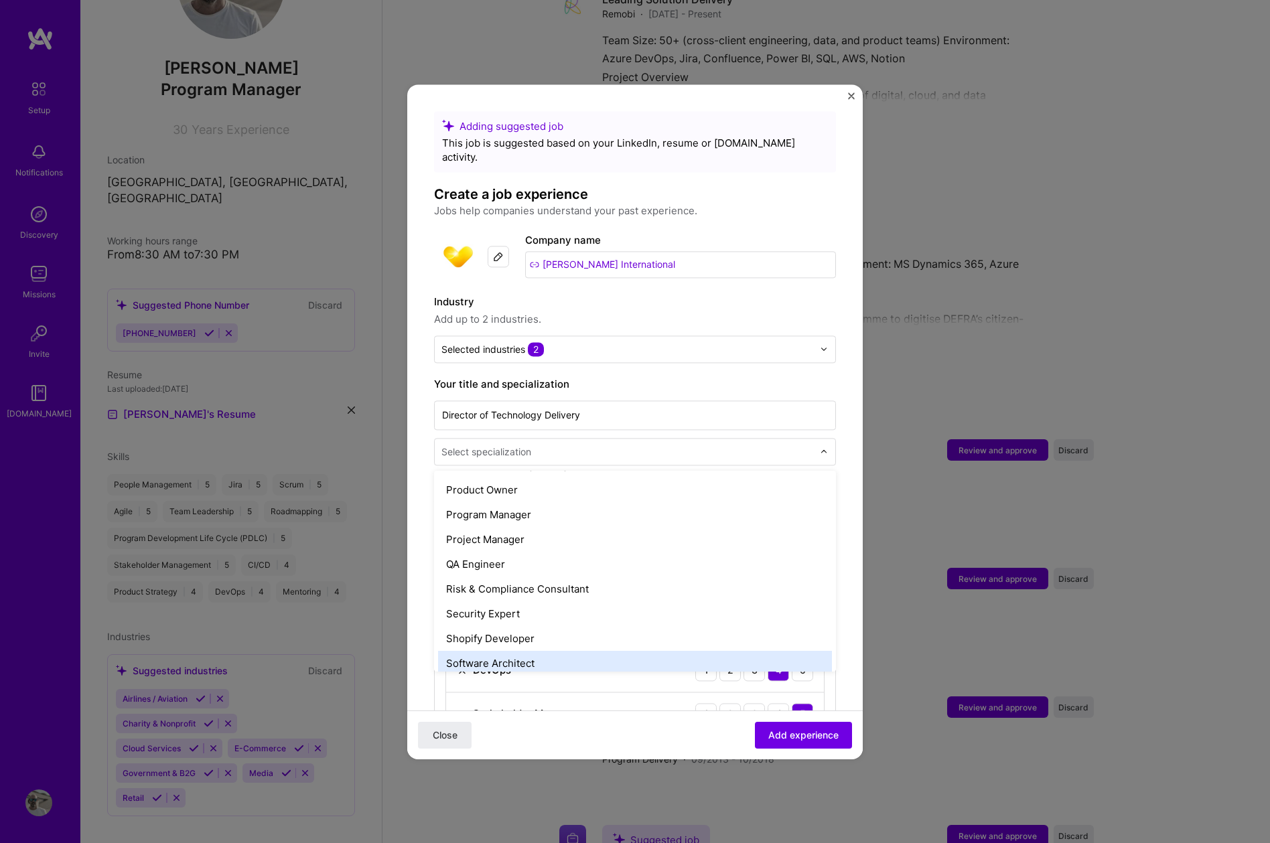
scroll to position [1280, 0]
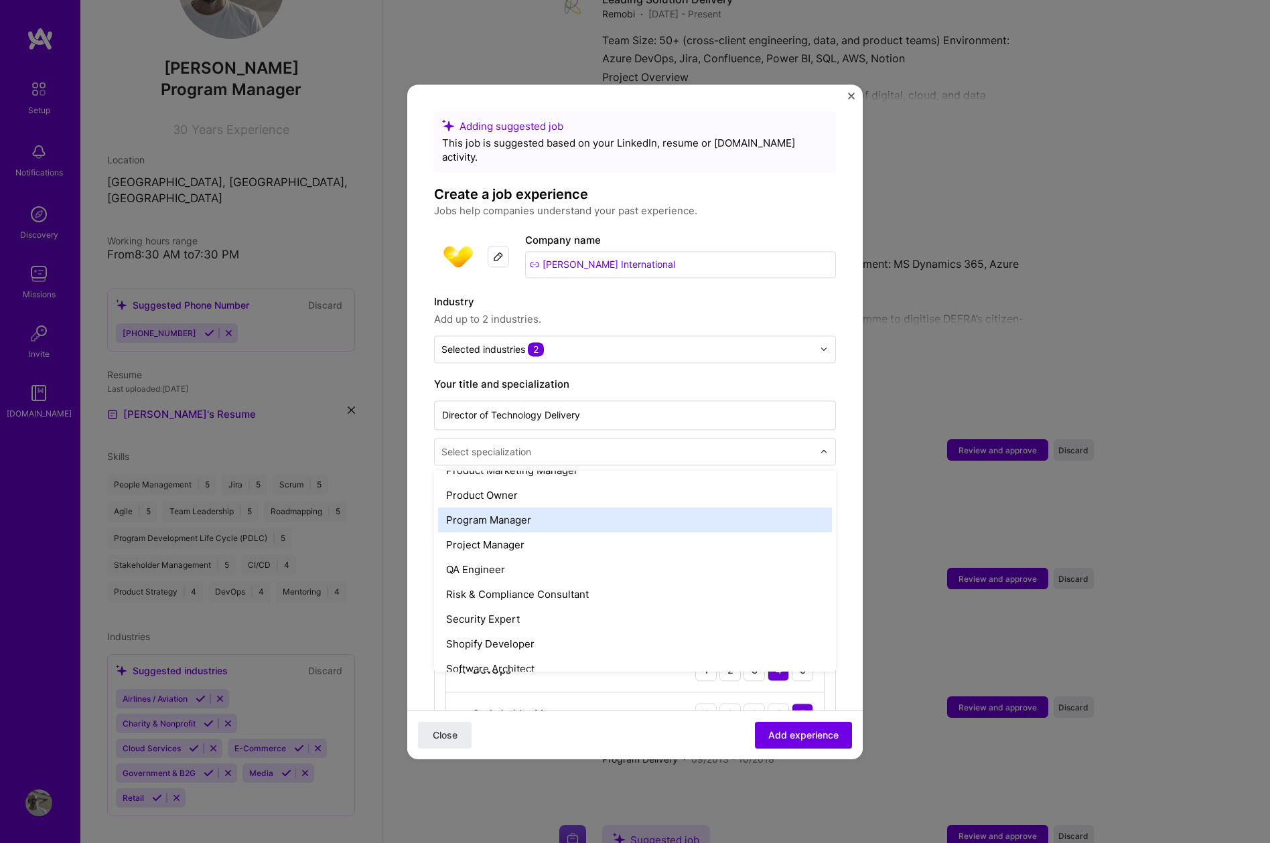
click at [511, 508] on div "Program Manager" at bounding box center [635, 520] width 394 height 25
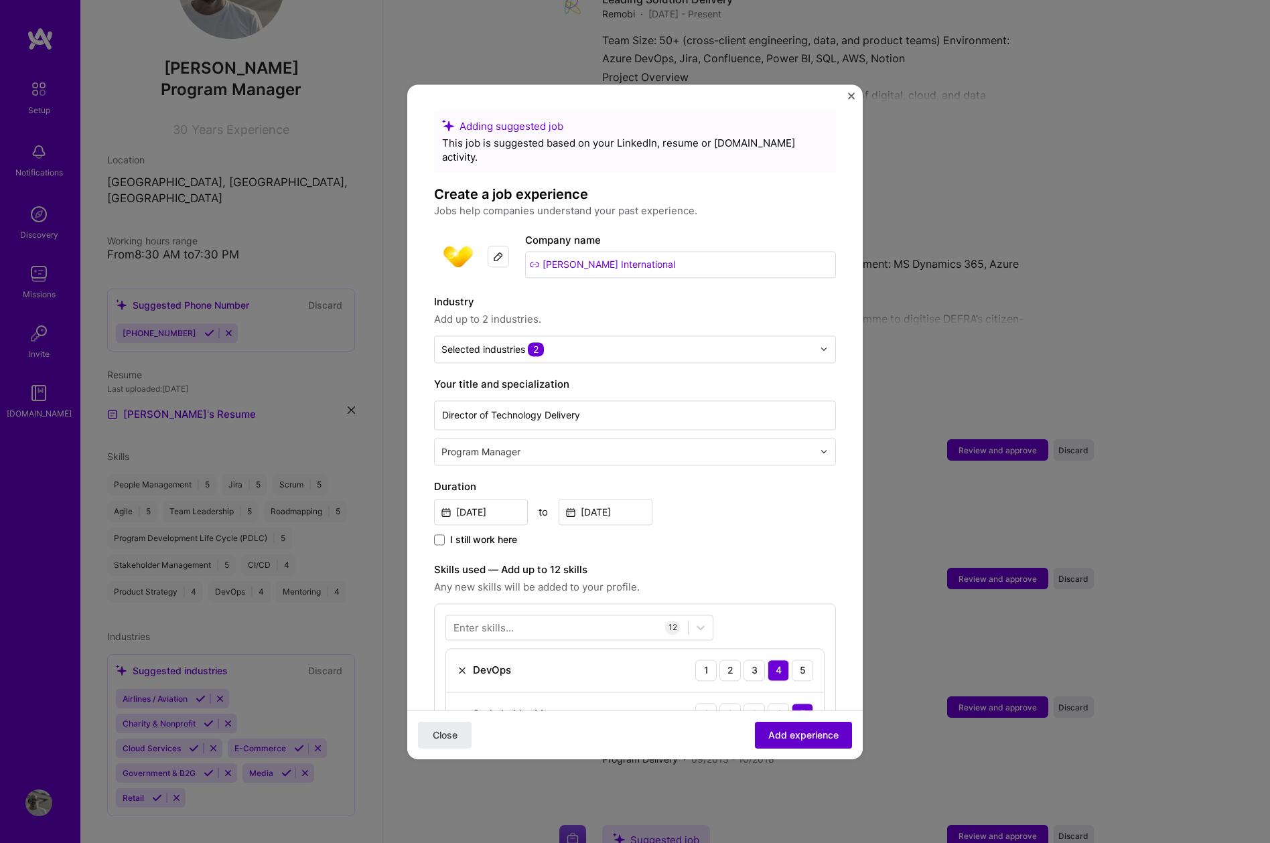
click at [794, 733] on span "Add experience" at bounding box center [803, 734] width 70 height 13
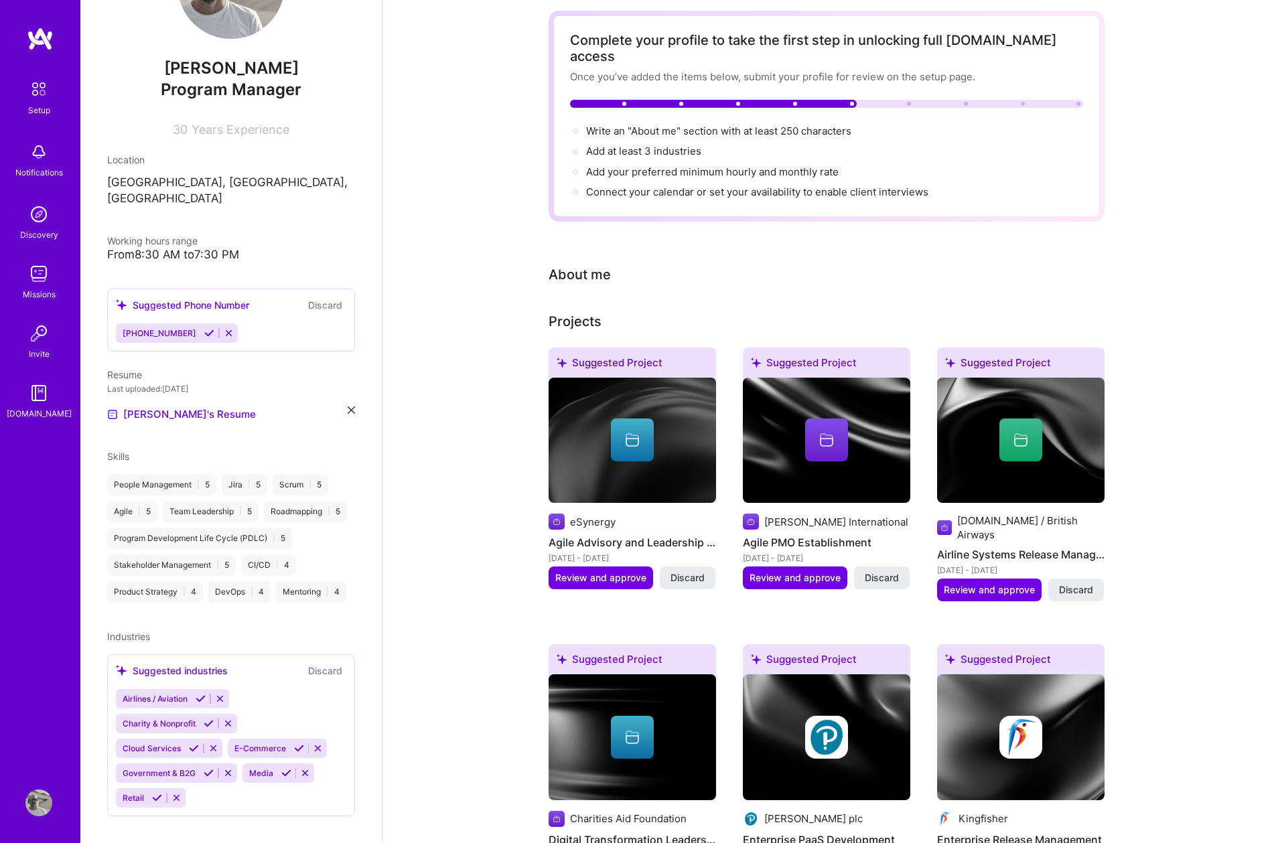
scroll to position [0, 0]
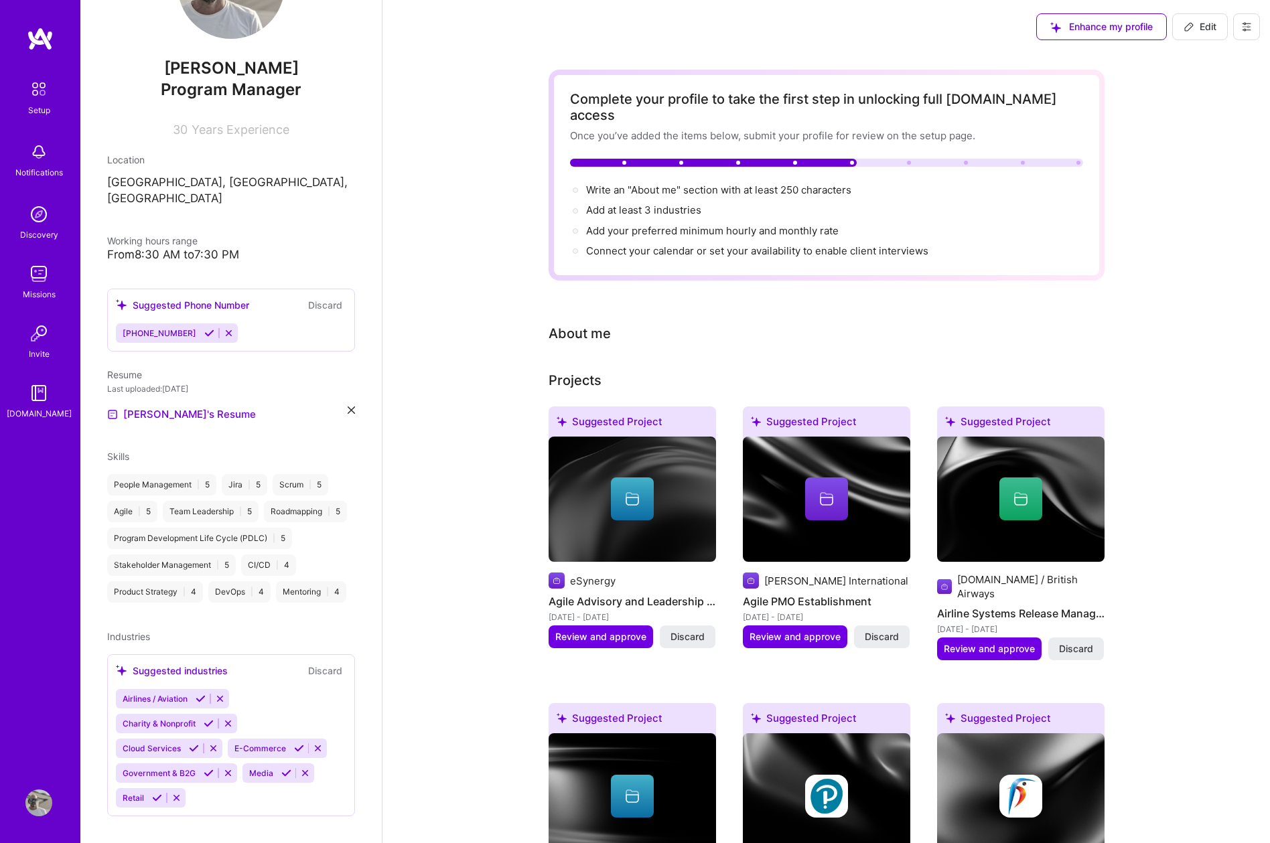
click at [1200, 27] on span "Edit" at bounding box center [1199, 26] width 33 height 13
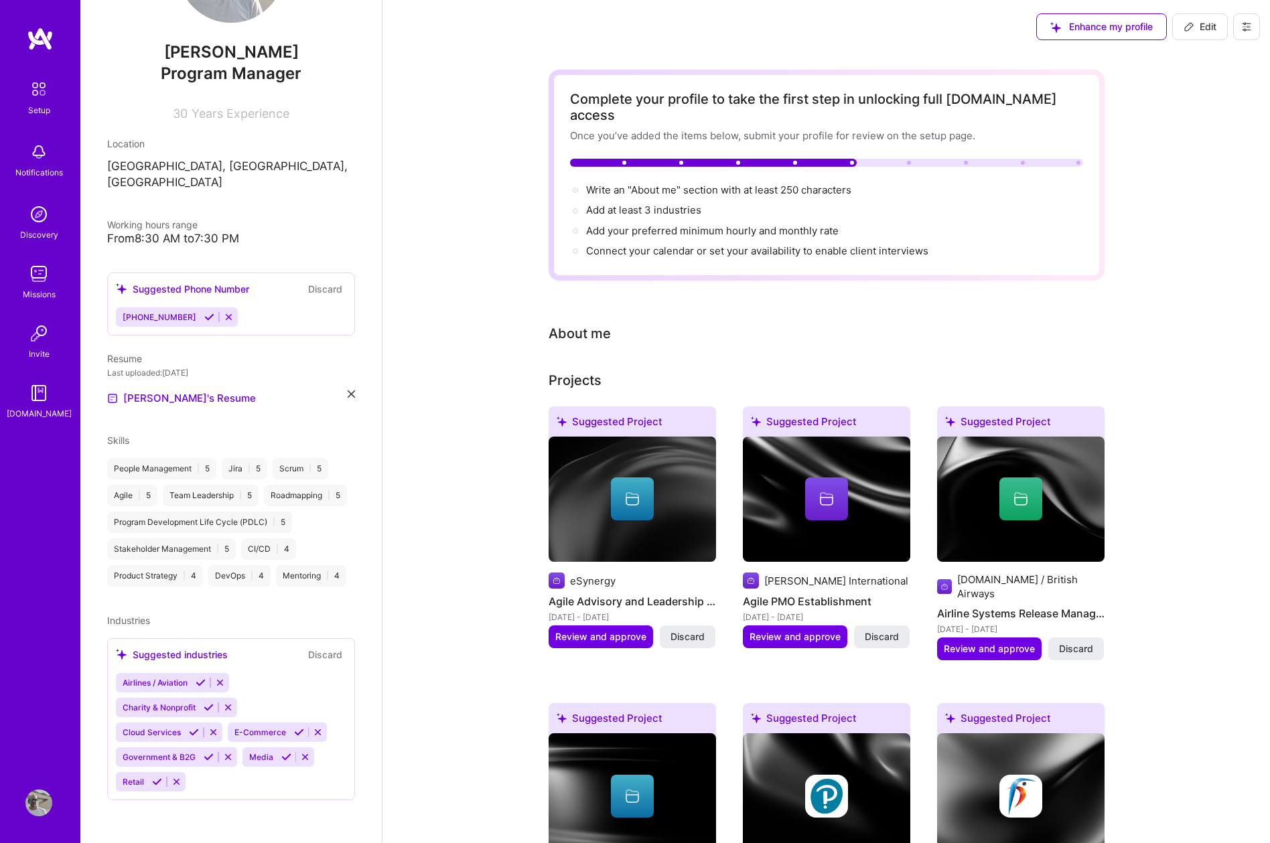
select select "US"
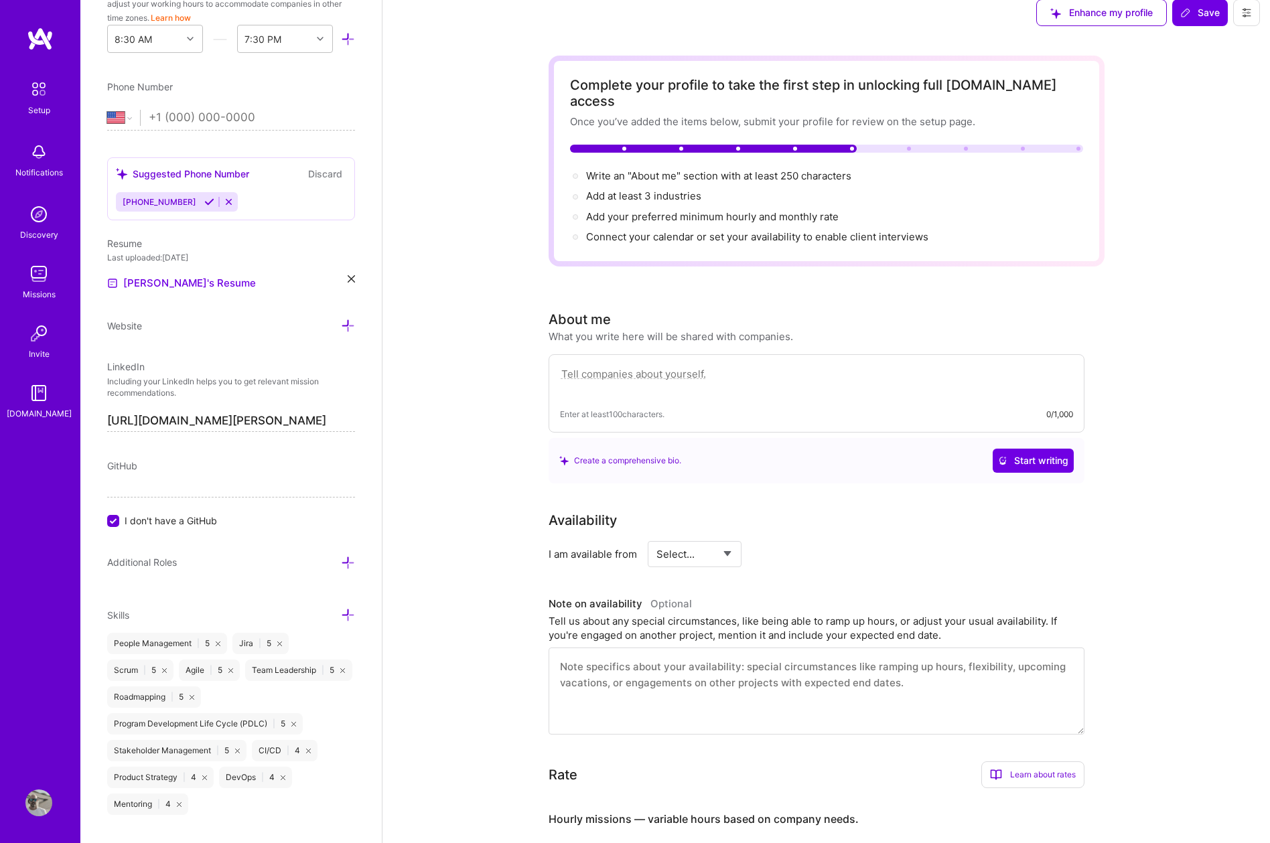
scroll to position [0, 0]
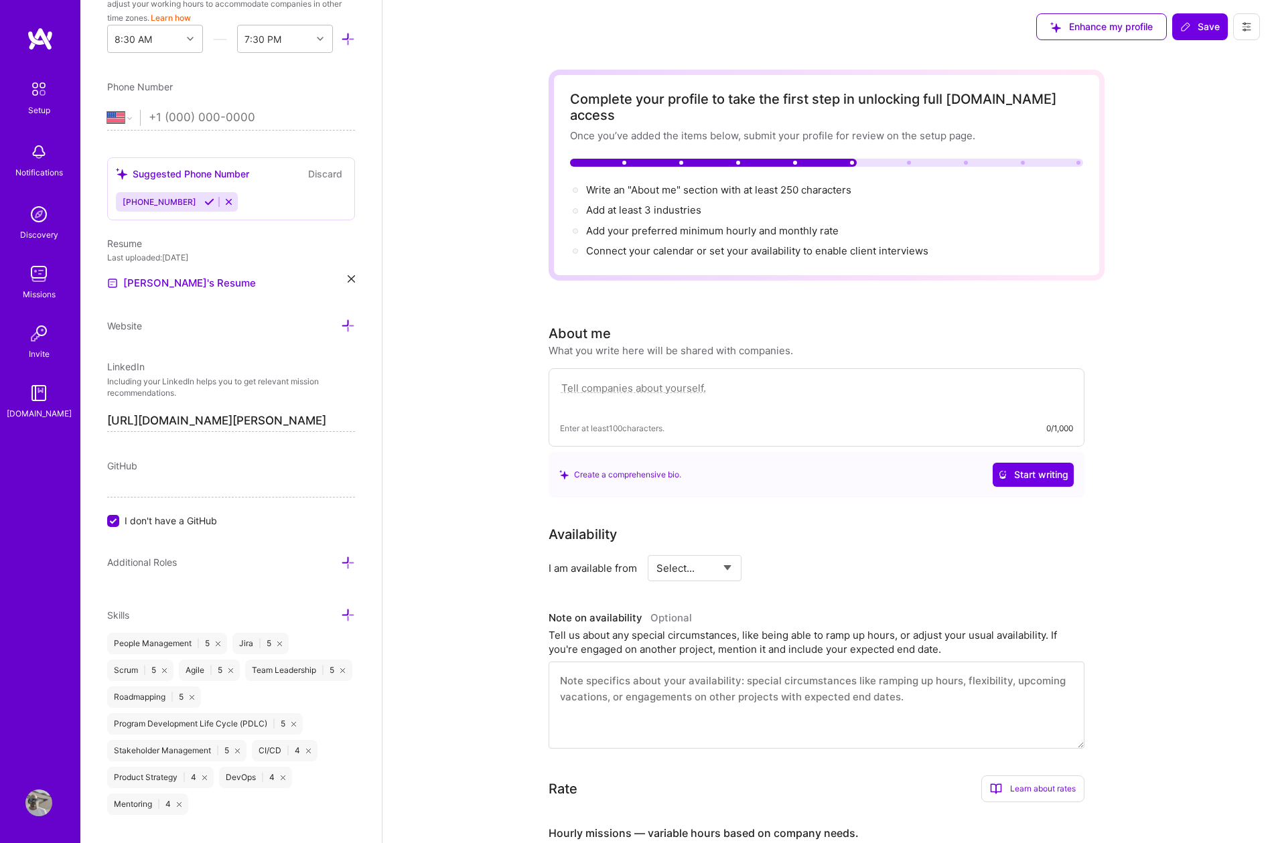
click at [729, 551] on select "Select... Right Now Future Date Not Available" at bounding box center [694, 568] width 77 height 34
select select "Right Now"
click at [656, 551] on select "Select... Right Now Future Date Not Available" at bounding box center [694, 568] width 77 height 34
click at [804, 555] on input at bounding box center [816, 568] width 80 height 26
type input "35"
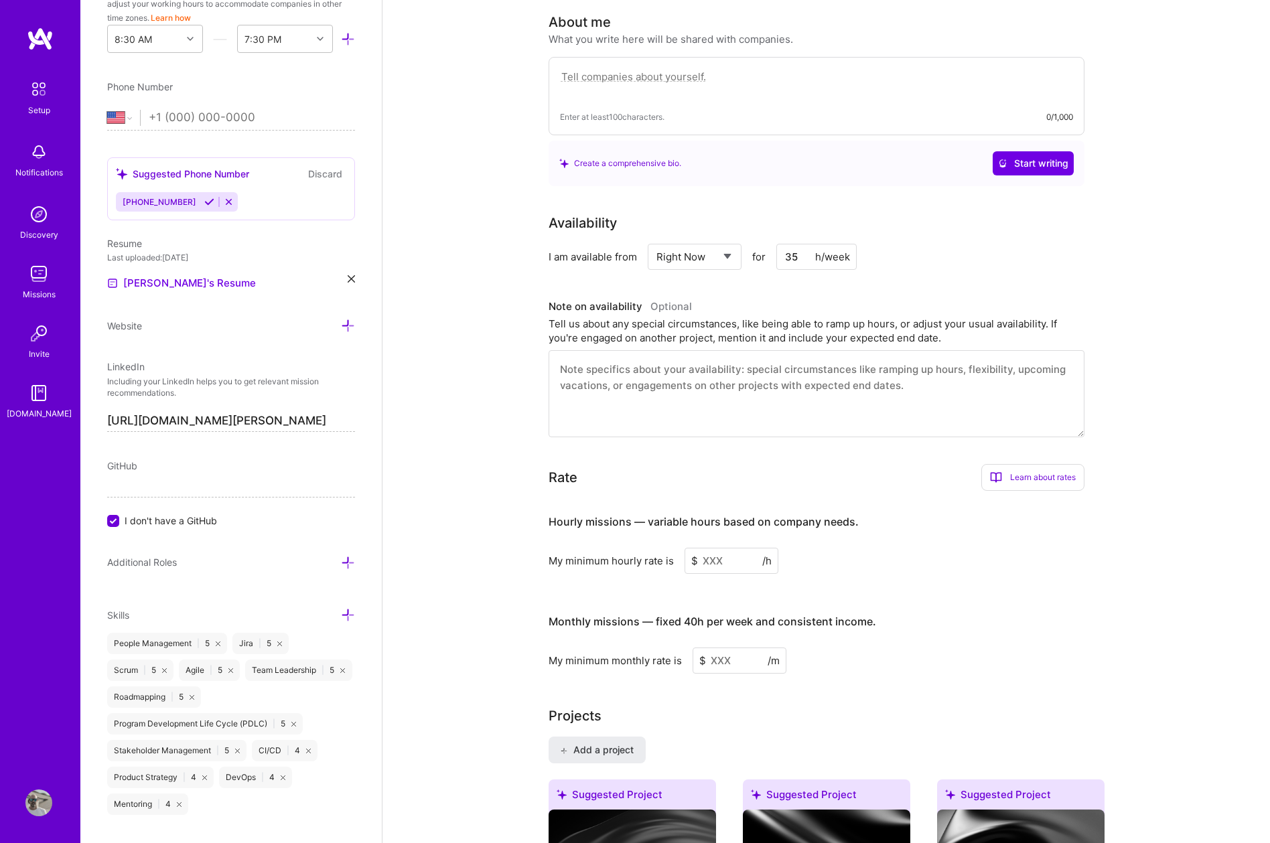
scroll to position [312, 0]
click at [721, 547] on input at bounding box center [731, 560] width 94 height 26
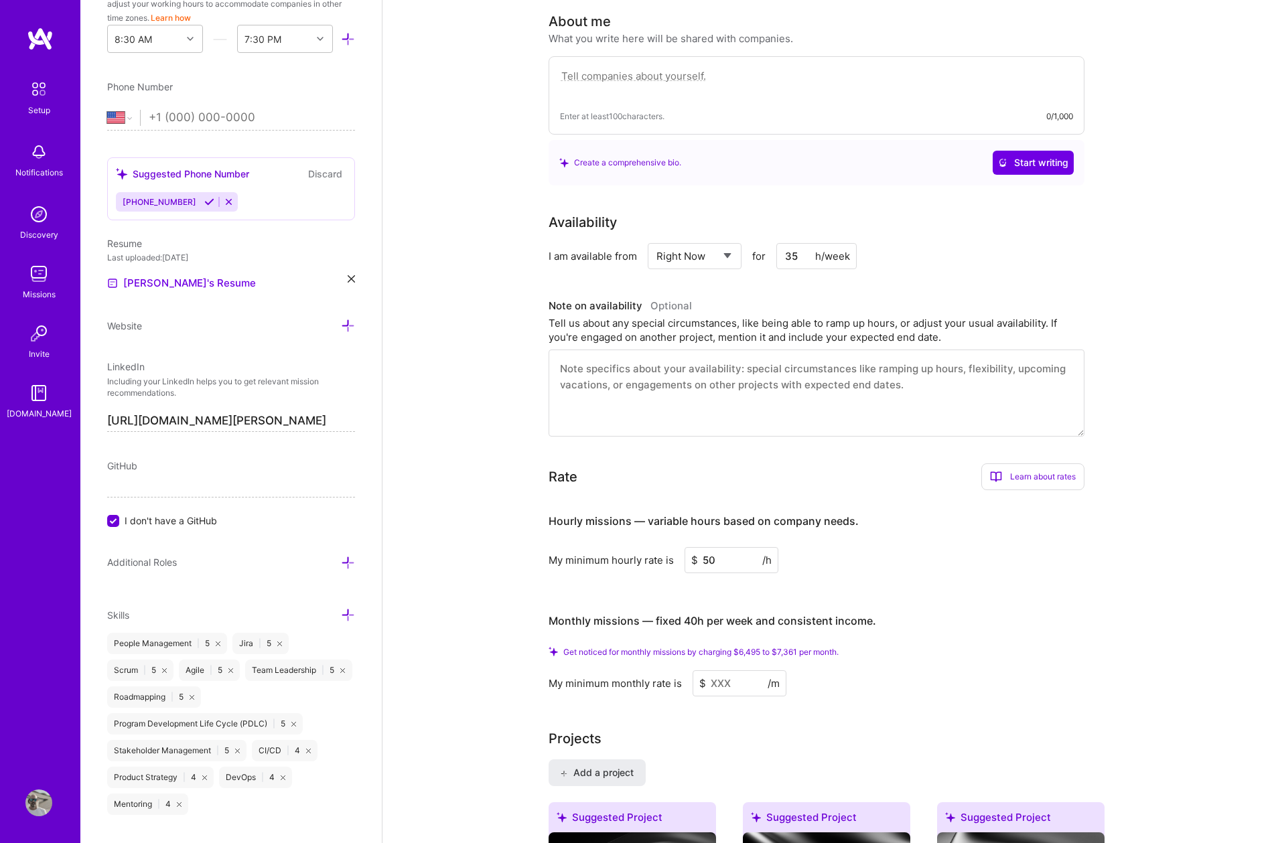
click at [1040, 647] on div "Get noticed for monthly missions by charging $6,495 to $7,361 per month." at bounding box center [816, 652] width 536 height 10
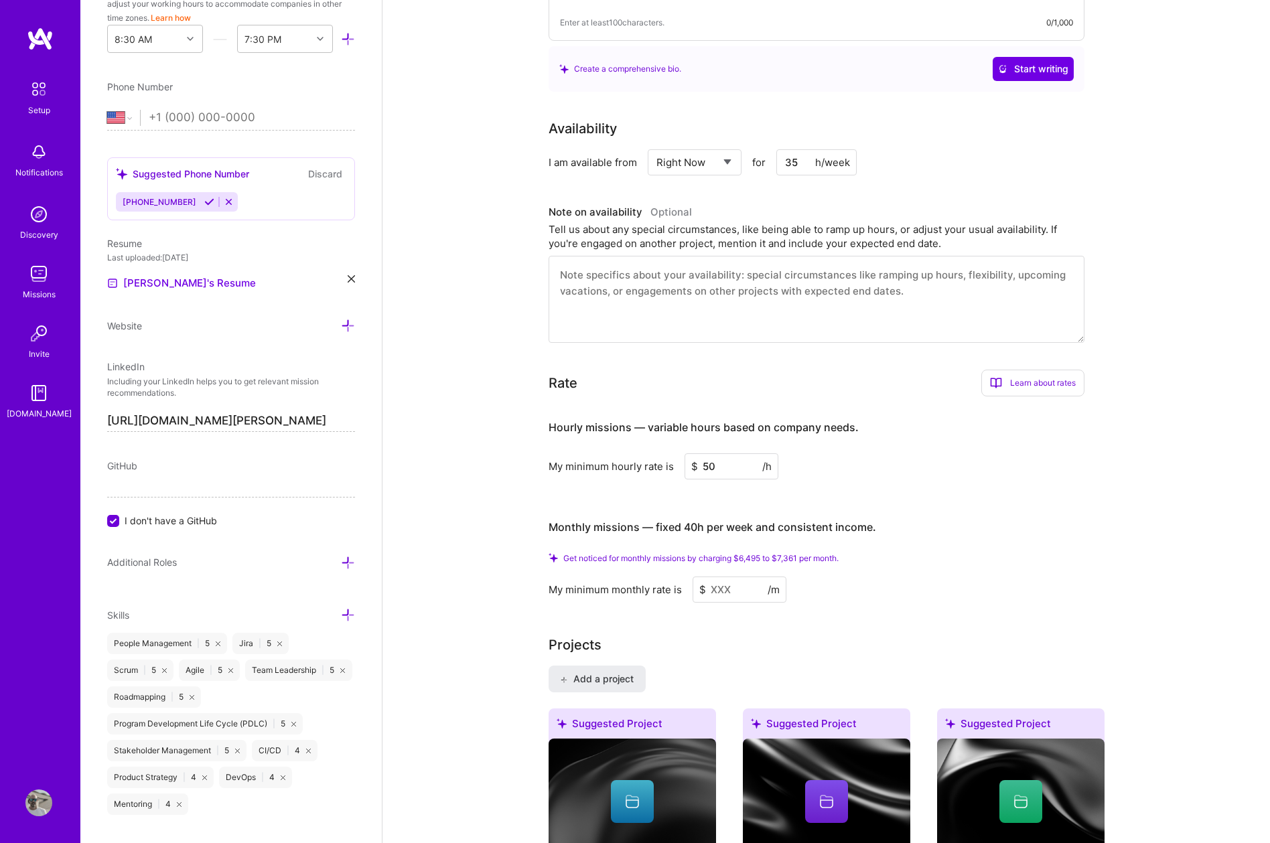
scroll to position [408, 0]
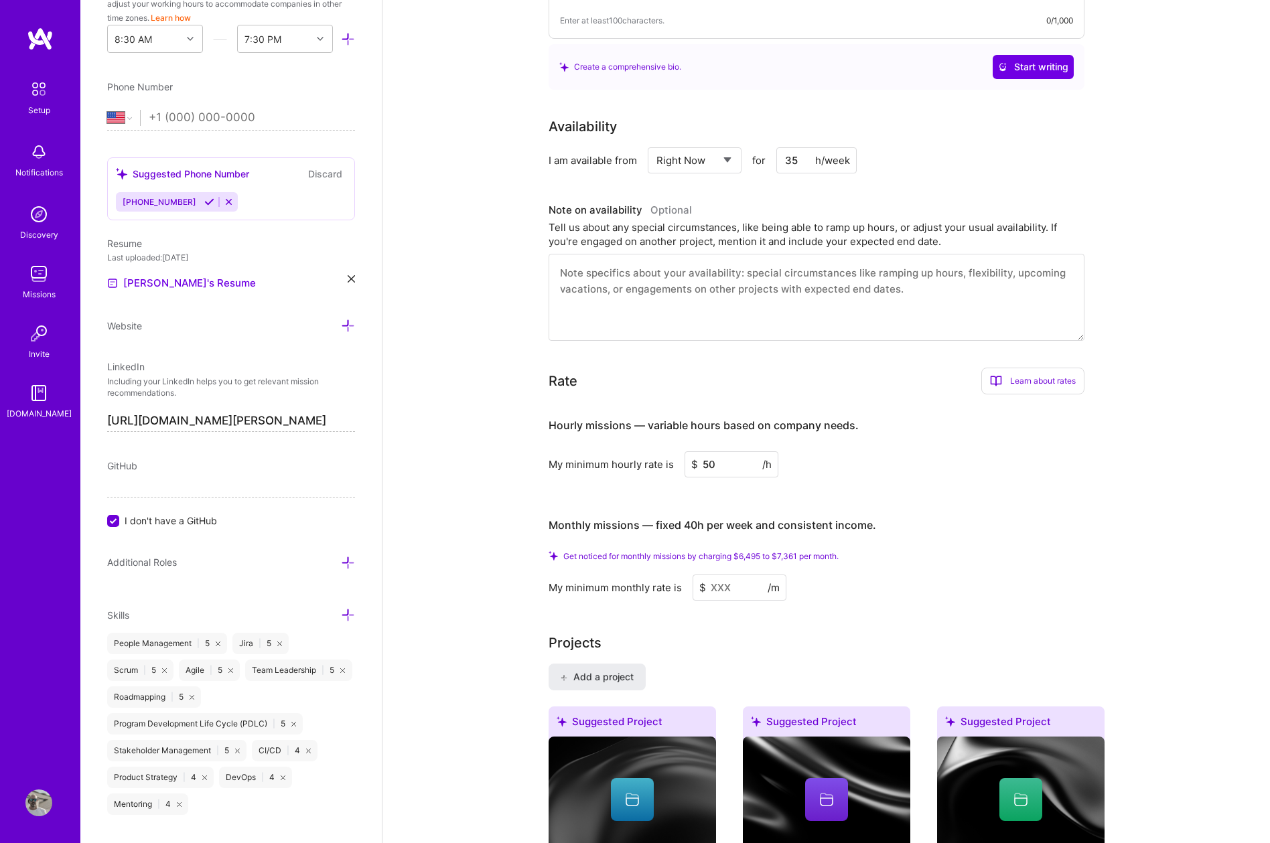
click at [733, 575] on input at bounding box center [739, 588] width 94 height 26
click at [718, 454] on input "50" at bounding box center [731, 464] width 94 height 26
type input "5"
type input "80"
click at [938, 475] on div "Hourly missions — variable hours based on company needs. My minimum hourly rate…" at bounding box center [816, 503] width 536 height 196
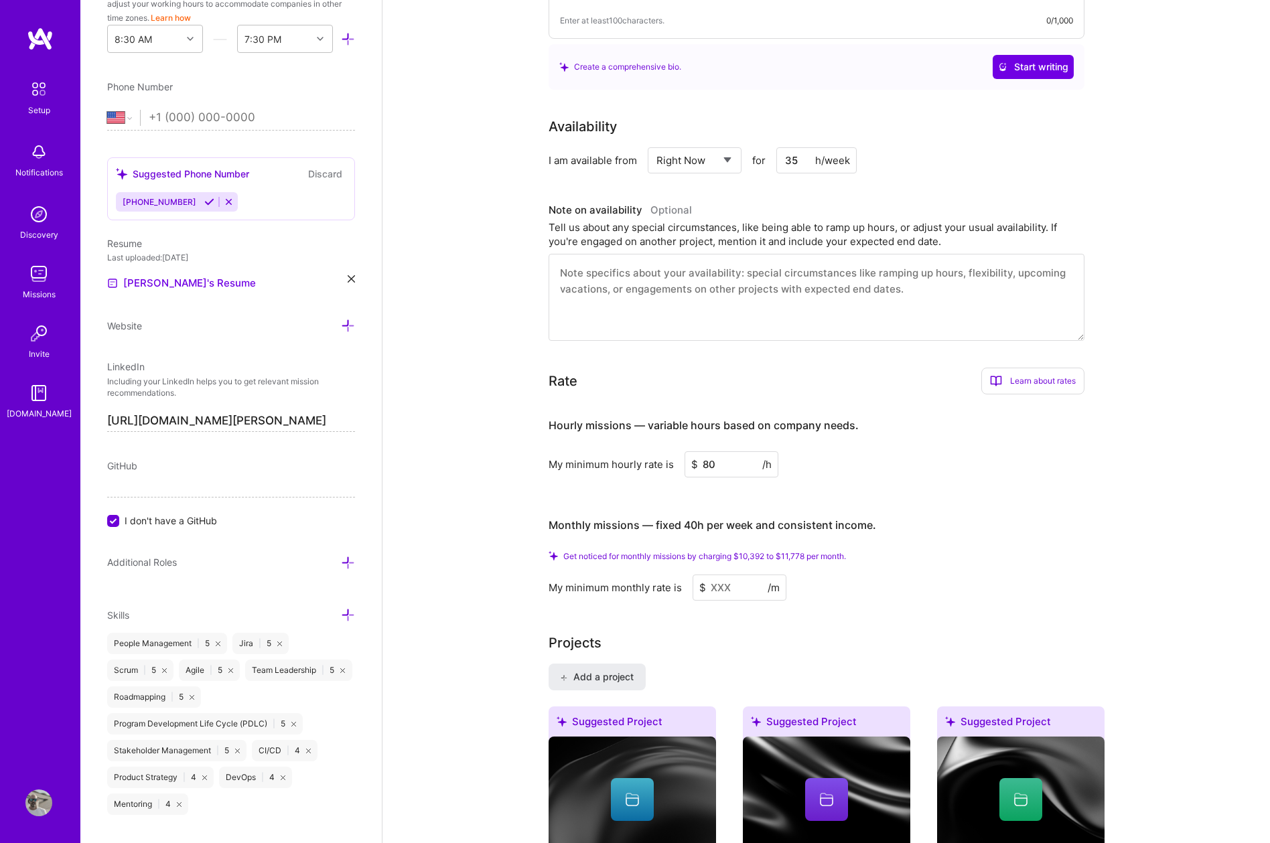
click at [715, 451] on input "80" at bounding box center [731, 464] width 94 height 26
click at [728, 575] on input at bounding box center [739, 588] width 94 height 26
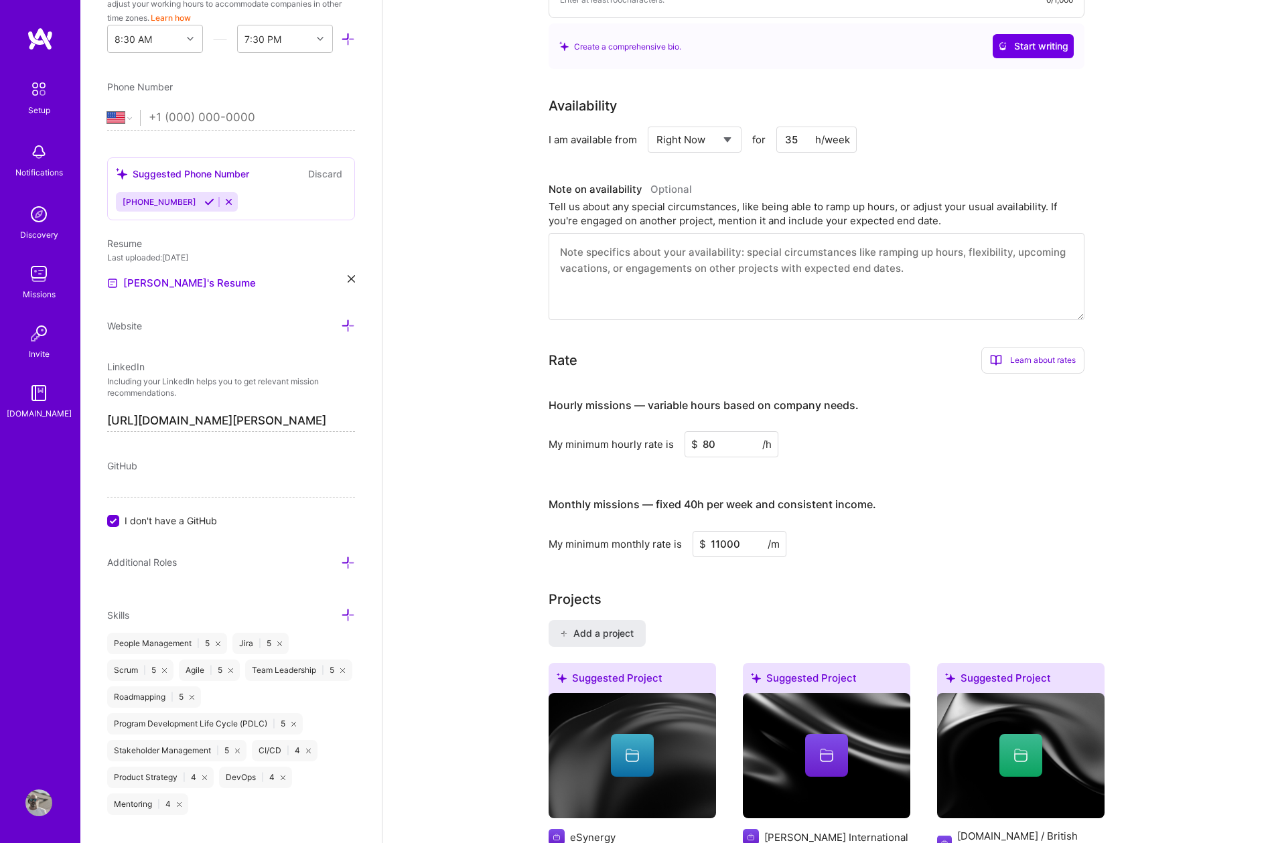
type input "11000"
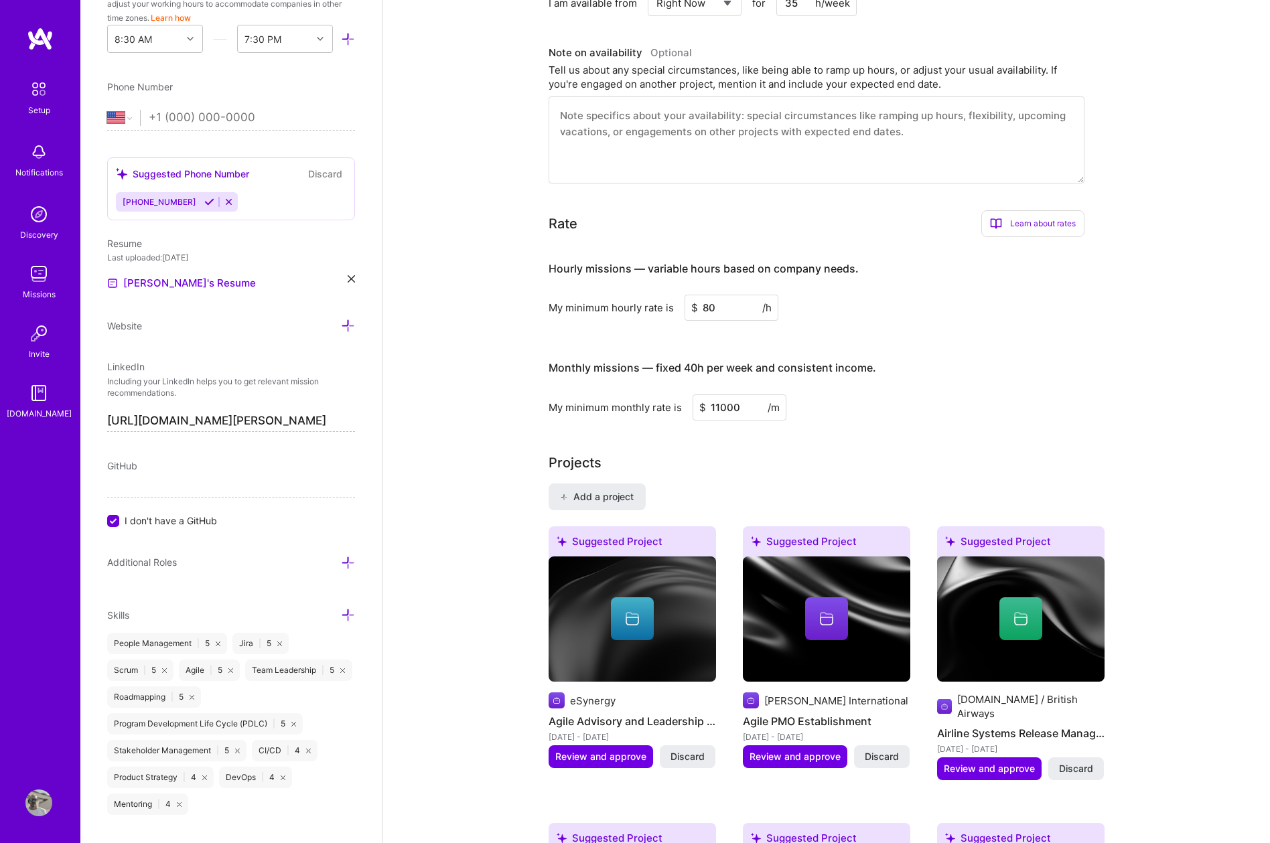
scroll to position [529, 0]
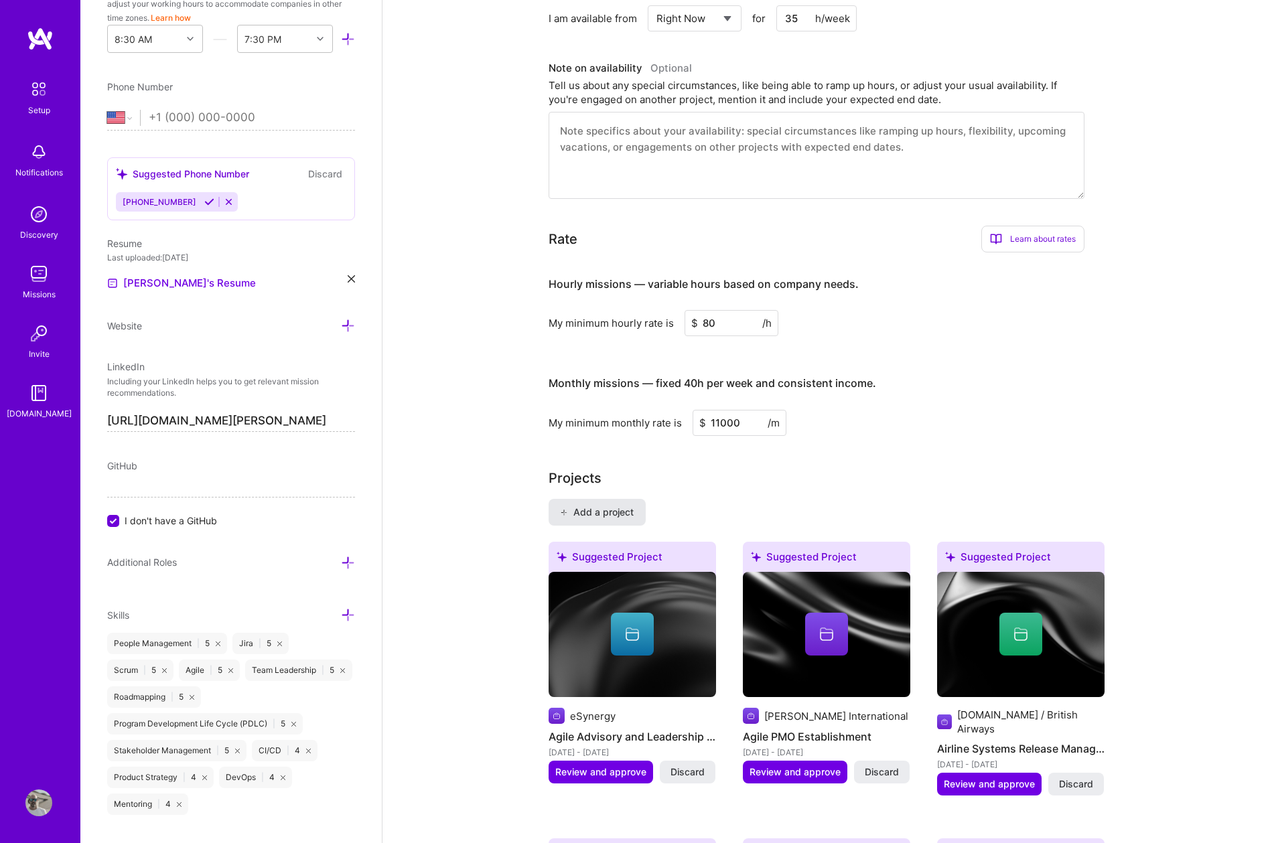
click at [601, 506] on span "Add a project" at bounding box center [596, 512] width 73 height 13
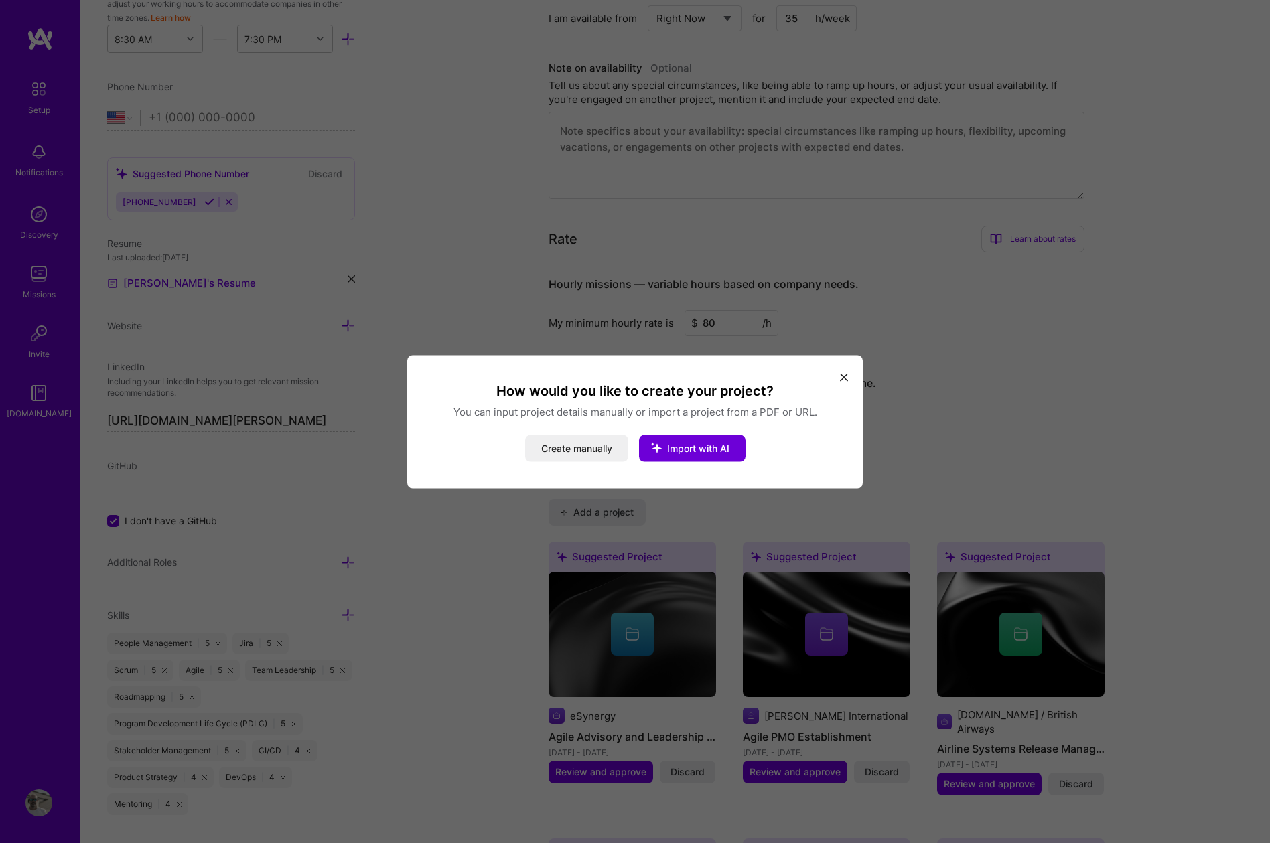
click at [843, 376] on icon "modal" at bounding box center [844, 378] width 8 height 8
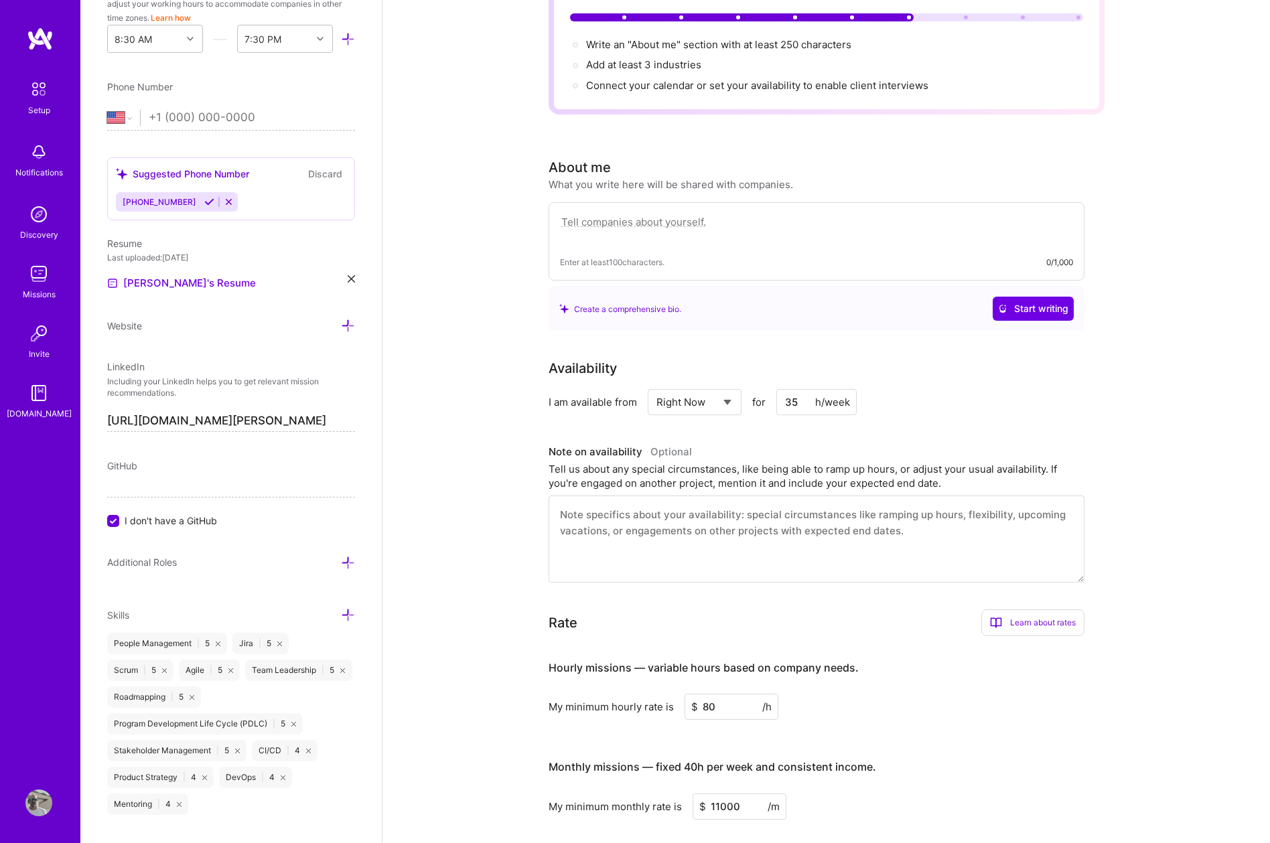
scroll to position [0, 0]
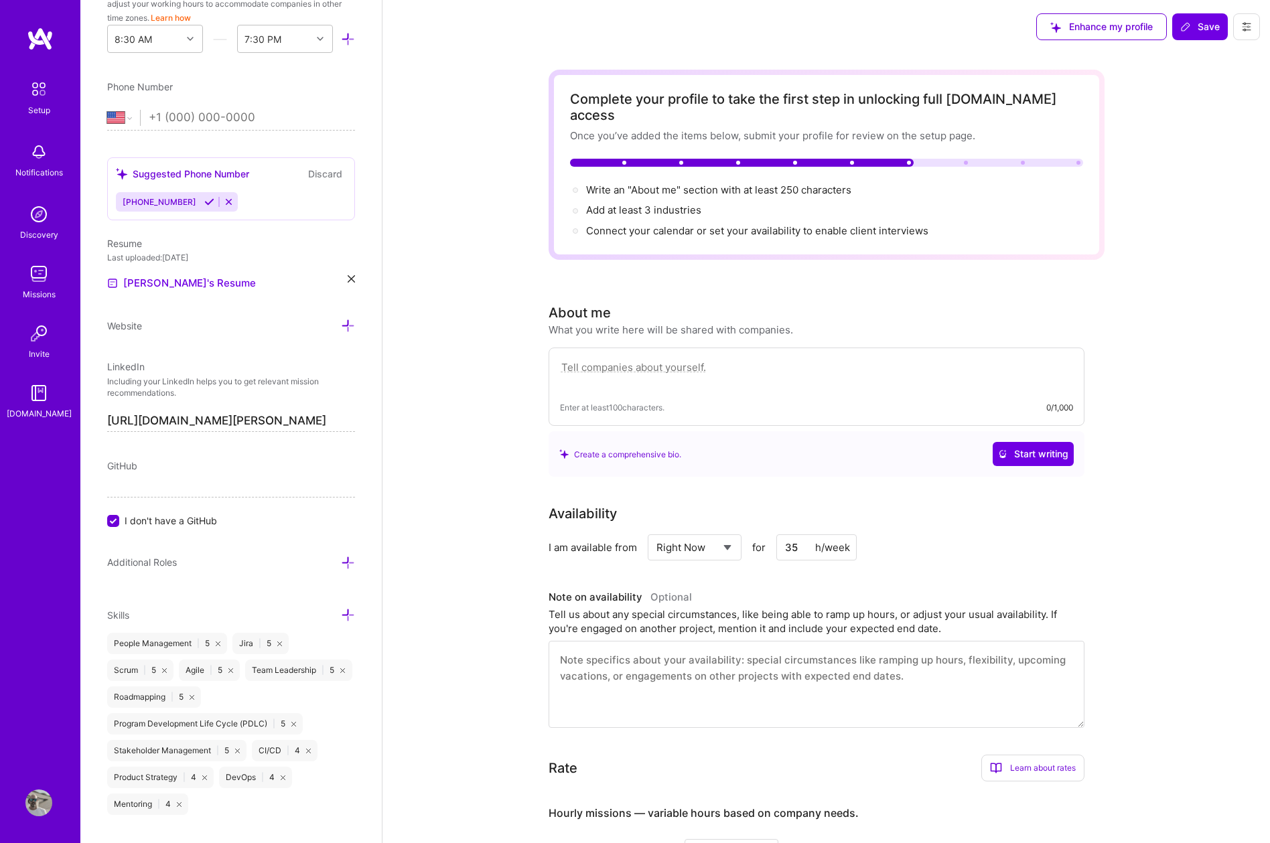
click at [661, 359] on textarea at bounding box center [816, 374] width 513 height 31
paste textarea "I’m a Contract Programme & Delivery Manager with 15+ years’ experience leading …"
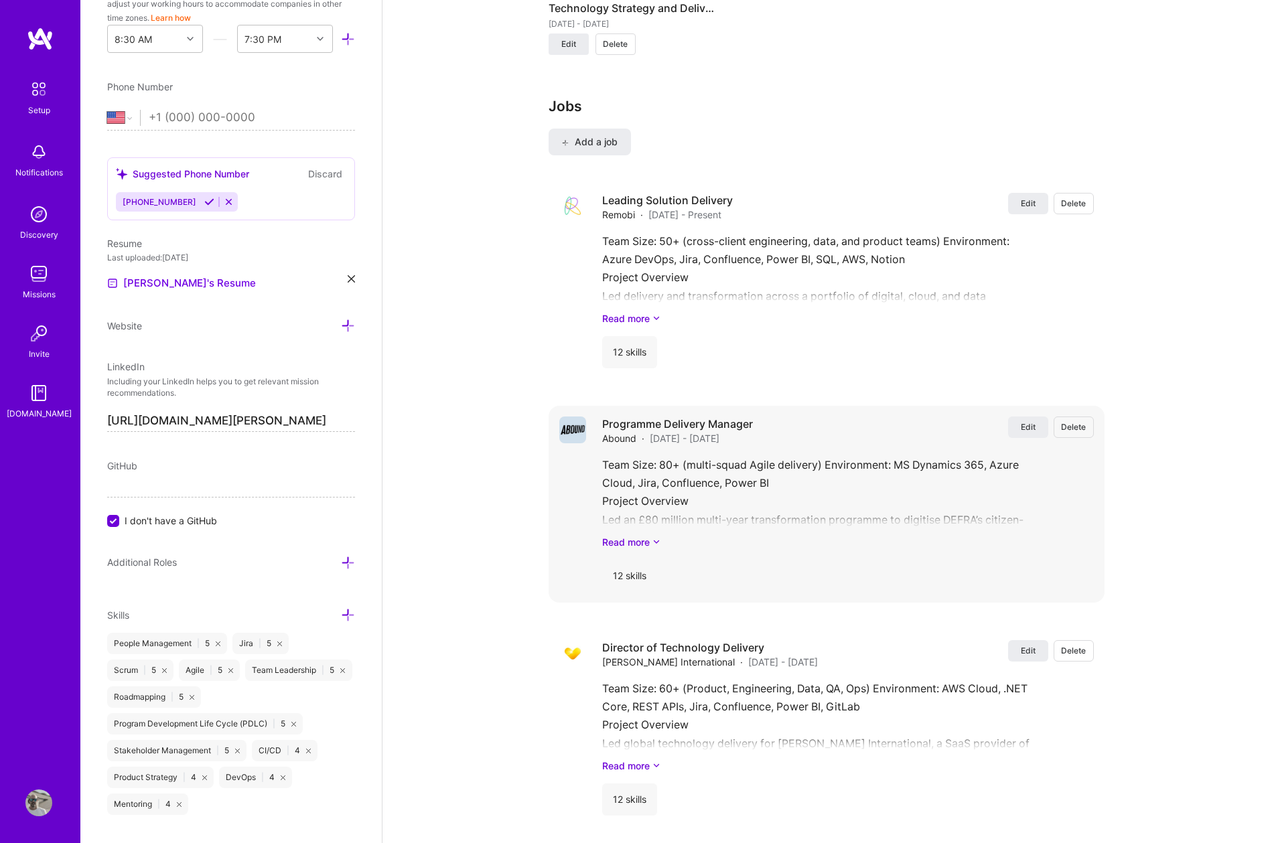
scroll to position [2291, 0]
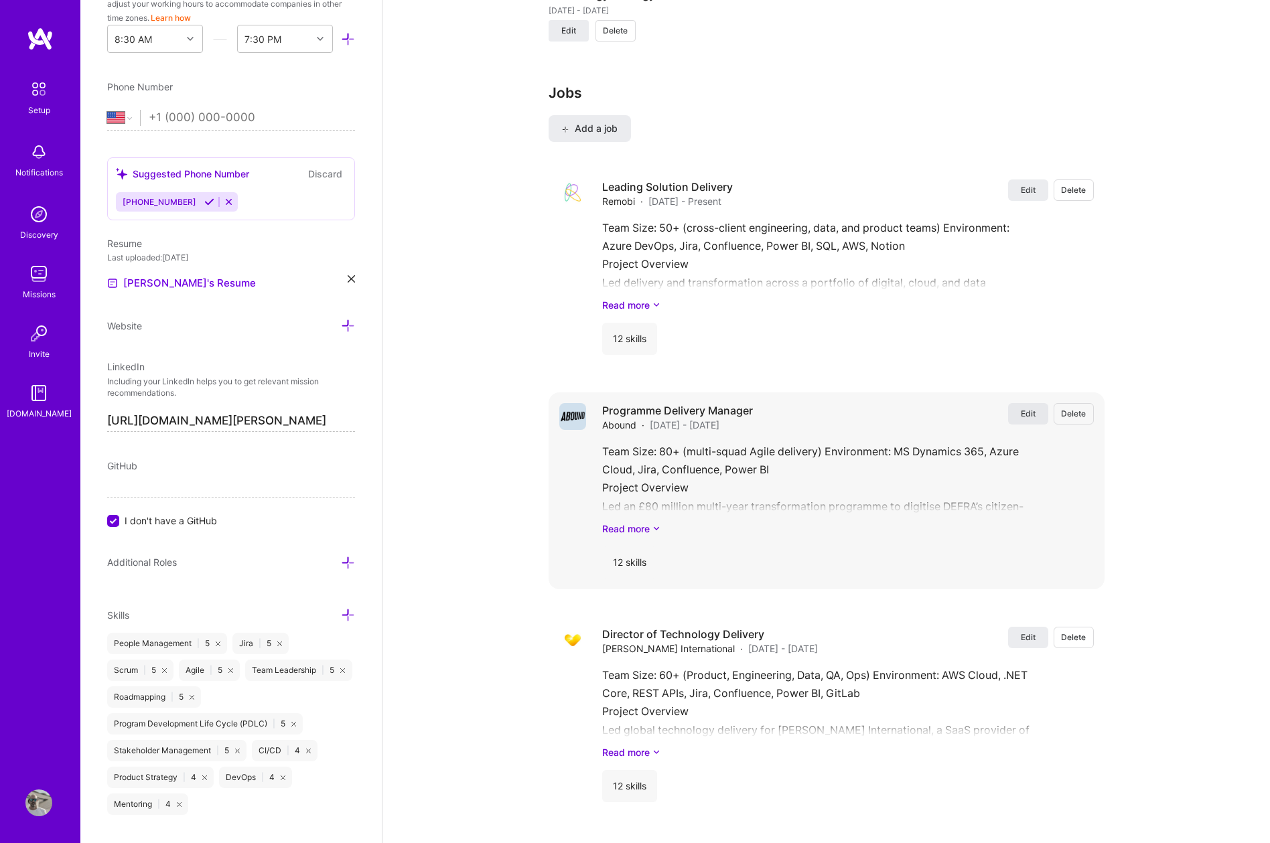
type textarea "I’m a Contract Programme & Delivery Manager with 15+ years’ experience leading …"
click at [1029, 408] on span "Edit" at bounding box center [1028, 413] width 15 height 11
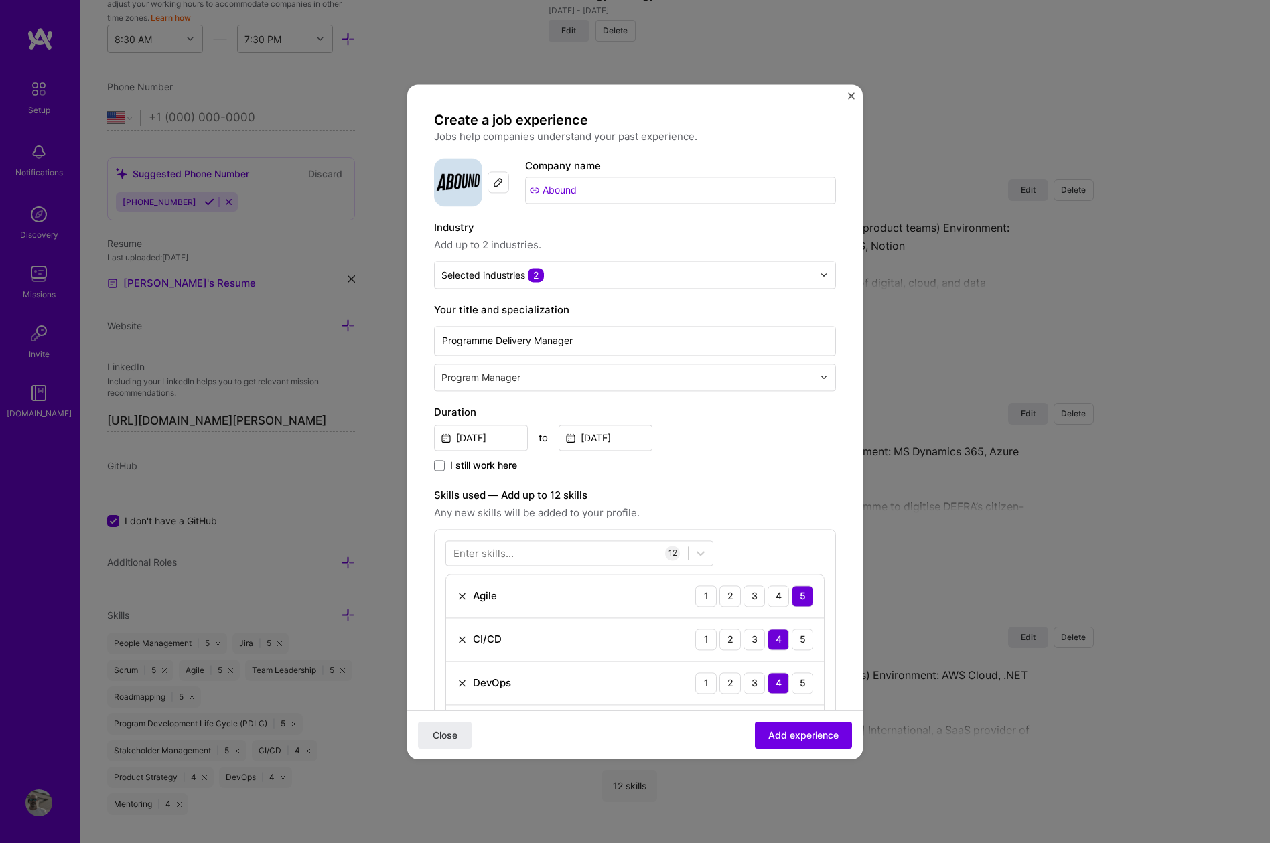
drag, startPoint x: 583, startPoint y: 192, endPoint x: 523, endPoint y: 188, distance: 59.7
click at [523, 188] on div "Company logo Company name Abound" at bounding box center [635, 182] width 402 height 48
type input "DEFRA"
click at [563, 303] on span "Add company" at bounding box center [536, 302] width 64 height 14
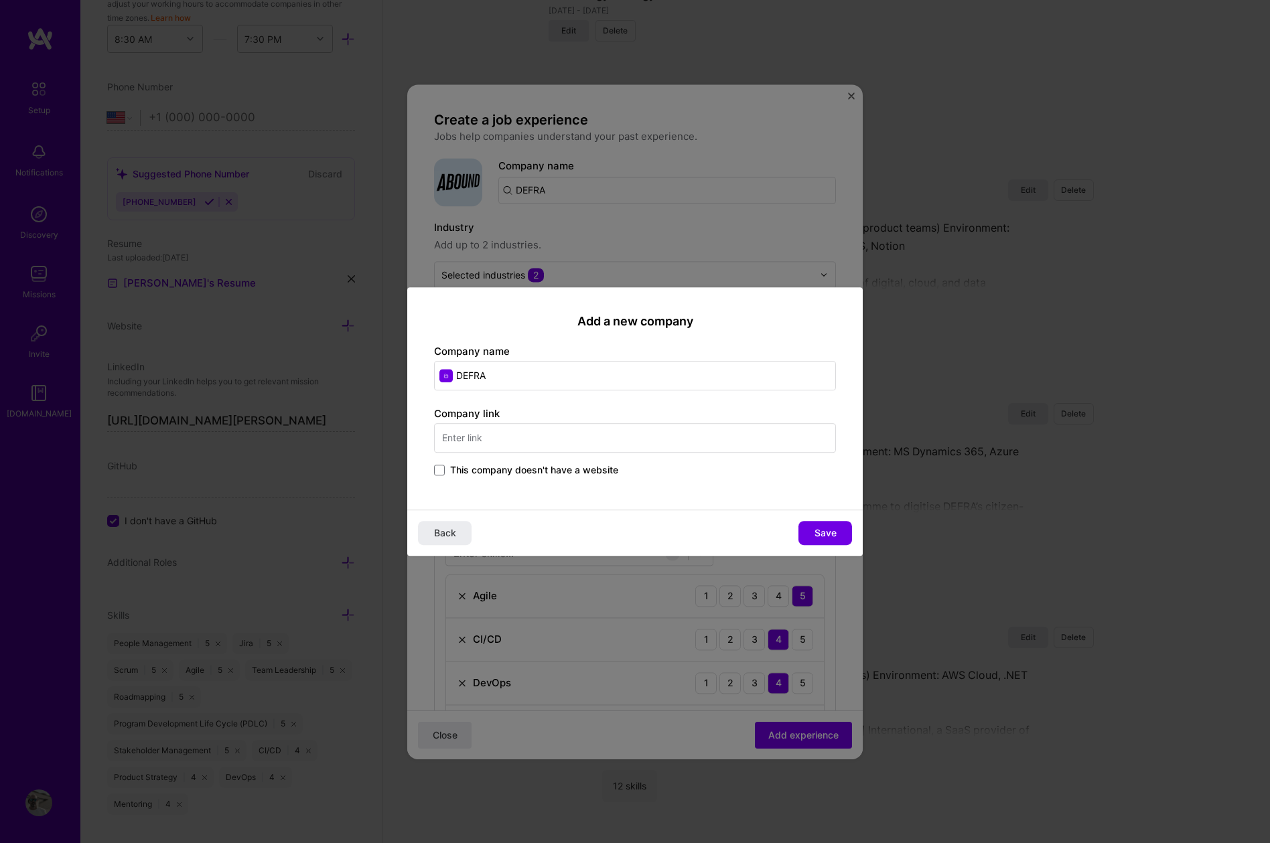
click at [559, 443] on input "text" at bounding box center [635, 437] width 402 height 29
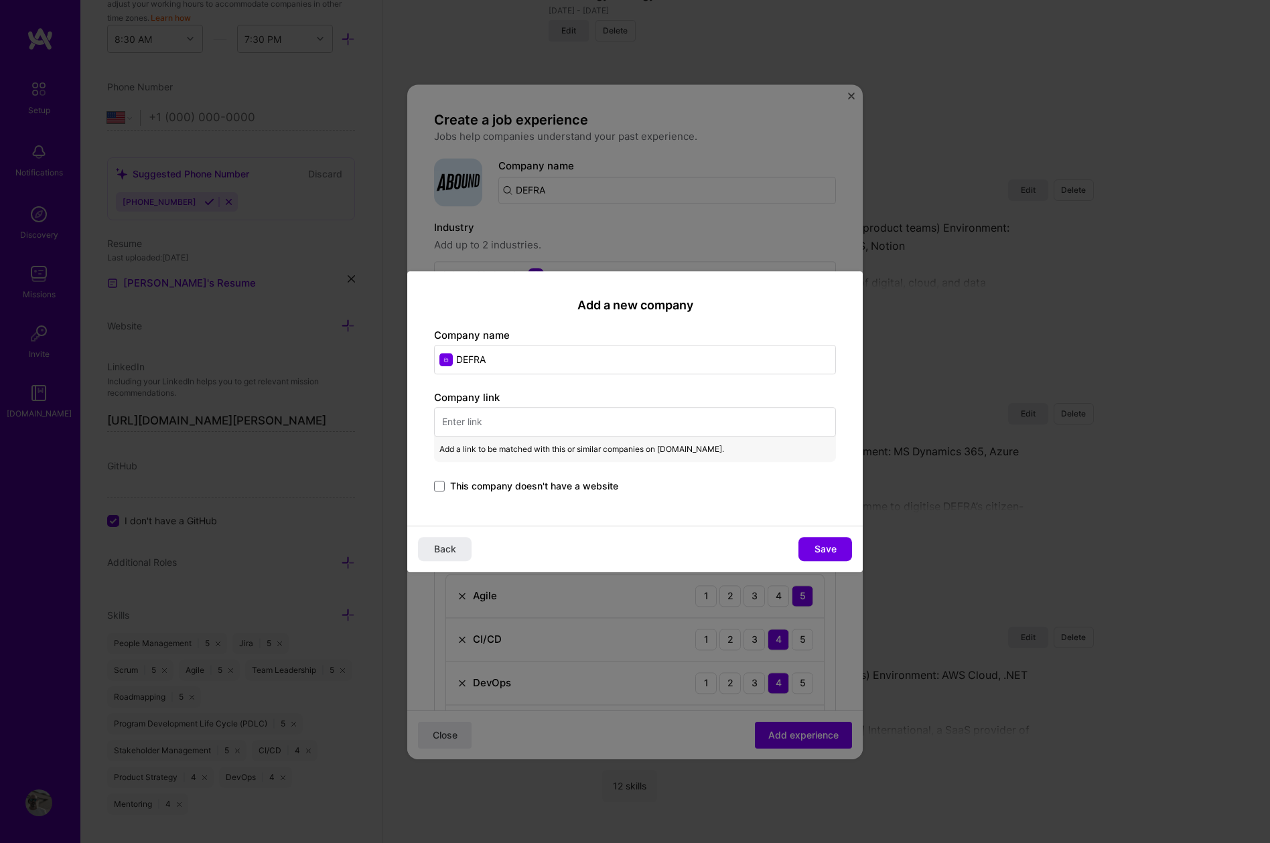
click at [506, 425] on input "text" at bounding box center [635, 421] width 402 height 29
paste input "[URL][DOMAIN_NAME]"
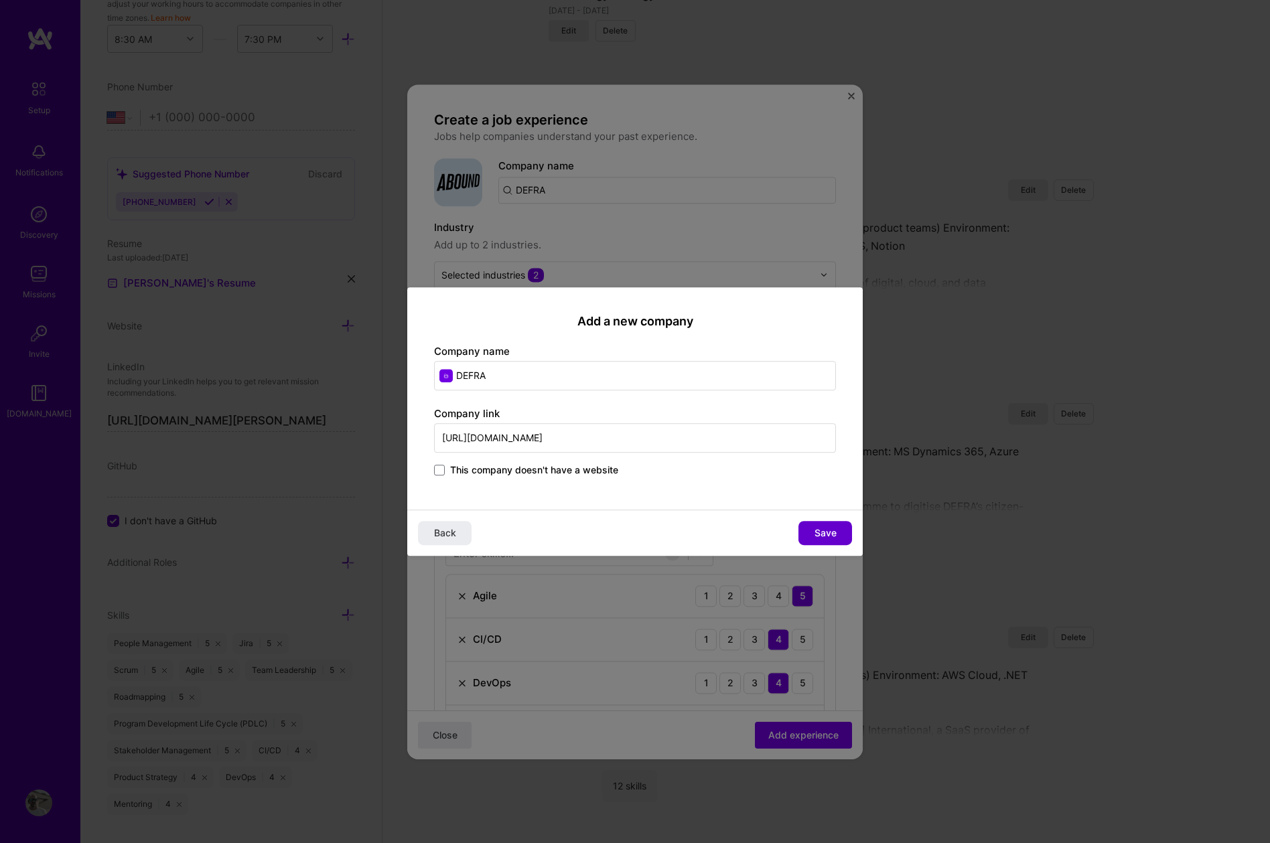
type input "[URL][DOMAIN_NAME]"
click at [821, 536] on span "Save" at bounding box center [825, 532] width 22 height 13
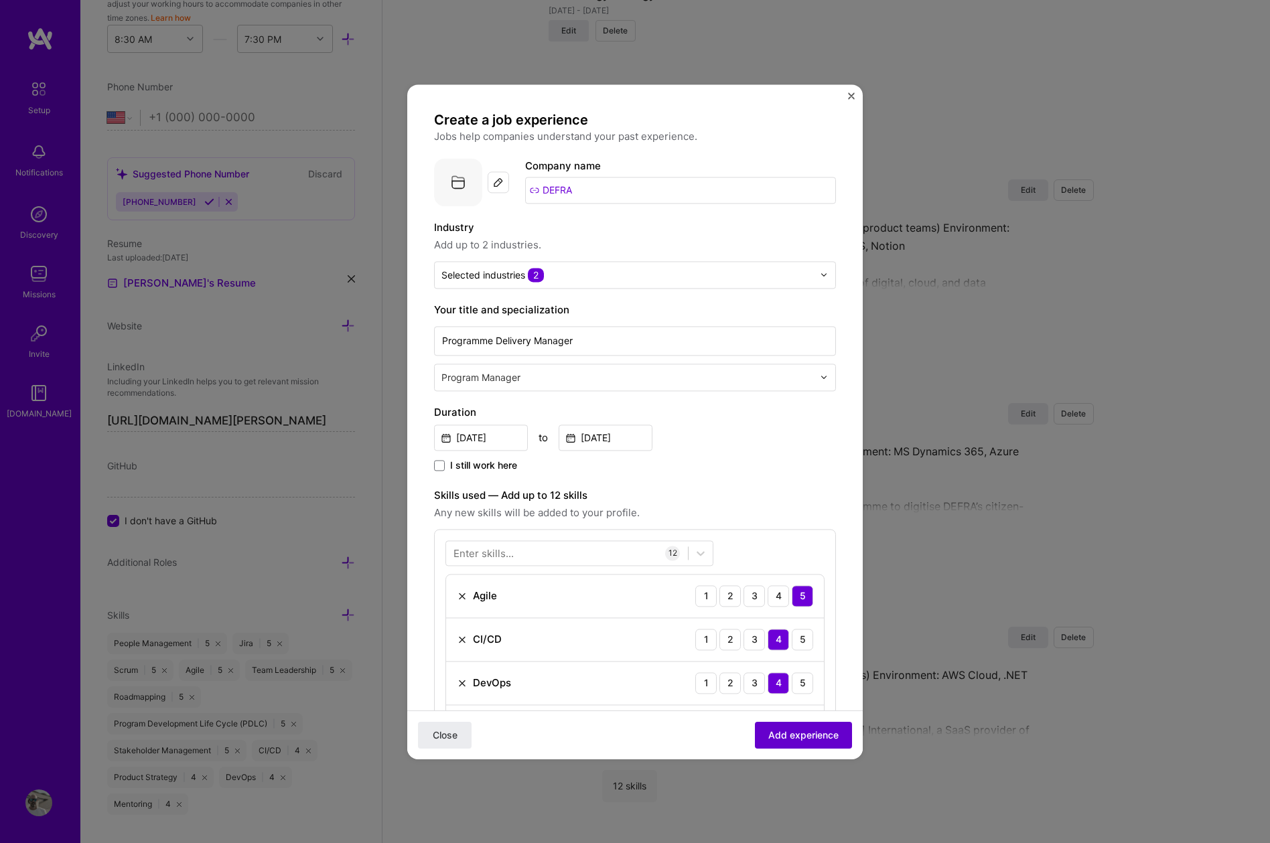
click at [798, 735] on span "Add experience" at bounding box center [803, 734] width 70 height 13
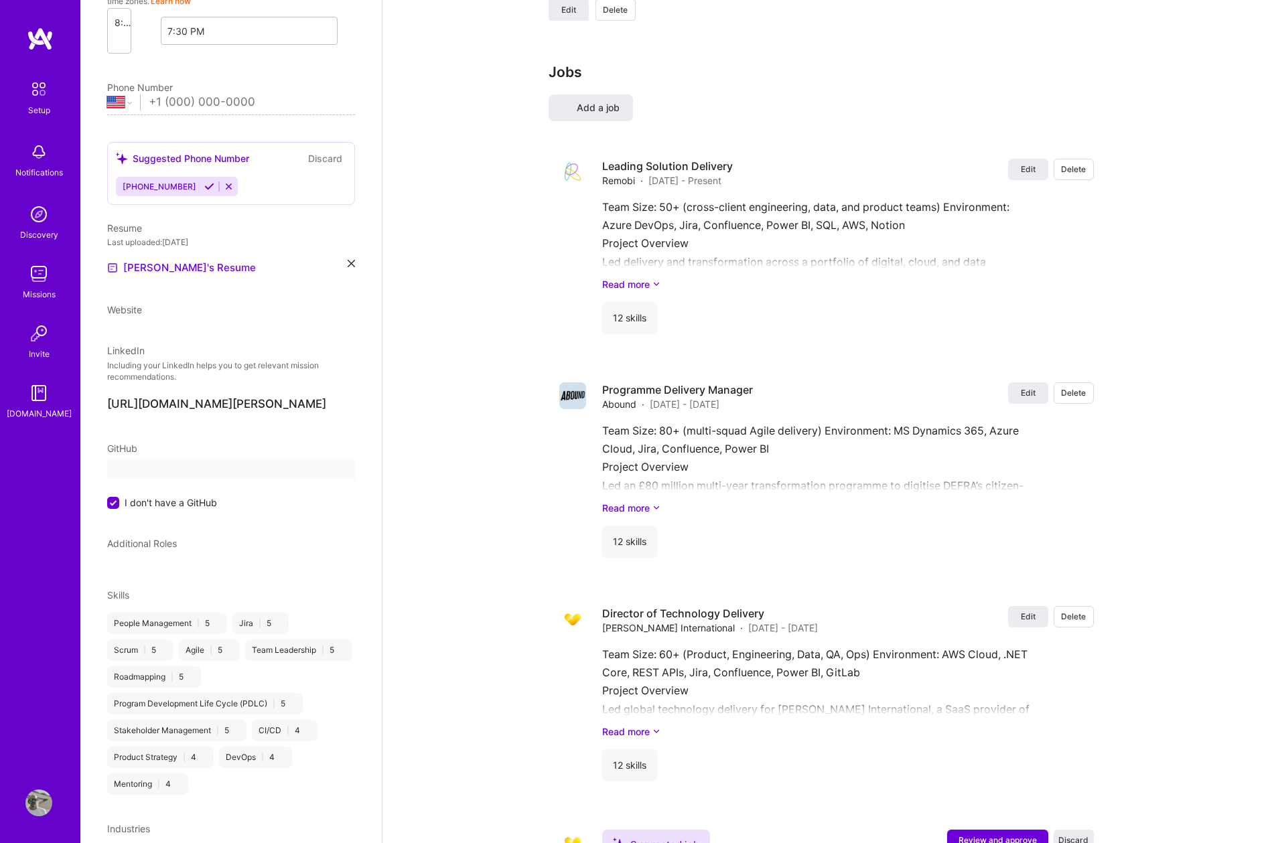
select select "US"
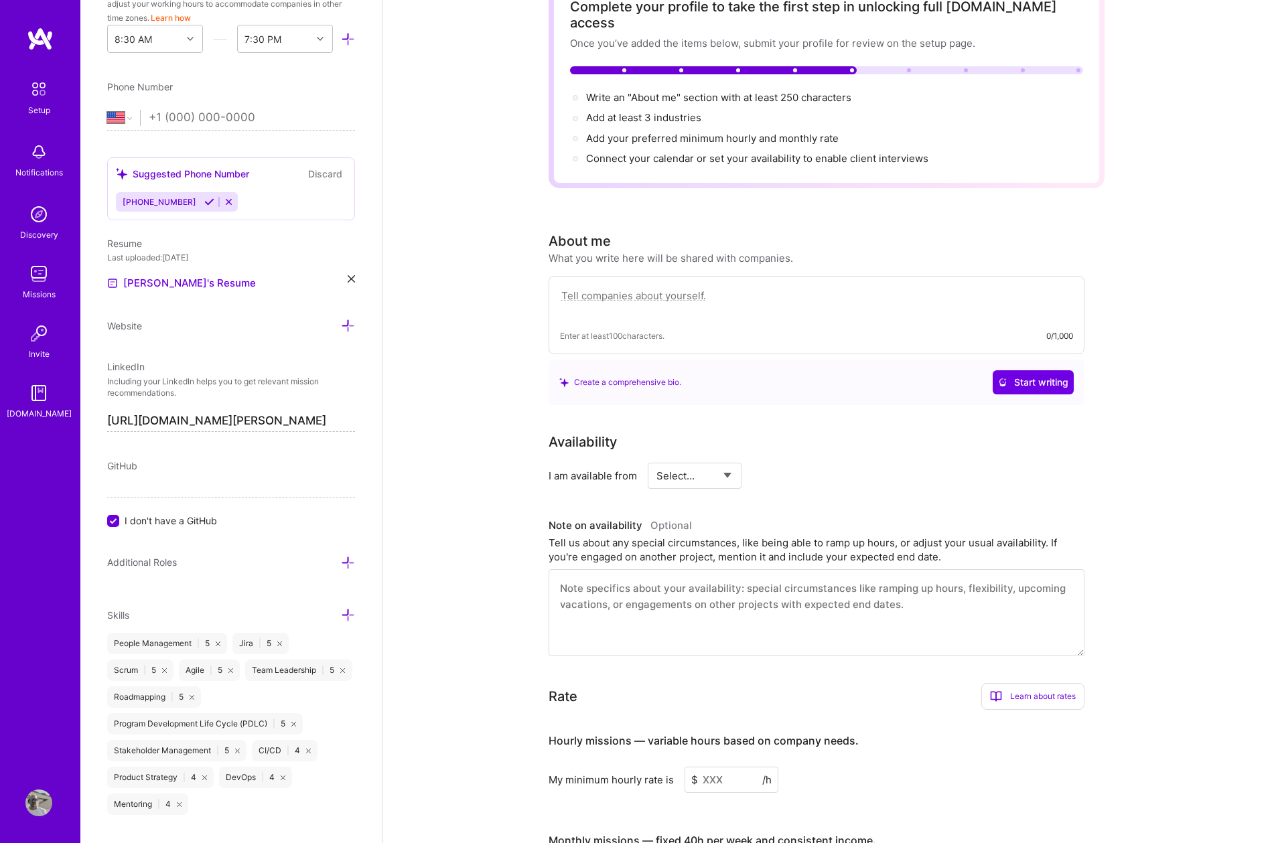
scroll to position [102, 0]
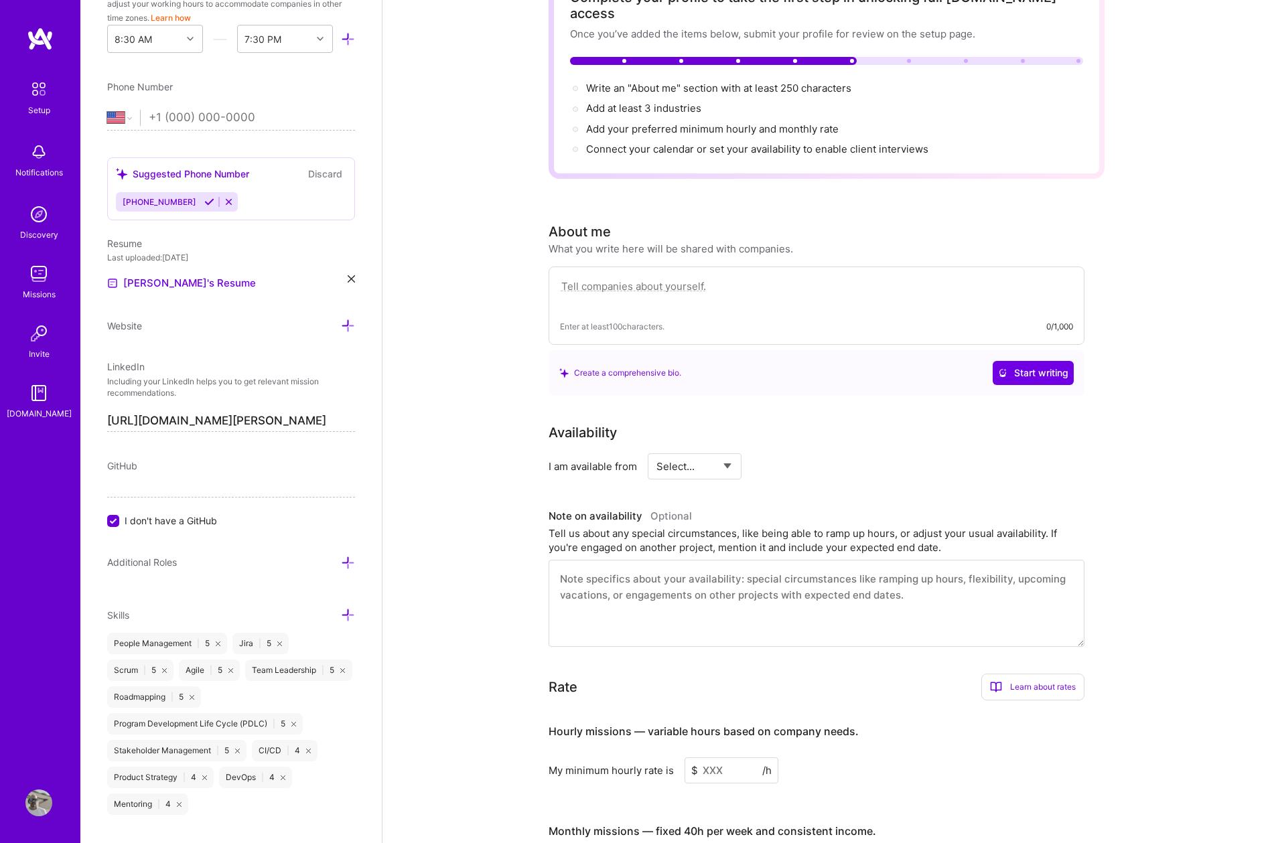
click at [697, 278] on textarea at bounding box center [816, 293] width 513 height 31
paste textarea "I’m a Contract Programme & Delivery Manager with 15+ years’ experience leading …"
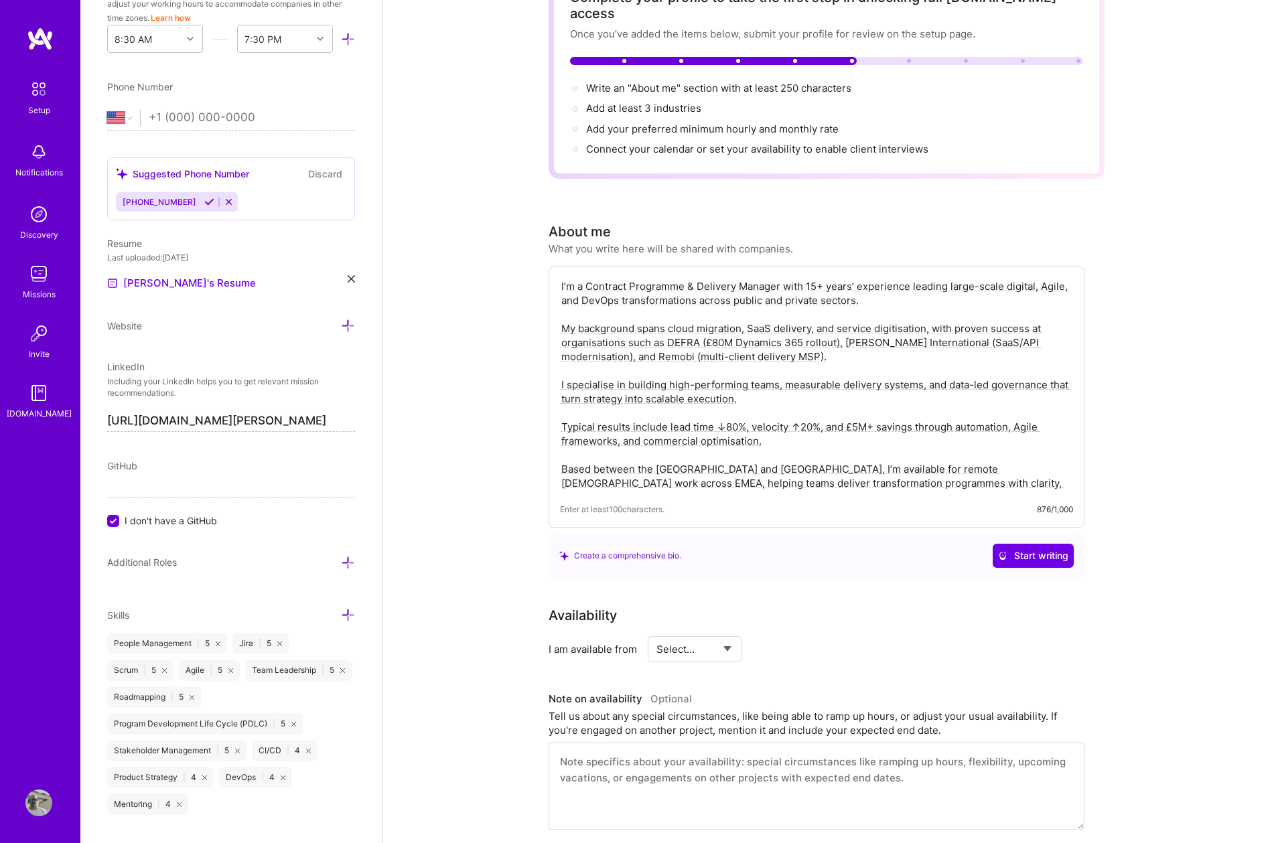
type textarea "I’m a Contract Programme & Delivery Manager with 15+ years’ experience leading …"
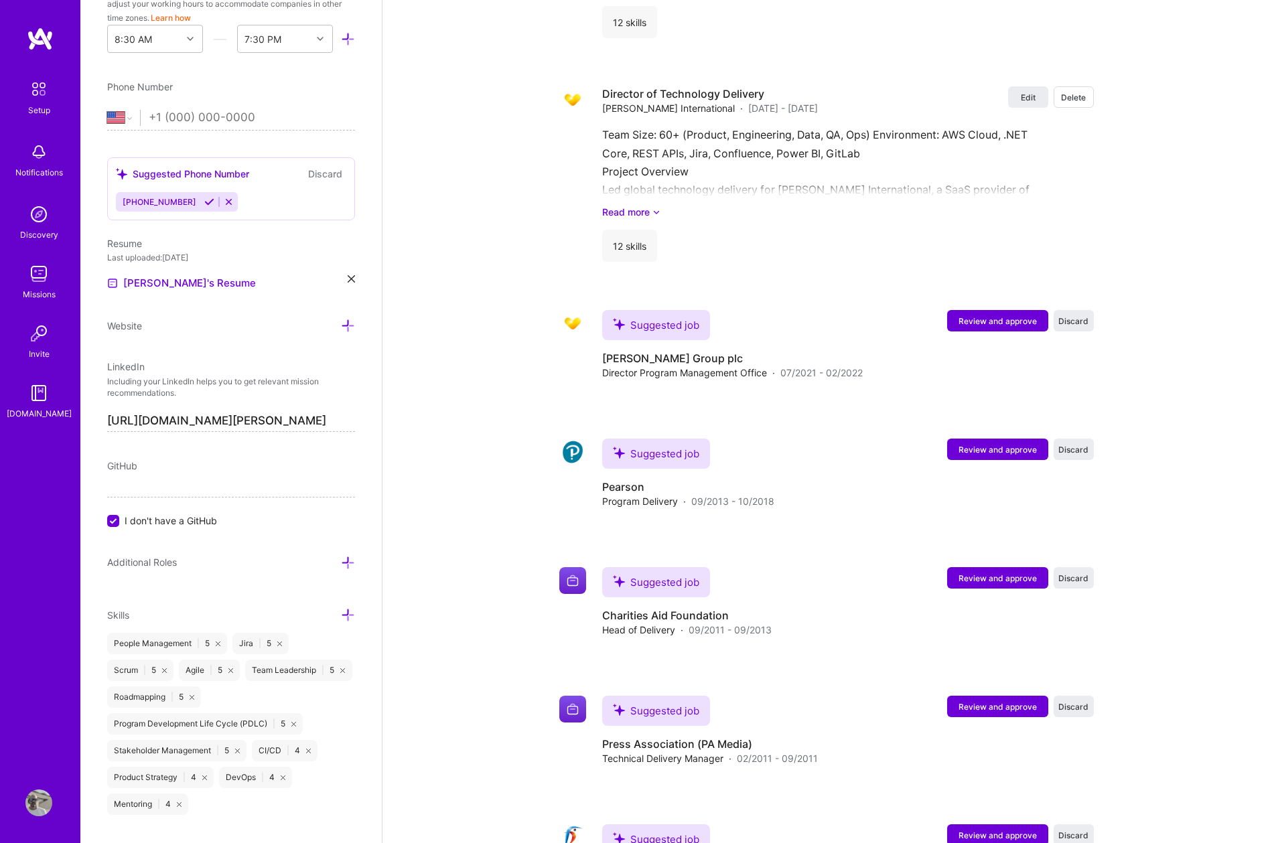
scroll to position [2812, 0]
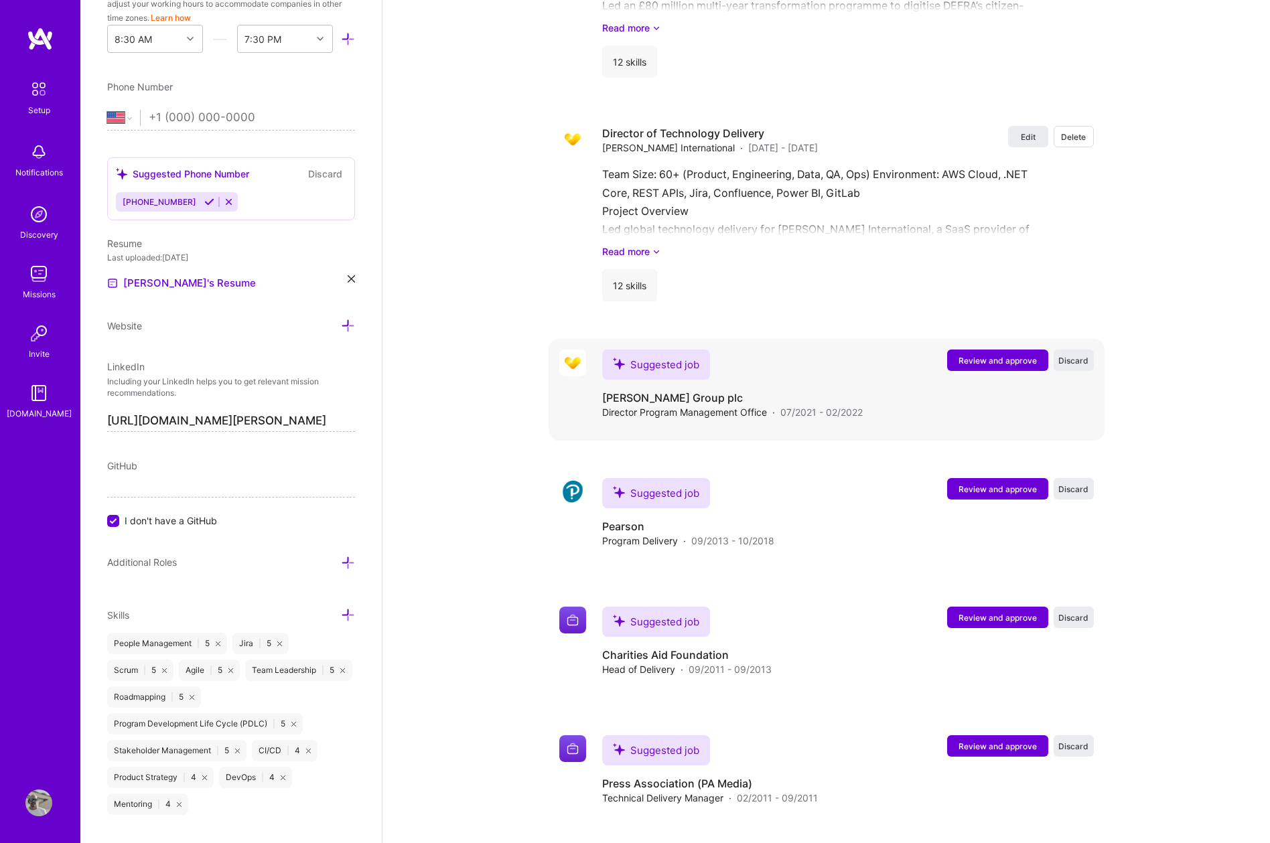
click at [993, 355] on span "Review and approve" at bounding box center [997, 360] width 78 height 11
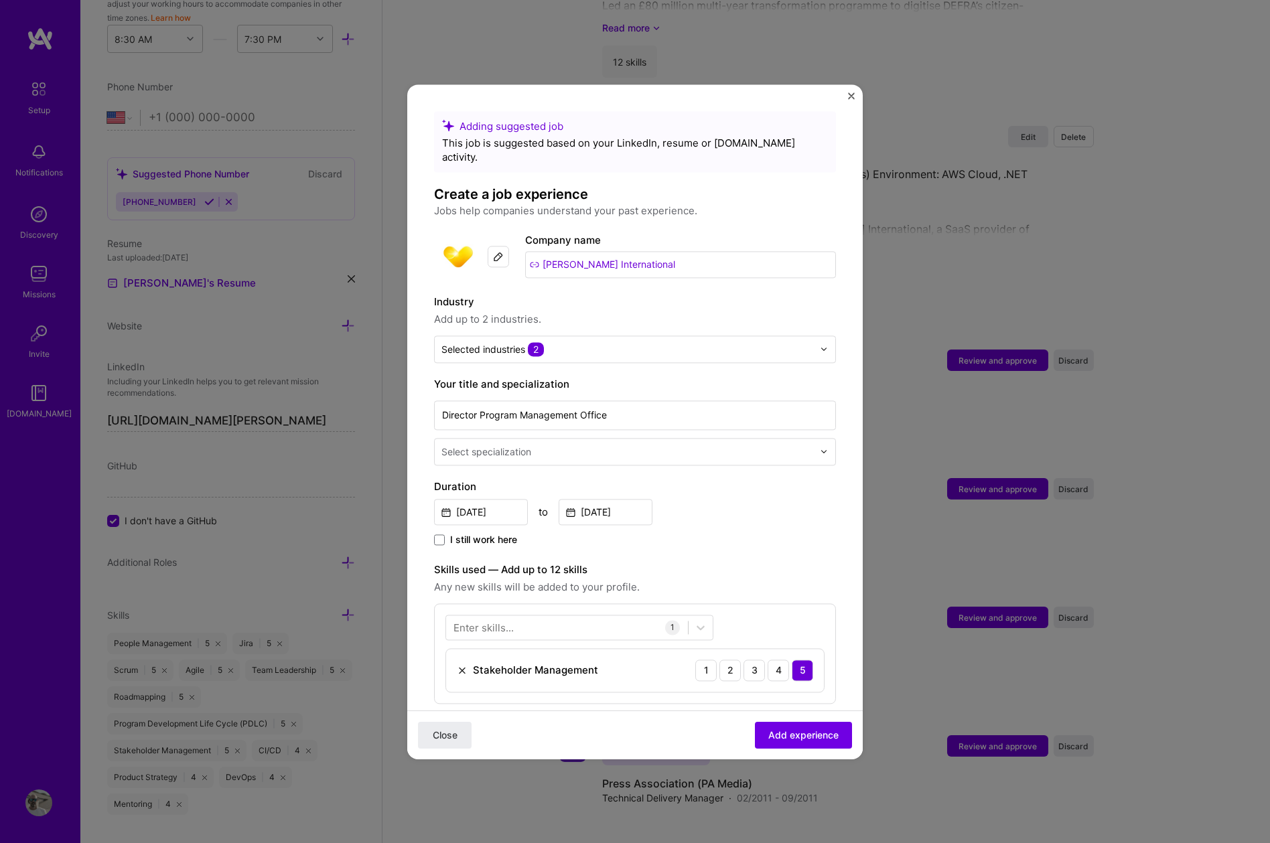
scroll to position [374, 0]
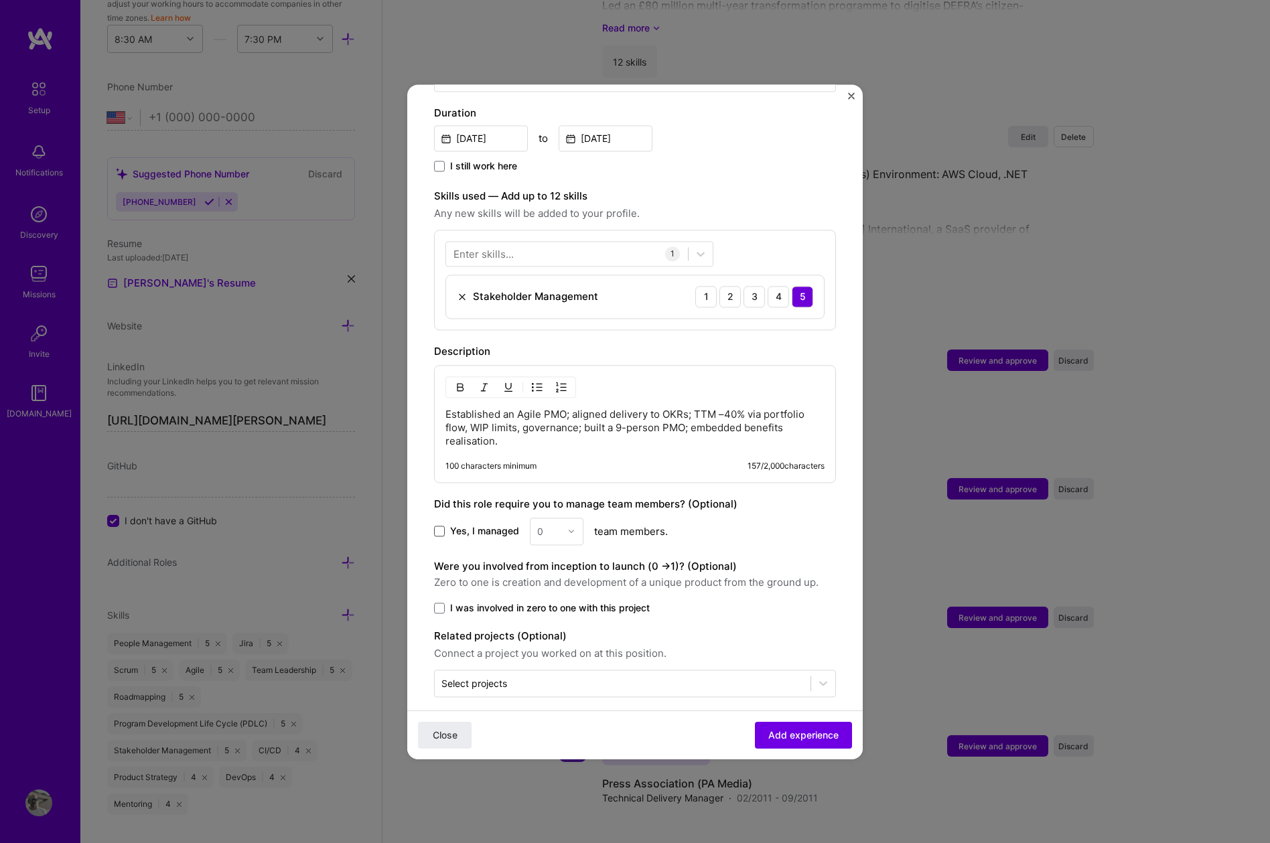
click at [441, 526] on span at bounding box center [439, 531] width 11 height 11
click at [0, 0] on input "Yes, I managed" at bounding box center [0, 0] width 0 height 0
click at [571, 527] on img at bounding box center [571, 531] width 8 height 8
click at [551, 628] on div "10" at bounding box center [557, 639] width 46 height 25
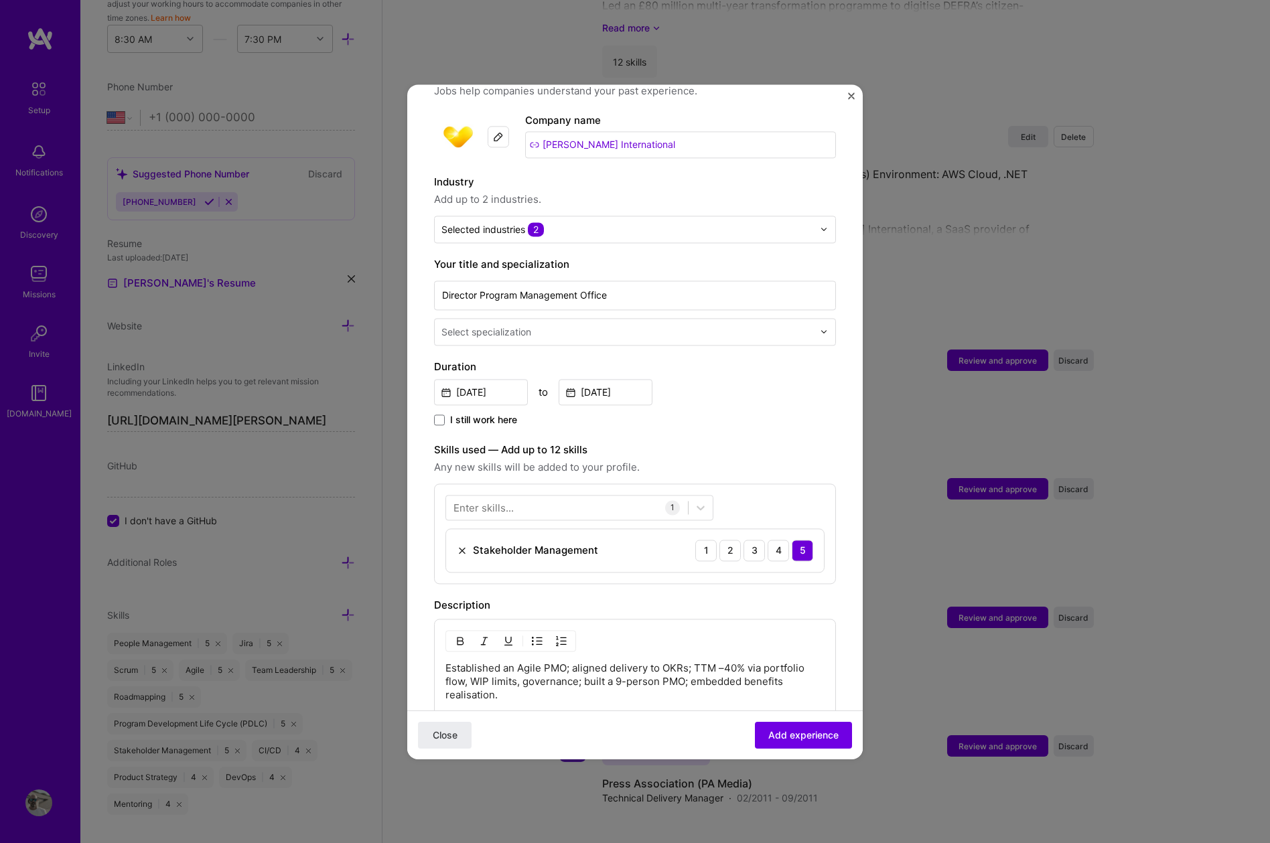
scroll to position [104, 0]
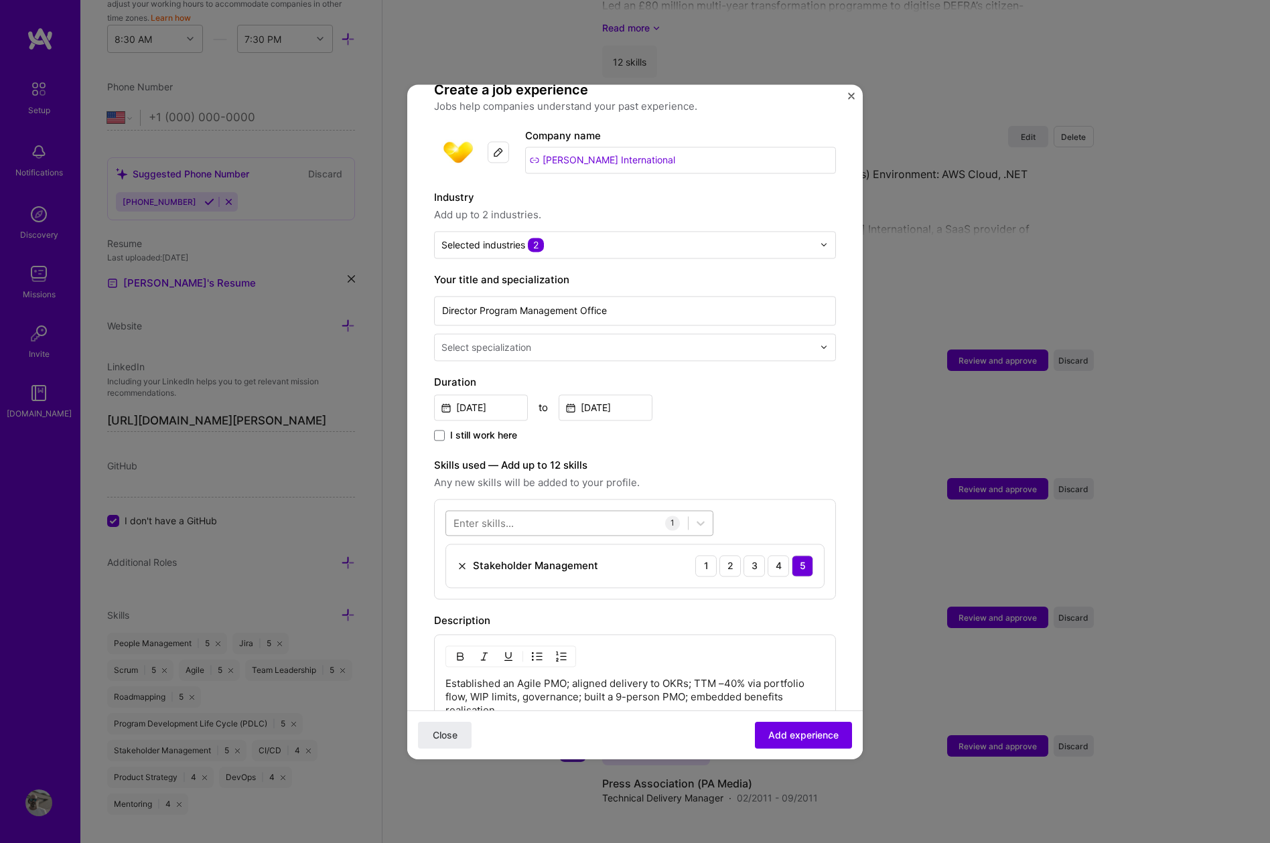
click at [571, 512] on div at bounding box center [567, 523] width 242 height 22
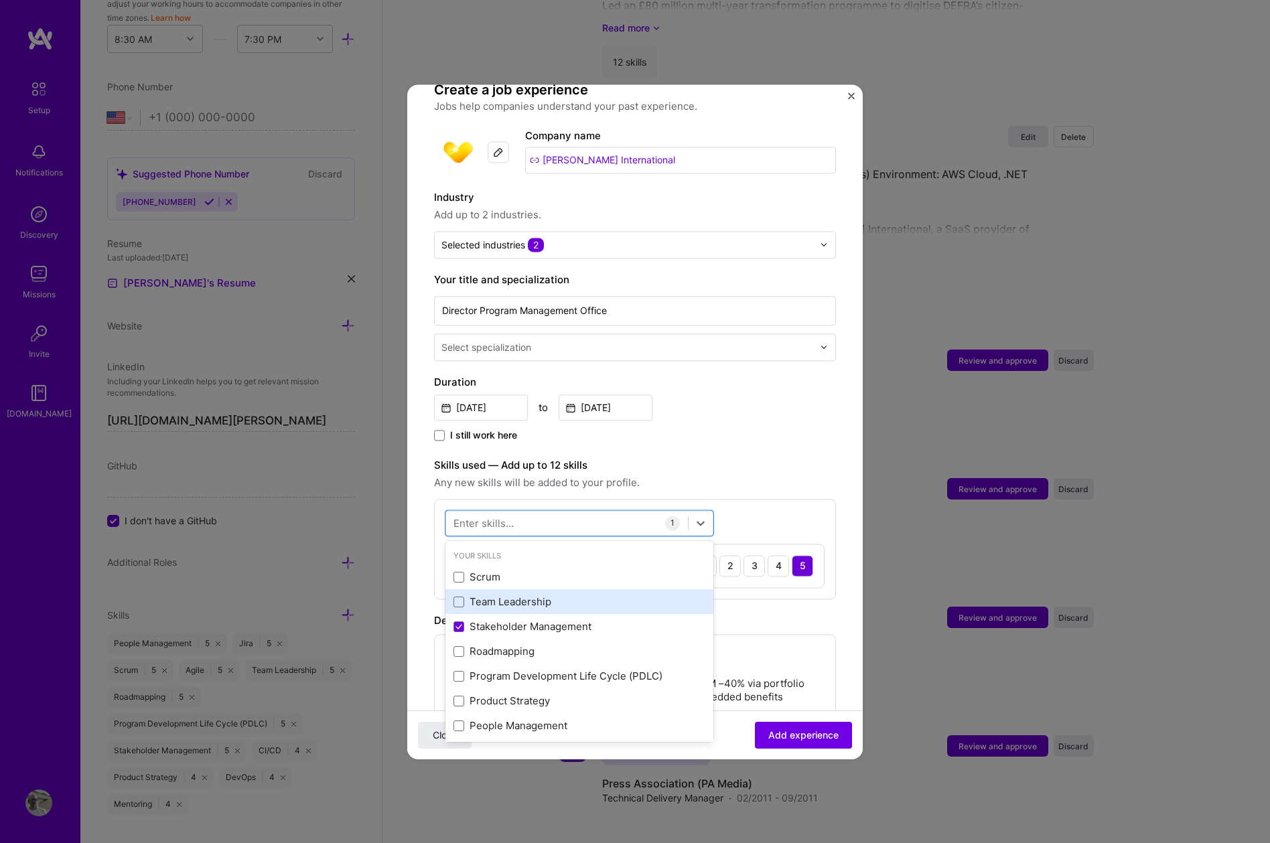
click at [470, 595] on div "Team Leadership" at bounding box center [579, 602] width 252 height 14
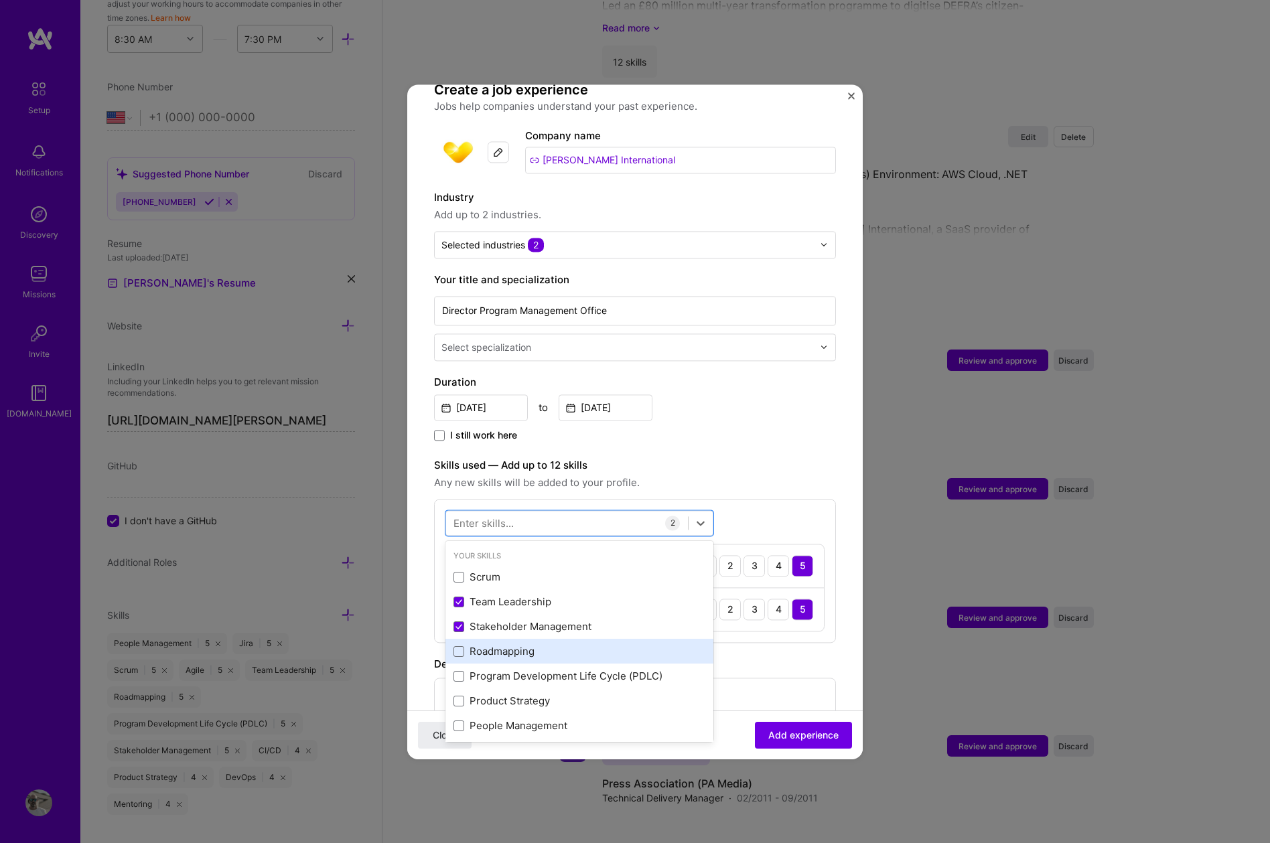
click at [471, 645] on div "Roadmapping" at bounding box center [579, 652] width 252 height 14
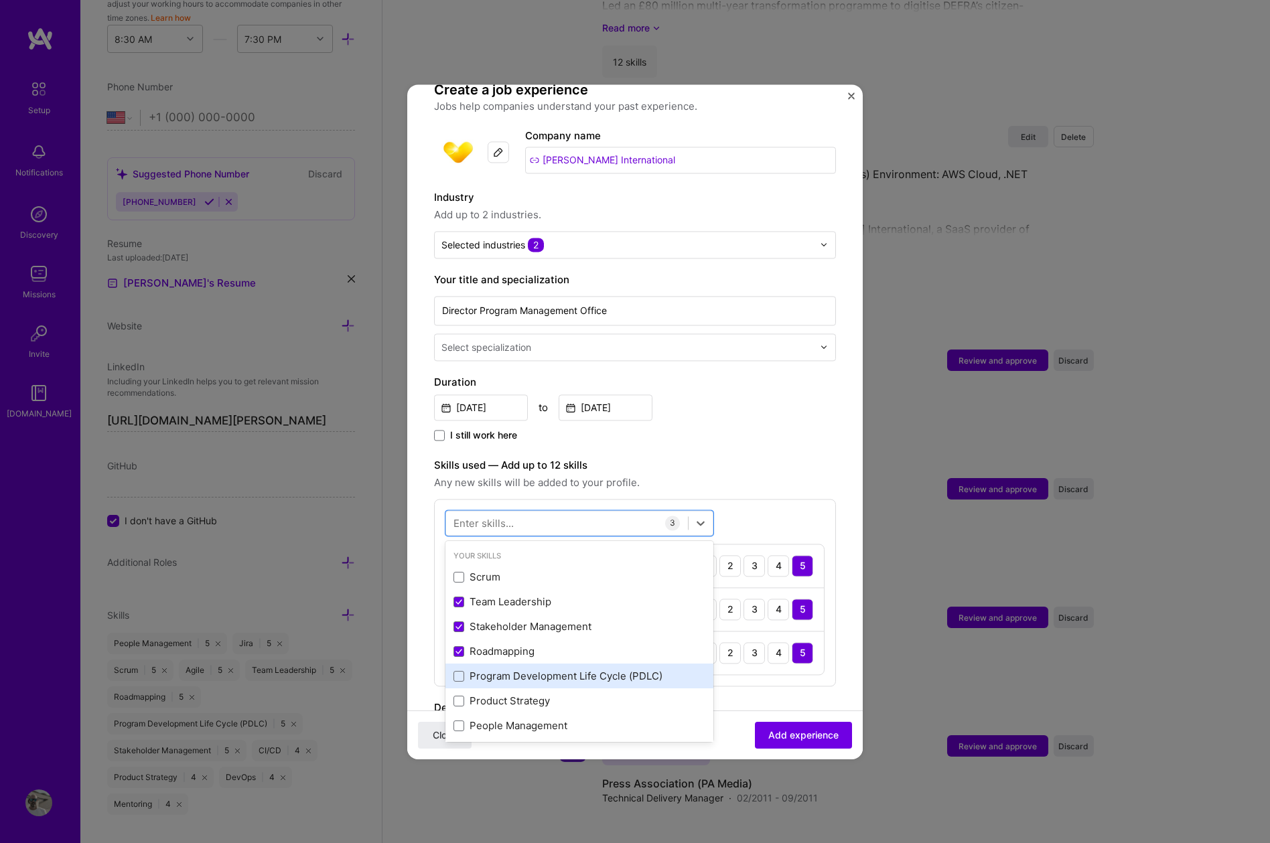
click at [471, 670] on div "Program Development Life Cycle (PDLC)" at bounding box center [579, 677] width 252 height 14
click at [471, 694] on div "Product Strategy" at bounding box center [579, 701] width 252 height 14
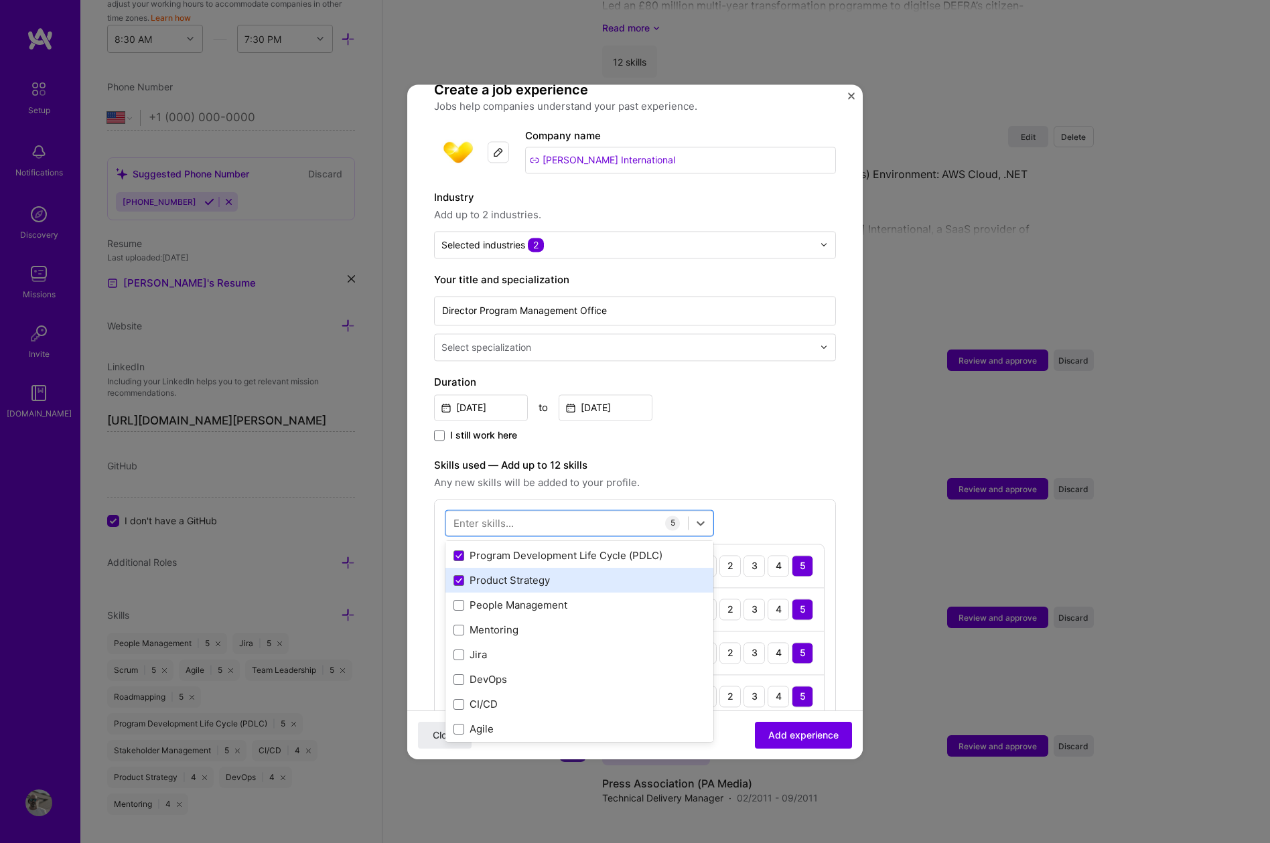
scroll to position [120, 0]
click at [489, 624] on div "Mentoring" at bounding box center [579, 631] width 252 height 14
click at [510, 599] on div "People Management" at bounding box center [579, 606] width 252 height 14
click at [757, 437] on div "Adding suggested job This job is suggested based on your LinkedIn, resume or [D…" at bounding box center [635, 617] width 402 height 1221
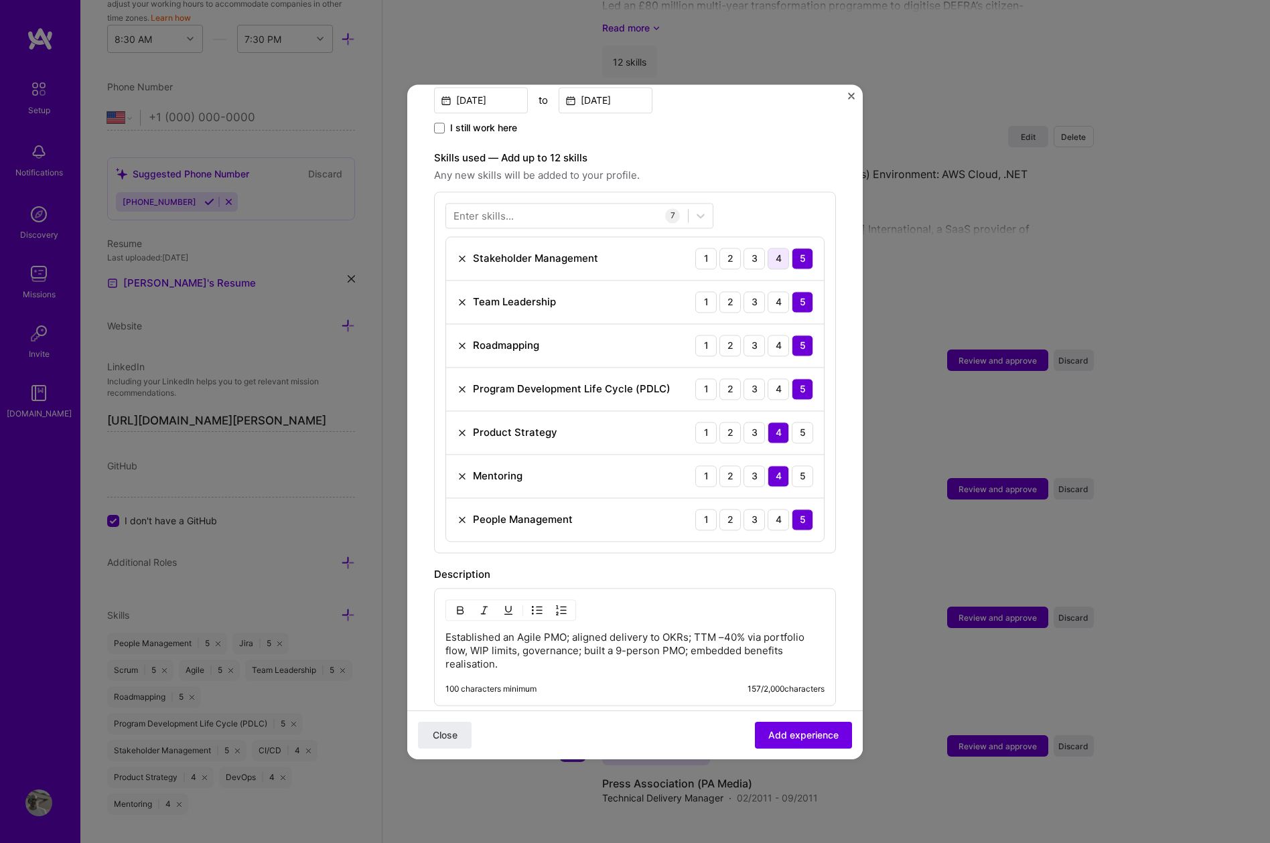
scroll to position [635, 0]
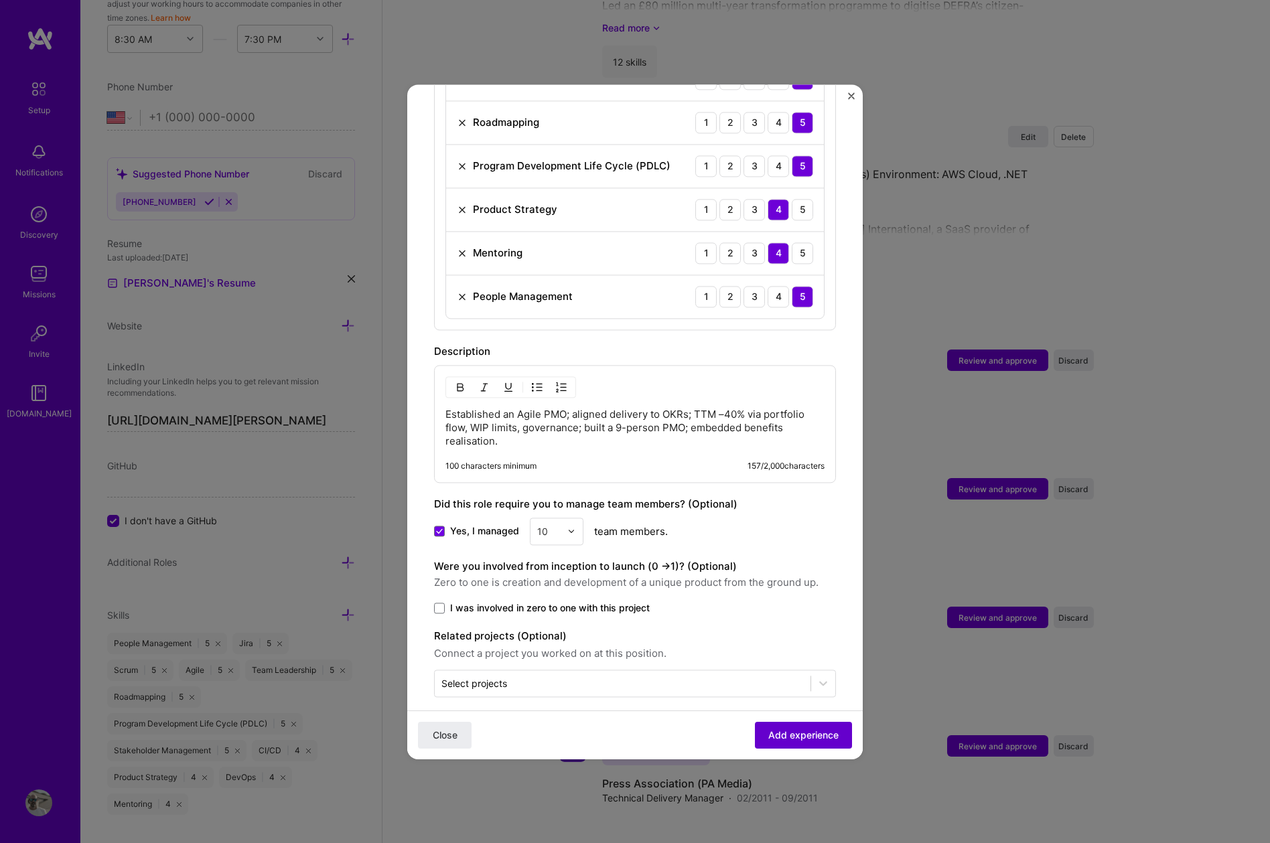
click at [794, 729] on span "Add experience" at bounding box center [803, 734] width 70 height 13
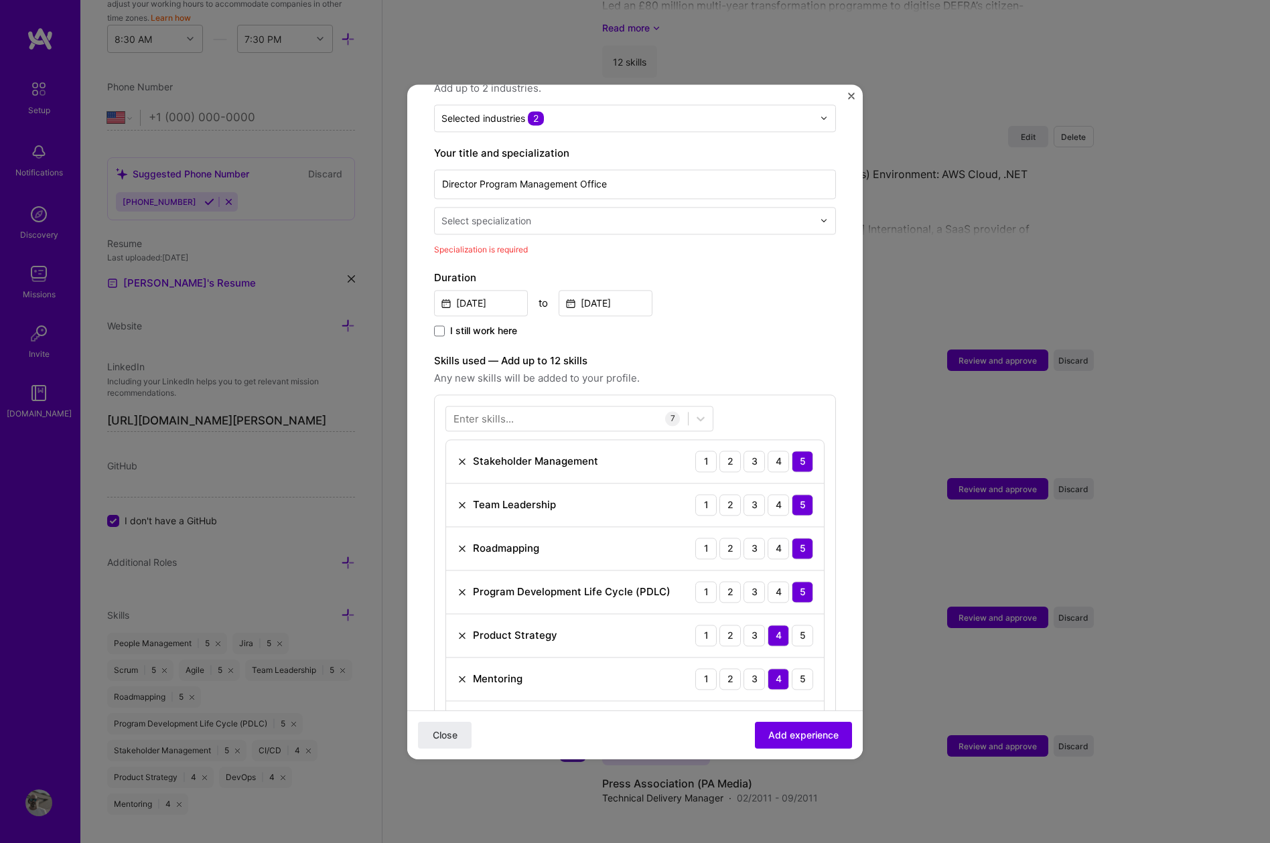
scroll to position [224, 0]
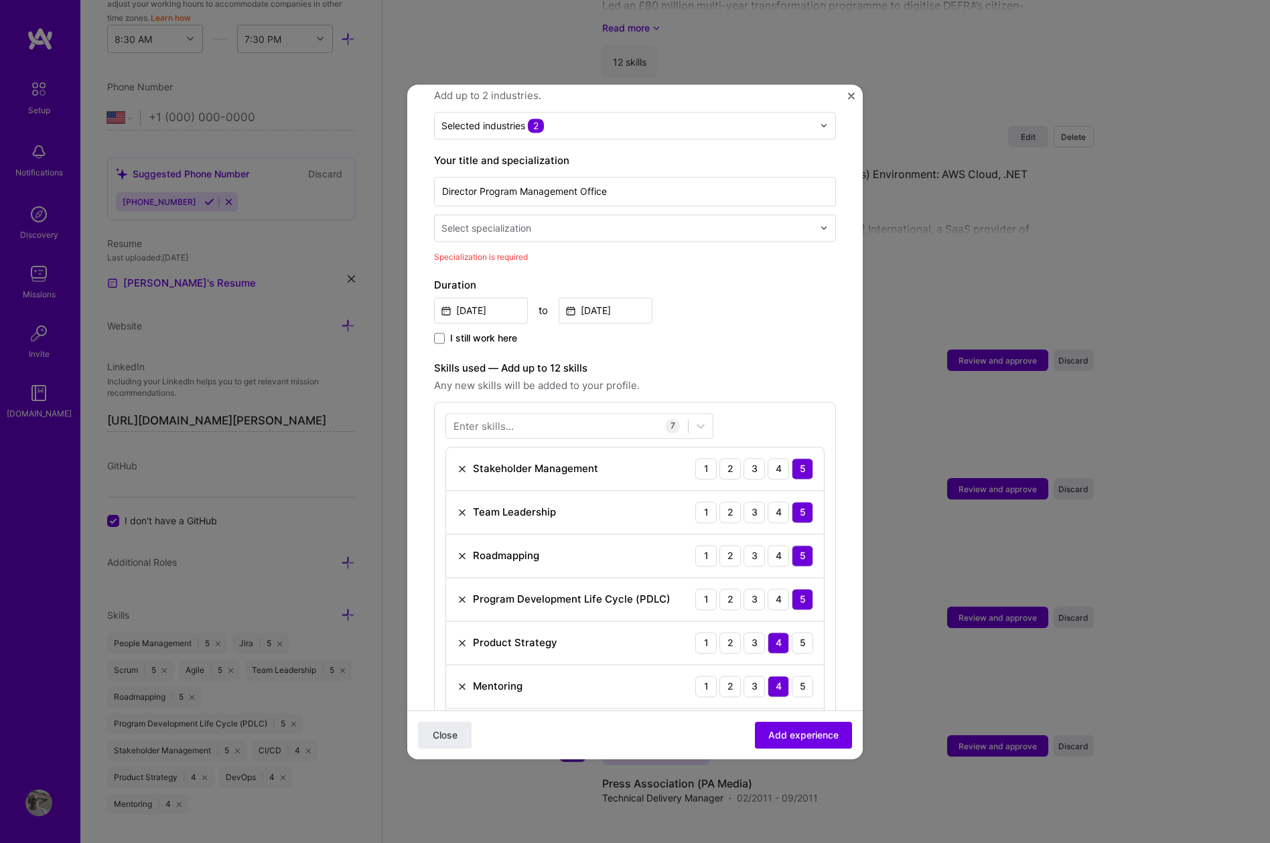
click at [623, 221] on input "text" at bounding box center [628, 228] width 374 height 14
type input "p"
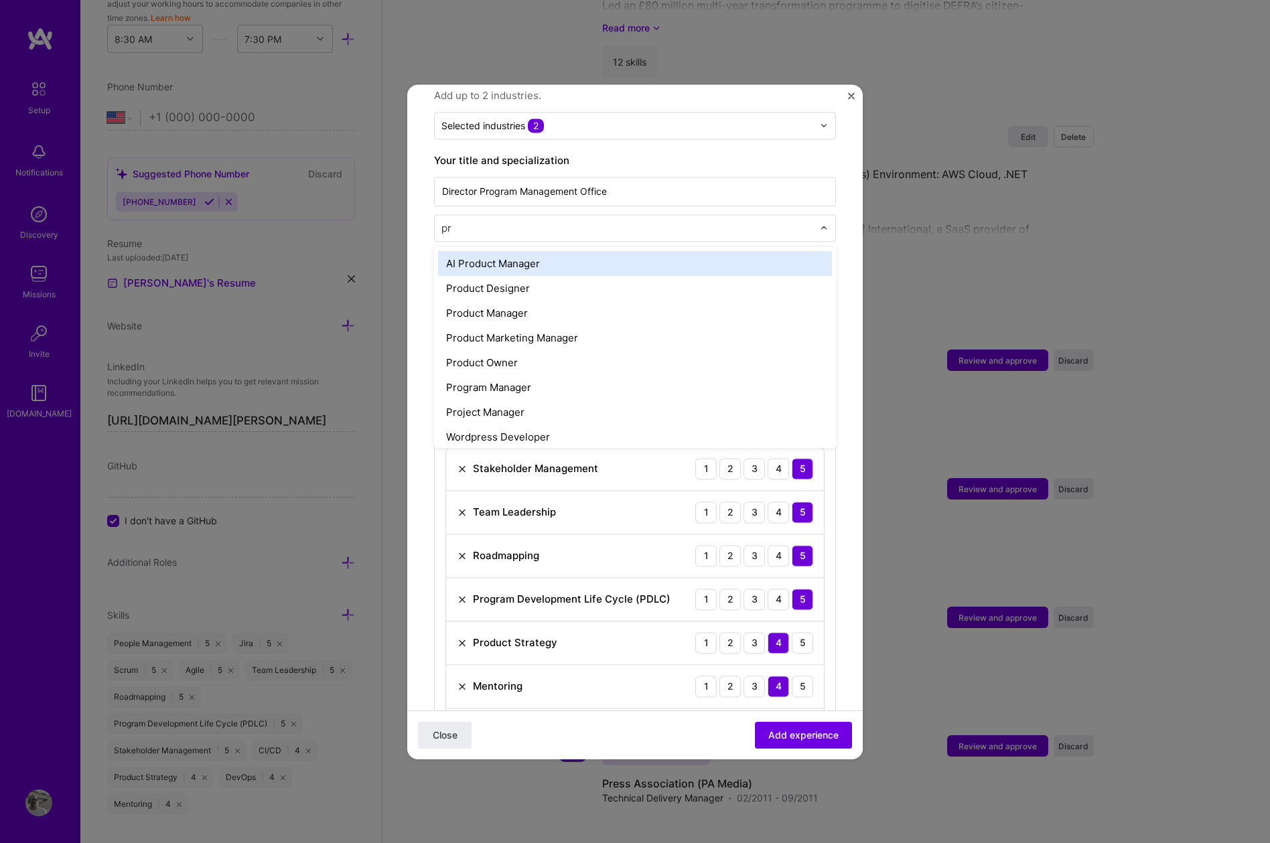
type input "pro"
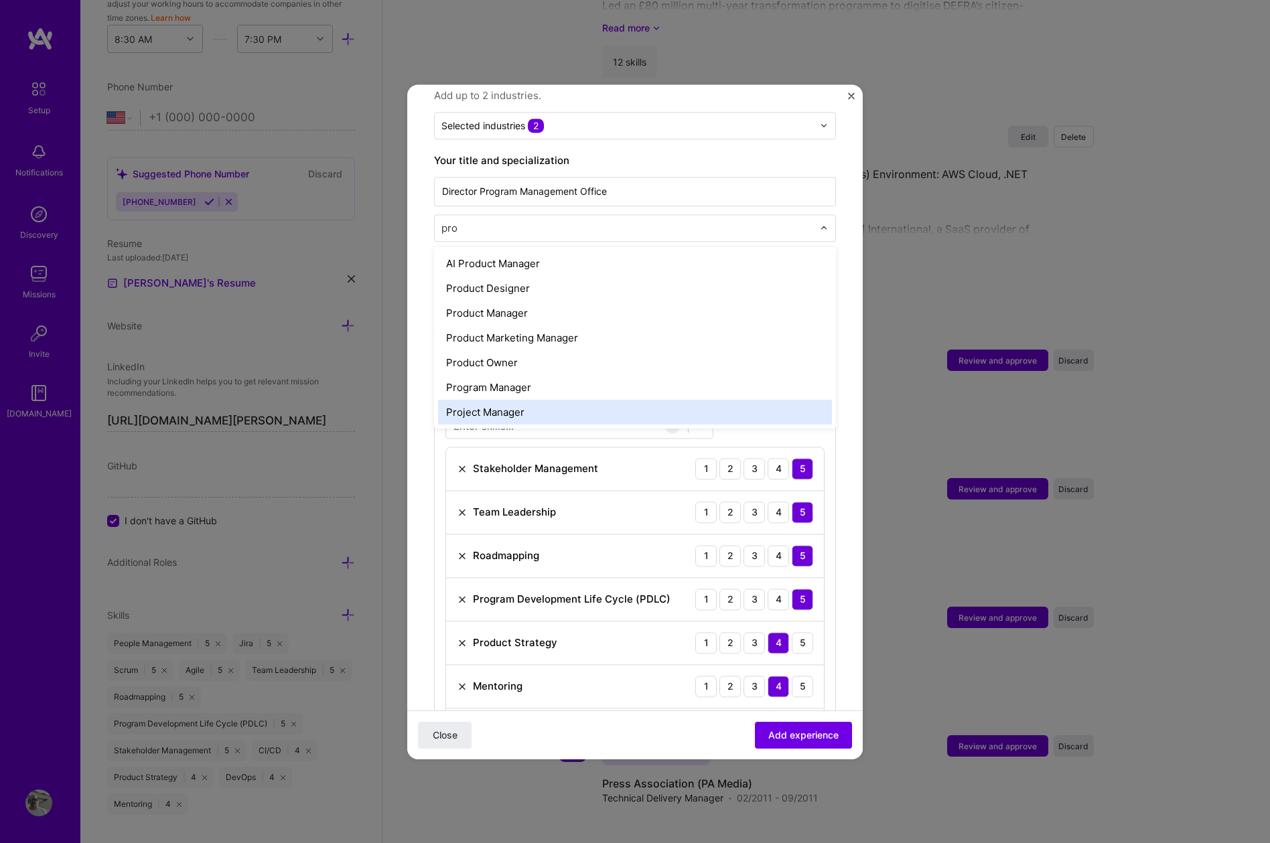
click at [518, 400] on div "Project Manager" at bounding box center [635, 412] width 394 height 25
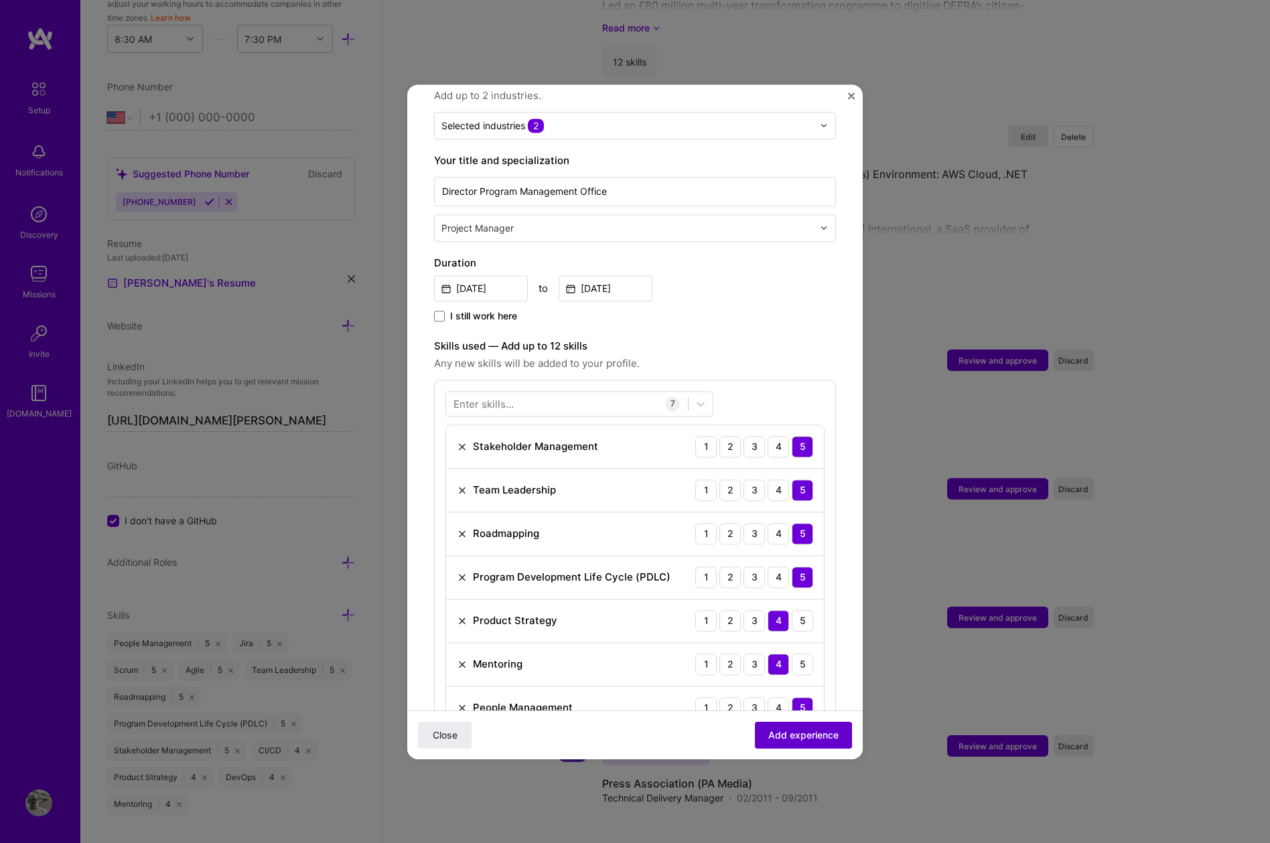
click at [793, 735] on span "Add experience" at bounding box center [803, 734] width 70 height 13
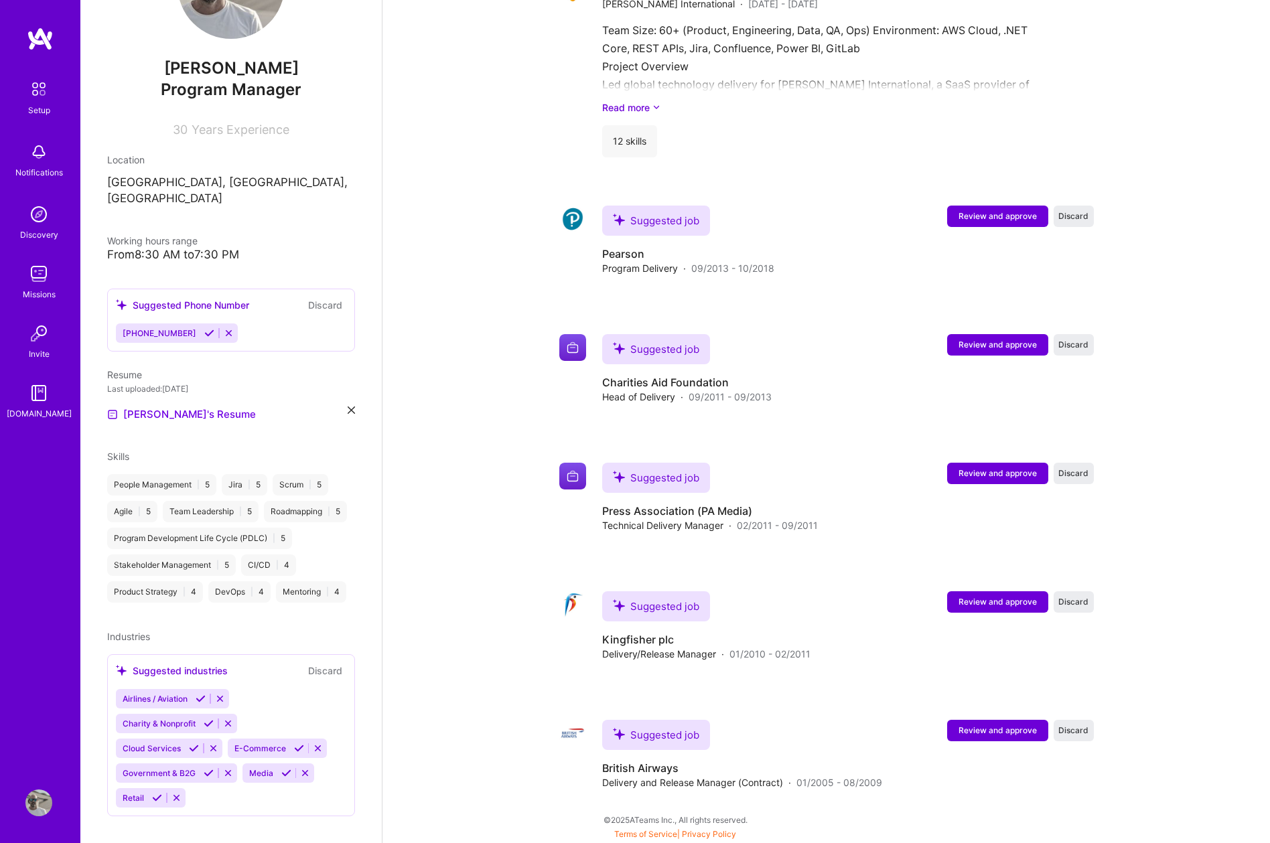
scroll to position [2228, 0]
